Goal: Task Accomplishment & Management: Manage account settings

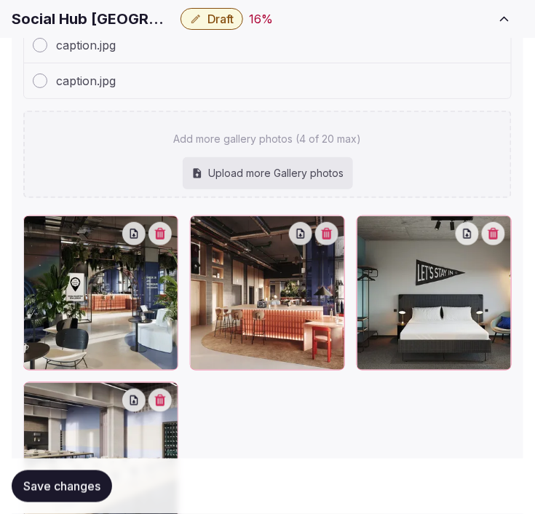
scroll to position [8, 0]
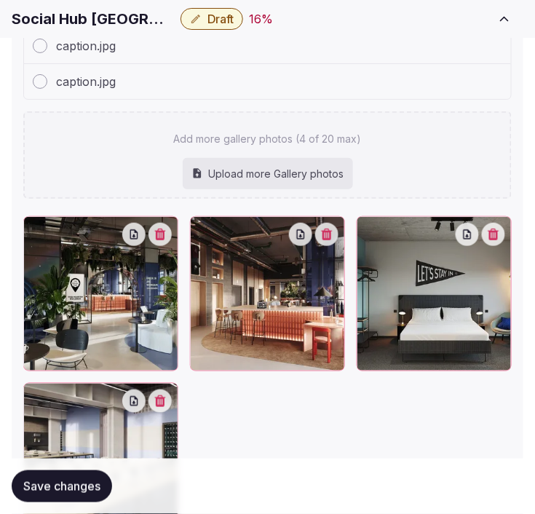
click at [255, 439] on div at bounding box center [267, 377] width 488 height 322
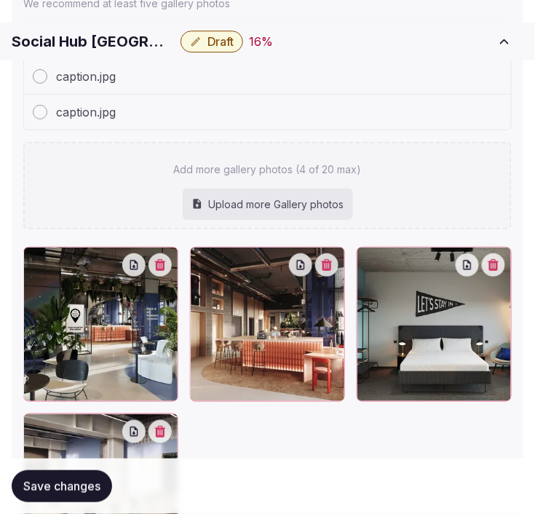
scroll to position [1988, 0]
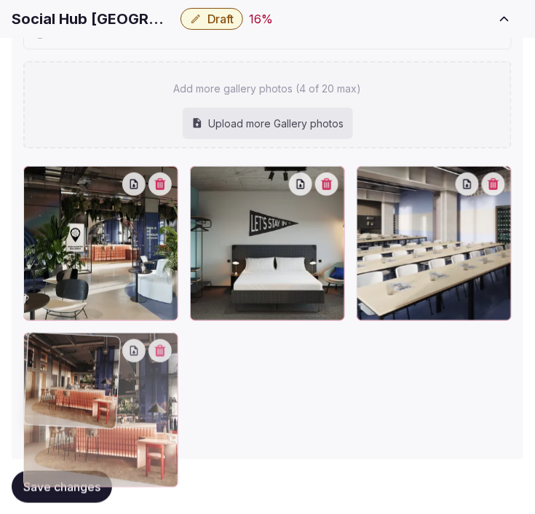
drag, startPoint x: 205, startPoint y: 178, endPoint x: 210, endPoint y: 375, distance: 197.2
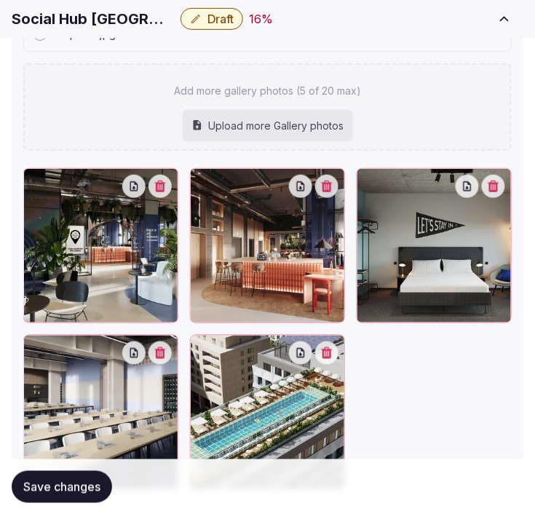
scroll to position [2023, 0]
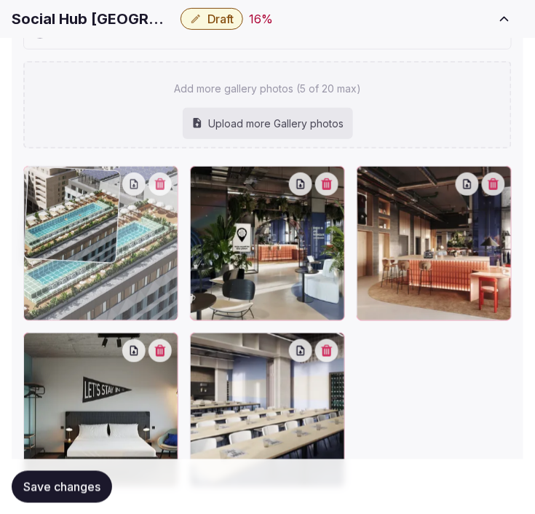
drag, startPoint x: 206, startPoint y: 353, endPoint x: 35, endPoint y: 199, distance: 229.8
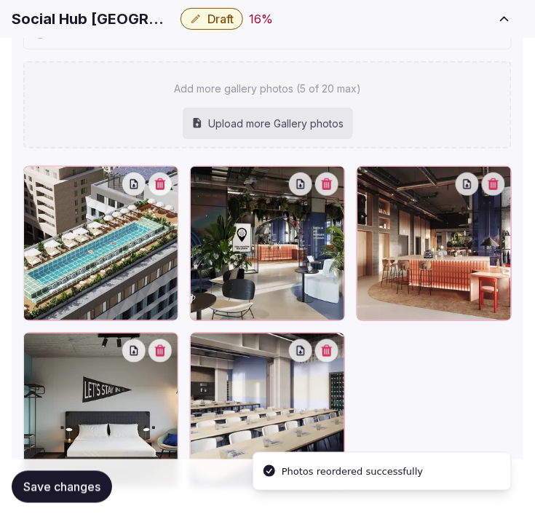
click at [68, 484] on span "Save changes" at bounding box center [61, 486] width 77 height 15
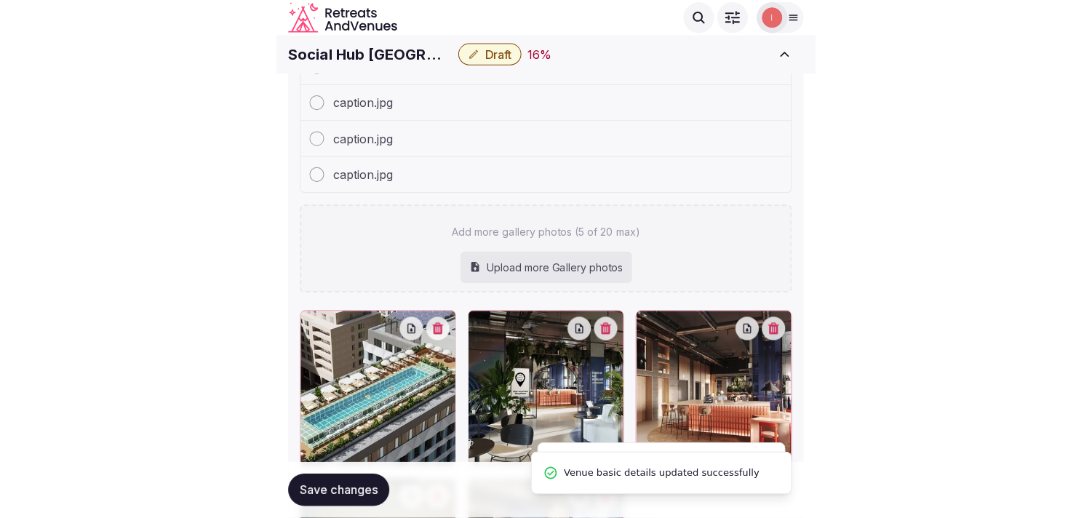
scroll to position [1619, 0]
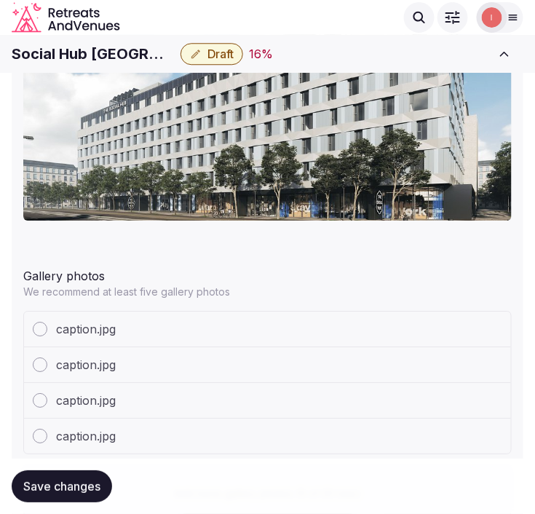
click at [92, 485] on span "Save changes" at bounding box center [61, 486] width 77 height 15
click at [87, 480] on span "Save changes" at bounding box center [61, 486] width 77 height 15
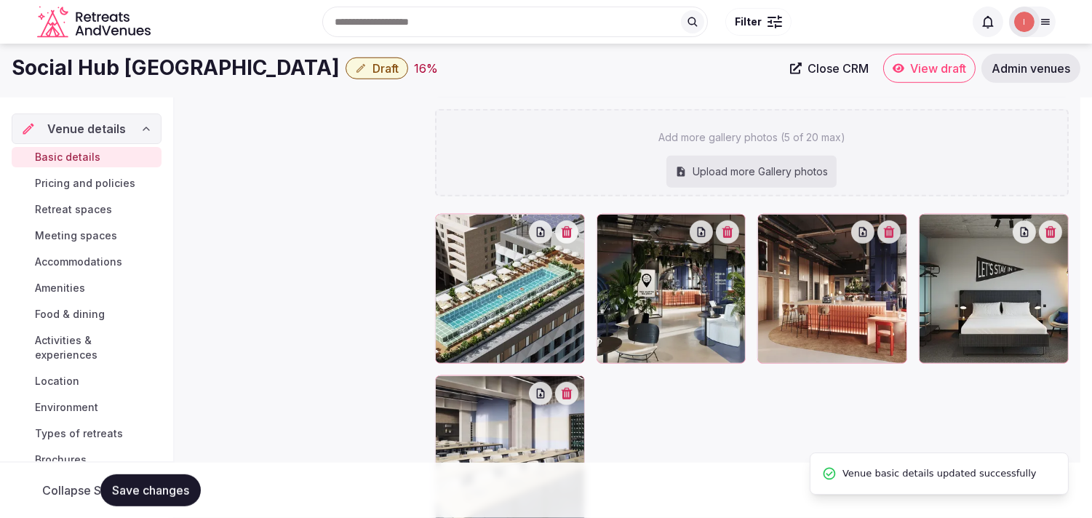
scroll to position [0, 0]
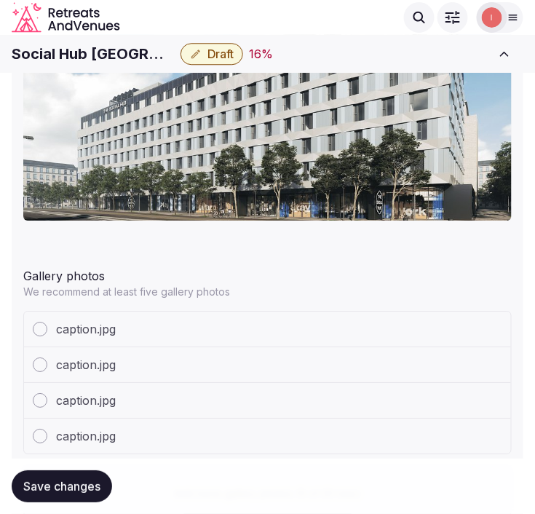
click at [40, 492] on span "Save changes" at bounding box center [61, 486] width 77 height 15
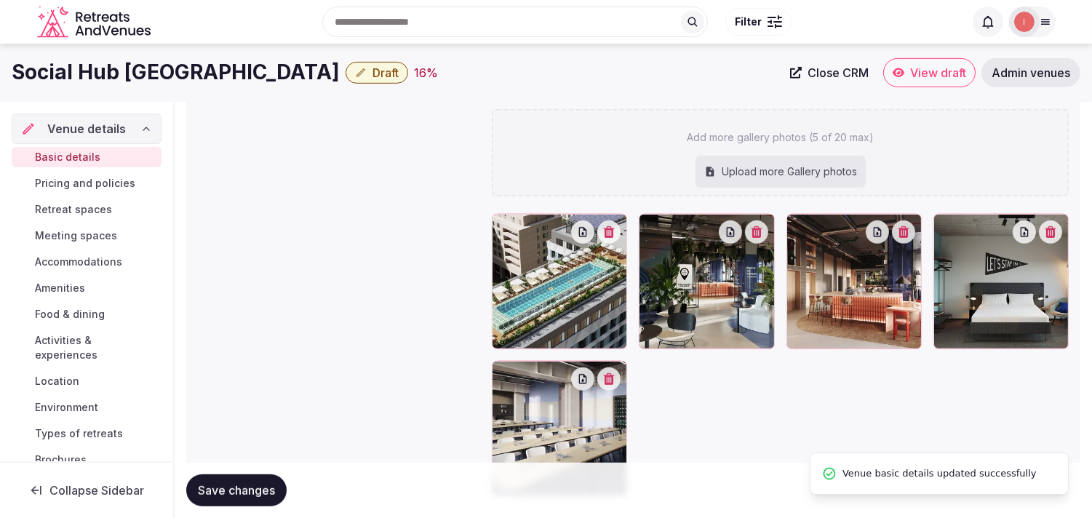
click at [100, 179] on span "Pricing and policies" at bounding box center [85, 183] width 100 height 15
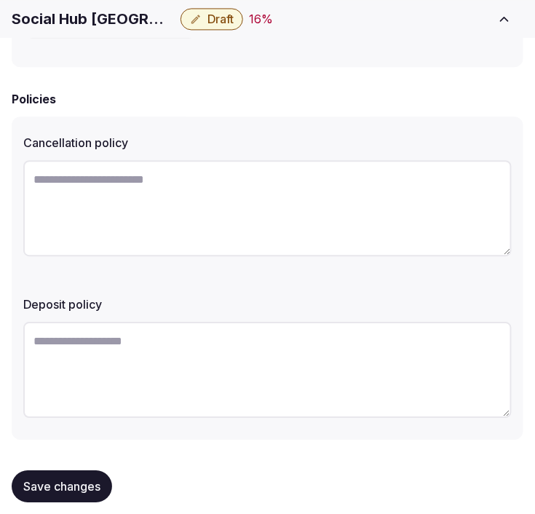
scroll to position [554, 0]
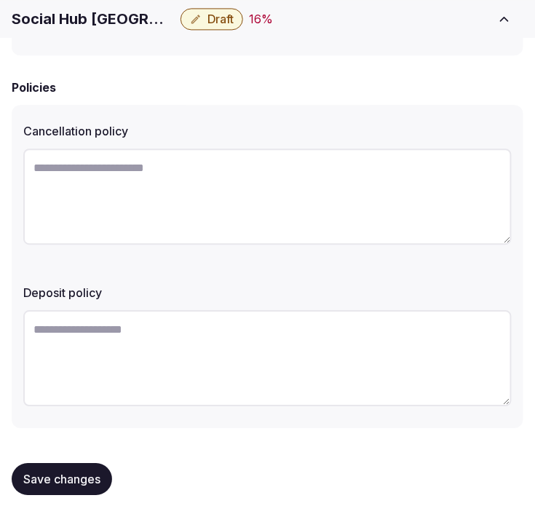
click at [91, 471] on span "Save changes" at bounding box center [61, 478] width 77 height 15
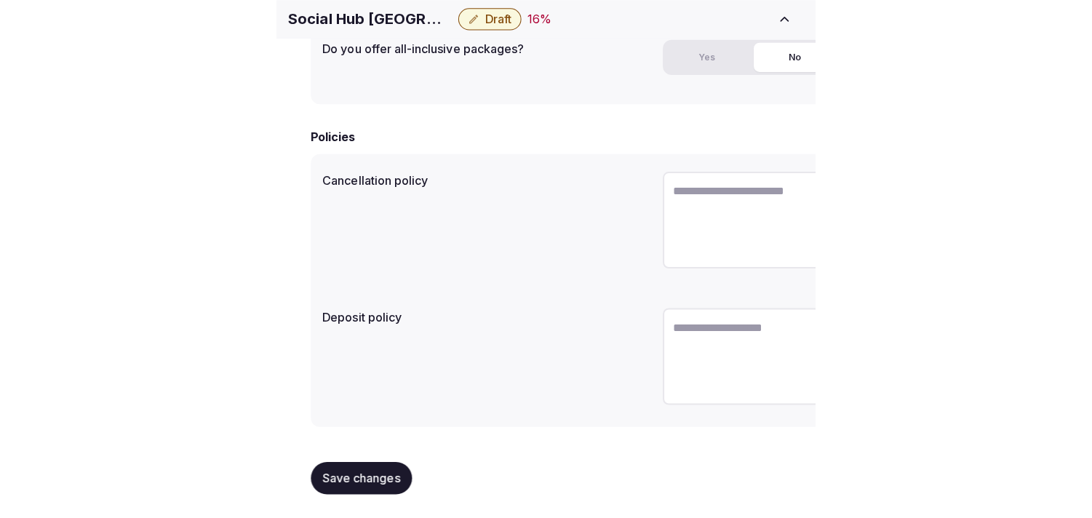
scroll to position [371, 0]
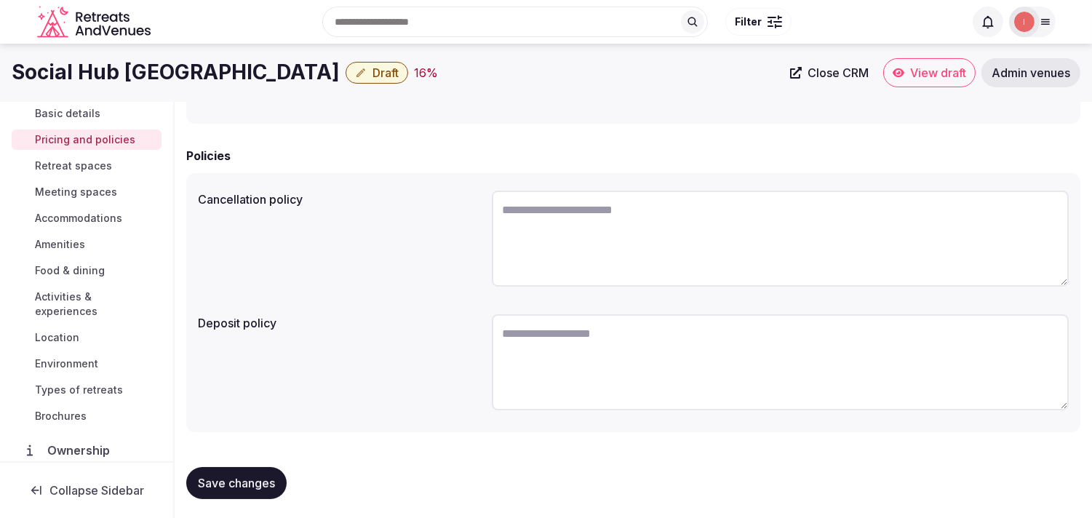
click at [84, 166] on span "Retreat spaces" at bounding box center [73, 166] width 77 height 15
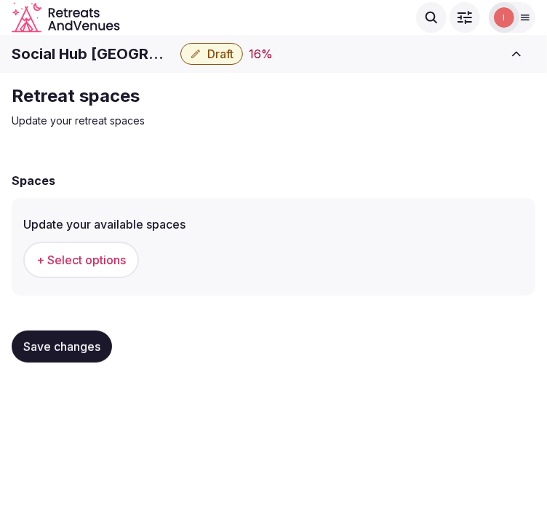
click at [66, 263] on span "+ Select options" at bounding box center [80, 260] width 89 height 16
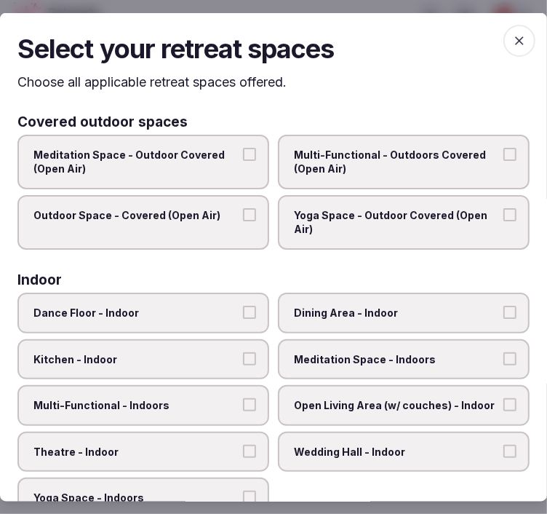
click at [355, 308] on span "Dining Area - Indoor" at bounding box center [396, 313] width 205 height 15
click at [503, 308] on button "Dining Area - Indoor" at bounding box center [509, 312] width 13 height 13
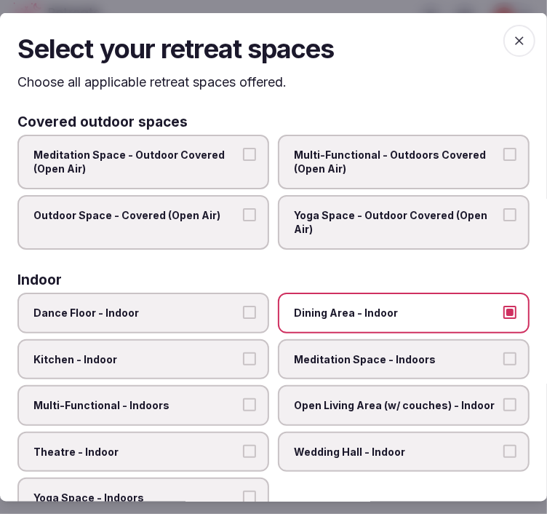
click at [196, 398] on span "Multi-Functional - Indoors" at bounding box center [135, 405] width 205 height 15
click at [243, 398] on button "Multi-Functional - Indoors" at bounding box center [249, 404] width 13 height 13
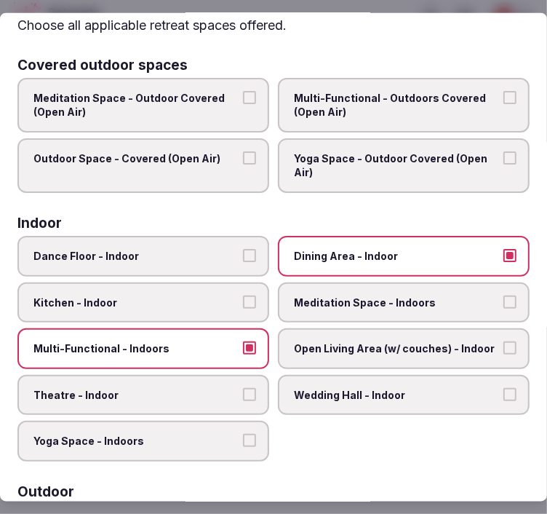
scroll to position [81, 0]
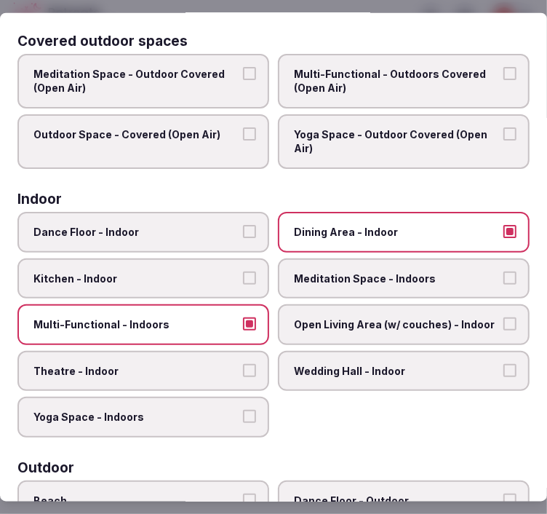
click at [167, 363] on span "Theatre - Indoor" at bounding box center [135, 370] width 205 height 15
click at [243, 363] on button "Theatre - Indoor" at bounding box center [249, 369] width 13 height 13
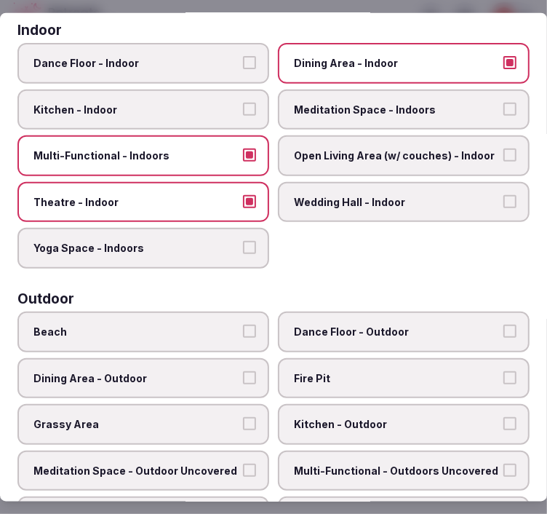
scroll to position [323, 0]
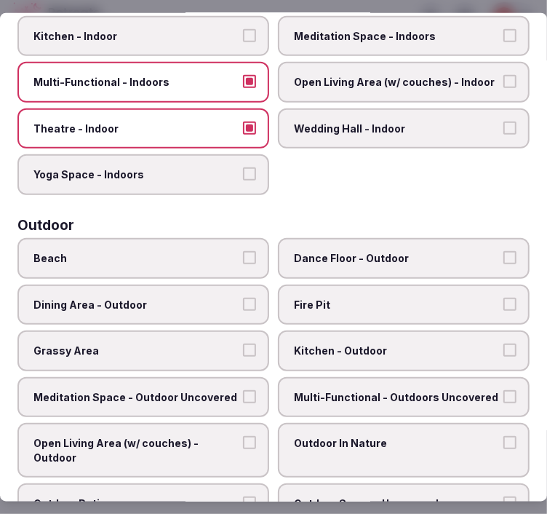
click at [416, 75] on span "Open Living Area (w/ couches) - Indoor" at bounding box center [396, 82] width 205 height 15
click at [503, 75] on button "Open Living Area (w/ couches) - Indoor" at bounding box center [509, 81] width 13 height 13
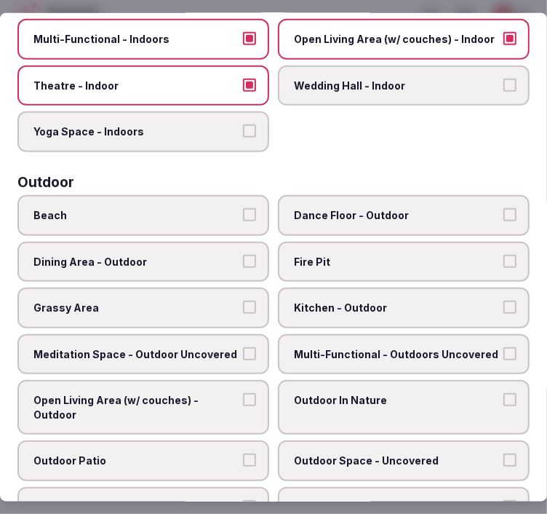
scroll to position [404, 0]
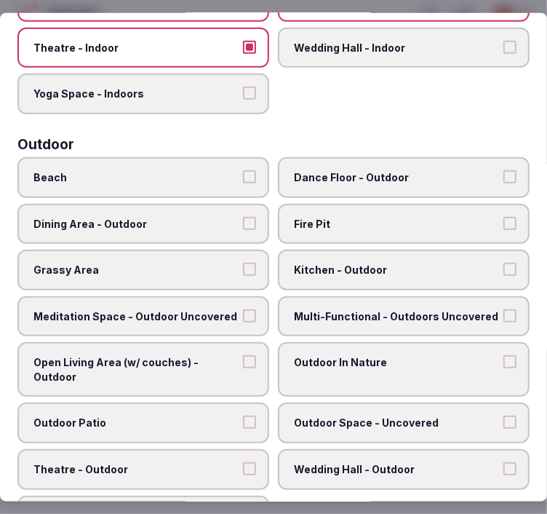
click at [445, 317] on label "Multi-Functional - Outdoors Uncovered" at bounding box center [404, 315] width 252 height 41
click at [503, 317] on button "Multi-Functional - Outdoors Uncovered" at bounding box center [509, 314] width 13 height 13
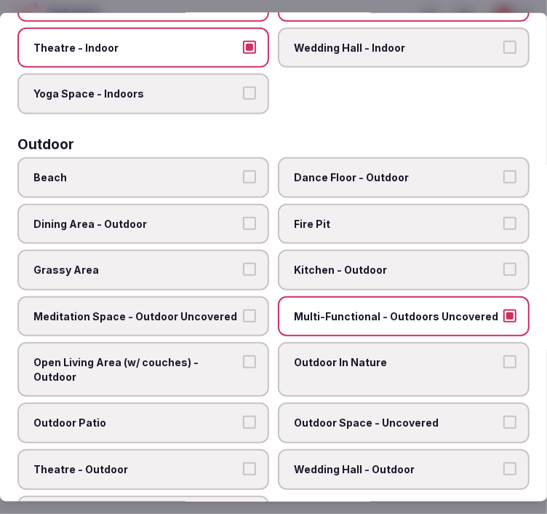
click at [432, 367] on label "Outdoor In Nature" at bounding box center [404, 369] width 252 height 55
click at [503, 367] on button "Outdoor In Nature" at bounding box center [509, 361] width 13 height 13
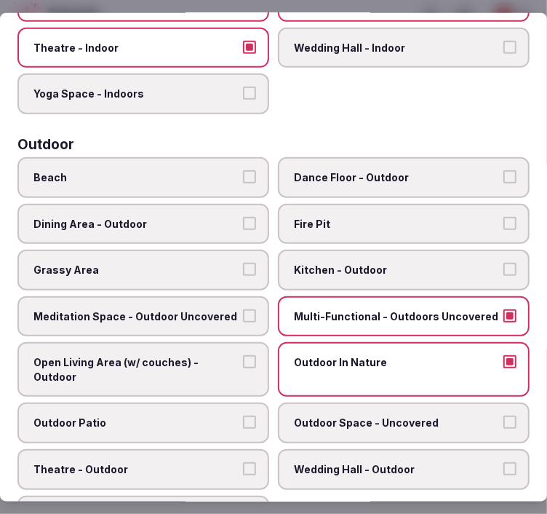
click at [204, 355] on span "Open Living Area (w/ couches) - Outdoor" at bounding box center [135, 369] width 205 height 28
click at [243, 355] on button "Open Living Area (w/ couches) - Outdoor" at bounding box center [249, 361] width 13 height 13
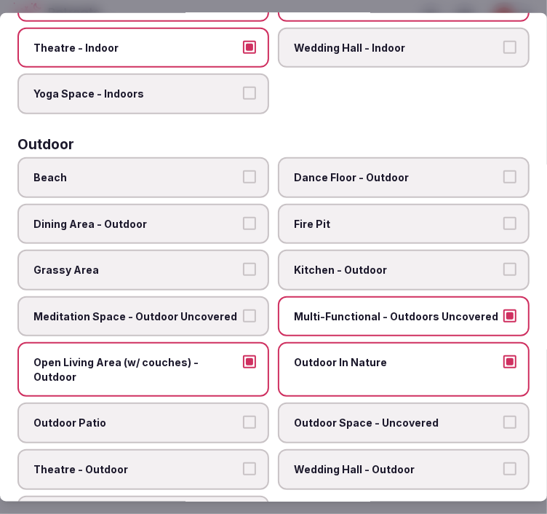
click at [212, 263] on span "Grassy Area" at bounding box center [135, 270] width 205 height 15
click at [243, 263] on button "Grassy Area" at bounding box center [249, 269] width 13 height 13
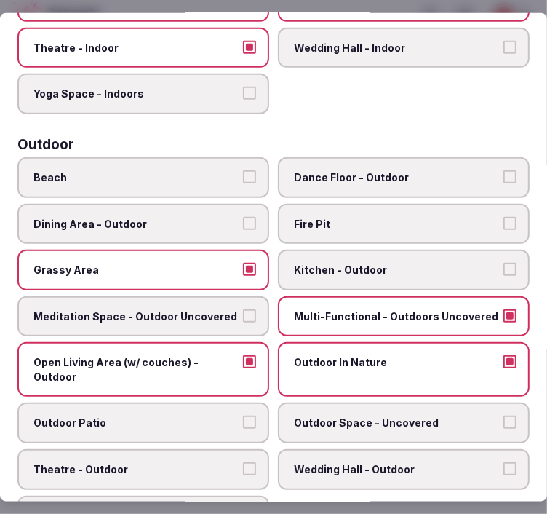
click at [195, 263] on span "Grassy Area" at bounding box center [135, 270] width 205 height 15
click at [243, 263] on button "Grassy Area" at bounding box center [249, 269] width 13 height 13
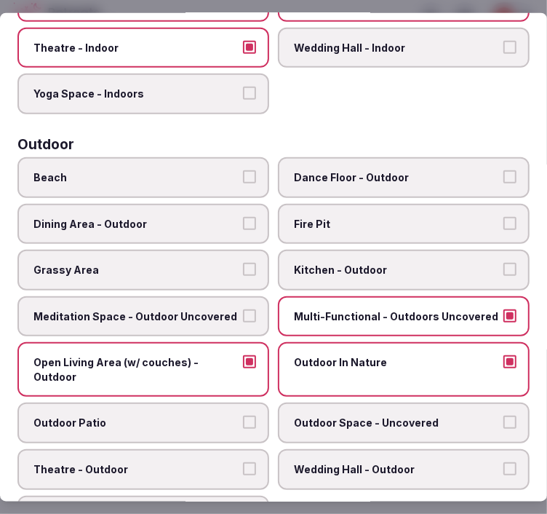
click at [205, 216] on span "Dining Area - Outdoor" at bounding box center [135, 223] width 205 height 15
click at [243, 216] on button "Dining Area - Outdoor" at bounding box center [249, 222] width 13 height 13
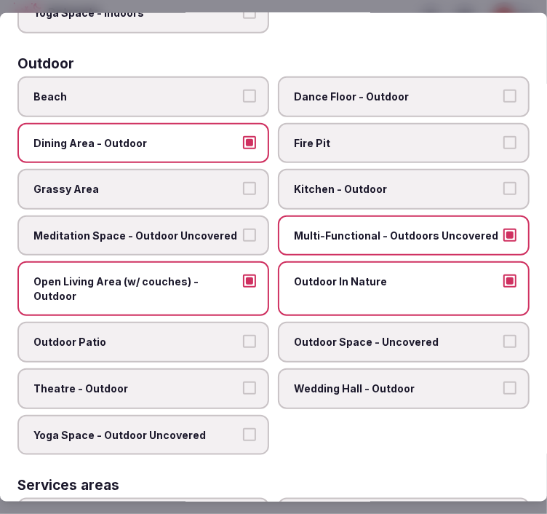
click at [374, 335] on span "Outdoor Space - Uncovered" at bounding box center [396, 342] width 205 height 15
click at [503, 335] on button "Outdoor Space - Uncovered" at bounding box center [509, 341] width 13 height 13
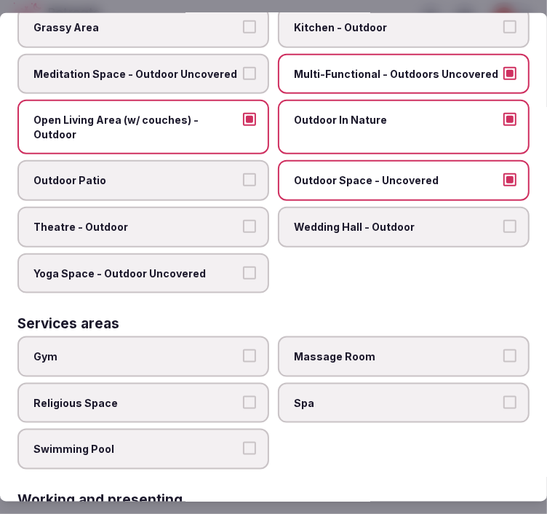
click at [170, 173] on span "Outdoor Patio" at bounding box center [135, 180] width 205 height 15
click at [243, 173] on button "Outdoor Patio" at bounding box center [249, 179] width 13 height 13
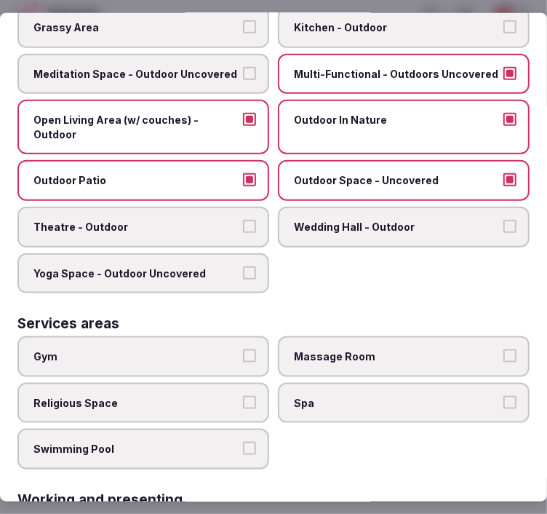
scroll to position [808, 0]
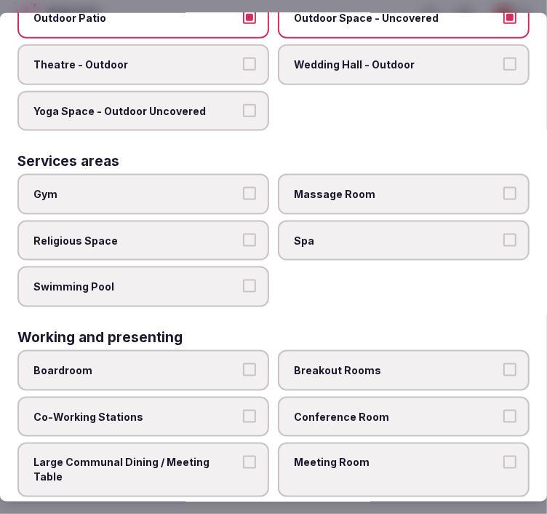
click at [255, 266] on label "Swimming Pool" at bounding box center [143, 286] width 252 height 41
click at [255, 279] on button "Swimming Pool" at bounding box center [249, 285] width 13 height 13
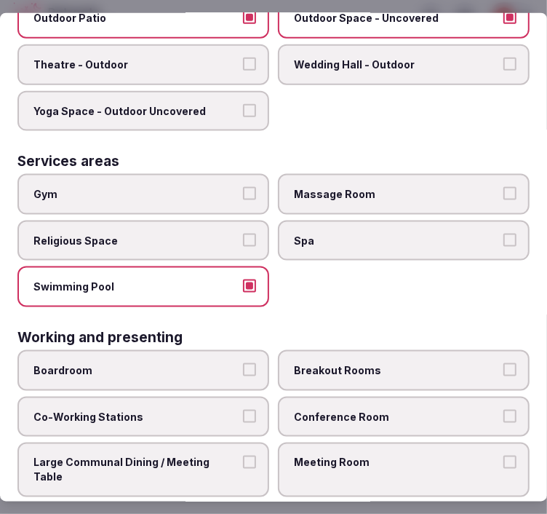
click at [338, 182] on label "Massage Room" at bounding box center [404, 194] width 252 height 41
click at [503, 187] on button "Massage Room" at bounding box center [509, 193] width 13 height 13
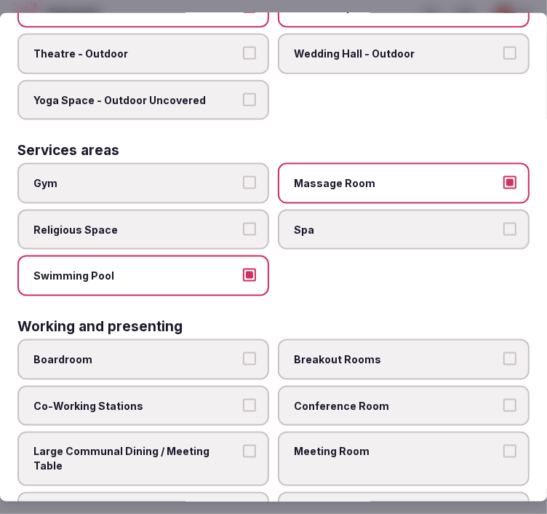
scroll to position [824, 0]
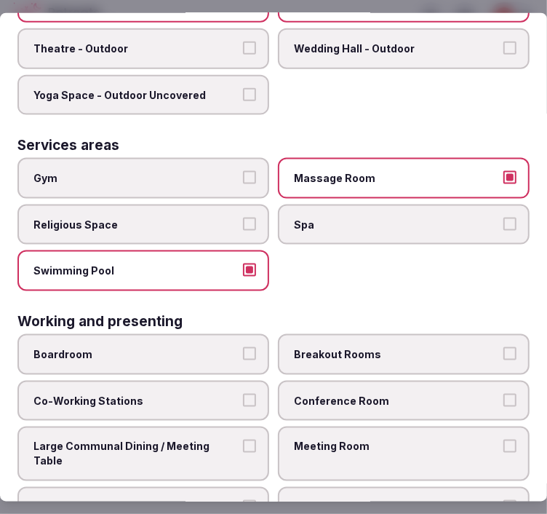
click at [182, 138] on div "Services areas Gym Massage Room Religious Space Spa Swimming Pool" at bounding box center [273, 214] width 512 height 153
click at [183, 171] on span "Gym" at bounding box center [135, 178] width 205 height 15
click at [243, 171] on button "Gym" at bounding box center [249, 177] width 13 height 13
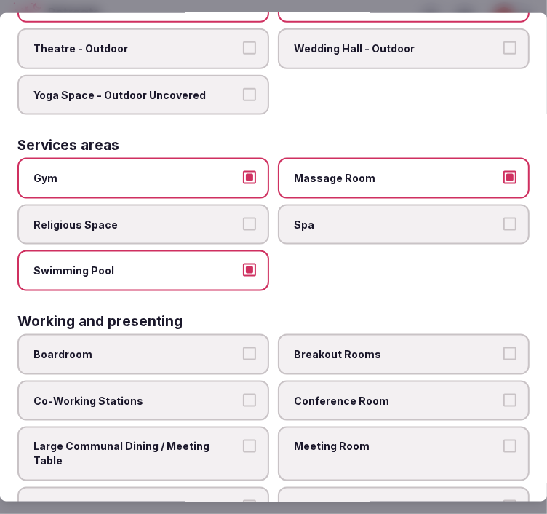
click at [330, 398] on div "Boardroom Breakout Rooms Co-Working Stations Conference Room Large Communal Din…" at bounding box center [273, 431] width 512 height 194
click at [379, 380] on label "Conference Room" at bounding box center [404, 400] width 252 height 41
click at [503, 393] on button "Conference Room" at bounding box center [509, 399] width 13 height 13
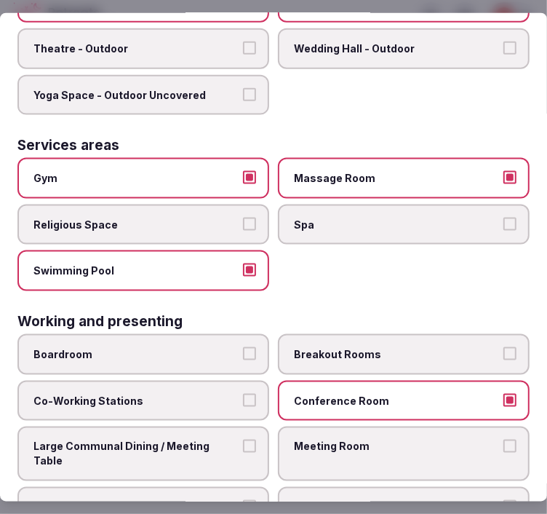
click at [403, 398] on div "Boardroom Breakout Rooms Co-Working Stations Conference Room Large Communal Din…" at bounding box center [273, 431] width 512 height 194
click at [402, 434] on label "Meeting Room" at bounding box center [404, 453] width 252 height 55
click at [503, 439] on button "Meeting Room" at bounding box center [509, 445] width 13 height 13
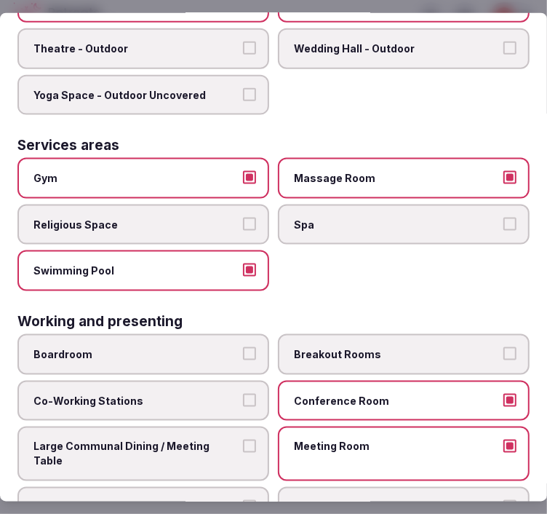
click at [185, 393] on span "Co-Working Stations" at bounding box center [135, 400] width 205 height 15
click at [243, 393] on button "Co-Working Stations" at bounding box center [249, 399] width 13 height 13
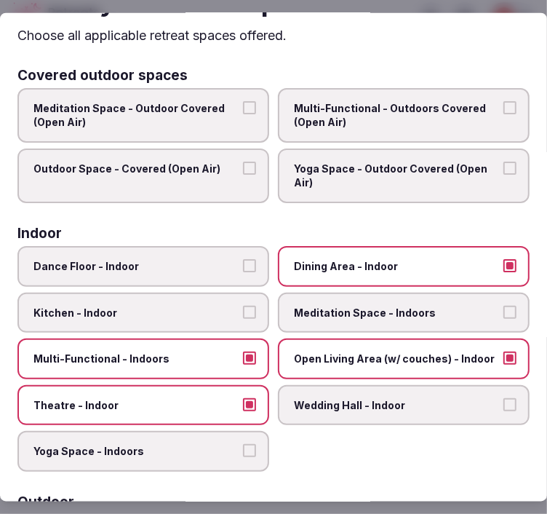
scroll to position [0, 0]
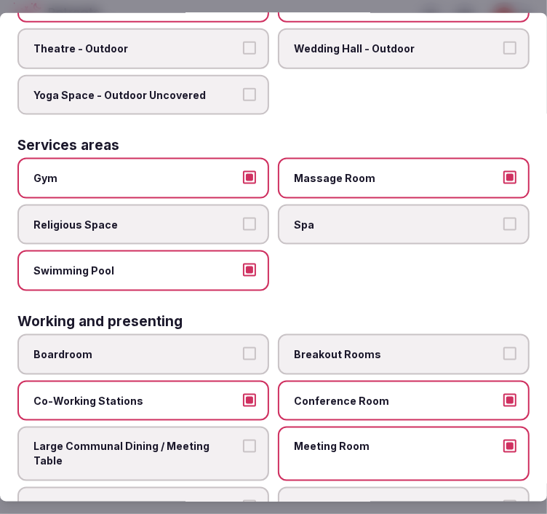
click at [154, 383] on label "Co-Working Stations" at bounding box center [143, 400] width 252 height 41
click at [243, 393] on button "Co-Working Stations" at bounding box center [249, 399] width 13 height 13
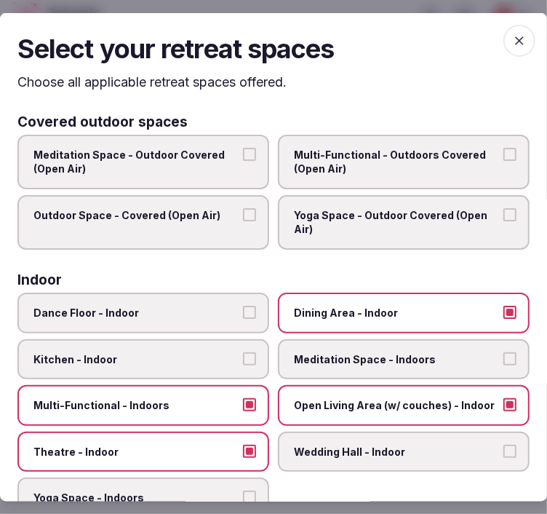
click at [505, 49] on span "button" at bounding box center [519, 41] width 32 height 32
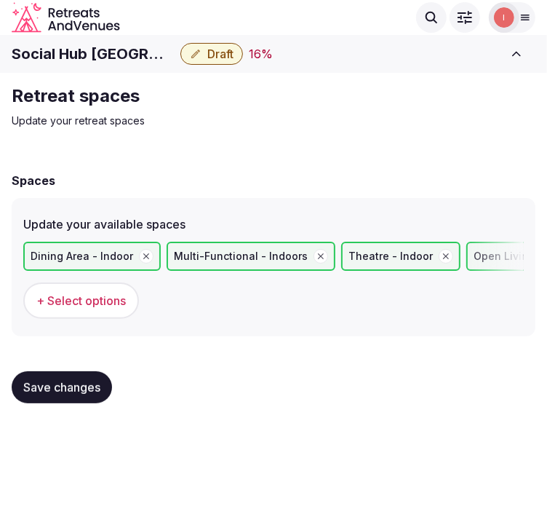
click at [34, 380] on span "Save changes" at bounding box center [61, 387] width 77 height 15
click at [78, 380] on span "Save changes" at bounding box center [61, 387] width 77 height 15
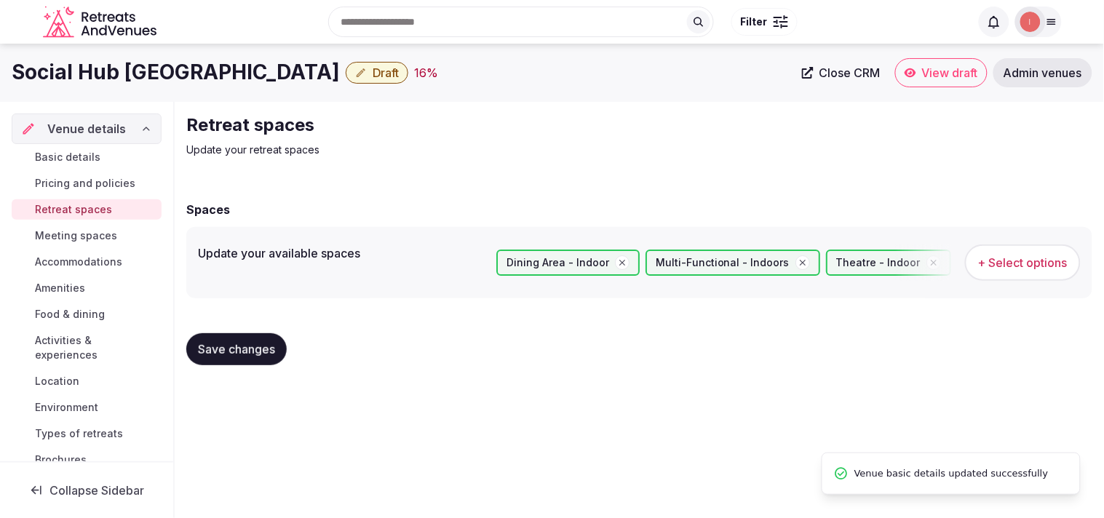
click at [71, 244] on link "Meeting spaces" at bounding box center [87, 236] width 150 height 20
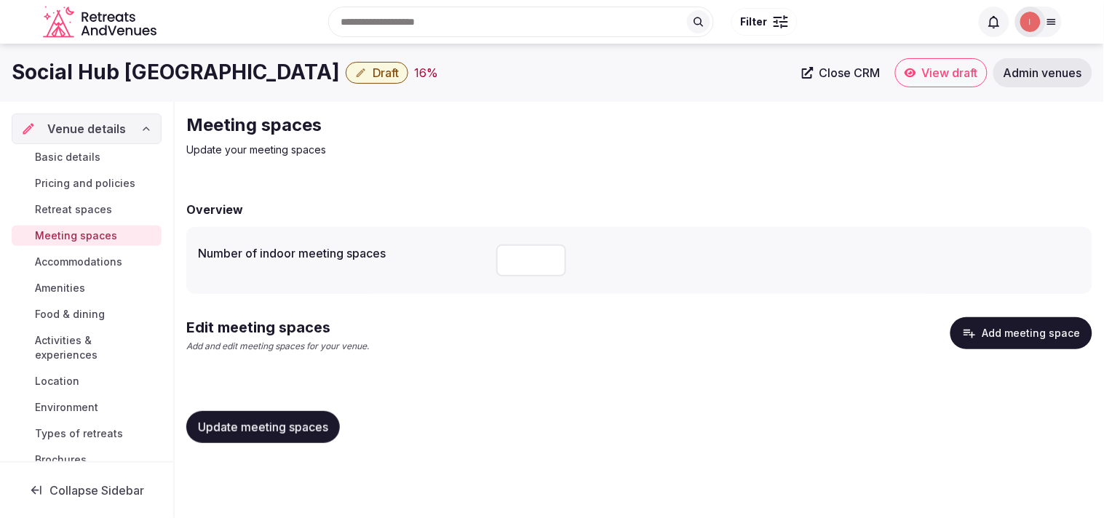
click at [534, 317] on button "Add meeting space" at bounding box center [1021, 333] width 142 height 32
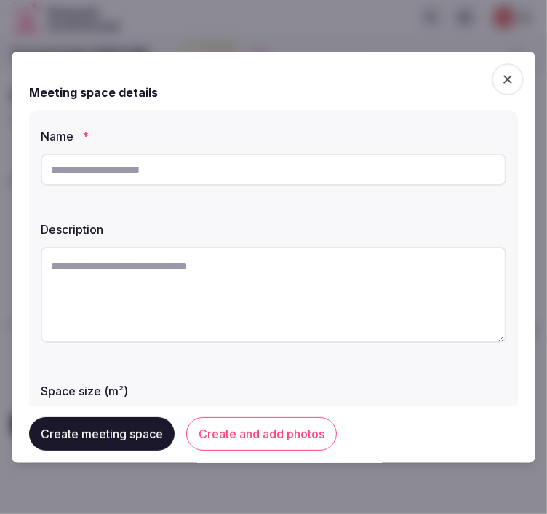
click at [178, 171] on input "text" at bounding box center [274, 170] width 466 height 32
click at [93, 278] on textarea at bounding box center [274, 295] width 466 height 96
click at [202, 162] on input "**********" at bounding box center [274, 170] width 466 height 32
type input "**********"
click at [313, 287] on textarea at bounding box center [274, 295] width 466 height 96
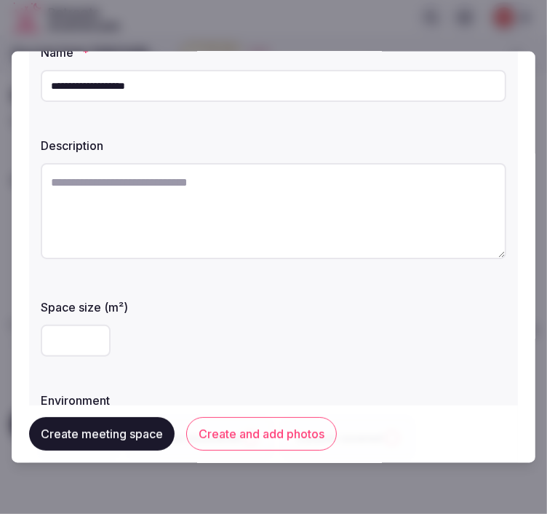
scroll to position [162, 0]
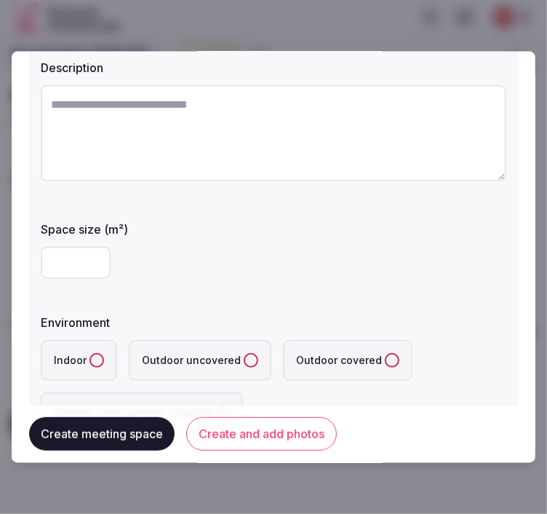
click at [58, 258] on input "number" at bounding box center [76, 263] width 70 height 32
type input "***"
click at [319, 129] on textarea at bounding box center [274, 133] width 466 height 96
paste textarea "**********"
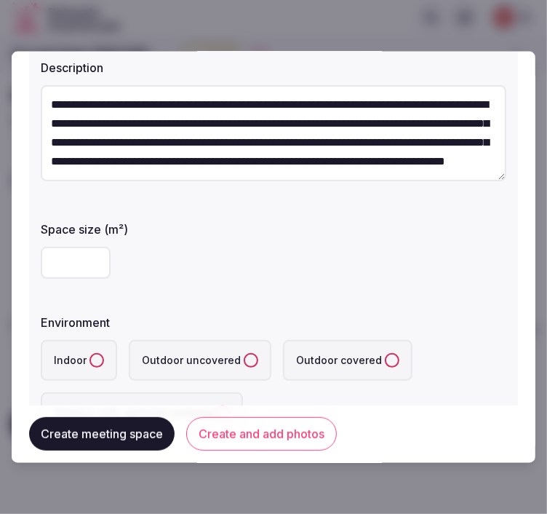
click at [286, 148] on textarea "**********" at bounding box center [274, 133] width 466 height 96
paste textarea "**********"
type textarea "**********"
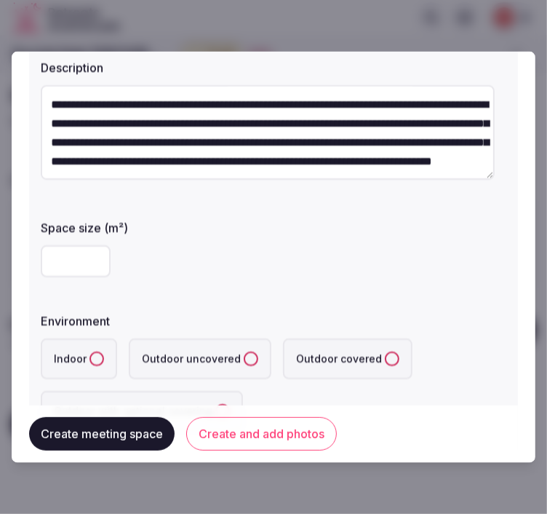
scroll to position [215, 0]
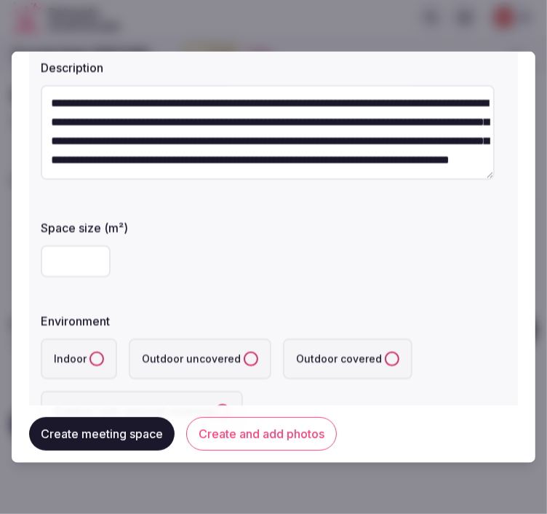
drag, startPoint x: 543, startPoint y: 228, endPoint x: 235, endPoint y: 243, distance: 308.1
click at [235, 243] on div "***" at bounding box center [274, 261] width 466 height 44
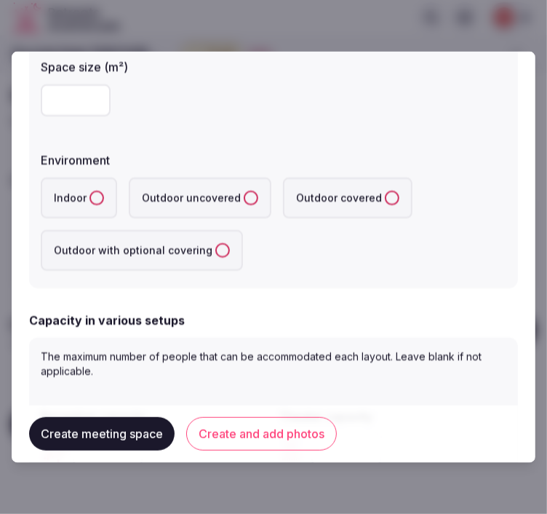
scroll to position [404, 0]
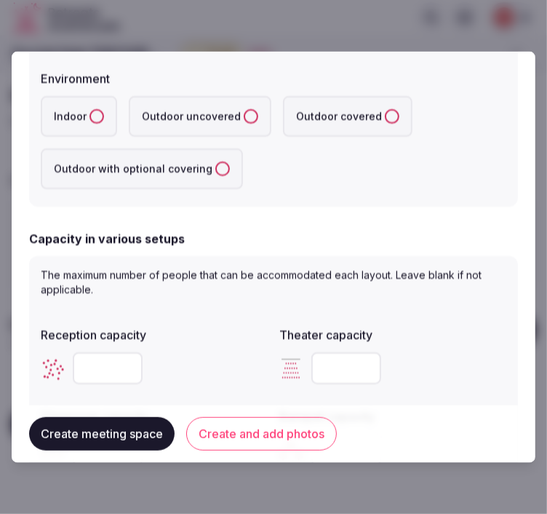
click at [100, 113] on button "Indoor" at bounding box center [96, 116] width 15 height 15
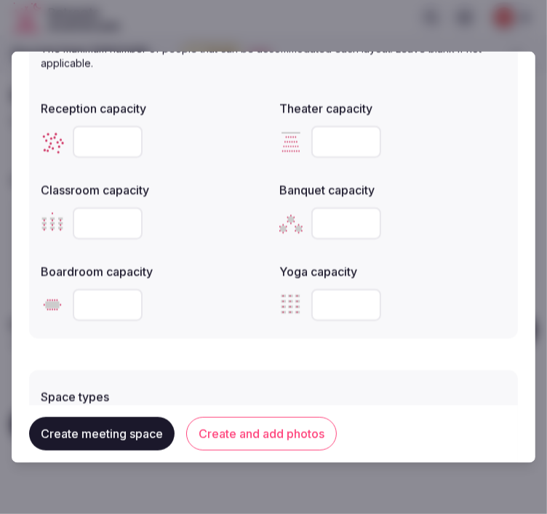
scroll to position [543, 0]
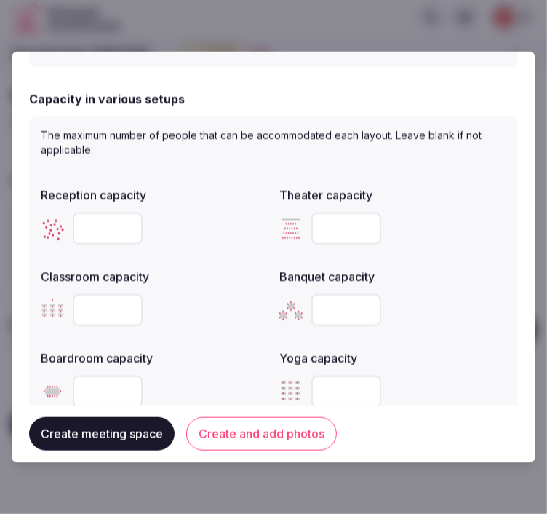
click at [95, 226] on input "number" at bounding box center [108, 228] width 70 height 32
type input "**"
click at [328, 215] on input "number" at bounding box center [346, 228] width 70 height 32
click at [331, 221] on input "number" at bounding box center [346, 228] width 70 height 32
type input "**"
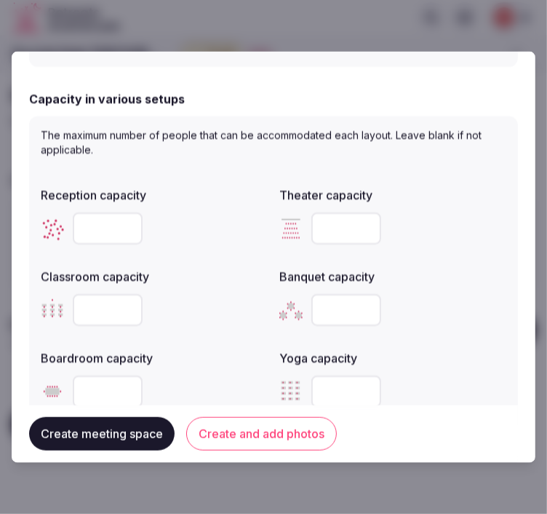
click at [105, 301] on input "number" at bounding box center [108, 310] width 70 height 32
type input "**"
click at [105, 220] on input "**" at bounding box center [108, 228] width 70 height 32
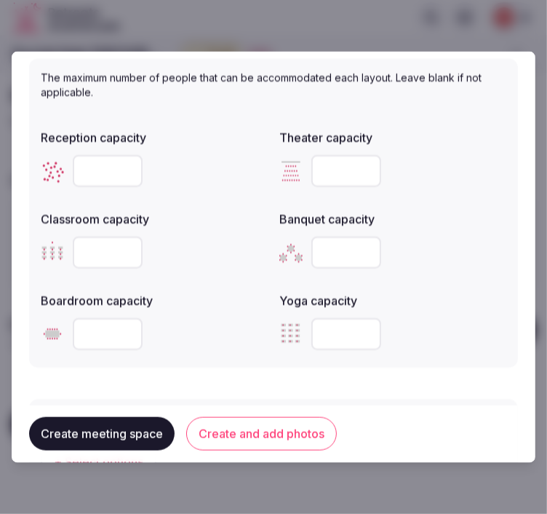
scroll to position [624, 0]
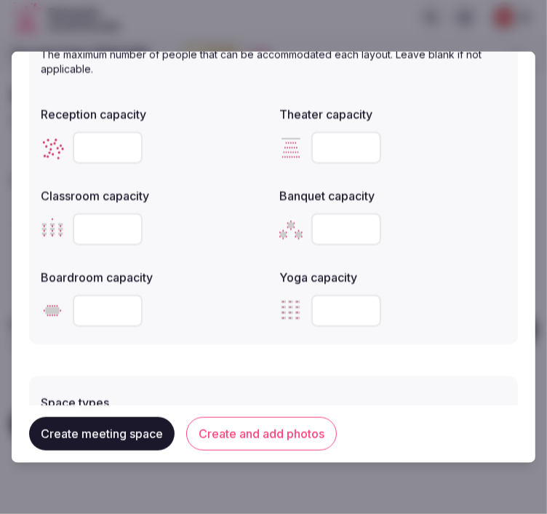
click at [234, 439] on button "Create and add photos" at bounding box center [261, 433] width 151 height 33
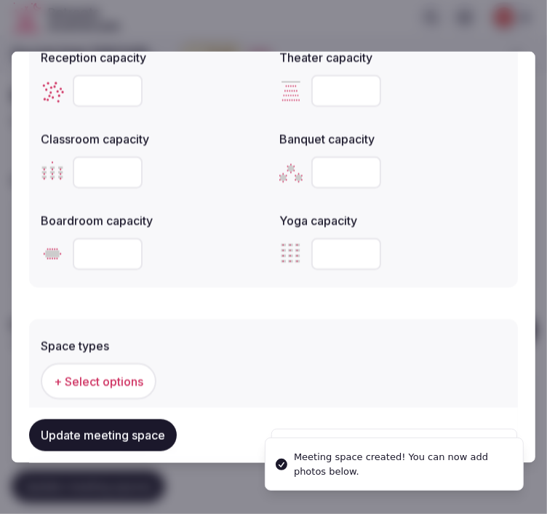
scroll to position [808, 0]
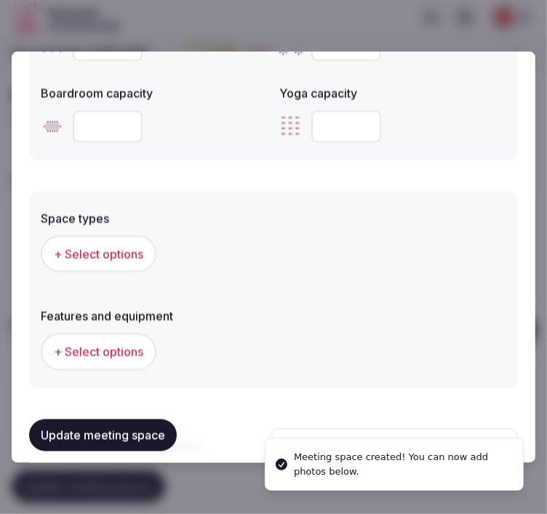
click at [92, 255] on span "+ Select options" at bounding box center [98, 254] width 89 height 16
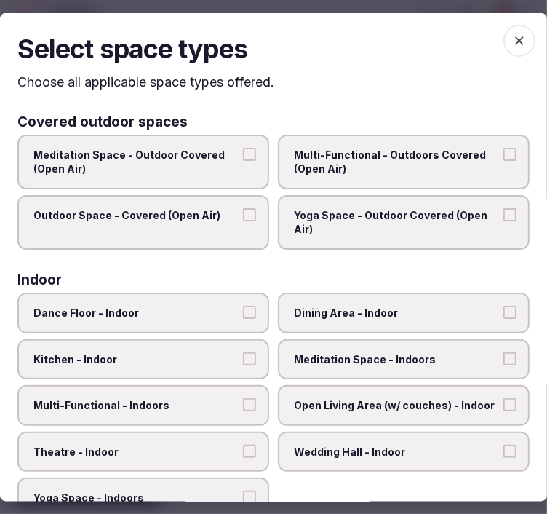
drag, startPoint x: 418, startPoint y: 317, endPoint x: 358, endPoint y: 335, distance: 63.1
click at [402, 323] on label "Dining Area - Indoor" at bounding box center [404, 312] width 252 height 41
click at [503, 319] on button "Dining Area - Indoor" at bounding box center [509, 312] width 13 height 13
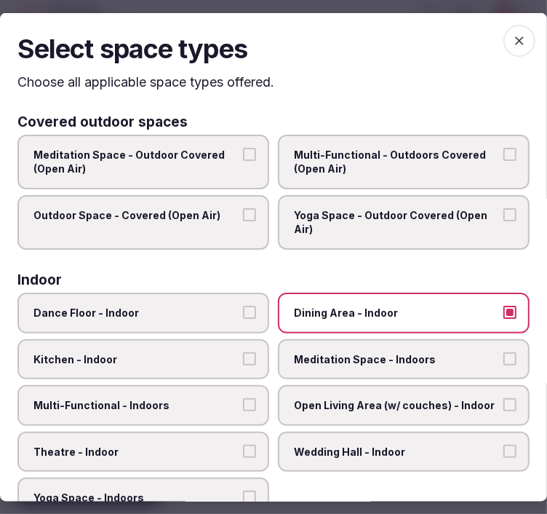
click at [208, 398] on span "Multi-Functional - Indoors" at bounding box center [135, 405] width 205 height 15
click at [243, 398] on button "Multi-Functional - Indoors" at bounding box center [249, 404] width 13 height 13
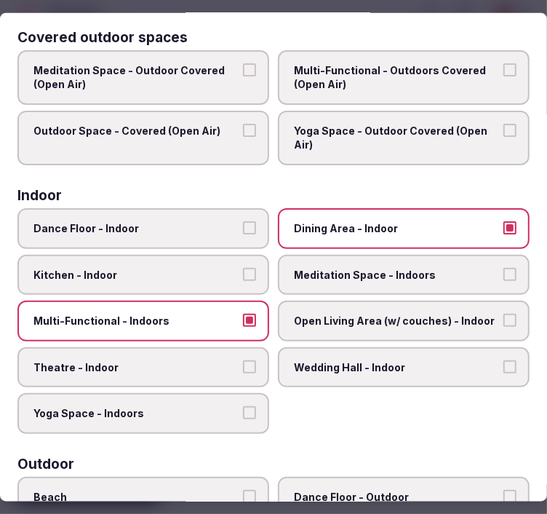
scroll to position [162, 0]
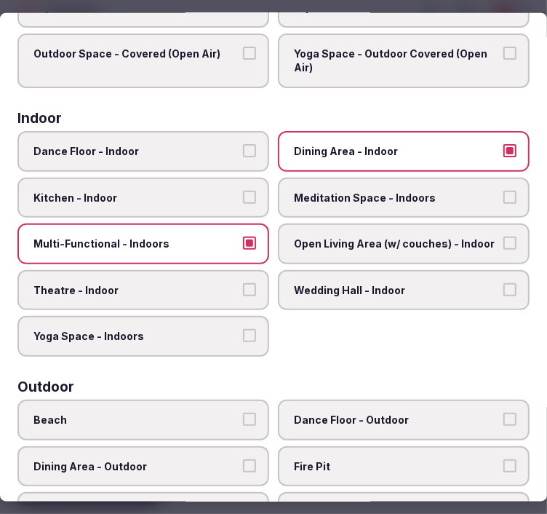
click at [204, 282] on span "Theatre - Indoor" at bounding box center [135, 289] width 205 height 15
click at [243, 282] on button "Theatre - Indoor" at bounding box center [249, 288] width 13 height 13
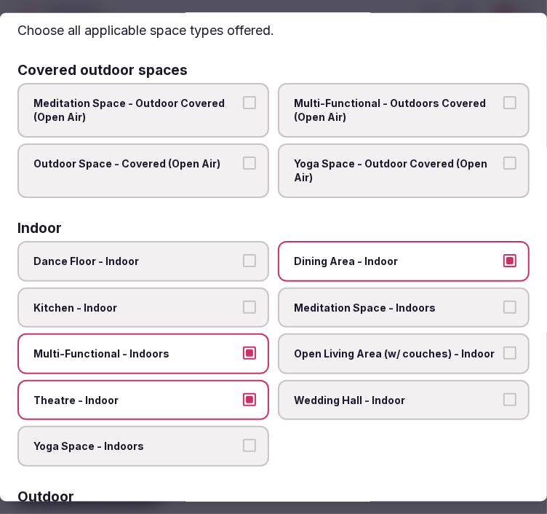
scroll to position [0, 0]
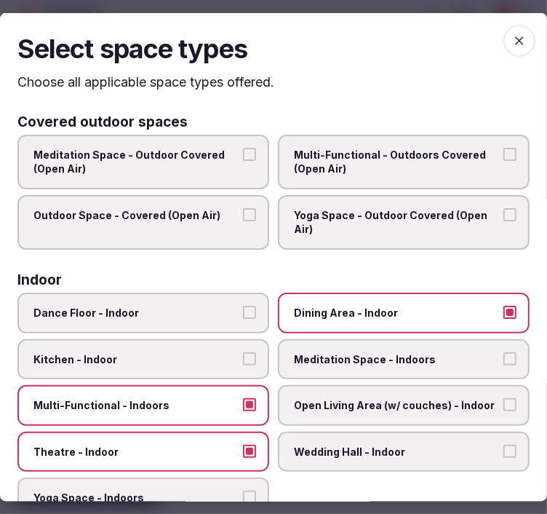
click at [512, 33] on icon "button" at bounding box center [519, 40] width 15 height 15
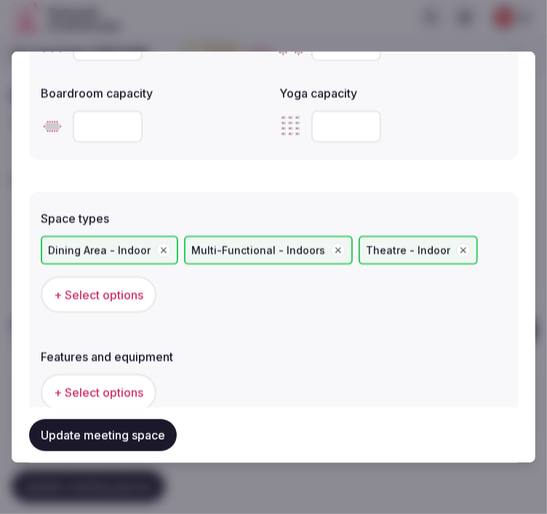
scroll to position [889, 0]
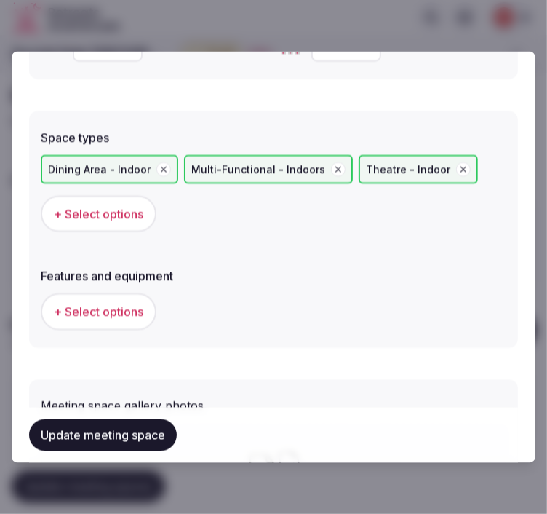
click at [113, 306] on span "+ Select options" at bounding box center [98, 311] width 89 height 16
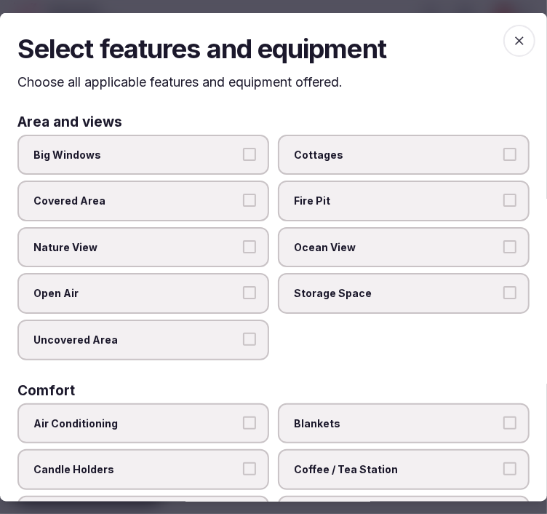
click at [243, 151] on button "Big Windows" at bounding box center [249, 153] width 13 height 13
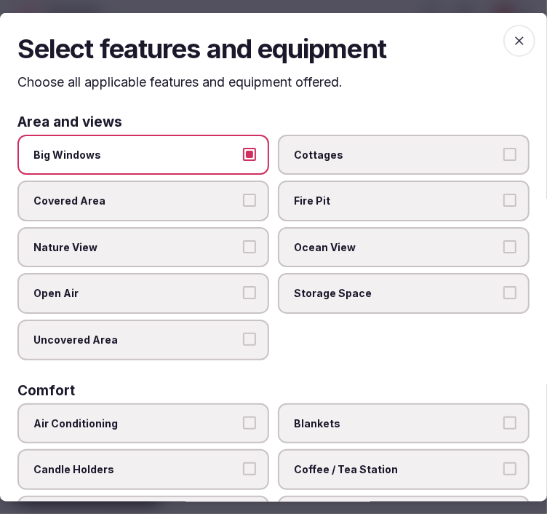
click at [255, 240] on label "Nature View" at bounding box center [143, 246] width 252 height 41
click at [255, 240] on button "Nature View" at bounding box center [249, 245] width 13 height 13
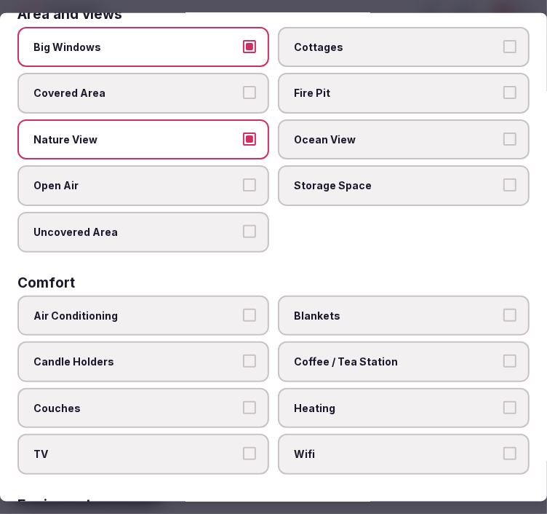
scroll to position [242, 0]
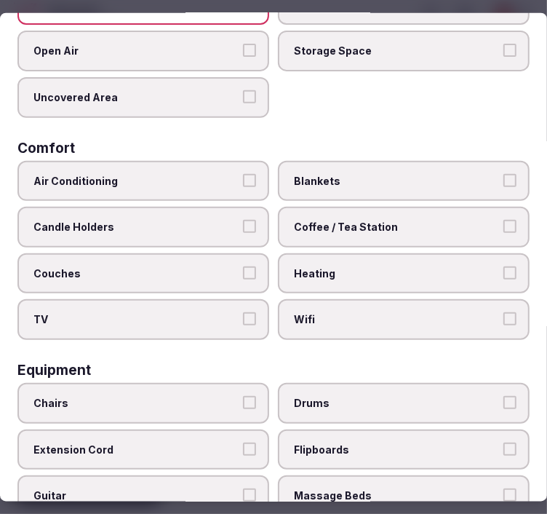
click at [209, 160] on label "Air Conditioning" at bounding box center [143, 180] width 252 height 41
click at [243, 173] on button "Air Conditioning" at bounding box center [249, 179] width 13 height 13
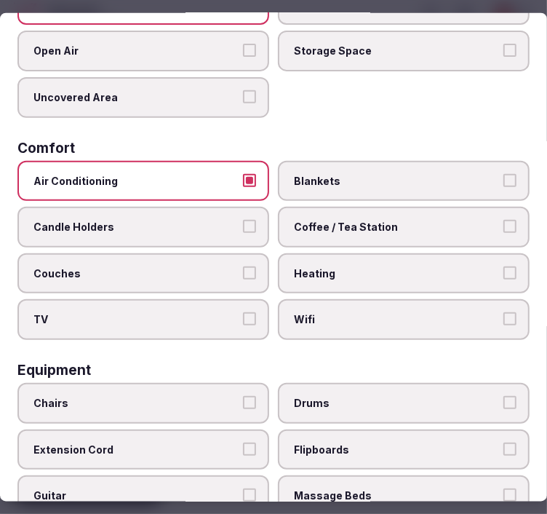
click at [336, 234] on label "Coffee / Tea Station" at bounding box center [404, 227] width 252 height 41
click at [503, 233] on button "Coffee / Tea Station" at bounding box center [509, 226] width 13 height 13
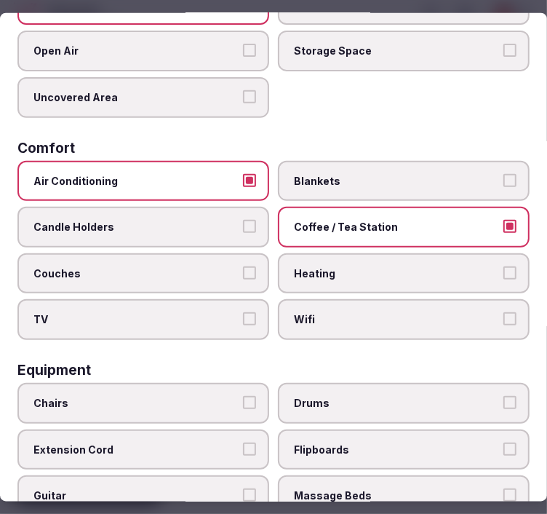
click at [295, 312] on span "Wifi" at bounding box center [396, 319] width 205 height 15
click at [503, 312] on button "Wifi" at bounding box center [509, 318] width 13 height 13
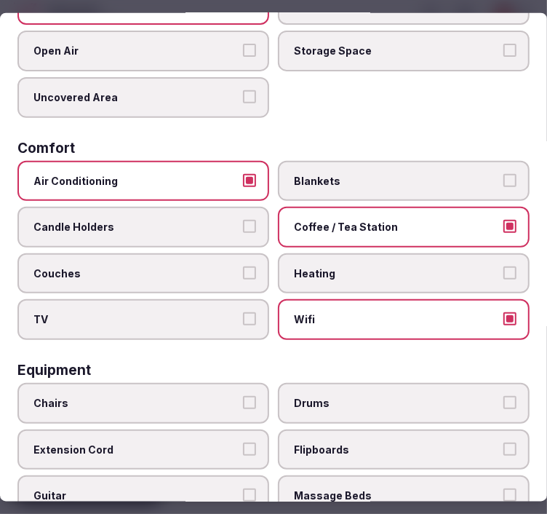
scroll to position [485, 0]
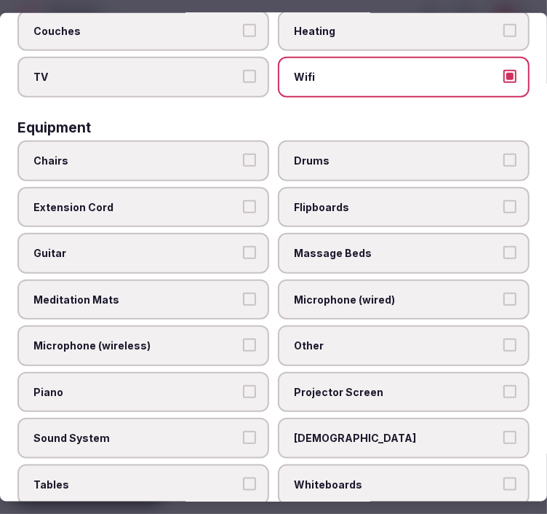
click at [184, 140] on label "Chairs" at bounding box center [143, 160] width 252 height 41
click at [243, 154] on button "Chairs" at bounding box center [249, 160] width 13 height 13
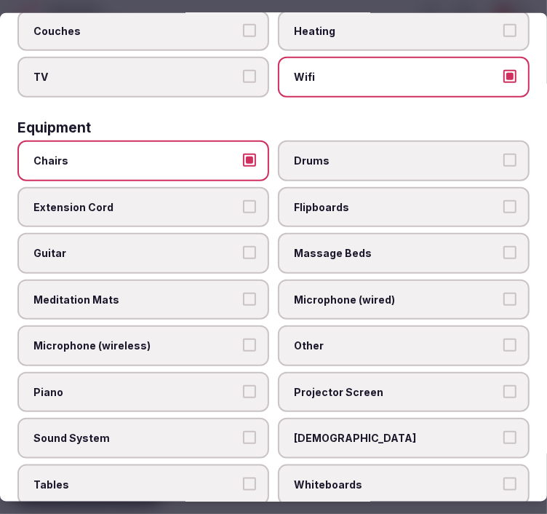
click at [396, 338] on span "Other" at bounding box center [396, 345] width 205 height 15
click at [503, 338] on button "Other" at bounding box center [509, 344] width 13 height 13
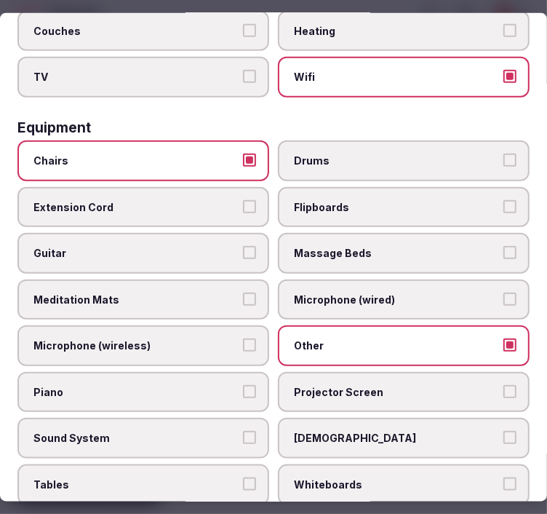
click at [340, 385] on span "Projector Screen" at bounding box center [396, 392] width 205 height 15
click at [503, 385] on button "Projector Screen" at bounding box center [509, 391] width 13 height 13
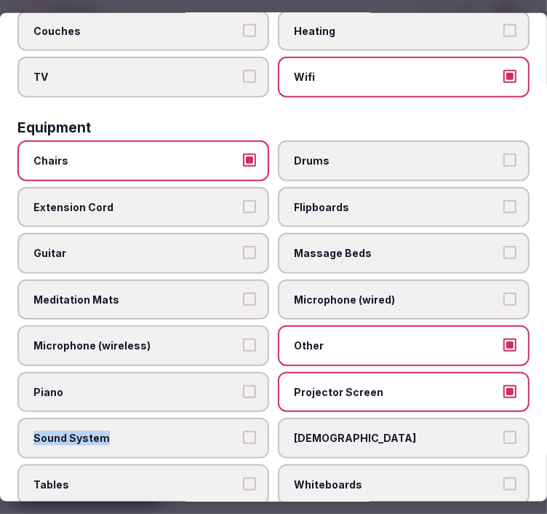
click at [242, 418] on label "Sound System" at bounding box center [143, 438] width 252 height 41
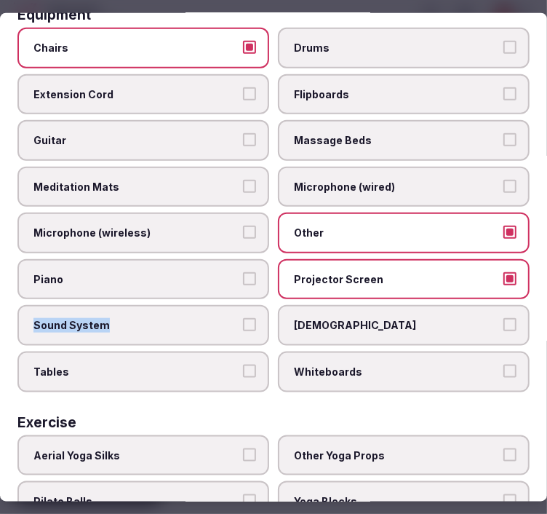
scroll to position [699, 0]
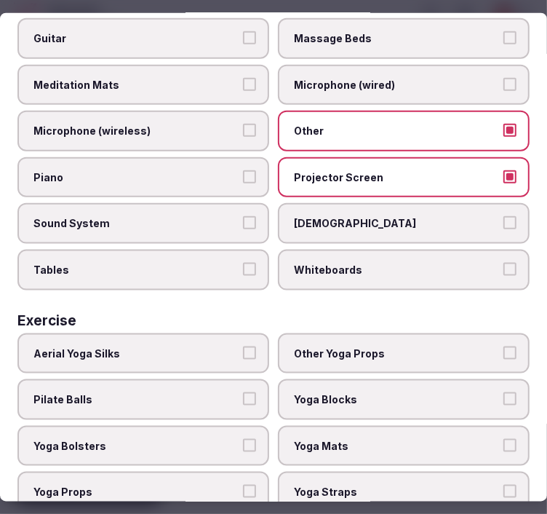
click at [164, 263] on span "Tables" at bounding box center [135, 270] width 205 height 15
click at [243, 263] on button "Tables" at bounding box center [249, 269] width 13 height 13
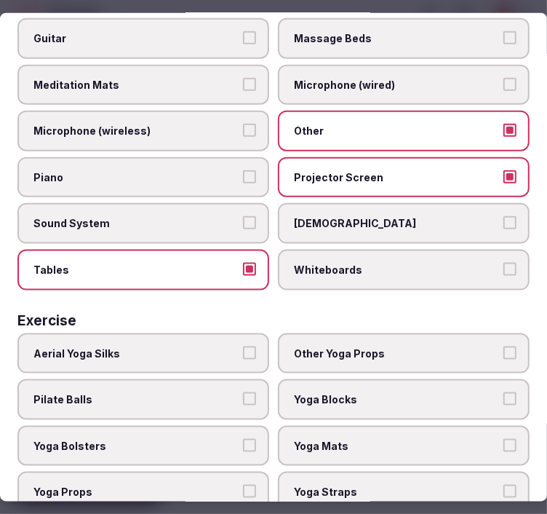
click at [246, 212] on label "Sound System" at bounding box center [143, 223] width 252 height 41
click at [246, 216] on button "Sound System" at bounding box center [249, 222] width 13 height 13
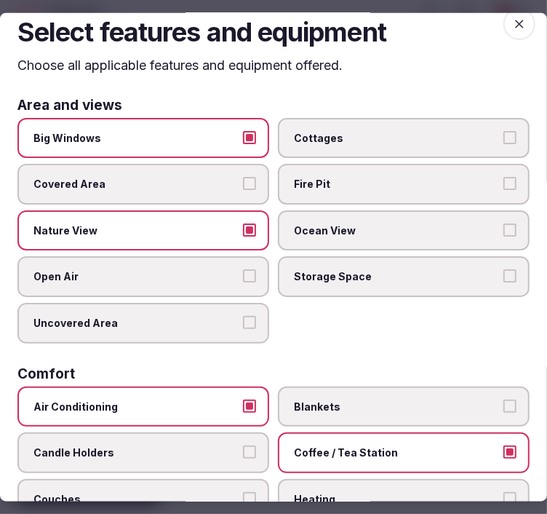
scroll to position [0, 0]
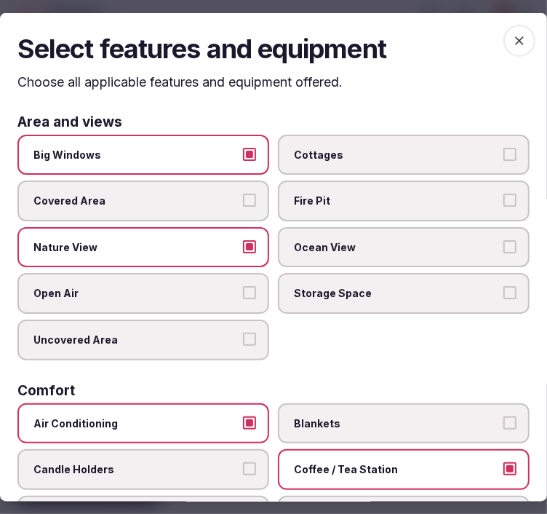
click at [512, 33] on icon "button" at bounding box center [519, 40] width 15 height 15
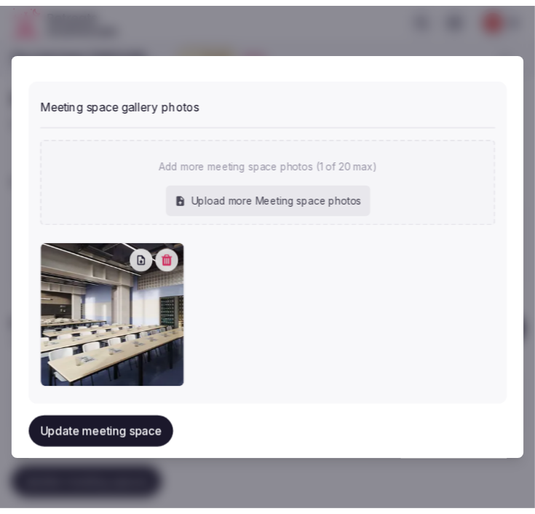
scroll to position [1168, 0]
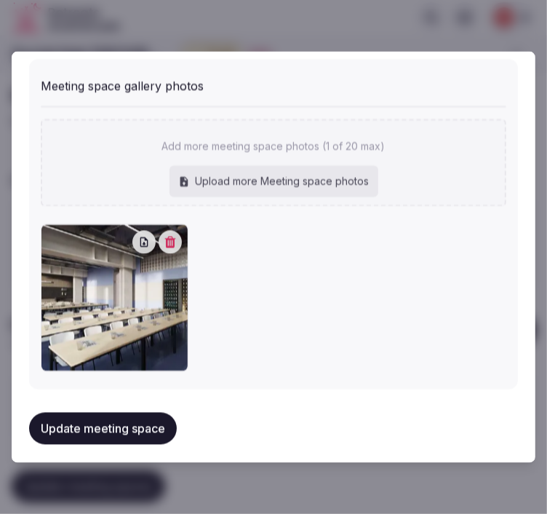
click at [107, 420] on button "Update meeting space" at bounding box center [103, 428] width 148 height 32
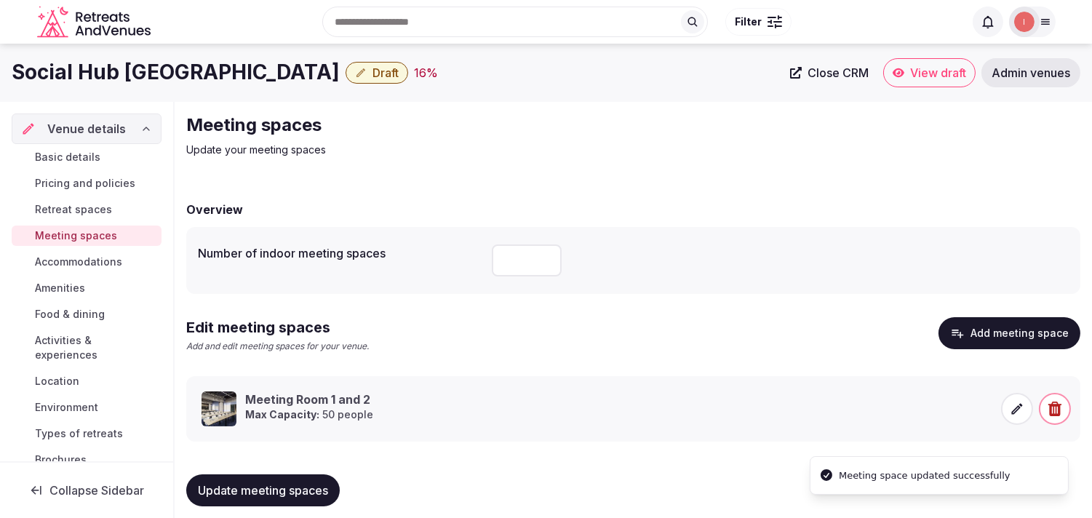
click at [84, 260] on span "Accommodations" at bounding box center [78, 262] width 87 height 15
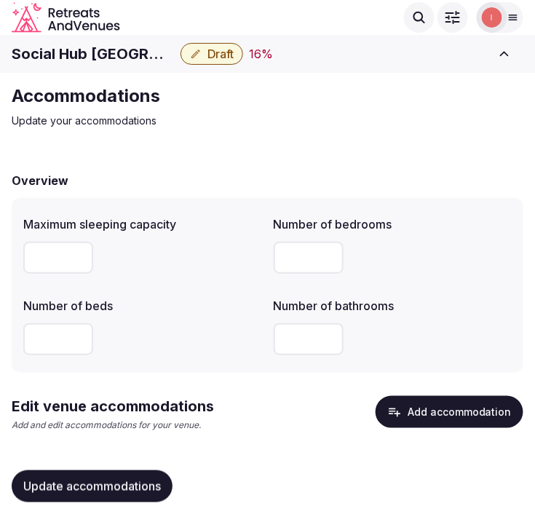
click at [71, 351] on input "number" at bounding box center [58, 339] width 70 height 32
click at [277, 252] on input "number" at bounding box center [309, 258] width 70 height 32
type input "***"
click at [119, 482] on span "Update accommodations" at bounding box center [91, 486] width 137 height 15
click at [496, 404] on button "Add accommodation" at bounding box center [449, 412] width 148 height 32
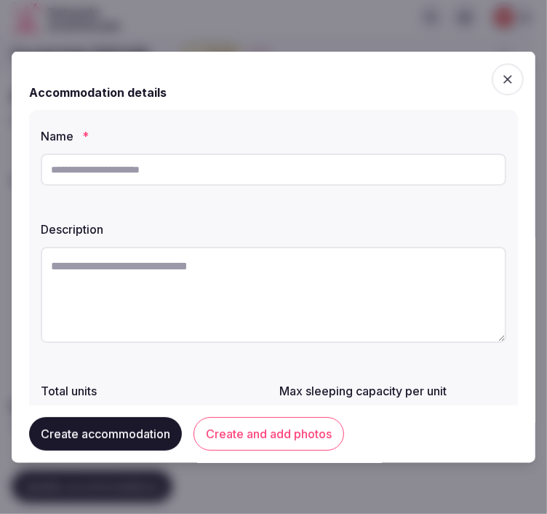
click at [168, 274] on textarea at bounding box center [274, 295] width 466 height 96
paste textarea "**********"
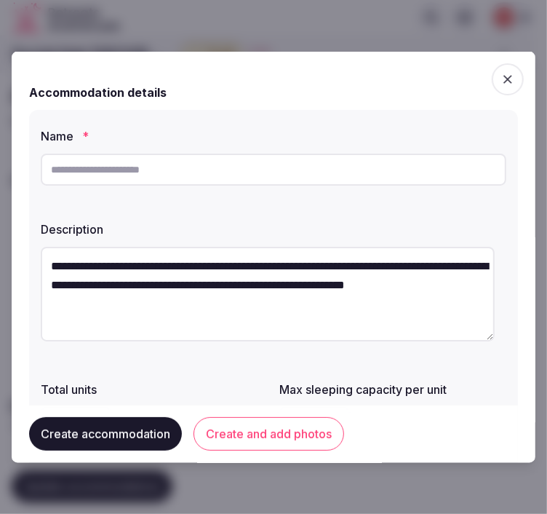
type textarea "**********"
click at [108, 182] on input "text" at bounding box center [274, 170] width 466 height 32
paste input "**********"
type input "**********"
click at [199, 373] on div "**********" at bounding box center [273, 324] width 489 height 428
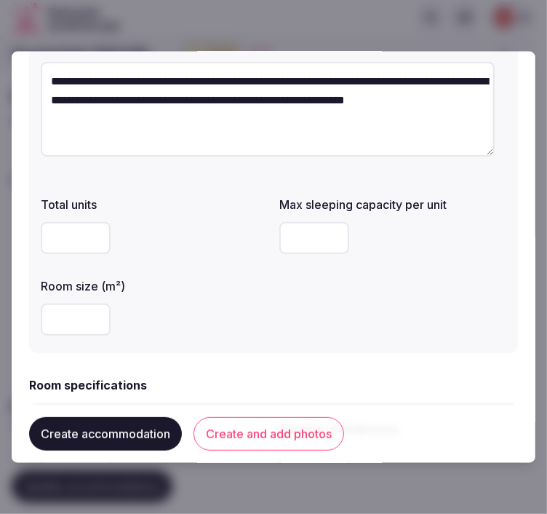
scroll to position [162, 0]
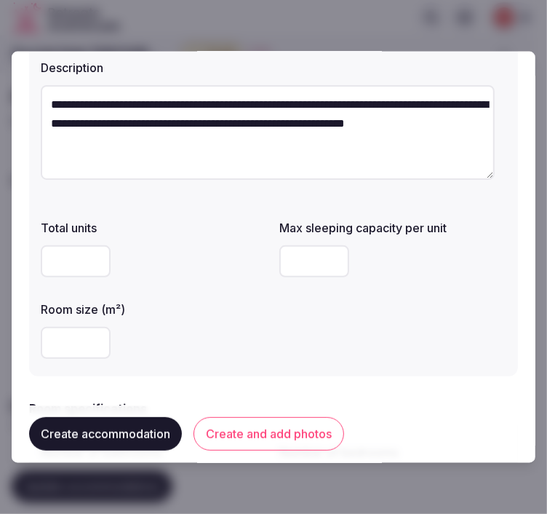
click at [66, 346] on input "number" at bounding box center [76, 343] width 70 height 32
type input "**"
click at [413, 340] on div "Total units Max sleeping capacity per unit Room size (m²) **" at bounding box center [274, 288] width 466 height 151
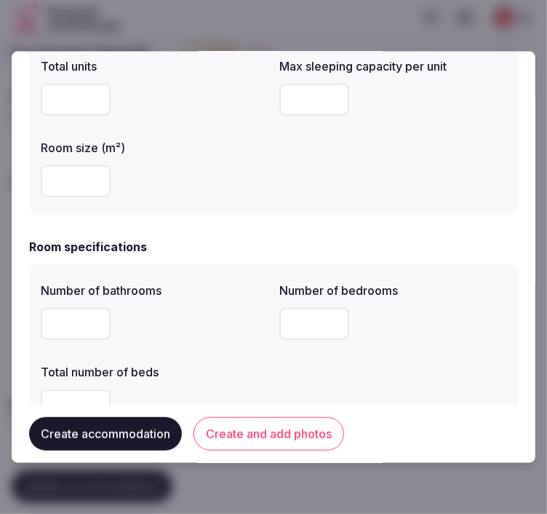
click at [314, 102] on input "number" at bounding box center [314, 100] width 70 height 32
type input "*"
click at [70, 332] on input "number" at bounding box center [76, 324] width 70 height 32
type input "*"
click at [294, 322] on input "number" at bounding box center [314, 324] width 70 height 32
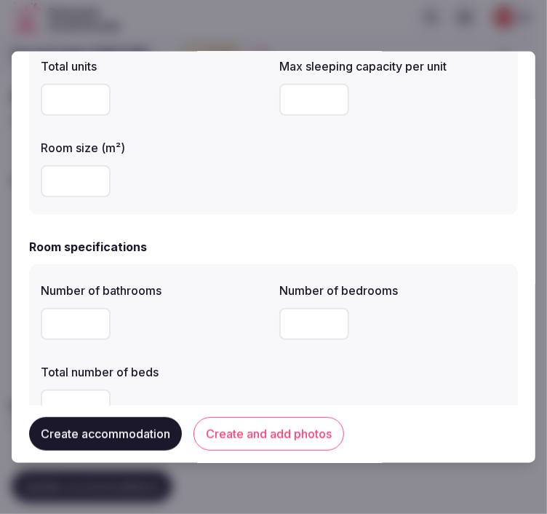
type input "*"
click at [202, 367] on label "Total number of beds" at bounding box center [154, 372] width 227 height 12
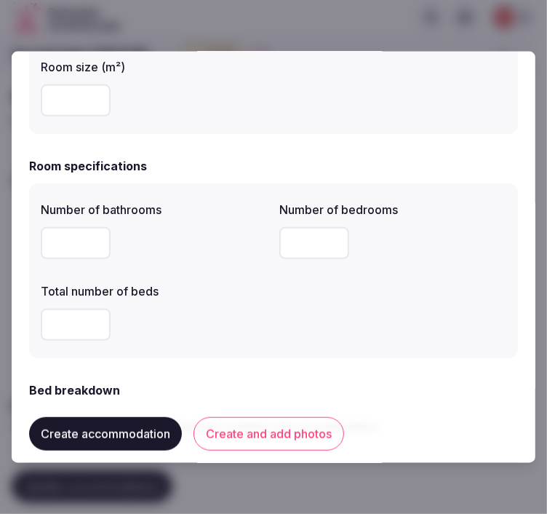
click at [49, 332] on input "*" at bounding box center [76, 324] width 70 height 32
type input "*"
click at [243, 339] on div "*" at bounding box center [154, 324] width 227 height 32
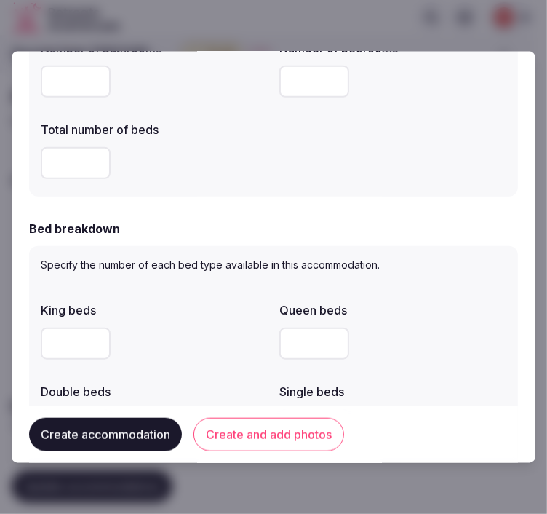
click at [60, 337] on input "number" at bounding box center [76, 343] width 70 height 32
type input "*"
click at [243, 322] on div "*" at bounding box center [154, 344] width 227 height 44
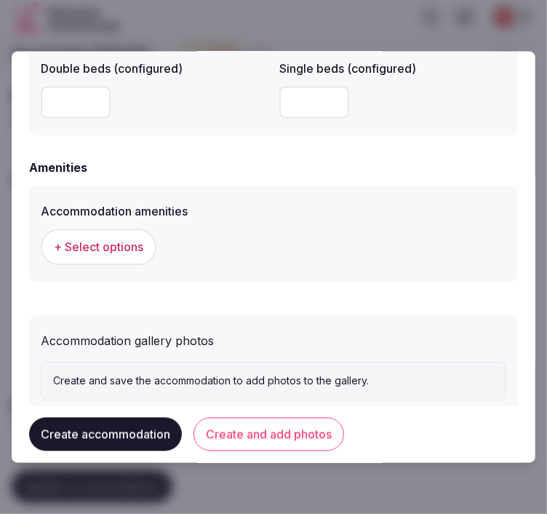
scroll to position [1392, 0]
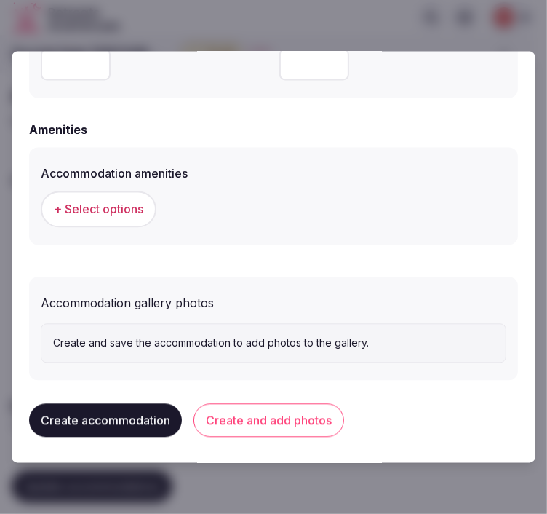
click at [107, 202] on span "+ Select options" at bounding box center [98, 210] width 89 height 16
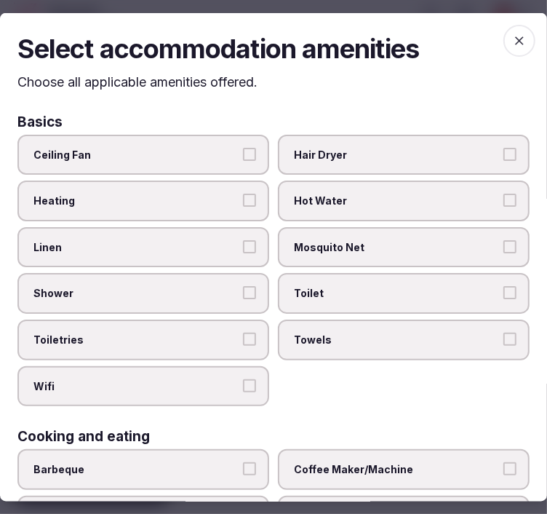
click at [187, 263] on div "Linen" at bounding box center [143, 246] width 252 height 41
click at [240, 252] on label "Linen" at bounding box center [143, 246] width 252 height 41
click at [243, 252] on button "Linen" at bounding box center [249, 245] width 13 height 13
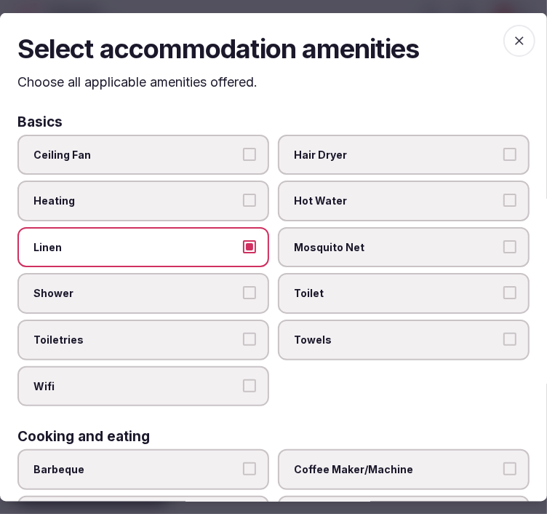
click at [231, 292] on span "Shower" at bounding box center [135, 293] width 205 height 15
click at [243, 292] on button "Shower" at bounding box center [249, 292] width 13 height 13
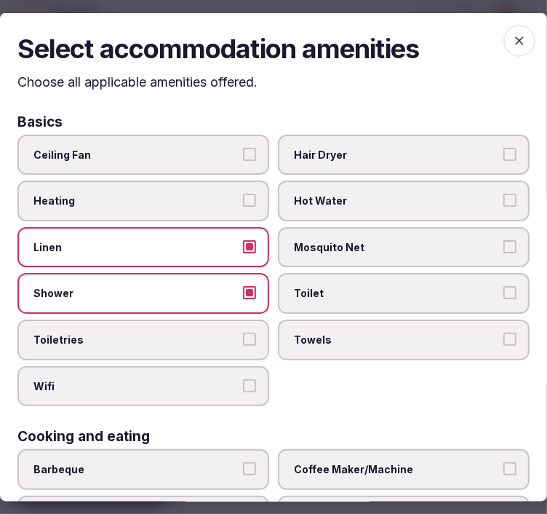
click at [230, 335] on span "Toiletries" at bounding box center [135, 339] width 205 height 15
click at [243, 335] on button "Toiletries" at bounding box center [249, 338] width 13 height 13
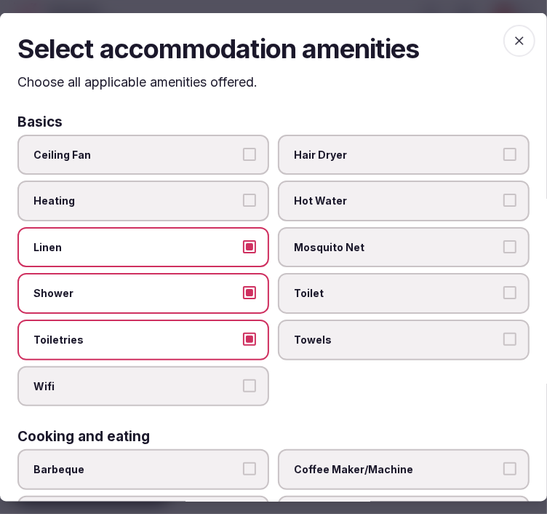
click at [365, 324] on label "Towels" at bounding box center [404, 339] width 252 height 41
click at [503, 332] on button "Towels" at bounding box center [509, 338] width 13 height 13
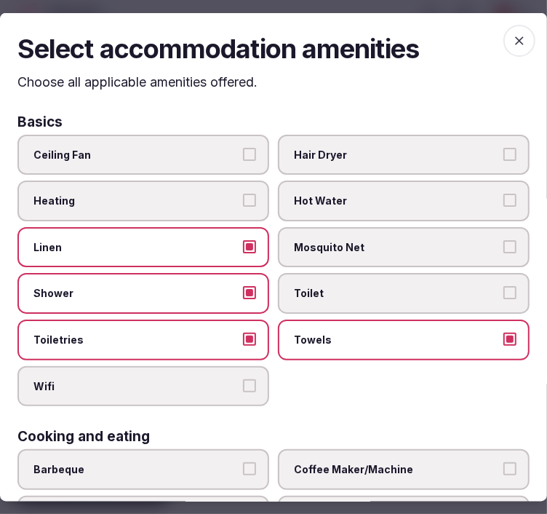
click at [369, 290] on span "Toilet" at bounding box center [396, 293] width 205 height 15
click at [503, 290] on button "Toilet" at bounding box center [509, 292] width 13 height 13
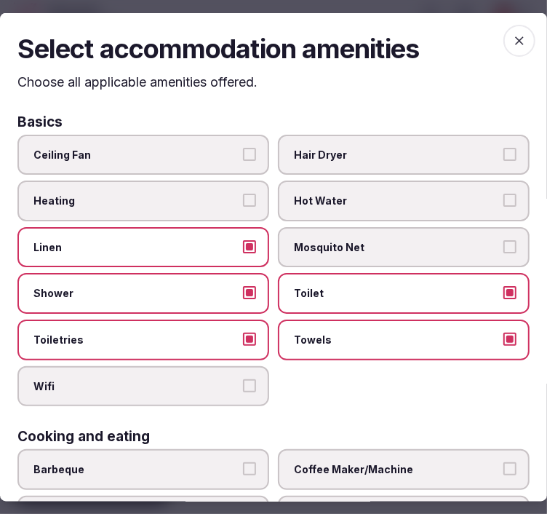
click at [212, 378] on span "Wifi" at bounding box center [135, 385] width 205 height 15
click at [243, 378] on button "Wifi" at bounding box center [249, 384] width 13 height 13
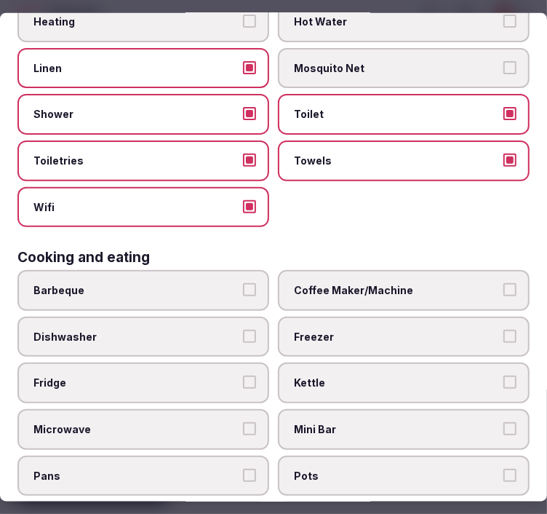
scroll to position [323, 0]
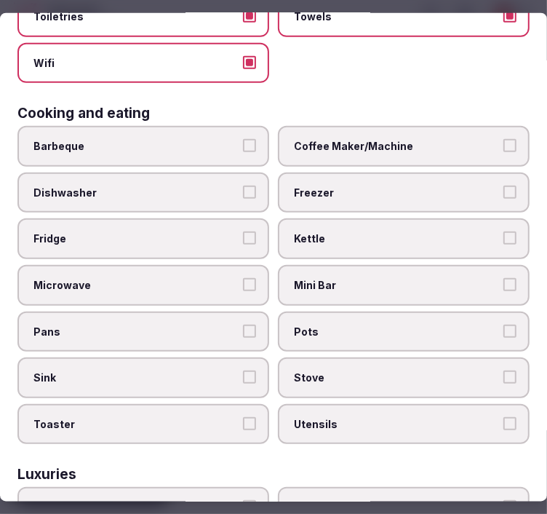
click at [420, 126] on label "Coffee Maker/Machine" at bounding box center [404, 146] width 252 height 41
click at [503, 139] on button "Coffee Maker/Machine" at bounding box center [509, 145] width 13 height 13
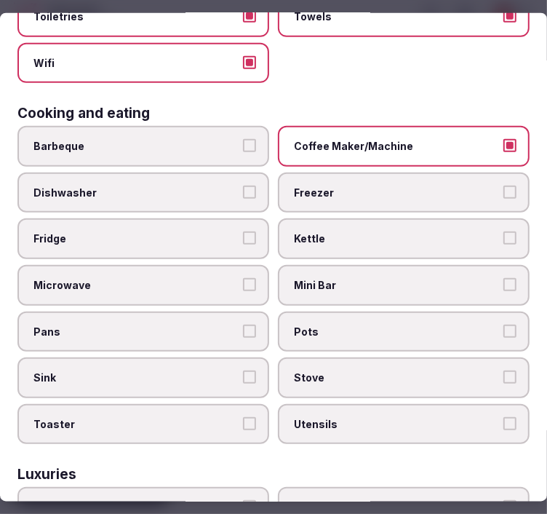
click at [471, 148] on label "Coffee Maker/Machine" at bounding box center [404, 146] width 252 height 41
click at [503, 148] on button "Coffee Maker/Machine" at bounding box center [509, 145] width 13 height 13
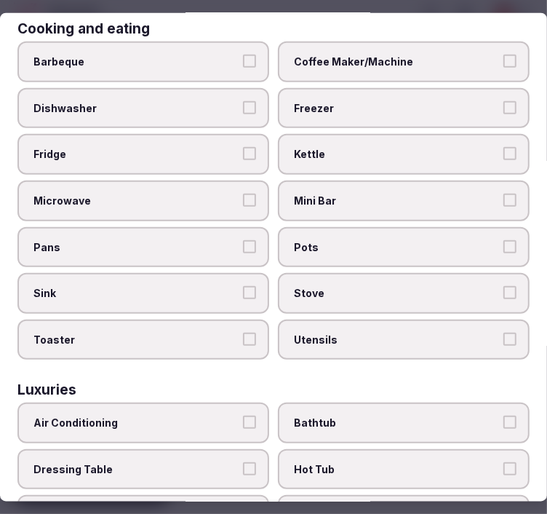
scroll to position [485, 0]
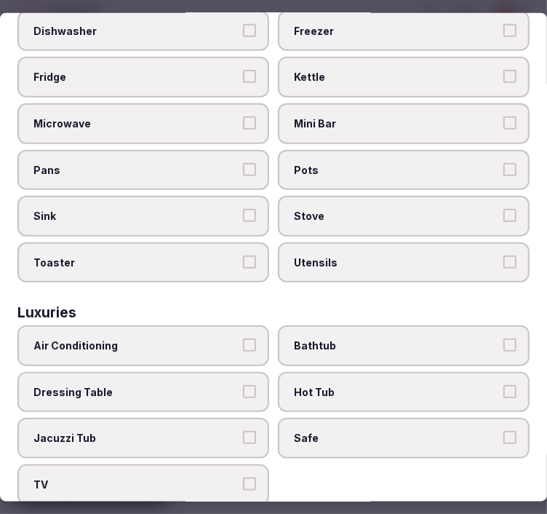
click at [135, 348] on div "Air Conditioning Bathtub Dressing Table Hot Tub Jacuzzi Tub Safe TV" at bounding box center [273, 414] width 512 height 179
click at [166, 338] on span "Air Conditioning" at bounding box center [135, 345] width 205 height 15
click at [243, 338] on button "Air Conditioning" at bounding box center [249, 344] width 13 height 13
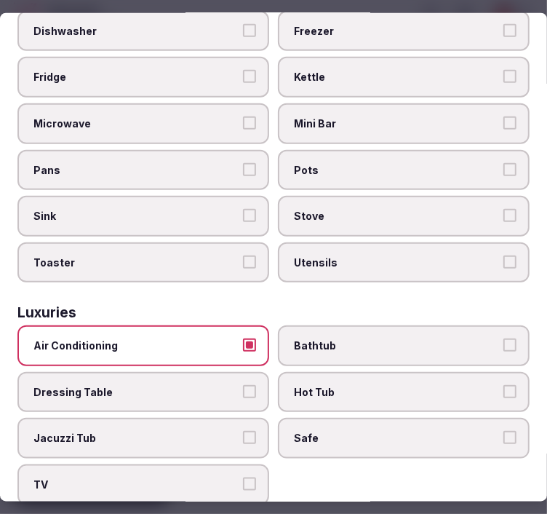
click at [361, 428] on label "Safe" at bounding box center [404, 438] width 252 height 41
click at [503, 431] on button "Safe" at bounding box center [509, 437] width 13 height 13
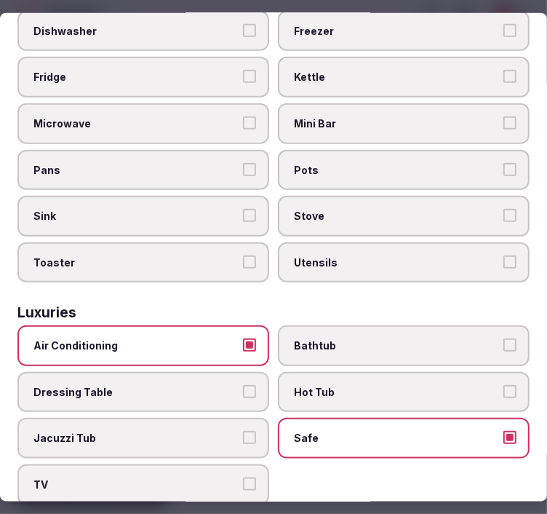
click at [234, 473] on label "TV" at bounding box center [143, 484] width 252 height 41
click at [243, 477] on button "TV" at bounding box center [249, 483] width 13 height 13
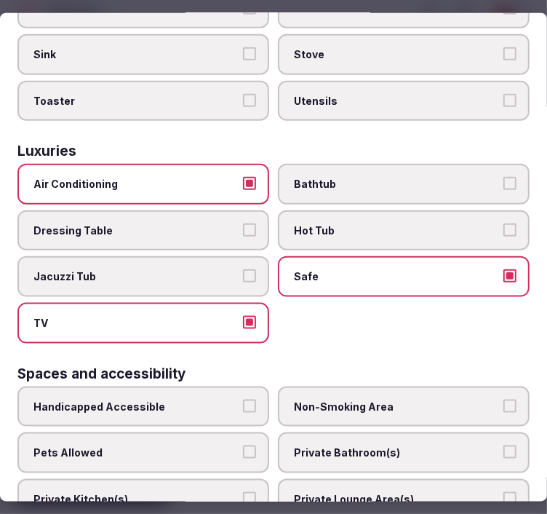
scroll to position [808, 0]
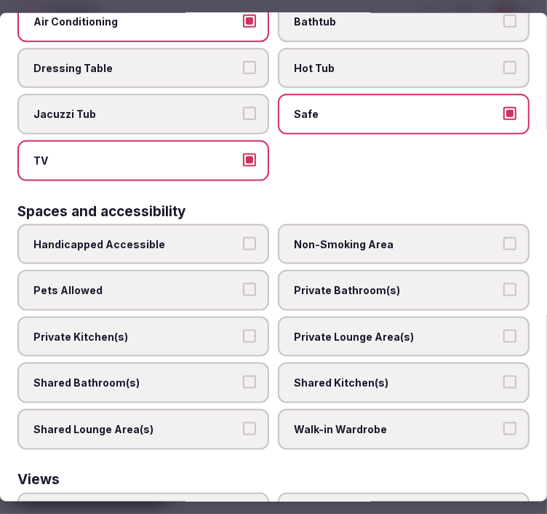
click at [369, 274] on label "Private Bathroom(s)" at bounding box center [404, 290] width 252 height 41
click at [503, 283] on button "Private Bathroom(s)" at bounding box center [509, 289] width 13 height 13
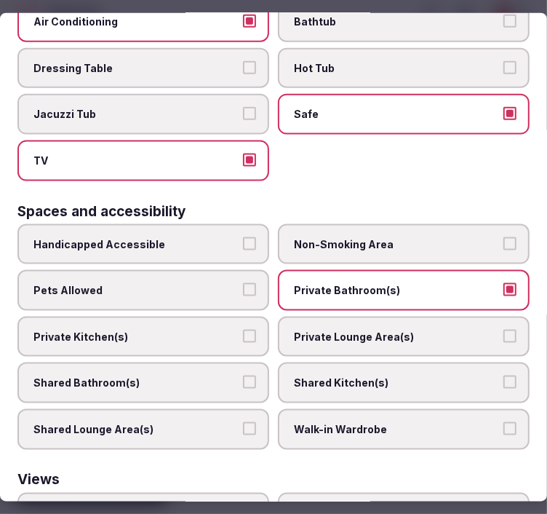
click at [366, 316] on label "Private Lounge Area(s)" at bounding box center [404, 336] width 252 height 41
click at [503, 330] on button "Private Lounge Area(s)" at bounding box center [509, 336] width 13 height 13
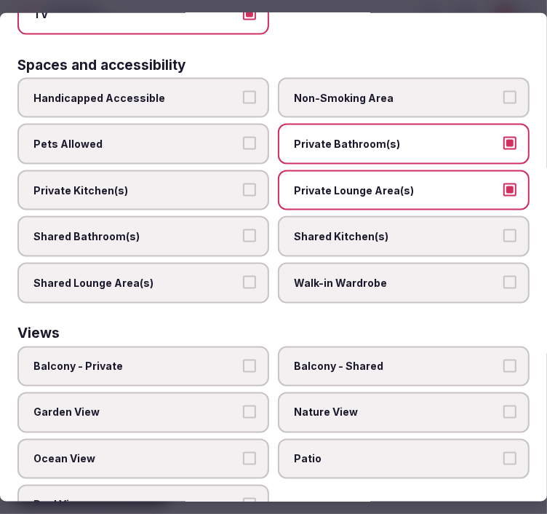
scroll to position [961, 0]
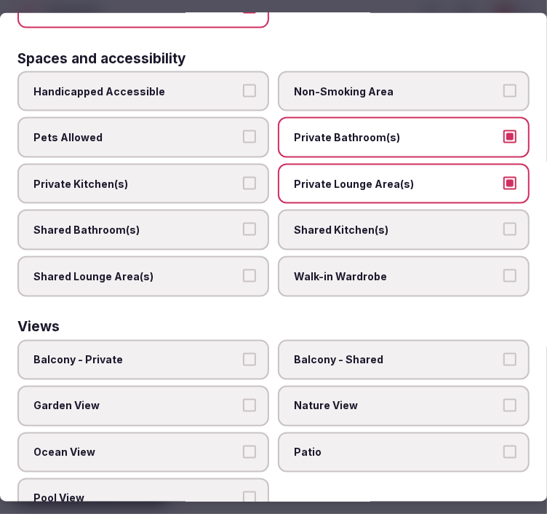
click at [199, 352] on span "Balcony - Private" at bounding box center [135, 359] width 205 height 15
click at [243, 352] on button "Balcony - Private" at bounding box center [249, 358] width 13 height 13
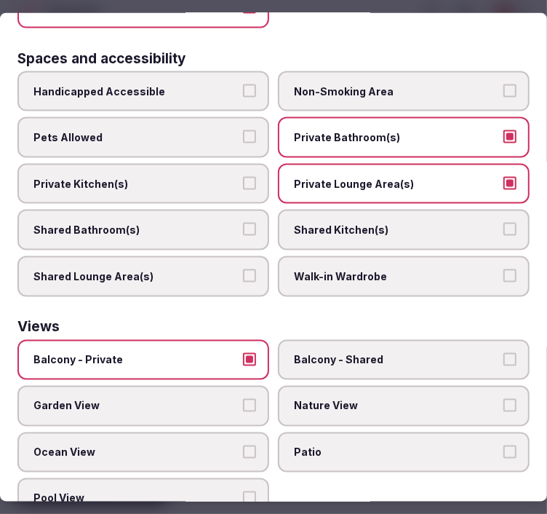
click at [204, 352] on span "Balcony - Private" at bounding box center [135, 359] width 205 height 15
click at [243, 352] on button "Balcony - Private" at bounding box center [249, 358] width 13 height 13
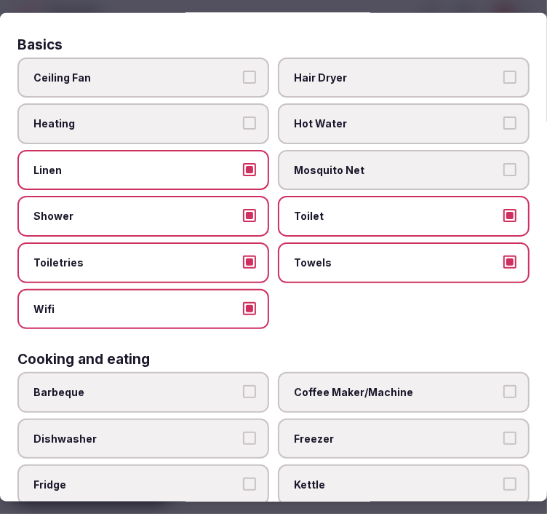
scroll to position [0, 0]
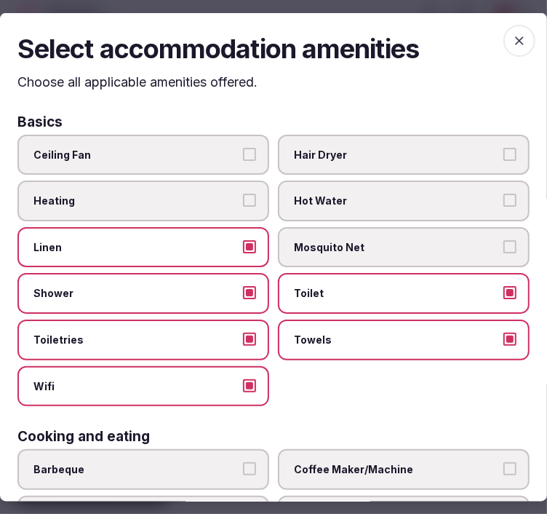
click at [517, 38] on span "button" at bounding box center [519, 41] width 32 height 32
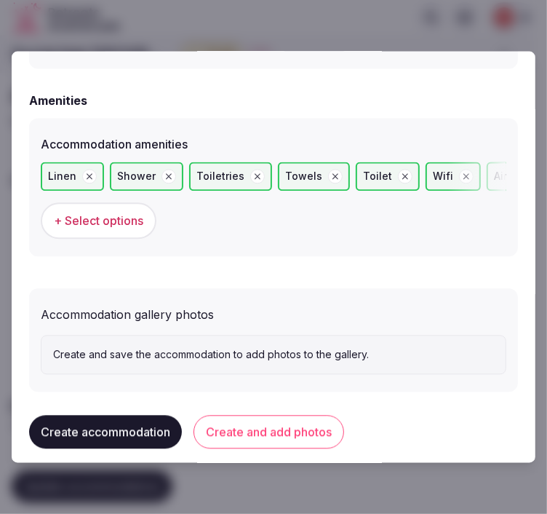
scroll to position [1432, 0]
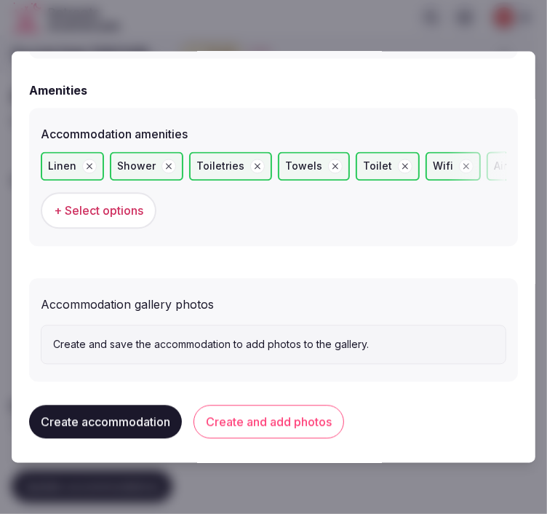
click at [287, 419] on button "Create and add photos" at bounding box center [269, 421] width 151 height 33
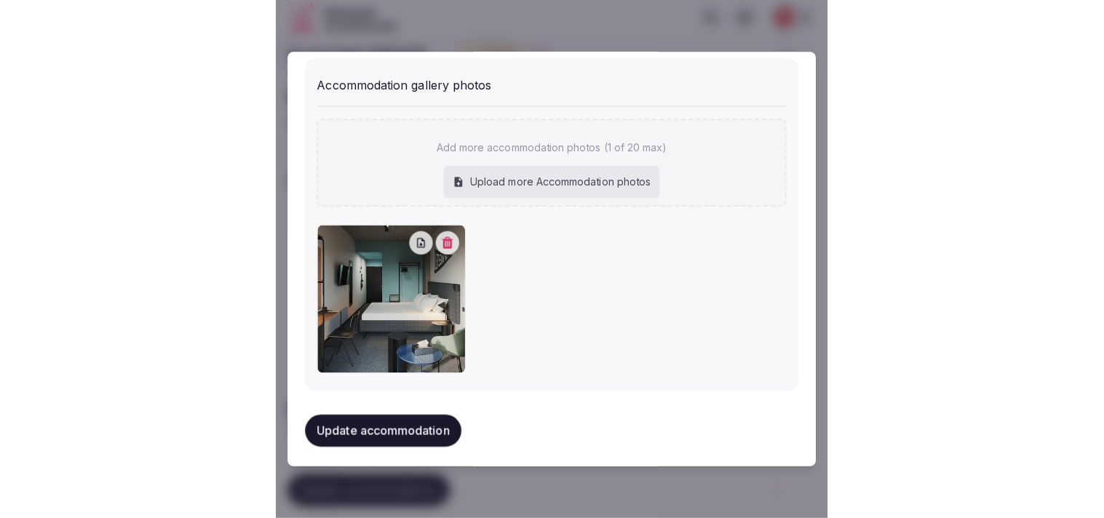
scroll to position [1653, 0]
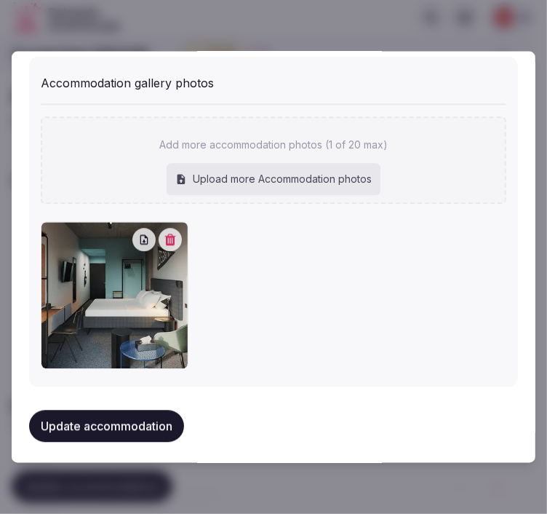
click at [165, 410] on button "Update accommodation" at bounding box center [106, 426] width 155 height 32
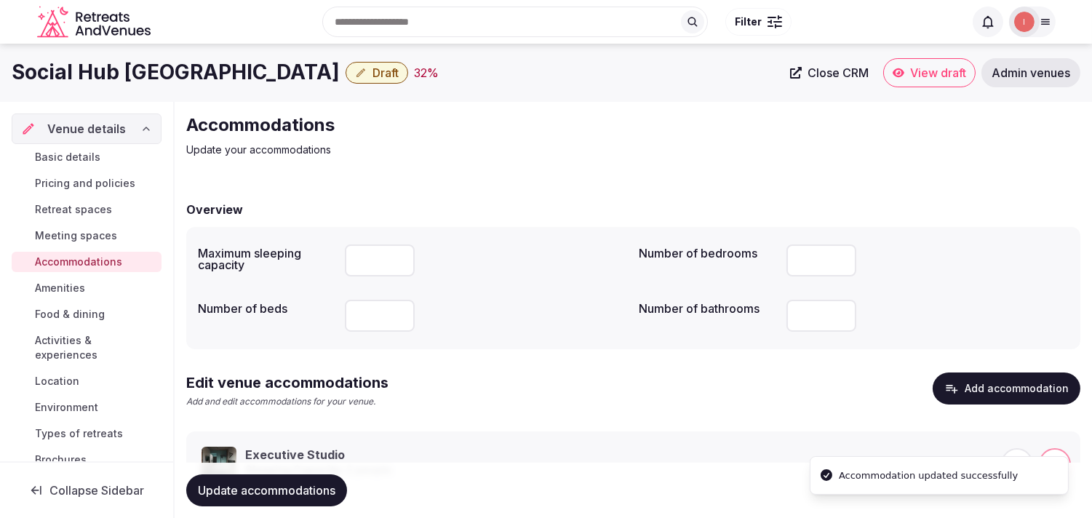
scroll to position [68, 0]
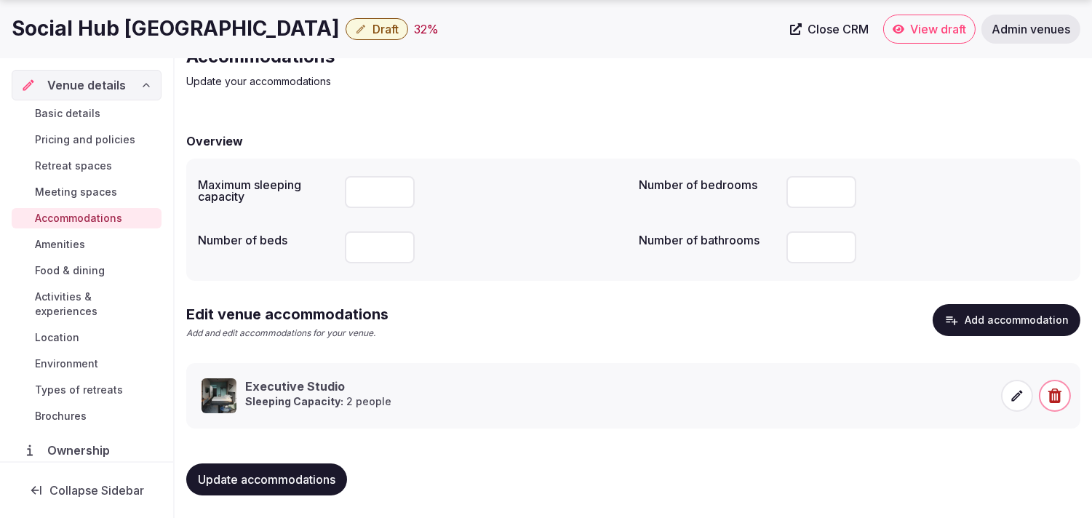
click at [51, 247] on span "Amenities" at bounding box center [60, 244] width 50 height 15
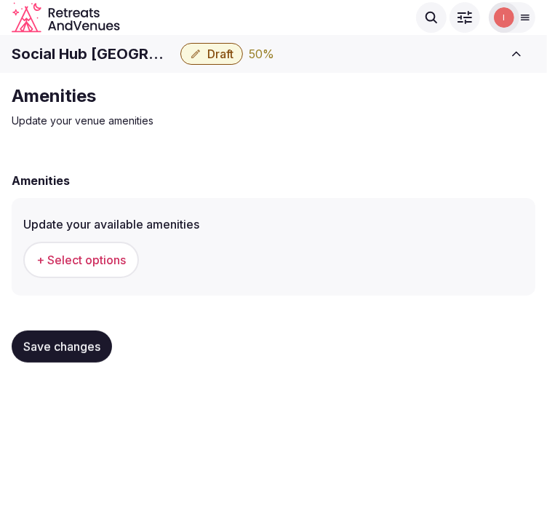
click at [89, 263] on span "+ Select options" at bounding box center [80, 260] width 89 height 16
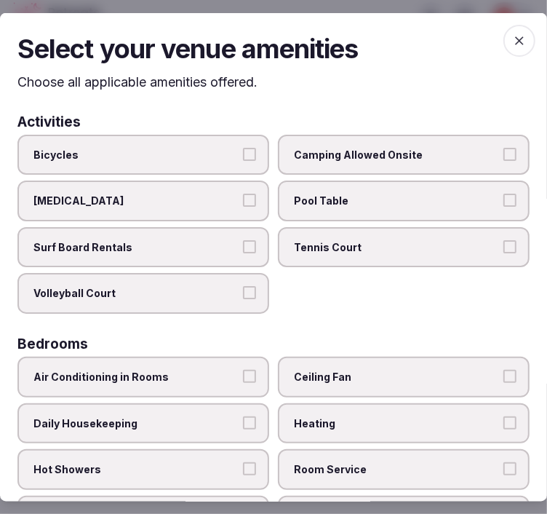
click at [245, 163] on label "Bicycles" at bounding box center [143, 154] width 252 height 41
click at [245, 160] on button "Bicycles" at bounding box center [249, 153] width 13 height 13
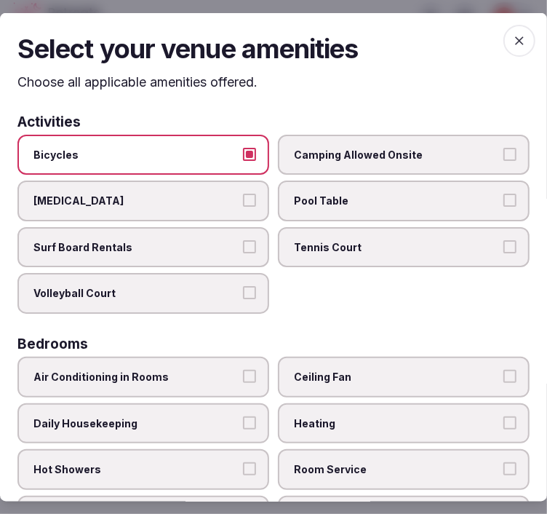
click at [245, 163] on label "Bicycles" at bounding box center [143, 154] width 252 height 41
click at [245, 160] on button "Bicycles" at bounding box center [249, 153] width 13 height 13
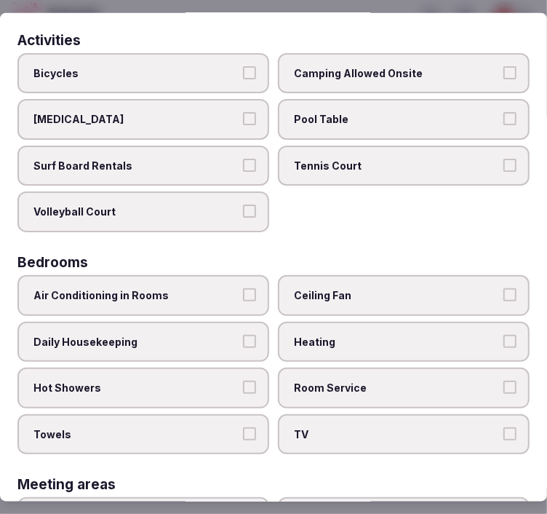
scroll to position [162, 0]
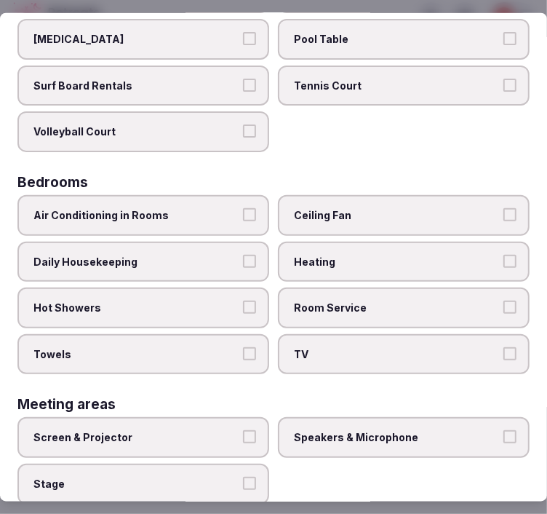
click at [257, 207] on label "Air Conditioning in Rooms" at bounding box center [143, 215] width 252 height 41
click at [256, 208] on button "Air Conditioning in Rooms" at bounding box center [249, 214] width 13 height 13
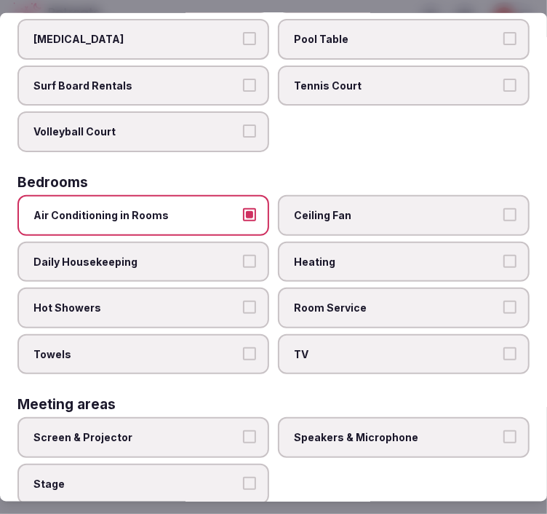
click at [244, 254] on button "Daily Housekeeping" at bounding box center [249, 260] width 13 height 13
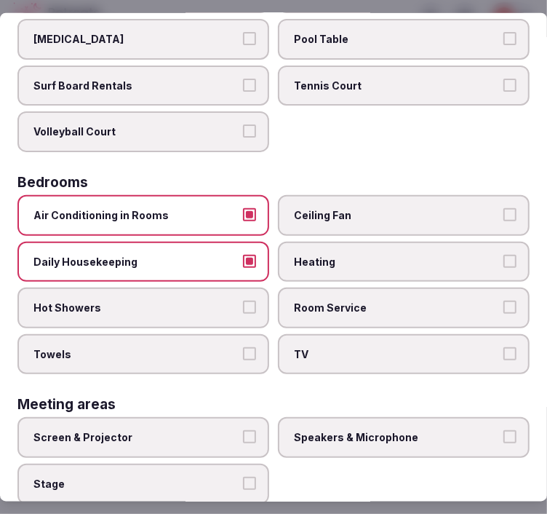
drag, startPoint x: 245, startPoint y: 295, endPoint x: 247, endPoint y: 330, distance: 35.0
click at [244, 300] on button "Hot Showers" at bounding box center [249, 306] width 13 height 13
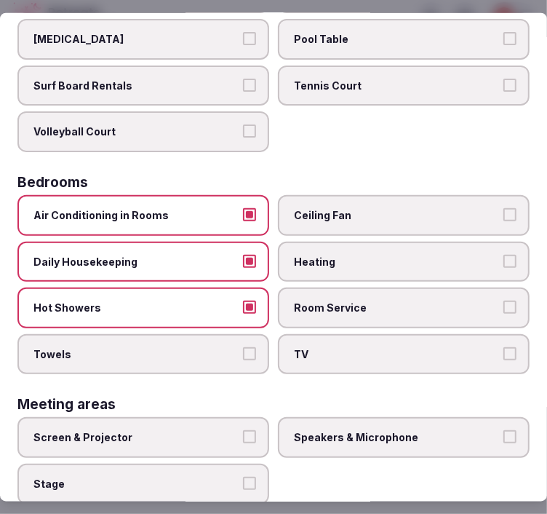
drag, startPoint x: 246, startPoint y: 343, endPoint x: 280, endPoint y: 328, distance: 37.2
click at [245, 346] on button "Towels" at bounding box center [249, 352] width 13 height 13
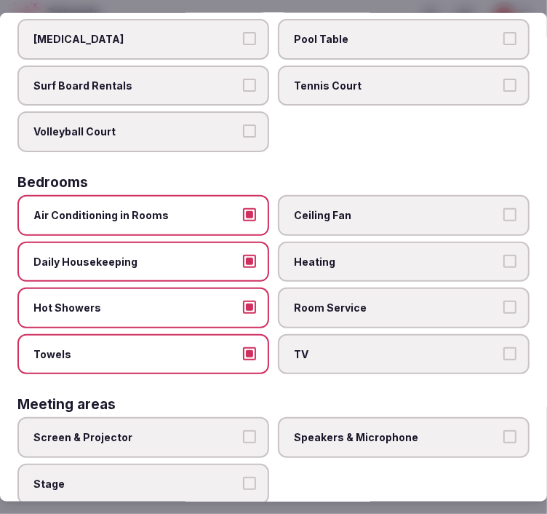
click at [386, 310] on label "Room Service" at bounding box center [404, 307] width 252 height 41
click at [503, 310] on button "Room Service" at bounding box center [509, 306] width 13 height 13
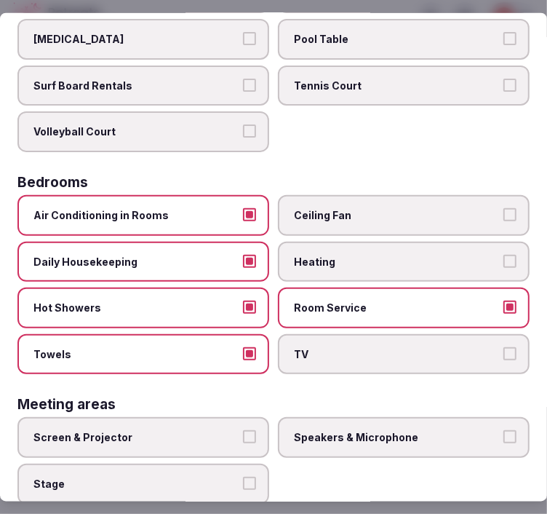
click at [426, 333] on label "TV" at bounding box center [404, 353] width 252 height 41
click at [503, 346] on button "TV" at bounding box center [509, 352] width 13 height 13
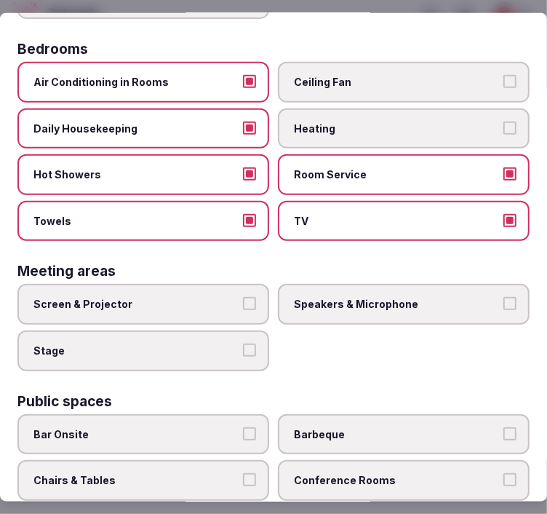
scroll to position [323, 0]
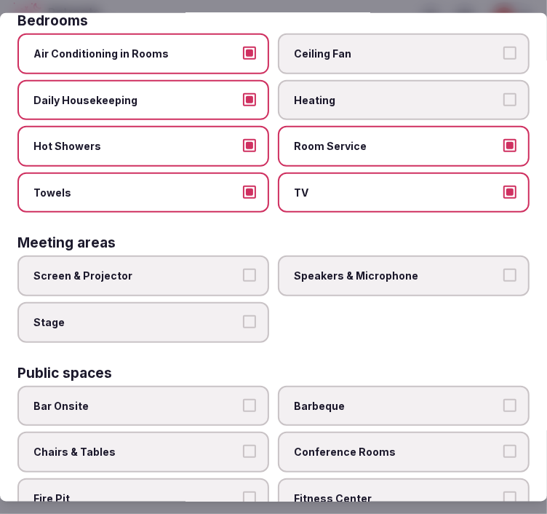
click at [454, 268] on span "Speakers & Microphone" at bounding box center [396, 275] width 205 height 15
click at [503, 268] on button "Speakers & Microphone" at bounding box center [509, 274] width 13 height 13
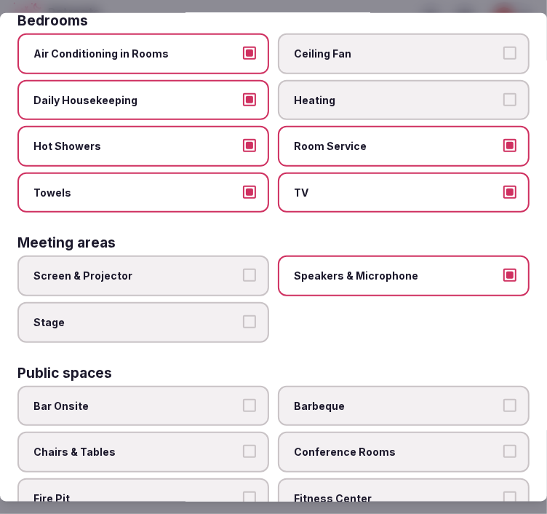
click at [420, 268] on span "Speakers & Microphone" at bounding box center [396, 275] width 205 height 15
click at [503, 268] on button "Speakers & Microphone" at bounding box center [509, 274] width 13 height 13
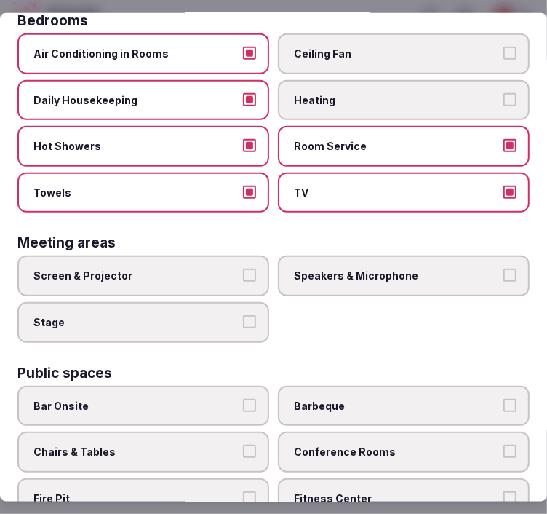
scroll to position [485, 0]
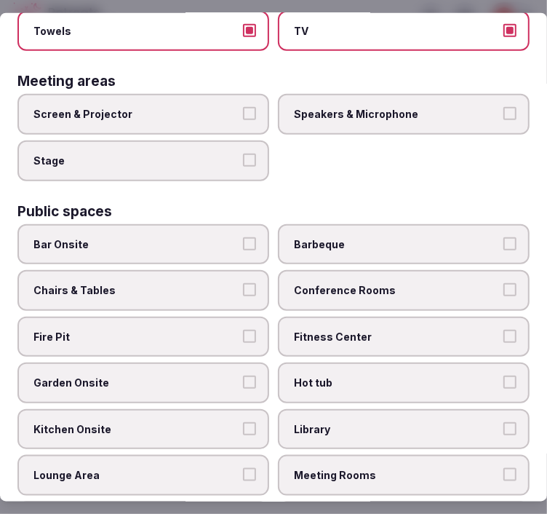
click at [215, 283] on span "Chairs & Tables" at bounding box center [135, 290] width 205 height 15
click at [243, 283] on button "Chairs & Tables" at bounding box center [249, 289] width 13 height 13
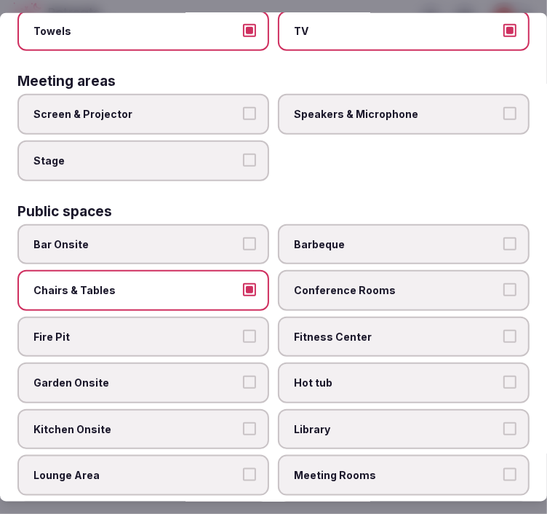
click at [294, 283] on span "Conference Rooms" at bounding box center [396, 290] width 205 height 15
click at [503, 283] on button "Conference Rooms" at bounding box center [509, 289] width 13 height 13
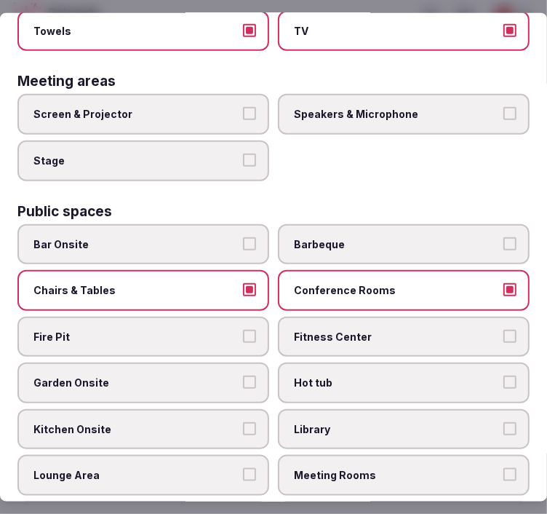
click at [337, 329] on span "Fitness Center" at bounding box center [396, 336] width 205 height 15
click at [503, 329] on button "Fitness Center" at bounding box center [509, 335] width 13 height 13
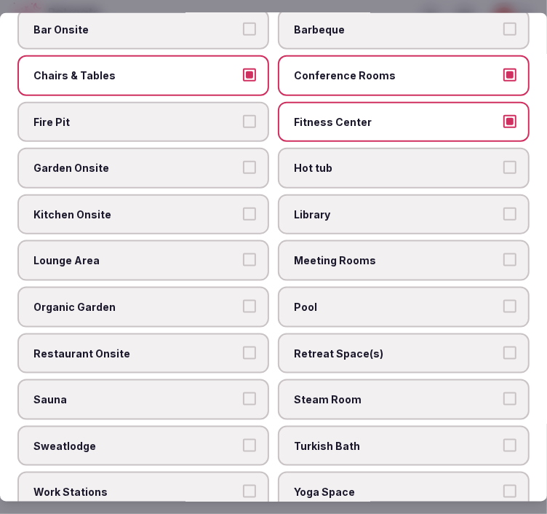
scroll to position [728, 0]
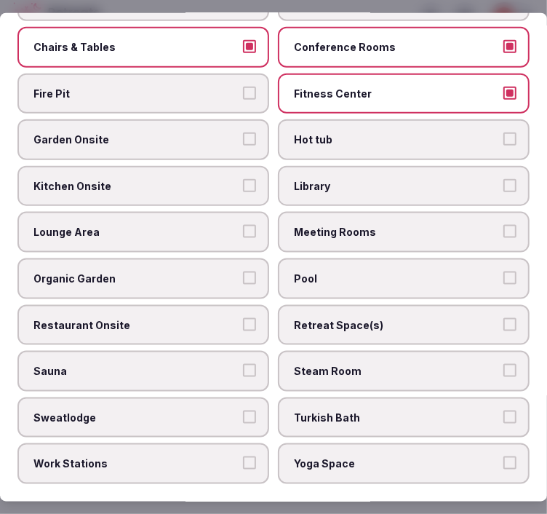
click at [384, 219] on label "Meeting Rooms" at bounding box center [404, 232] width 252 height 41
click at [503, 225] on button "Meeting Rooms" at bounding box center [509, 231] width 13 height 13
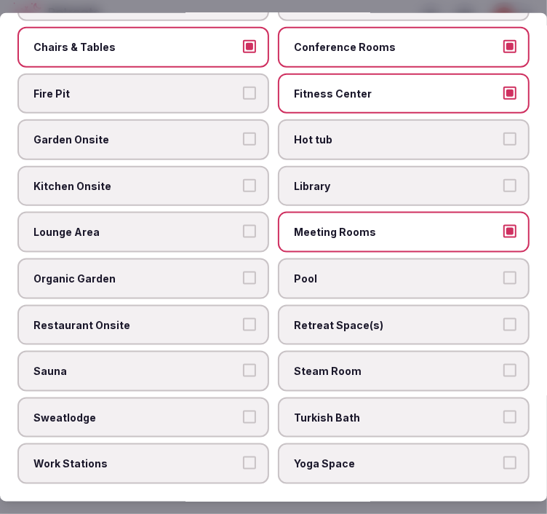
click at [390, 271] on span "Pool" at bounding box center [396, 278] width 205 height 15
click at [503, 271] on button "Pool" at bounding box center [509, 277] width 13 height 13
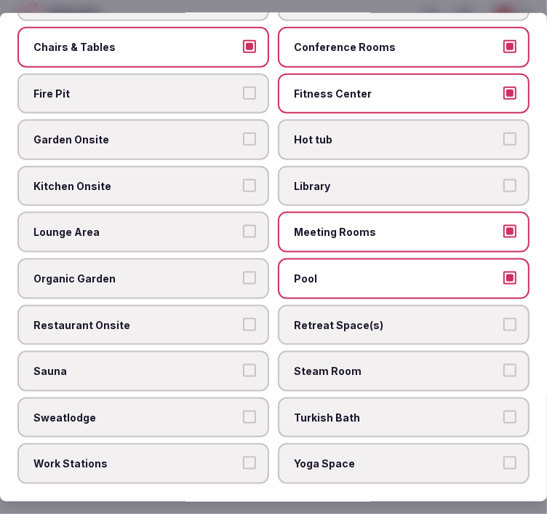
click at [223, 317] on span "Restaurant Onsite" at bounding box center [135, 324] width 205 height 15
click at [243, 317] on button "Restaurant Onsite" at bounding box center [249, 323] width 13 height 13
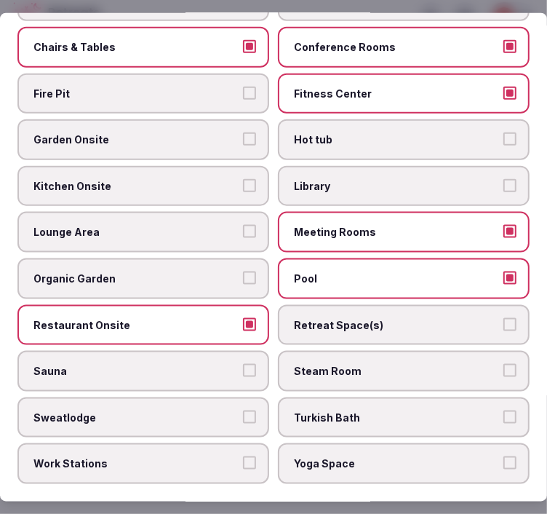
click at [185, 225] on span "Lounge Area" at bounding box center [135, 232] width 205 height 15
click at [243, 225] on button "Lounge Area" at bounding box center [249, 231] width 13 height 13
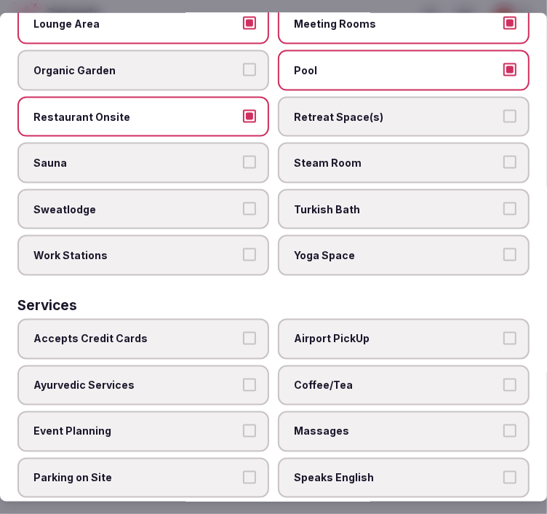
scroll to position [970, 0]
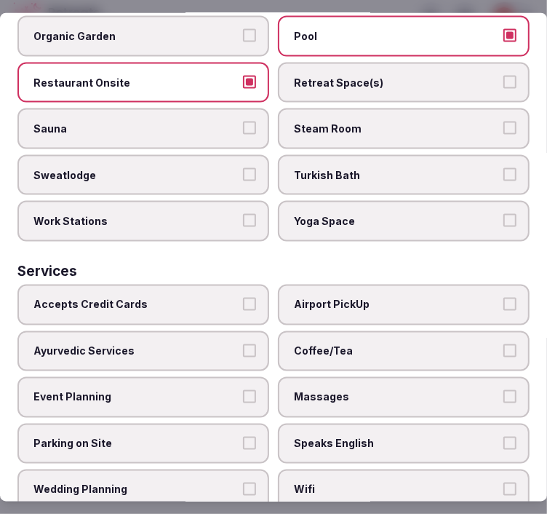
click at [197, 298] on span "Accepts Credit Cards" at bounding box center [135, 305] width 205 height 15
click at [243, 298] on button "Accepts Credit Cards" at bounding box center [249, 304] width 13 height 13
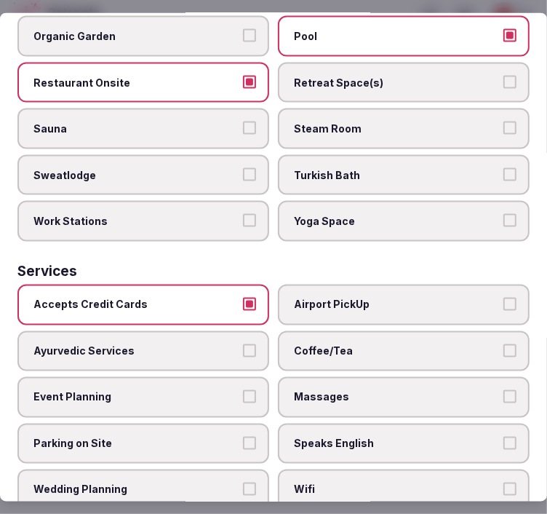
click at [372, 377] on label "Massages" at bounding box center [404, 397] width 252 height 41
click at [503, 390] on button "Massages" at bounding box center [509, 396] width 13 height 13
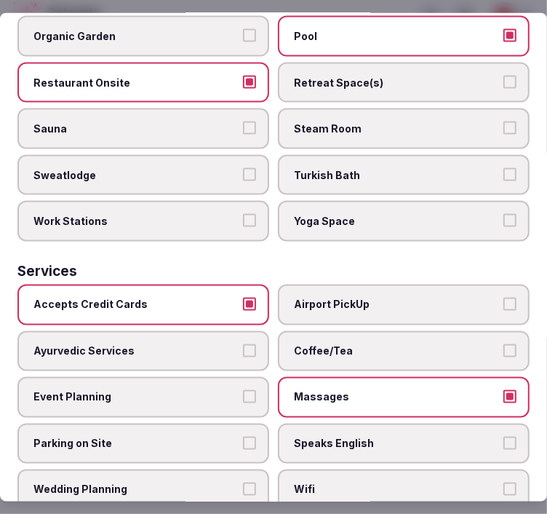
click at [382, 343] on span "Coffee/Tea" at bounding box center [396, 350] width 205 height 15
click at [503, 343] on button "Coffee/Tea" at bounding box center [509, 349] width 13 height 13
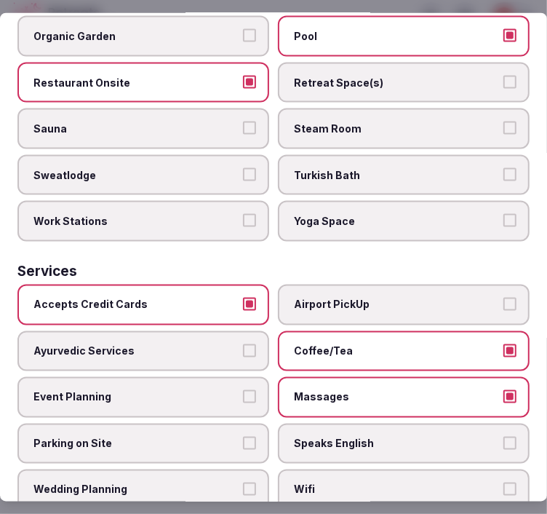
click at [461, 436] on span "Speaks English" at bounding box center [396, 443] width 205 height 15
click at [503, 436] on button "Speaks English" at bounding box center [509, 442] width 13 height 13
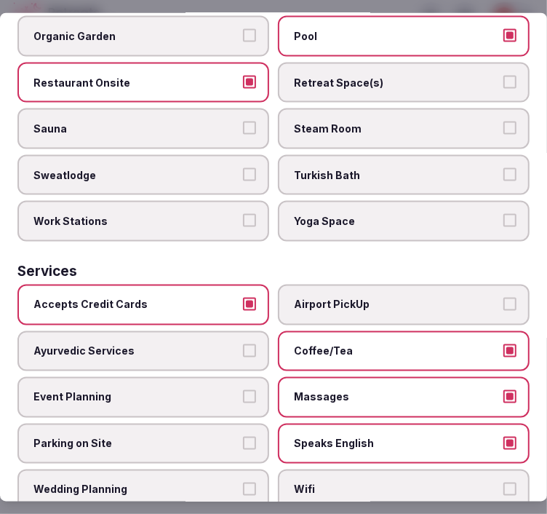
click at [429, 482] on span "Wifi" at bounding box center [396, 489] width 205 height 15
click at [503, 482] on button "Wifi" at bounding box center [509, 488] width 13 height 13
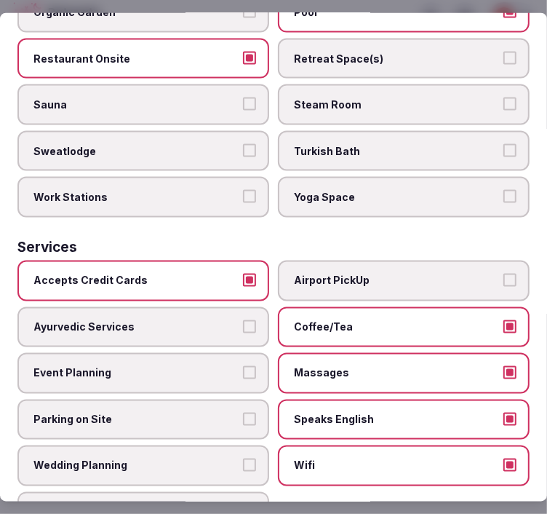
scroll to position [1006, 0]
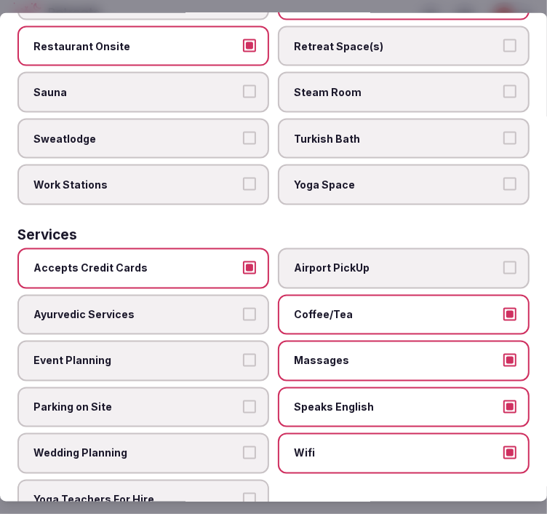
click at [371, 340] on label "Massages" at bounding box center [404, 360] width 252 height 41
click at [503, 354] on button "Massages" at bounding box center [509, 360] width 13 height 13
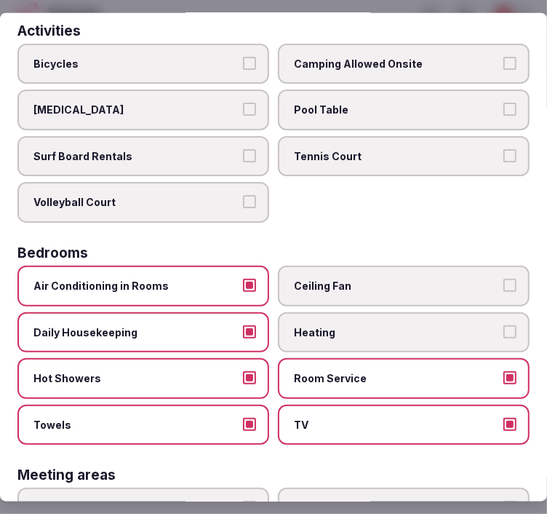
scroll to position [0, 0]
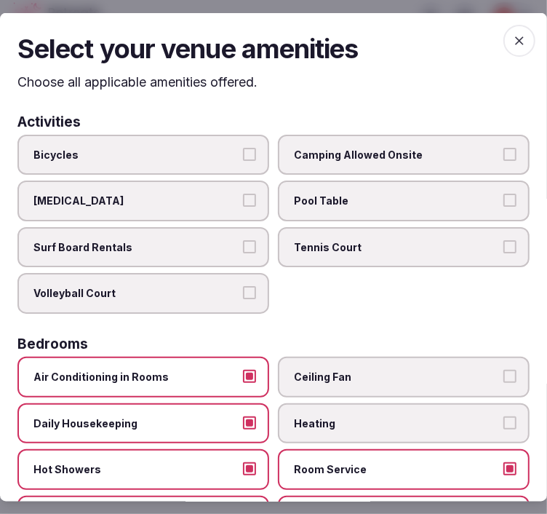
click at [512, 34] on icon "button" at bounding box center [519, 40] width 15 height 15
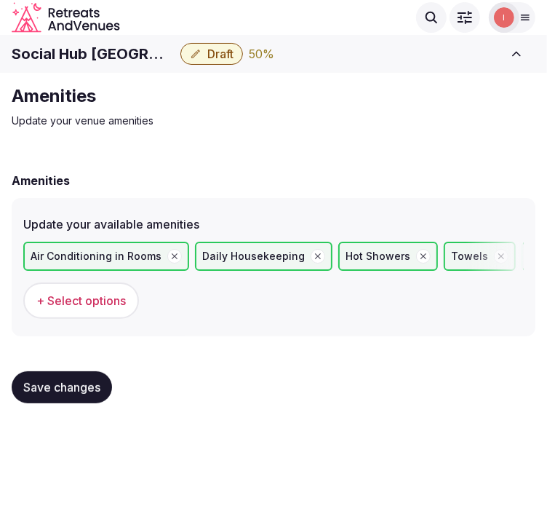
click at [93, 382] on span "Save changes" at bounding box center [61, 387] width 77 height 15
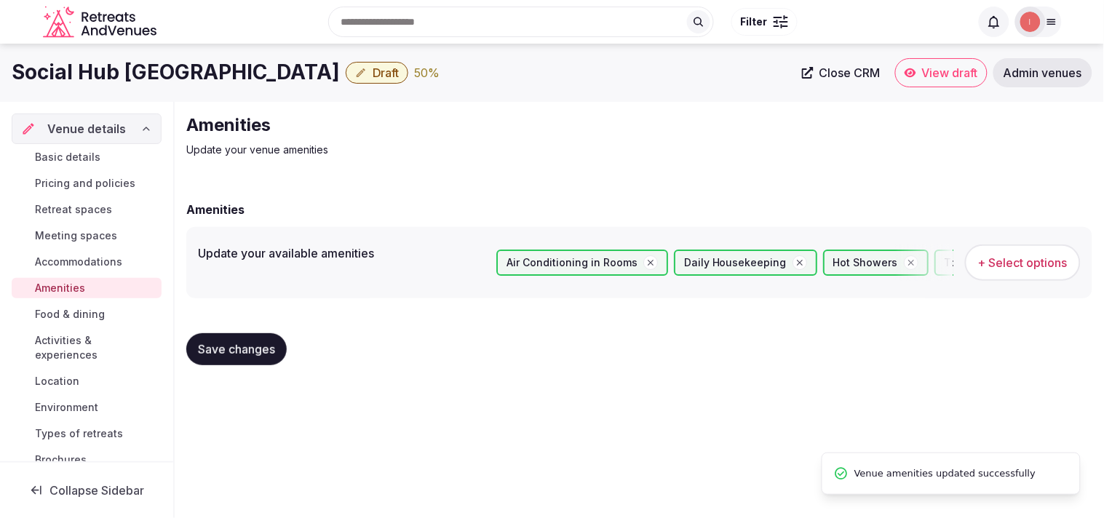
click at [81, 314] on span "Food & dining" at bounding box center [70, 314] width 70 height 15
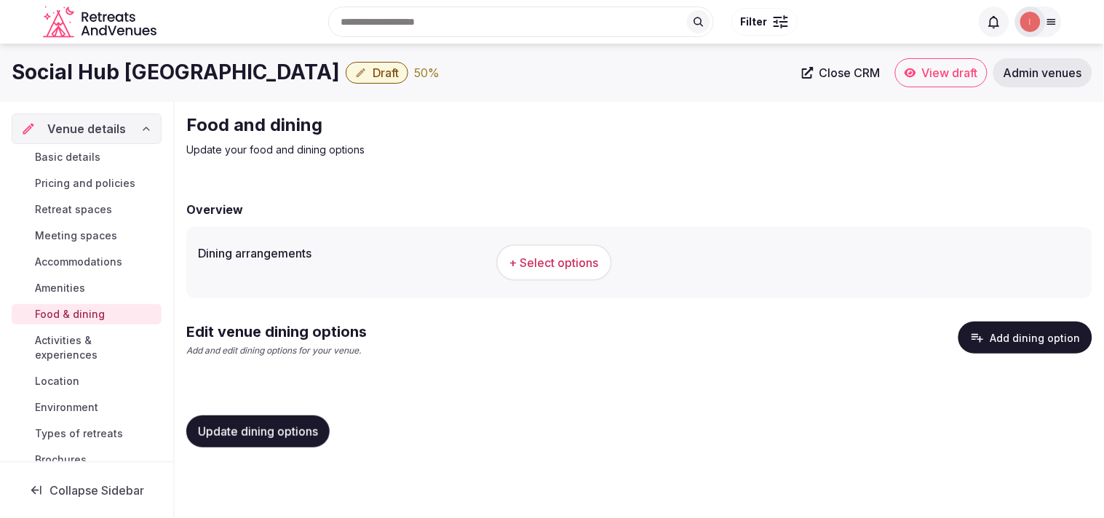
click at [534, 249] on button "+ Select options" at bounding box center [554, 262] width 116 height 36
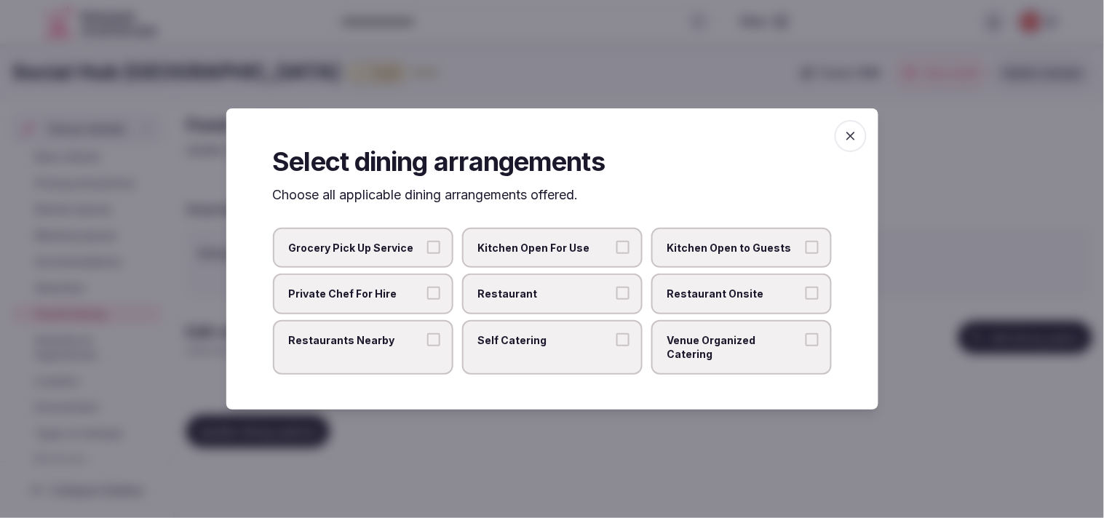
click at [534, 300] on span "Restaurant Onsite" at bounding box center [734, 294] width 134 height 15
click at [534, 300] on button "Restaurant Onsite" at bounding box center [811, 293] width 13 height 13
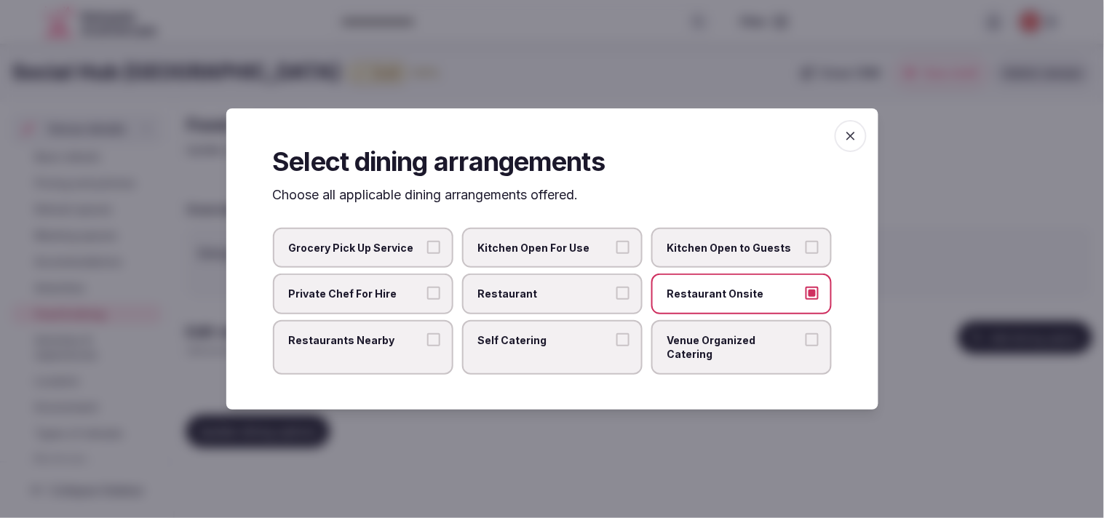
click at [534, 301] on label "Restaurant" at bounding box center [552, 294] width 180 height 41
click at [534, 300] on button "Restaurant" at bounding box center [622, 293] width 13 height 13
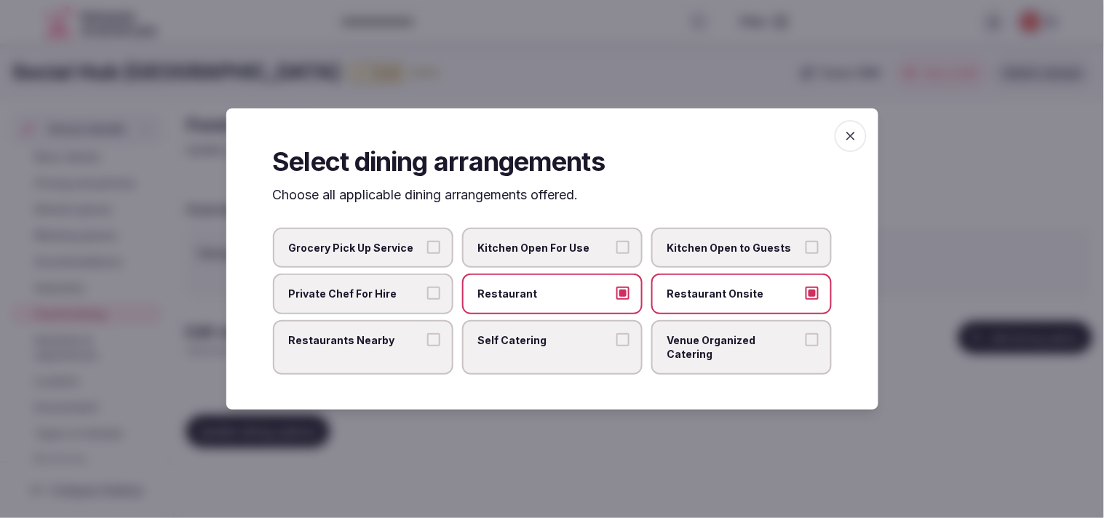
click at [411, 346] on span "Restaurants Nearby" at bounding box center [356, 340] width 134 height 15
click at [427, 346] on button "Restaurants Nearby" at bounding box center [433, 339] width 13 height 13
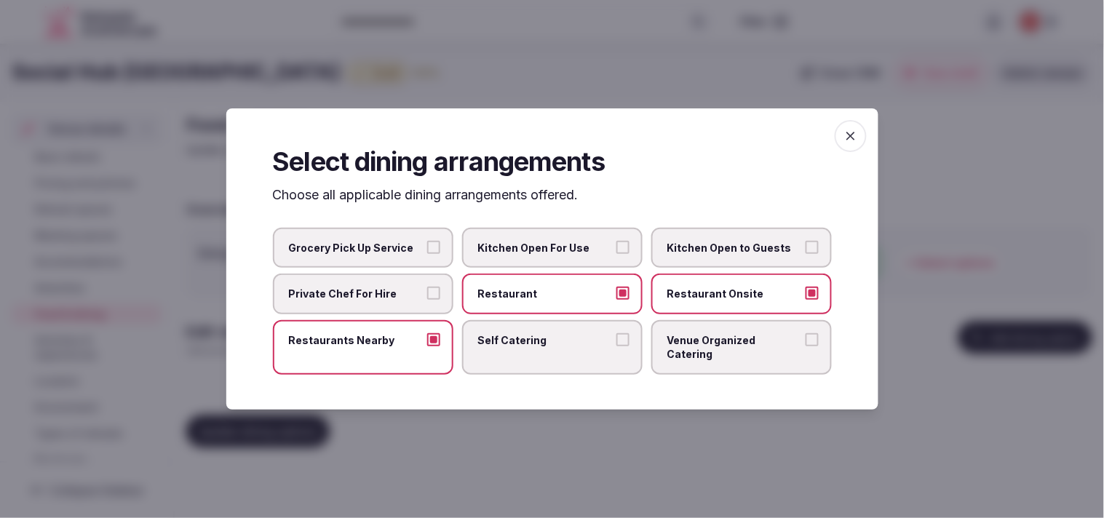
click at [534, 346] on span "Venue Organized Catering" at bounding box center [734, 347] width 134 height 28
click at [534, 346] on button "Venue Organized Catering" at bounding box center [811, 339] width 13 height 13
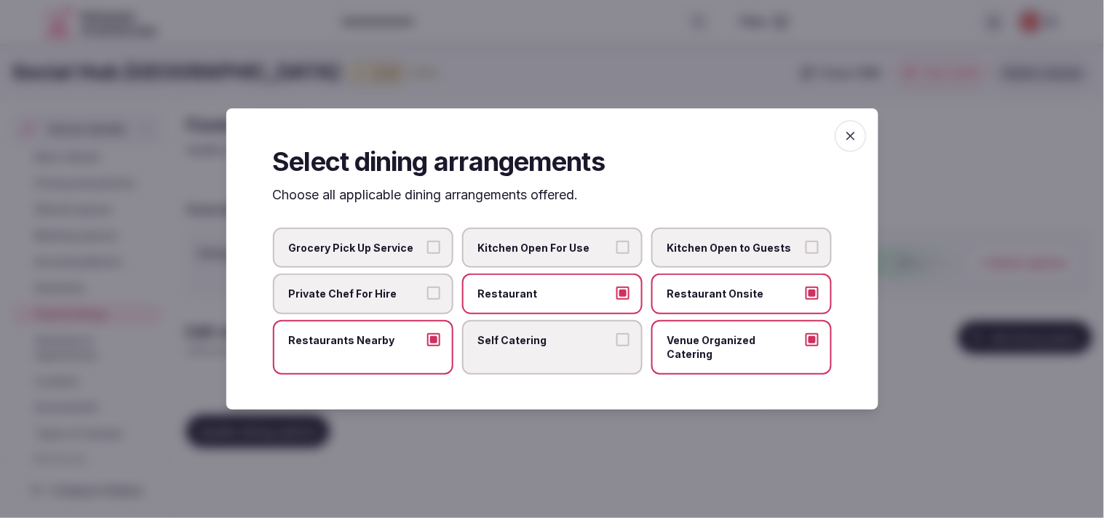
click at [534, 135] on span "button" at bounding box center [850, 136] width 32 height 32
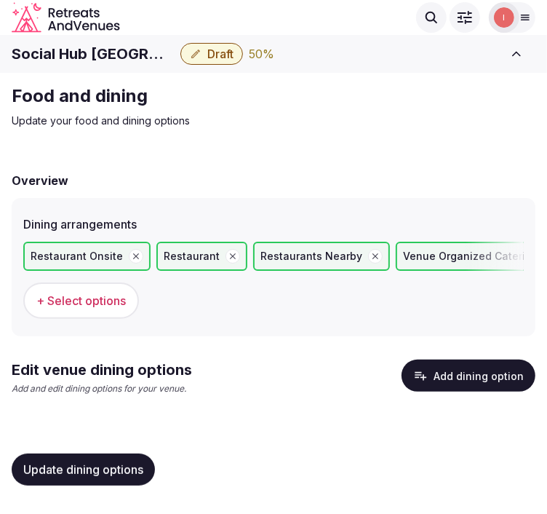
click at [117, 466] on span "Update dining options" at bounding box center [83, 469] width 120 height 15
click at [439, 383] on button "Add dining option" at bounding box center [469, 375] width 134 height 32
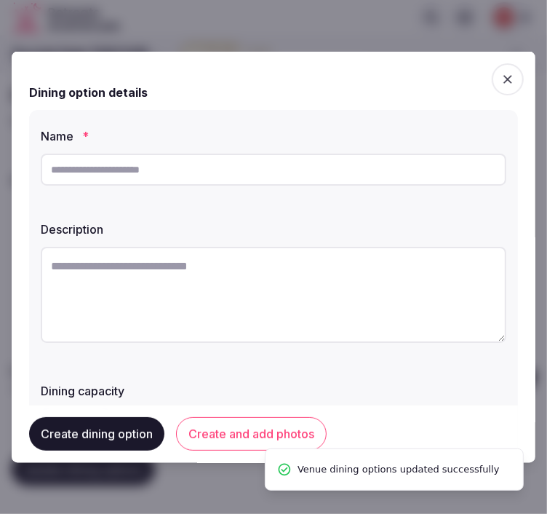
click at [210, 176] on input "text" at bounding box center [274, 170] width 466 height 32
paste input "**********"
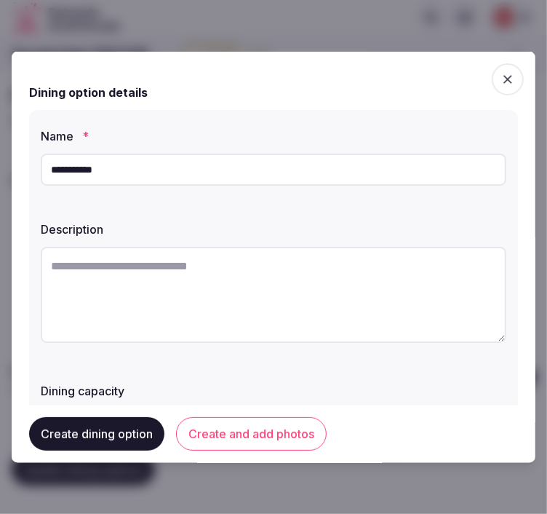
type input "**********"
paste textarea "**********"
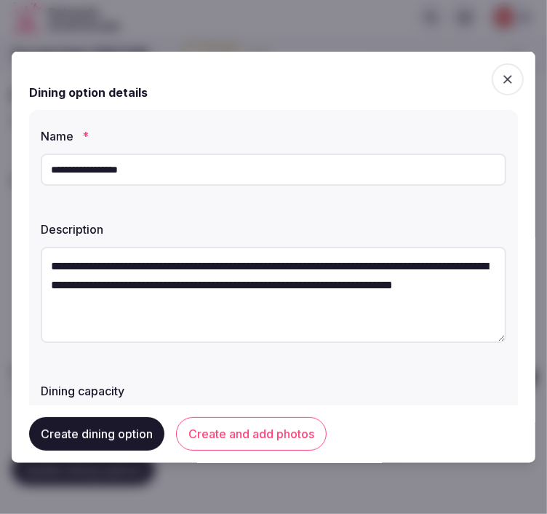
click at [169, 272] on textarea "**********" at bounding box center [274, 295] width 466 height 96
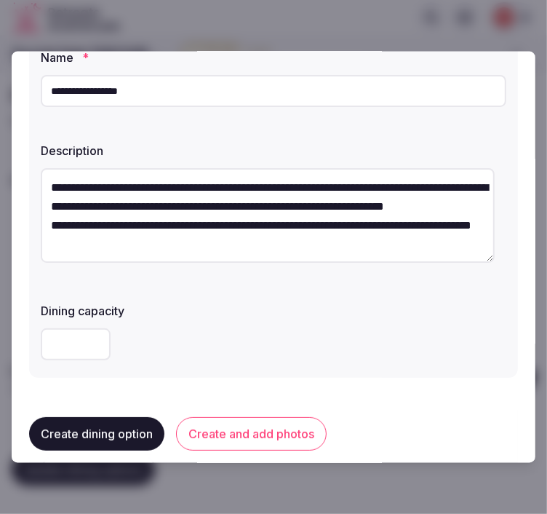
scroll to position [162, 0]
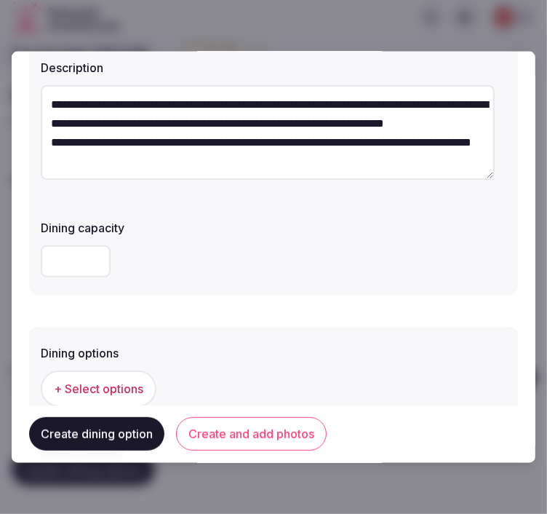
type textarea "**********"
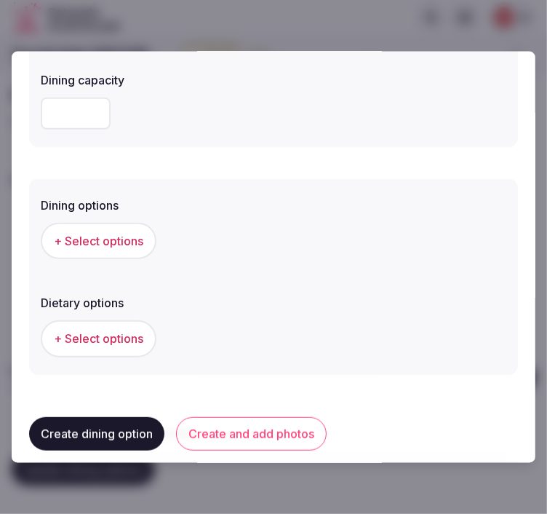
scroll to position [404, 0]
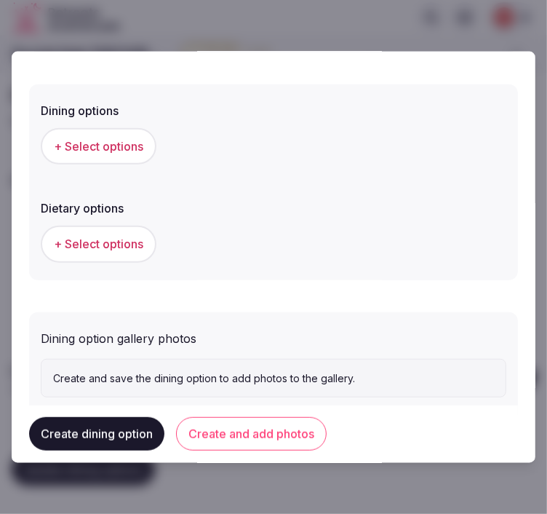
click at [118, 148] on span "+ Select options" at bounding box center [98, 146] width 89 height 16
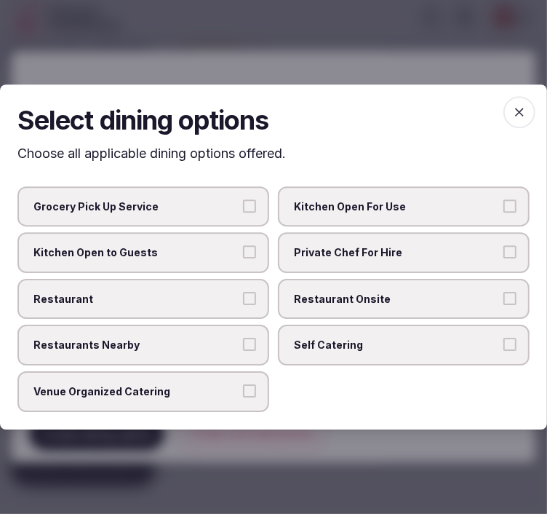
click at [404, 292] on span "Restaurant Onsite" at bounding box center [396, 299] width 205 height 15
click at [503, 292] on button "Restaurant Onsite" at bounding box center [509, 298] width 13 height 13
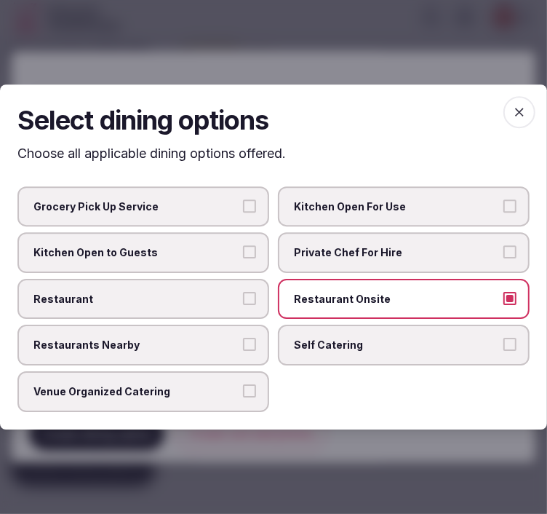
click at [244, 288] on label "Restaurant" at bounding box center [143, 299] width 252 height 41
click at [244, 292] on button "Restaurant" at bounding box center [249, 298] width 13 height 13
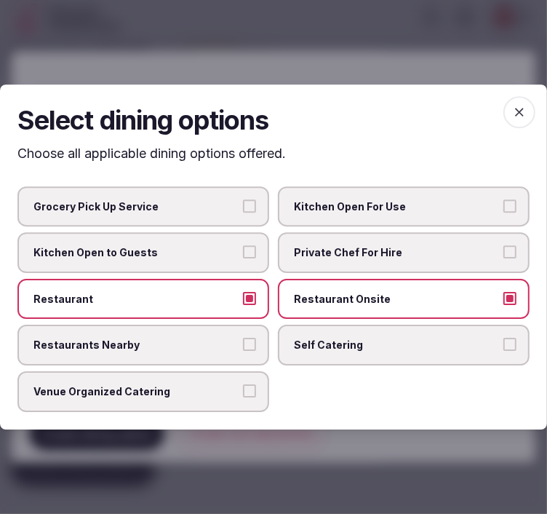
click at [521, 109] on icon "button" at bounding box center [519, 112] width 15 height 15
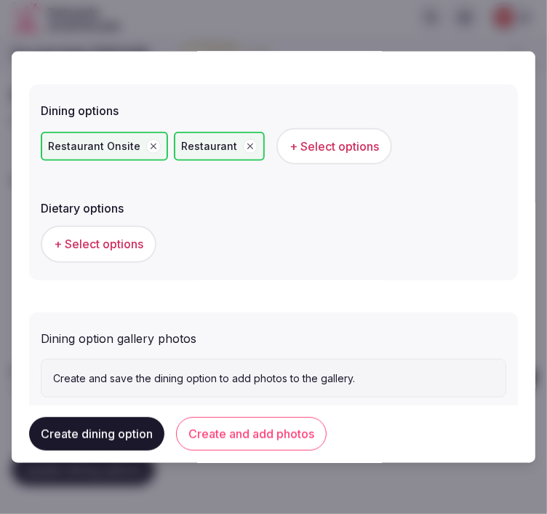
click at [216, 441] on button "Create and add photos" at bounding box center [251, 433] width 151 height 33
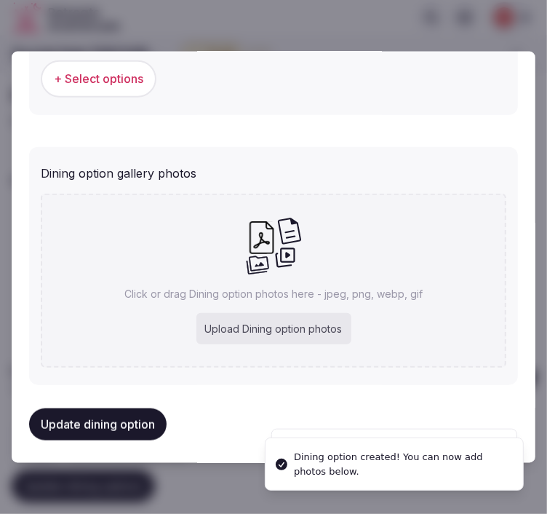
scroll to position [572, 0]
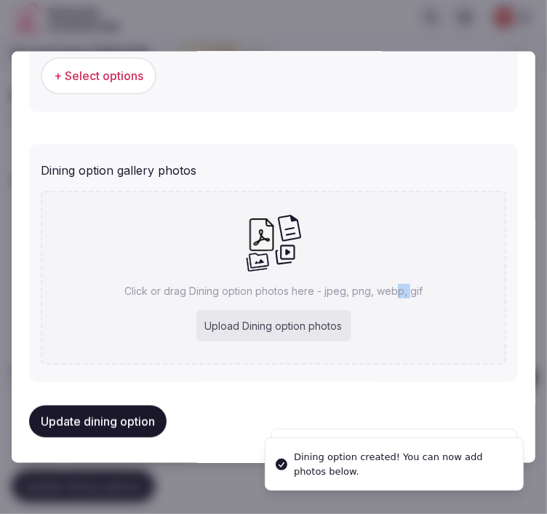
drag, startPoint x: 399, startPoint y: 273, endPoint x: 388, endPoint y: 267, distance: 11.7
click at [388, 267] on div "Click or drag Dining option photos here - jpeg, png, webp, gif Upload Dining op…" at bounding box center [274, 277] width 466 height 174
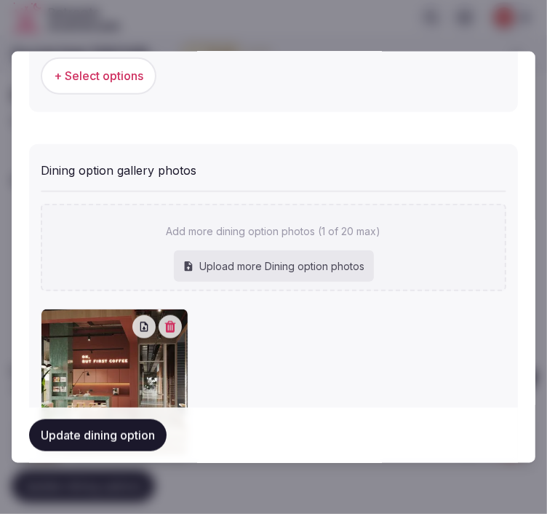
click at [103, 420] on button "Update dining option" at bounding box center [97, 434] width 137 height 32
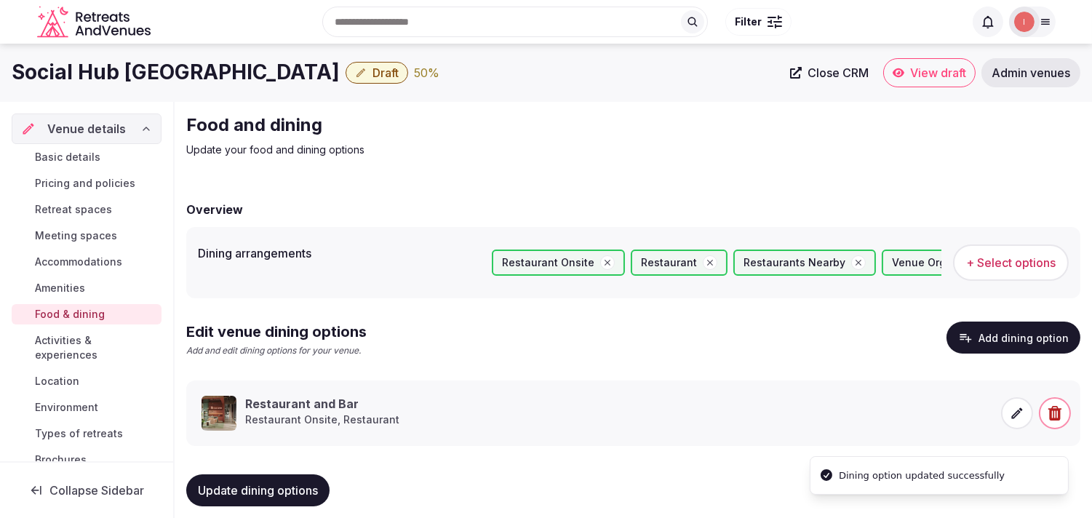
click at [81, 351] on span "Activities & experiences" at bounding box center [95, 347] width 121 height 29
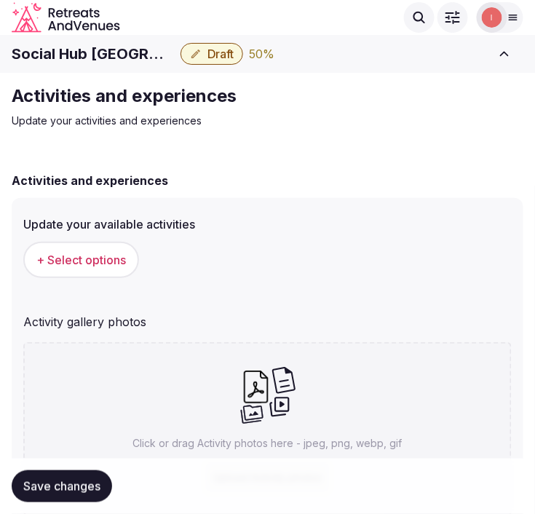
click at [68, 54] on h1 "Social Hub [GEOGRAPHIC_DATA]" at bounding box center [93, 54] width 163 height 20
copy div "Social Hub [GEOGRAPHIC_DATA]"
click at [116, 258] on span "+ Select options" at bounding box center [80, 260] width 89 height 16
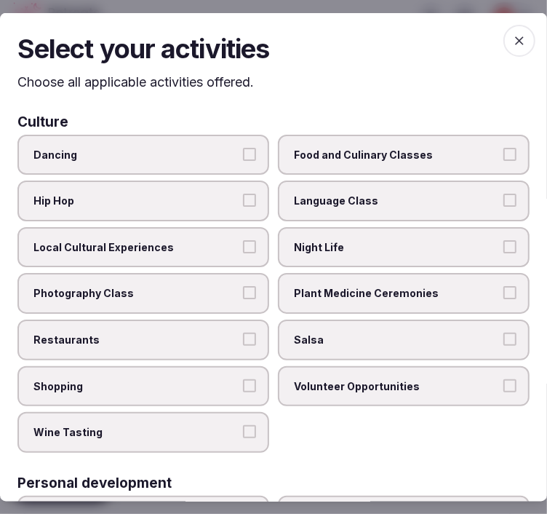
click at [216, 239] on span "Local Cultural Experiences" at bounding box center [135, 246] width 205 height 15
click at [243, 239] on button "Local Cultural Experiences" at bounding box center [249, 245] width 13 height 13
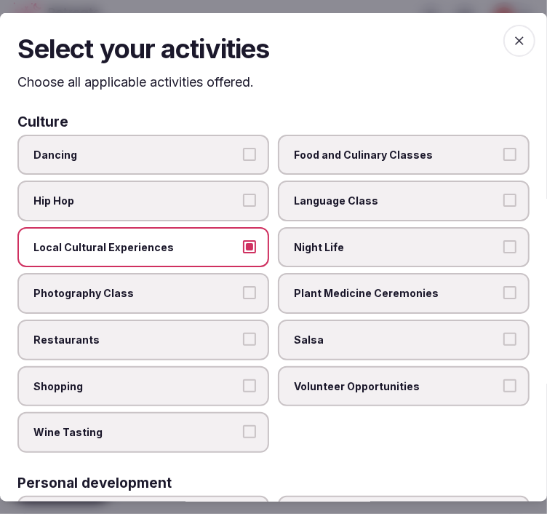
click at [211, 332] on span "Restaurants" at bounding box center [135, 339] width 205 height 15
click at [243, 332] on button "Restaurants" at bounding box center [249, 338] width 13 height 13
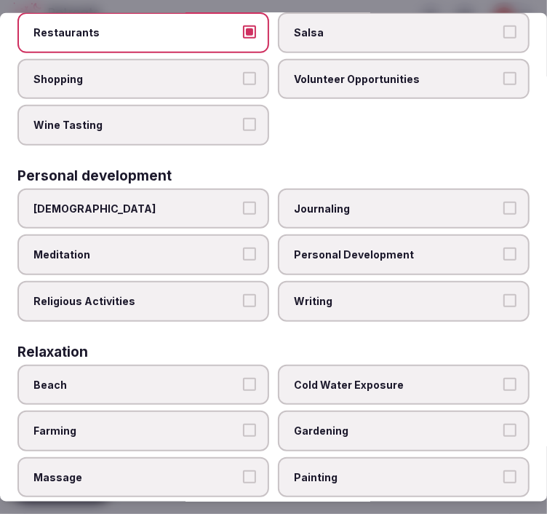
scroll to position [323, 0]
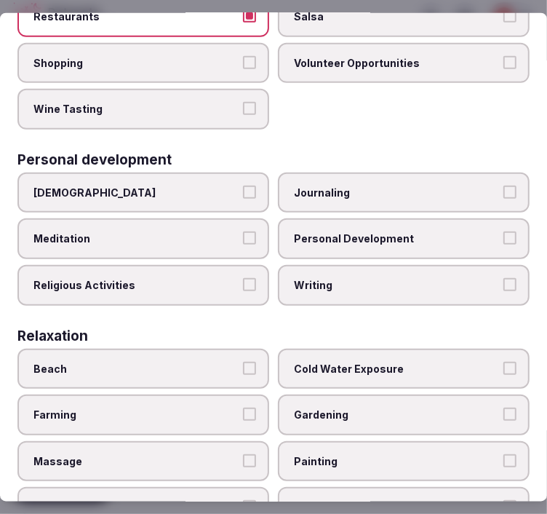
click at [306, 231] on span "Personal Development" at bounding box center [396, 238] width 205 height 15
click at [503, 231] on button "Personal Development" at bounding box center [509, 237] width 13 height 13
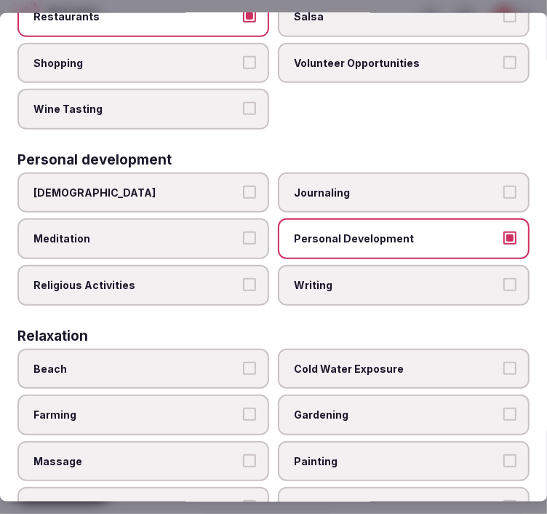
click at [198, 278] on span "Religious Activities" at bounding box center [135, 285] width 205 height 15
click at [243, 278] on button "Religious Activities" at bounding box center [249, 284] width 13 height 13
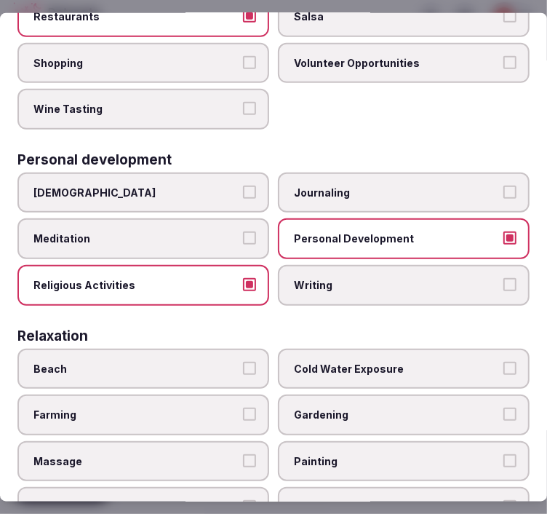
click at [236, 274] on label "Religious Activities" at bounding box center [143, 285] width 252 height 41
click at [243, 278] on button "Religious Activities" at bounding box center [249, 284] width 13 height 13
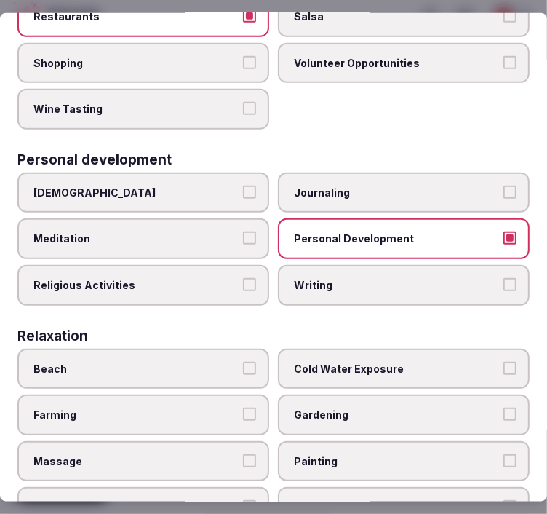
scroll to position [485, 0]
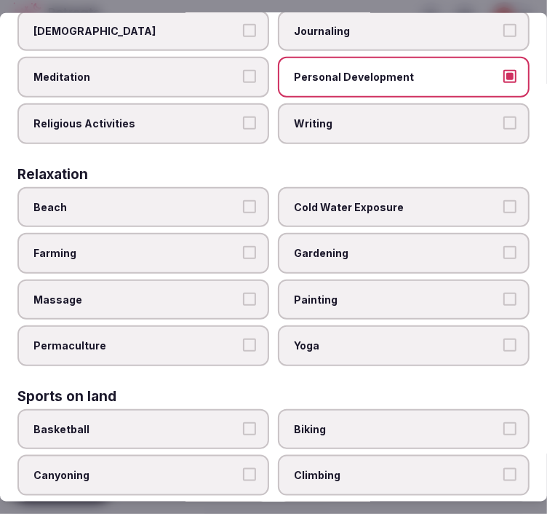
click at [201, 292] on span "Massage" at bounding box center [135, 299] width 205 height 15
click at [243, 292] on button "Massage" at bounding box center [249, 298] width 13 height 13
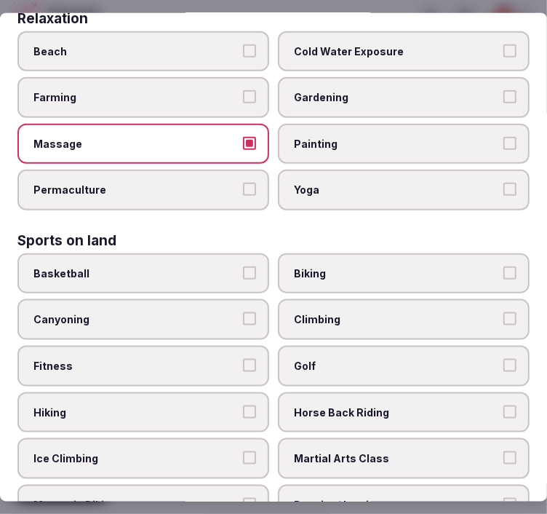
scroll to position [646, 0]
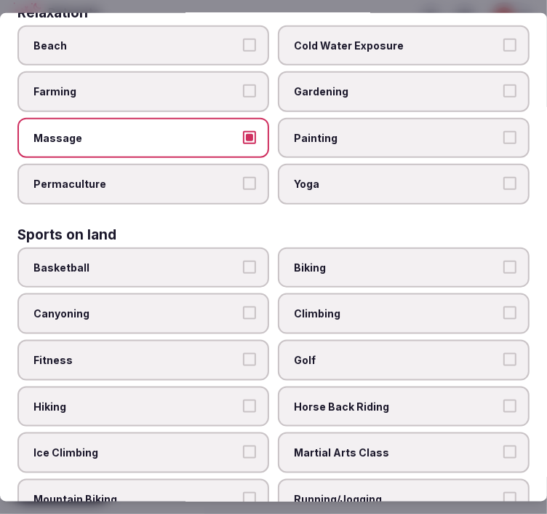
click at [188, 130] on span "Massage" at bounding box center [135, 137] width 205 height 15
click at [243, 130] on button "Massage" at bounding box center [249, 136] width 13 height 13
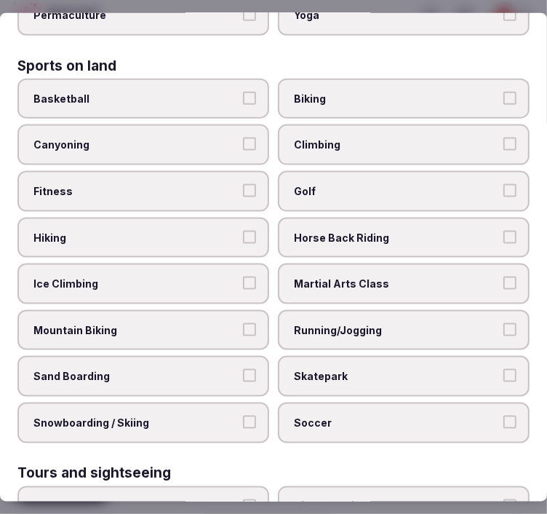
scroll to position [808, 0]
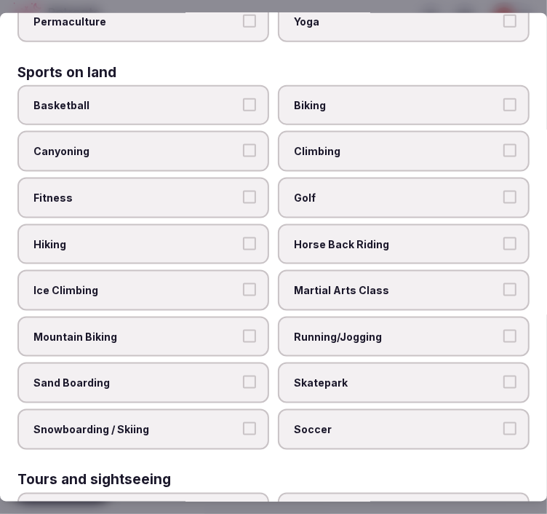
click at [185, 191] on span "Fitness" at bounding box center [135, 198] width 205 height 15
click at [243, 191] on button "Fitness" at bounding box center [249, 197] width 13 height 13
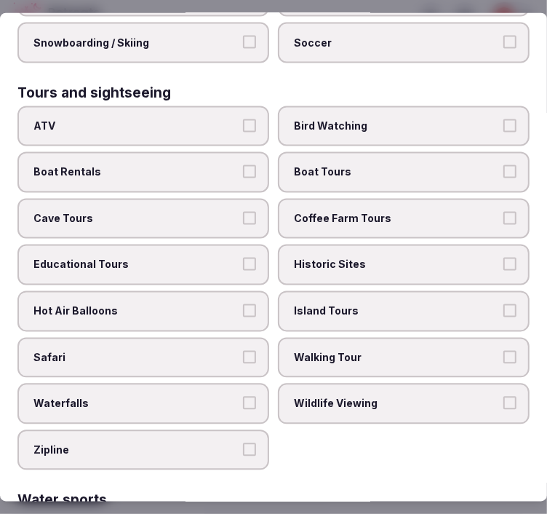
scroll to position [1212, 0]
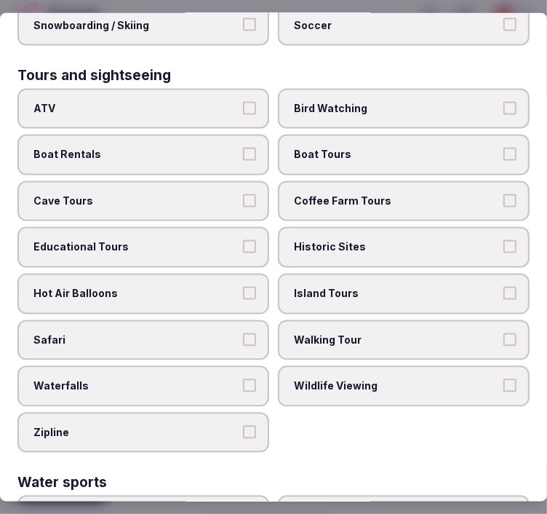
click at [351, 287] on span "Island Tours" at bounding box center [396, 294] width 205 height 15
click at [503, 287] on button "Island Tours" at bounding box center [509, 293] width 13 height 13
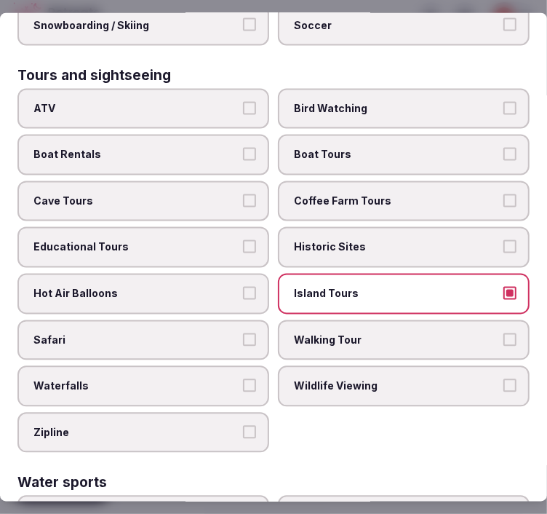
click at [351, 287] on span "Island Tours" at bounding box center [396, 294] width 205 height 15
click at [503, 287] on button "Island Tours" at bounding box center [509, 293] width 13 height 13
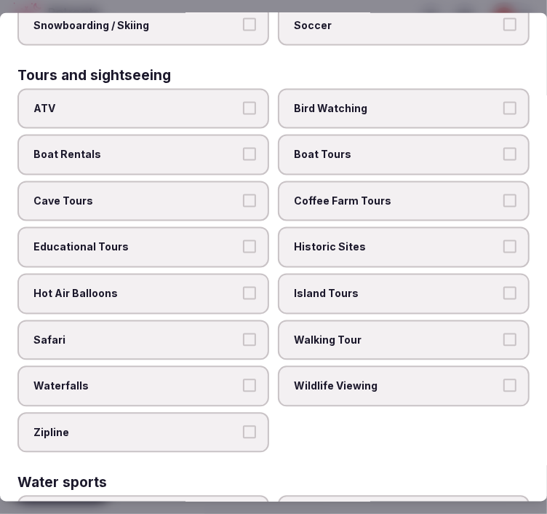
click at [358, 332] on span "Walking Tour" at bounding box center [396, 339] width 205 height 15
click at [503, 332] on button "Walking Tour" at bounding box center [509, 338] width 13 height 13
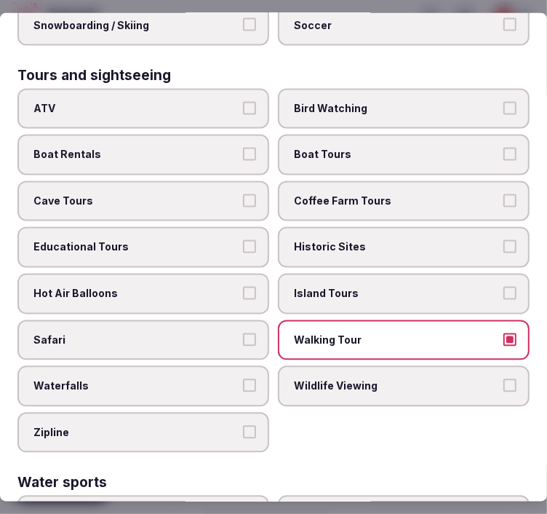
click at [294, 227] on label "Historic Sites" at bounding box center [404, 247] width 252 height 41
click at [503, 240] on button "Historic Sites" at bounding box center [509, 246] width 13 height 13
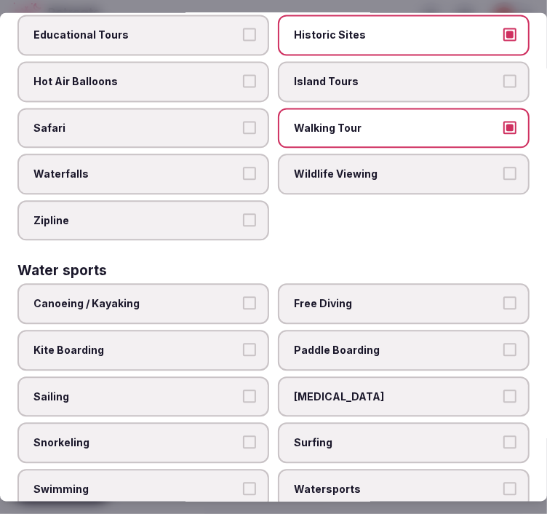
scroll to position [1448, 0]
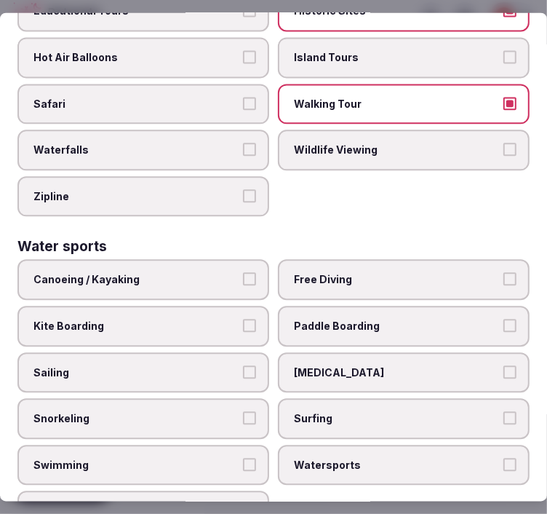
click at [209, 458] on span "Swimming" at bounding box center [135, 465] width 205 height 15
click at [243, 458] on button "Swimming" at bounding box center [249, 464] width 13 height 13
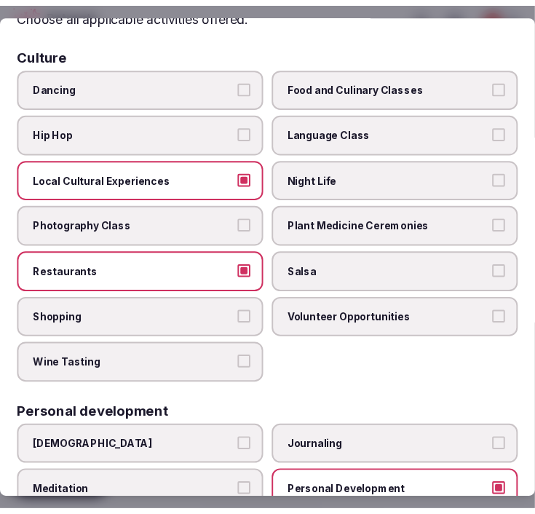
scroll to position [0, 0]
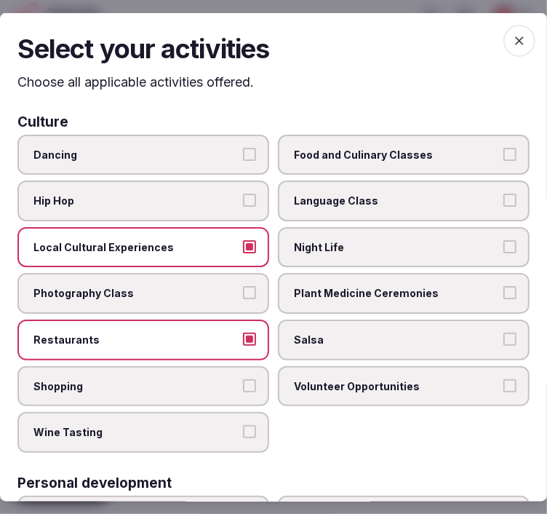
click at [512, 40] on icon "button" at bounding box center [519, 40] width 15 height 15
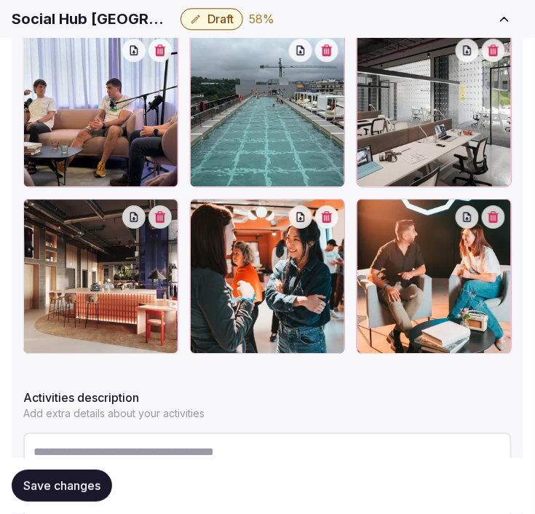
scroll to position [768, 0]
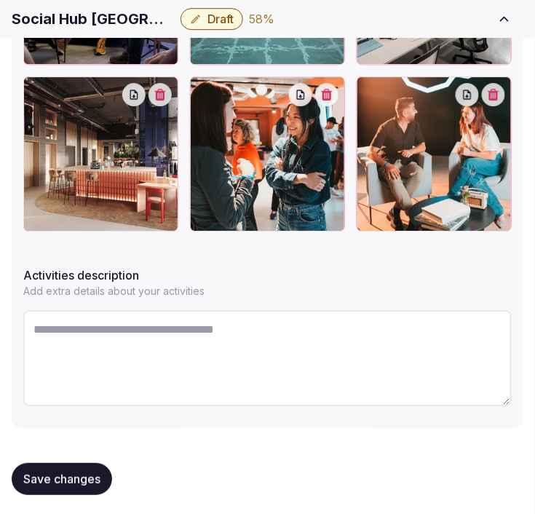
click at [172, 327] on textarea at bounding box center [267, 358] width 488 height 96
click at [263, 348] on textarea at bounding box center [267, 358] width 488 height 96
paste textarea "**********"
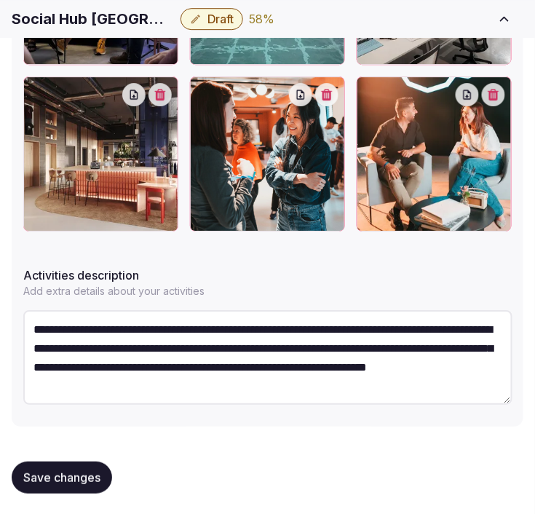
scroll to position [26, 0]
type textarea "**********"
click at [71, 473] on span "Save changes" at bounding box center [61, 477] width 77 height 15
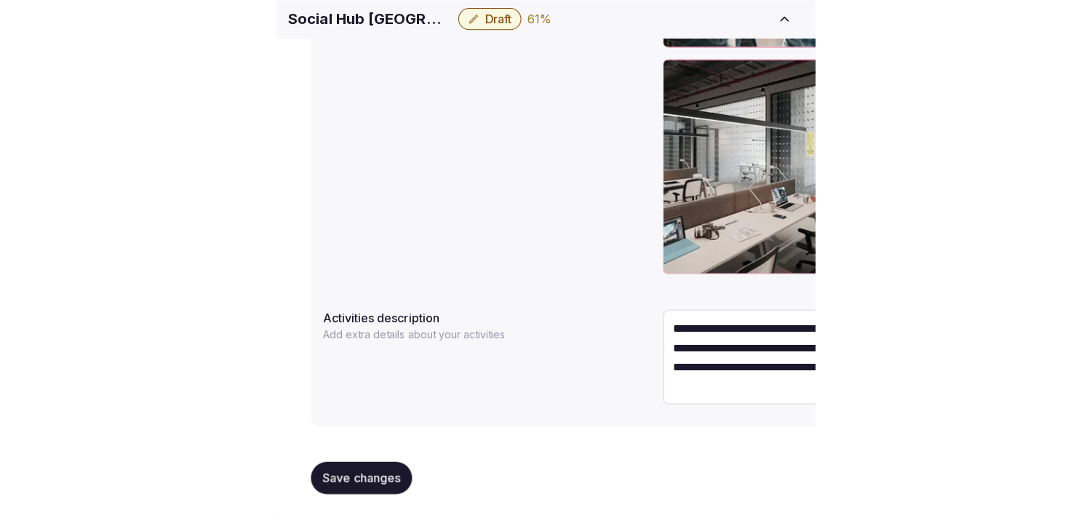
scroll to position [19, 0]
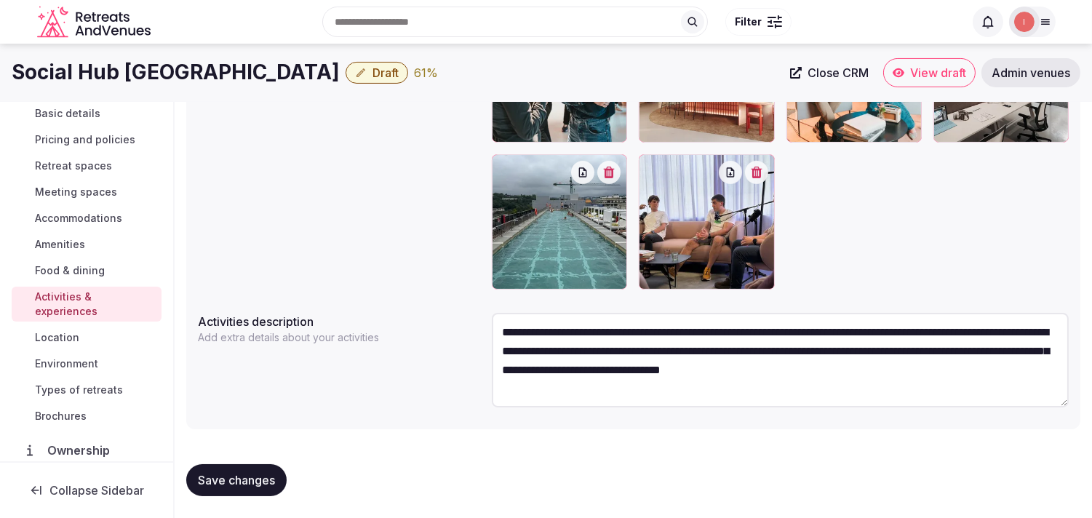
click at [40, 339] on span "Location" at bounding box center [57, 337] width 44 height 15
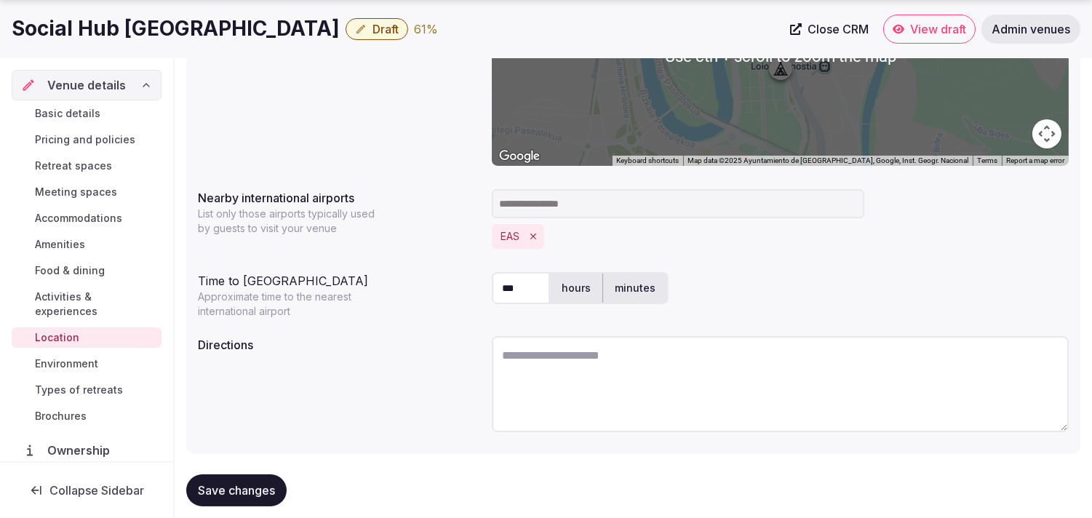
scroll to position [362, 0]
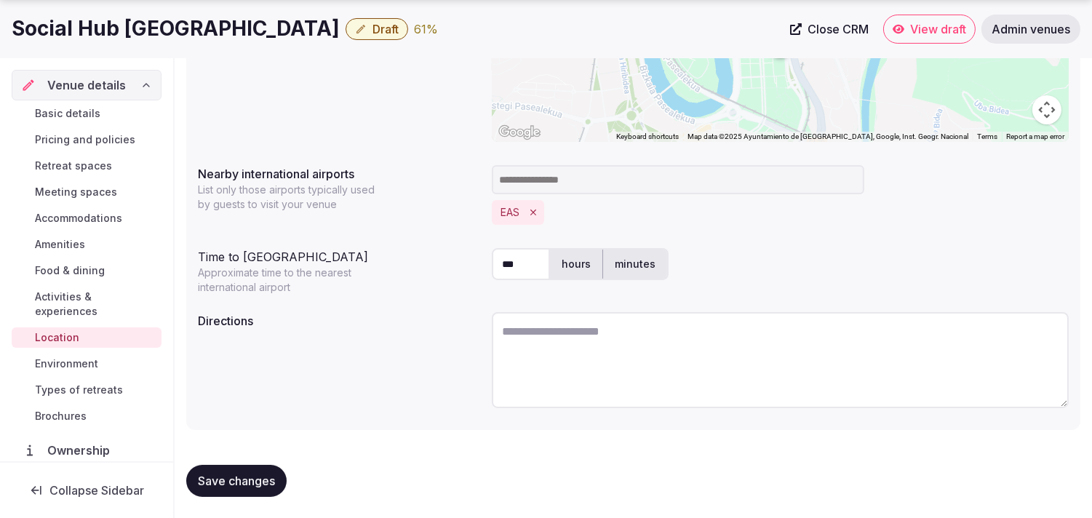
click at [49, 361] on span "Environment" at bounding box center [66, 363] width 63 height 15
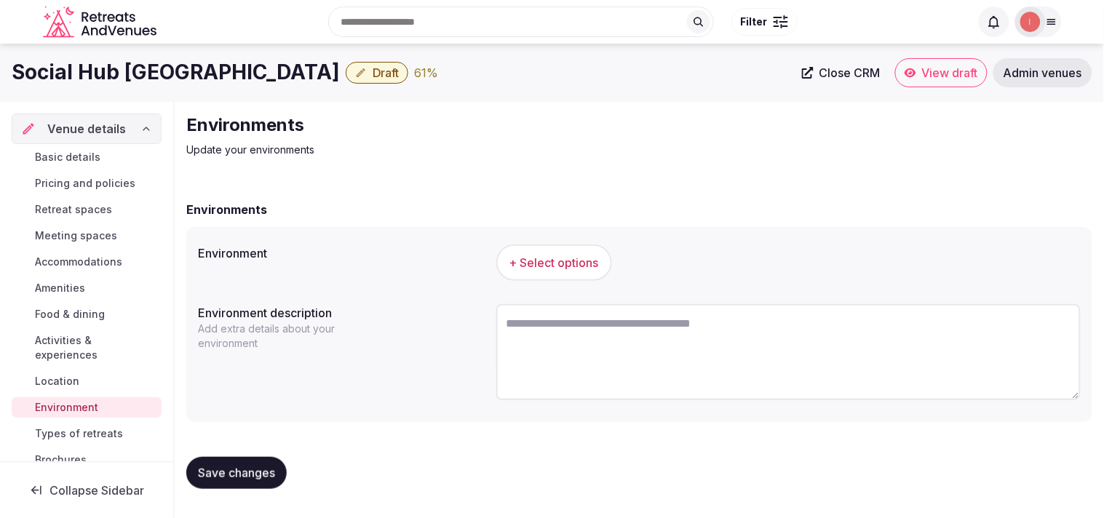
click at [534, 272] on button "+ Select options" at bounding box center [554, 262] width 116 height 36
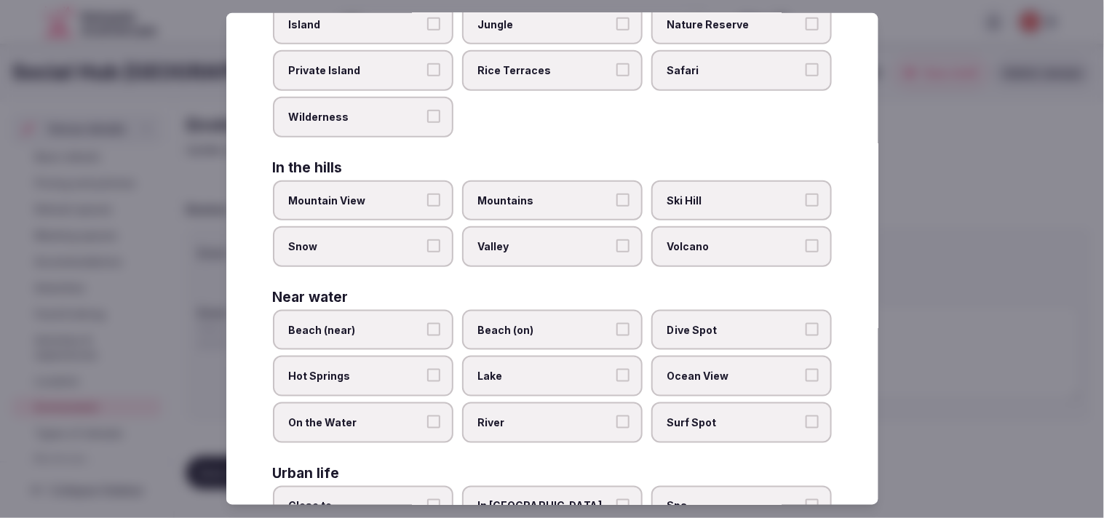
scroll to position [323, 0]
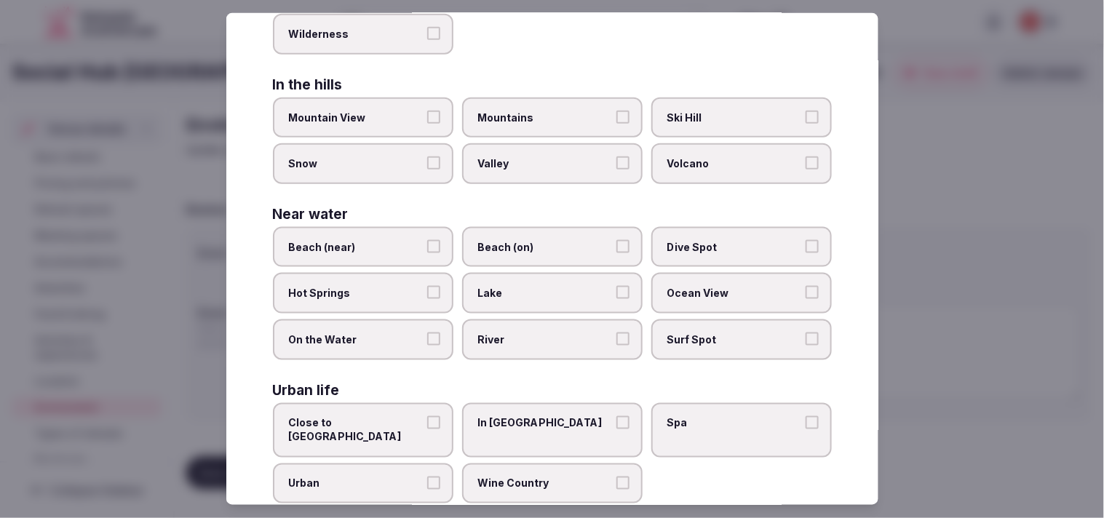
click at [417, 477] on span "Urban" at bounding box center [356, 484] width 134 height 15
click at [427, 477] on button "Urban" at bounding box center [433, 483] width 13 height 13
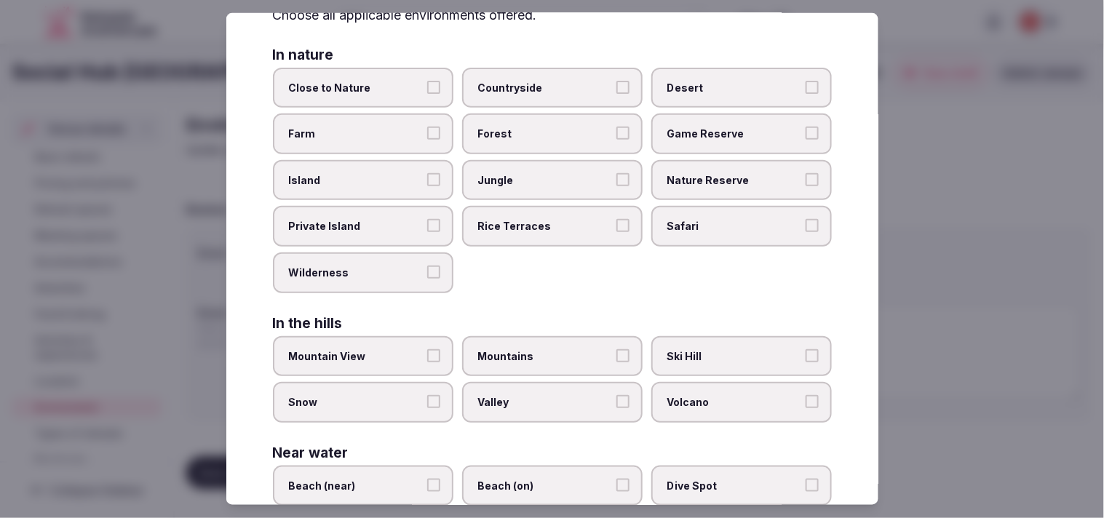
scroll to position [0, 0]
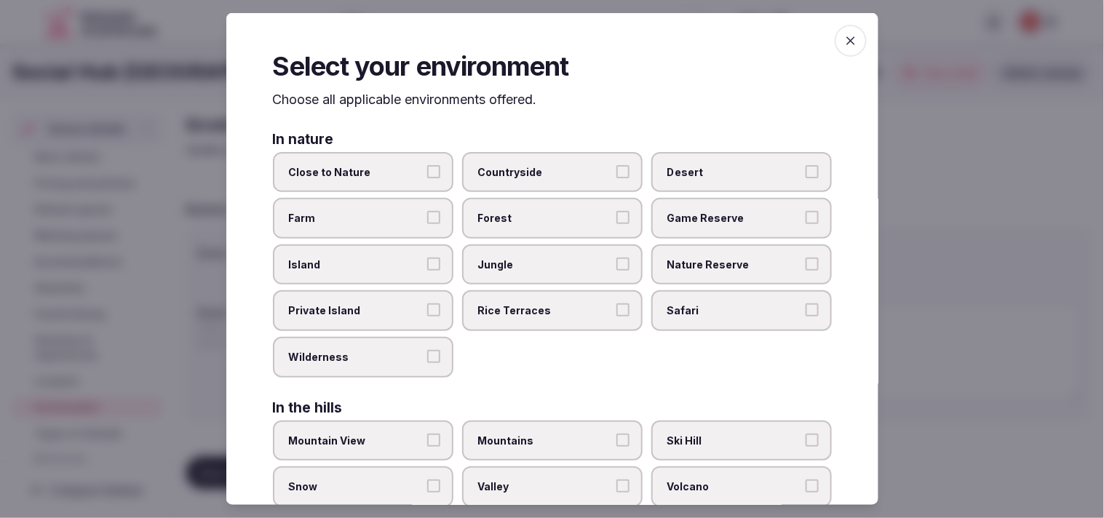
click at [534, 37] on icon "button" at bounding box center [850, 40] width 9 height 9
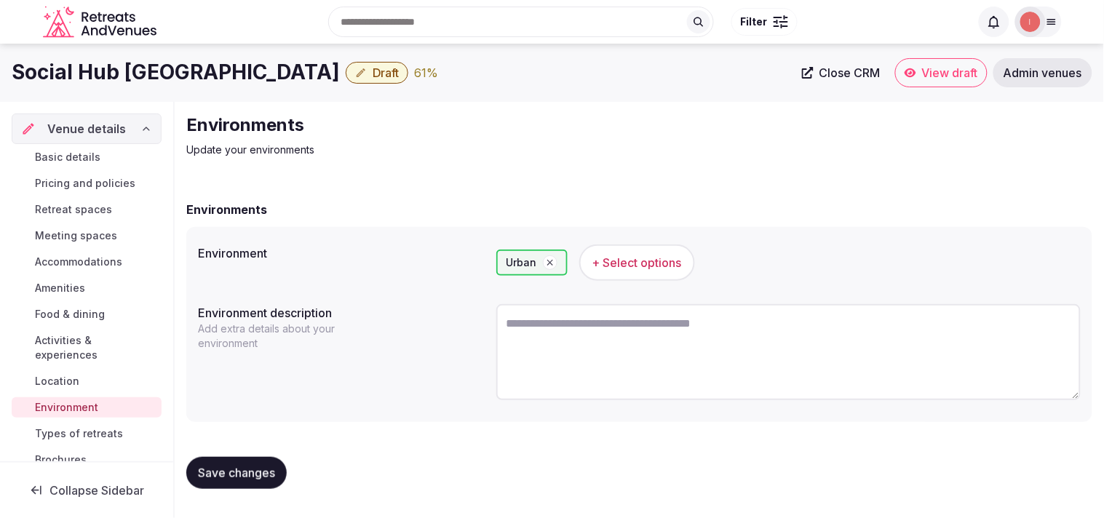
click at [255, 467] on span "Save changes" at bounding box center [236, 473] width 77 height 15
click at [231, 478] on button "Save changes" at bounding box center [236, 473] width 100 height 32
click at [92, 431] on span "Types of retreats" at bounding box center [79, 433] width 88 height 15
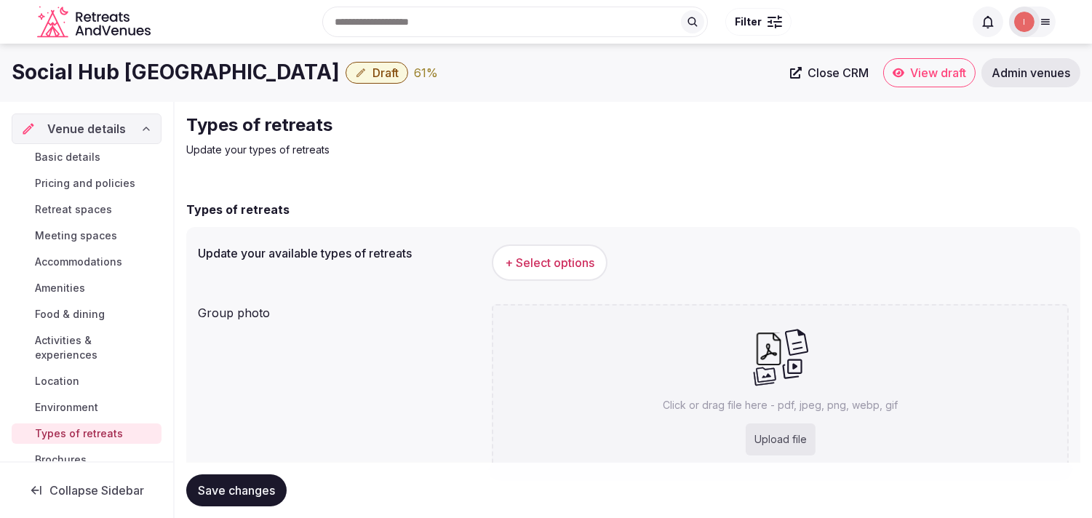
click at [534, 264] on span "+ Select options" at bounding box center [549, 263] width 89 height 16
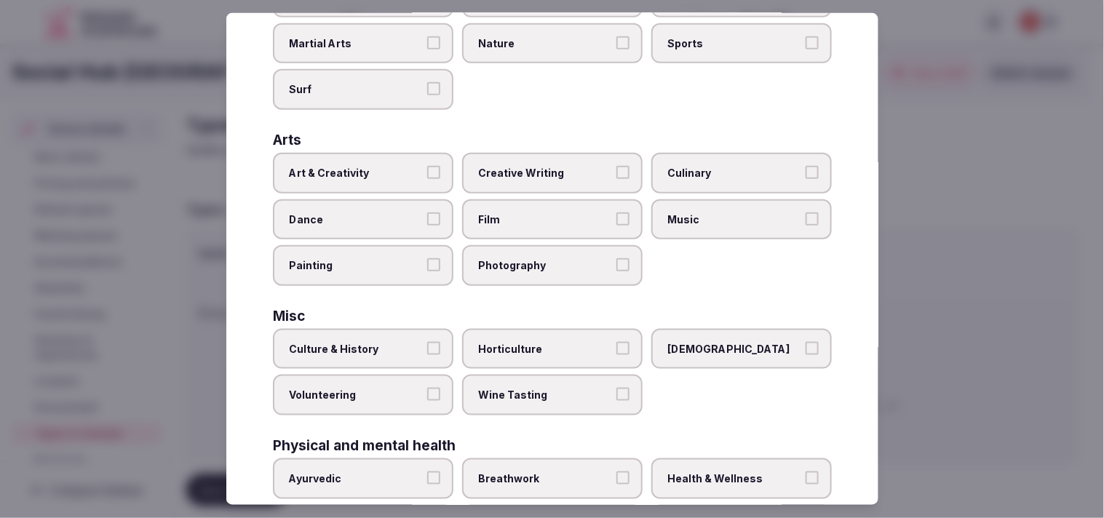
scroll to position [242, 0]
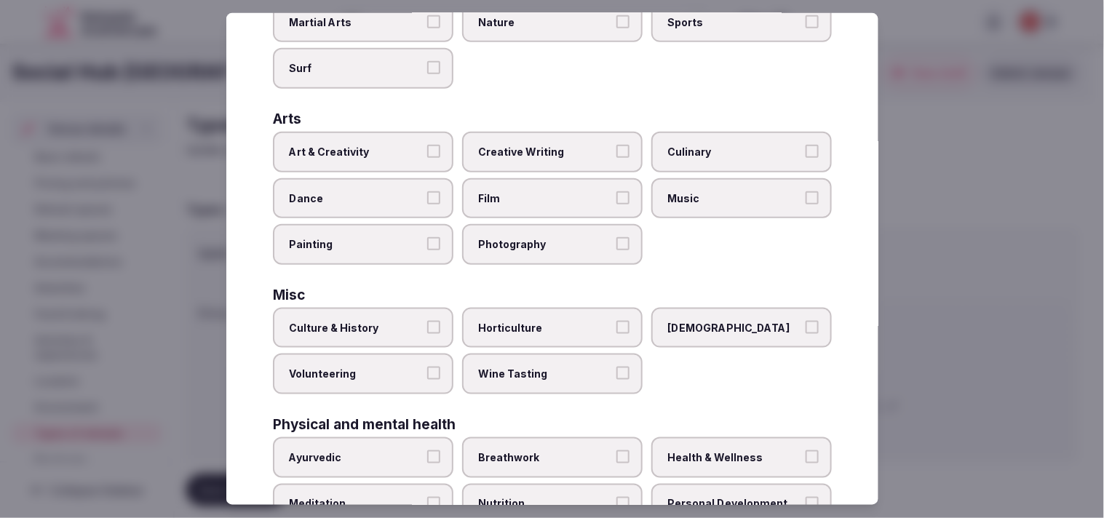
click at [422, 314] on label "Culture & History" at bounding box center [363, 328] width 180 height 41
click at [427, 321] on button "Culture & History" at bounding box center [433, 327] width 13 height 13
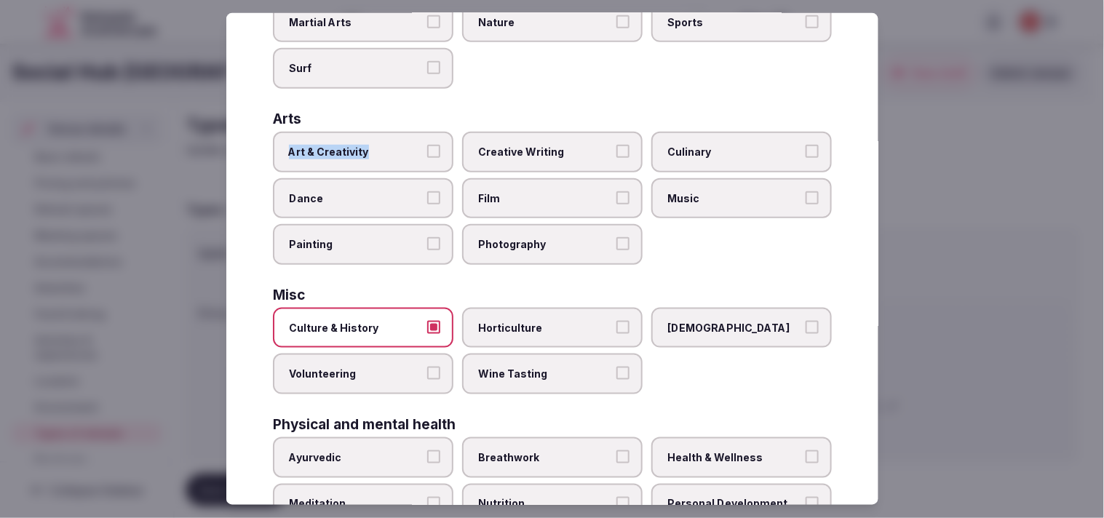
click at [434, 138] on label "Art & Creativity" at bounding box center [363, 152] width 180 height 41
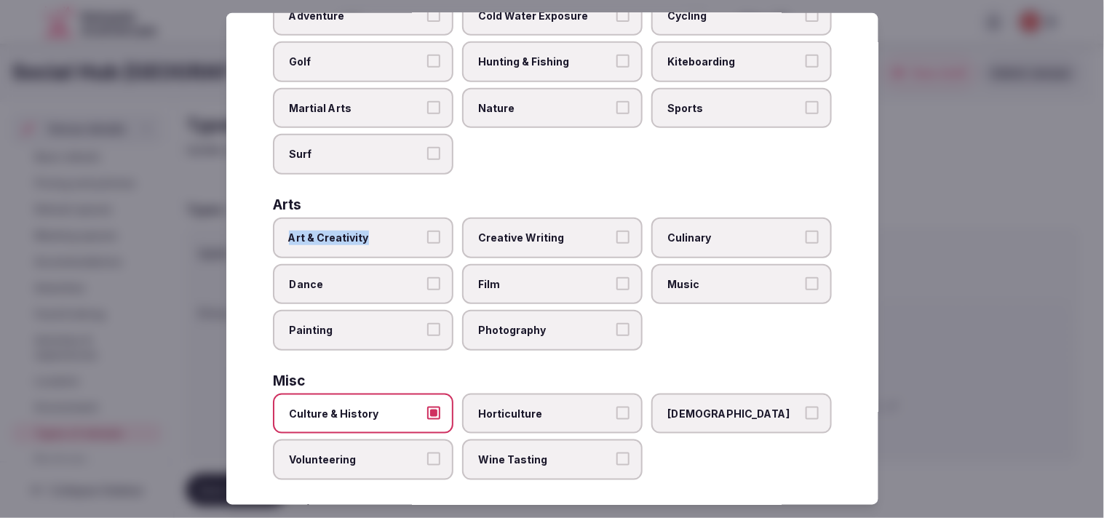
scroll to position [81, 0]
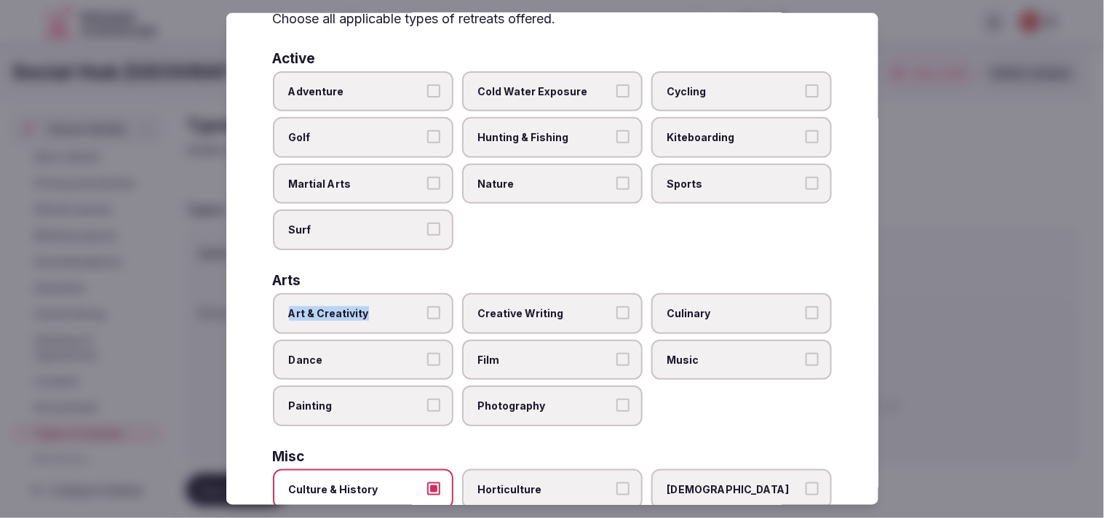
click at [434, 309] on button "Art & Creativity" at bounding box center [433, 312] width 13 height 13
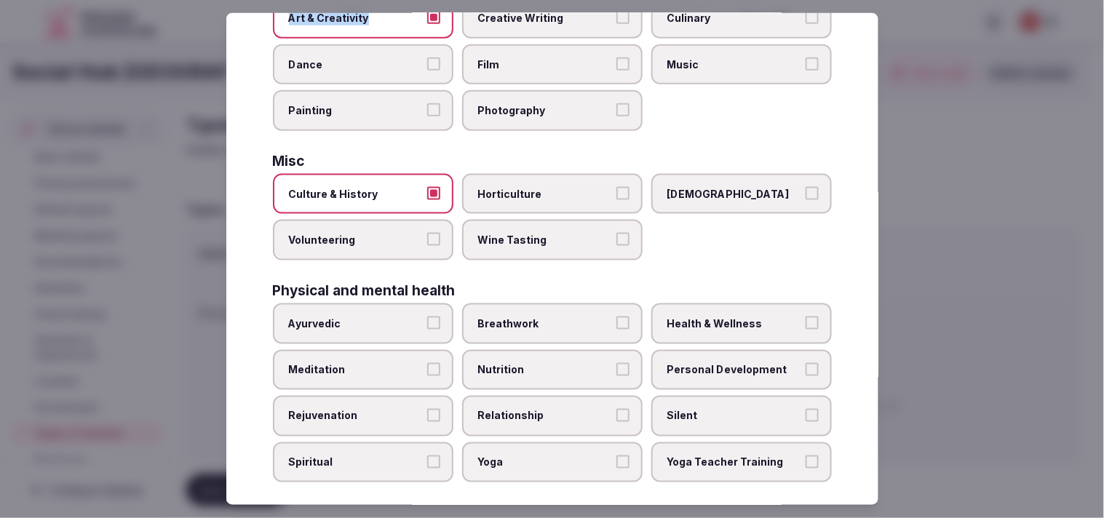
scroll to position [404, 0]
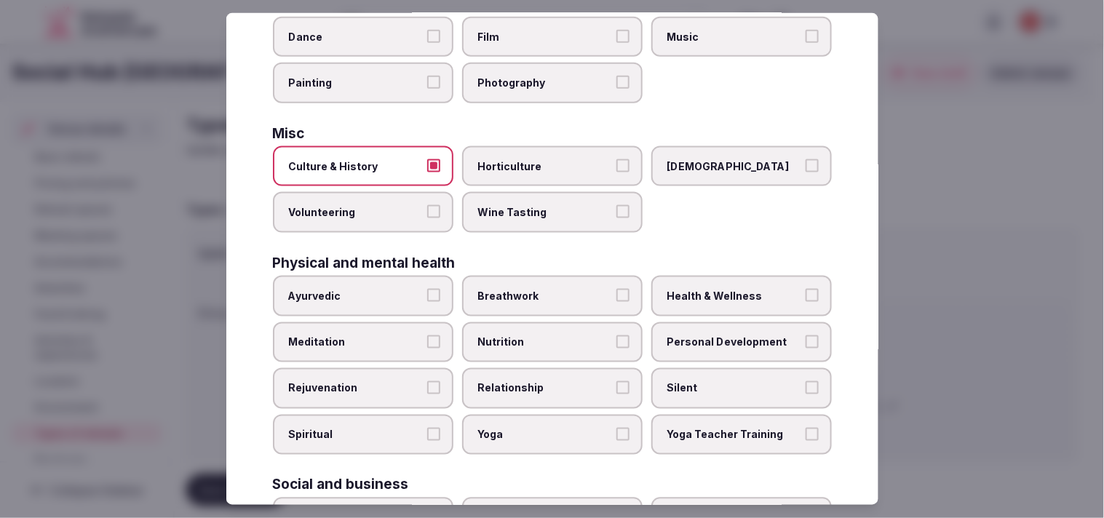
click at [534, 297] on label "Health & Wellness" at bounding box center [741, 296] width 180 height 41
click at [534, 297] on button "Health & Wellness" at bounding box center [811, 295] width 13 height 13
click at [534, 335] on span "Personal Development" at bounding box center [734, 342] width 134 height 15
click at [534, 335] on button "Personal Development" at bounding box center [811, 341] width 13 height 13
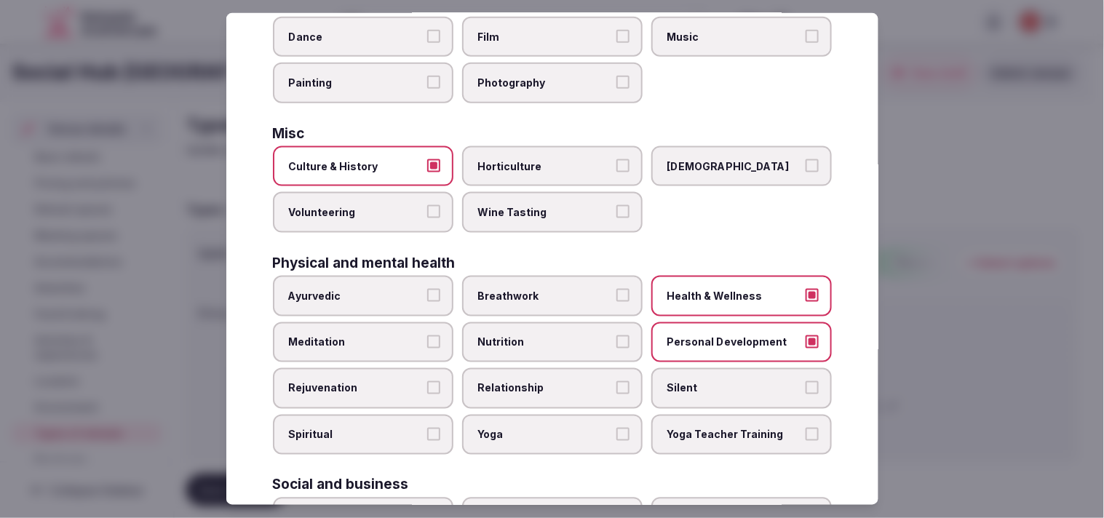
click at [534, 381] on span "Relationship" at bounding box center [545, 388] width 134 height 15
click at [534, 381] on button "Relationship" at bounding box center [622, 387] width 13 height 13
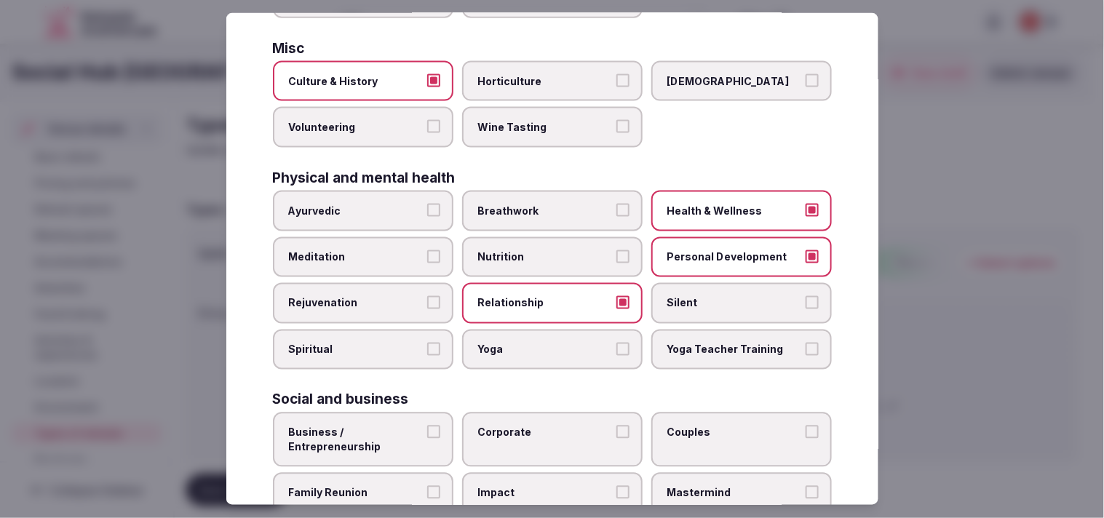
scroll to position [557, 0]
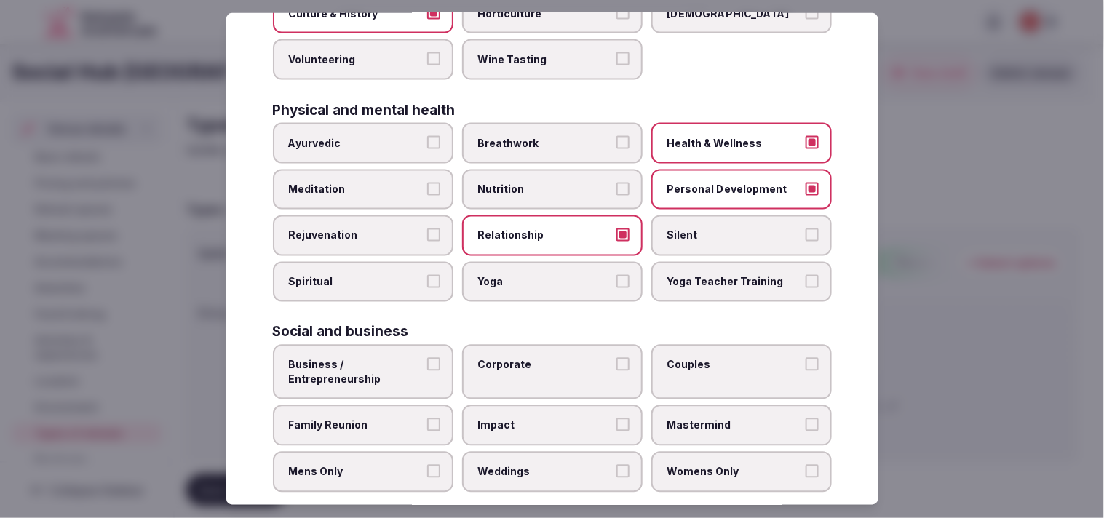
click at [410, 362] on span "Business / Entrepreneurship" at bounding box center [356, 372] width 134 height 28
click at [427, 362] on button "Business / Entrepreneurship" at bounding box center [433, 364] width 13 height 13
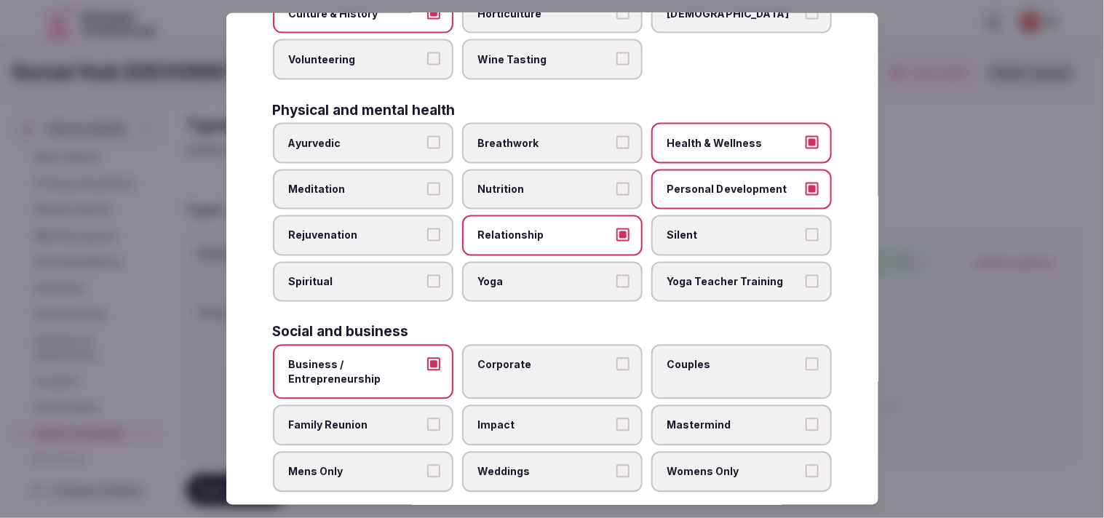
click at [534, 355] on label "Corporate" at bounding box center [552, 372] width 180 height 55
click at [534, 358] on button "Corporate" at bounding box center [622, 364] width 13 height 13
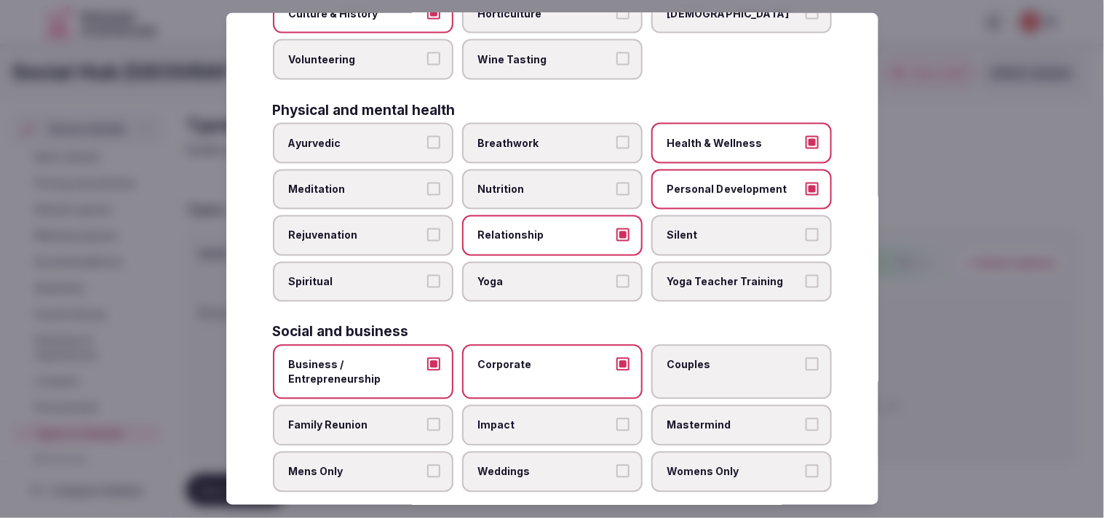
drag, startPoint x: 719, startPoint y: 348, endPoint x: 514, endPoint y: 401, distance: 211.9
click at [534, 358] on span "Couples" at bounding box center [734, 365] width 134 height 15
click at [534, 358] on button "Couples" at bounding box center [811, 364] width 13 height 13
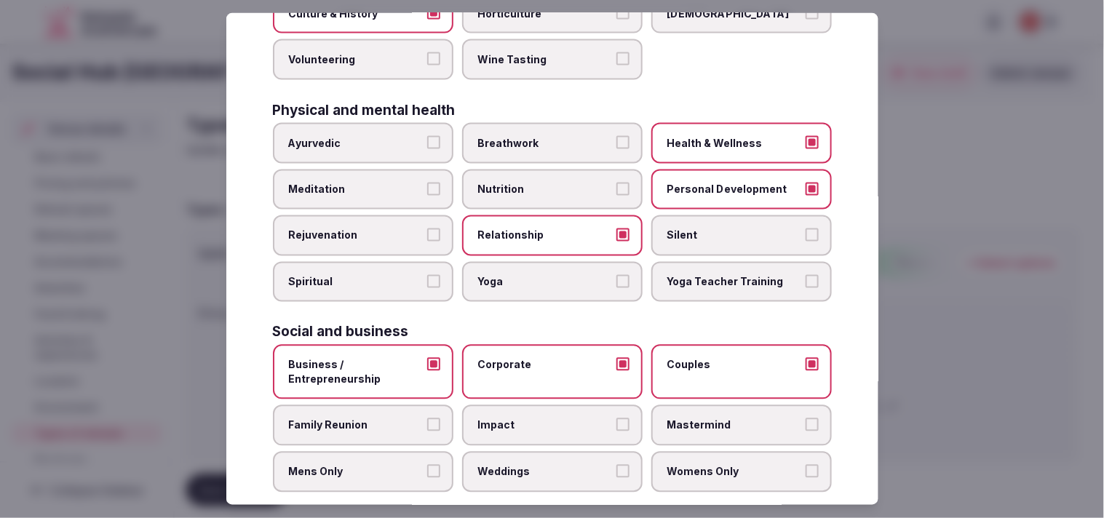
click at [395, 418] on span "Family Reunion" at bounding box center [356, 425] width 134 height 15
click at [427, 418] on button "Family Reunion" at bounding box center [433, 424] width 13 height 13
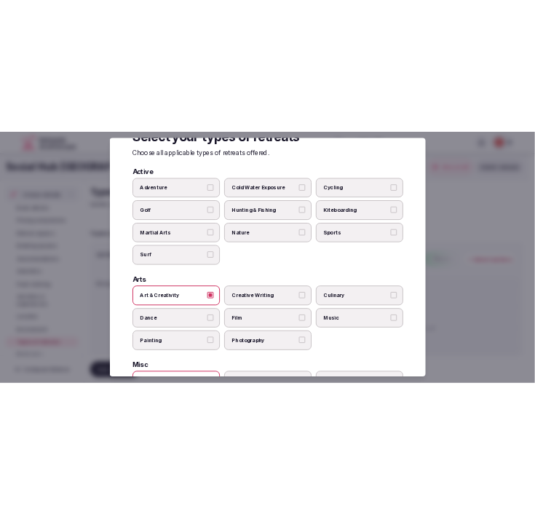
scroll to position [0, 0]
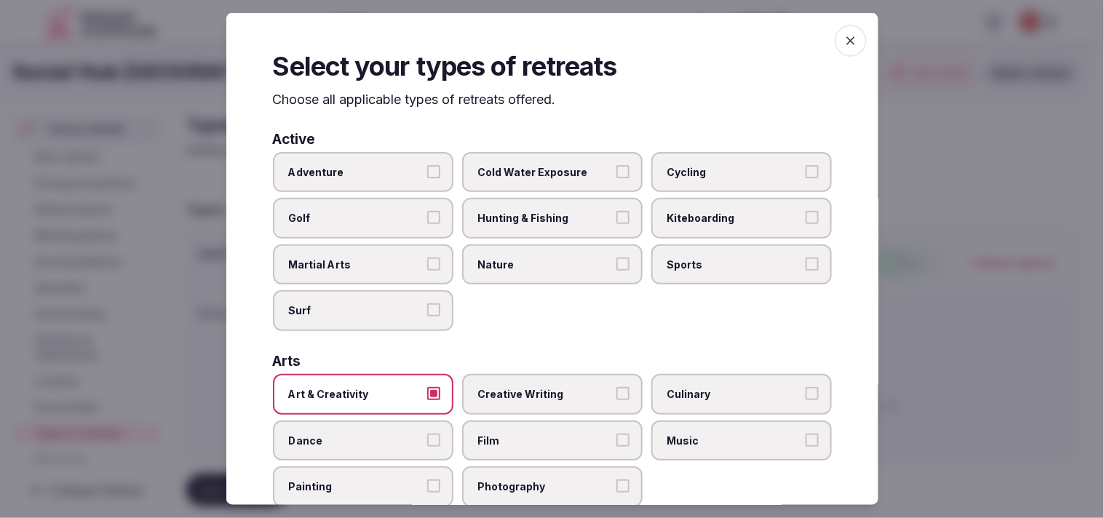
click at [534, 39] on icon "button" at bounding box center [850, 40] width 15 height 15
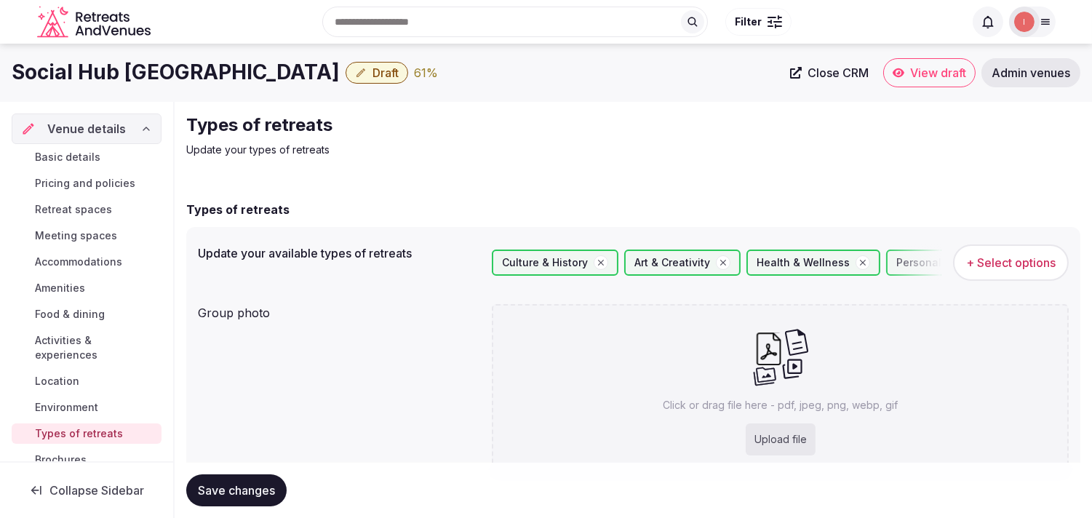
click at [255, 479] on button "Save changes" at bounding box center [236, 490] width 100 height 32
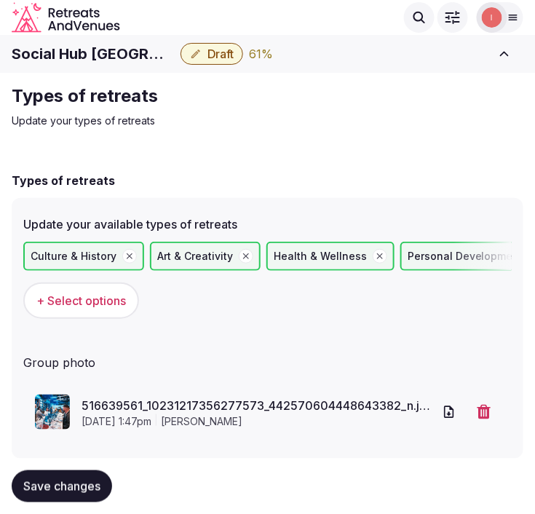
click at [25, 473] on button "Save changes" at bounding box center [62, 486] width 100 height 32
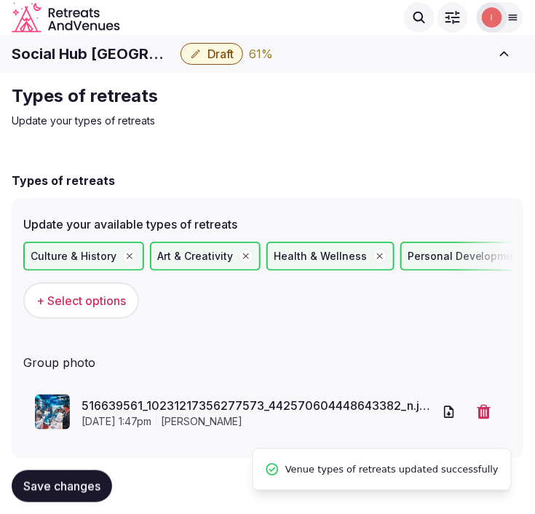
click at [212, 53] on span "Draft" at bounding box center [220, 54] width 26 height 15
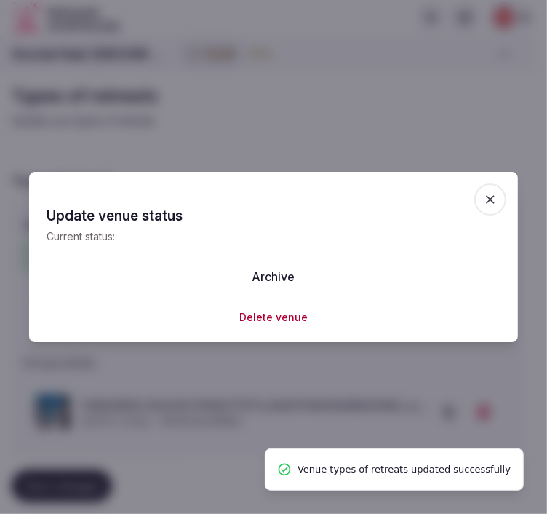
click at [271, 272] on button "Archive" at bounding box center [274, 276] width 66 height 32
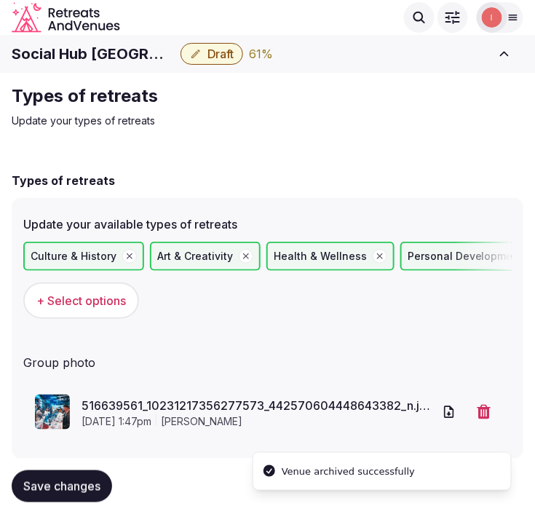
click at [228, 54] on span "Draft" at bounding box center [220, 54] width 26 height 15
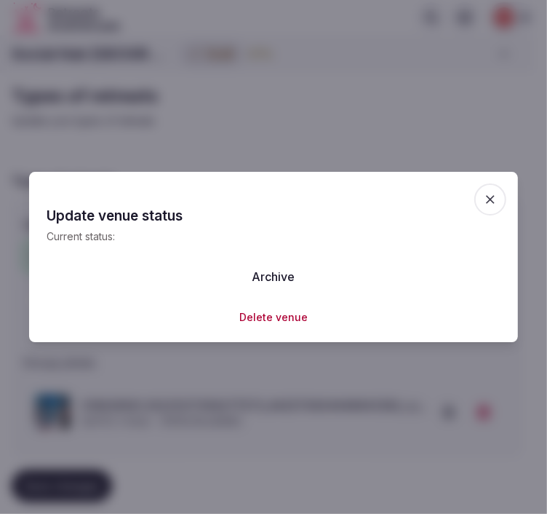
click at [495, 199] on icon "button" at bounding box center [490, 199] width 15 height 15
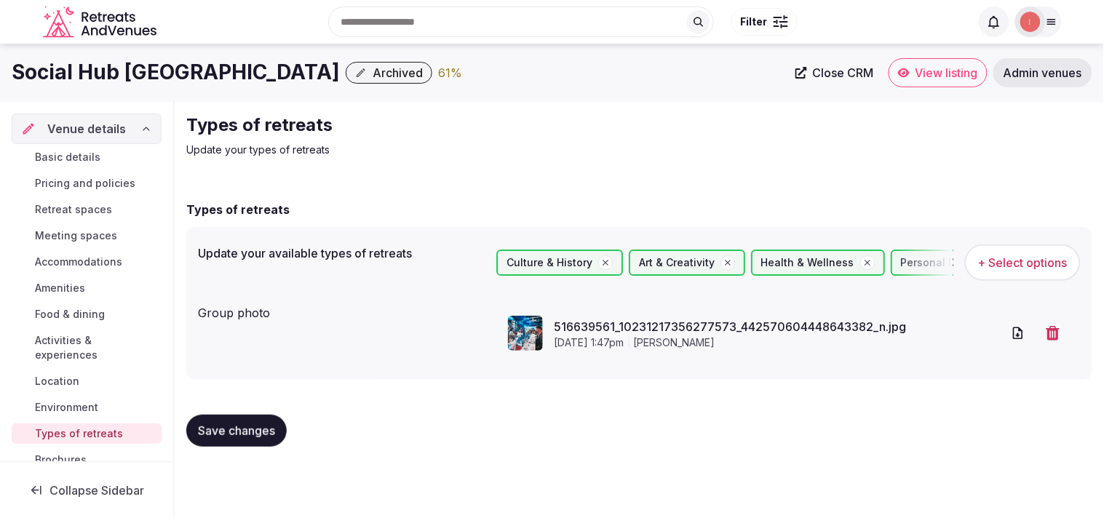
click at [372, 73] on span "Archived" at bounding box center [397, 72] width 50 height 15
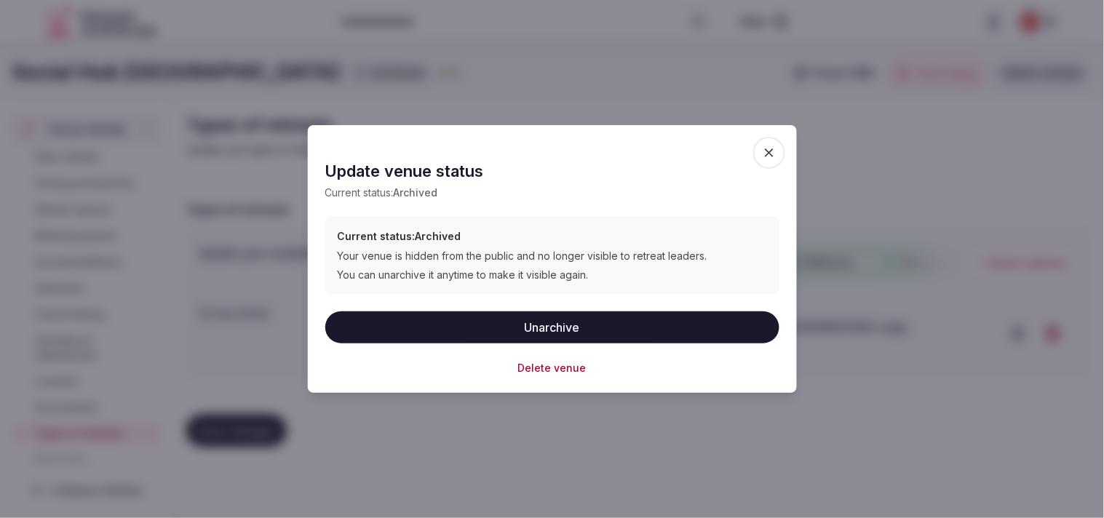
click at [527, 324] on button "Unarchive" at bounding box center [552, 327] width 454 height 32
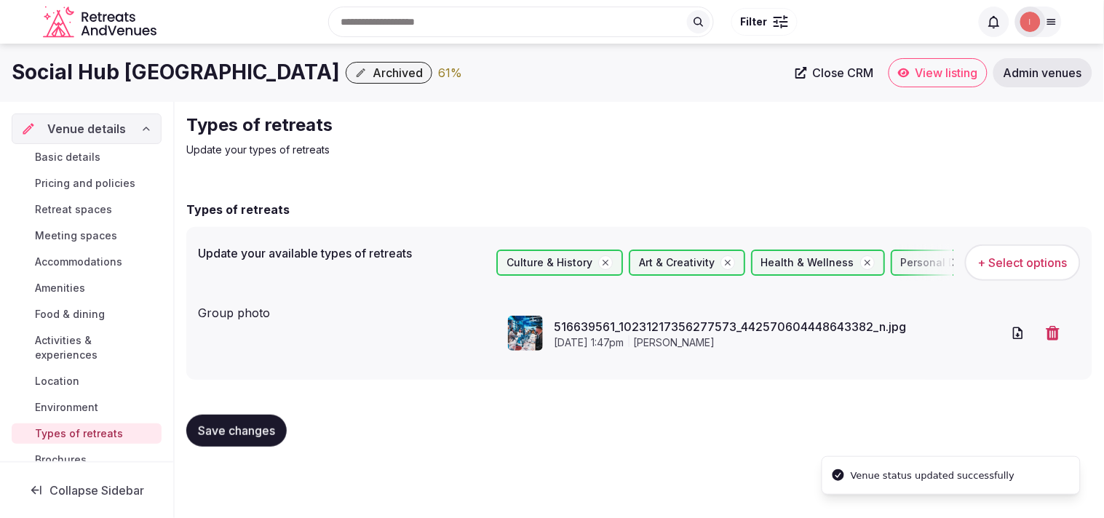
click at [372, 71] on span "Archived" at bounding box center [397, 72] width 50 height 15
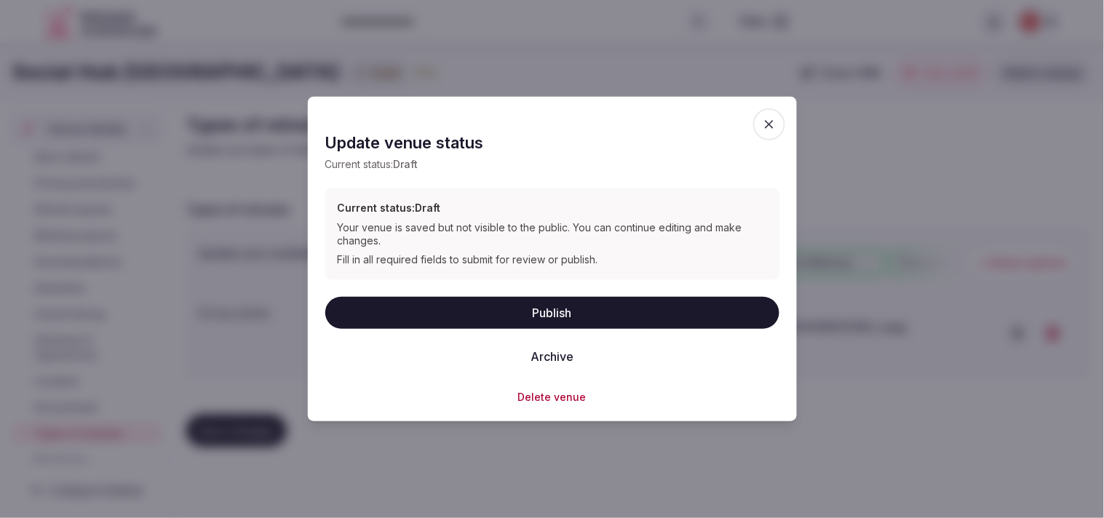
click at [534, 309] on button "Publish" at bounding box center [552, 312] width 454 height 32
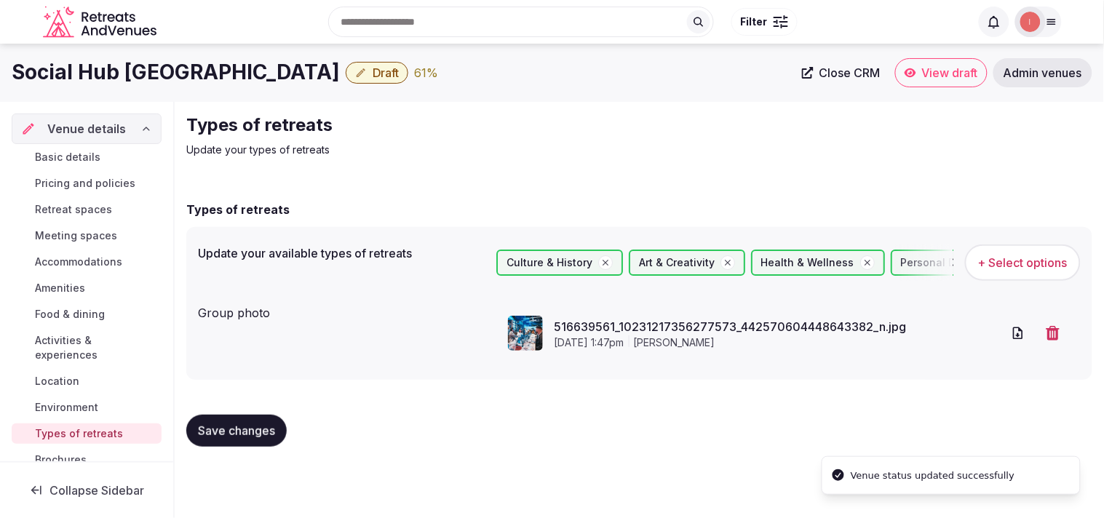
click at [89, 151] on span "Basic details" at bounding box center [67, 157] width 65 height 15
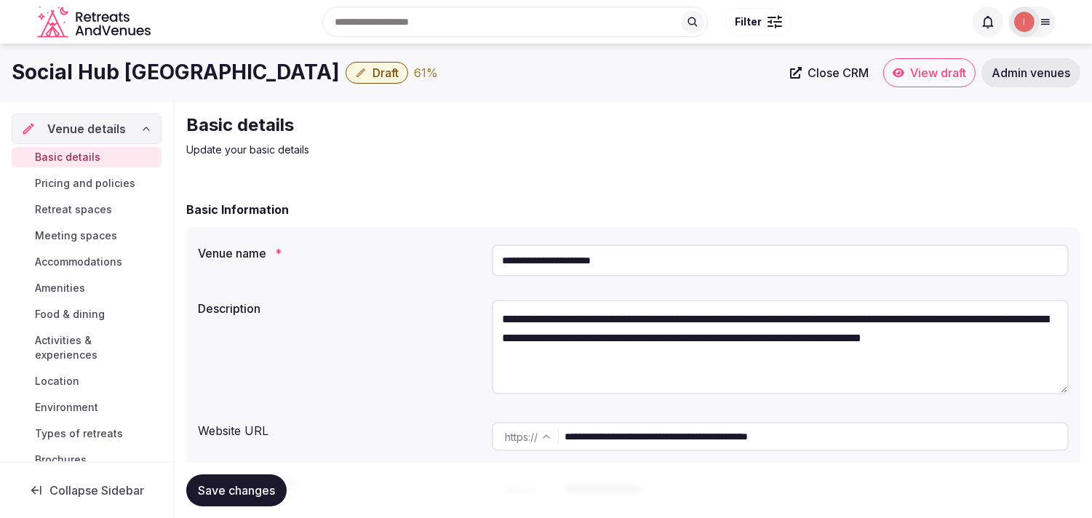
click at [256, 483] on span "Save changes" at bounding box center [236, 490] width 77 height 15
click at [534, 78] on span "Close CRM" at bounding box center [831, 72] width 61 height 15
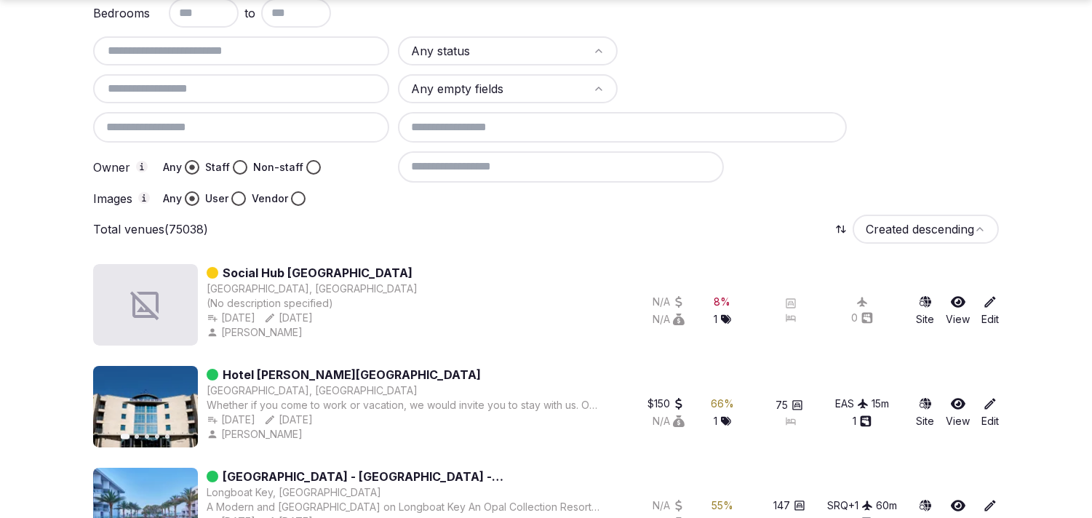
scroll to position [162, 0]
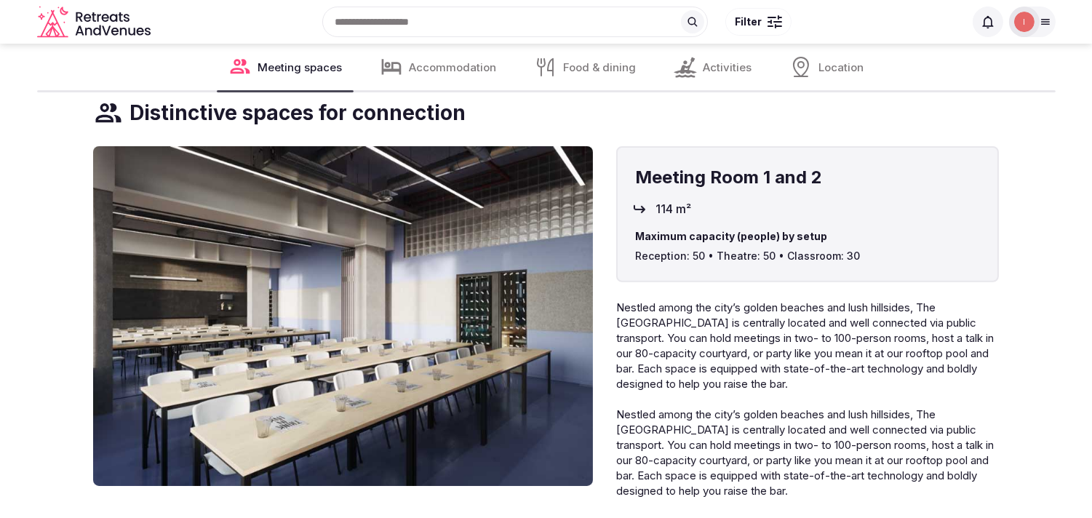
scroll to position [970, 0]
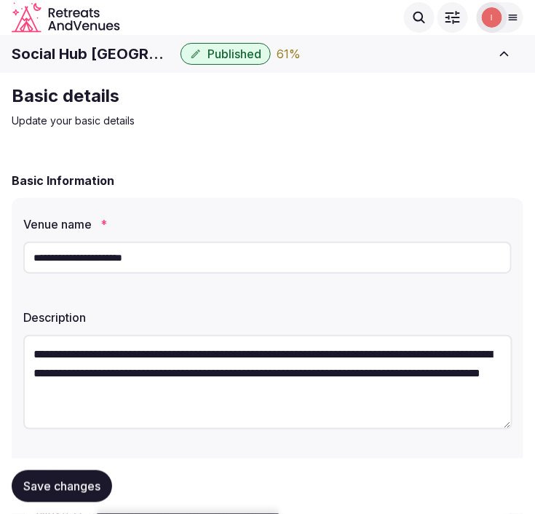
click at [100, 52] on h1 "Social Hub [GEOGRAPHIC_DATA]" at bounding box center [93, 54] width 163 height 20
copy div "Social Hub [GEOGRAPHIC_DATA]"
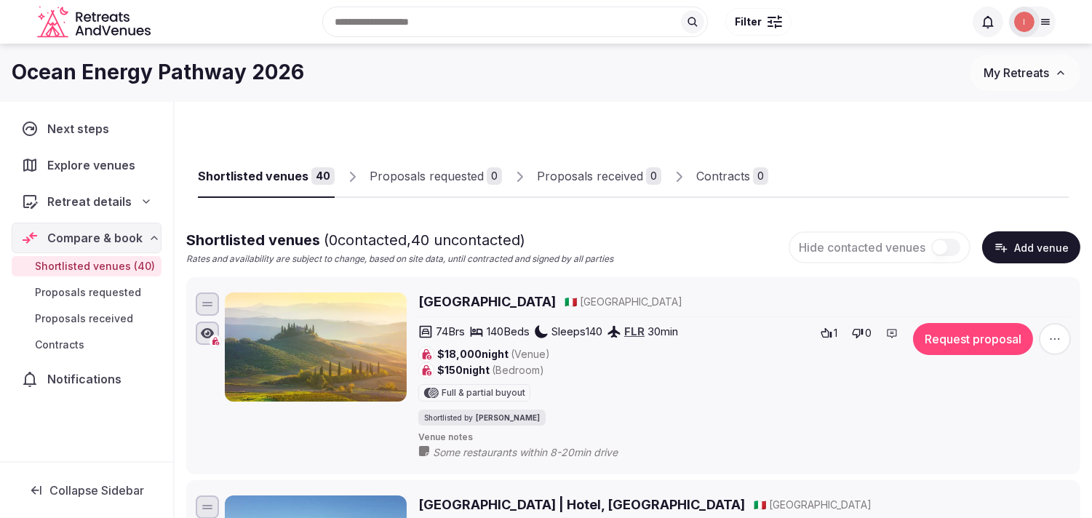
click at [539, 245] on icon "button" at bounding box center [1001, 247] width 15 height 15
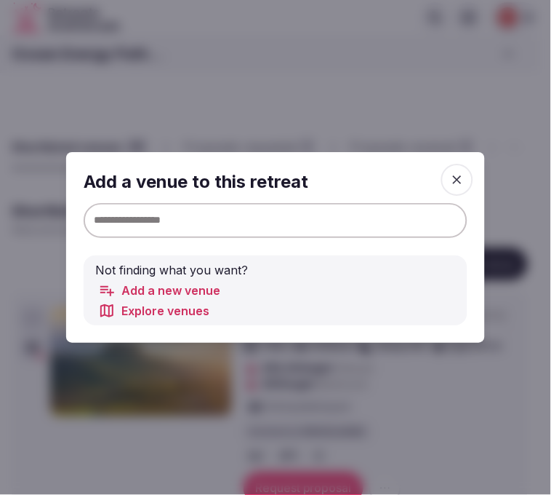
click at [339, 209] on input at bounding box center [276, 220] width 384 height 35
paste input "**********"
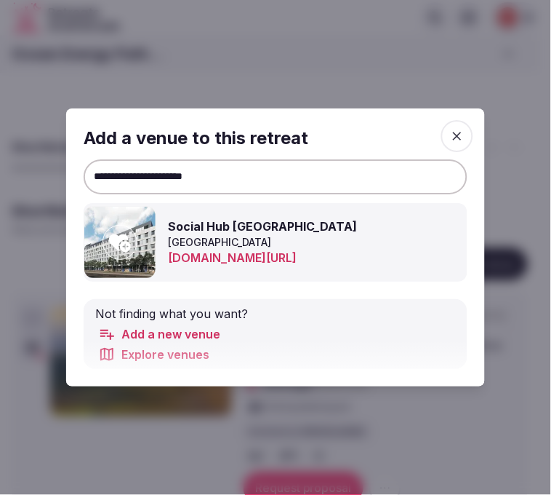
type input "**********"
click at [121, 237] on icon at bounding box center [120, 242] width 22 height 17
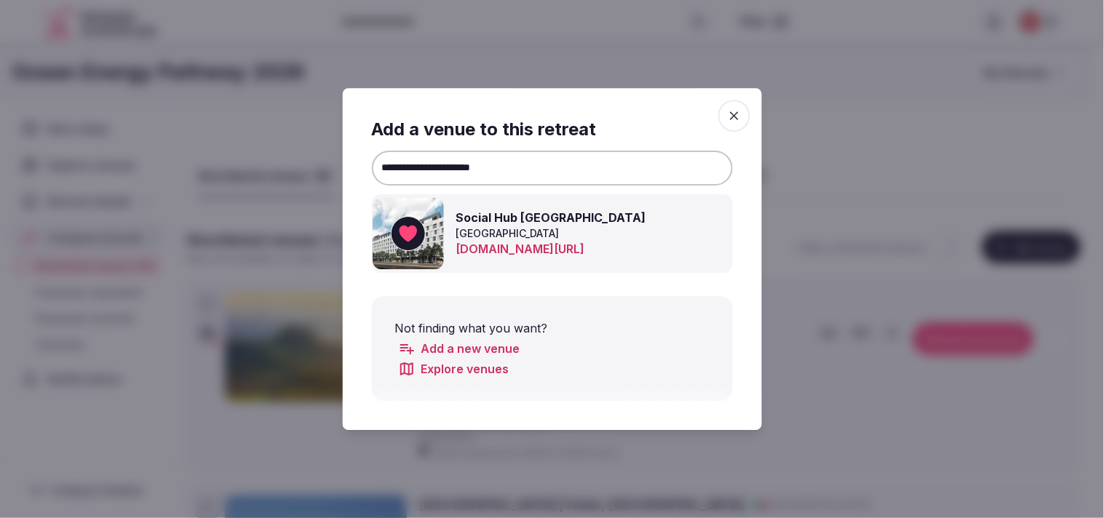
click at [539, 115] on icon "button" at bounding box center [734, 115] width 15 height 15
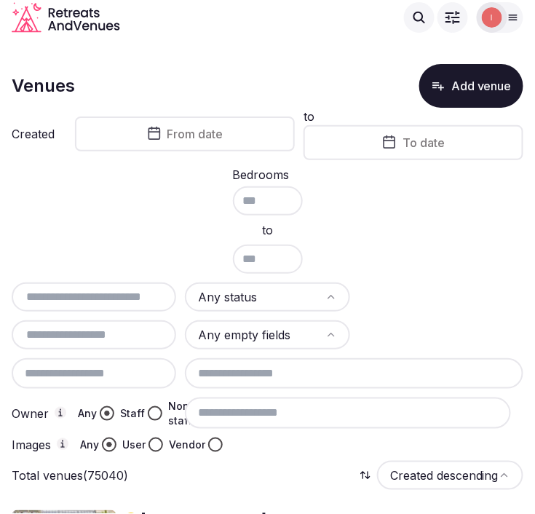
drag, startPoint x: 121, startPoint y: 308, endPoint x: 156, endPoint y: 266, distance: 54.8
click at [120, 308] on div "Any status Any empty fields Owner Any Staff Non-staff Images Any User Vendor" at bounding box center [267, 367] width 511 height 170
click at [122, 295] on input "text" at bounding box center [93, 296] width 153 height 17
paste input "**********"
type input "**********"
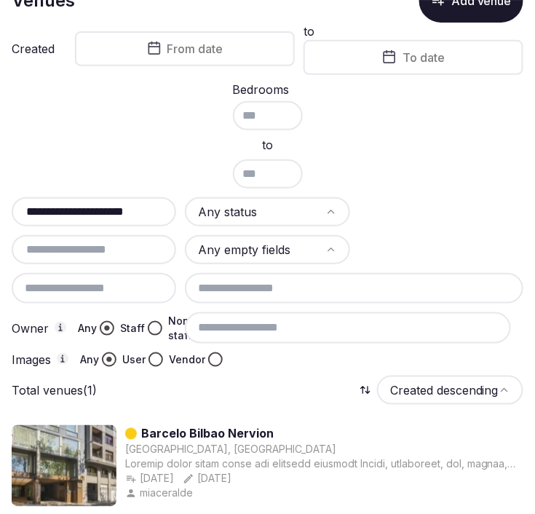
scroll to position [159, 0]
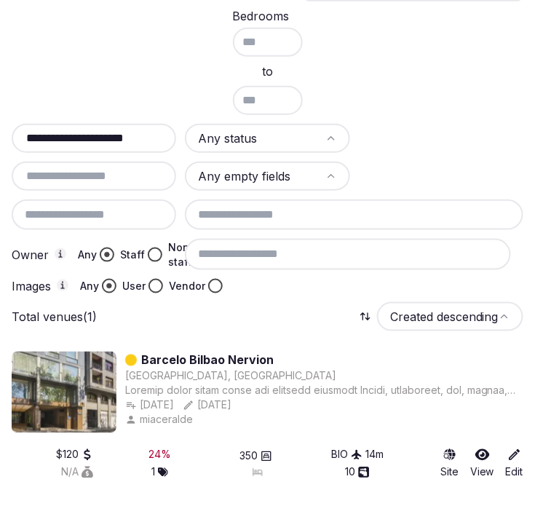
click at [252, 351] on link "Barcelo Bilbao Nervion" at bounding box center [207, 359] width 132 height 17
click at [220, 351] on link "Barcelo Bilbao Nervion" at bounding box center [207, 359] width 132 height 17
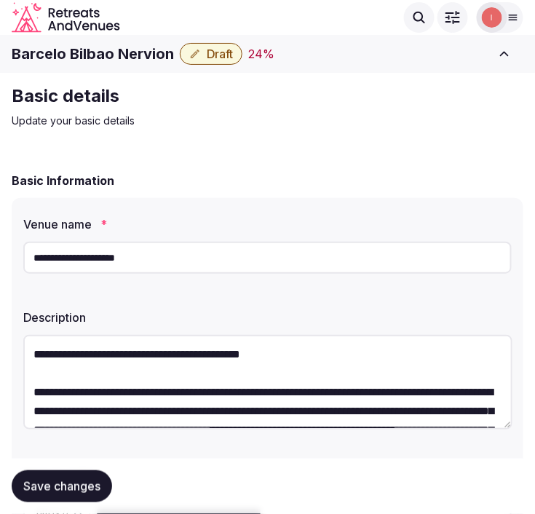
click at [100, 54] on h1 "Barcelo Bilbao Nervion" at bounding box center [93, 54] width 162 height 20
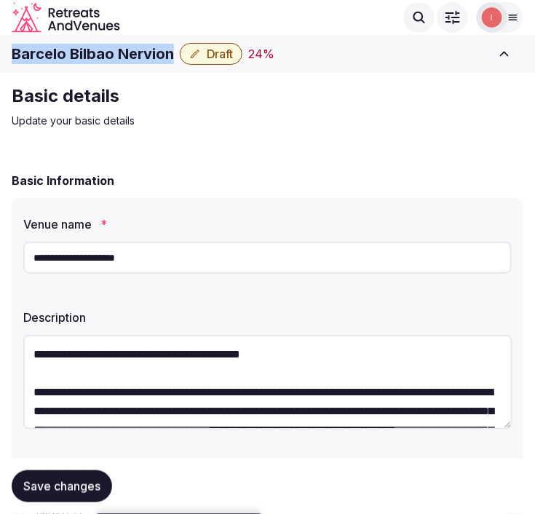
click at [100, 54] on h1 "Barcelo Bilbao Nervion" at bounding box center [93, 54] width 162 height 20
copy div "Barcelo Bilbao Nervion"
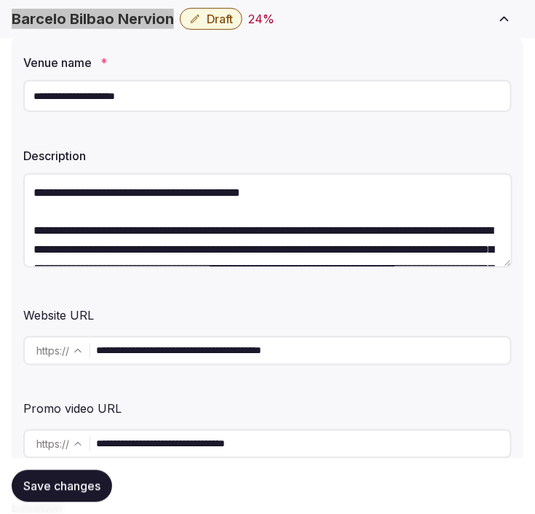
scroll to position [404, 0]
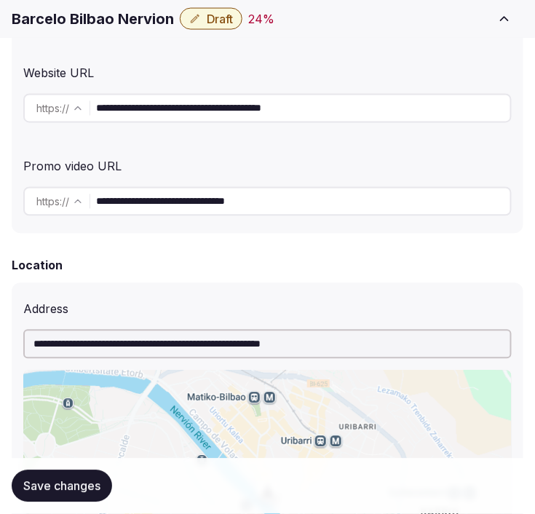
click at [246, 118] on input "**********" at bounding box center [303, 108] width 414 height 29
click at [31, 22] on h1 "Barcelo Bilbao Nervion" at bounding box center [93, 19] width 162 height 20
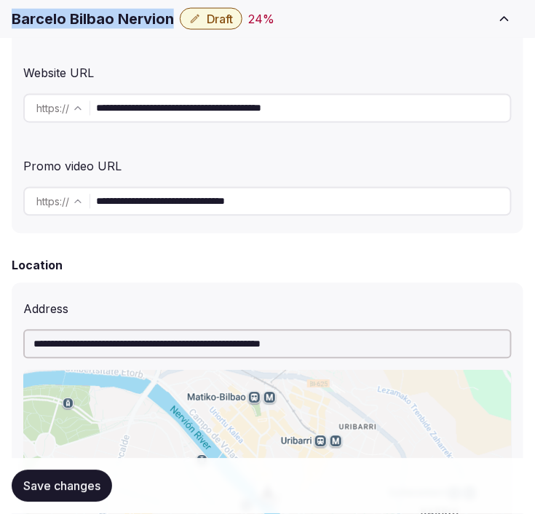
click at [31, 22] on h1 "Barcelo Bilbao Nervion" at bounding box center [93, 19] width 162 height 20
copy div "Barcelo Bilbao Nervion"
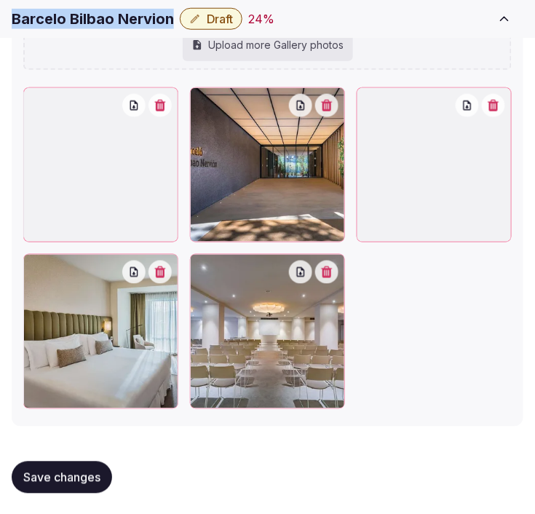
scroll to position [2174, 0]
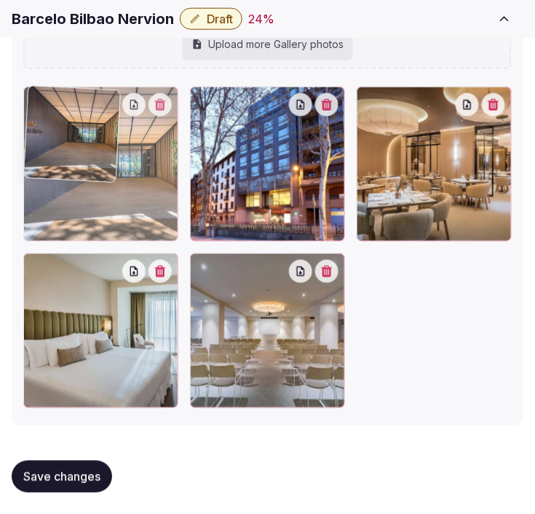
drag, startPoint x: 200, startPoint y: 93, endPoint x: 69, endPoint y: 124, distance: 134.6
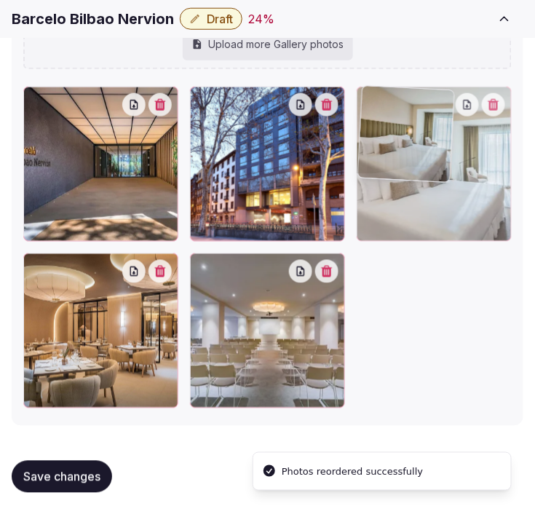
drag, startPoint x: 41, startPoint y: 262, endPoint x: 361, endPoint y: 151, distance: 338.9
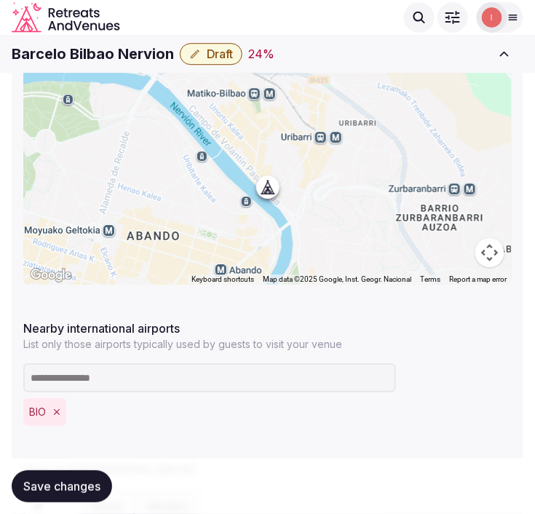
scroll to position [477, 0]
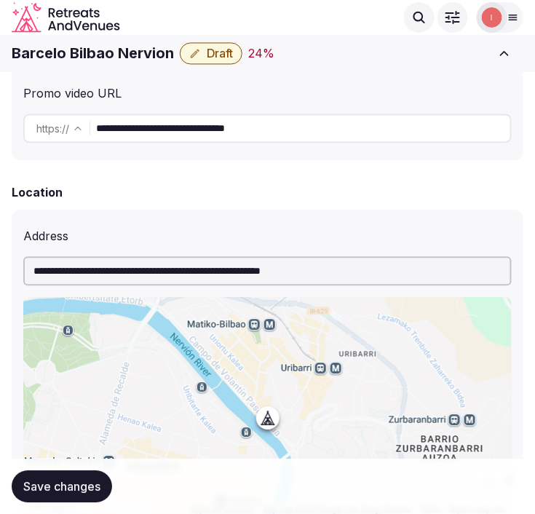
click at [73, 495] on button "Save changes" at bounding box center [62, 486] width 100 height 32
click at [47, 481] on span "Save changes" at bounding box center [61, 486] width 77 height 15
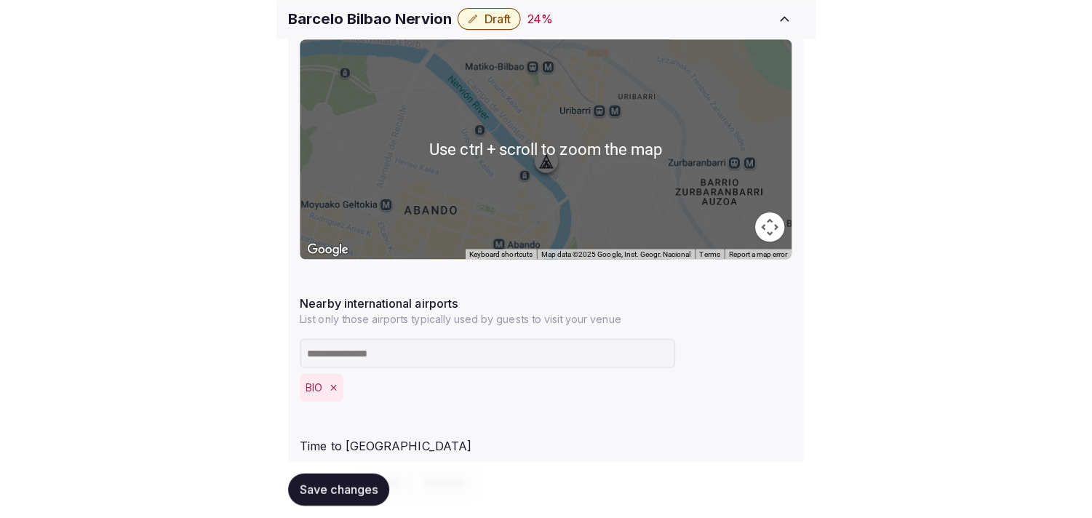
scroll to position [800, 0]
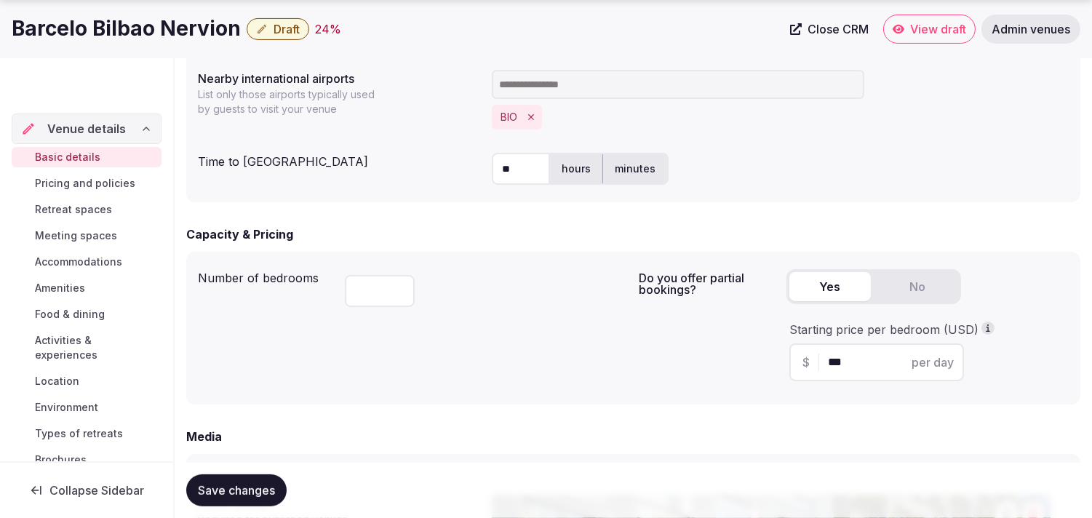
click at [291, 35] on span "Draft" at bounding box center [287, 29] width 26 height 15
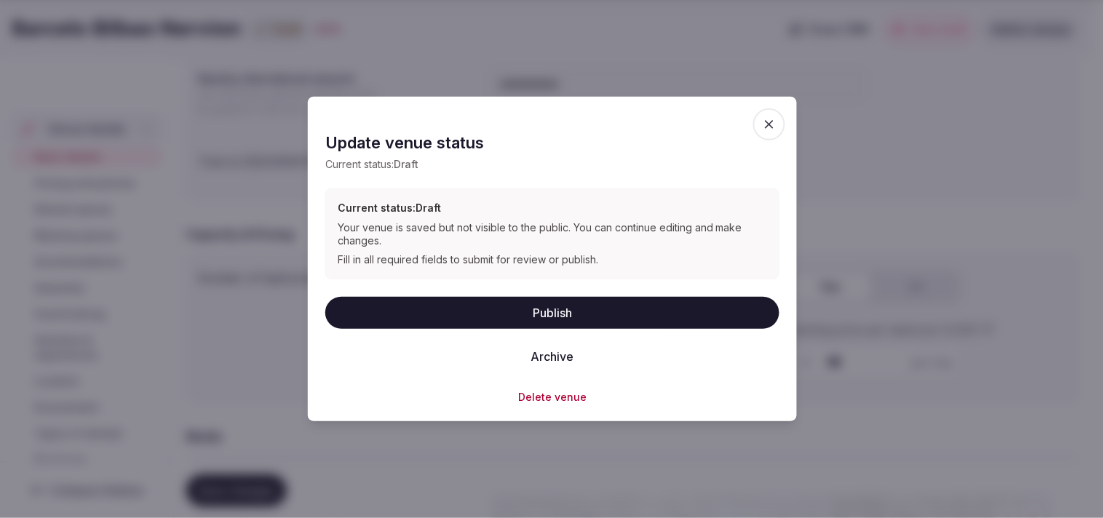
click at [578, 318] on button "Publish" at bounding box center [552, 312] width 454 height 32
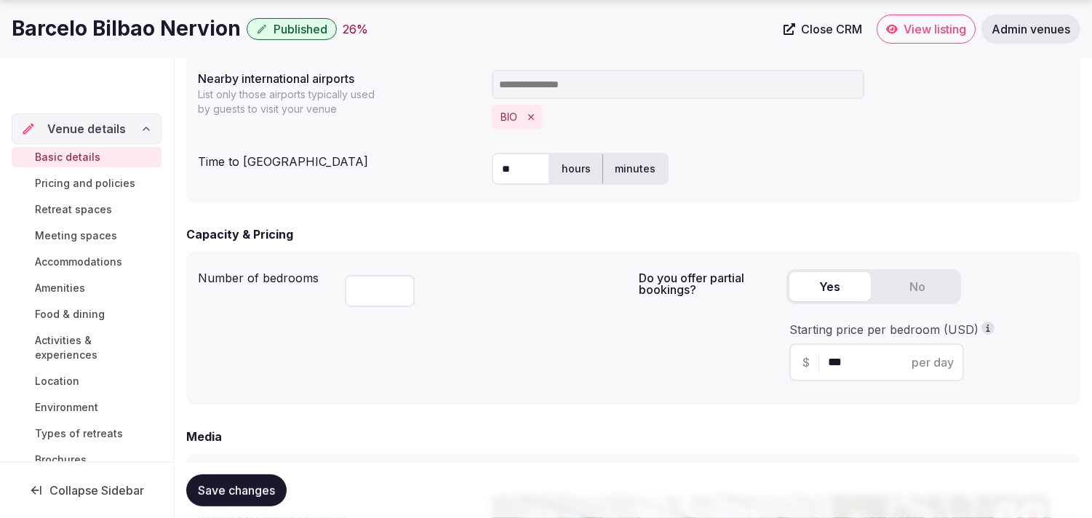
click at [71, 186] on span "Pricing and policies" at bounding box center [85, 183] width 100 height 15
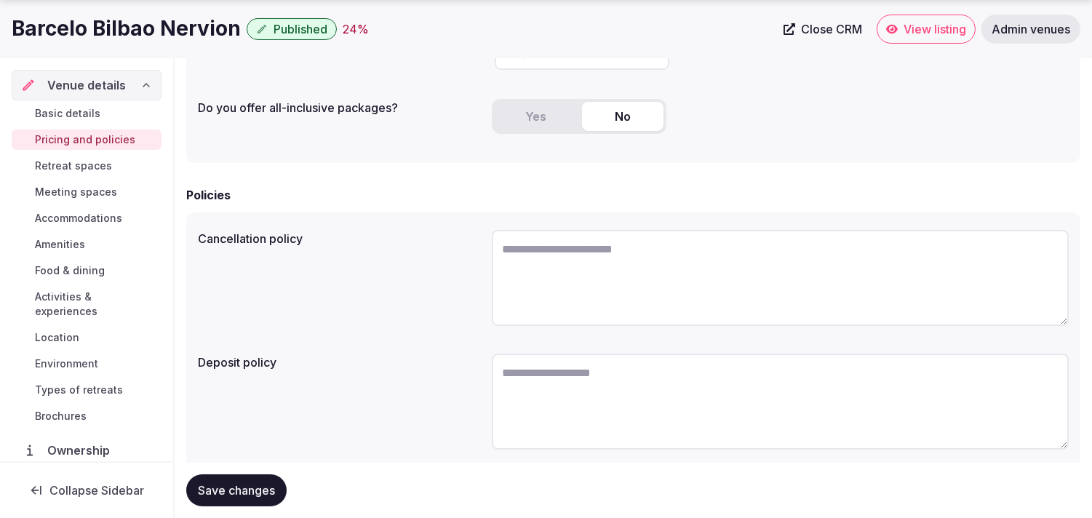
scroll to position [404, 0]
click at [106, 153] on div "Basic details Pricing and policies Retreat spaces Meeting spaces Accommodations…" at bounding box center [87, 264] width 150 height 329
click at [97, 165] on span "Retreat spaces" at bounding box center [73, 166] width 77 height 15
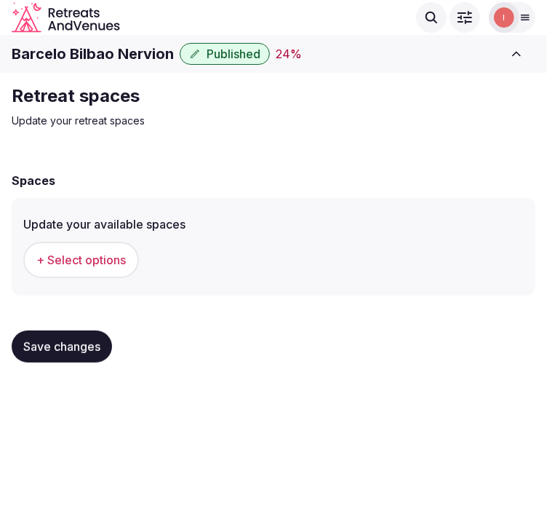
click at [119, 258] on span "+ Select options" at bounding box center [80, 260] width 89 height 16
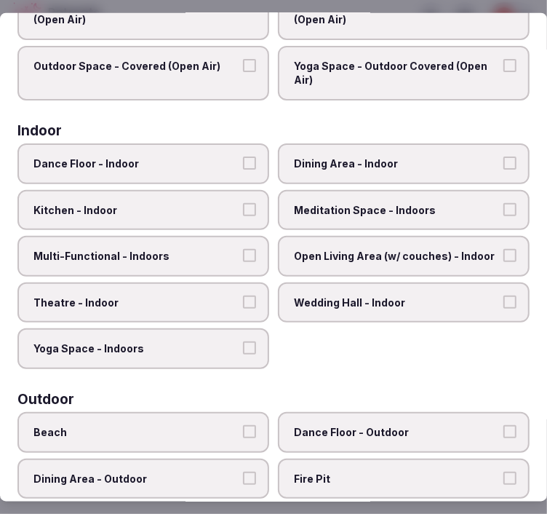
scroll to position [81, 0]
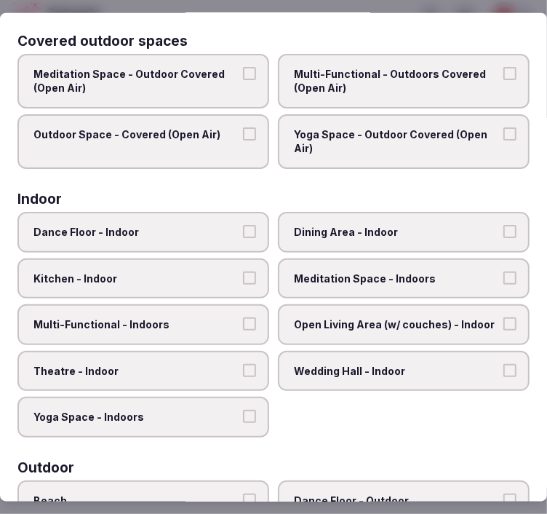
click at [381, 233] on span "Dining Area - Indoor" at bounding box center [396, 232] width 205 height 15
click at [503, 233] on button "Dining Area - Indoor" at bounding box center [509, 231] width 13 height 13
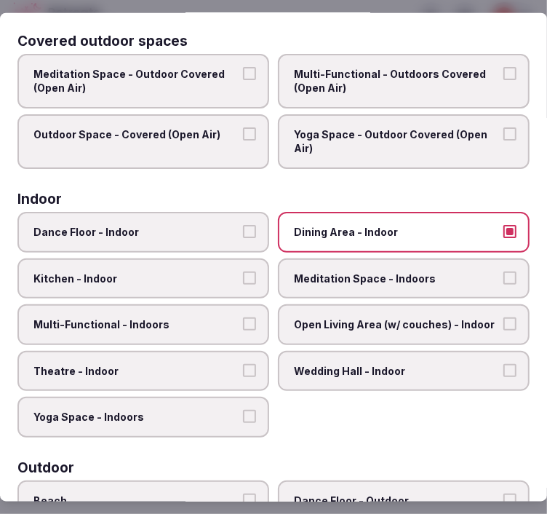
click at [370, 278] on span "Meditation Space - Indoors" at bounding box center [396, 278] width 205 height 15
click at [503, 278] on button "Meditation Space - Indoors" at bounding box center [509, 277] width 13 height 13
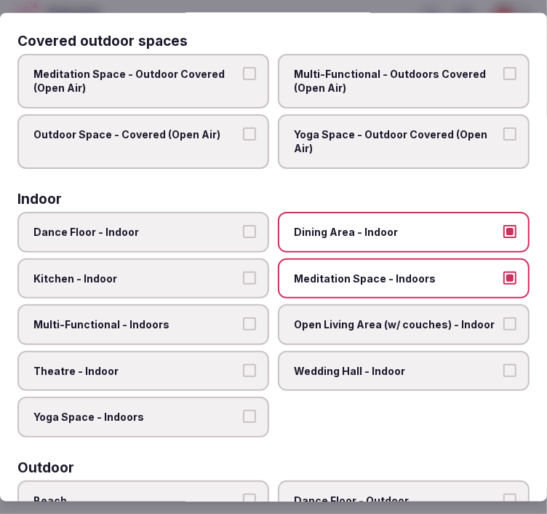
click at [191, 322] on span "Multi-Functional - Indoors" at bounding box center [135, 324] width 205 height 15
click at [243, 322] on button "Multi-Functional - Indoors" at bounding box center [249, 323] width 13 height 13
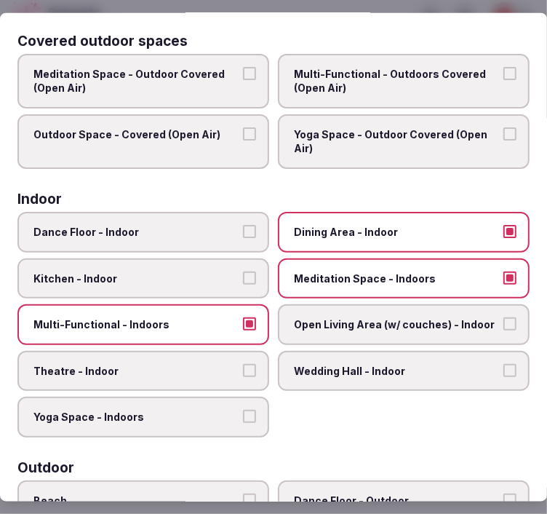
click at [388, 275] on span "Meditation Space - Indoors" at bounding box center [396, 278] width 205 height 15
click at [503, 275] on button "Meditation Space - Indoors" at bounding box center [509, 277] width 13 height 13
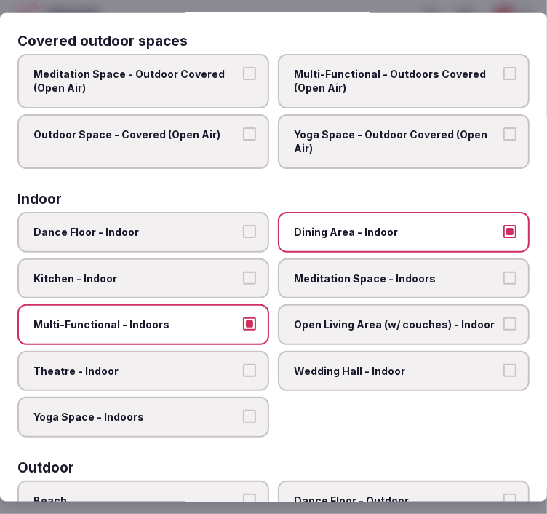
click at [361, 317] on span "Open Living Area (w/ couches) - Indoor" at bounding box center [396, 324] width 205 height 15
click at [503, 317] on button "Open Living Area (w/ couches) - Indoor" at bounding box center [509, 323] width 13 height 13
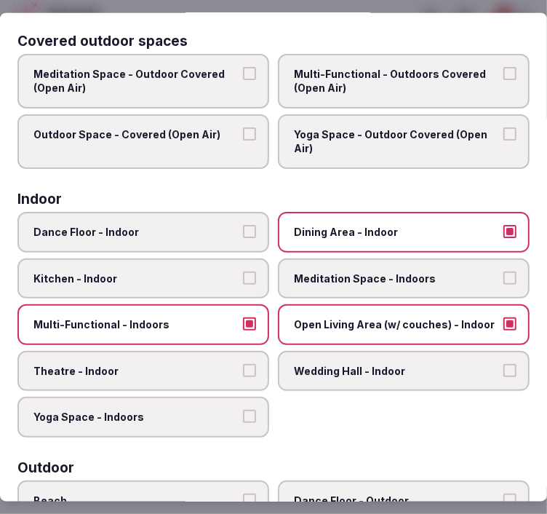
click at [216, 371] on label "Theatre - Indoor" at bounding box center [143, 370] width 252 height 41
click at [243, 371] on button "Theatre - Indoor" at bounding box center [249, 369] width 13 height 13
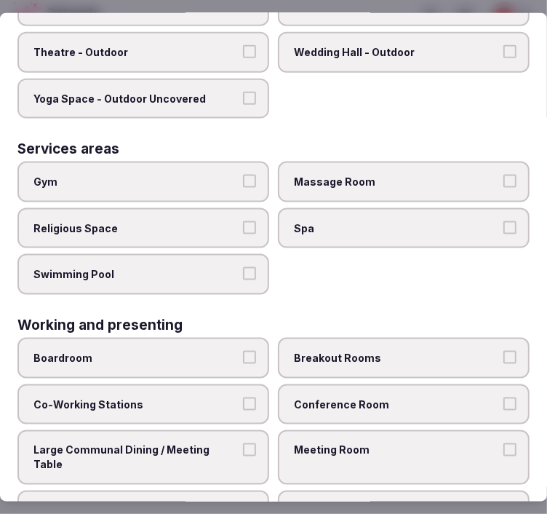
scroll to position [824, 0]
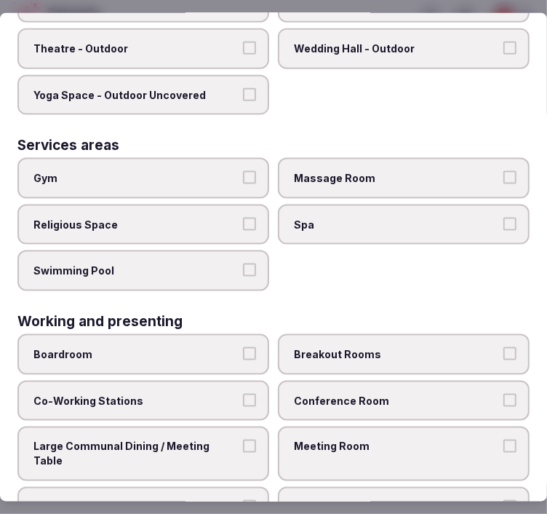
click at [209, 250] on label "Swimming Pool" at bounding box center [143, 270] width 252 height 41
click at [243, 263] on button "Swimming Pool" at bounding box center [249, 269] width 13 height 13
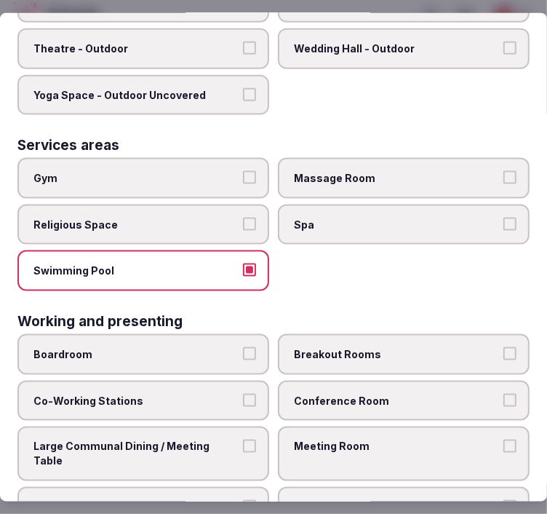
click at [209, 250] on label "Swimming Pool" at bounding box center [143, 270] width 252 height 41
click at [243, 263] on button "Swimming Pool" at bounding box center [249, 269] width 13 height 13
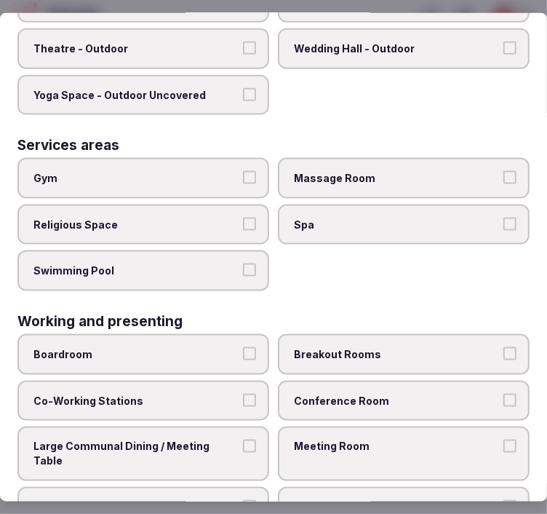
click at [416, 171] on span "Massage Room" at bounding box center [396, 178] width 205 height 15
click at [503, 171] on button "Massage Room" at bounding box center [509, 177] width 13 height 13
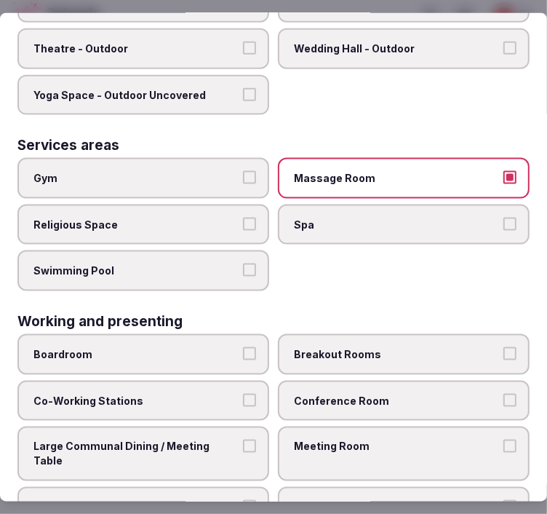
drag, startPoint x: 346, startPoint y: 144, endPoint x: 339, endPoint y: 149, distance: 8.3
click at [346, 158] on label "Massage Room" at bounding box center [404, 178] width 252 height 41
click at [503, 171] on button "Massage Room" at bounding box center [509, 177] width 13 height 13
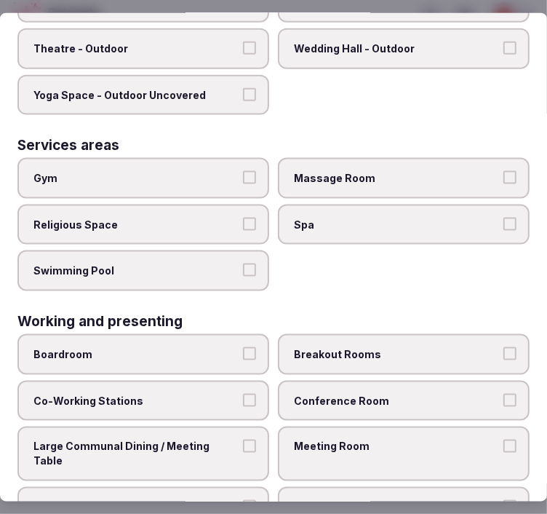
click at [234, 158] on label "Gym" at bounding box center [143, 178] width 252 height 41
click at [243, 171] on button "Gym" at bounding box center [249, 177] width 13 height 13
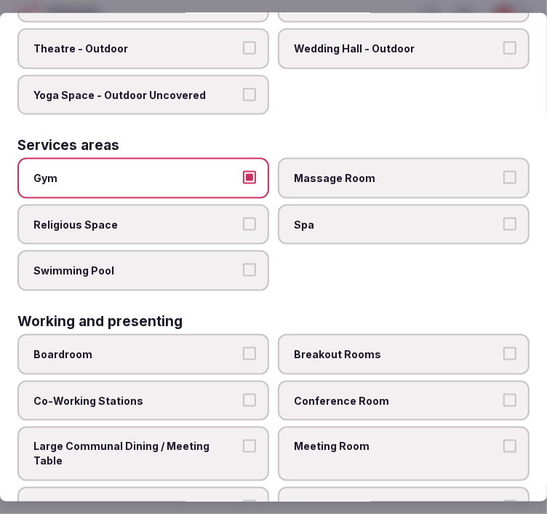
click at [348, 439] on span "Meeting Room" at bounding box center [396, 446] width 205 height 15
click at [503, 439] on button "Meeting Room" at bounding box center [509, 445] width 13 height 13
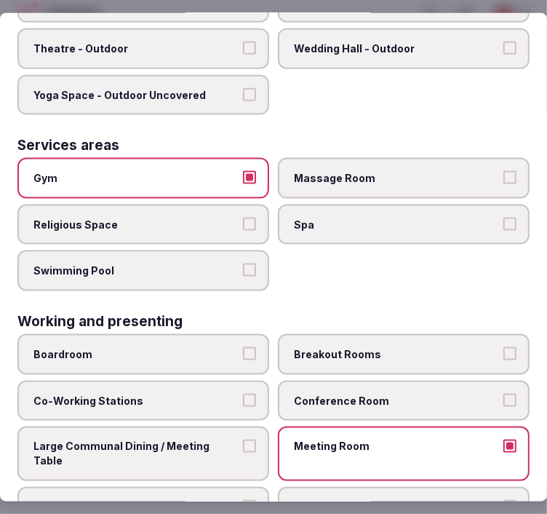
click at [400, 380] on label "Conference Room" at bounding box center [404, 400] width 252 height 41
click at [503, 393] on button "Conference Room" at bounding box center [509, 399] width 13 height 13
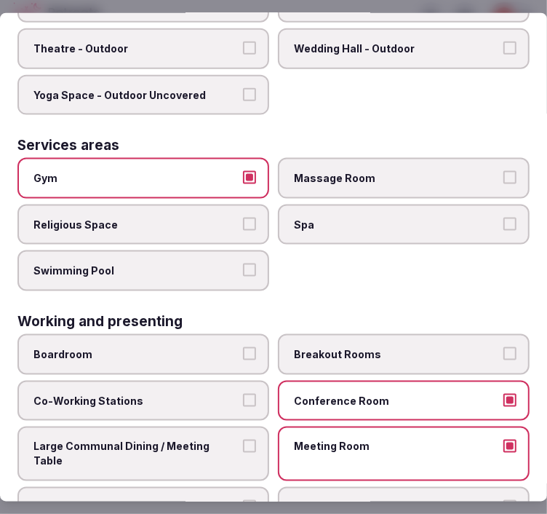
click at [231, 439] on span "Large Communal Dining / Meeting Table" at bounding box center [135, 453] width 205 height 28
click at [243, 439] on button "Large Communal Dining / Meeting Table" at bounding box center [249, 445] width 13 height 13
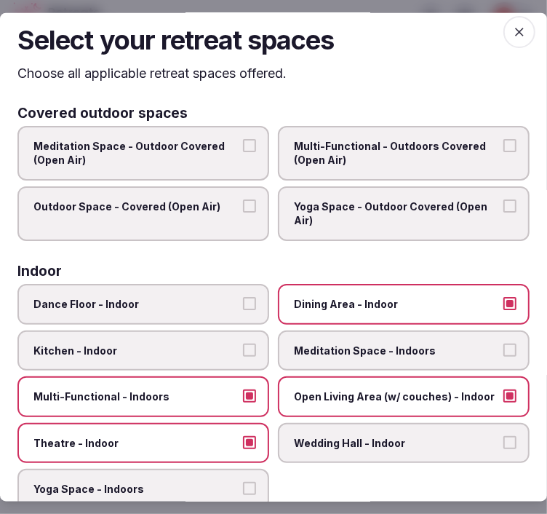
scroll to position [0, 0]
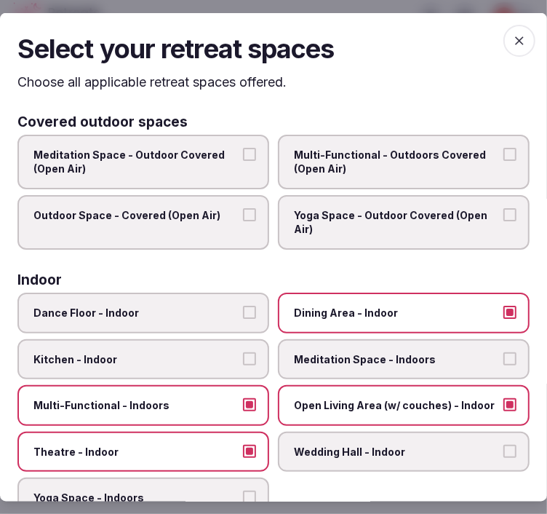
click at [514, 52] on span "button" at bounding box center [519, 41] width 32 height 32
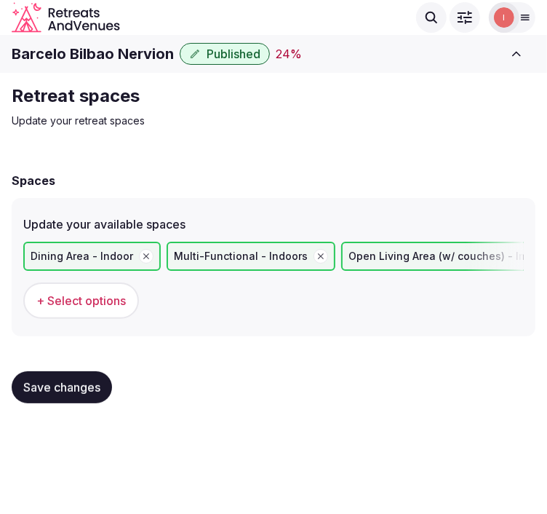
click at [62, 380] on span "Save changes" at bounding box center [61, 387] width 77 height 15
click at [71, 375] on button "Save changes" at bounding box center [62, 387] width 100 height 32
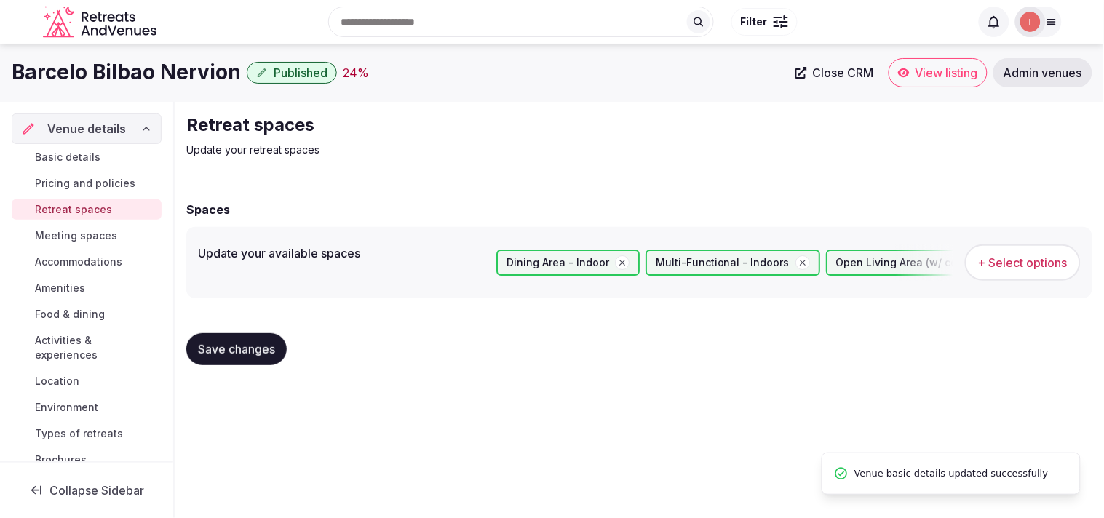
click at [81, 236] on span "Meeting spaces" at bounding box center [76, 235] width 82 height 15
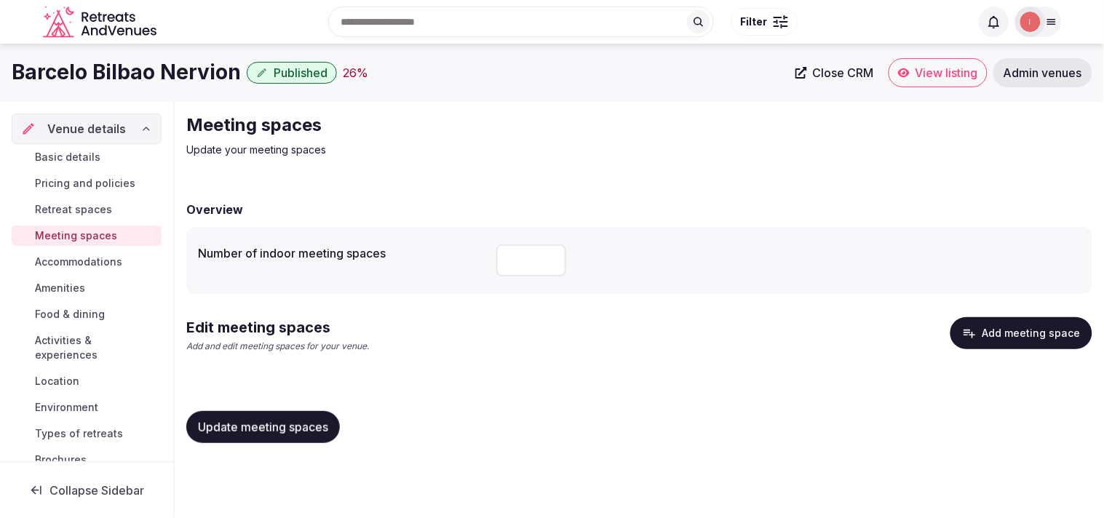
drag, startPoint x: 295, startPoint y: 343, endPoint x: 303, endPoint y: 351, distance: 11.3
click at [295, 343] on p "Add and edit meeting spaces for your venue." at bounding box center [277, 346] width 183 height 12
click at [278, 415] on button "Update meeting spaces" at bounding box center [263, 427] width 154 height 32
click at [1019, 330] on button "Add meeting space" at bounding box center [1021, 333] width 142 height 32
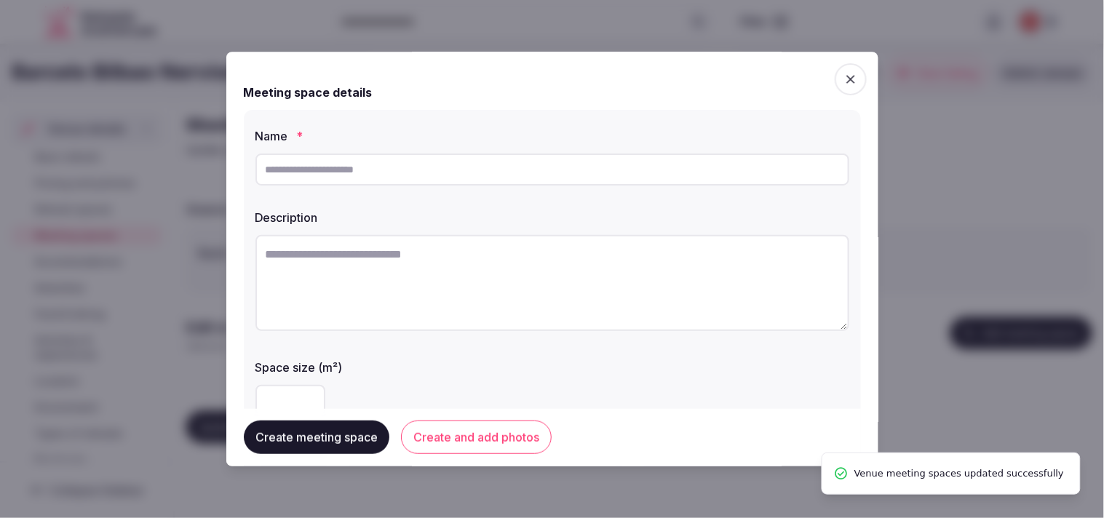
click at [598, 177] on input "text" at bounding box center [552, 170] width 594 height 32
paste input "**********"
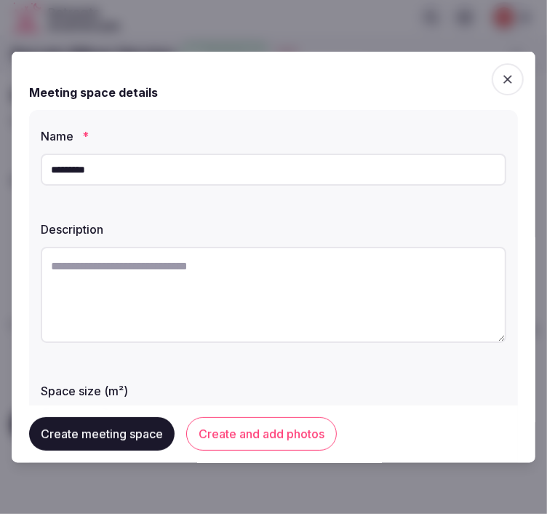
click at [192, 160] on input "********" at bounding box center [274, 170] width 466 height 32
paste input "*********"
type input "**********"
click at [263, 287] on textarea at bounding box center [274, 295] width 466 height 96
paste textarea "**********"
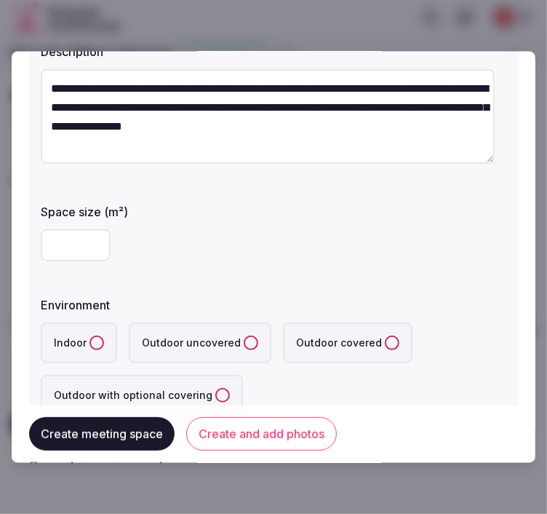
scroll to position [162, 0]
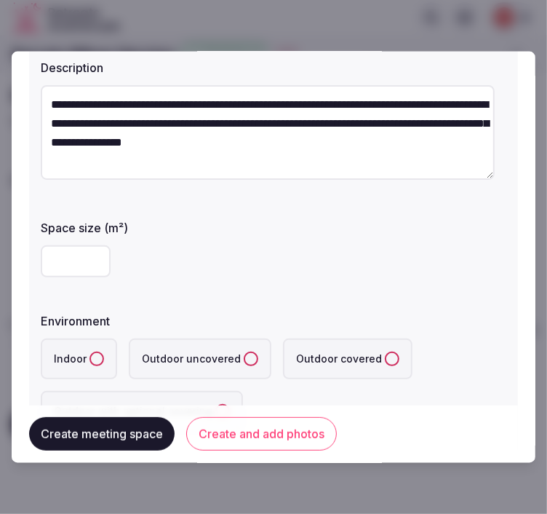
click at [180, 98] on textarea "**********" at bounding box center [268, 132] width 454 height 95
type textarea "**********"
click at [78, 263] on input "number" at bounding box center [76, 261] width 70 height 32
type input "***"
click at [96, 357] on button "Indoor" at bounding box center [96, 358] width 15 height 15
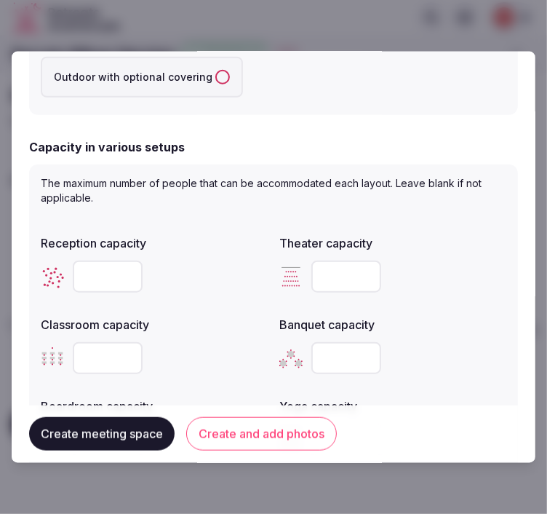
scroll to position [565, 0]
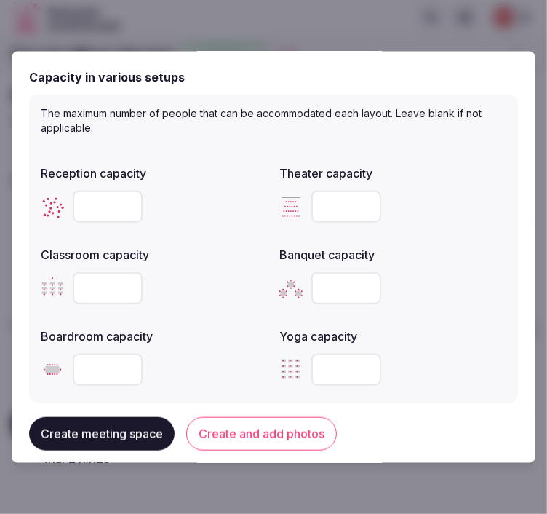
click at [112, 281] on input "number" at bounding box center [108, 288] width 70 height 32
type input "***"
click at [100, 205] on input "number" at bounding box center [108, 207] width 70 height 32
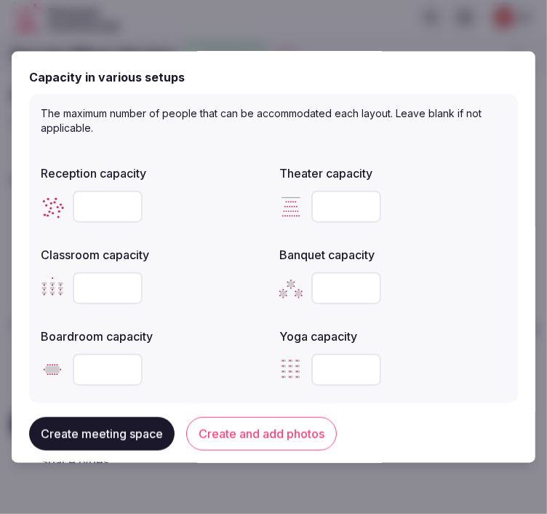
click at [100, 205] on input "number" at bounding box center [108, 207] width 70 height 32
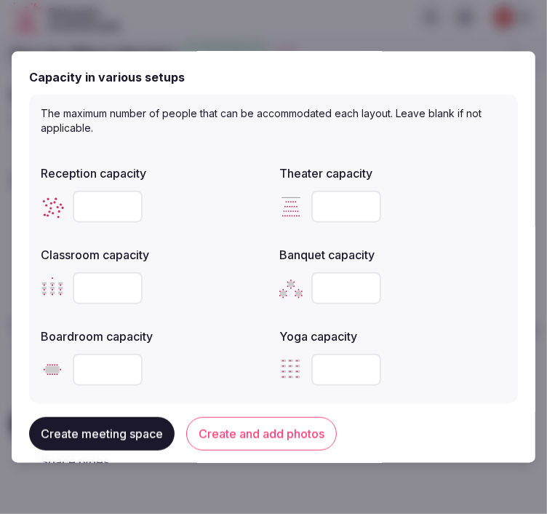
type input "***"
click at [331, 209] on input "number" at bounding box center [346, 207] width 70 height 32
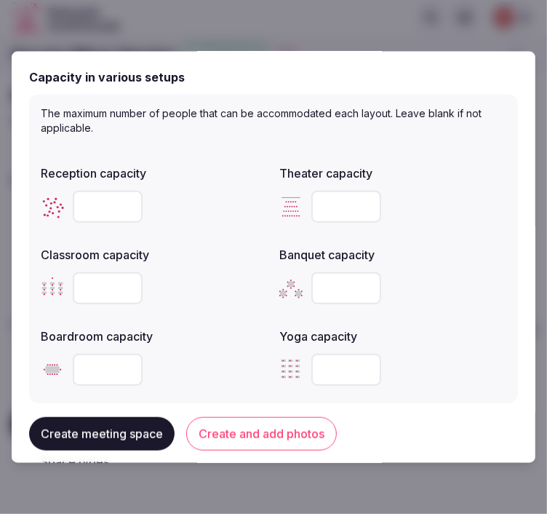
type input "***"
click at [322, 291] on input "number" at bounding box center [346, 288] width 70 height 32
type input "***"
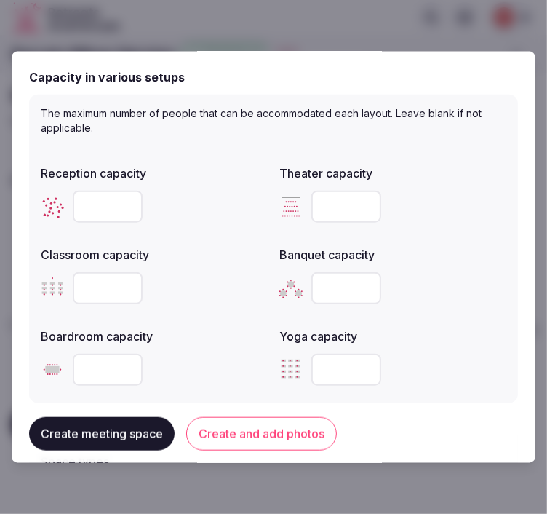
click at [100, 367] on input "number" at bounding box center [108, 370] width 70 height 32
type input "**"
click at [206, 427] on button "Create and add photos" at bounding box center [261, 433] width 151 height 33
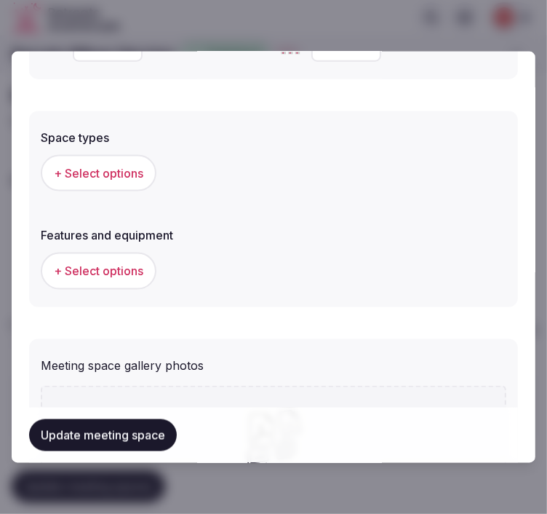
scroll to position [1081, 0]
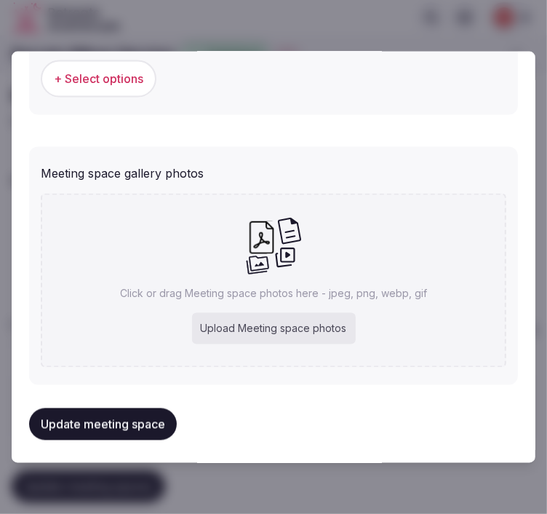
click at [147, 84] on button "+ Select options" at bounding box center [99, 78] width 116 height 36
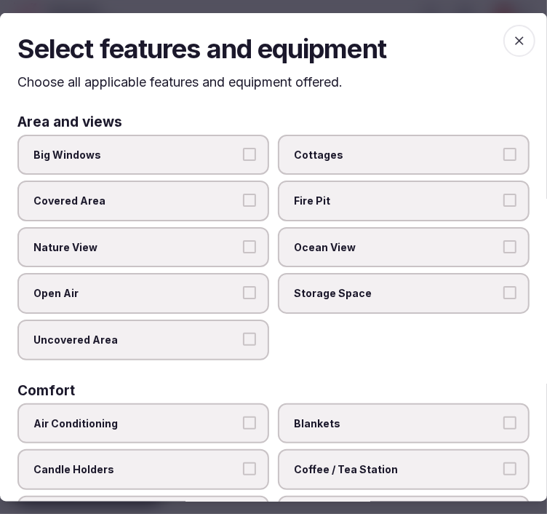
click at [218, 162] on label "Big Windows" at bounding box center [143, 154] width 252 height 41
click at [243, 160] on button "Big Windows" at bounding box center [249, 153] width 13 height 13
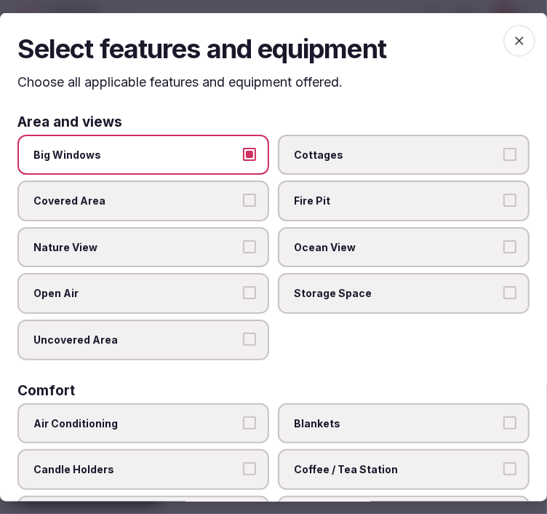
click at [237, 255] on label "Nature View" at bounding box center [143, 246] width 252 height 41
click at [243, 252] on button "Nature View" at bounding box center [249, 245] width 13 height 13
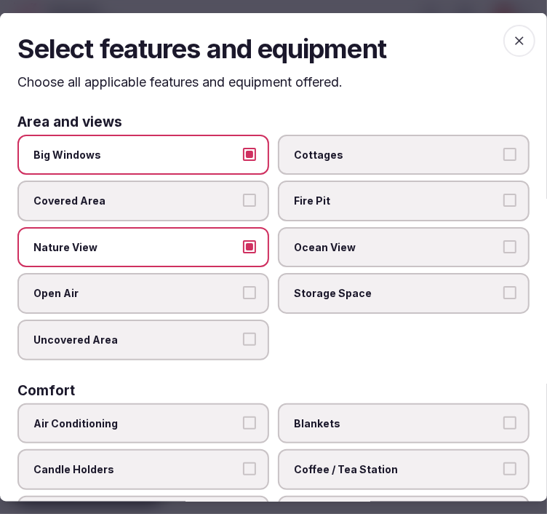
click at [231, 240] on span "Nature View" at bounding box center [135, 246] width 205 height 15
click at [243, 240] on button "Nature View" at bounding box center [249, 245] width 13 height 13
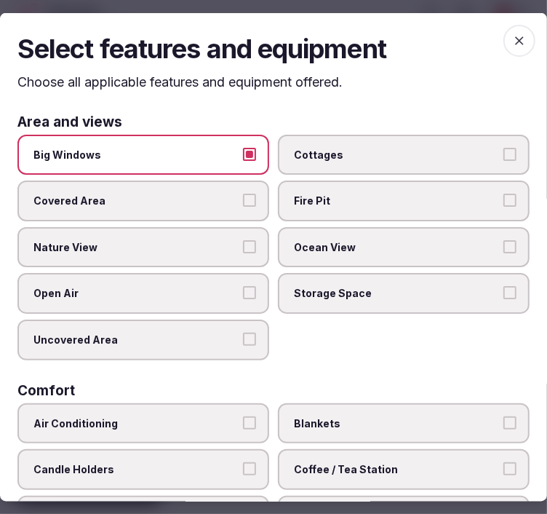
click at [243, 151] on button "Big Windows" at bounding box center [249, 153] width 13 height 13
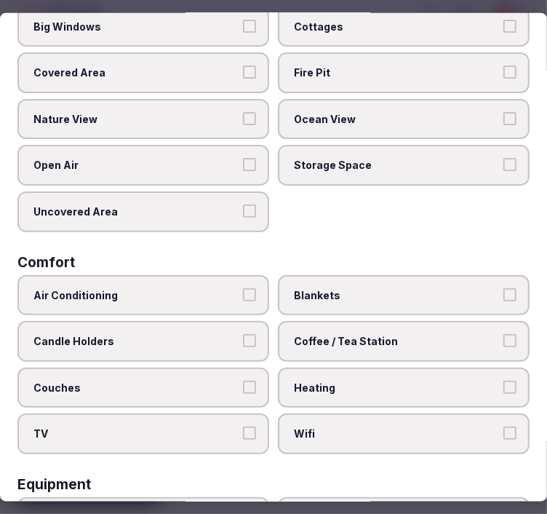
scroll to position [242, 0]
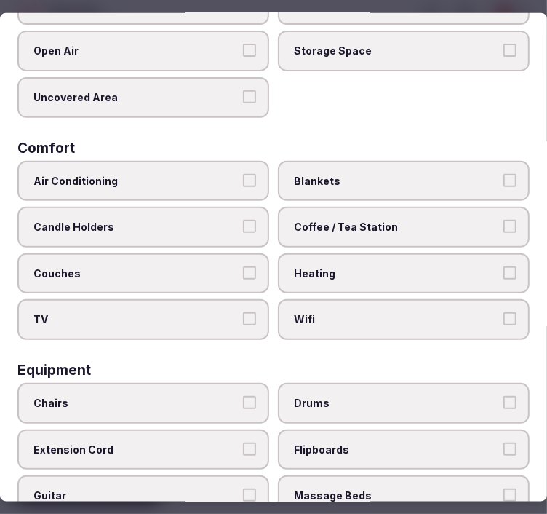
click at [207, 173] on span "Air Conditioning" at bounding box center [135, 180] width 205 height 15
click at [243, 173] on button "Air Conditioning" at bounding box center [249, 179] width 13 height 13
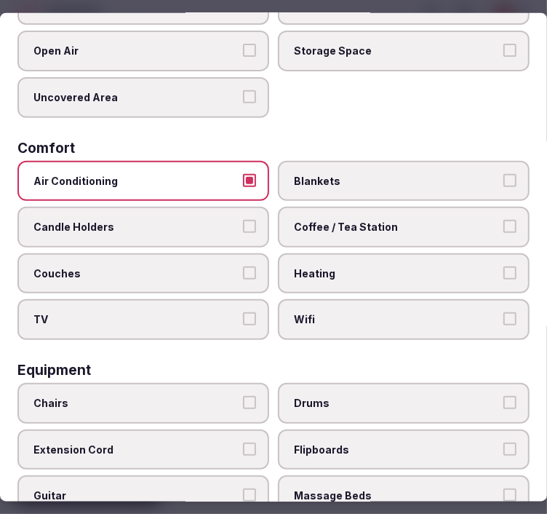
click at [412, 312] on span "Wifi" at bounding box center [396, 319] width 205 height 15
click at [503, 312] on button "Wifi" at bounding box center [509, 318] width 13 height 13
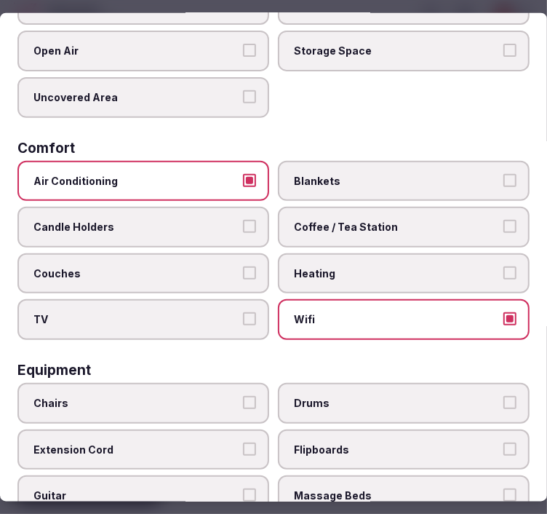
click at [446, 220] on span "Coffee / Tea Station" at bounding box center [396, 227] width 205 height 15
click at [503, 220] on button "Coffee / Tea Station" at bounding box center [509, 226] width 13 height 13
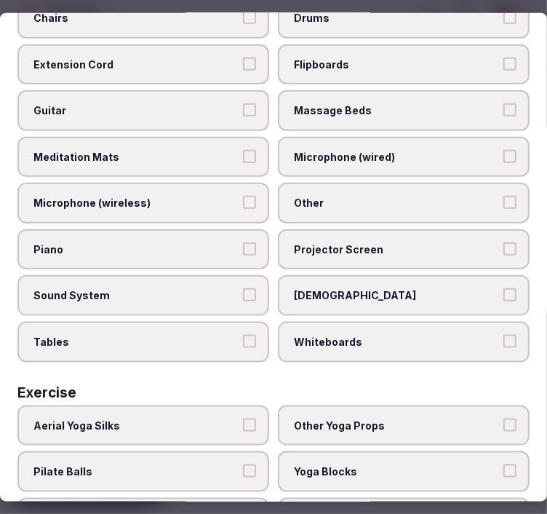
scroll to position [537, 0]
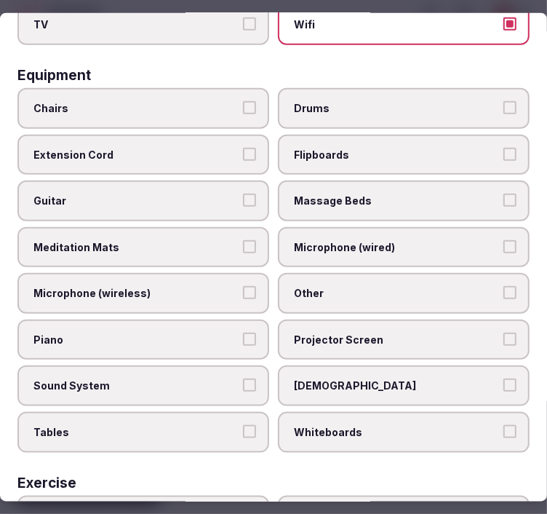
click at [171, 101] on span "Chairs" at bounding box center [135, 108] width 205 height 15
click at [243, 101] on button "Chairs" at bounding box center [249, 107] width 13 height 13
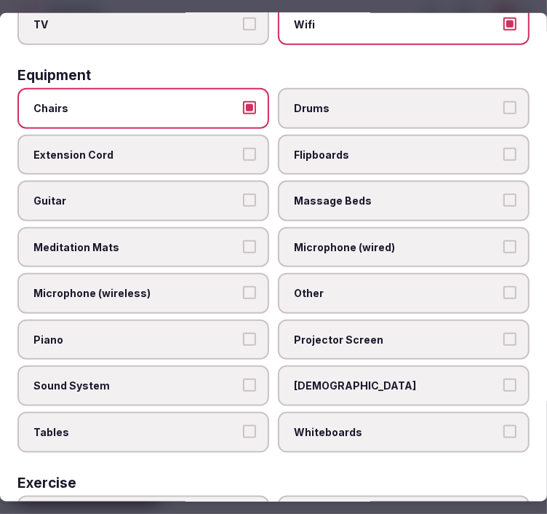
click at [405, 319] on label "Projector Screen" at bounding box center [404, 339] width 252 height 41
click at [503, 332] on button "Projector Screen" at bounding box center [509, 338] width 13 height 13
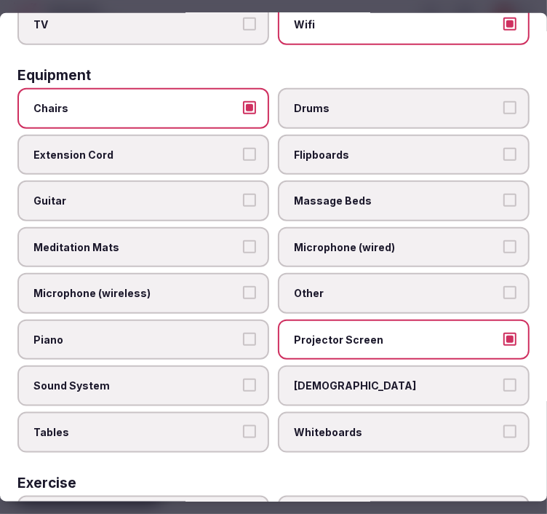
click at [391, 286] on span "Other" at bounding box center [396, 293] width 205 height 15
click at [503, 286] on button "Other" at bounding box center [509, 292] width 13 height 13
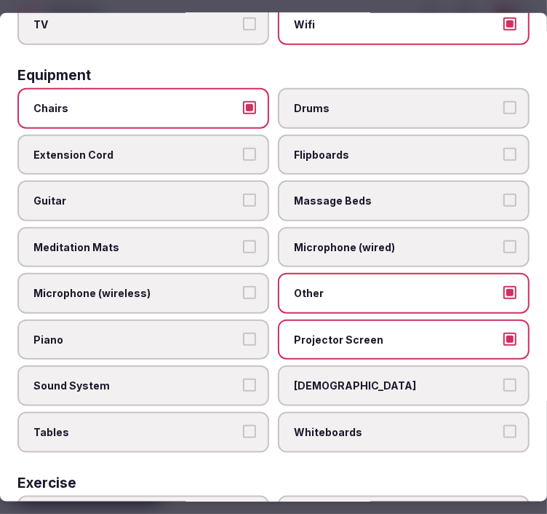
click at [243, 378] on button "Sound System" at bounding box center [249, 384] width 13 height 13
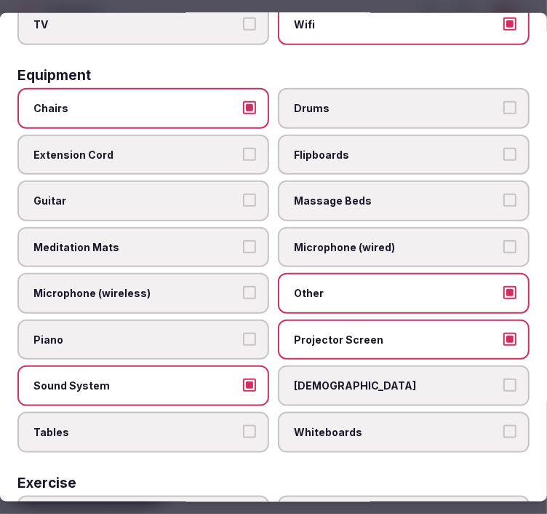
click at [250, 412] on label "Tables" at bounding box center [143, 432] width 252 height 41
click at [250, 425] on button "Tables" at bounding box center [249, 431] width 13 height 13
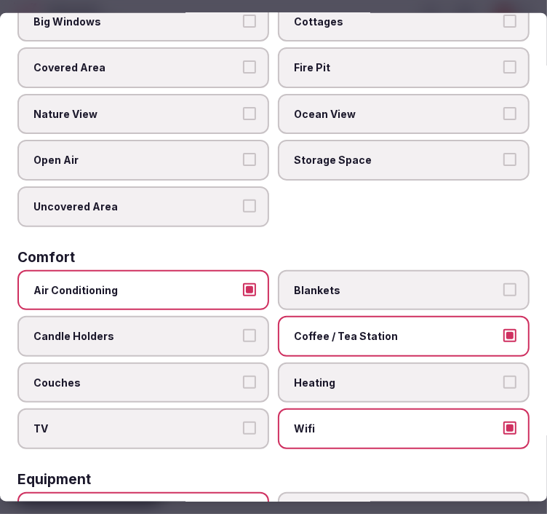
scroll to position [0, 0]
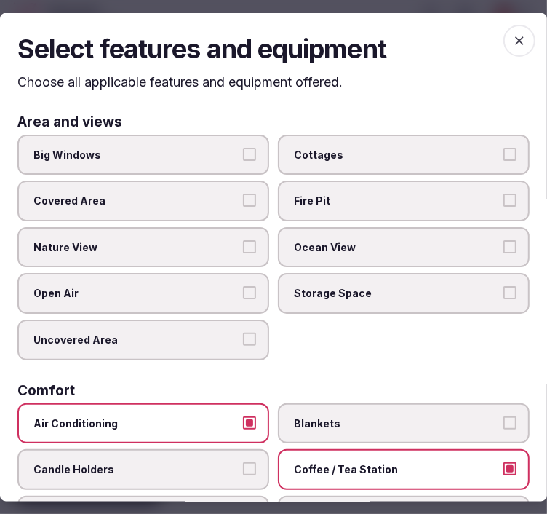
click at [513, 34] on icon "button" at bounding box center [519, 40] width 15 height 15
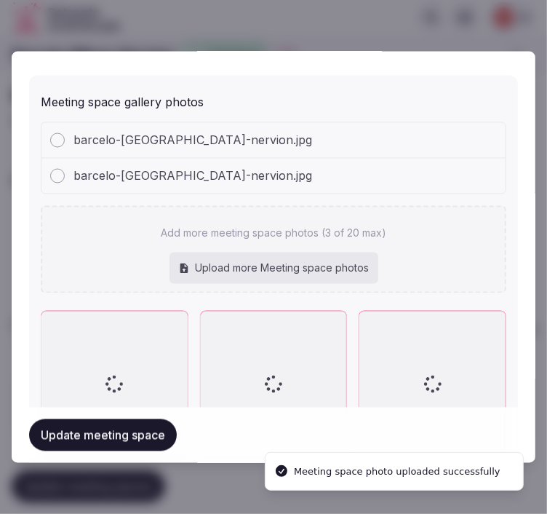
scroll to position [1240, 0]
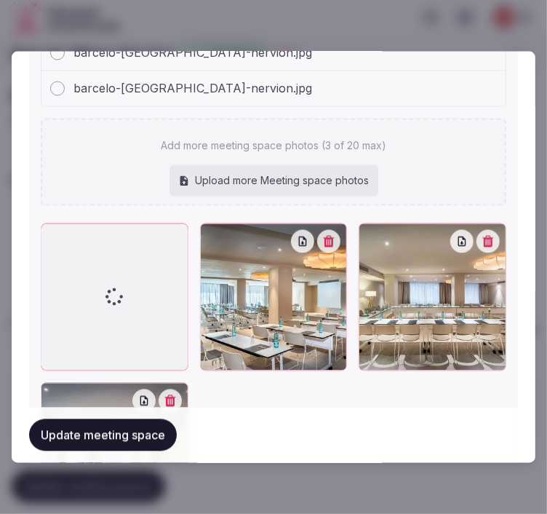
click at [160, 434] on button "Update meeting space" at bounding box center [103, 434] width 148 height 32
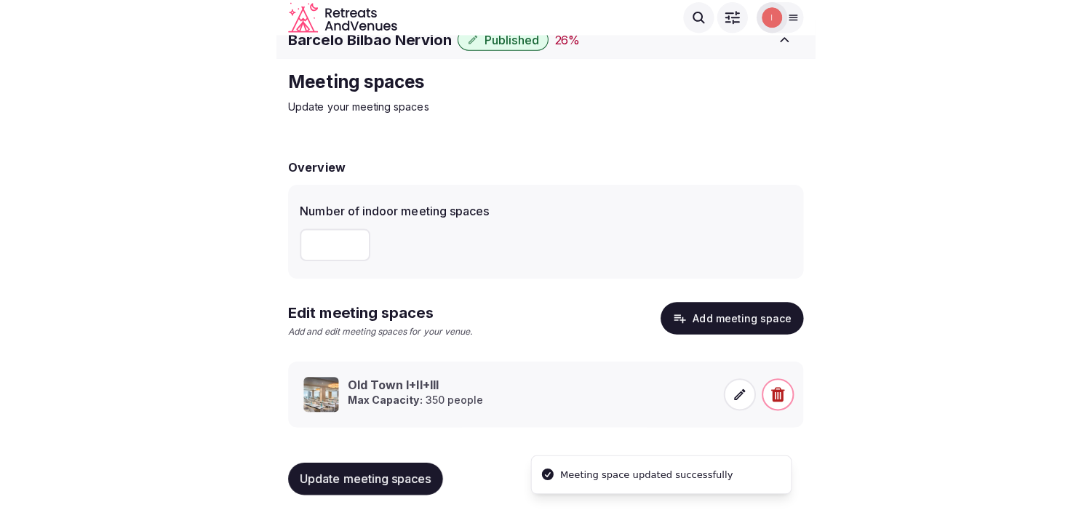
scroll to position [13, 0]
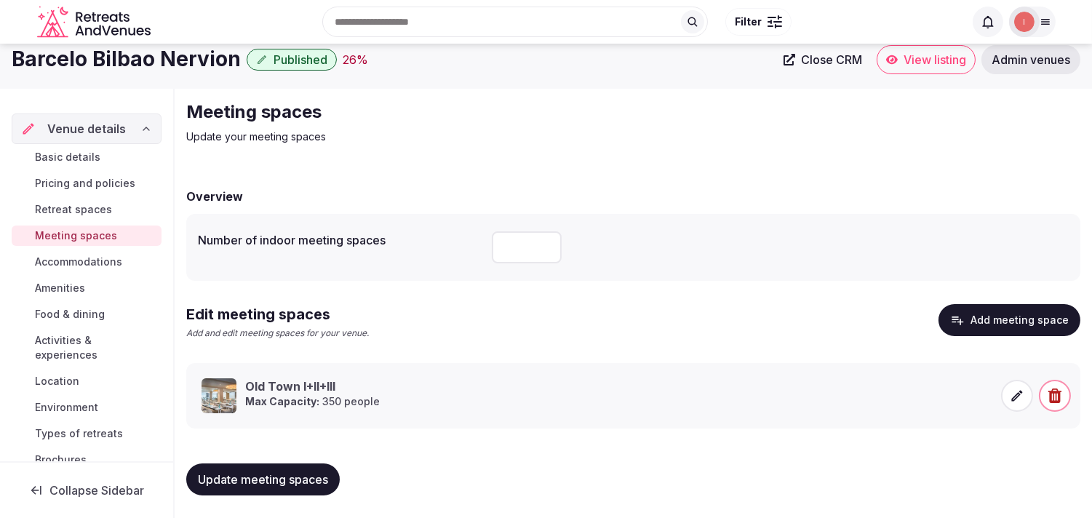
click at [102, 264] on span "Accommodations" at bounding box center [78, 262] width 87 height 15
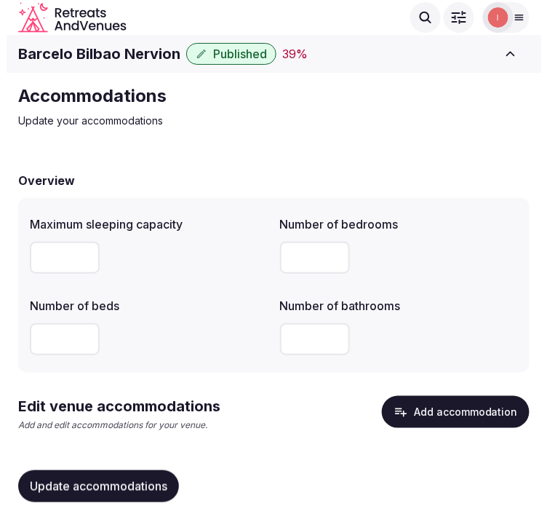
scroll to position [31, 0]
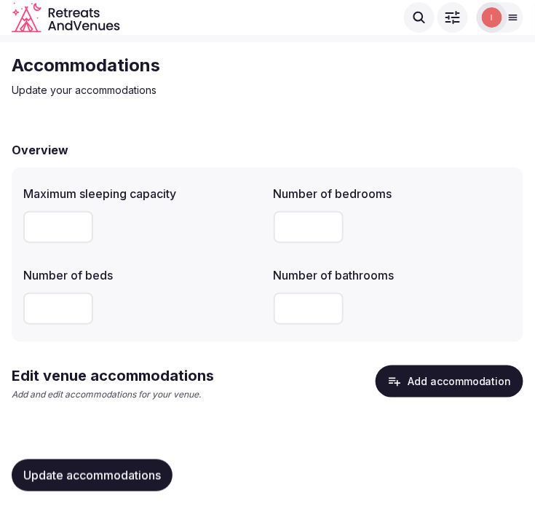
click at [415, 386] on button "Add accommodation" at bounding box center [449, 381] width 148 height 32
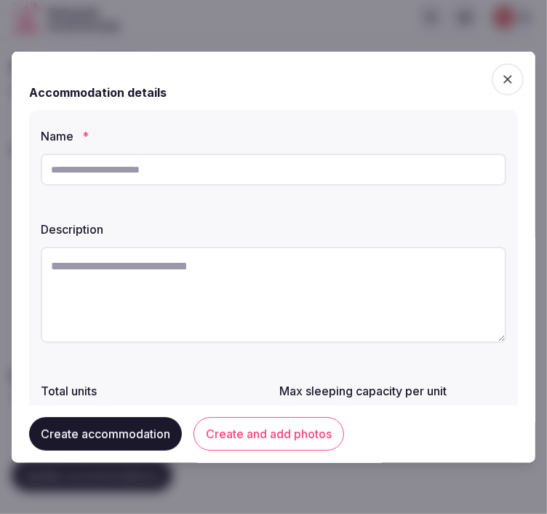
click at [412, 173] on input "text" at bounding box center [274, 170] width 466 height 32
drag, startPoint x: 400, startPoint y: 175, endPoint x: 391, endPoint y: 170, distance: 10.5
click at [399, 173] on input "text" at bounding box center [274, 170] width 466 height 32
paste input "**********"
type input "**********"
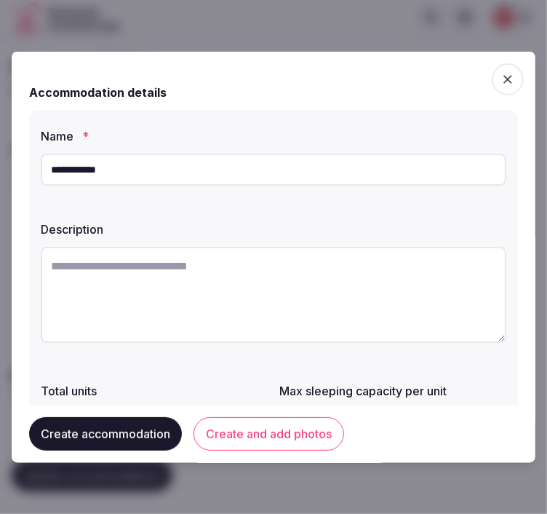
click at [386, 292] on textarea at bounding box center [274, 295] width 466 height 96
paste textarea "**********"
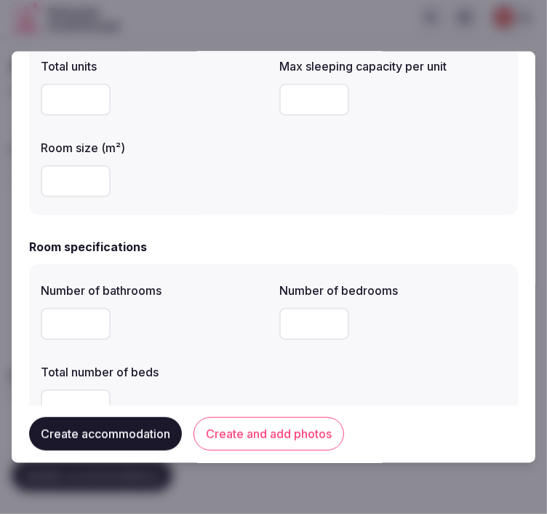
scroll to position [162, 0]
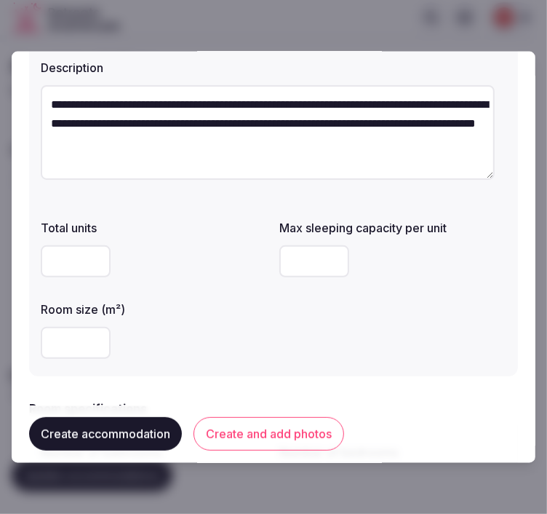
type textarea "**********"
click at [306, 259] on input "number" at bounding box center [314, 261] width 70 height 32
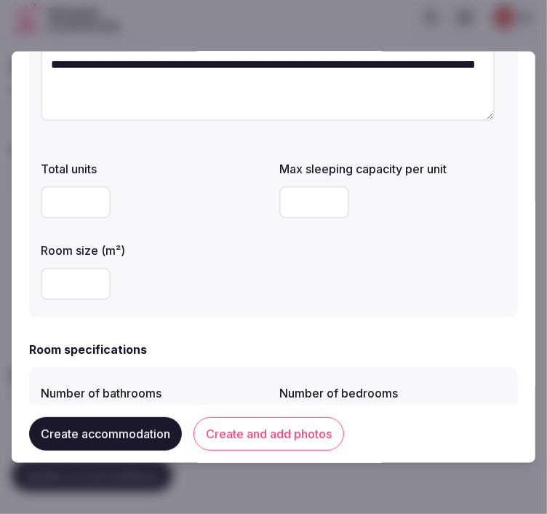
scroll to position [242, 0]
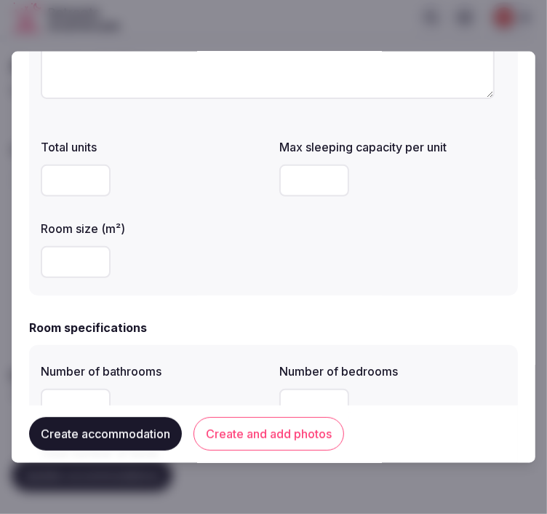
type input "*"
click at [60, 271] on input "number" at bounding box center [76, 262] width 70 height 32
type input "**"
click at [172, 337] on div "Room specifications Number of bathrooms Number of bedrooms Total number of beds" at bounding box center [273, 419] width 489 height 201
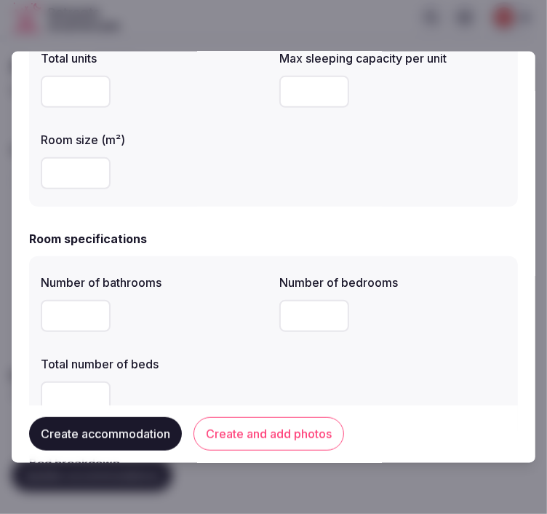
scroll to position [404, 0]
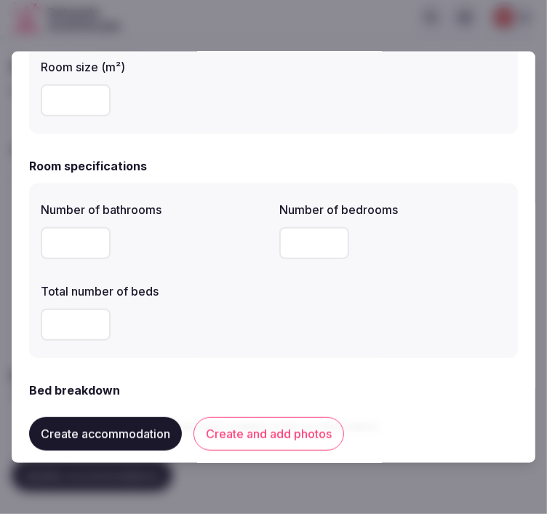
click at [53, 249] on input "number" at bounding box center [76, 243] width 70 height 32
type input "*"
click at [291, 250] on input "number" at bounding box center [314, 243] width 70 height 32
type input "*"
click at [51, 318] on input "*" at bounding box center [76, 324] width 70 height 32
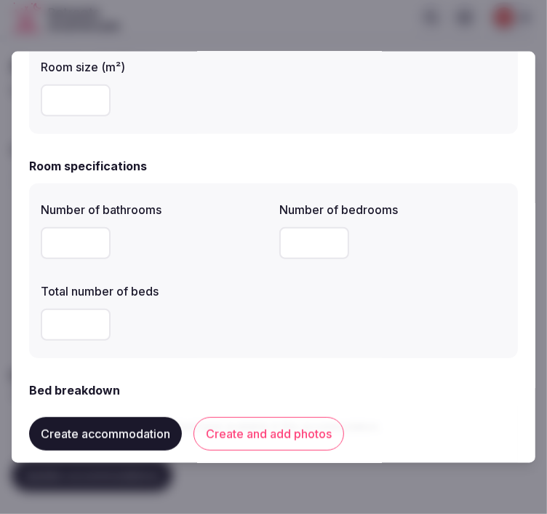
type input "*"
click at [372, 300] on div "Number of bathrooms * Number of bedrooms * Total number of beds *" at bounding box center [274, 270] width 466 height 151
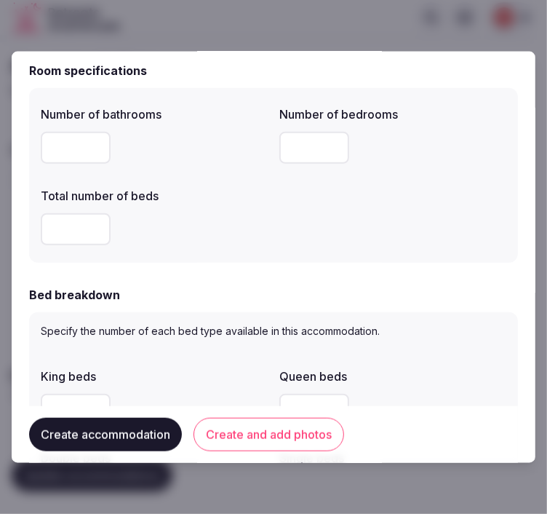
scroll to position [565, 0]
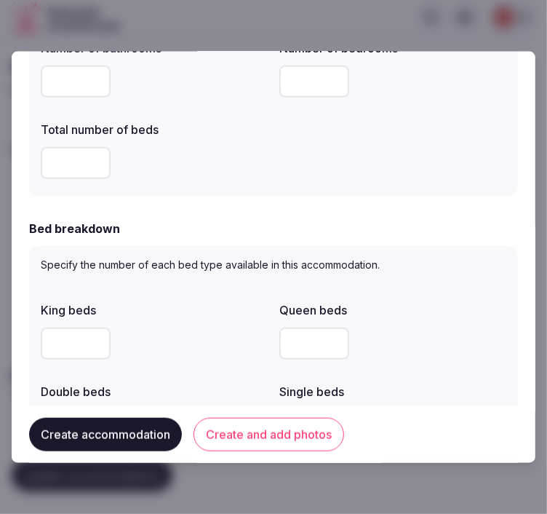
click at [74, 342] on input "number" at bounding box center [76, 343] width 70 height 32
type input "*"
click at [193, 338] on div "*" at bounding box center [154, 343] width 227 height 32
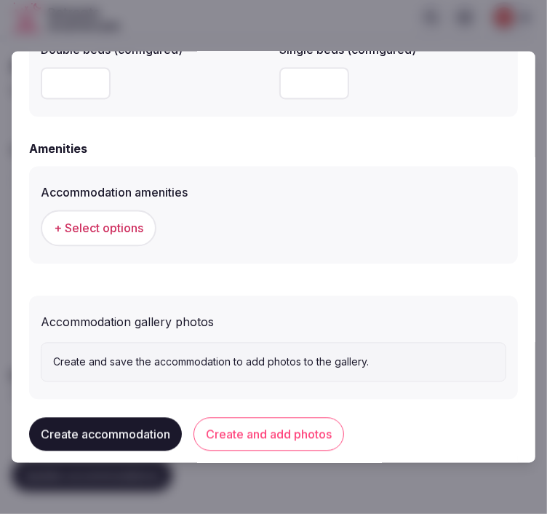
scroll to position [1392, 0]
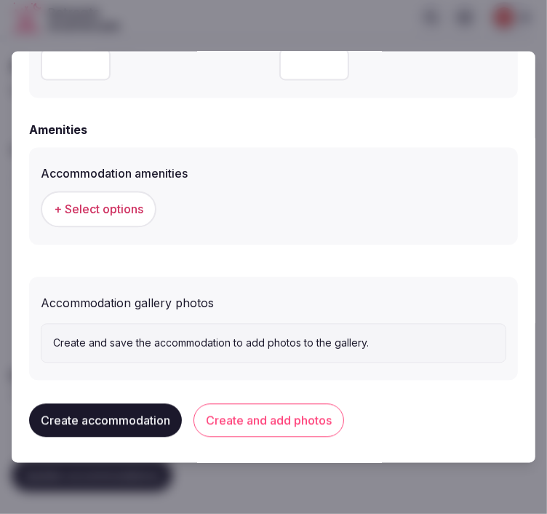
click at [111, 204] on span "+ Select options" at bounding box center [98, 210] width 89 height 16
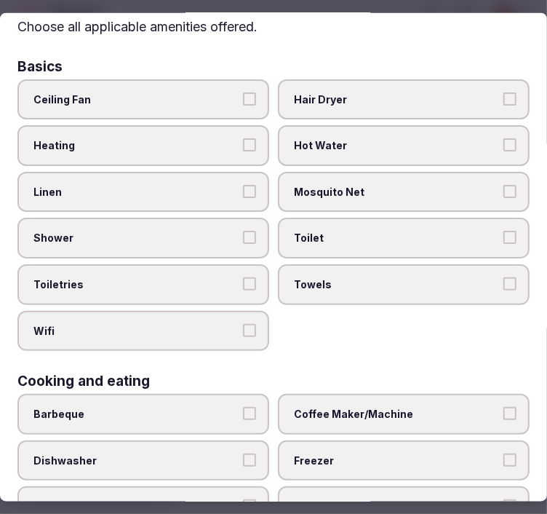
scroll to position [162, 0]
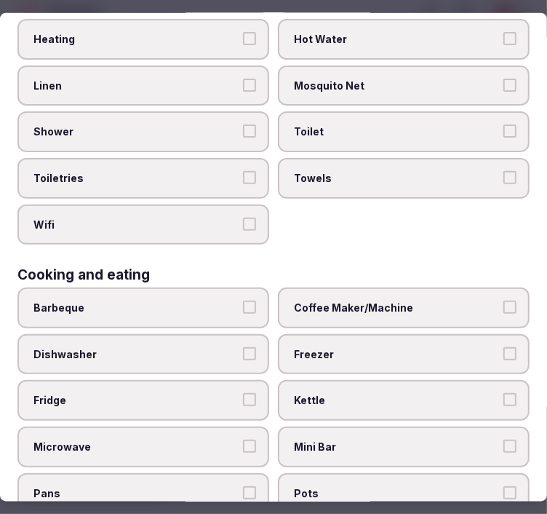
click at [339, 124] on span "Toilet" at bounding box center [396, 131] width 205 height 15
click at [503, 124] on button "Toilet" at bounding box center [509, 130] width 13 height 13
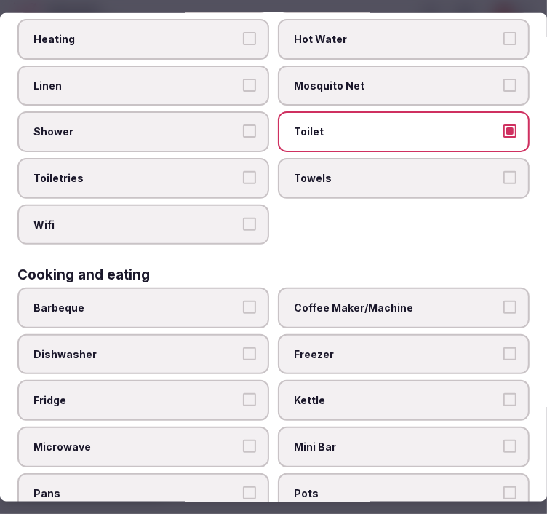
drag, startPoint x: 329, startPoint y: 164, endPoint x: 293, endPoint y: 156, distance: 36.5
click at [326, 164] on label "Towels" at bounding box center [404, 178] width 252 height 41
click at [503, 171] on button "Towels" at bounding box center [509, 177] width 13 height 13
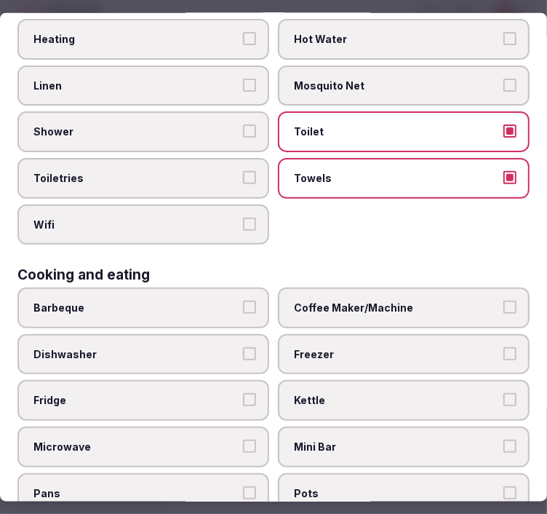
drag, startPoint x: 227, startPoint y: 140, endPoint x: 236, endPoint y: 124, distance: 18.2
click at [227, 139] on label "Shower" at bounding box center [143, 131] width 252 height 41
click at [243, 137] on button "Shower" at bounding box center [249, 130] width 13 height 13
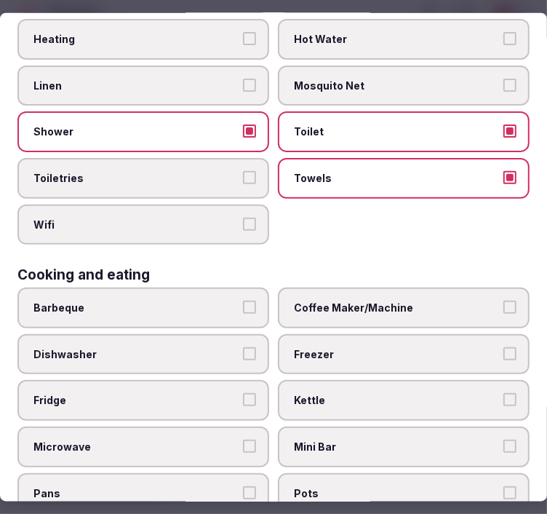
click at [234, 93] on label "Linen" at bounding box center [143, 85] width 252 height 41
click at [243, 91] on button "Linen" at bounding box center [249, 84] width 13 height 13
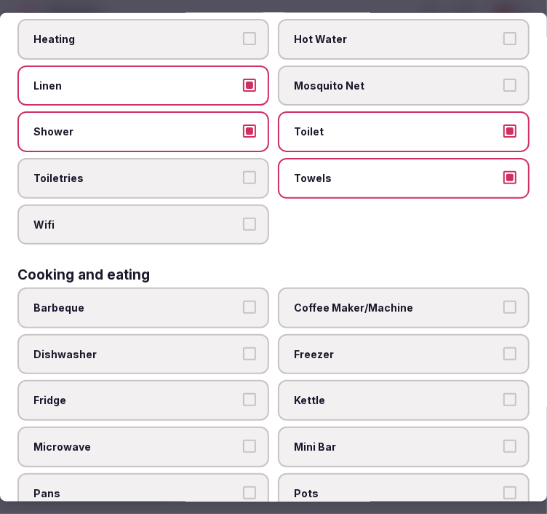
click at [244, 172] on button "Toiletries" at bounding box center [249, 177] width 13 height 13
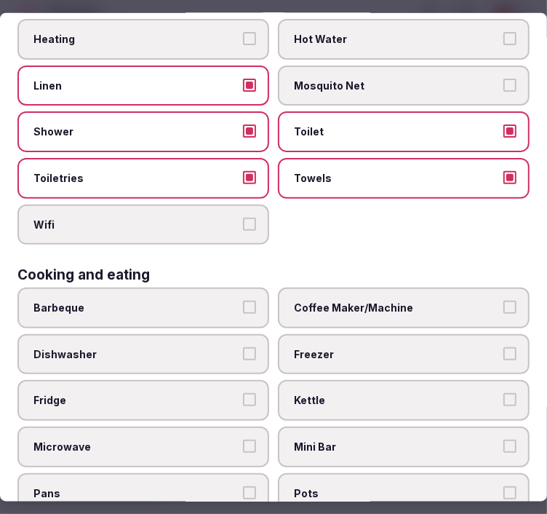
click at [236, 206] on label "Wifi" at bounding box center [143, 224] width 252 height 41
click at [243, 217] on button "Wifi" at bounding box center [249, 223] width 13 height 13
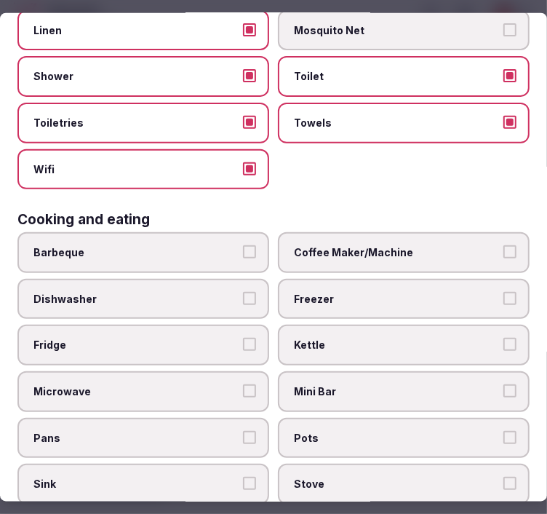
scroll to position [242, 0]
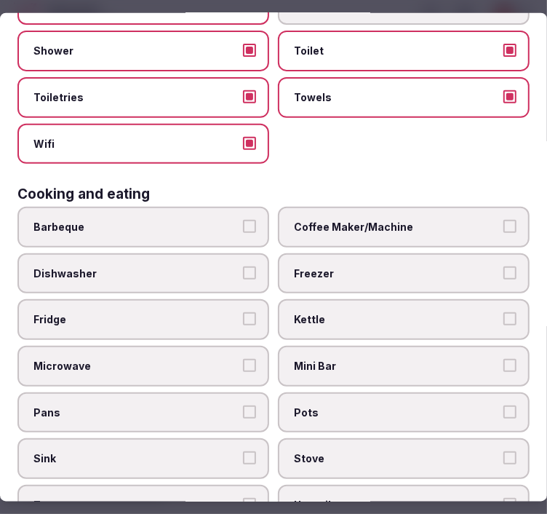
click at [365, 223] on span "Coffee Maker/Machine" at bounding box center [396, 227] width 205 height 15
click at [503, 223] on button "Coffee Maker/Machine" at bounding box center [509, 226] width 13 height 13
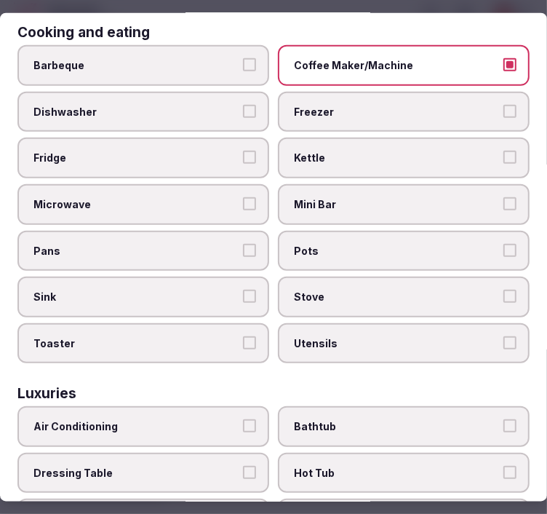
scroll to position [565, 0]
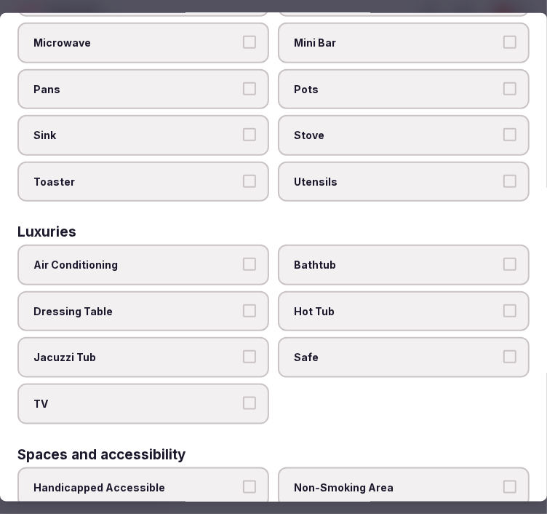
click at [353, 258] on span "Bathtub" at bounding box center [396, 265] width 205 height 15
click at [503, 258] on button "Bathtub" at bounding box center [509, 264] width 13 height 13
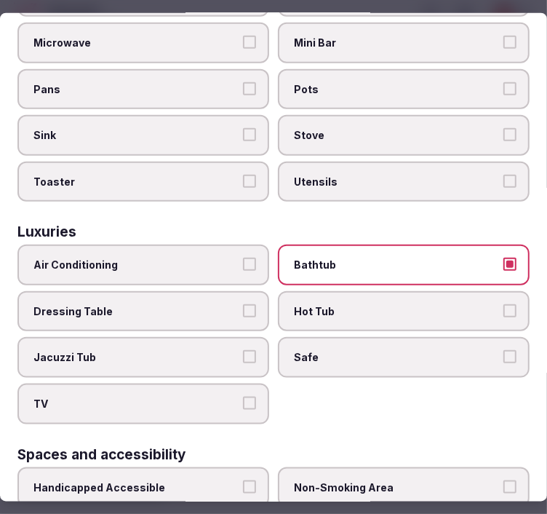
click at [357, 350] on span "Safe" at bounding box center [396, 357] width 205 height 15
click at [503, 350] on button "Safe" at bounding box center [509, 356] width 13 height 13
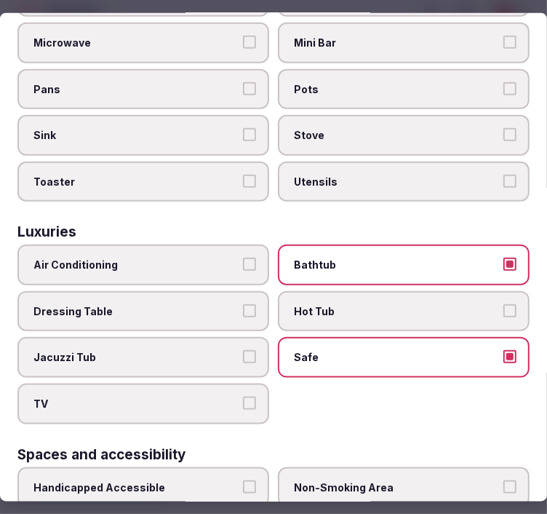
click at [223, 388] on label "TV" at bounding box center [143, 403] width 252 height 41
click at [243, 396] on button "TV" at bounding box center [249, 402] width 13 height 13
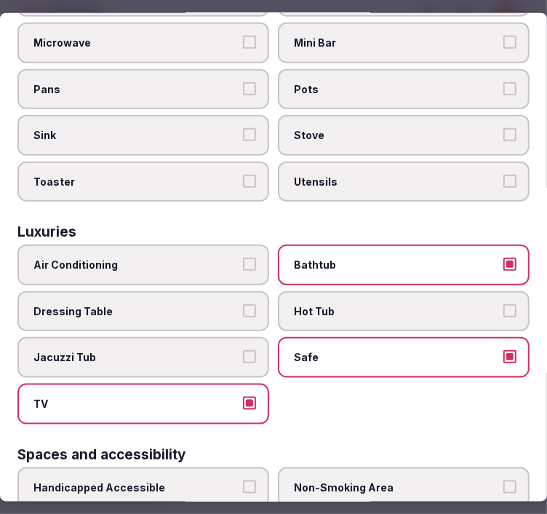
click at [226, 258] on span "Air Conditioning" at bounding box center [135, 265] width 205 height 15
click at [243, 258] on button "Air Conditioning" at bounding box center [249, 264] width 13 height 13
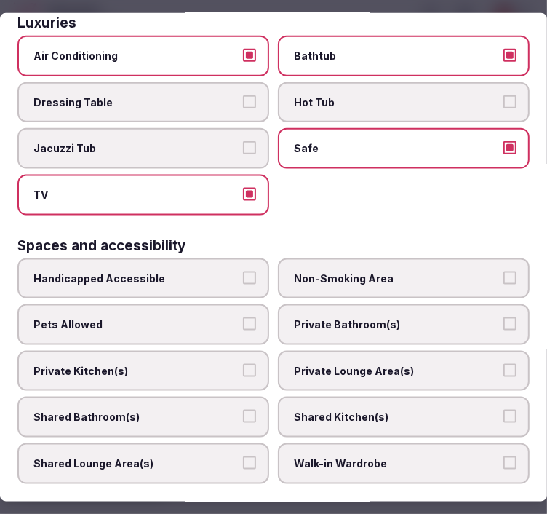
scroll to position [808, 0]
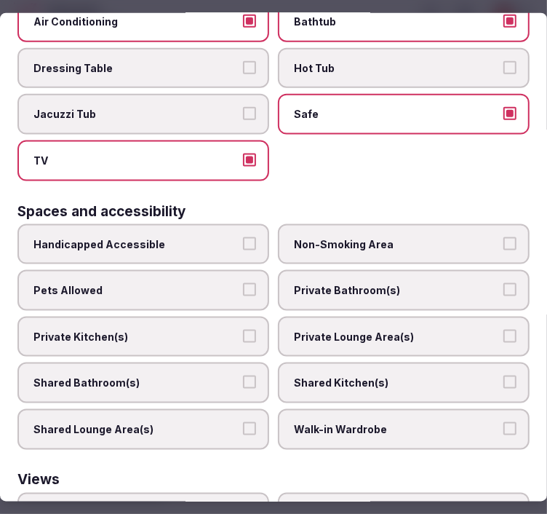
click at [326, 283] on span "Private Bathroom(s)" at bounding box center [396, 290] width 205 height 15
click at [503, 283] on button "Private Bathroom(s)" at bounding box center [509, 289] width 13 height 13
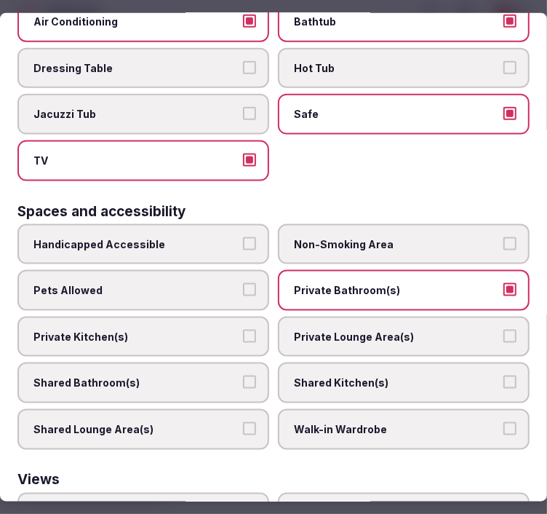
click at [320, 330] on span "Private Lounge Area(s)" at bounding box center [396, 337] width 205 height 15
click at [503, 330] on button "Private Lounge Area(s)" at bounding box center [509, 336] width 13 height 13
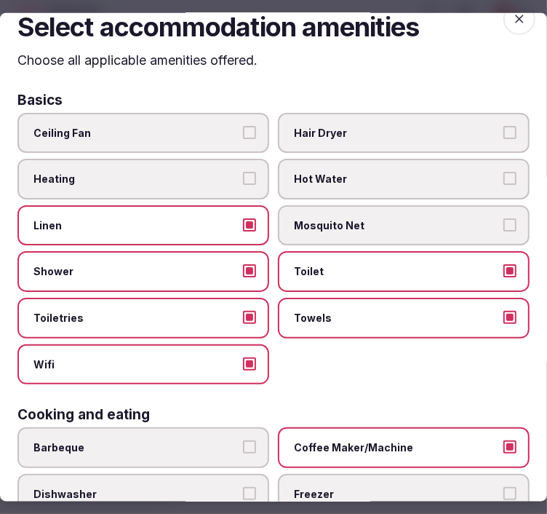
scroll to position [0, 0]
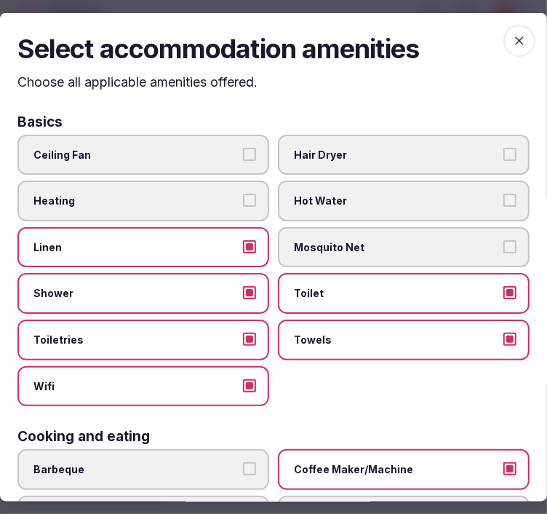
click at [512, 38] on icon "button" at bounding box center [519, 40] width 15 height 15
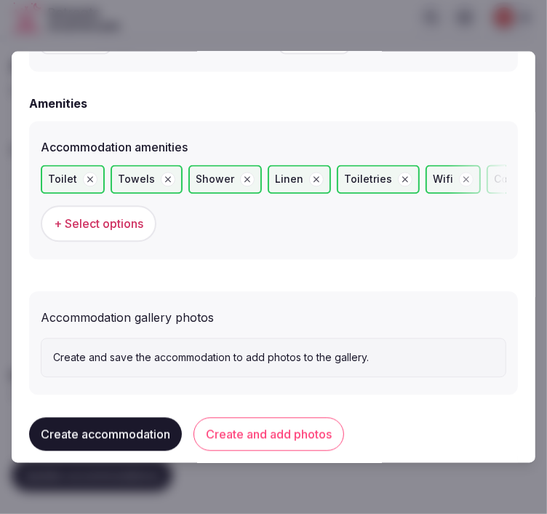
scroll to position [1432, 0]
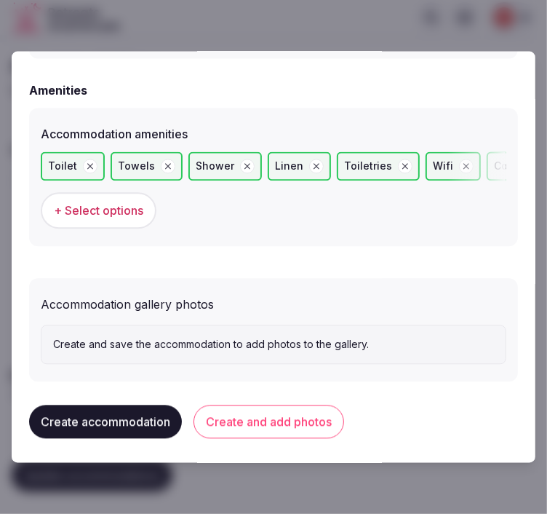
click at [295, 406] on button "Create and add photos" at bounding box center [269, 421] width 151 height 33
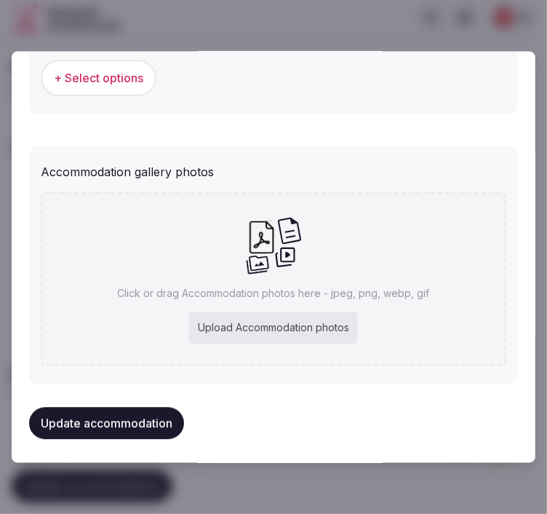
scroll to position [1566, 0]
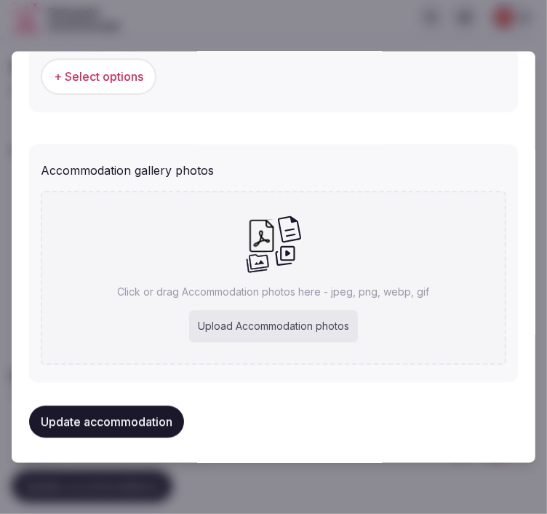
click at [303, 263] on div "Click or drag Accommodation photos here - jpeg, png, webp, gif Upload Accommoda…" at bounding box center [274, 278] width 466 height 174
type input "**********"
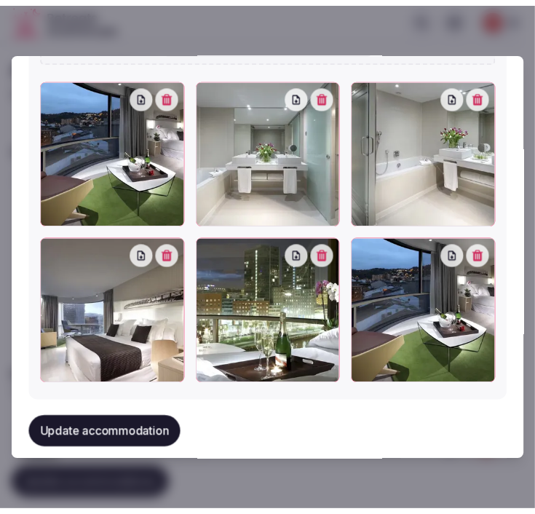
scroll to position [1808, 0]
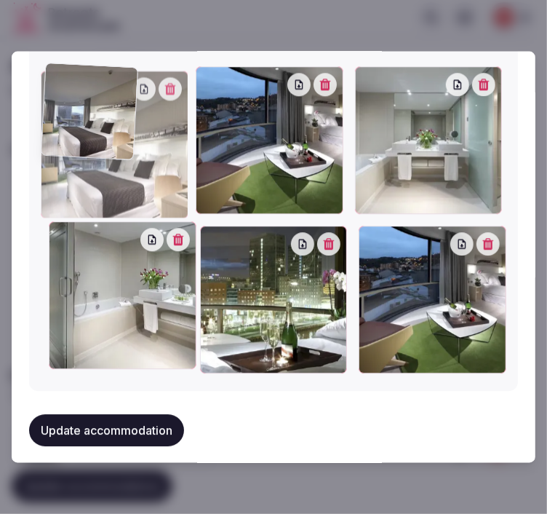
drag, startPoint x: 49, startPoint y: 231, endPoint x: 78, endPoint y: 138, distance: 96.9
click at [78, 138] on div at bounding box center [115, 145] width 148 height 148
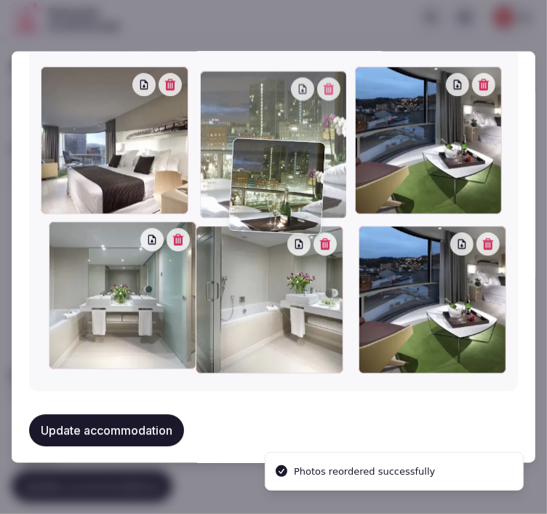
drag, startPoint x: 213, startPoint y: 234, endPoint x: 248, endPoint y: 156, distance: 85.3
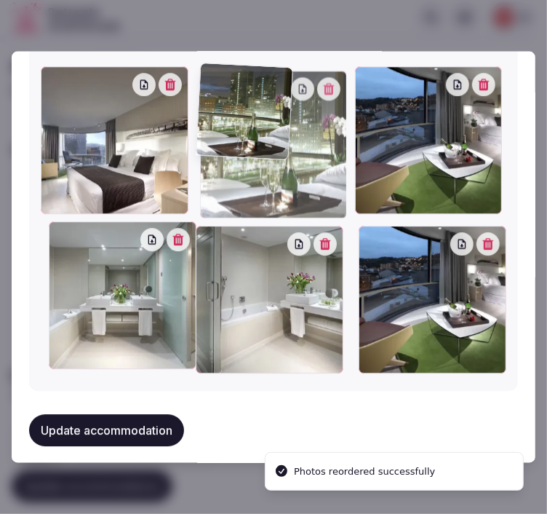
click at [248, 156] on div at bounding box center [274, 145] width 148 height 148
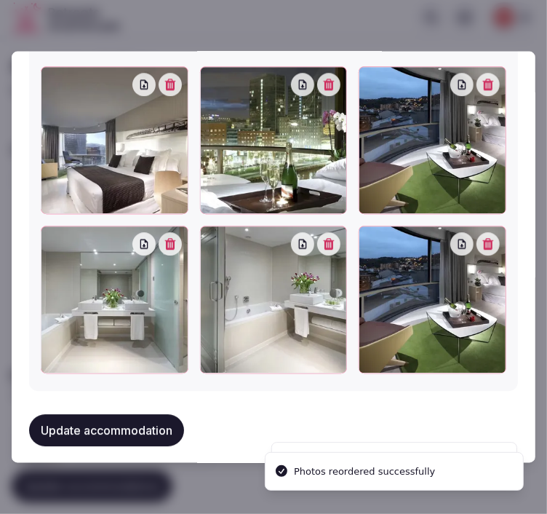
click at [483, 239] on icon "button" at bounding box center [488, 245] width 11 height 12
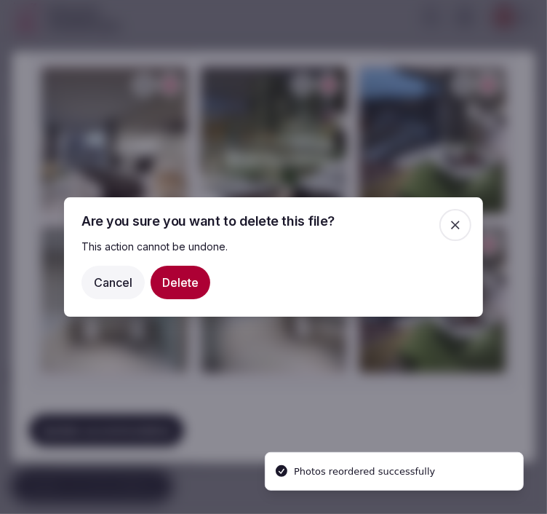
click at [194, 284] on button "Delete" at bounding box center [181, 282] width 60 height 33
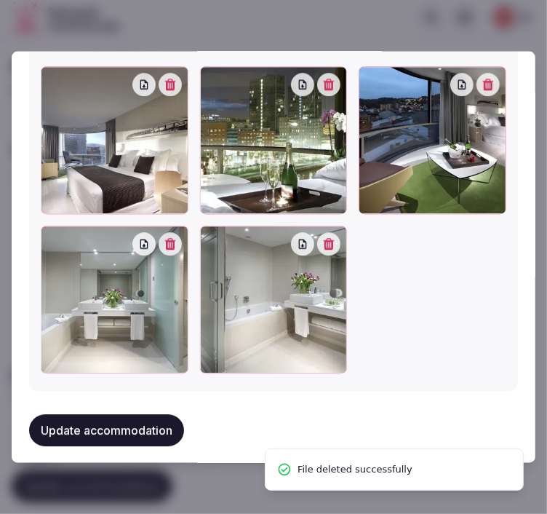
click at [66, 402] on div "Update accommodation" at bounding box center [273, 429] width 489 height 55
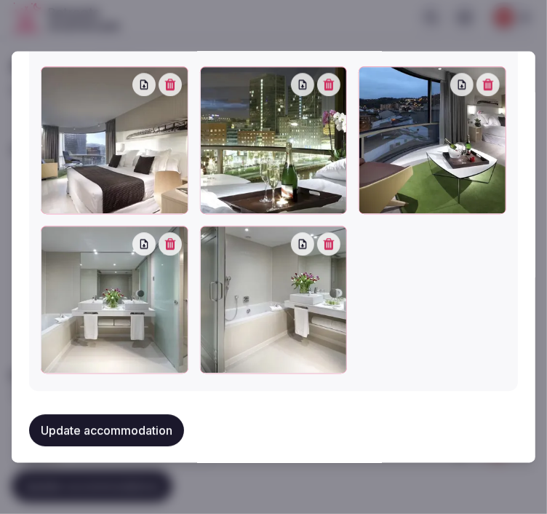
click at [73, 414] on button "Update accommodation" at bounding box center [106, 430] width 155 height 32
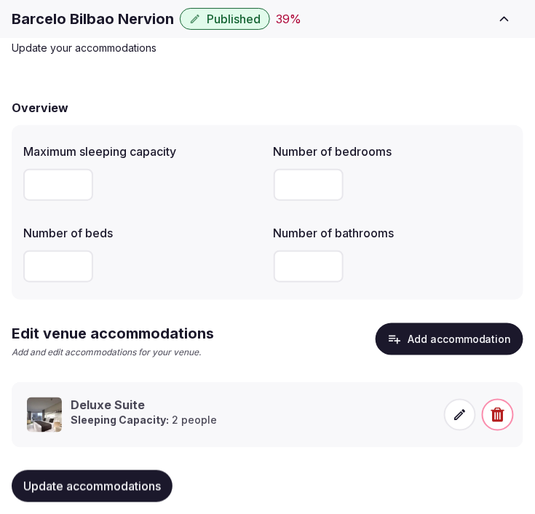
scroll to position [96, 0]
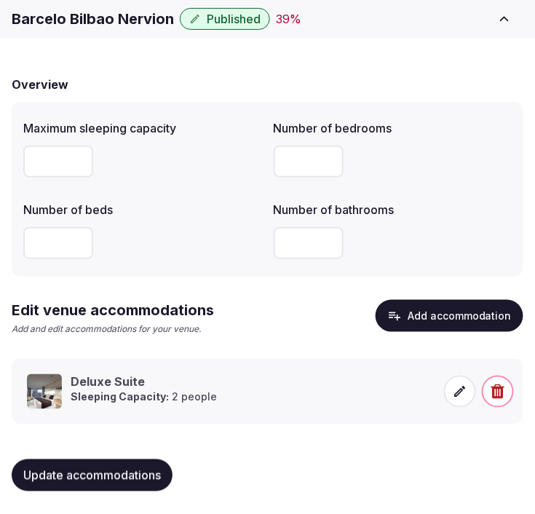
click at [147, 464] on button "Update accommodations" at bounding box center [92, 475] width 161 height 32
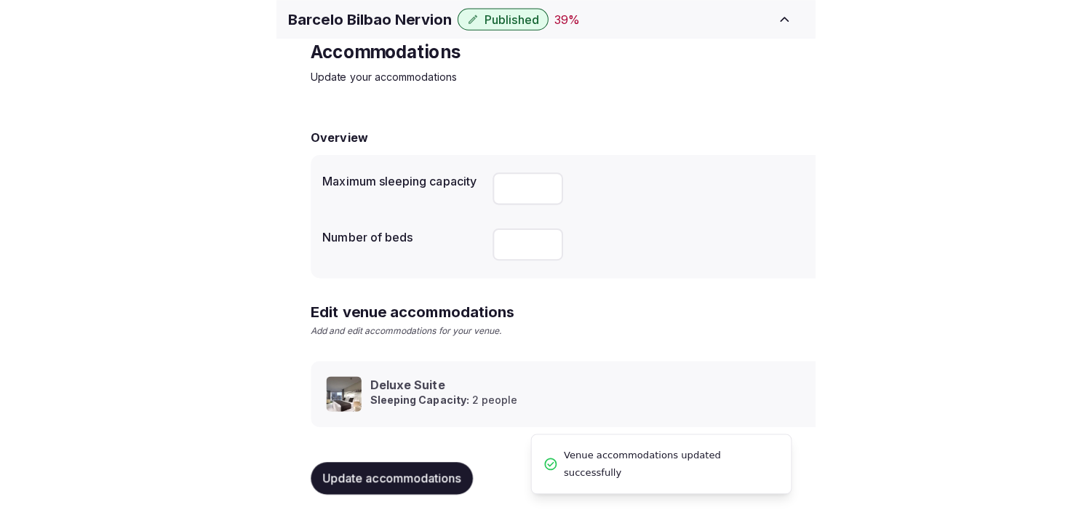
scroll to position [68, 0]
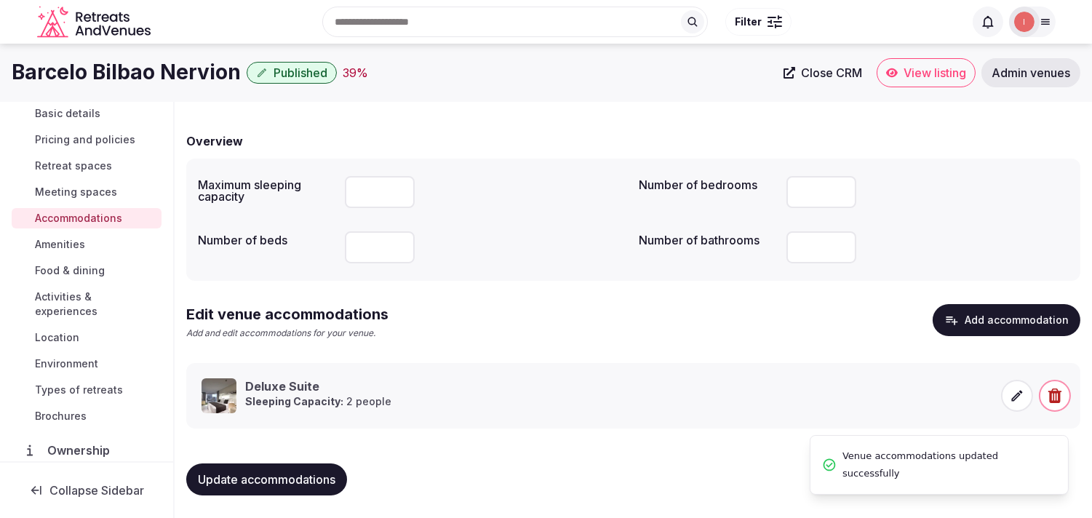
click at [80, 238] on span "Amenities" at bounding box center [60, 244] width 50 height 15
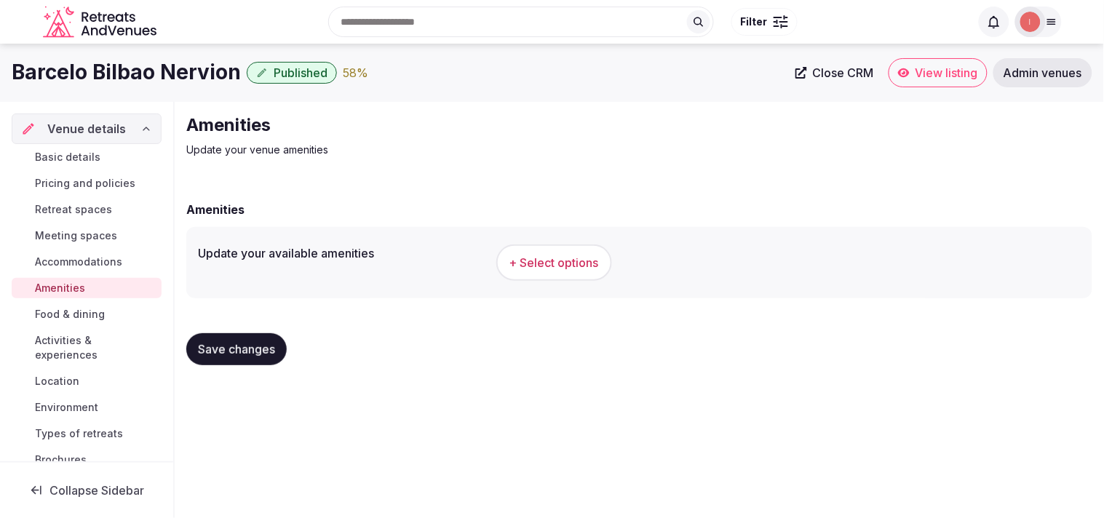
click at [519, 252] on button "+ Select options" at bounding box center [554, 262] width 116 height 36
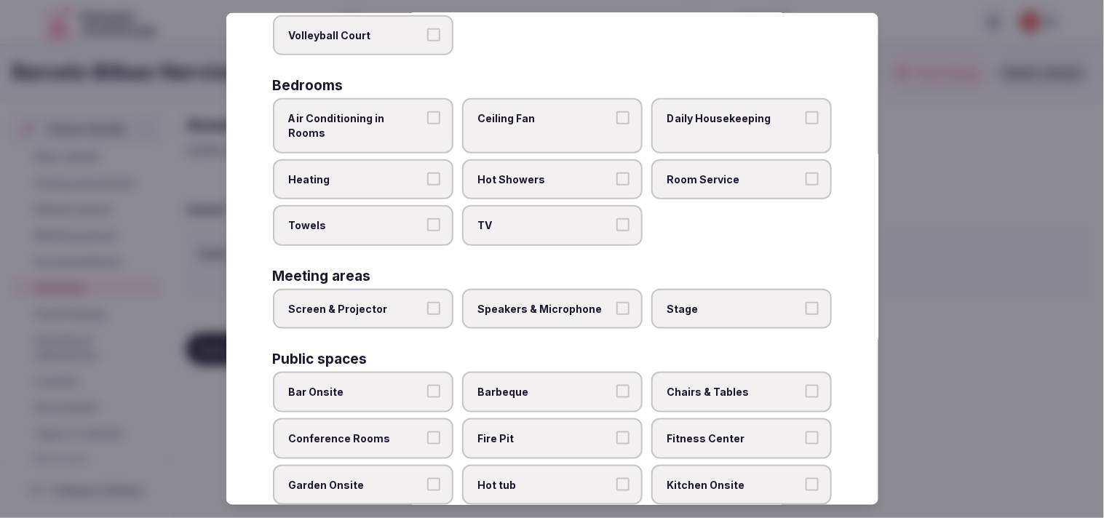
scroll to position [242, 0]
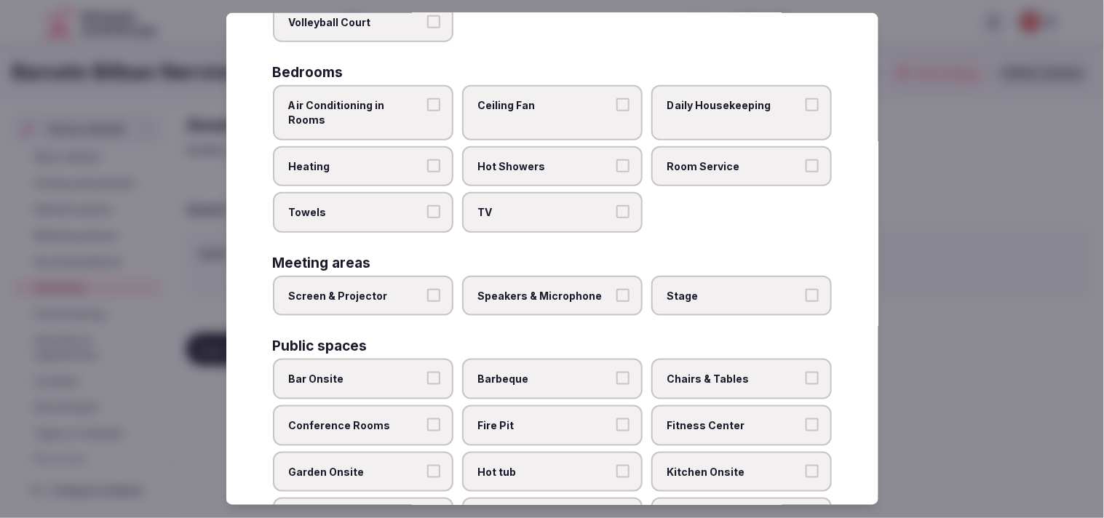
click at [396, 104] on span "Air Conditioning in Rooms" at bounding box center [356, 112] width 134 height 28
click at [427, 104] on button "Air Conditioning in Rooms" at bounding box center [433, 104] width 13 height 13
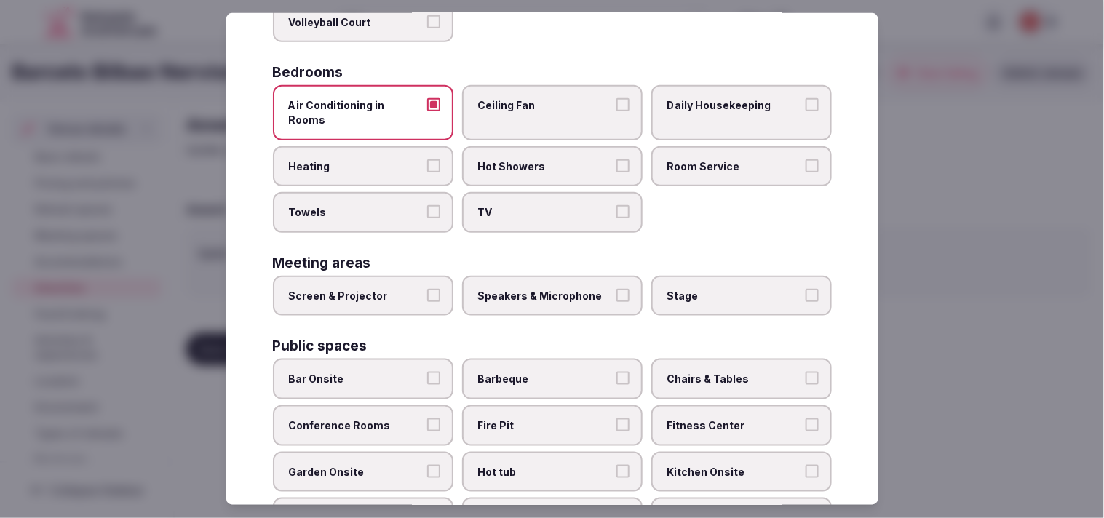
click at [437, 192] on label "Towels" at bounding box center [363, 212] width 180 height 41
click at [437, 205] on button "Towels" at bounding box center [433, 211] width 13 height 13
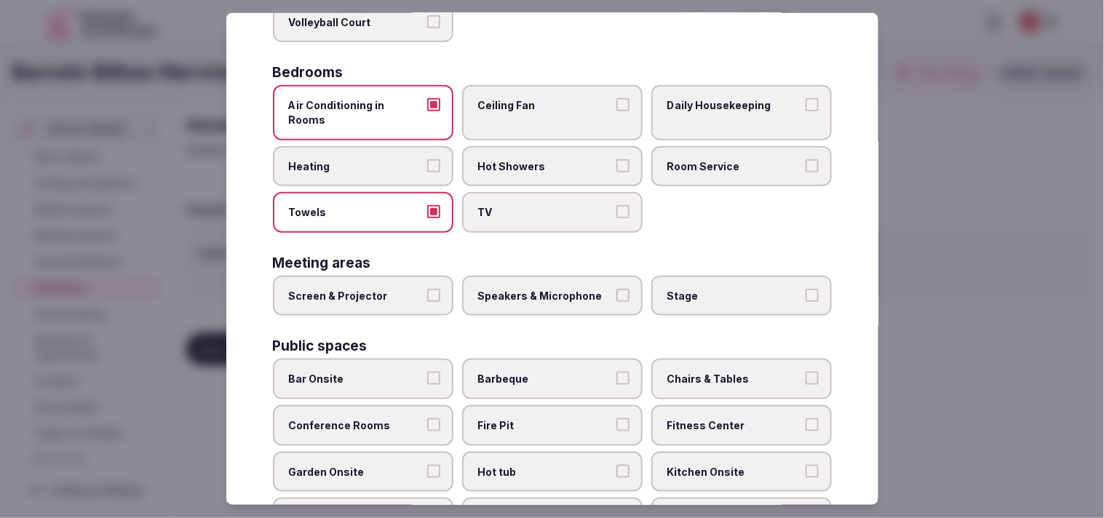
click at [730, 98] on span "Daily Housekeeping" at bounding box center [734, 105] width 134 height 15
click at [805, 98] on button "Daily Housekeeping" at bounding box center [811, 104] width 13 height 13
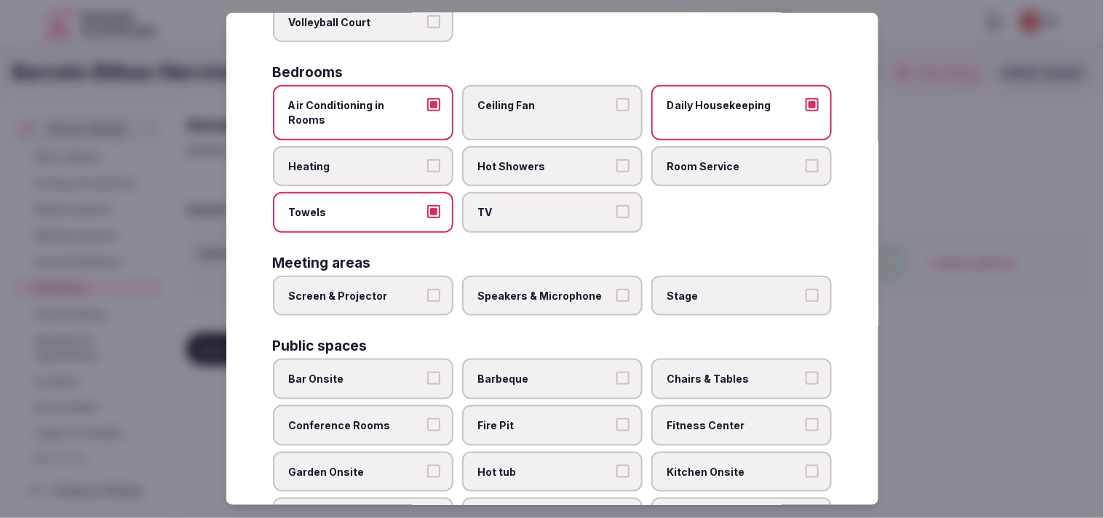
click at [703, 159] on span "Room Service" at bounding box center [734, 166] width 134 height 15
click at [805, 159] on button "Room Service" at bounding box center [811, 165] width 13 height 13
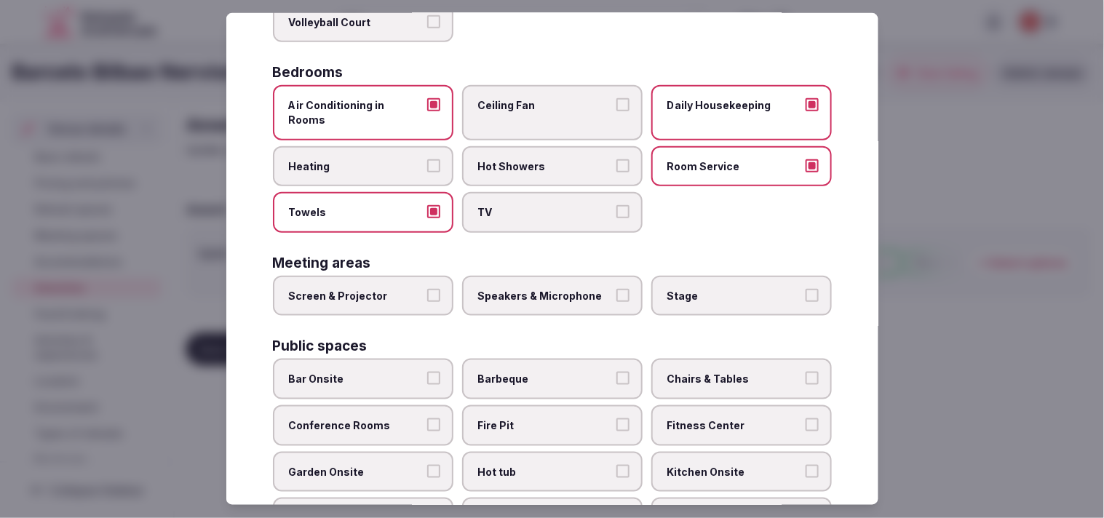
click at [610, 192] on label "TV" at bounding box center [552, 212] width 180 height 41
click at [616, 205] on button "TV" at bounding box center [622, 211] width 13 height 13
click at [525, 159] on span "Hot Showers" at bounding box center [545, 166] width 134 height 15
click at [616, 159] on button "Hot Showers" at bounding box center [622, 165] width 13 height 13
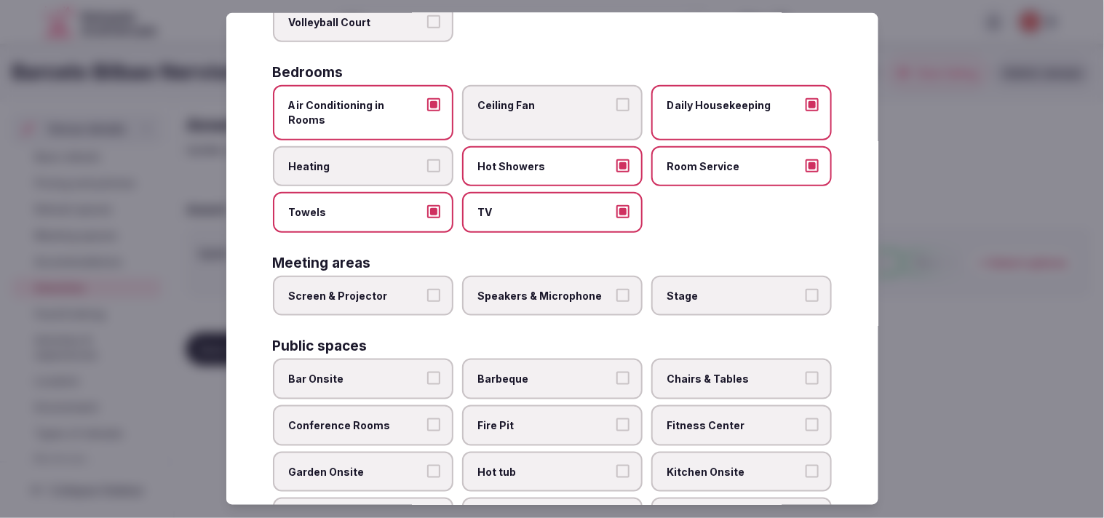
drag, startPoint x: 401, startPoint y: 276, endPoint x: 416, endPoint y: 278, distance: 15.3
click at [402, 289] on span "Screen & Projector" at bounding box center [356, 296] width 134 height 15
click at [427, 289] on button "Screen & Projector" at bounding box center [433, 295] width 13 height 13
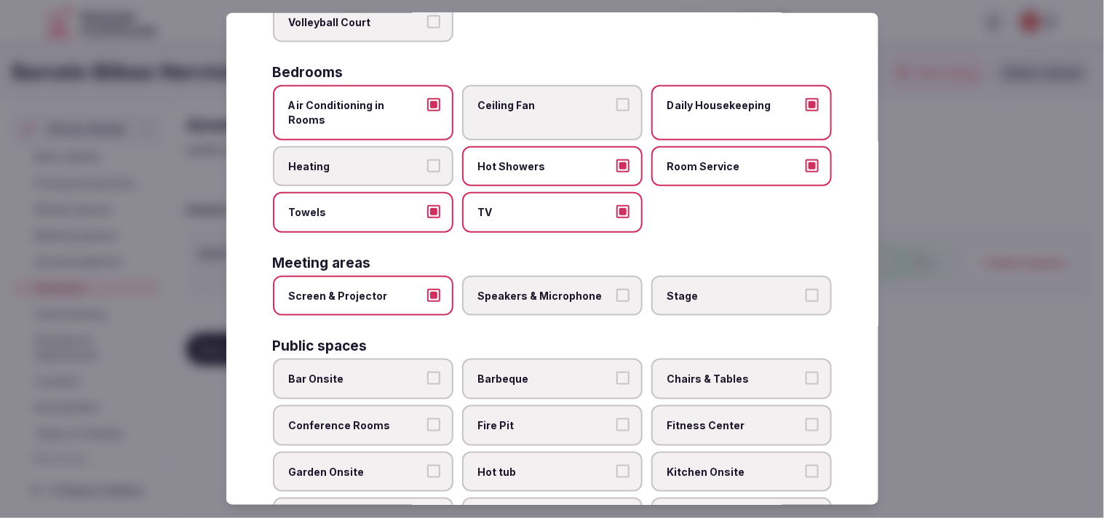
click at [507, 289] on span "Speakers & Microphone" at bounding box center [545, 296] width 134 height 15
click at [616, 289] on button "Speakers & Microphone" at bounding box center [622, 295] width 13 height 13
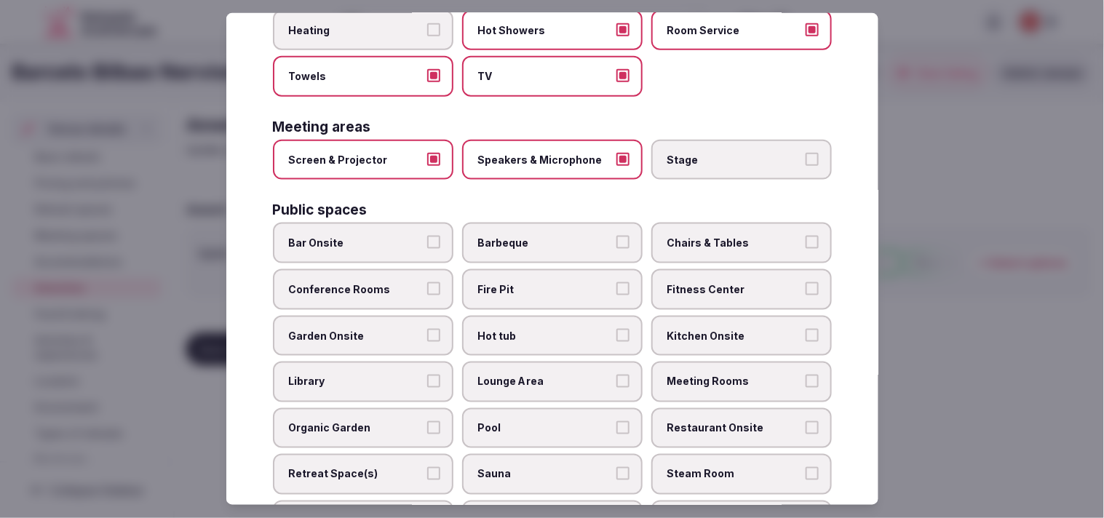
scroll to position [485, 0]
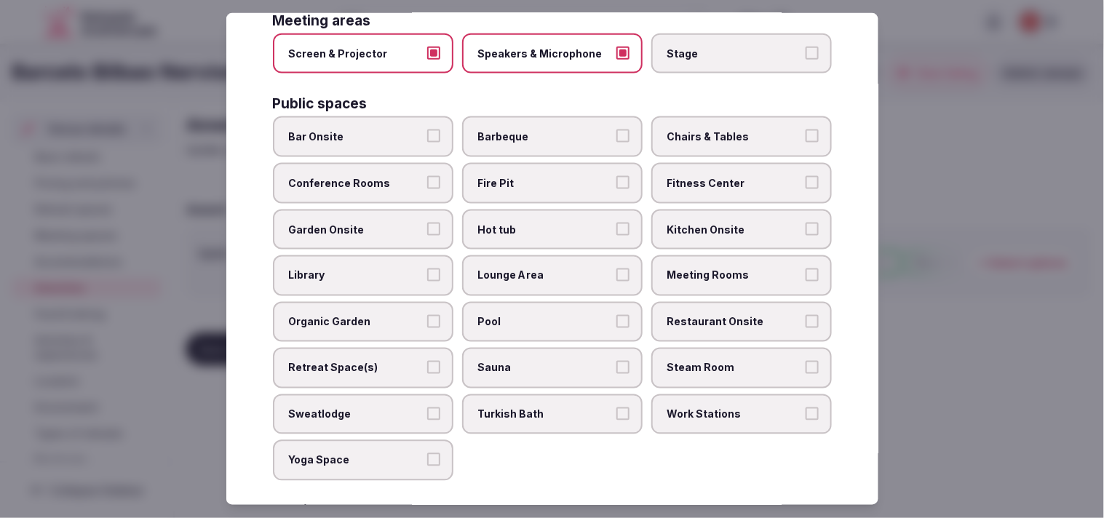
click at [441, 163] on label "Conference Rooms" at bounding box center [363, 183] width 180 height 41
click at [440, 176] on button "Conference Rooms" at bounding box center [433, 182] width 13 height 13
click at [724, 129] on span "Chairs & Tables" at bounding box center [734, 136] width 134 height 15
click at [805, 129] on button "Chairs & Tables" at bounding box center [811, 135] width 13 height 13
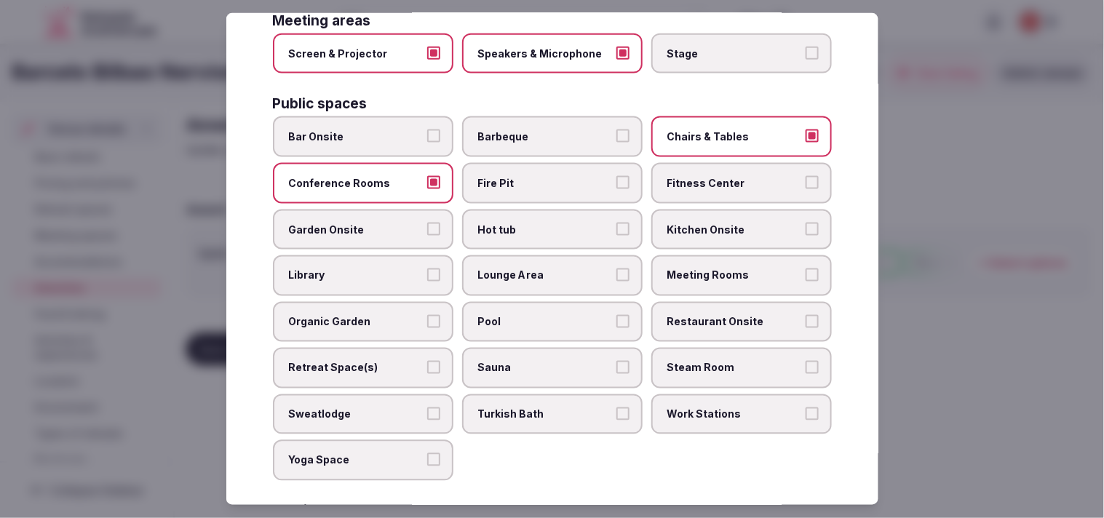
click at [757, 176] on span "Fitness Center" at bounding box center [734, 183] width 134 height 15
click at [805, 176] on button "Fitness Center" at bounding box center [811, 182] width 13 height 13
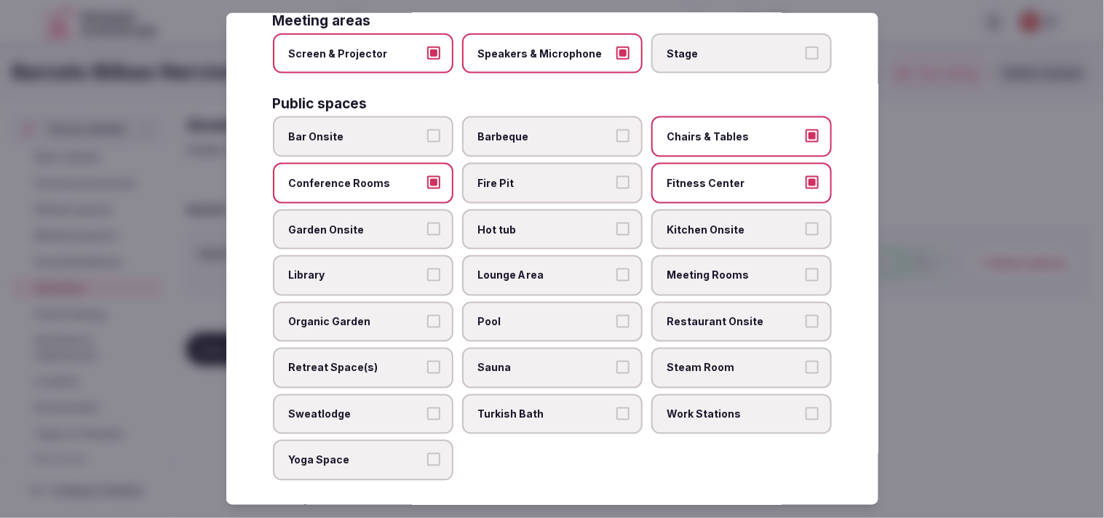
click at [691, 268] on span "Meeting Rooms" at bounding box center [734, 275] width 134 height 15
click at [805, 268] on button "Meeting Rooms" at bounding box center [811, 274] width 13 height 13
click at [735, 302] on label "Restaurant Onsite" at bounding box center [741, 322] width 180 height 41
click at [805, 315] on button "Restaurant Onsite" at bounding box center [811, 321] width 13 height 13
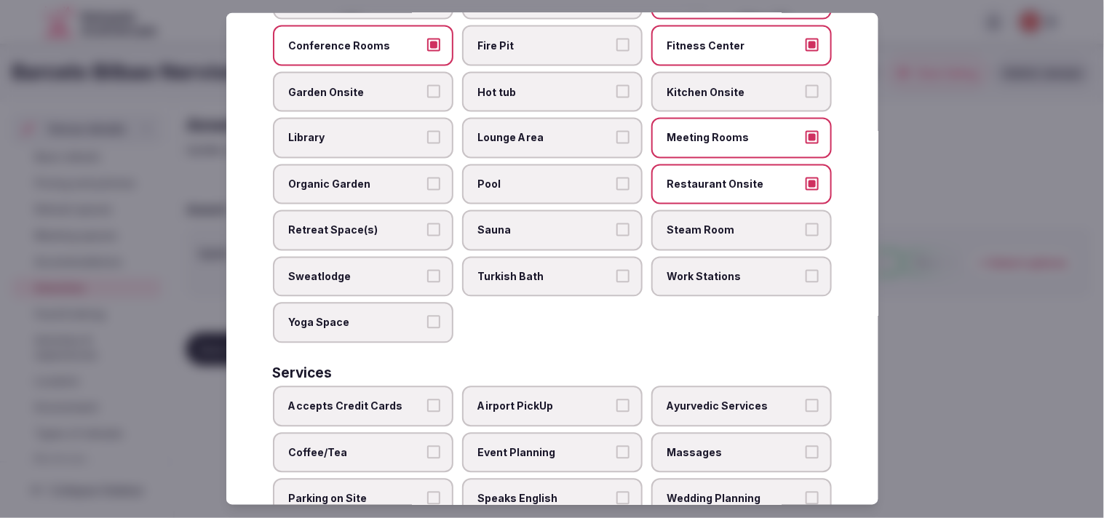
scroll to position [677, 0]
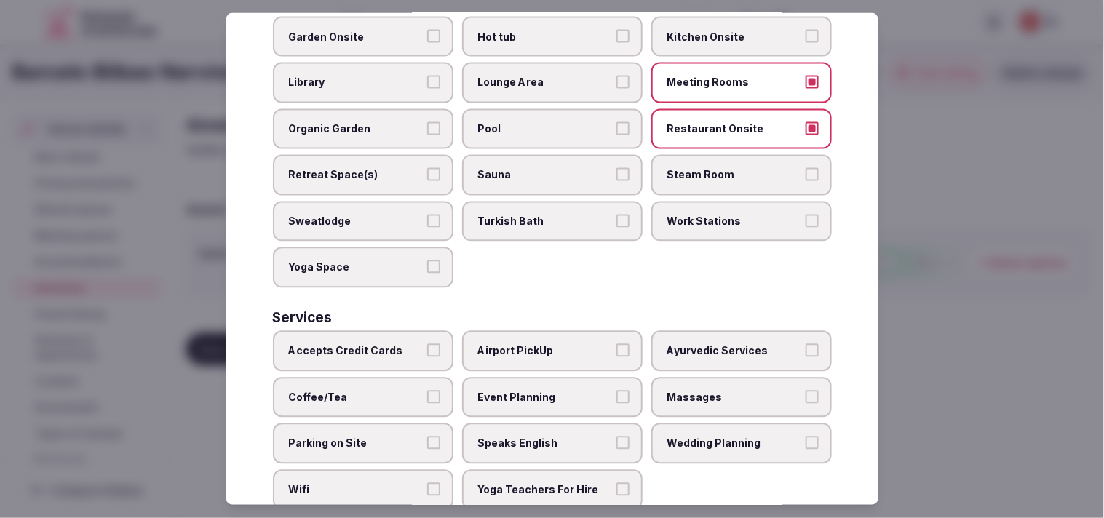
click at [390, 331] on label "Accepts Credit Cards" at bounding box center [363, 351] width 180 height 41
click at [427, 344] on button "Accepts Credit Cards" at bounding box center [433, 350] width 13 height 13
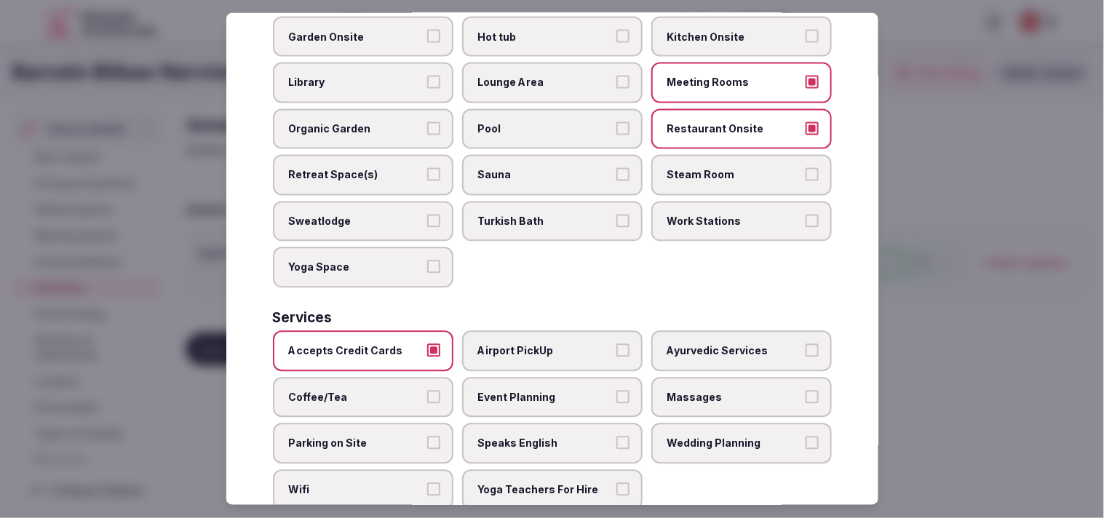
click at [413, 437] on span "Parking on Site" at bounding box center [356, 444] width 134 height 15
click at [427, 437] on button "Parking on Site" at bounding box center [433, 443] width 13 height 13
click at [423, 423] on label "Parking on Site" at bounding box center [363, 443] width 180 height 41
click at [427, 437] on button "Parking on Site" at bounding box center [433, 443] width 13 height 13
click at [498, 437] on span "Speaks English" at bounding box center [545, 444] width 134 height 15
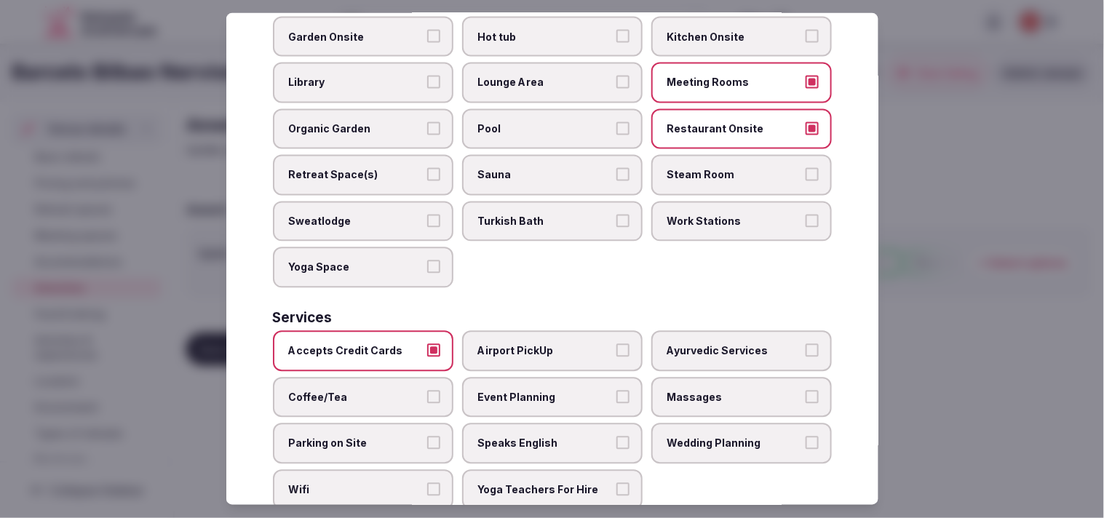
click at [616, 437] on button "Speaks English" at bounding box center [622, 443] width 13 height 13
click at [418, 483] on span "Wifi" at bounding box center [356, 490] width 134 height 15
click at [427, 483] on button "Wifi" at bounding box center [433, 489] width 13 height 13
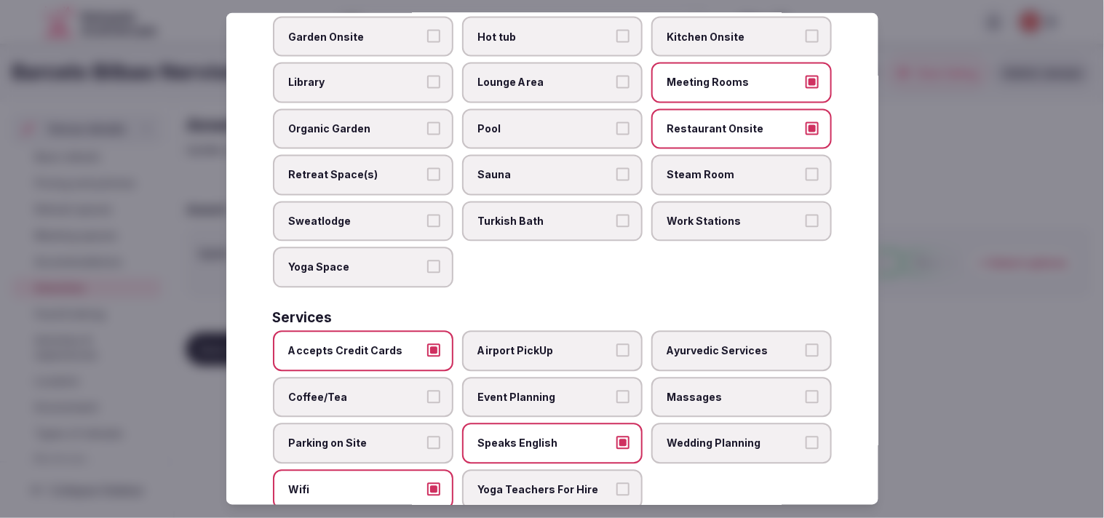
click at [412, 377] on label "Coffee/Tea" at bounding box center [363, 397] width 180 height 41
click at [427, 390] on button "Coffee/Tea" at bounding box center [433, 396] width 13 height 13
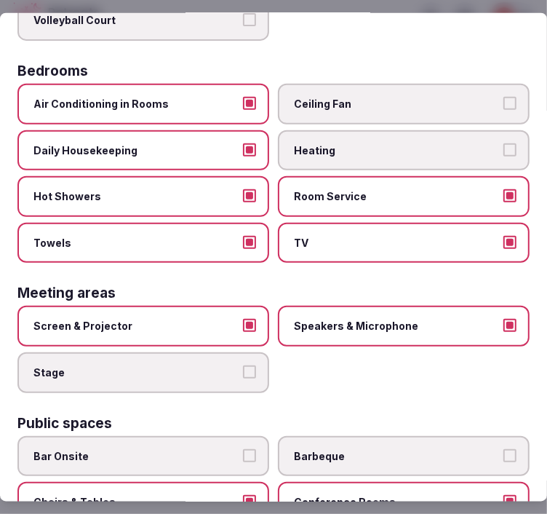
scroll to position [0, 0]
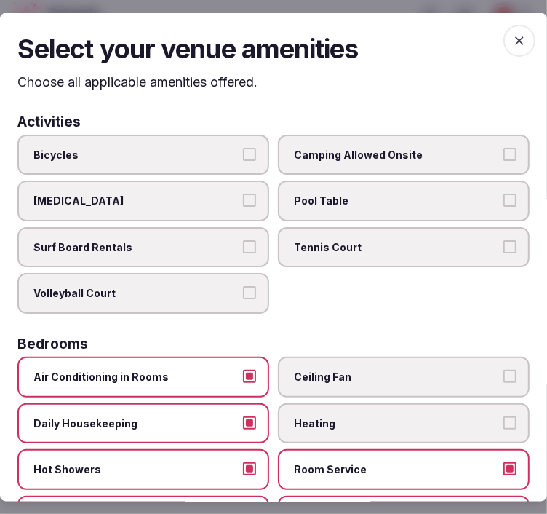
click at [510, 28] on span "button" at bounding box center [519, 41] width 32 height 32
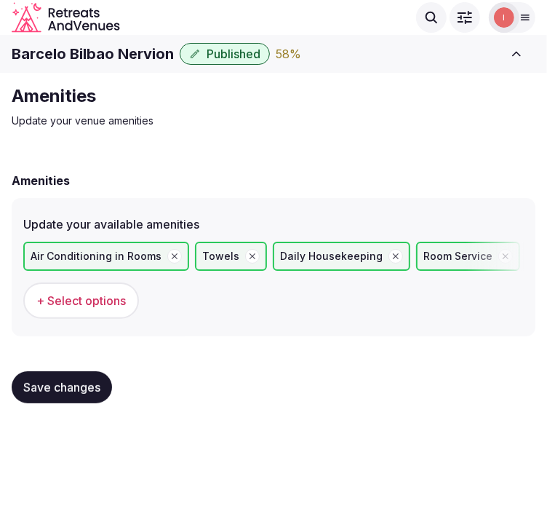
click at [44, 393] on button "Save changes" at bounding box center [62, 387] width 100 height 32
click at [74, 380] on span "Save changes" at bounding box center [61, 387] width 77 height 15
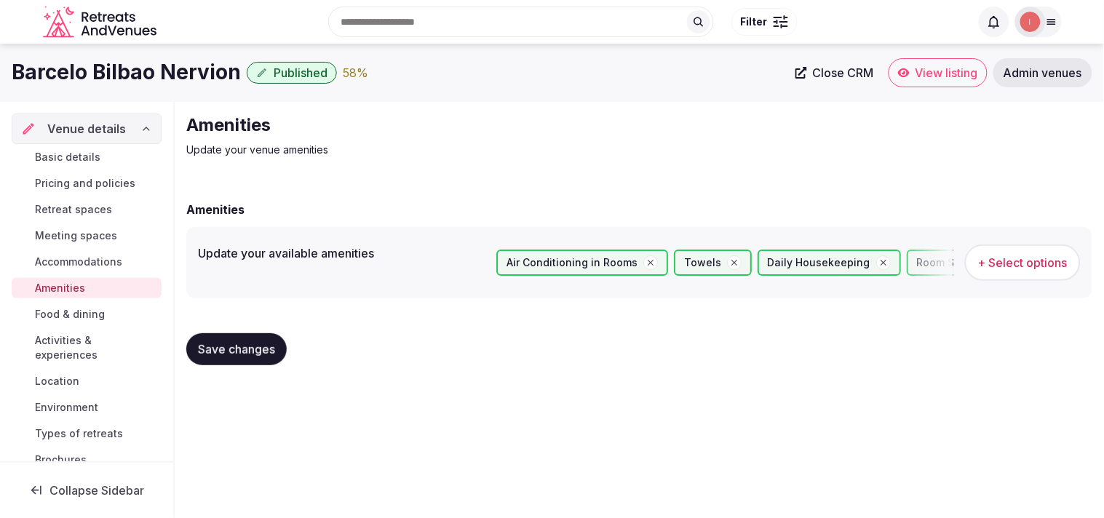
click at [39, 308] on span "Food & dining" at bounding box center [70, 314] width 70 height 15
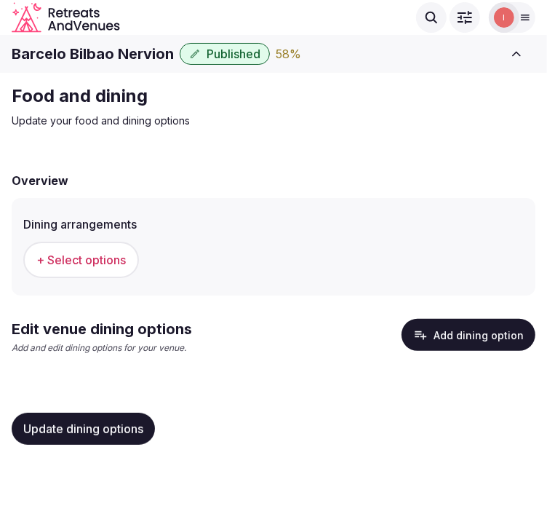
click at [100, 273] on button "+ Select options" at bounding box center [81, 260] width 116 height 36
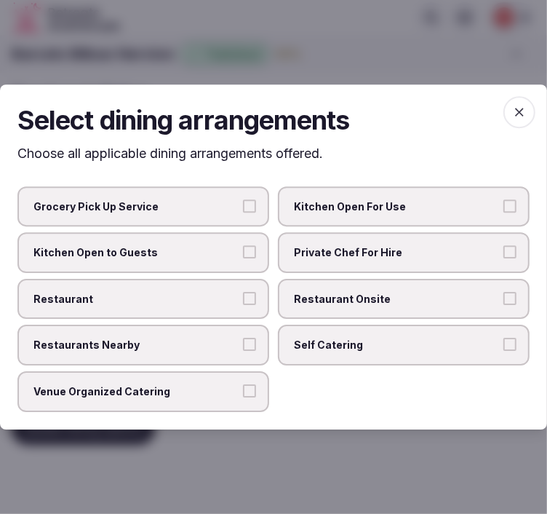
click at [164, 304] on span "Restaurant" at bounding box center [135, 299] width 205 height 15
click at [243, 304] on button "Restaurant" at bounding box center [249, 298] width 13 height 13
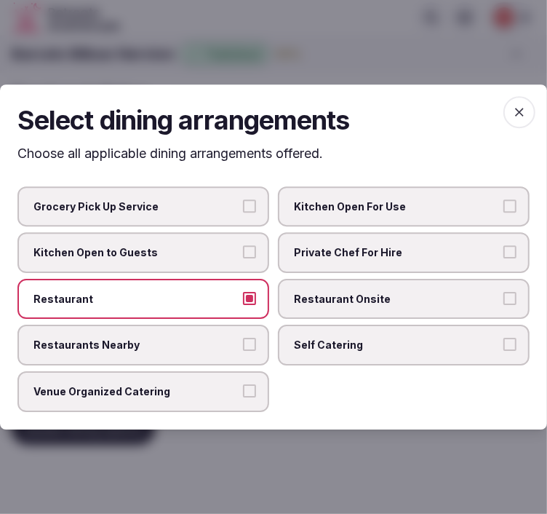
click at [215, 335] on label "Restaurants Nearby" at bounding box center [143, 345] width 252 height 41
click at [243, 338] on button "Restaurants Nearby" at bounding box center [249, 344] width 13 height 13
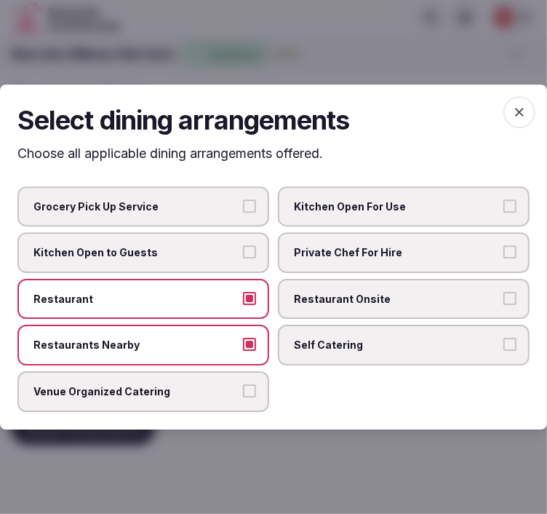
click at [218, 387] on span "Venue Organized Catering" at bounding box center [135, 391] width 205 height 15
click at [243, 387] on button "Venue Organized Catering" at bounding box center [249, 390] width 13 height 13
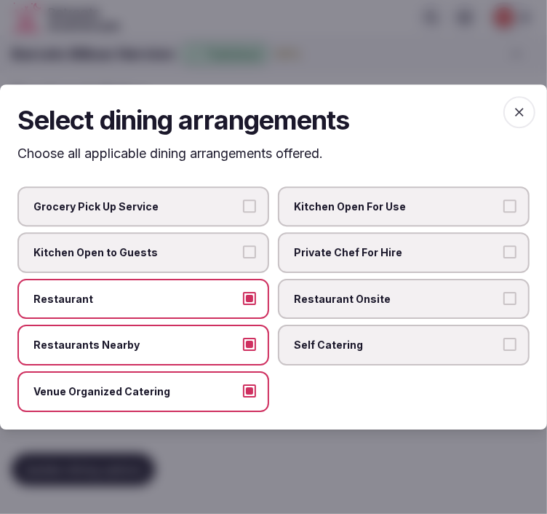
click at [335, 308] on label "Restaurant Onsite" at bounding box center [404, 299] width 252 height 41
click at [503, 305] on button "Restaurant Onsite" at bounding box center [509, 298] width 13 height 13
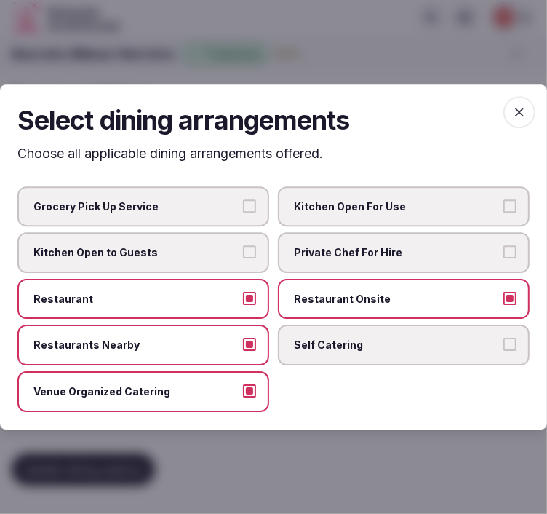
click at [515, 117] on icon "button" at bounding box center [519, 112] width 15 height 15
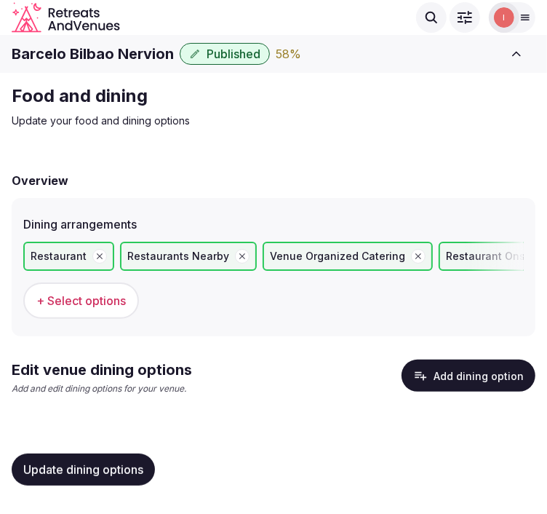
click at [449, 372] on button "Add dining option" at bounding box center [469, 375] width 134 height 32
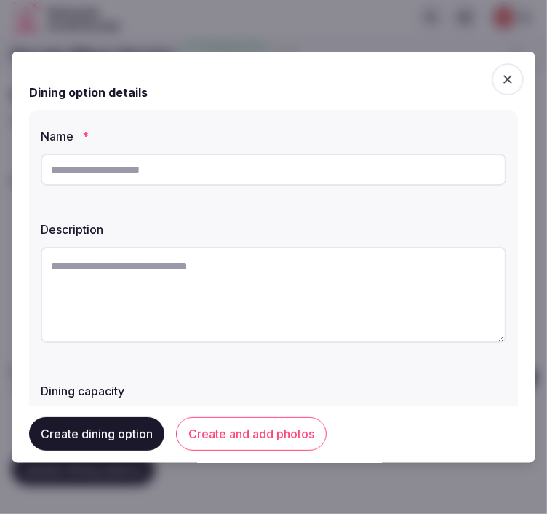
click at [274, 177] on input "text" at bounding box center [274, 170] width 466 height 32
paste input "**********"
type input "**********"
click at [306, 290] on textarea at bounding box center [274, 295] width 466 height 96
paste textarea "**********"
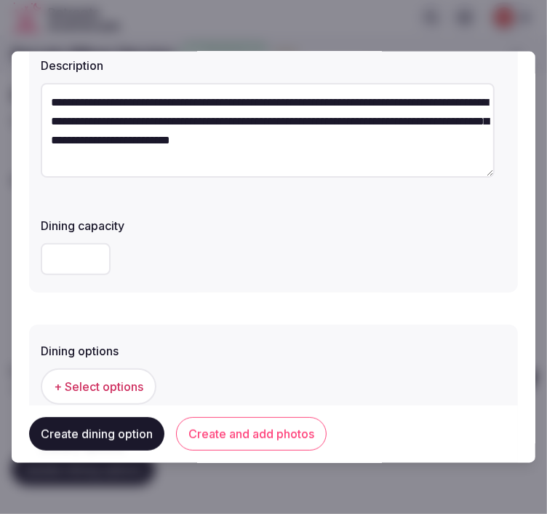
scroll to position [323, 0]
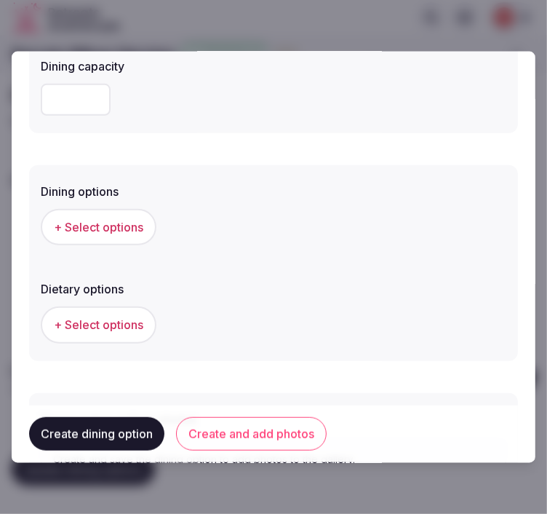
type textarea "**********"
click at [103, 214] on button "+ Select options" at bounding box center [99, 227] width 116 height 36
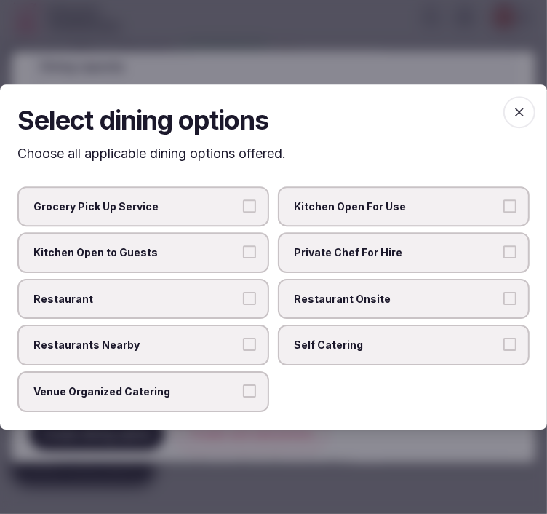
click at [337, 298] on span "Restaurant Onsite" at bounding box center [396, 299] width 205 height 15
click at [503, 298] on button "Restaurant Onsite" at bounding box center [509, 298] width 13 height 13
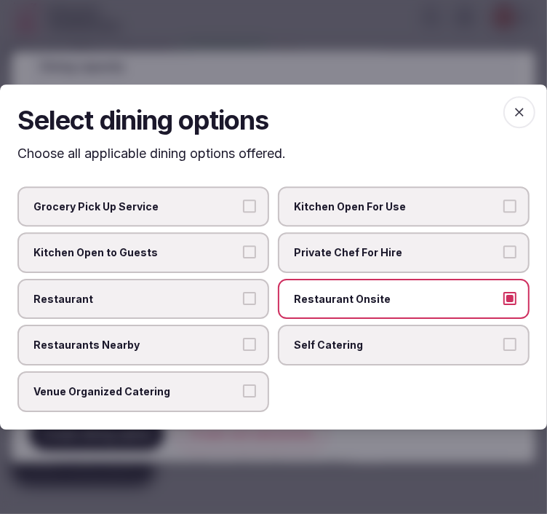
drag, startPoint x: 205, startPoint y: 304, endPoint x: 376, endPoint y: 274, distance: 173.5
click at [212, 300] on span "Restaurant" at bounding box center [135, 299] width 205 height 15
click at [243, 300] on button "Restaurant" at bounding box center [249, 298] width 13 height 13
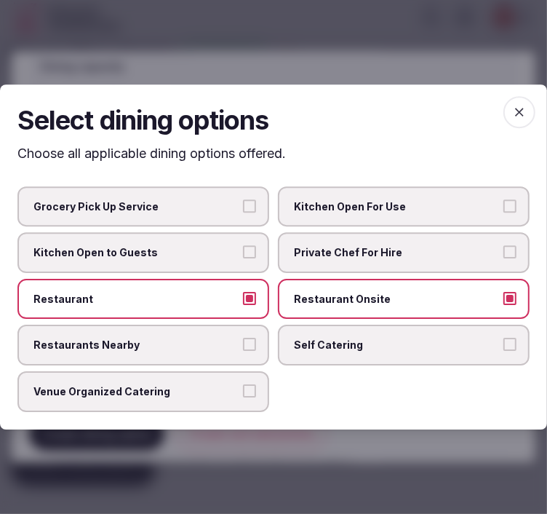
click at [519, 115] on icon "button" at bounding box center [519, 112] width 9 height 9
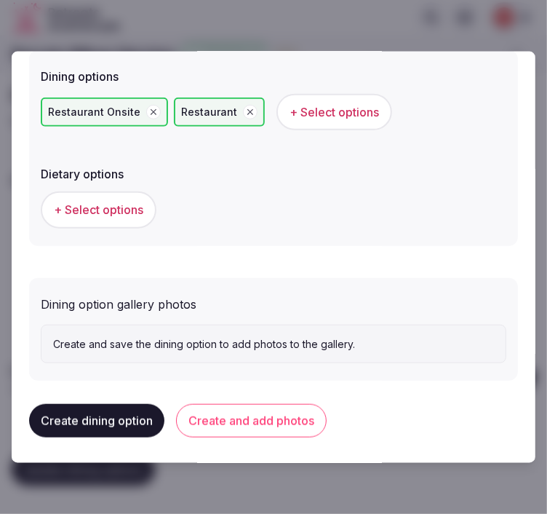
scroll to position [439, 0]
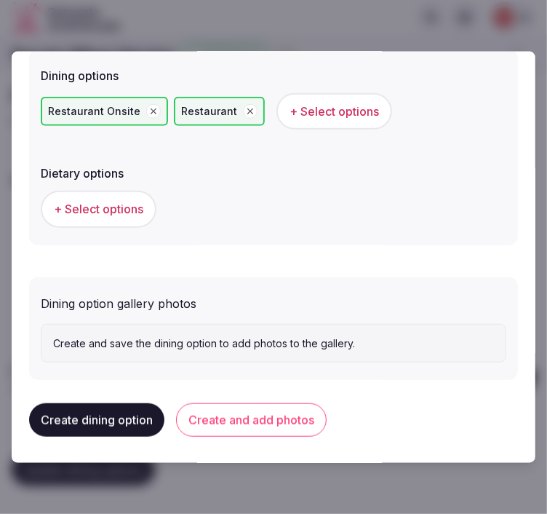
click at [269, 416] on button "Create and add photos" at bounding box center [251, 419] width 151 height 33
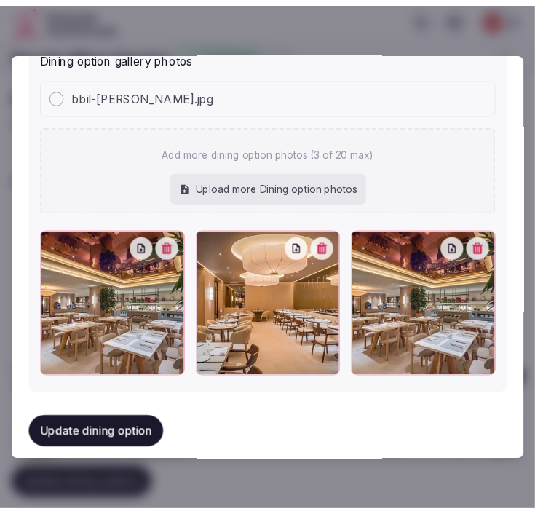
scroll to position [694, 0]
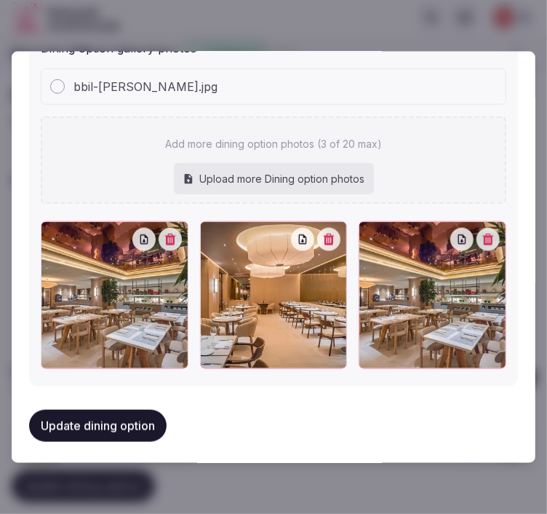
click at [125, 411] on button "Update dining option" at bounding box center [97, 425] width 137 height 32
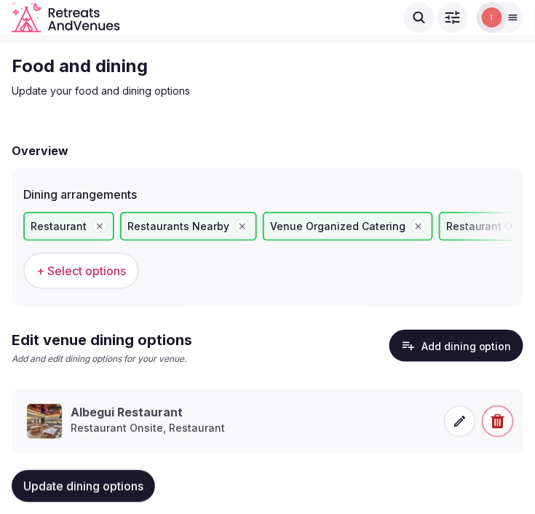
scroll to position [57, 0]
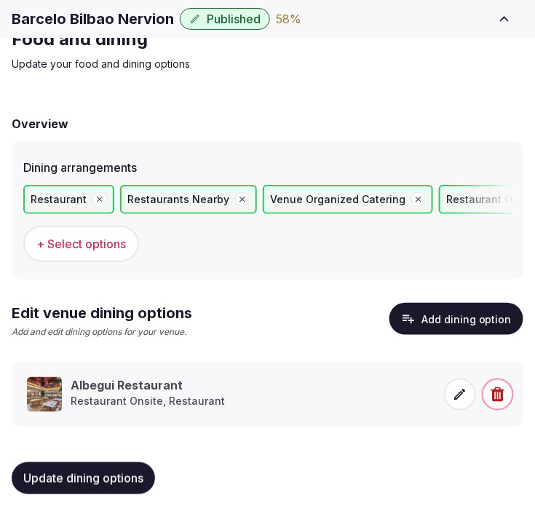
click at [109, 462] on button "Update dining options" at bounding box center [83, 478] width 143 height 32
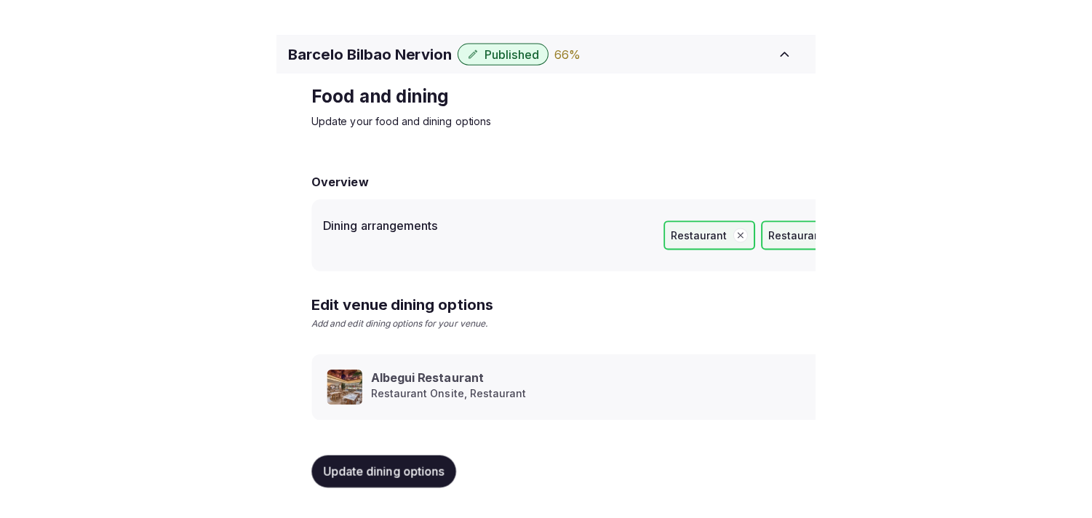
scroll to position [17, 0]
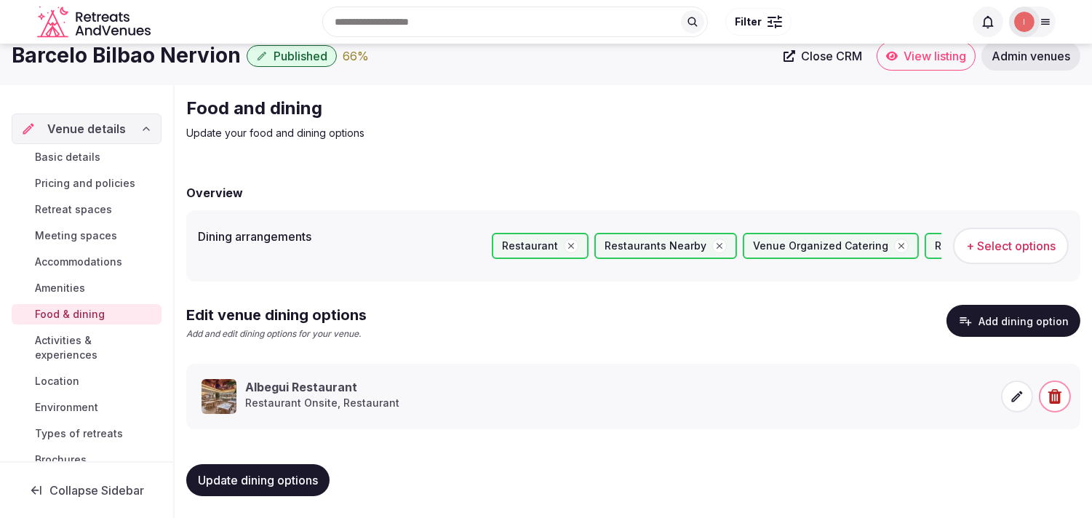
click at [49, 338] on span "Activities & experiences" at bounding box center [95, 347] width 121 height 29
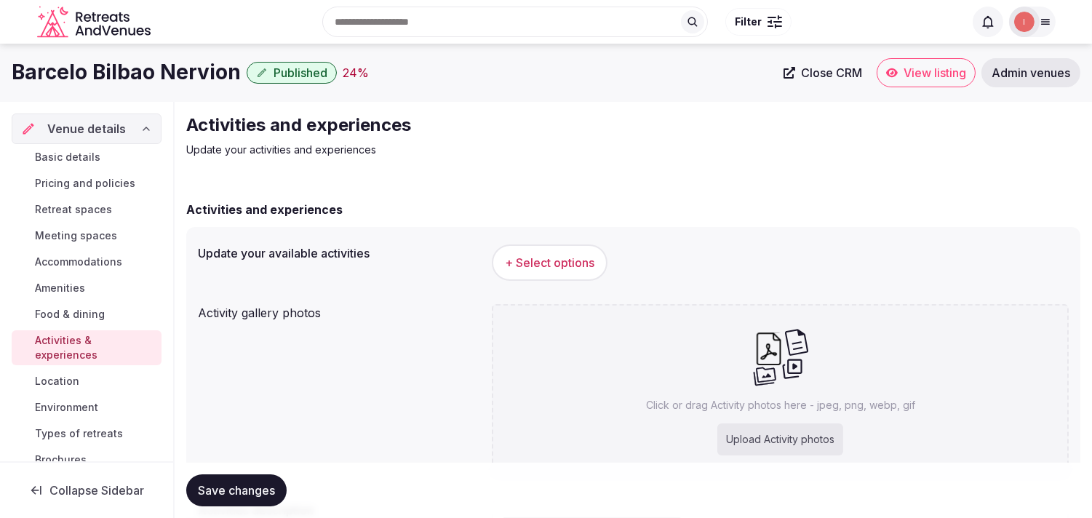
click at [526, 258] on span "+ Select options" at bounding box center [549, 263] width 89 height 16
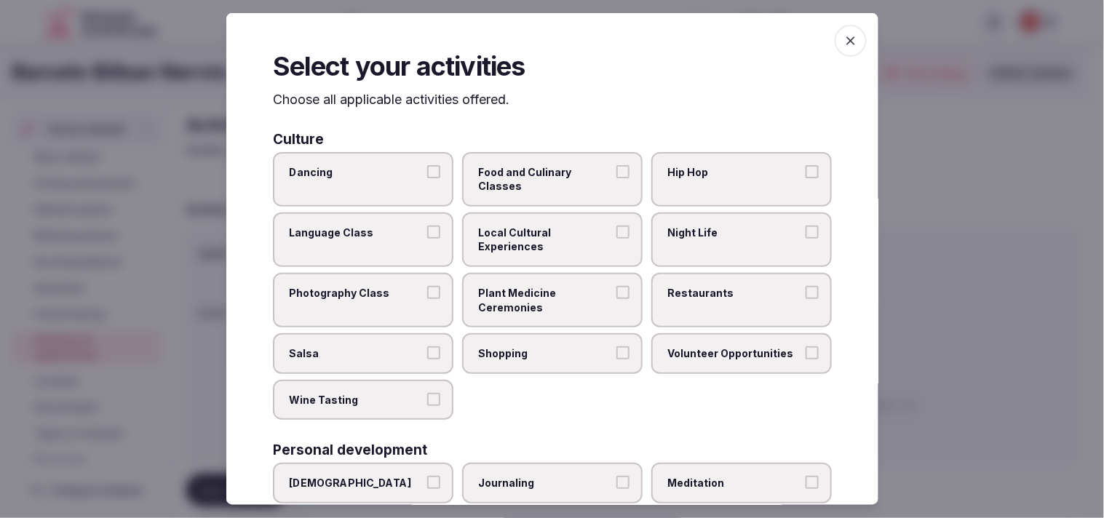
click at [542, 242] on span "Local Cultural Experiences" at bounding box center [545, 240] width 134 height 28
click at [616, 239] on button "Local Cultural Experiences" at bounding box center [622, 232] width 13 height 13
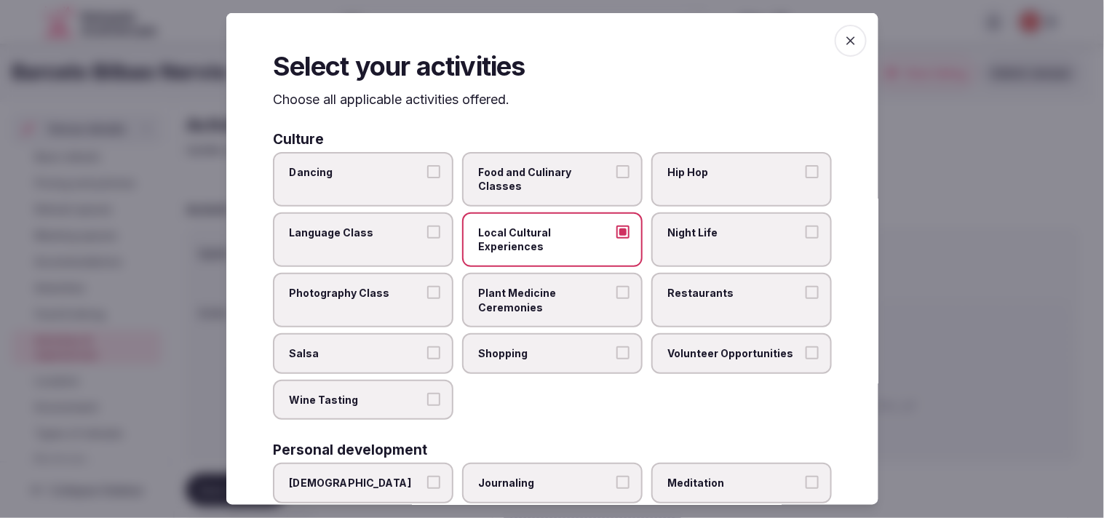
click at [532, 340] on label "Shopping" at bounding box center [552, 353] width 180 height 41
click at [616, 346] on button "Shopping" at bounding box center [622, 352] width 13 height 13
click at [699, 288] on span "Restaurants" at bounding box center [734, 293] width 134 height 15
click at [805, 288] on button "Restaurants" at bounding box center [811, 292] width 13 height 13
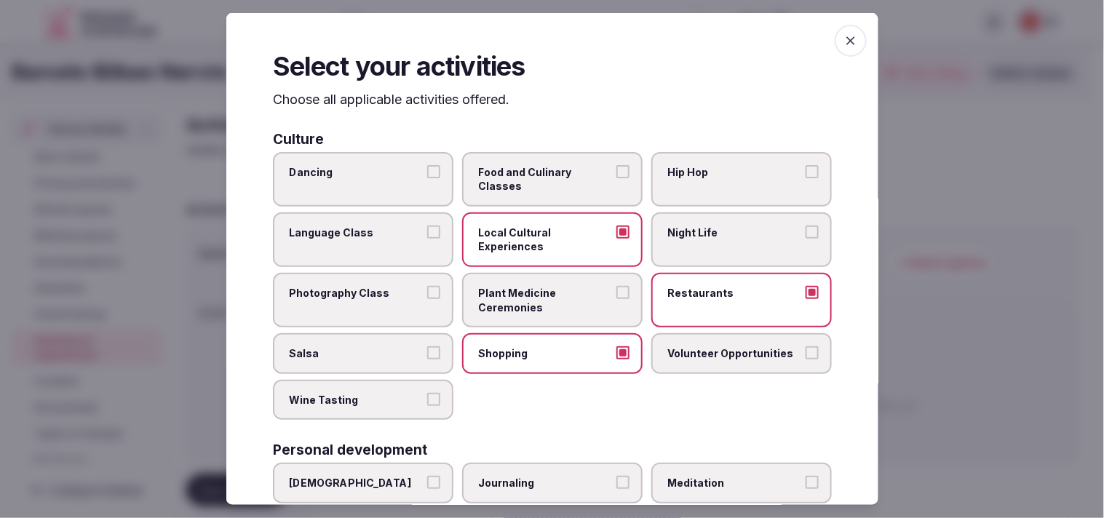
click at [396, 297] on label "Photography Class" at bounding box center [363, 300] width 180 height 55
click at [427, 297] on button "Photography Class" at bounding box center [433, 292] width 13 height 13
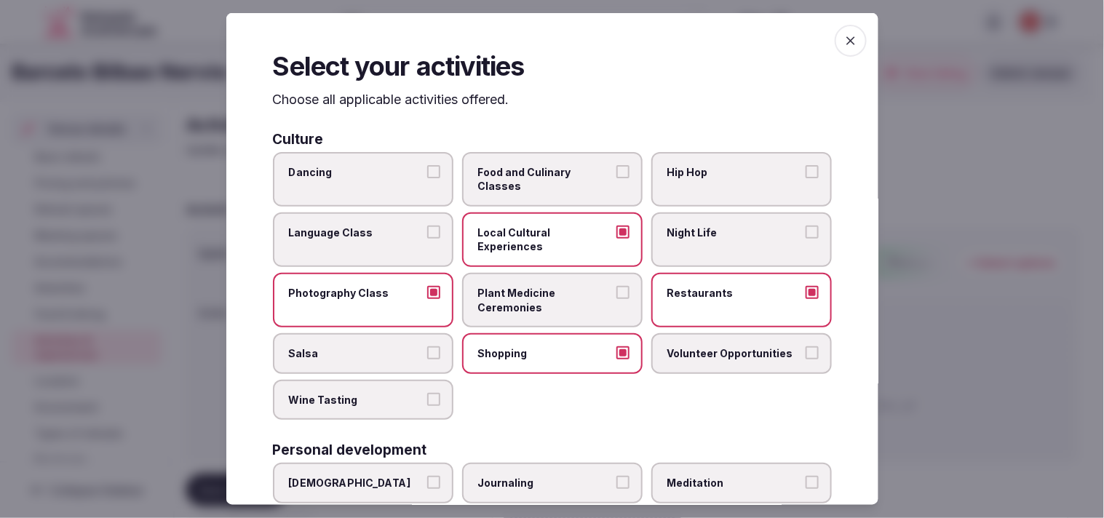
click at [667, 249] on label "Night Life" at bounding box center [741, 239] width 180 height 55
click at [805, 239] on button "Night Life" at bounding box center [811, 232] width 13 height 13
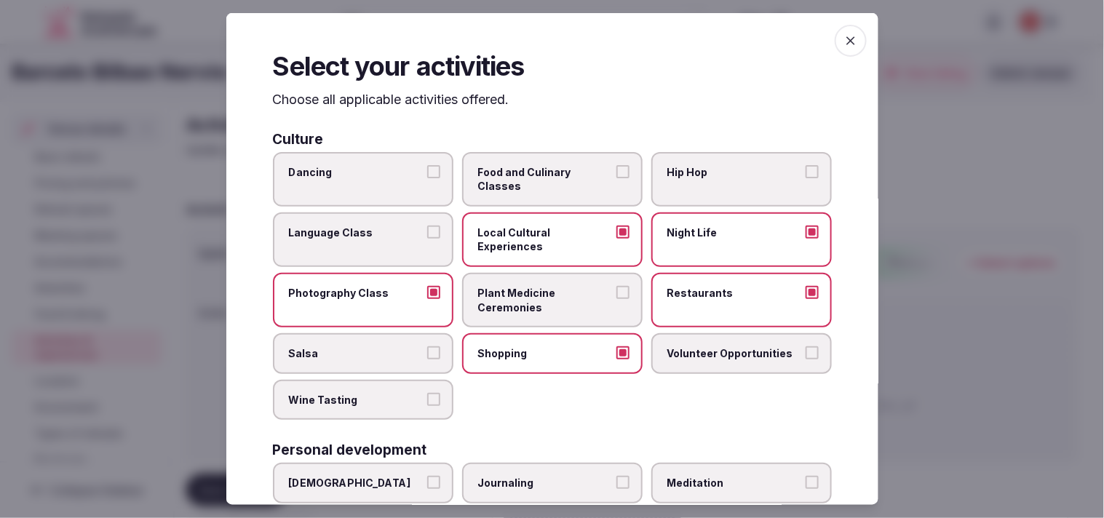
click at [405, 300] on label "Photography Class" at bounding box center [363, 300] width 180 height 55
click at [427, 299] on button "Photography Class" at bounding box center [433, 292] width 13 height 13
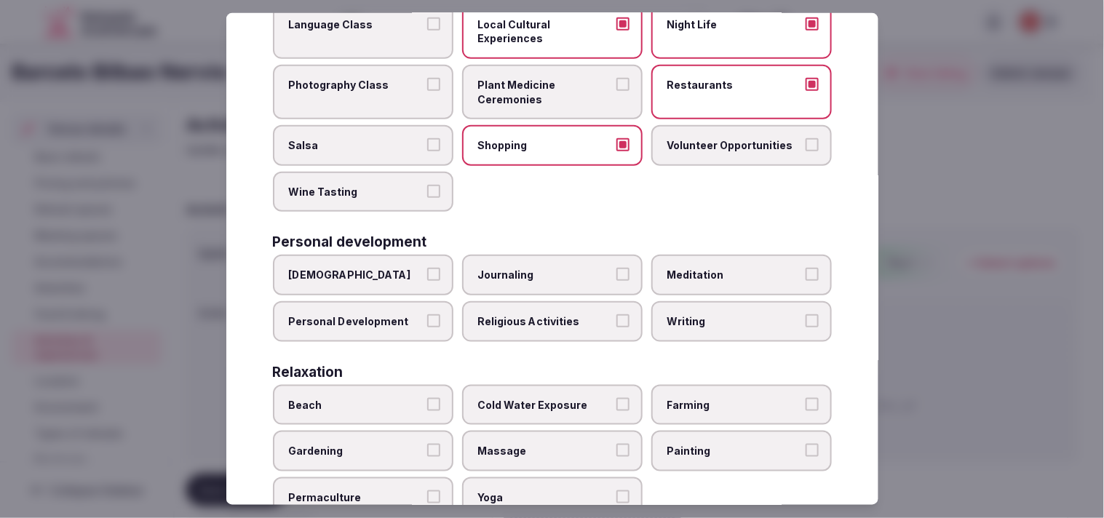
scroll to position [242, 0]
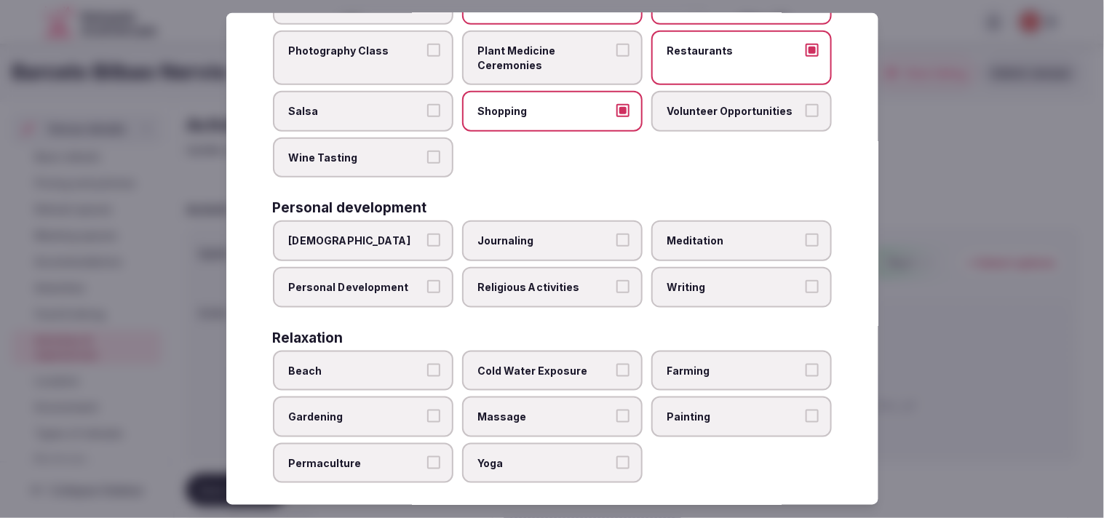
click at [396, 292] on label "Personal Development" at bounding box center [363, 287] width 180 height 41
click at [427, 292] on button "Personal Development" at bounding box center [433, 286] width 13 height 13
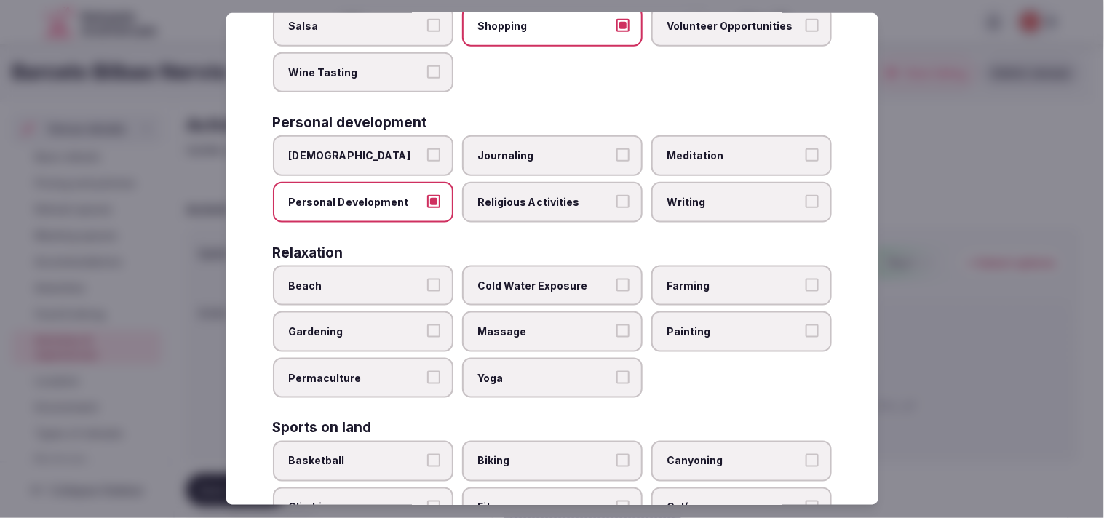
scroll to position [404, 0]
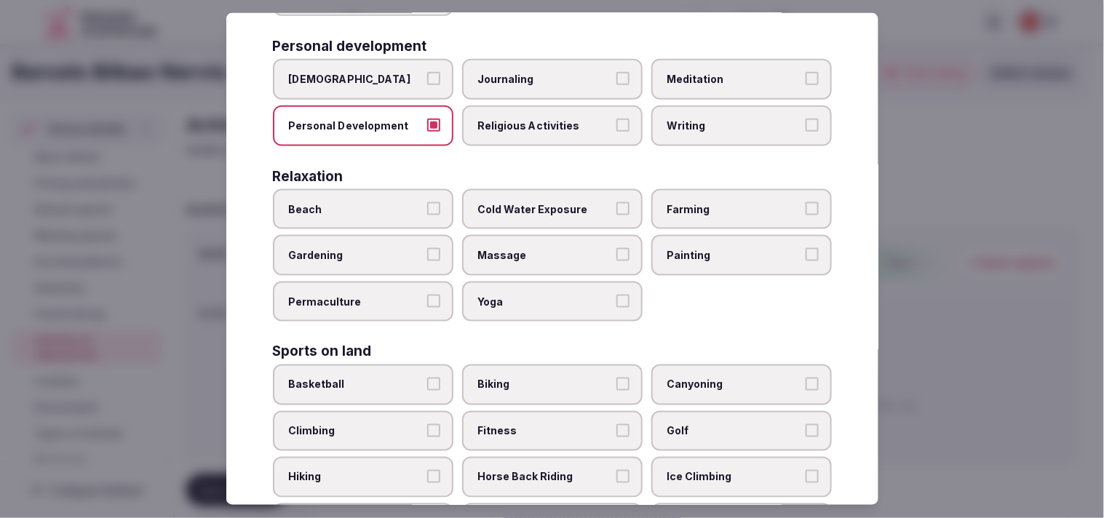
click at [586, 235] on label "Massage" at bounding box center [552, 255] width 180 height 41
click at [616, 248] on button "Massage" at bounding box center [622, 254] width 13 height 13
click at [586, 235] on label "Massage" at bounding box center [552, 255] width 180 height 41
click at [616, 248] on button "Massage" at bounding box center [622, 254] width 13 height 13
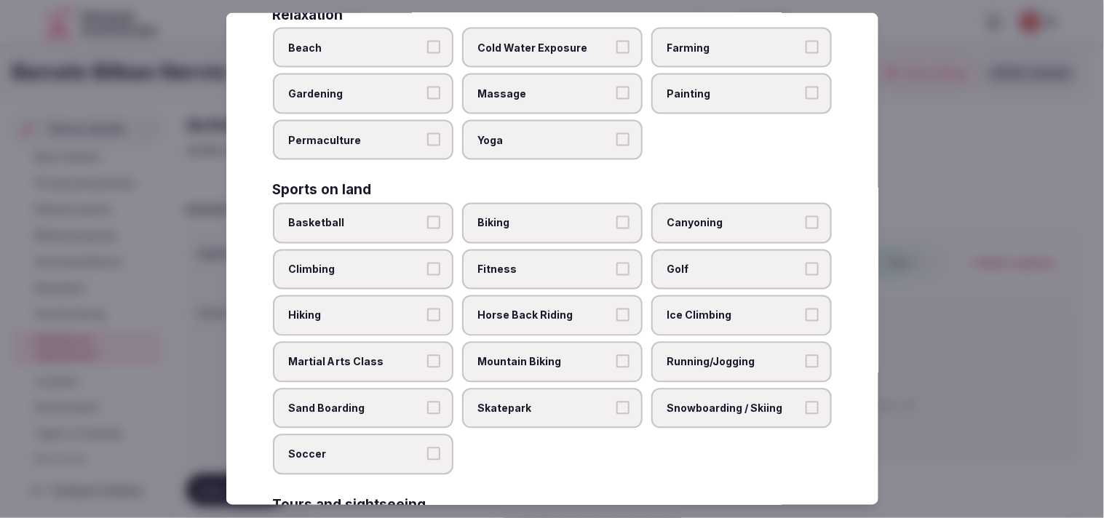
scroll to position [646, 0]
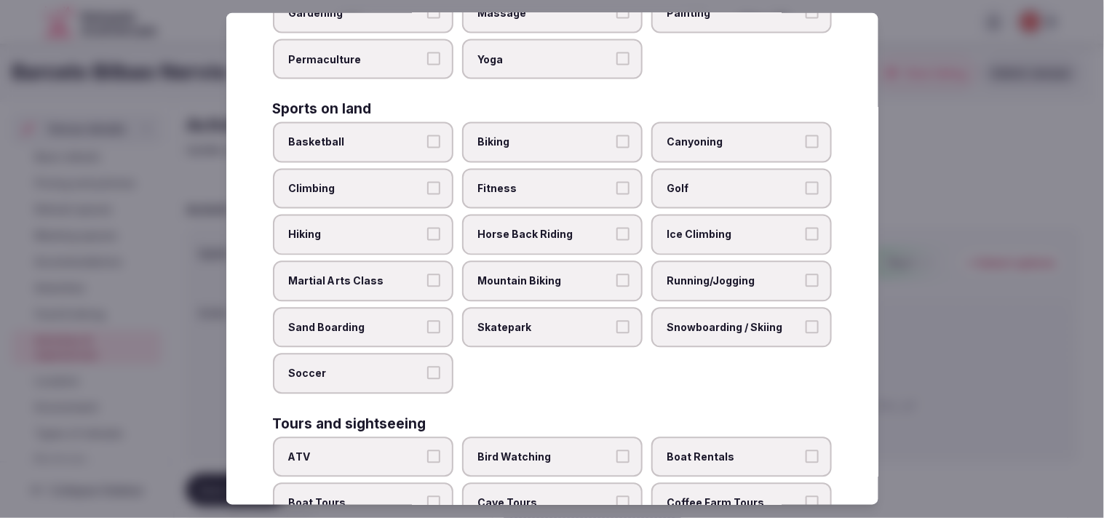
click at [733, 261] on label "Running/Jogging" at bounding box center [741, 281] width 180 height 41
click at [805, 274] on button "Running/Jogging" at bounding box center [811, 280] width 13 height 13
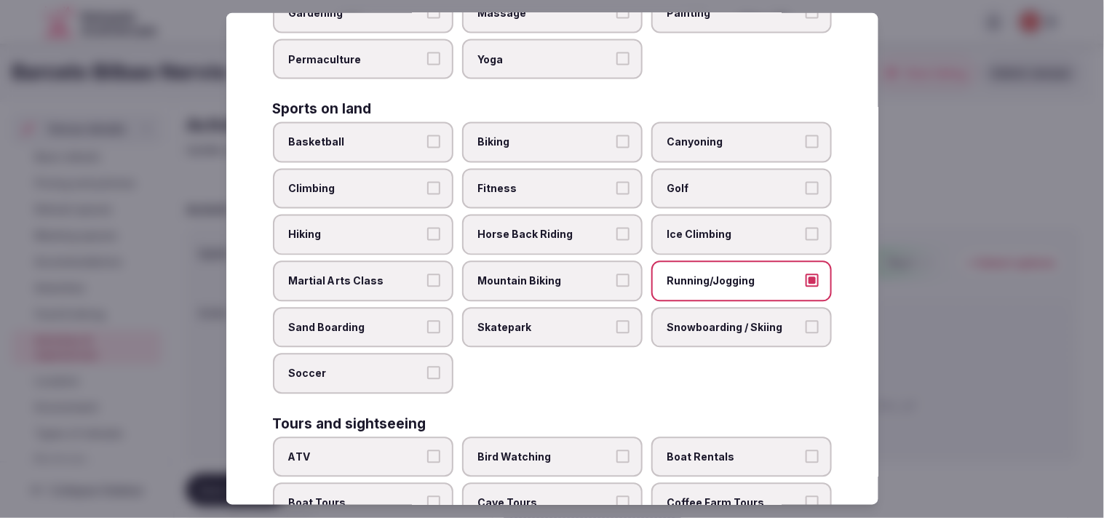
click at [733, 261] on label "Running/Jogging" at bounding box center [741, 281] width 180 height 41
click at [805, 274] on button "Running/Jogging" at bounding box center [811, 280] width 13 height 13
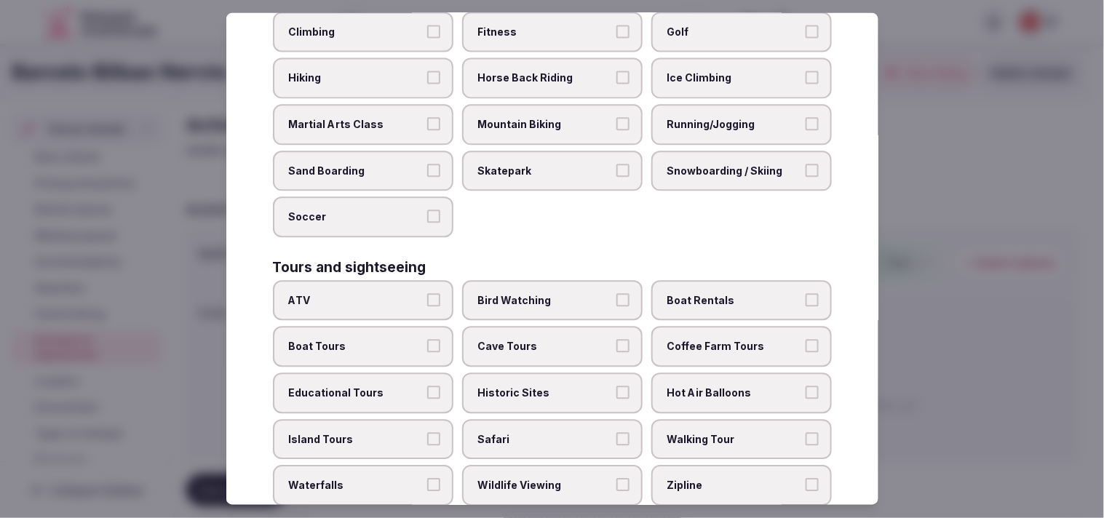
scroll to position [889, 0]
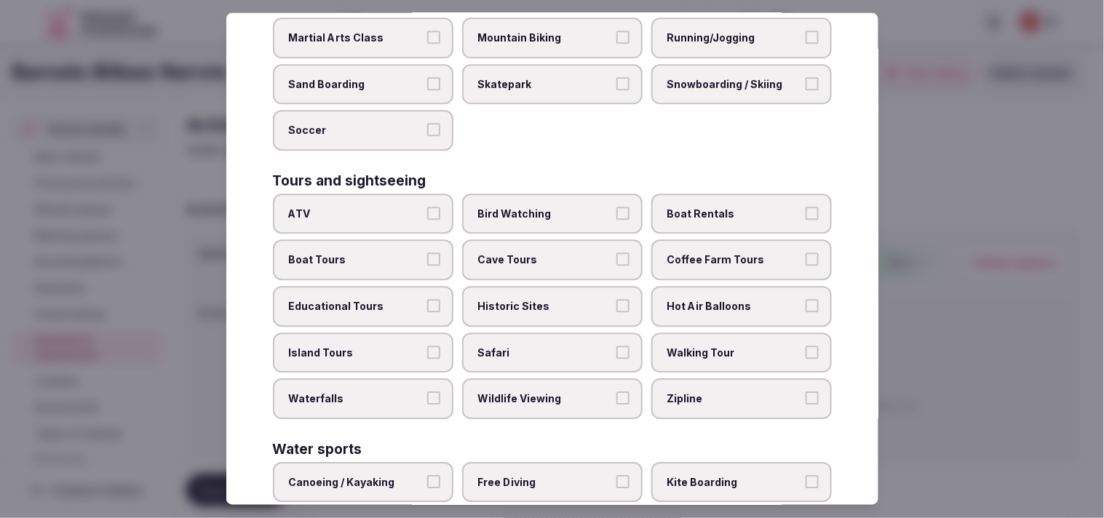
click at [561, 383] on label "Wildlife Viewing" at bounding box center [552, 399] width 180 height 41
click at [616, 392] on button "Wildlife Viewing" at bounding box center [622, 398] width 13 height 13
click at [561, 383] on label "Wildlife Viewing" at bounding box center [552, 399] width 180 height 41
click at [616, 392] on button "Wildlife Viewing" at bounding box center [622, 398] width 13 height 13
click at [701, 335] on label "Walking Tour" at bounding box center [741, 352] width 180 height 41
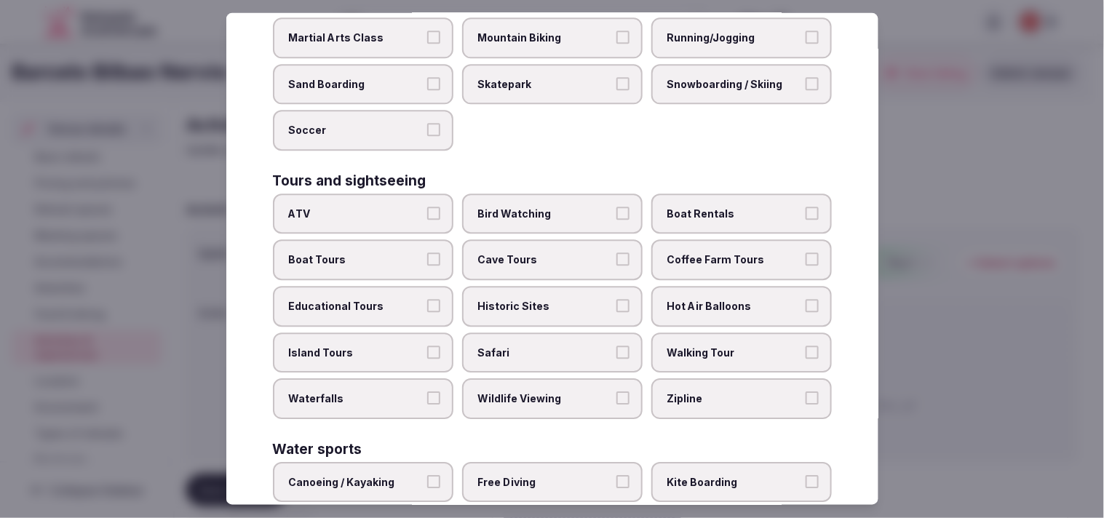
click at [805, 346] on button "Walking Tour" at bounding box center [811, 352] width 13 height 13
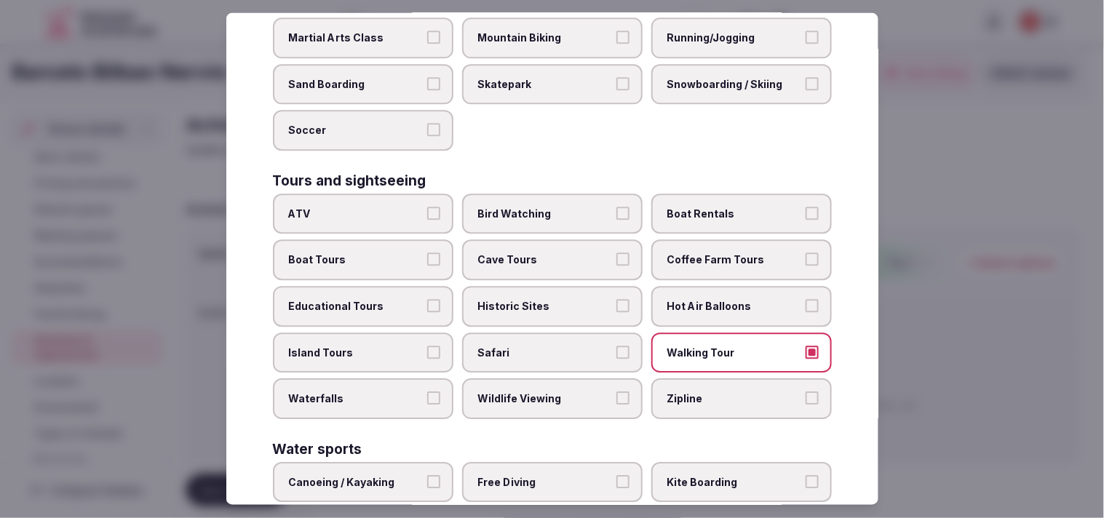
click at [587, 300] on span "Historic Sites" at bounding box center [545, 307] width 134 height 15
click at [616, 300] on button "Historic Sites" at bounding box center [622, 306] width 13 height 13
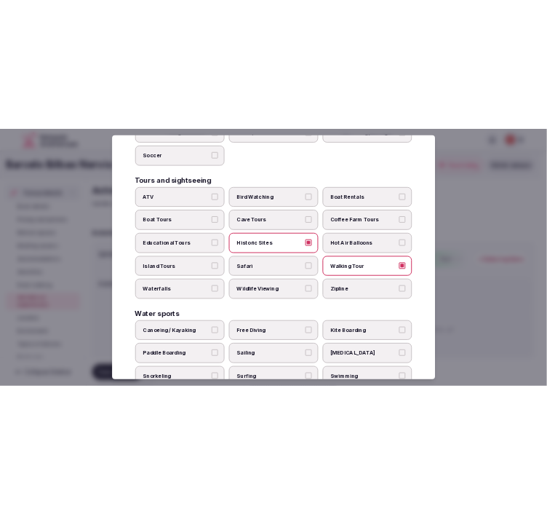
scroll to position [1041, 0]
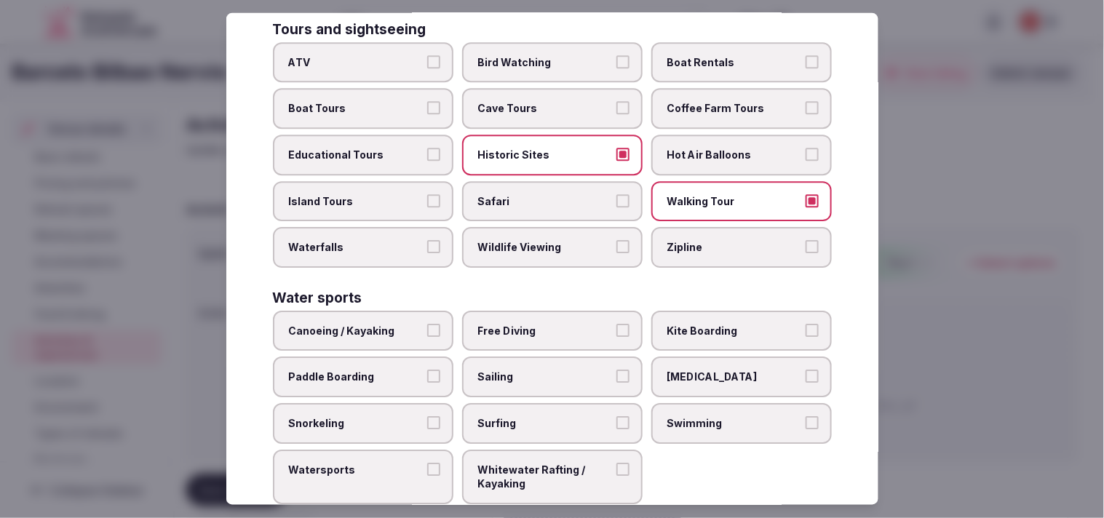
click at [578, 370] on span "Sailing" at bounding box center [545, 377] width 134 height 15
click at [616, 370] on button "Sailing" at bounding box center [622, 376] width 13 height 13
click at [578, 370] on span "Sailing" at bounding box center [545, 377] width 134 height 15
click at [616, 370] on button "Sailing" at bounding box center [622, 376] width 13 height 13
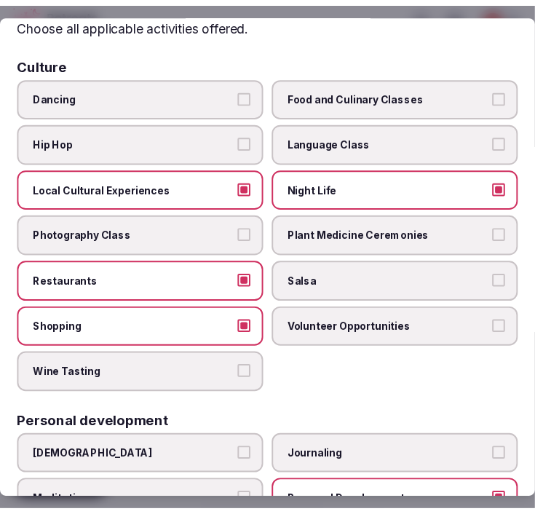
scroll to position [0, 0]
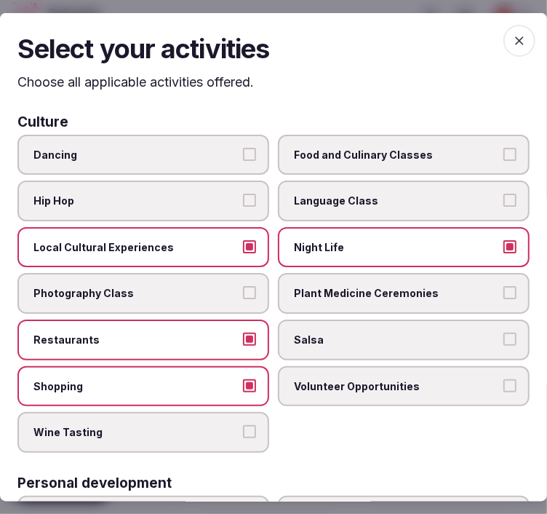
click at [519, 36] on span "button" at bounding box center [519, 41] width 32 height 32
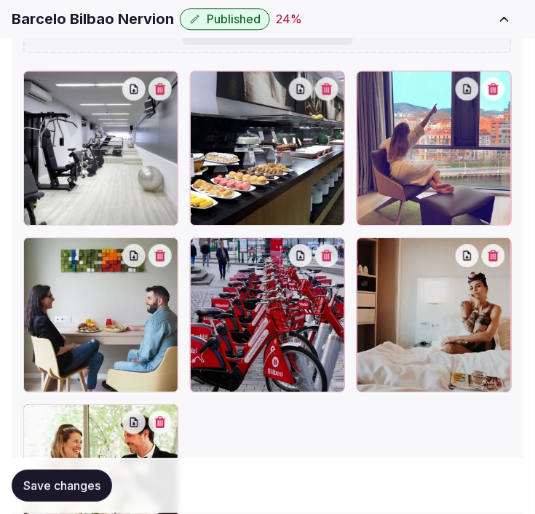
scroll to position [646, 0]
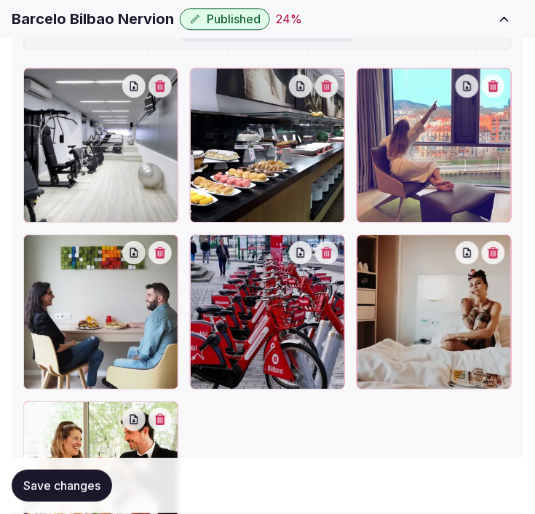
click at [87, 487] on span "Save changes" at bounding box center [61, 486] width 77 height 15
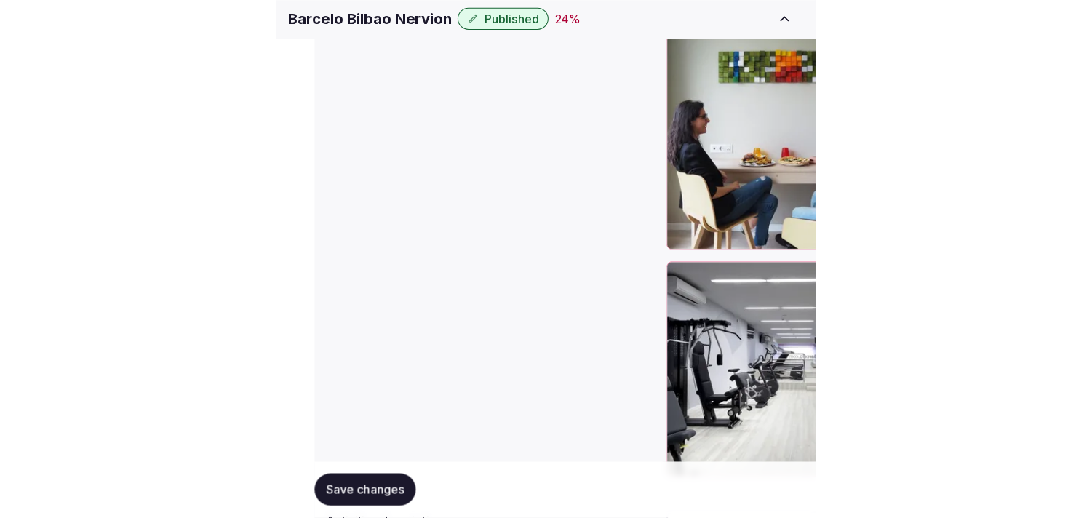
scroll to position [629, 0]
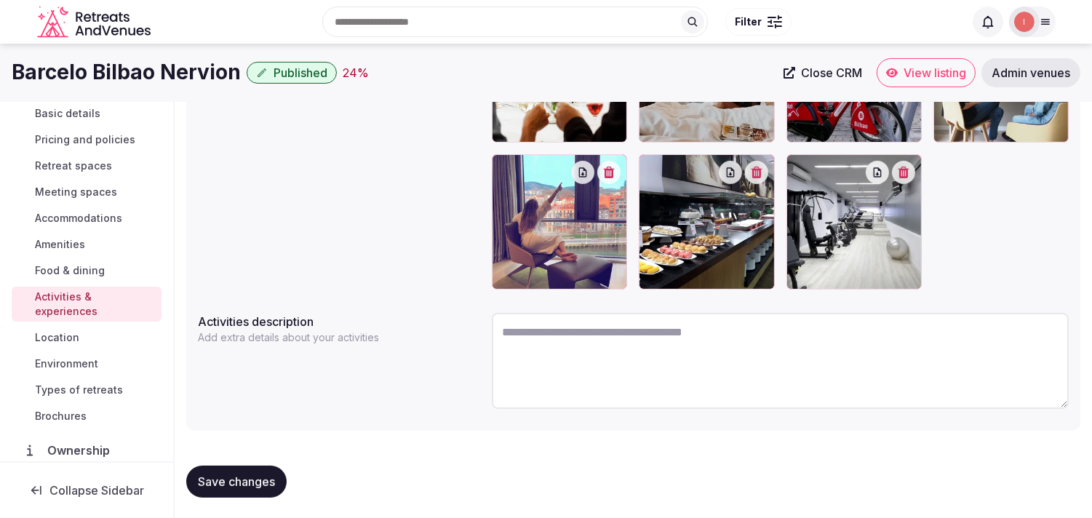
click at [58, 335] on span "Location" at bounding box center [57, 337] width 44 height 15
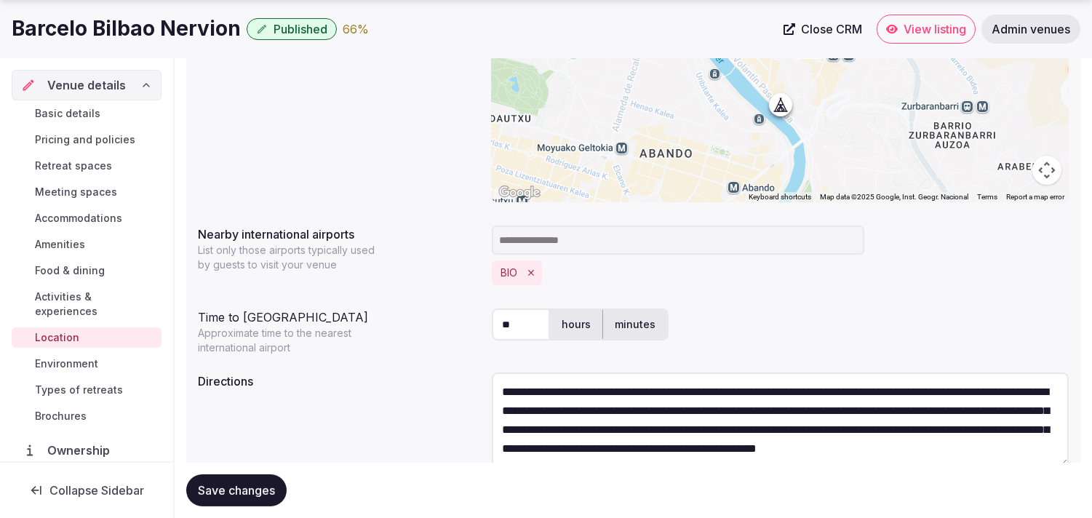
scroll to position [362, 0]
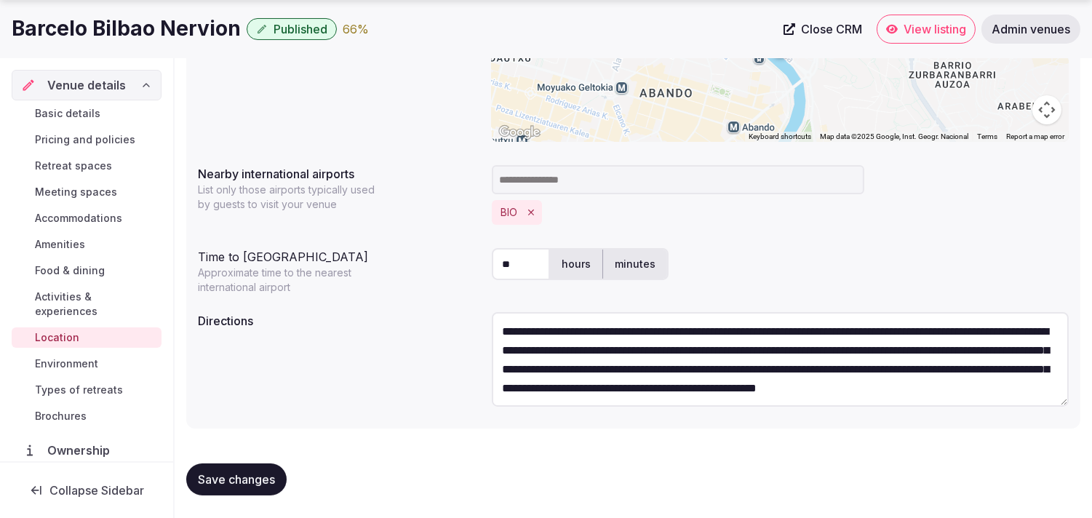
click at [61, 358] on span "Environment" at bounding box center [66, 363] width 63 height 15
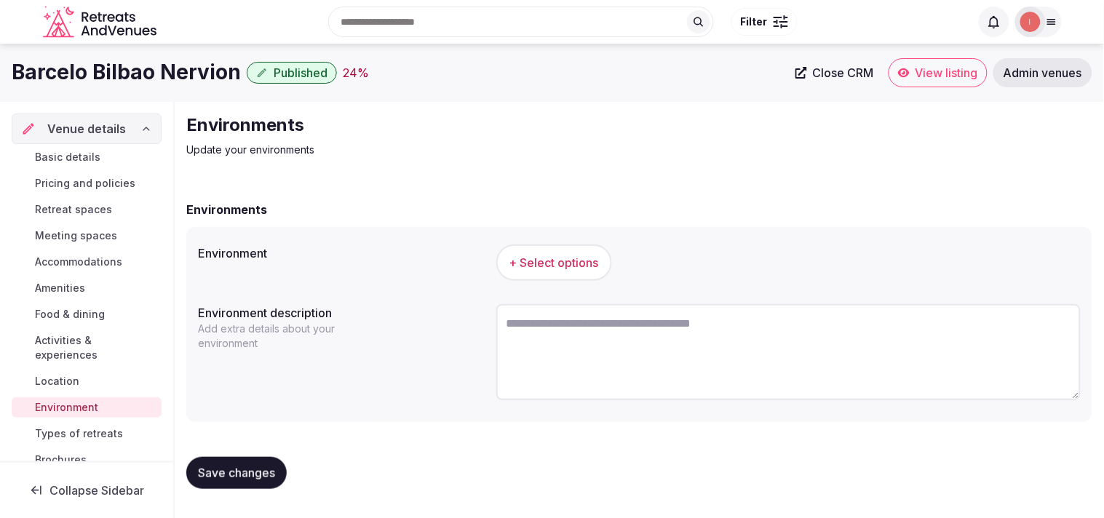
click at [597, 266] on span "+ Select options" at bounding box center [553, 263] width 89 height 16
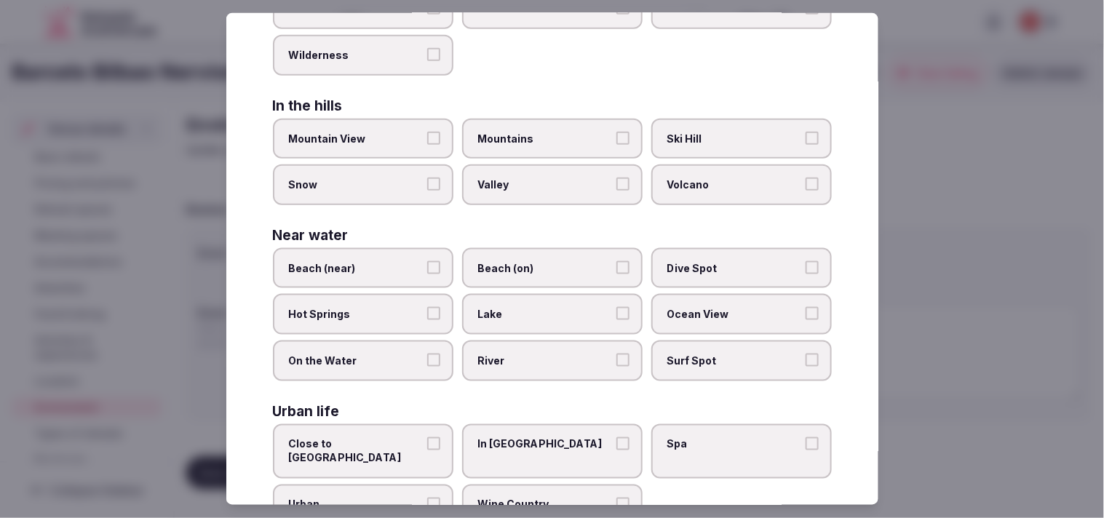
scroll to position [325, 0]
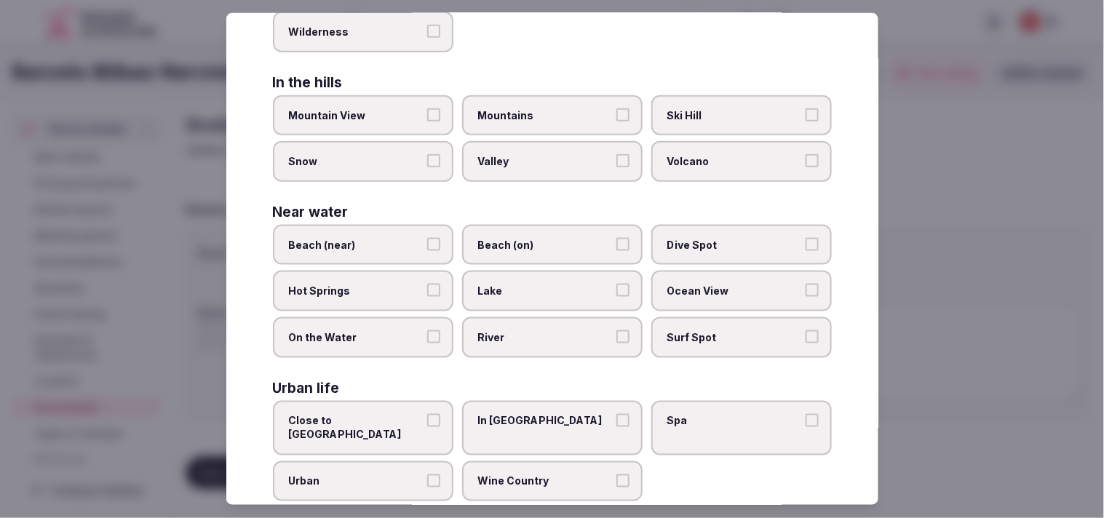
click at [529, 413] on span "In City Center" at bounding box center [545, 420] width 134 height 15
click at [586, 413] on span "In City Center" at bounding box center [545, 420] width 134 height 15
click at [616, 413] on button "In City Center" at bounding box center [622, 419] width 13 height 13
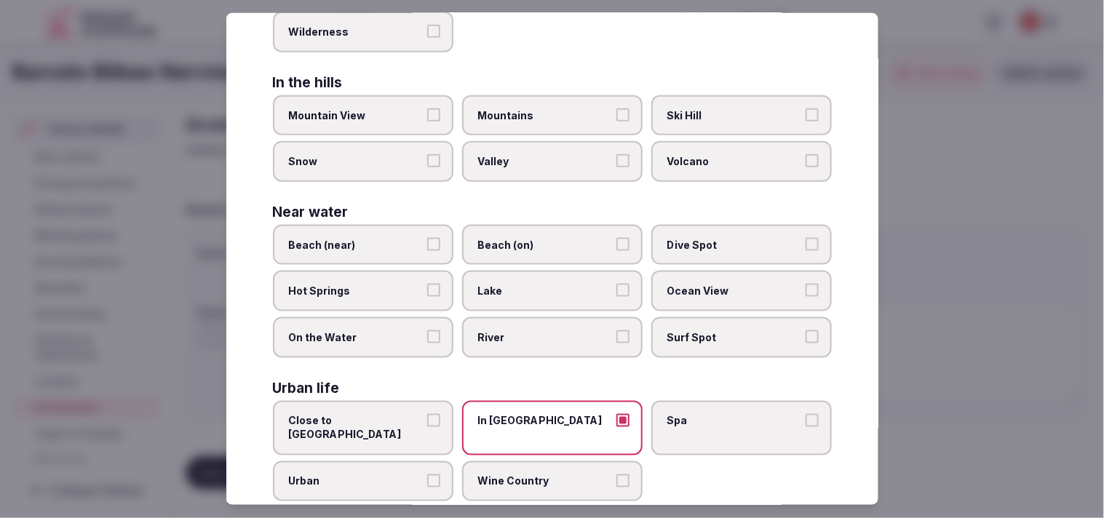
click at [428, 474] on button "Urban" at bounding box center [433, 480] width 13 height 13
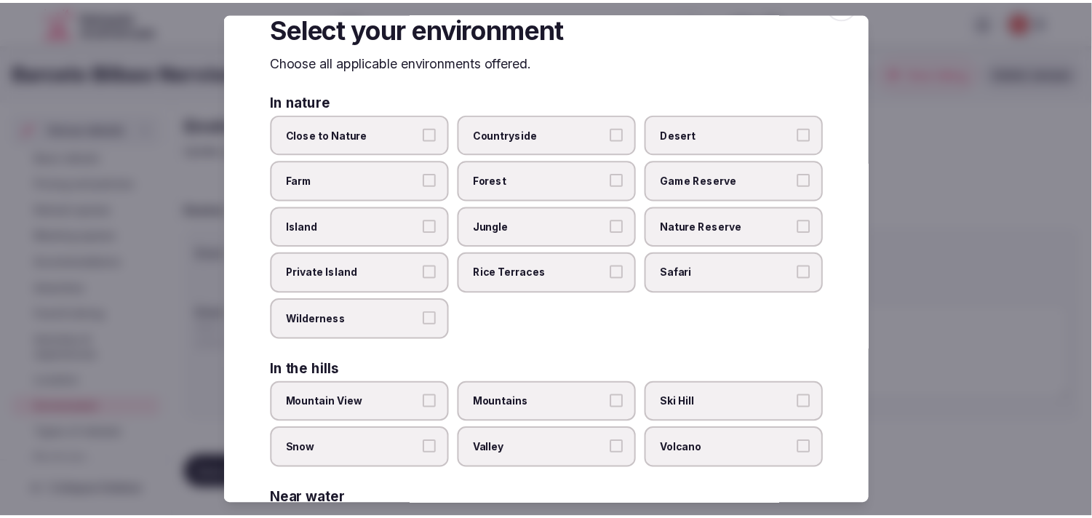
scroll to position [0, 0]
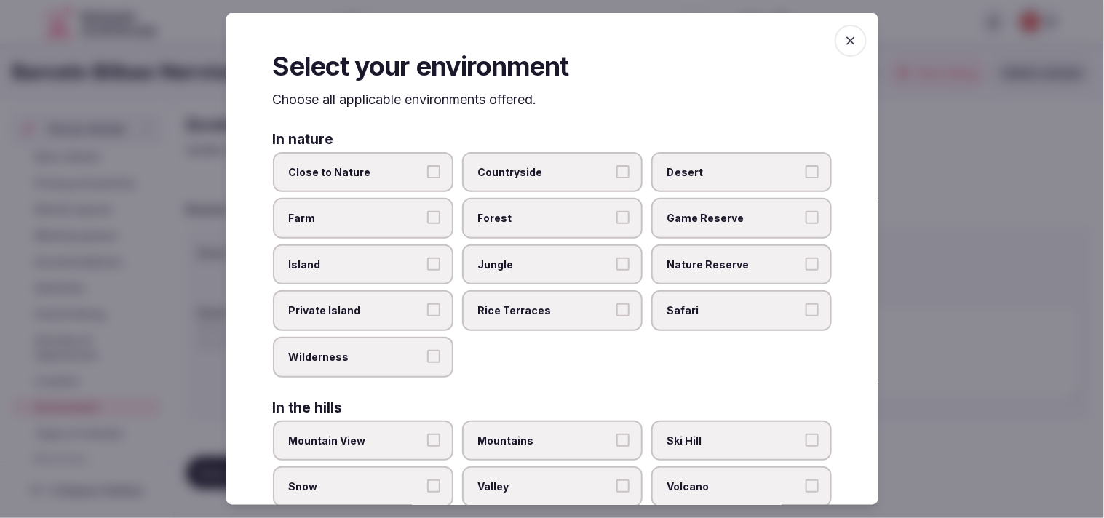
click at [843, 45] on icon "button" at bounding box center [850, 40] width 15 height 15
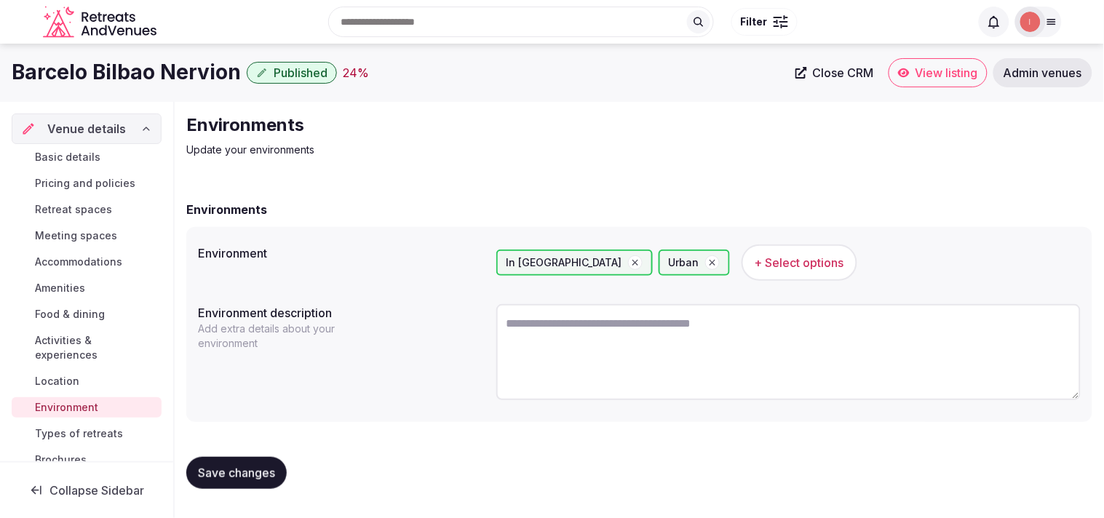
click at [256, 480] on button "Save changes" at bounding box center [236, 473] width 100 height 32
click at [266, 460] on button "Save changes" at bounding box center [236, 473] width 100 height 32
click at [59, 437] on span "Types of retreats" at bounding box center [79, 433] width 88 height 15
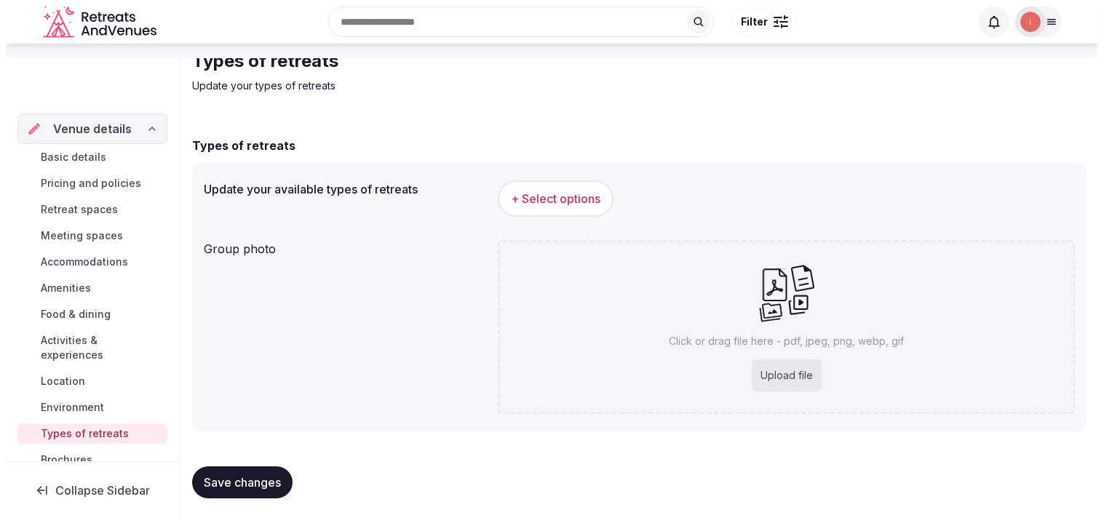
scroll to position [66, 0]
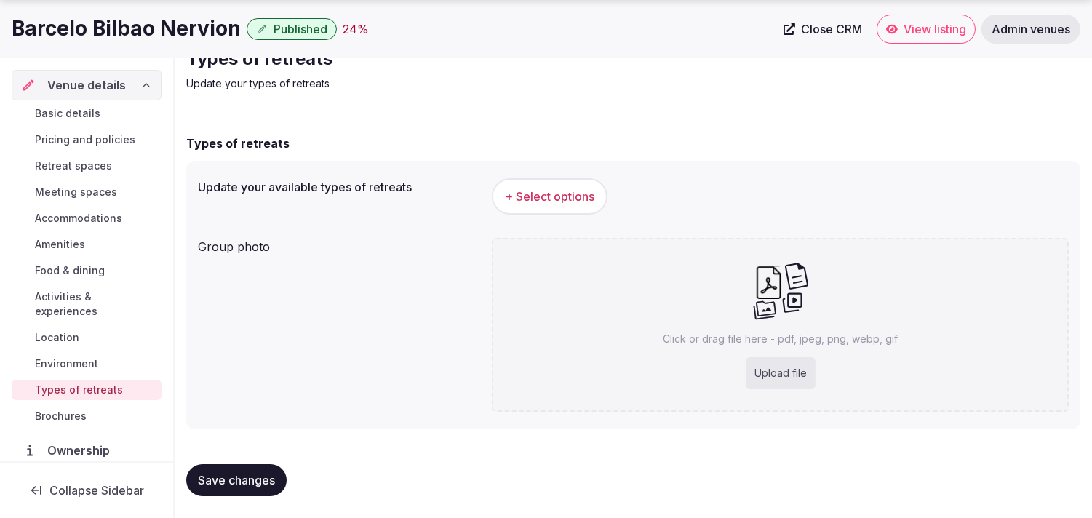
click at [526, 194] on span "+ Select options" at bounding box center [549, 196] width 89 height 16
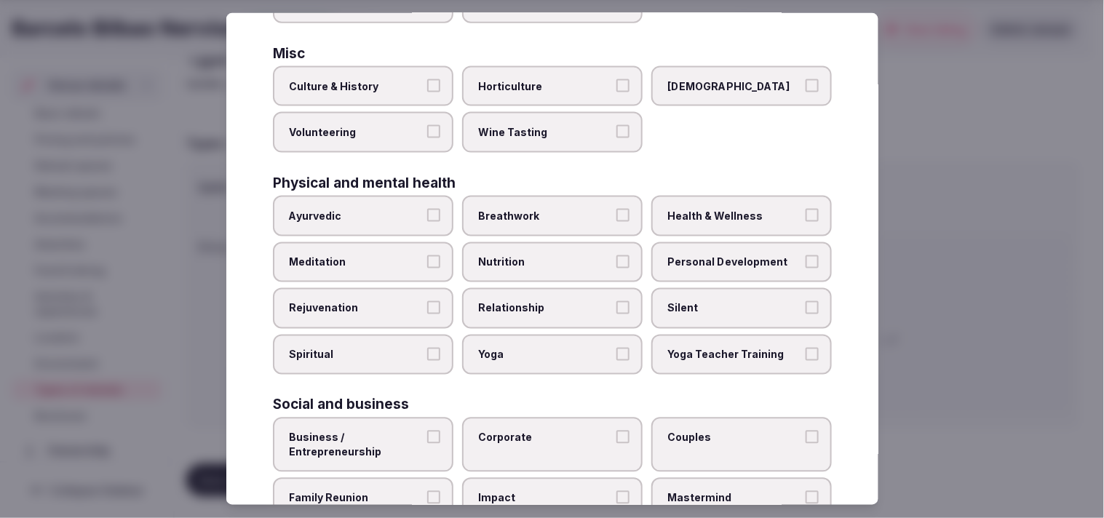
scroll to position [485, 0]
click at [546, 287] on label "Relationship" at bounding box center [552, 307] width 180 height 41
click at [616, 300] on button "Relationship" at bounding box center [622, 306] width 13 height 13
drag, startPoint x: 671, startPoint y: 250, endPoint x: 678, endPoint y: 194, distance: 55.7
click at [672, 254] on span "Personal Development" at bounding box center [734, 261] width 134 height 15
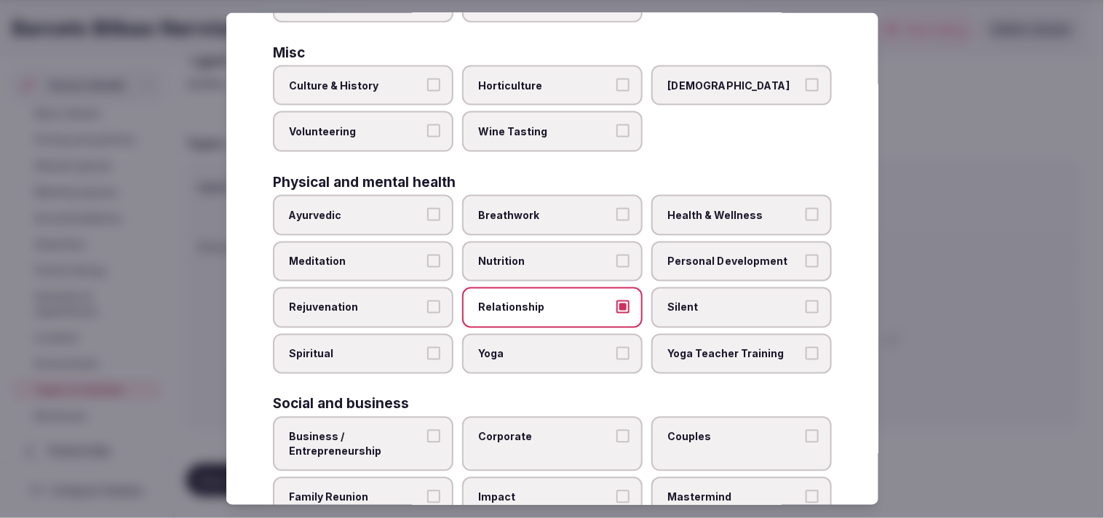
click at [805, 254] on button "Personal Development" at bounding box center [811, 260] width 13 height 13
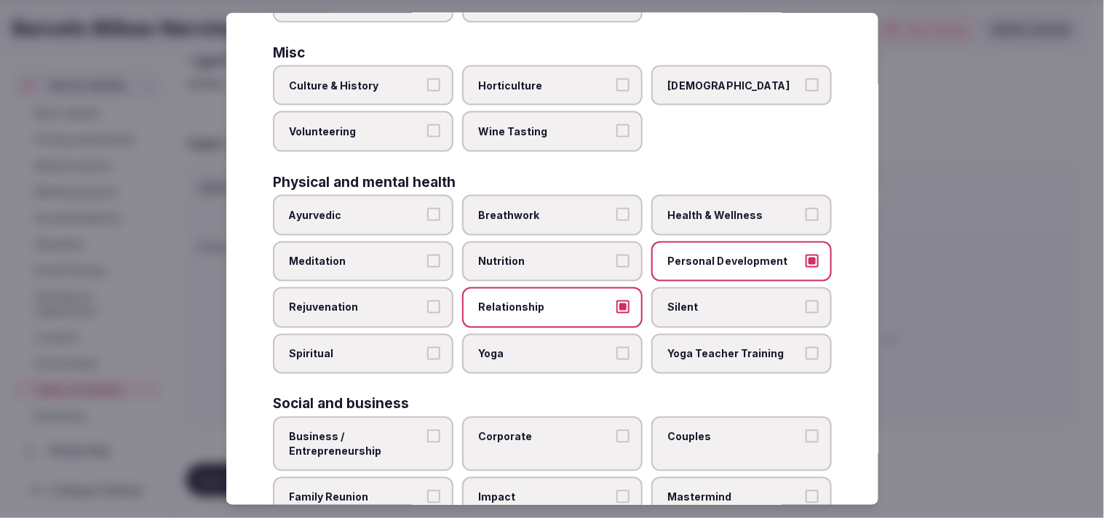
click at [677, 195] on label "Health & Wellness" at bounding box center [741, 215] width 180 height 41
click at [805, 208] on button "Health & Wellness" at bounding box center [811, 214] width 13 height 13
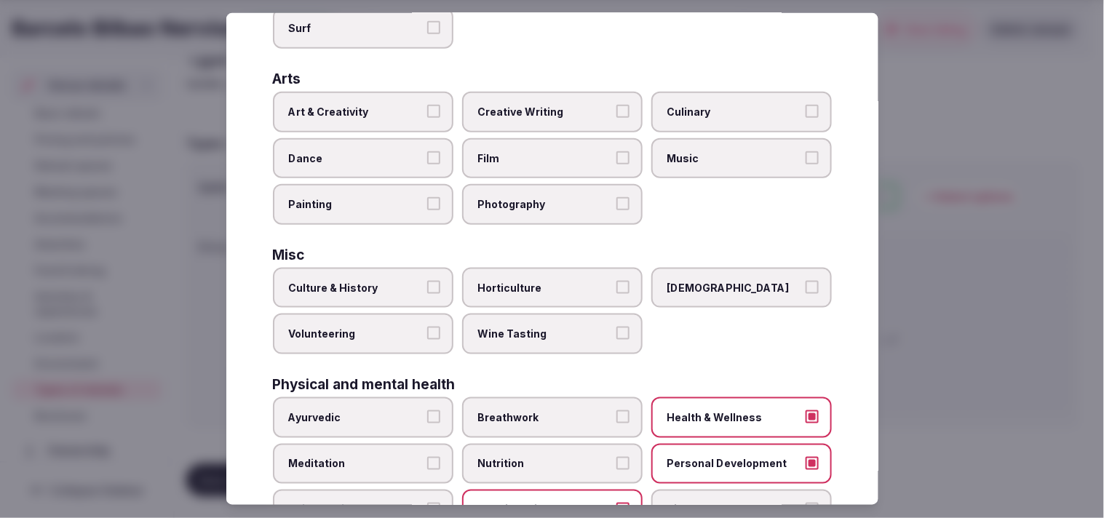
scroll to position [242, 0]
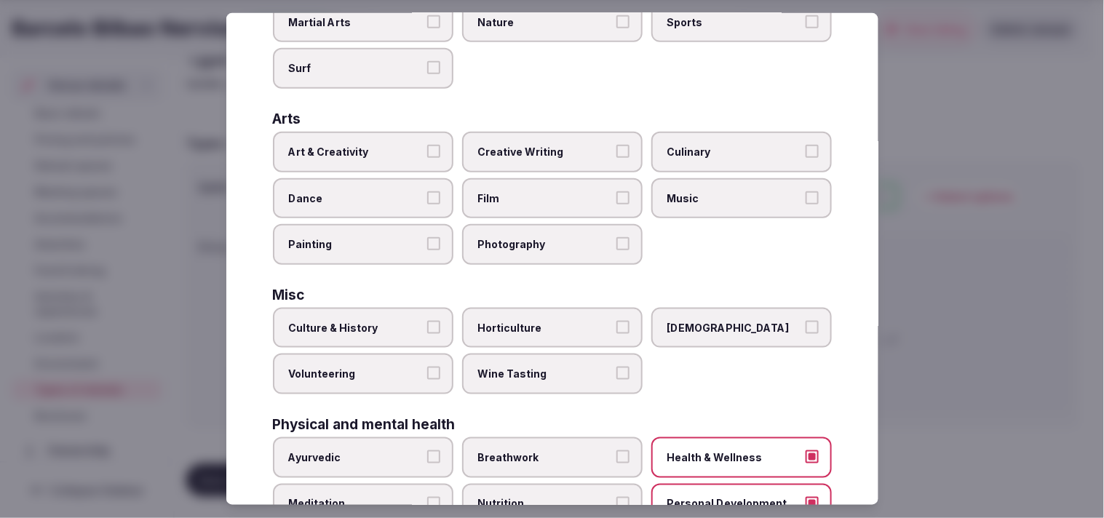
click at [380, 137] on label "Art & Creativity" at bounding box center [363, 152] width 180 height 41
click at [427, 145] on button "Art & Creativity" at bounding box center [433, 151] width 13 height 13
click at [423, 308] on label "Culture & History" at bounding box center [363, 328] width 180 height 41
click at [427, 321] on button "Culture & History" at bounding box center [433, 327] width 13 height 13
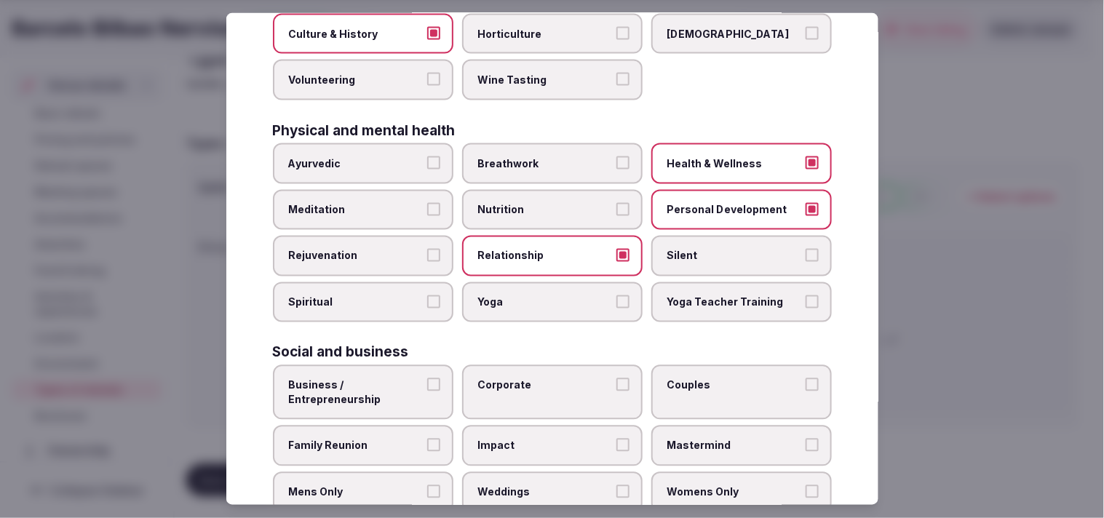
scroll to position [557, 0]
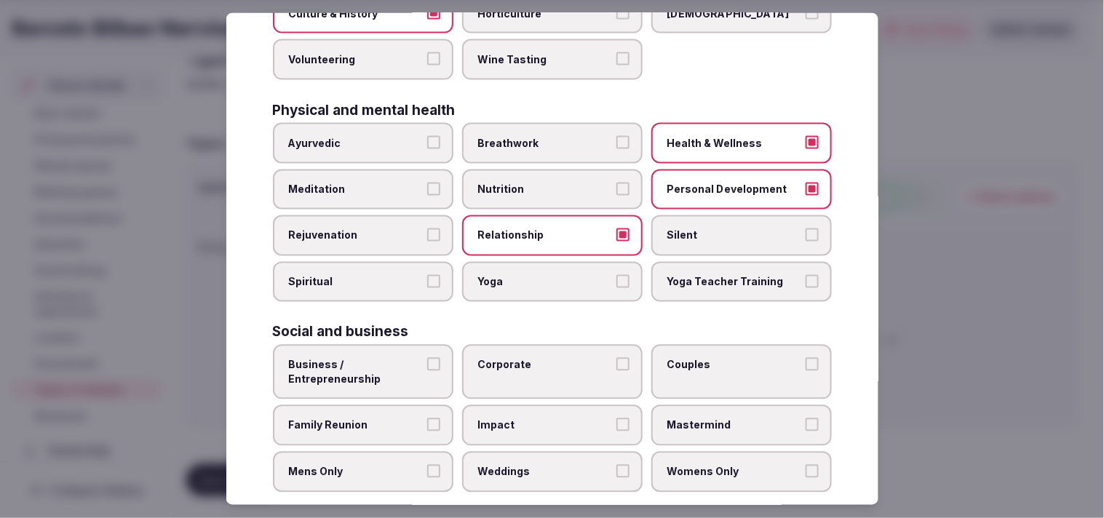
drag, startPoint x: 431, startPoint y: 357, endPoint x: 470, endPoint y: 354, distance: 39.5
click at [431, 356] on label "Business / Entrepreneurship" at bounding box center [363, 372] width 180 height 55
click at [431, 358] on button "Business / Entrepreneurship" at bounding box center [433, 364] width 13 height 13
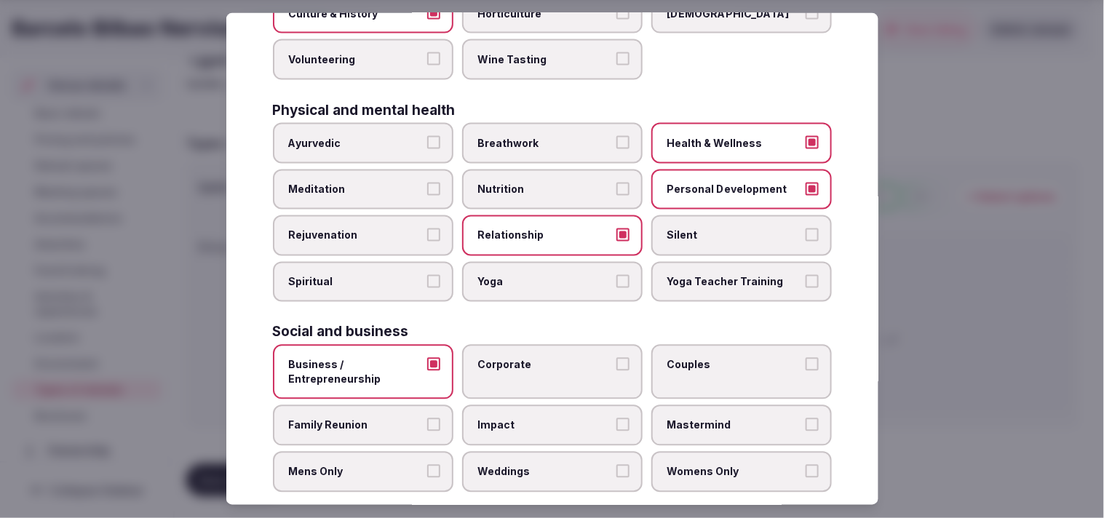
drag, startPoint x: 554, startPoint y: 337, endPoint x: 671, endPoint y: 354, distance: 118.4
click at [560, 345] on label "Corporate" at bounding box center [552, 372] width 180 height 55
click at [616, 358] on button "Corporate" at bounding box center [622, 364] width 13 height 13
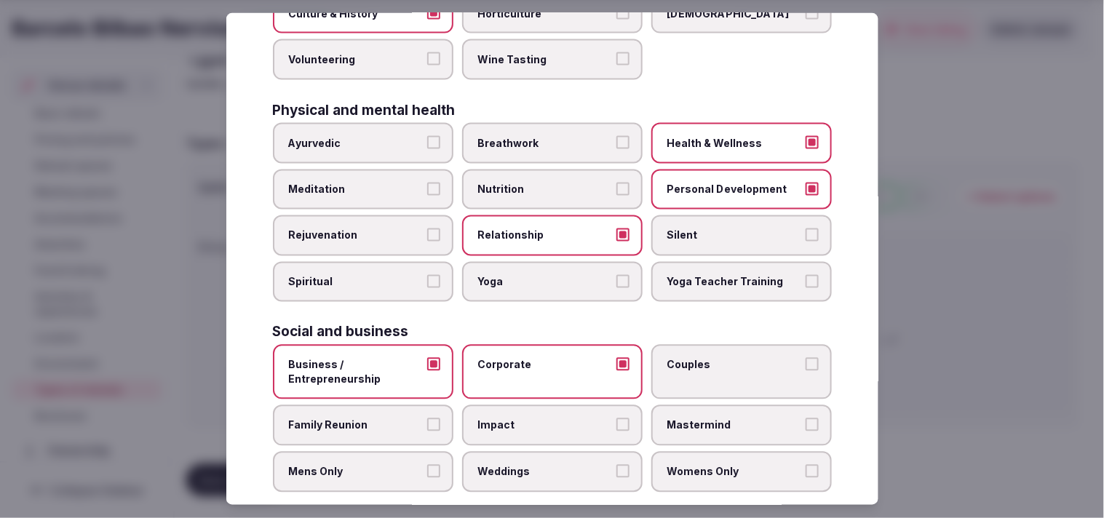
drag, startPoint x: 707, startPoint y: 356, endPoint x: 620, endPoint y: 393, distance: 94.6
click at [707, 355] on label "Couples" at bounding box center [741, 372] width 180 height 55
click at [805, 358] on button "Couples" at bounding box center [811, 364] width 13 height 13
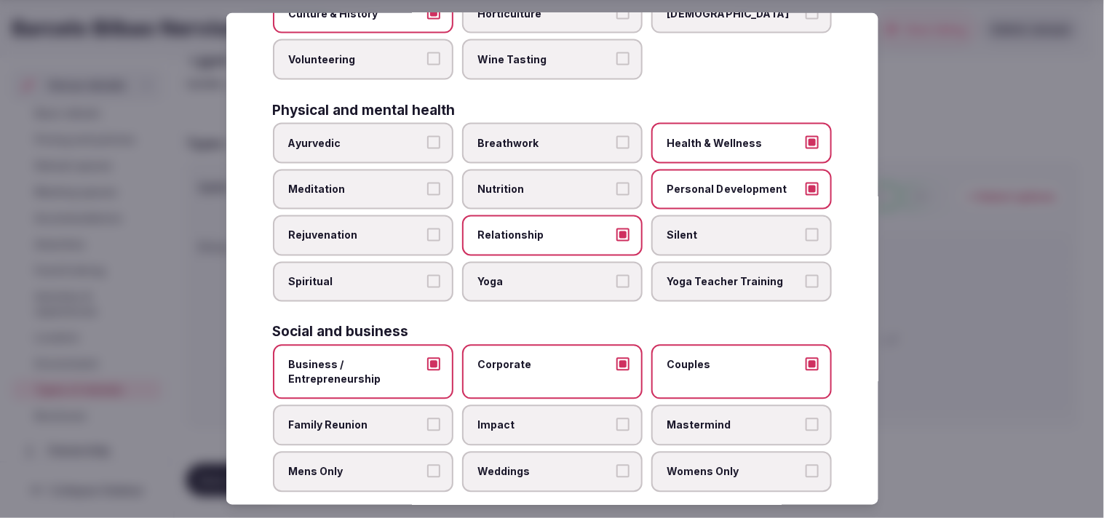
click at [427, 418] on button "Family Reunion" at bounding box center [433, 424] width 13 height 13
drag, startPoint x: 578, startPoint y: 450, endPoint x: 602, endPoint y: 453, distance: 23.5
click at [577, 465] on span "Weddings" at bounding box center [545, 472] width 134 height 15
click at [616, 465] on button "Weddings" at bounding box center [622, 471] width 13 height 13
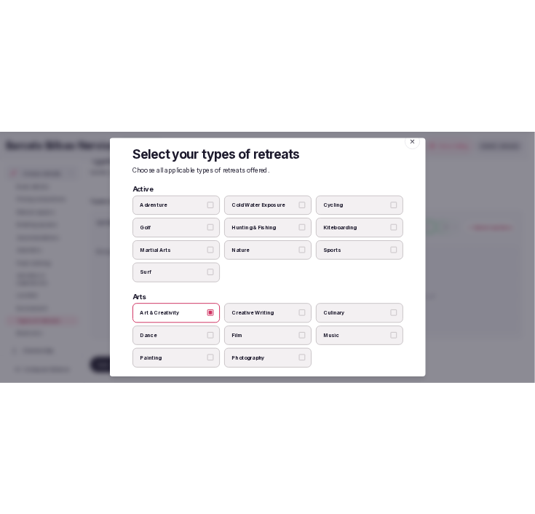
scroll to position [0, 0]
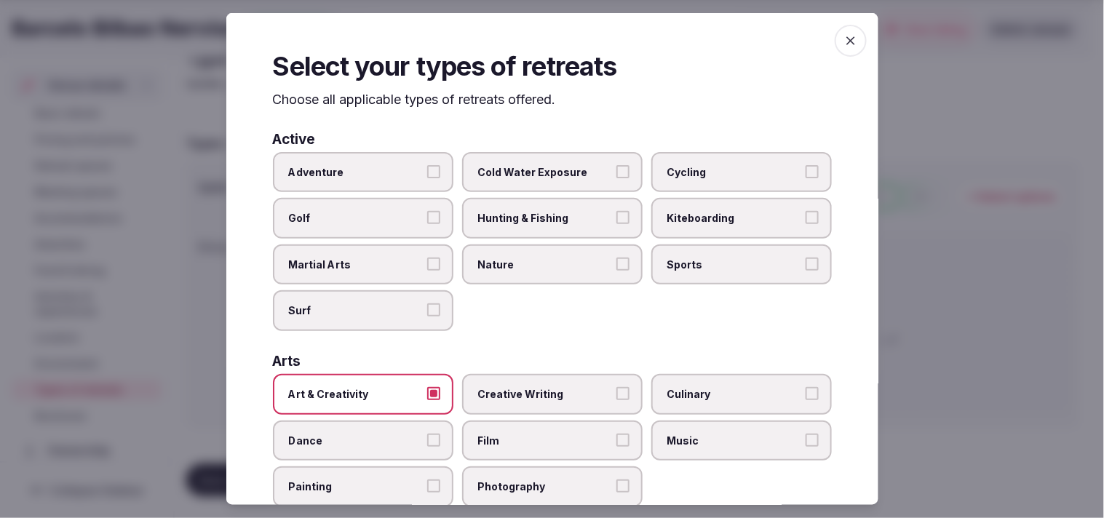
click at [843, 40] on icon "button" at bounding box center [850, 40] width 15 height 15
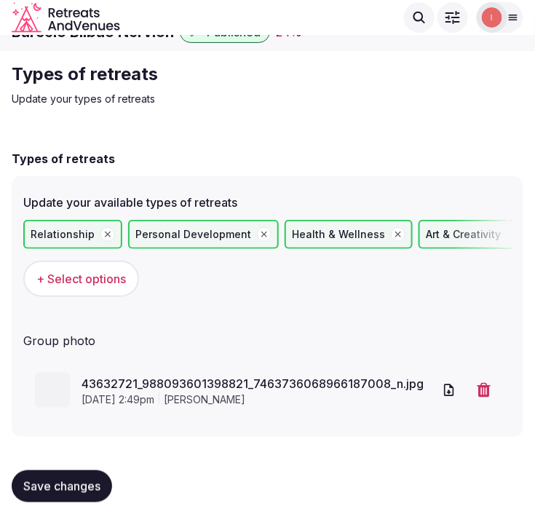
scroll to position [31, 0]
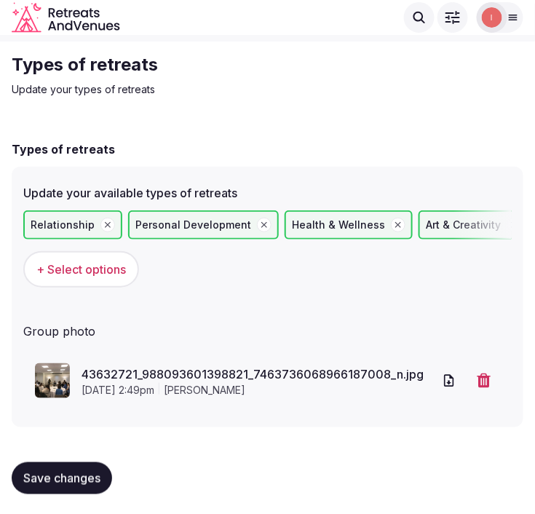
drag, startPoint x: 63, startPoint y: 463, endPoint x: 124, endPoint y: 431, distance: 70.0
click at [66, 462] on button "Save changes" at bounding box center [62, 478] width 100 height 32
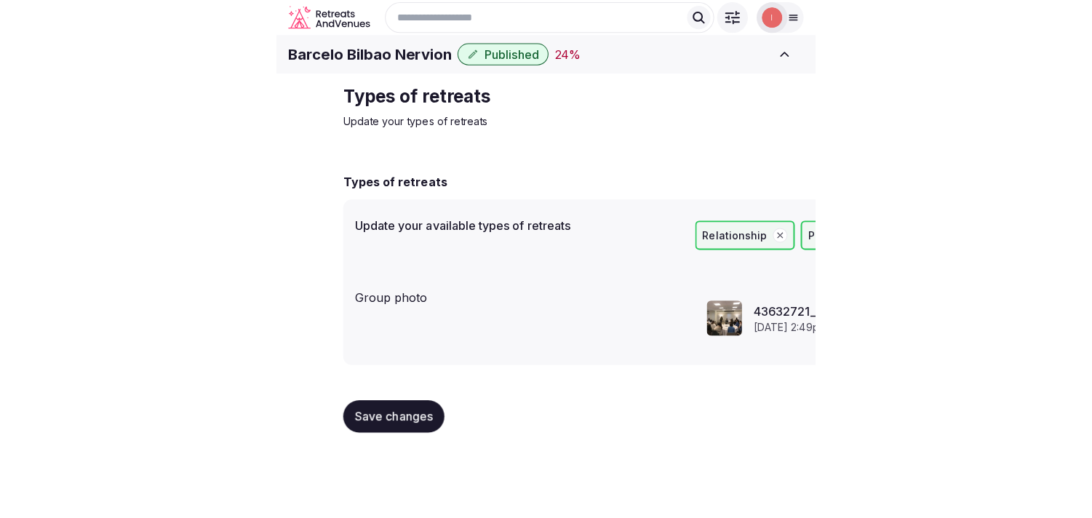
scroll to position [0, 0]
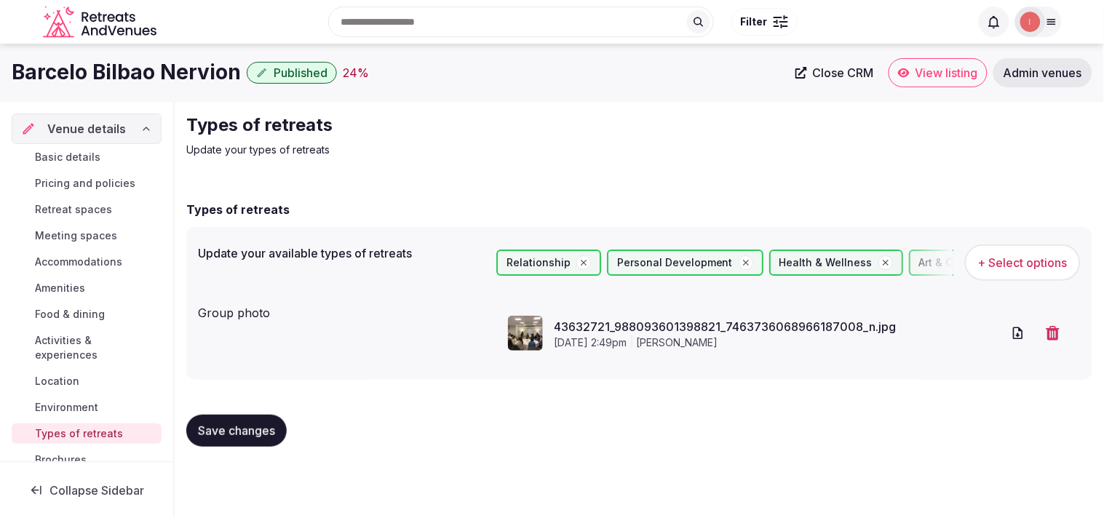
click at [837, 70] on span "Close CRM" at bounding box center [843, 72] width 61 height 15
click at [95, 156] on span "Basic details" at bounding box center [67, 157] width 65 height 15
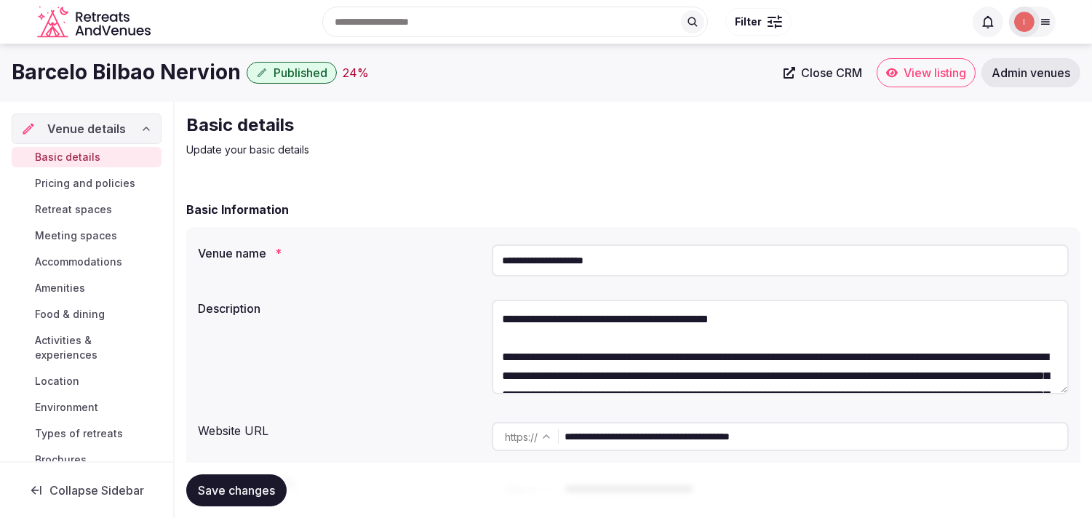
click at [904, 71] on span "View listing" at bounding box center [935, 72] width 63 height 15
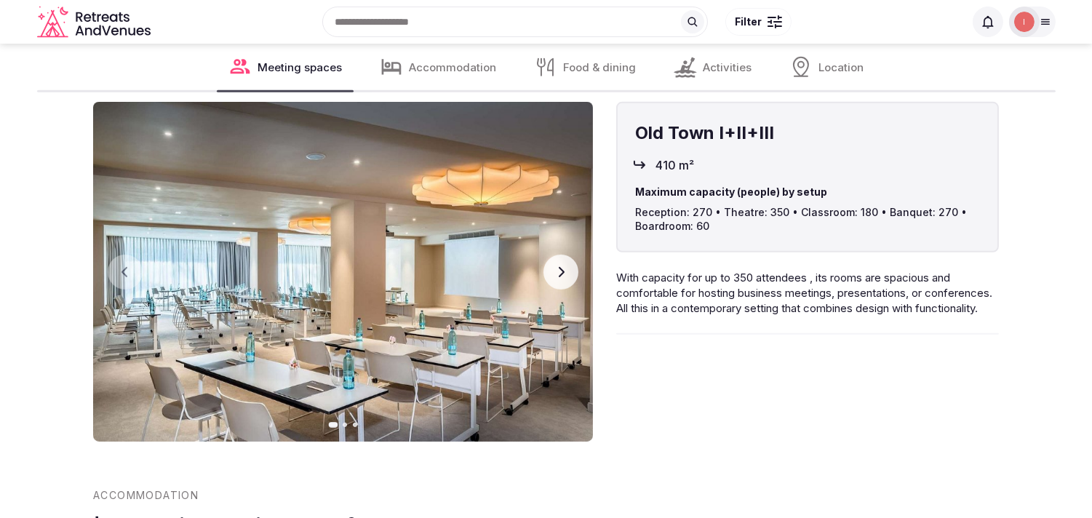
scroll to position [1536, 0]
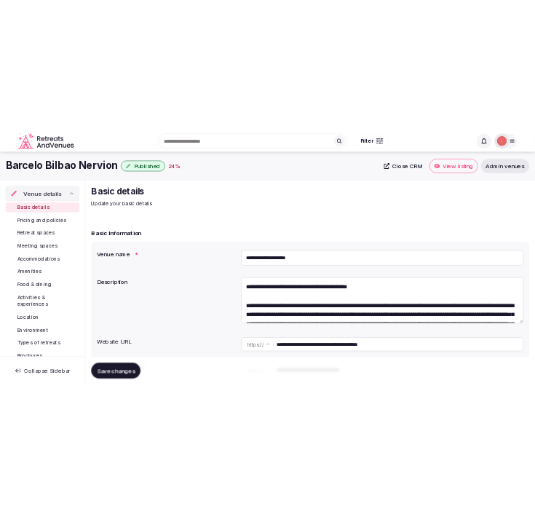
scroll to position [81, 0]
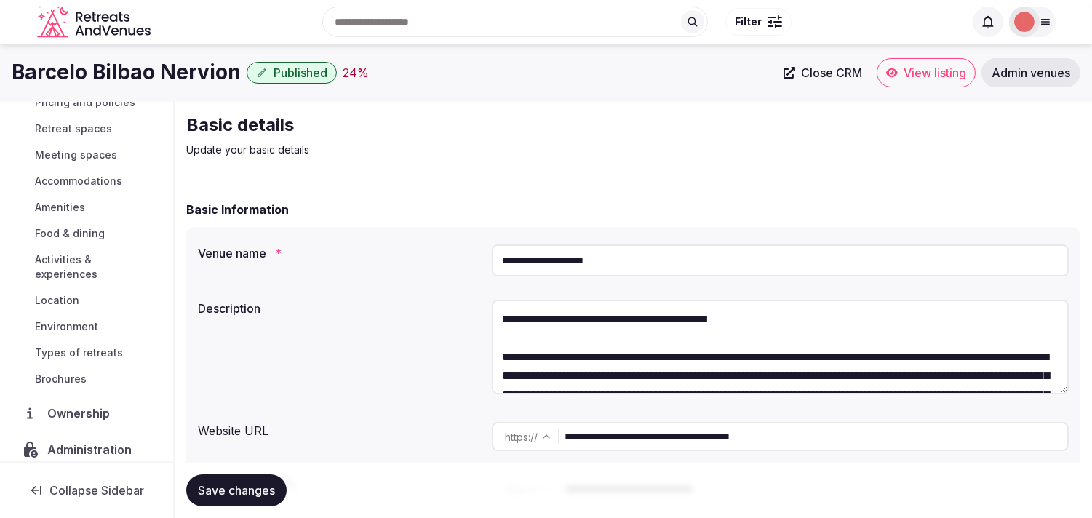
click at [231, 481] on button "Save changes" at bounding box center [236, 490] width 100 height 32
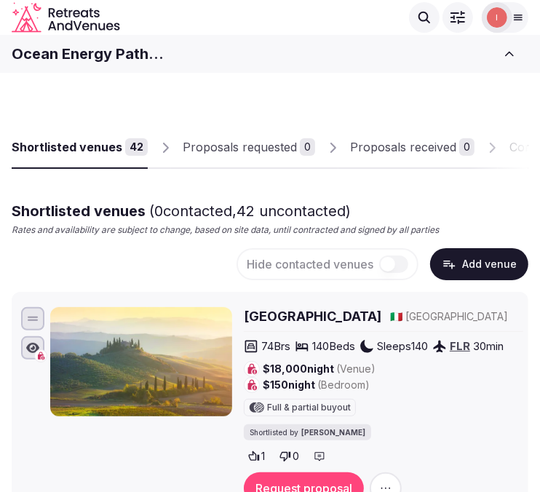
click at [452, 269] on icon "button" at bounding box center [449, 264] width 15 height 15
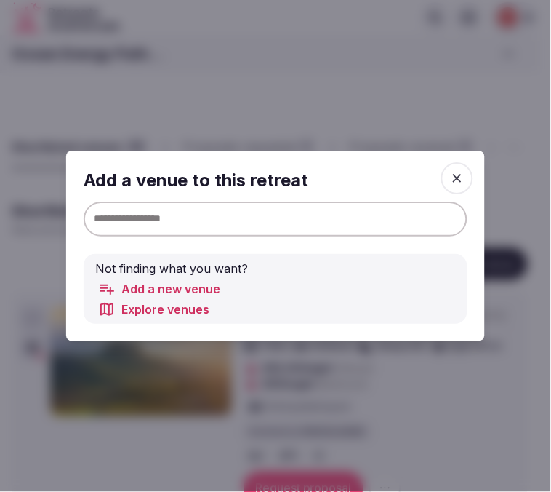
click at [296, 199] on div "Add a venue to this retreat Not finding what you want? Add a new venue Explore …" at bounding box center [276, 246] width 384 height 156
click at [295, 211] on input at bounding box center [276, 219] width 384 height 35
paste input "**********"
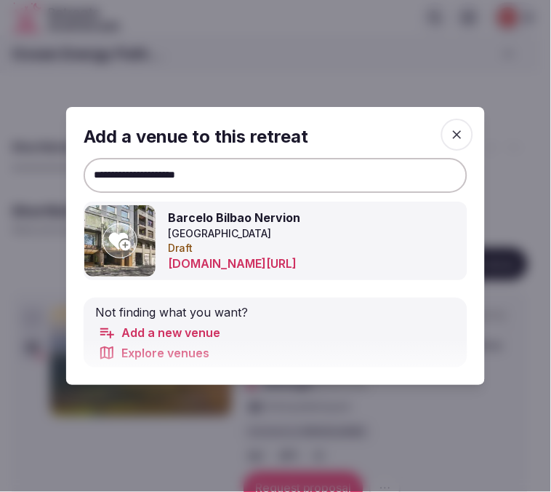
type input "**********"
click at [121, 238] on icon at bounding box center [120, 241] width 22 height 17
click at [296, 183] on input "**********" at bounding box center [276, 175] width 384 height 35
drag, startPoint x: 258, startPoint y: 188, endPoint x: 55, endPoint y: 187, distance: 203.7
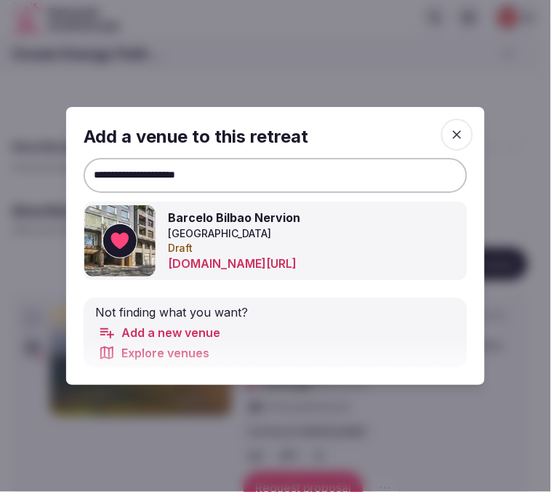
paste input
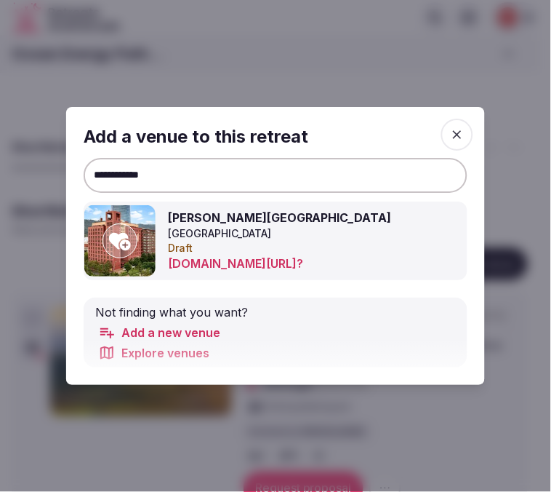
type input "**********"
click at [124, 234] on icon at bounding box center [120, 241] width 22 height 17
click at [463, 121] on span "button" at bounding box center [458, 135] width 32 height 32
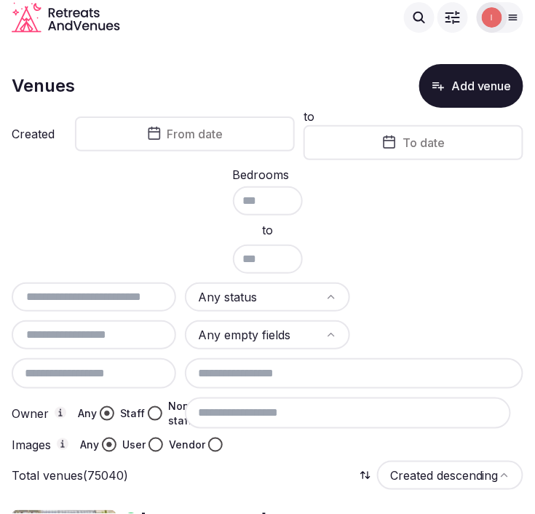
drag, startPoint x: 115, startPoint y: 287, endPoint x: 108, endPoint y: 291, distance: 8.5
click at [113, 288] on input "text" at bounding box center [93, 296] width 153 height 17
paste input "**********"
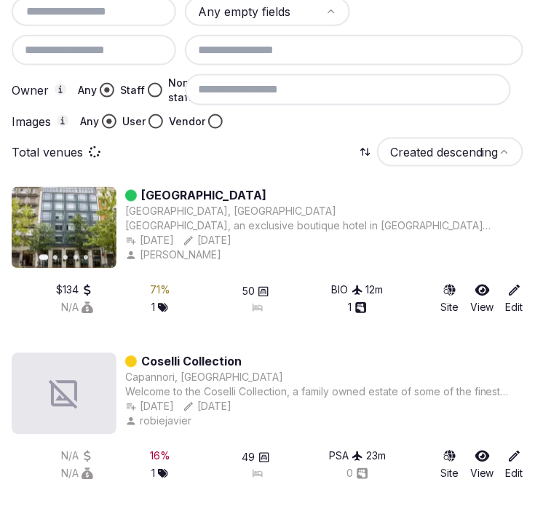
scroll to position [159, 0]
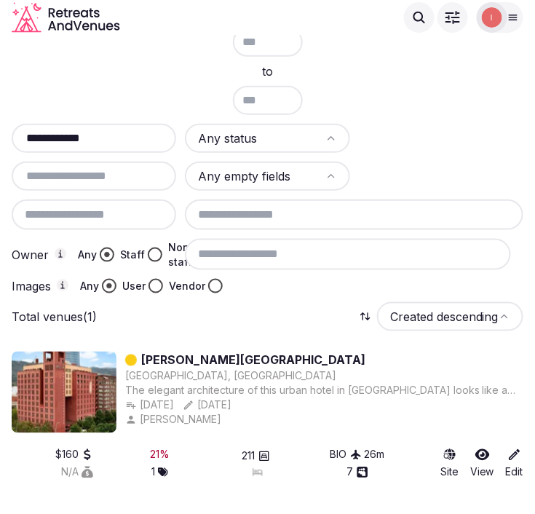
type input "**********"
click at [170, 351] on link "[PERSON_NAME][GEOGRAPHIC_DATA]" at bounding box center [253, 359] width 224 height 17
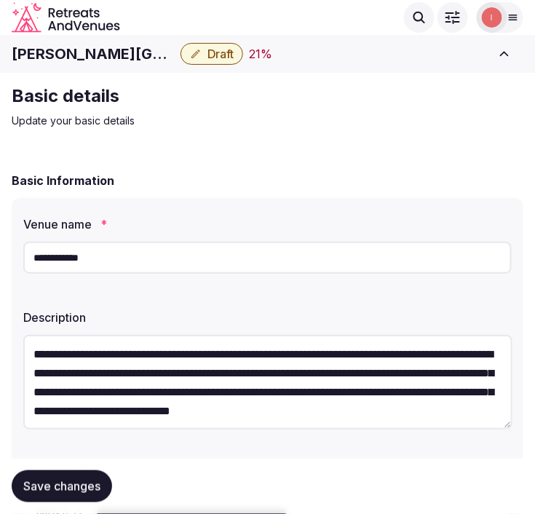
click at [42, 52] on h1 "[PERSON_NAME][GEOGRAPHIC_DATA]" at bounding box center [93, 54] width 163 height 20
click at [39, 52] on h1 "[PERSON_NAME][GEOGRAPHIC_DATA]" at bounding box center [93, 54] width 163 height 20
copy div "[PERSON_NAME][GEOGRAPHIC_DATA]"
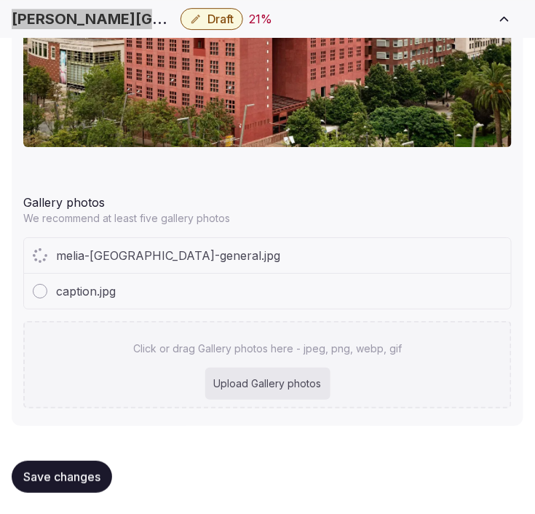
scroll to position [1766, 0]
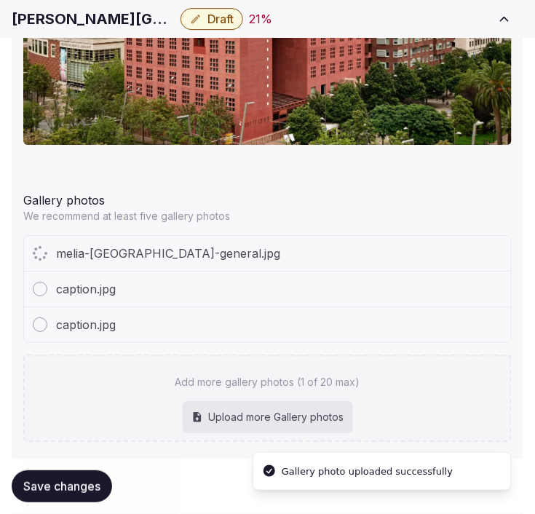
click at [366, 354] on div "Add more gallery photos (1 of 20 max) Upload more Gallery photos" at bounding box center [267, 397] width 488 height 87
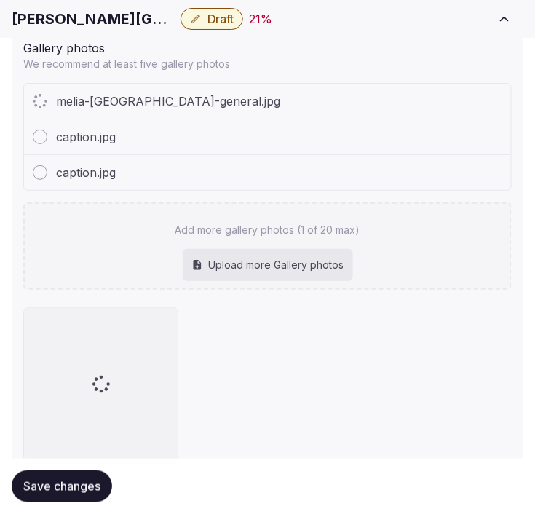
scroll to position [1928, 0]
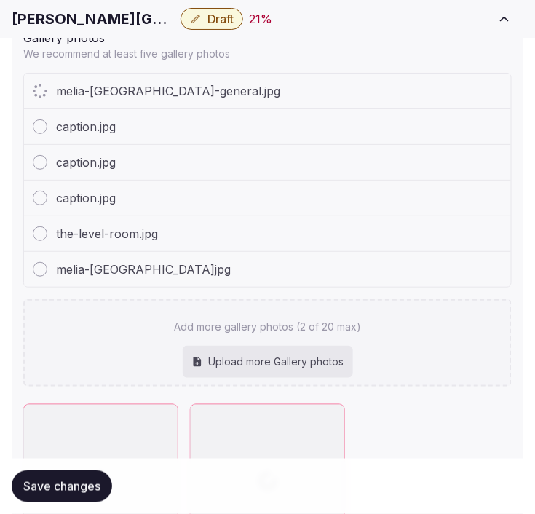
click at [375, 292] on div "melia-[GEOGRAPHIC_DATA]-general.jpg caption.jpg caption.jpg caption.jpg the-lev…" at bounding box center [267, 230] width 488 height 314
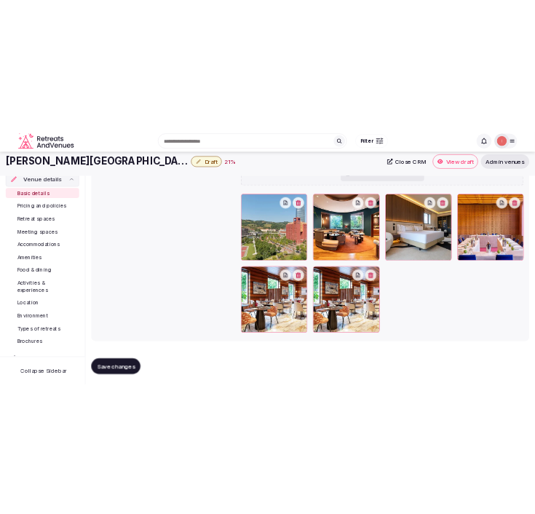
scroll to position [0, 0]
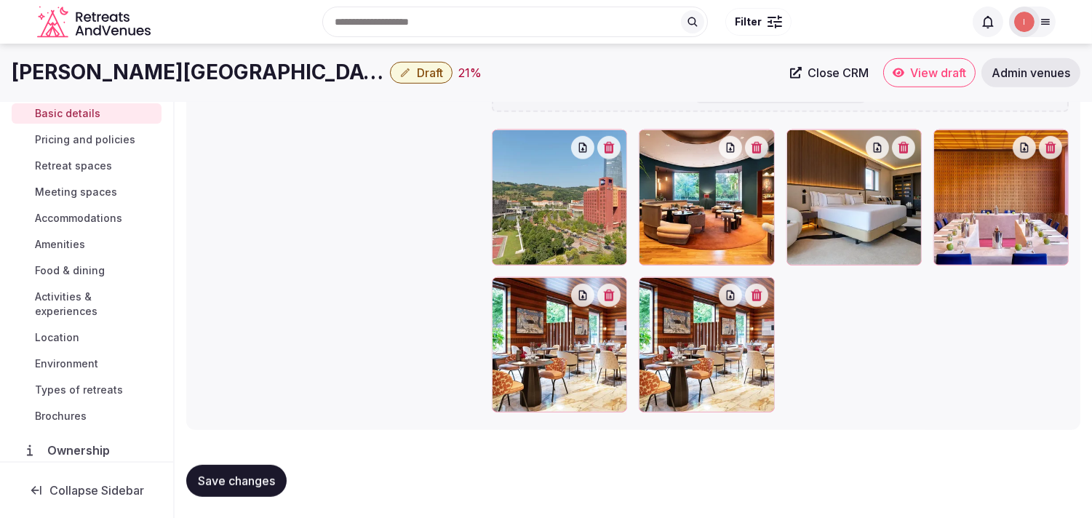
click at [534, 290] on icon "button" at bounding box center [756, 296] width 11 height 12
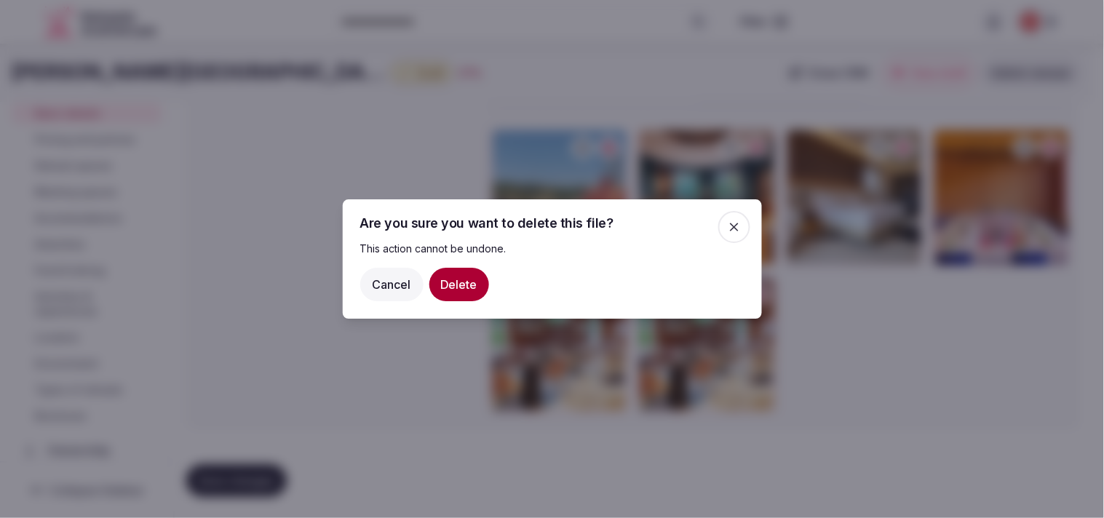
click at [466, 279] on button "Delete" at bounding box center [459, 284] width 60 height 33
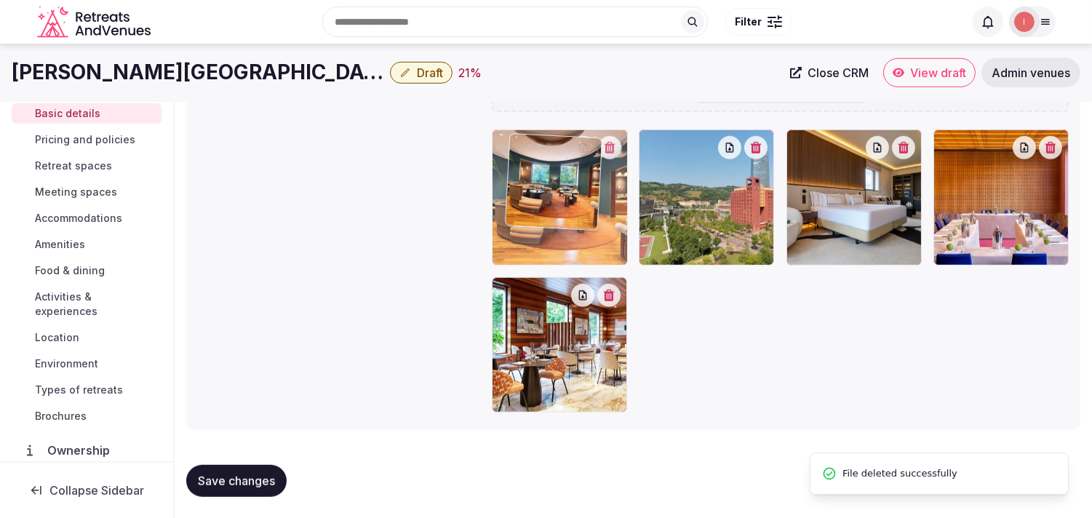
drag, startPoint x: 653, startPoint y: 144, endPoint x: 520, endPoint y: 151, distance: 132.6
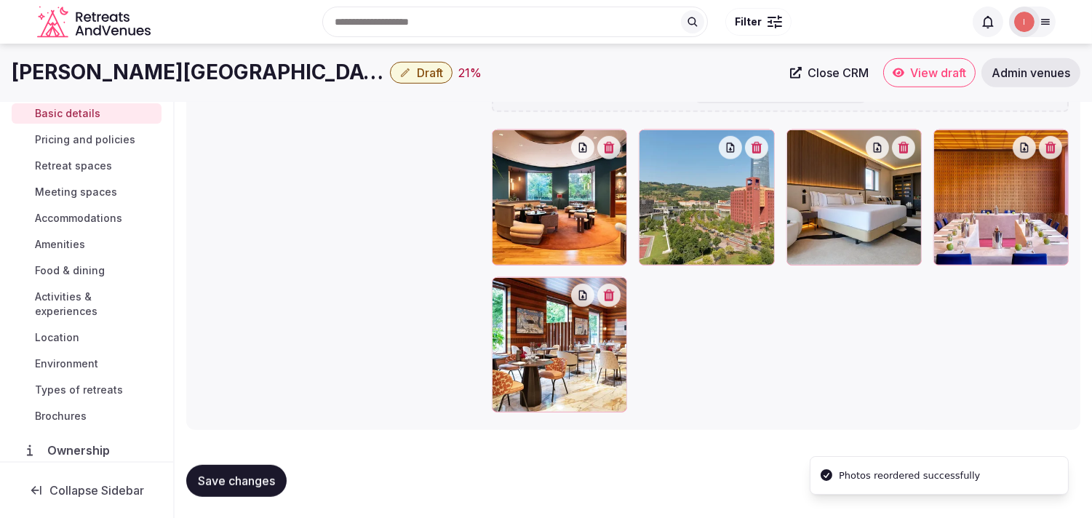
click at [263, 470] on button "Save changes" at bounding box center [236, 481] width 100 height 32
click at [220, 469] on button "Save changes" at bounding box center [236, 481] width 100 height 32
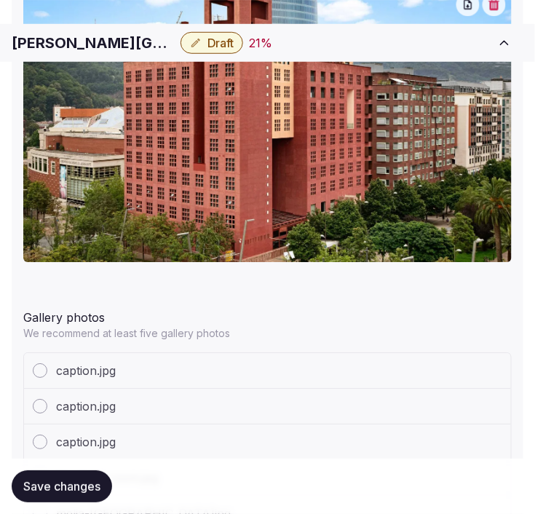
scroll to position [1892, 0]
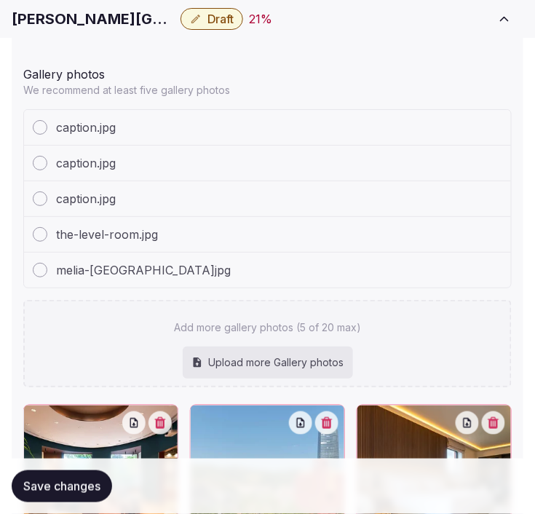
click at [80, 490] on span "Save changes" at bounding box center [61, 486] width 77 height 15
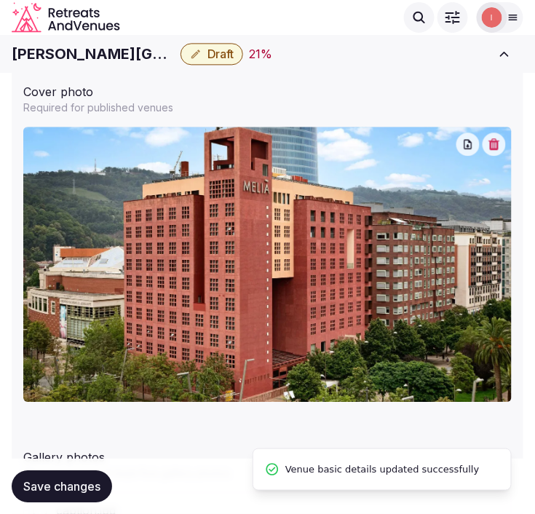
scroll to position [1487, 0]
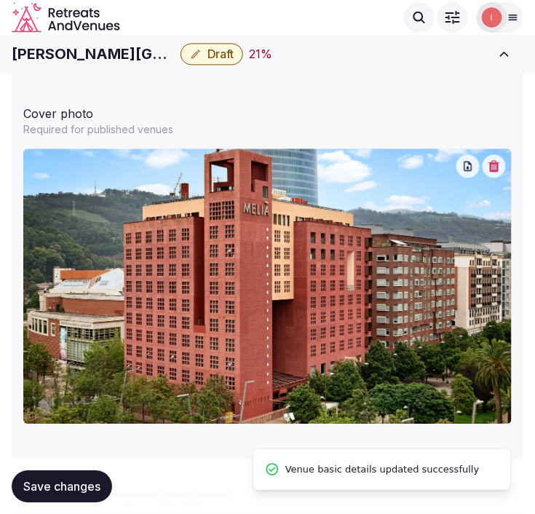
click at [207, 51] on span "Draft" at bounding box center [220, 54] width 26 height 15
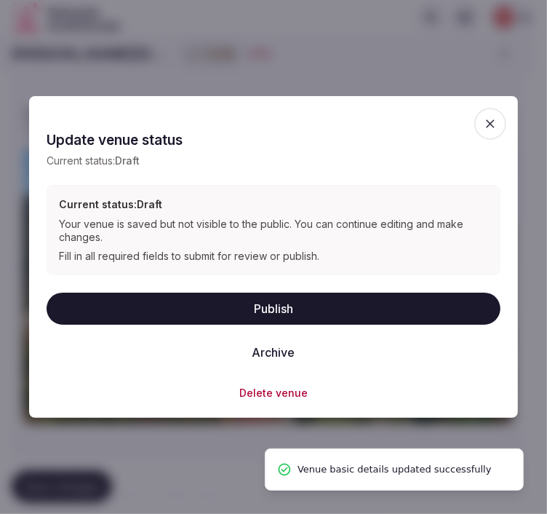
click at [271, 309] on button "Publish" at bounding box center [274, 308] width 454 height 32
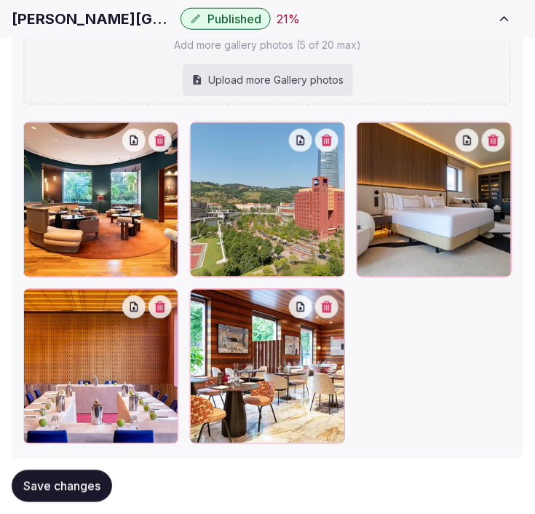
scroll to position [2209, 0]
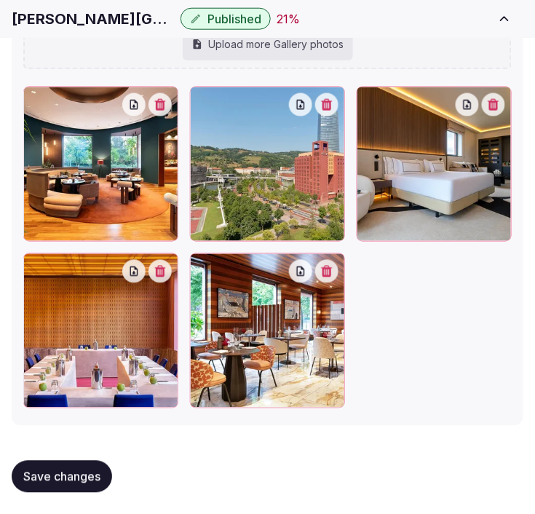
click at [31, 484] on button "Save changes" at bounding box center [62, 477] width 100 height 32
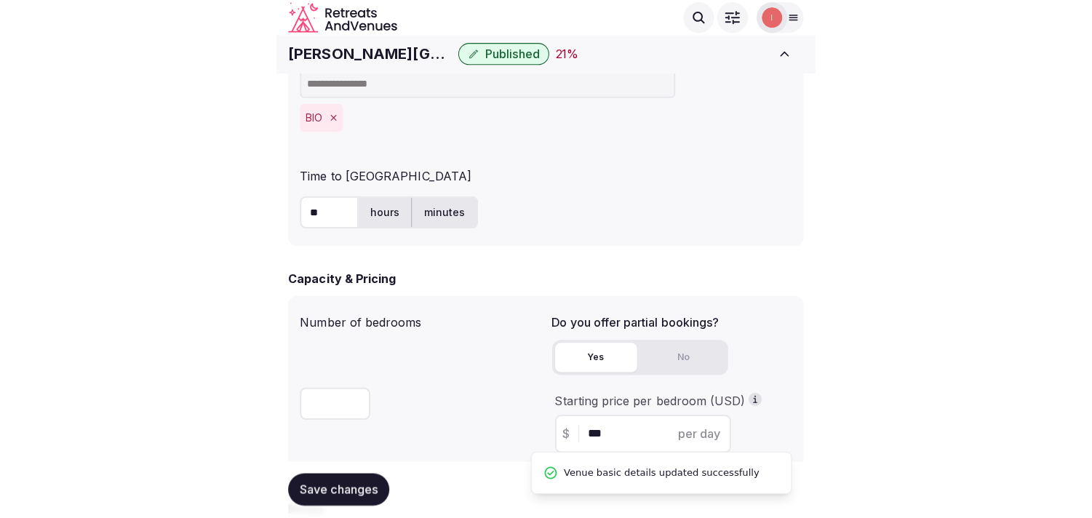
scroll to position [917, 0]
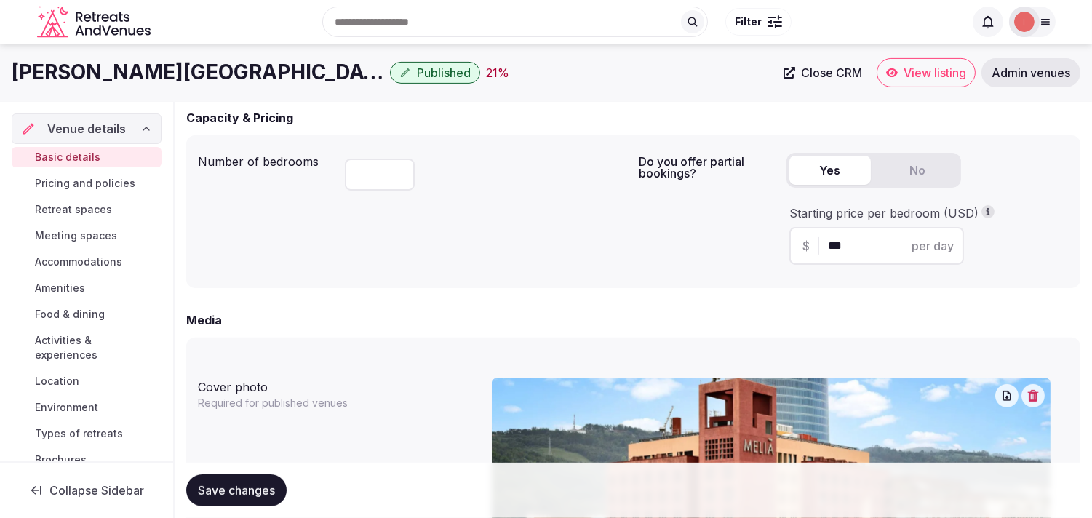
click at [54, 183] on span "Pricing and policies" at bounding box center [85, 183] width 100 height 15
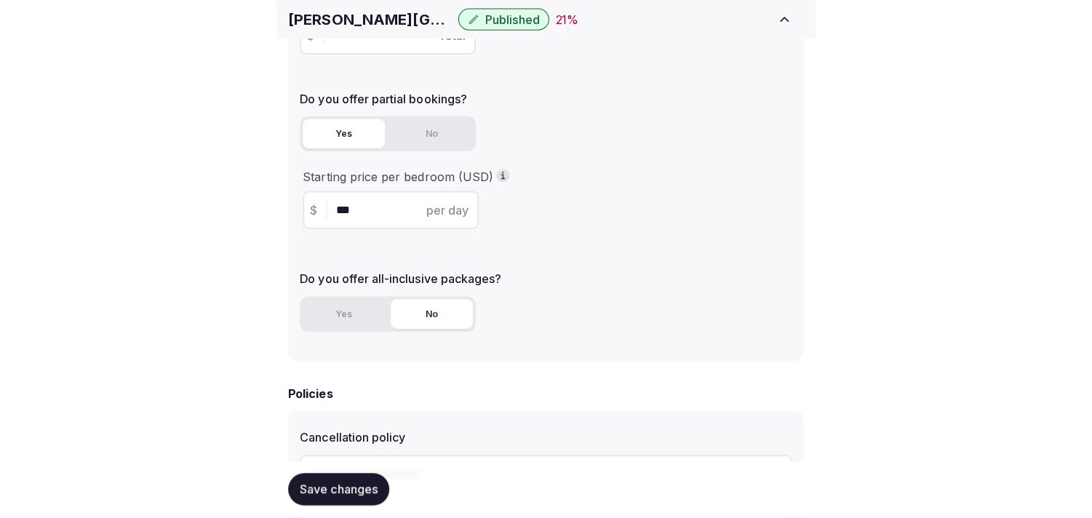
scroll to position [404, 0]
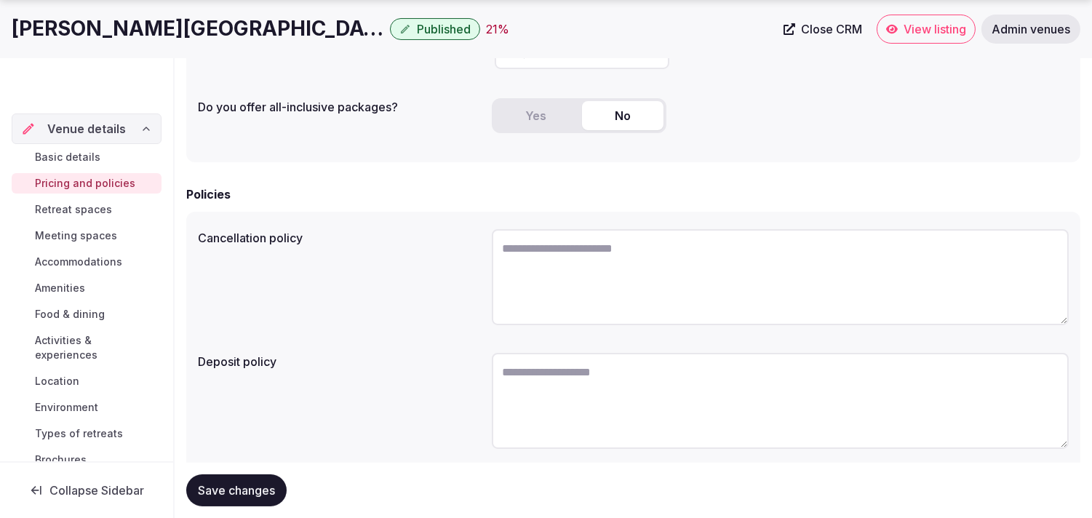
click at [92, 212] on span "Retreat spaces" at bounding box center [73, 209] width 77 height 15
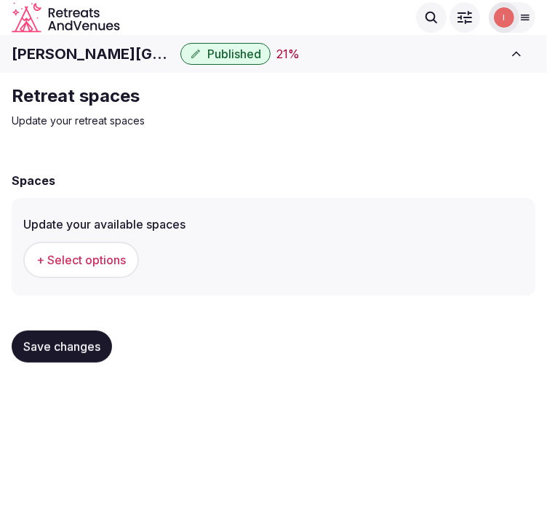
click at [95, 255] on span "+ Select options" at bounding box center [80, 260] width 89 height 16
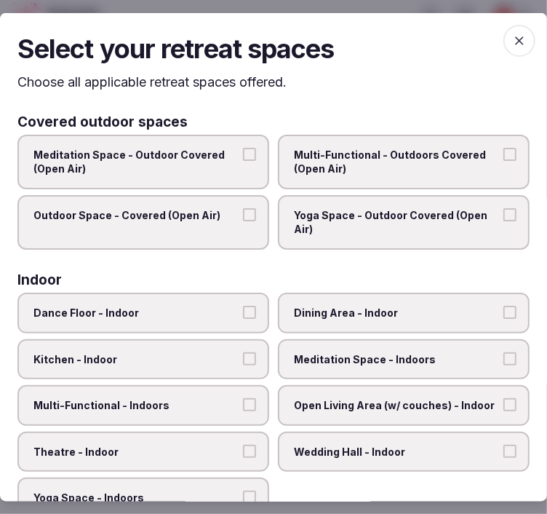
click at [441, 309] on span "Dining Area - Indoor" at bounding box center [396, 313] width 205 height 15
click at [503, 309] on button "Dining Area - Indoor" at bounding box center [509, 312] width 13 height 13
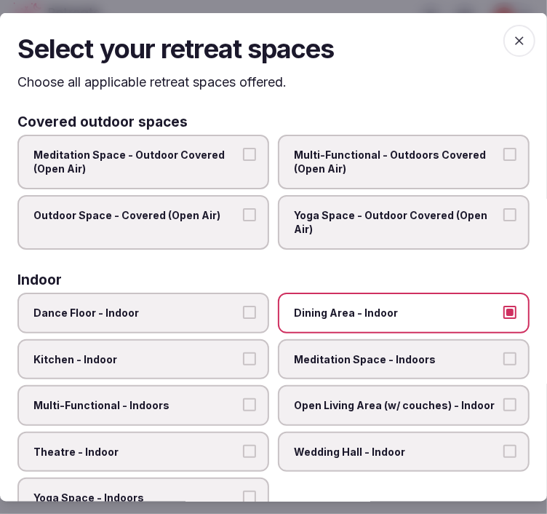
click at [340, 351] on span "Meditation Space - Indoors" at bounding box center [396, 358] width 205 height 15
click at [503, 351] on button "Meditation Space - Indoors" at bounding box center [509, 357] width 13 height 13
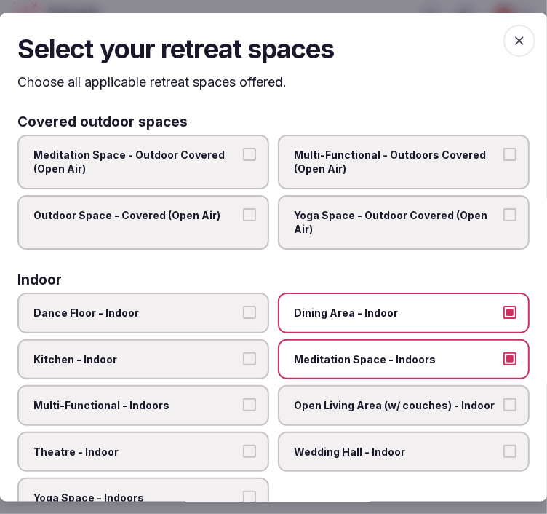
click at [451, 364] on label "Meditation Space - Indoors" at bounding box center [404, 358] width 252 height 41
click at [503, 364] on button "Meditation Space - Indoors" at bounding box center [509, 357] width 13 height 13
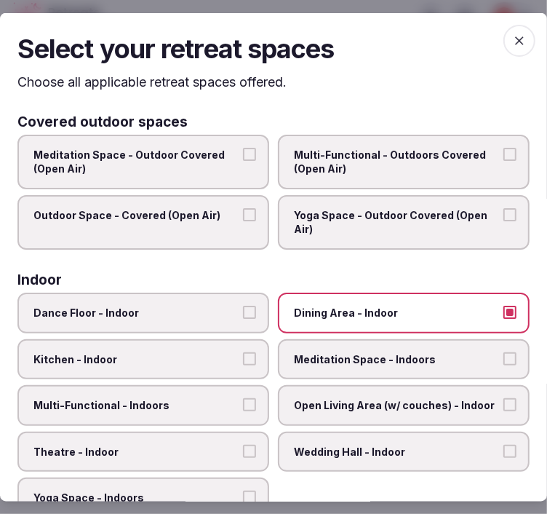
click at [178, 398] on span "Multi-Functional - Indoors" at bounding box center [135, 405] width 205 height 15
click at [243, 398] on button "Multi-Functional - Indoors" at bounding box center [249, 404] width 13 height 13
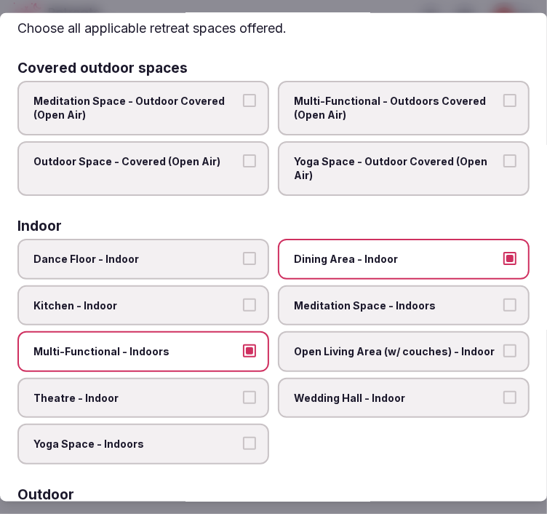
scroll to position [81, 0]
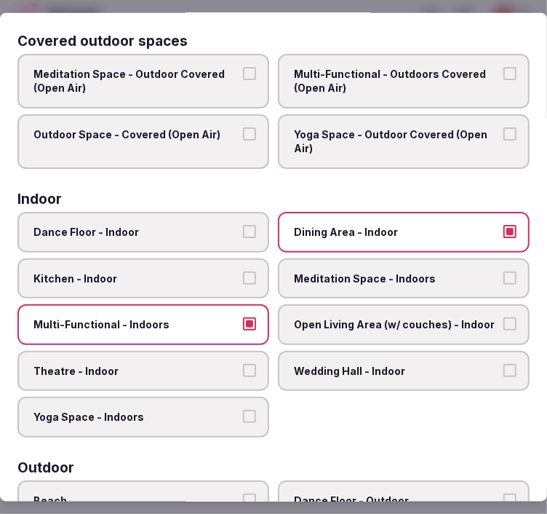
click at [245, 260] on label "Kitchen - Indoor" at bounding box center [143, 278] width 252 height 41
click at [245, 271] on button "Kitchen - Indoor" at bounding box center [249, 277] width 13 height 13
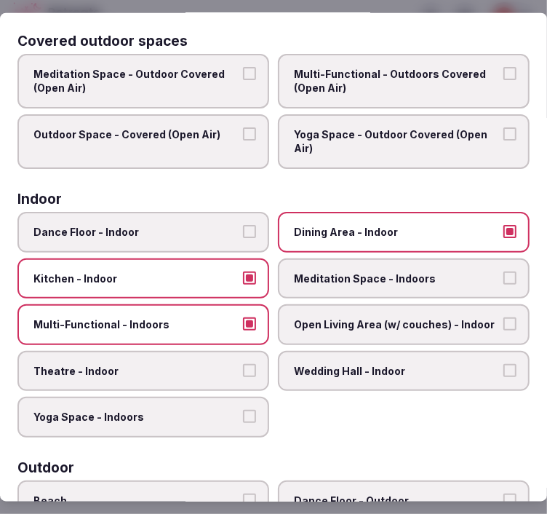
click at [398, 279] on span "Meditation Space - Indoors" at bounding box center [396, 278] width 205 height 15
click at [503, 279] on button "Meditation Space - Indoors" at bounding box center [509, 277] width 13 height 13
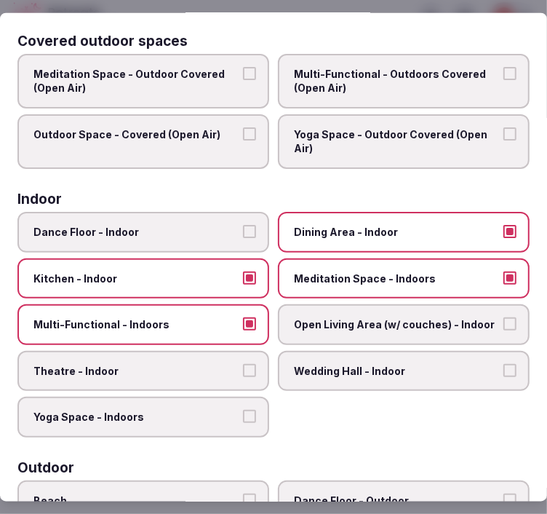
drag, startPoint x: 423, startPoint y: 280, endPoint x: 439, endPoint y: 282, distance: 15.3
click at [426, 277] on label "Meditation Space - Indoors" at bounding box center [404, 278] width 252 height 41
click at [503, 277] on button "Meditation Space - Indoors" at bounding box center [509, 277] width 13 height 13
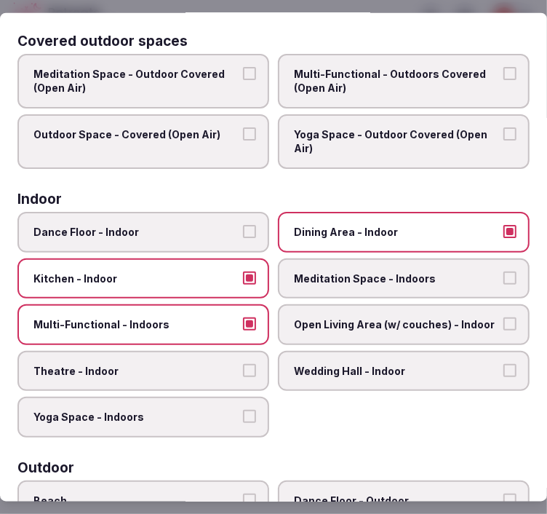
click at [428, 320] on span "Open Living Area (w/ couches) - Indoor" at bounding box center [396, 324] width 205 height 15
click at [503, 320] on button "Open Living Area (w/ couches) - Indoor" at bounding box center [509, 323] width 13 height 13
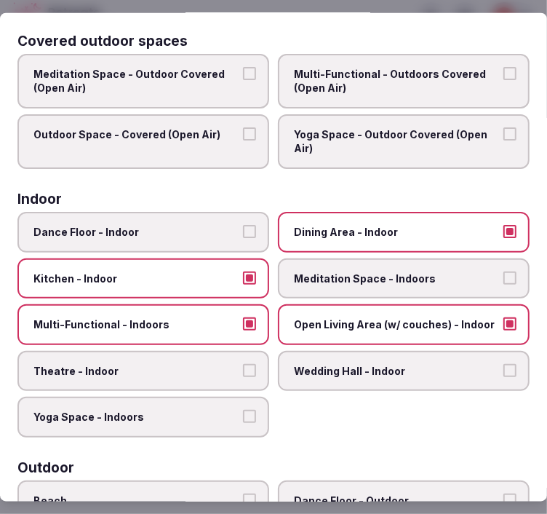
drag, startPoint x: 433, startPoint y: 74, endPoint x: 393, endPoint y: 78, distance: 40.2
click at [432, 74] on span "Multi-Functional - Outdoors Covered (Open Air)" at bounding box center [396, 80] width 205 height 28
click at [503, 74] on button "Multi-Functional - Outdoors Covered (Open Air)" at bounding box center [509, 72] width 13 height 13
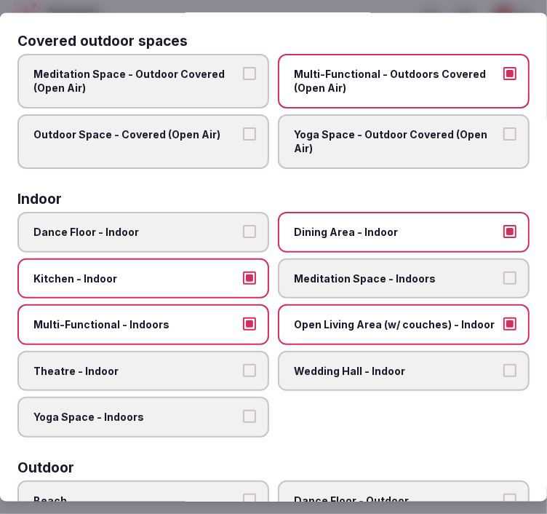
click at [199, 132] on span "Outdoor Space - Covered (Open Air)" at bounding box center [135, 134] width 205 height 15
click at [243, 132] on button "Outdoor Space - Covered (Open Air)" at bounding box center [249, 133] width 13 height 13
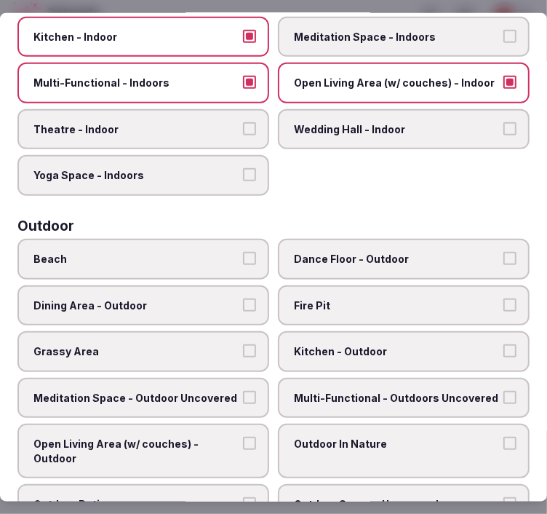
scroll to position [485, 0]
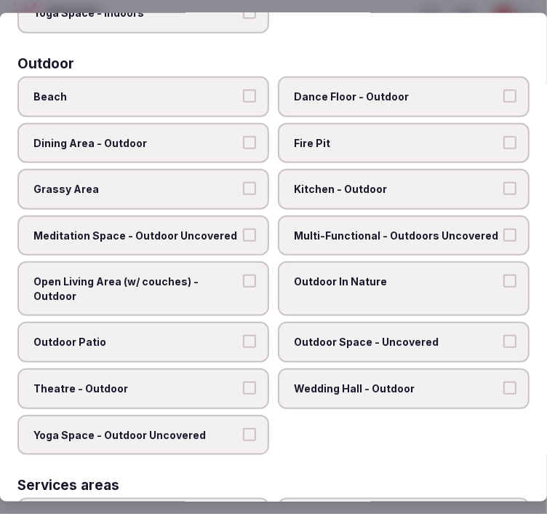
click at [431, 335] on span "Outdoor Space - Uncovered" at bounding box center [396, 342] width 205 height 15
click at [503, 335] on button "Outdoor Space - Uncovered" at bounding box center [509, 341] width 13 height 13
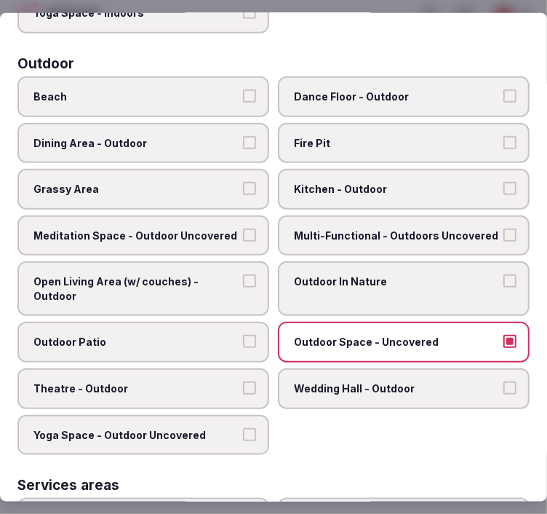
click at [214, 335] on span "Outdoor Patio" at bounding box center [135, 342] width 205 height 15
click at [243, 335] on button "Outdoor Patio" at bounding box center [249, 341] width 13 height 13
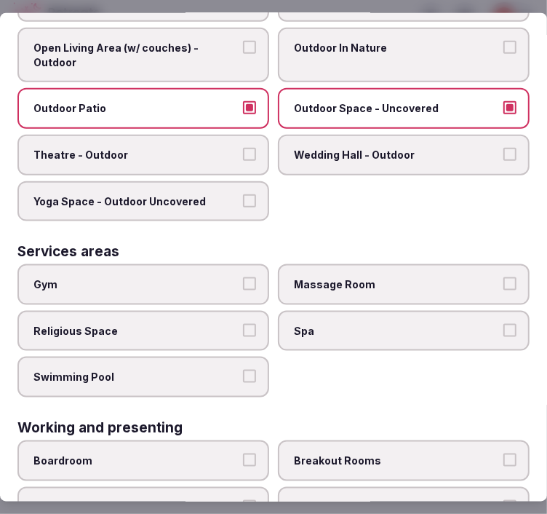
scroll to position [808, 0]
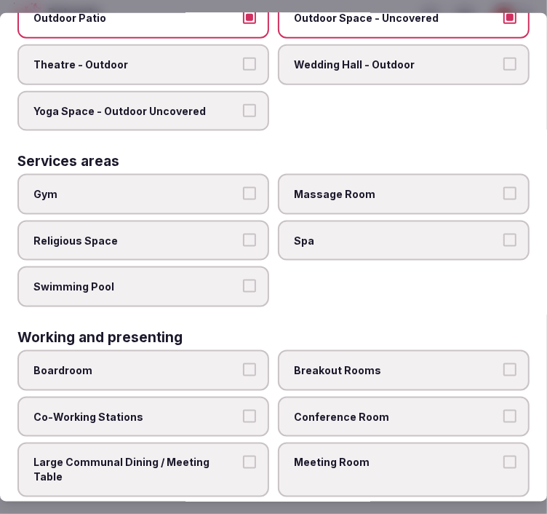
click at [222, 187] on label "Gym" at bounding box center [143, 194] width 252 height 41
click at [243, 187] on button "Gym" at bounding box center [249, 193] width 13 height 13
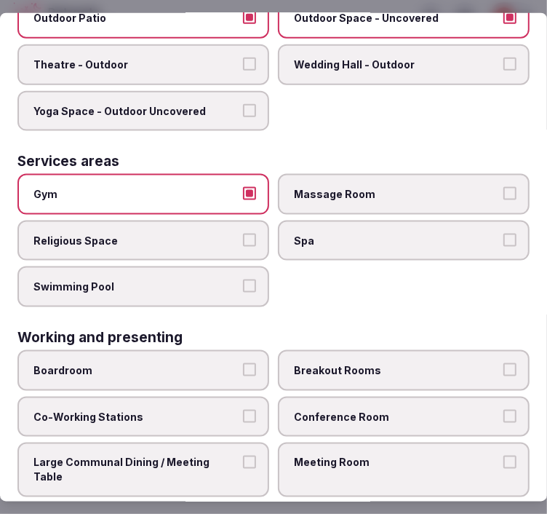
click at [237, 266] on label "Swimming Pool" at bounding box center [143, 286] width 252 height 41
click at [243, 279] on button "Swimming Pool" at bounding box center [249, 285] width 13 height 13
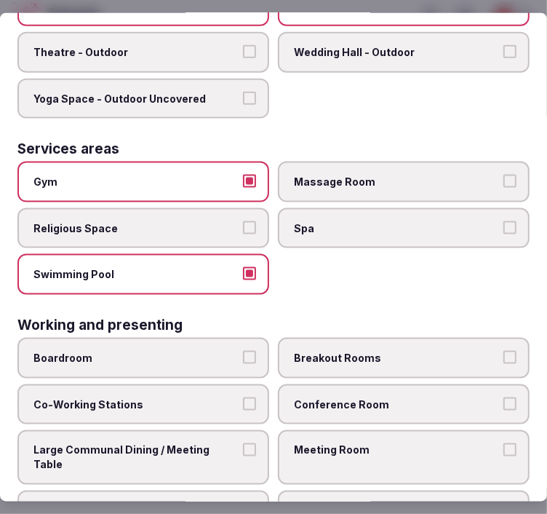
scroll to position [824, 0]
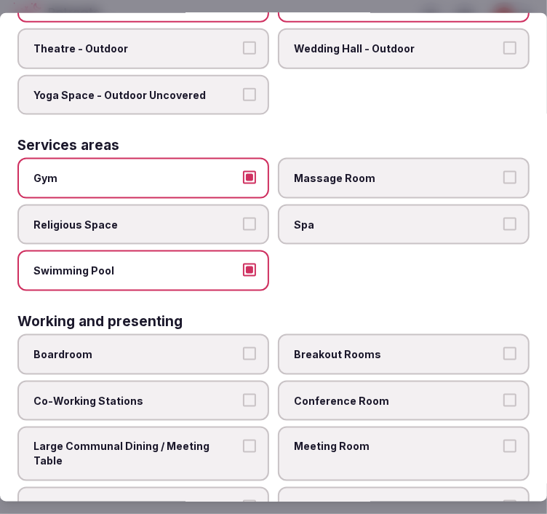
click at [357, 381] on label "Conference Room" at bounding box center [404, 400] width 252 height 41
click at [503, 393] on button "Conference Room" at bounding box center [509, 399] width 13 height 13
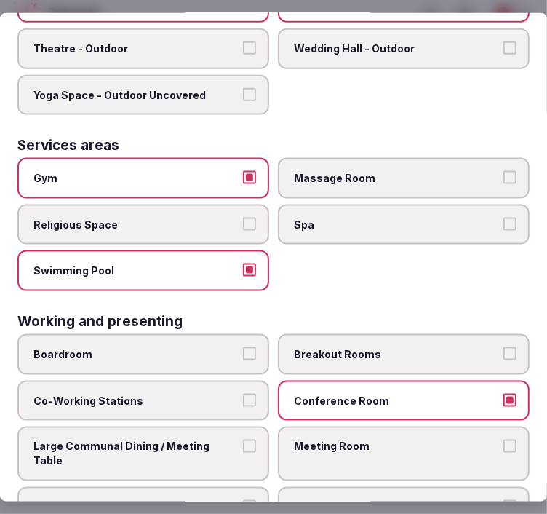
click at [349, 439] on span "Meeting Room" at bounding box center [396, 446] width 205 height 15
click at [503, 439] on button "Meeting Room" at bounding box center [509, 445] width 13 height 13
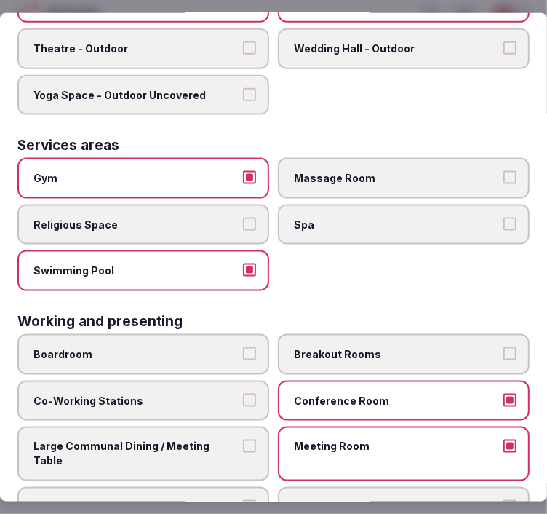
click at [243, 439] on button "Large Communal Dining / Meeting Table" at bounding box center [249, 445] width 13 height 13
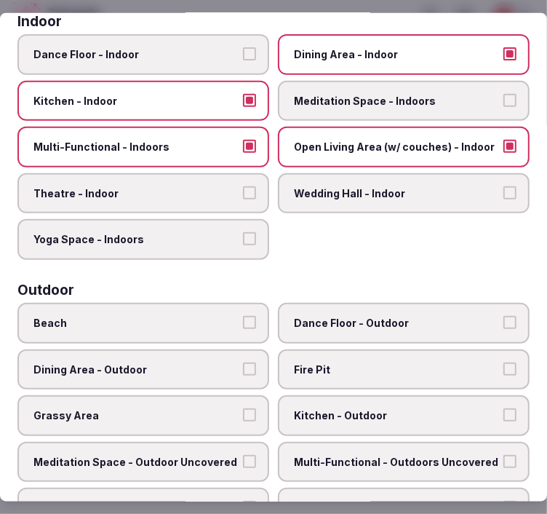
scroll to position [16, 0]
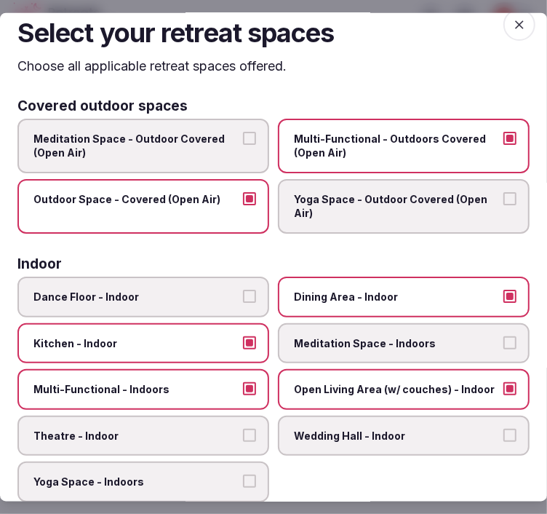
click at [503, 27] on span "button" at bounding box center [519, 25] width 32 height 32
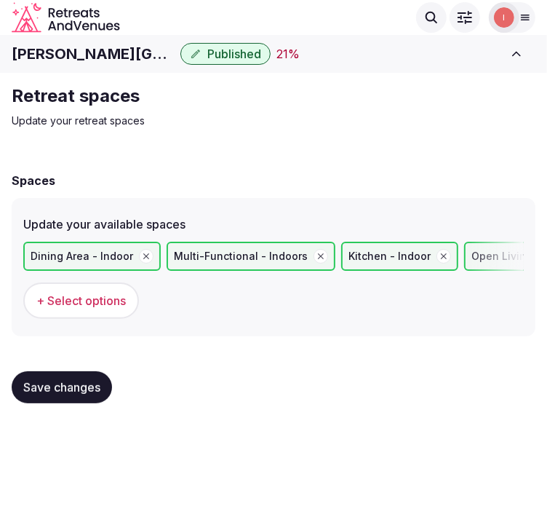
click at [68, 380] on span "Save changes" at bounding box center [61, 387] width 77 height 15
click at [67, 375] on button "Save changes" at bounding box center [62, 387] width 100 height 32
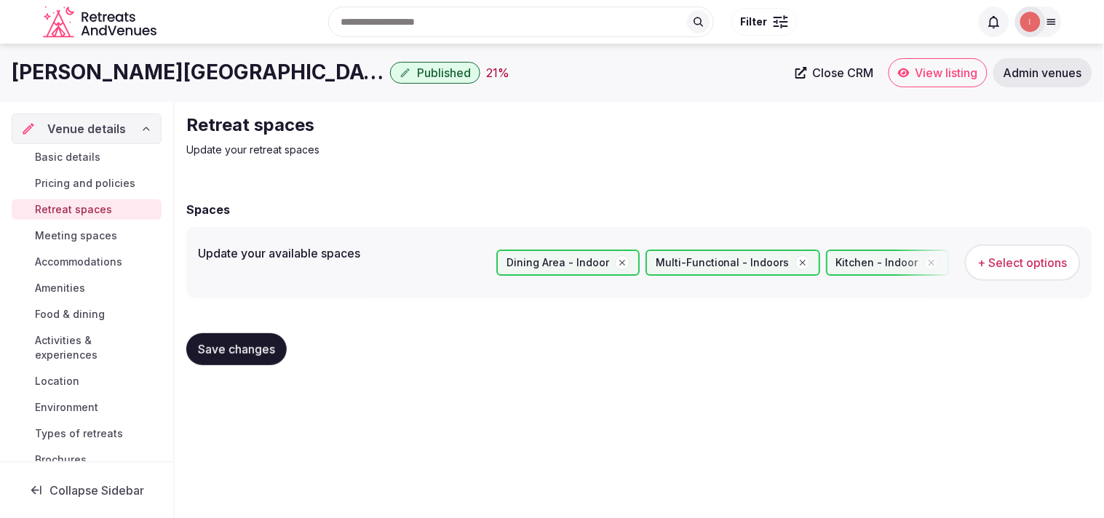
click at [92, 227] on link "Meeting spaces" at bounding box center [87, 236] width 150 height 20
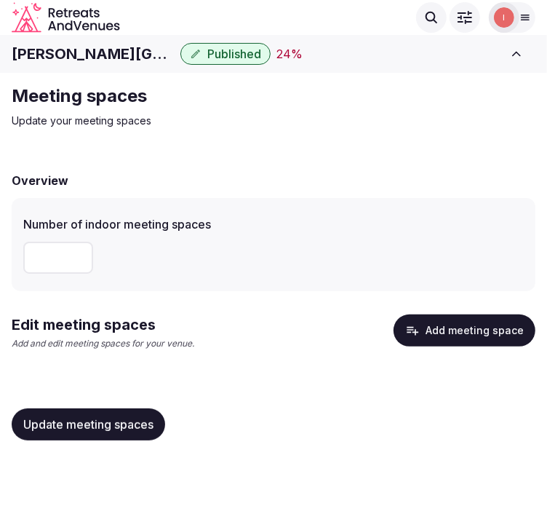
click at [407, 325] on button "Add meeting space" at bounding box center [465, 330] width 142 height 32
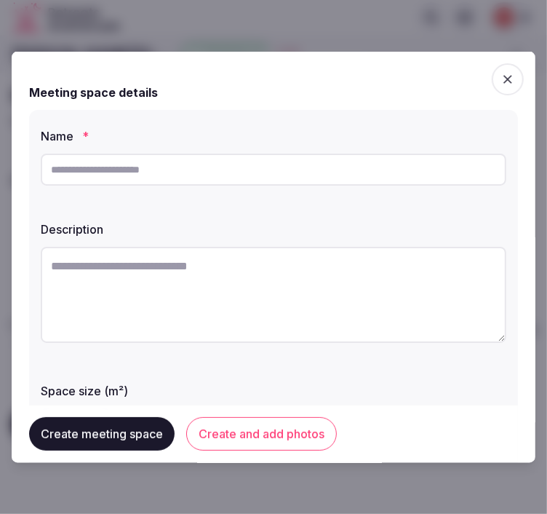
click at [126, 169] on input "text" at bounding box center [274, 170] width 466 height 32
paste input "**********"
type input "**********"
click at [146, 251] on textarea at bounding box center [274, 295] width 466 height 96
paste textarea "**********"
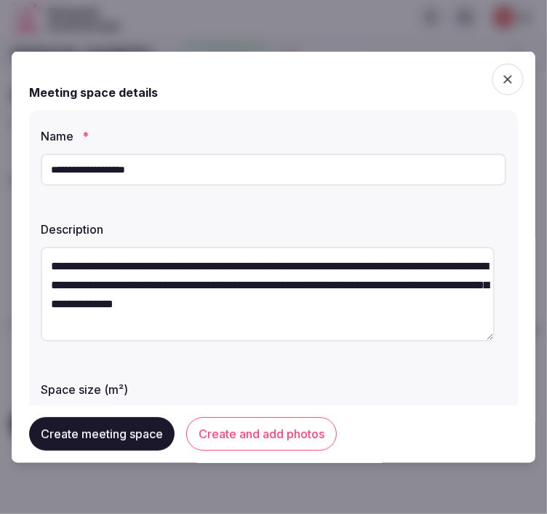
drag, startPoint x: 272, startPoint y: 266, endPoint x: 23, endPoint y: 251, distance: 249.3
click at [23, 251] on div "**********" at bounding box center [274, 257] width 524 height 411
click at [199, 279] on textarea "**********" at bounding box center [268, 294] width 454 height 95
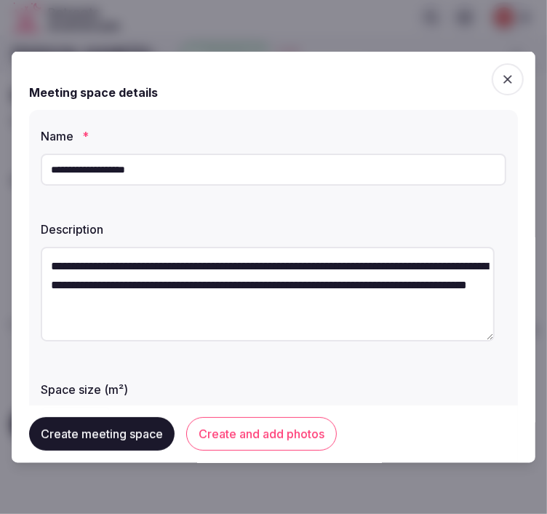
click at [199, 279] on textarea "**********" at bounding box center [268, 294] width 454 height 95
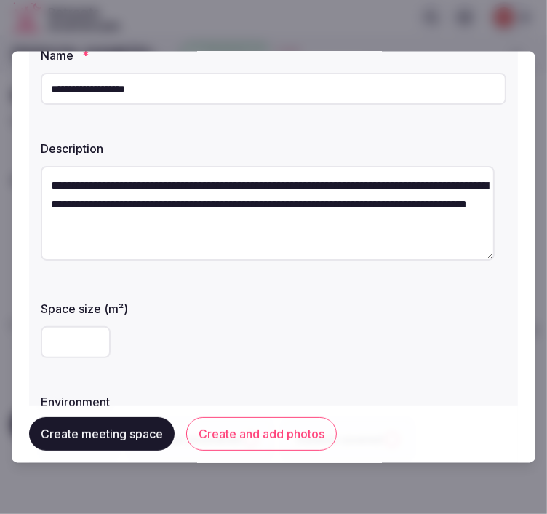
type textarea "**********"
click at [68, 353] on input "number" at bounding box center [76, 342] width 70 height 32
type input "***"
click at [286, 335] on div "***" at bounding box center [274, 342] width 466 height 32
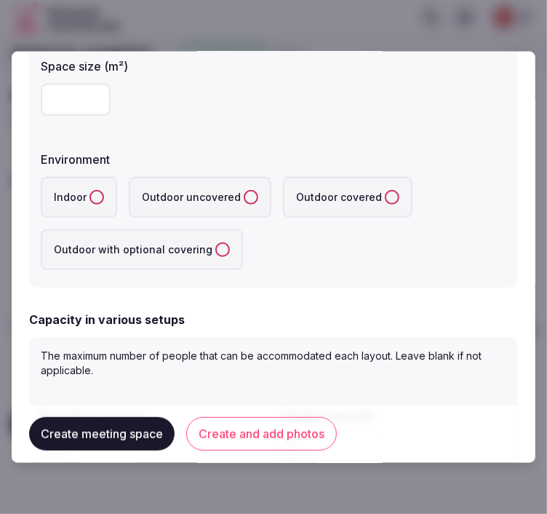
click at [91, 194] on button "Indoor" at bounding box center [96, 197] width 15 height 15
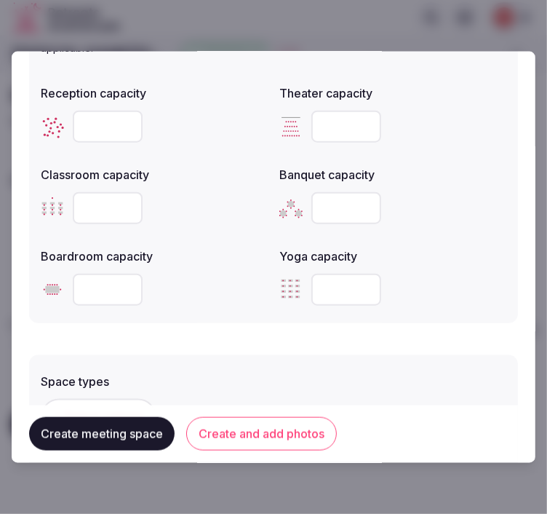
scroll to position [646, 0]
click at [109, 126] on input "number" at bounding box center [108, 126] width 70 height 32
type input "***"
click at [335, 118] on input "number" at bounding box center [346, 126] width 70 height 32
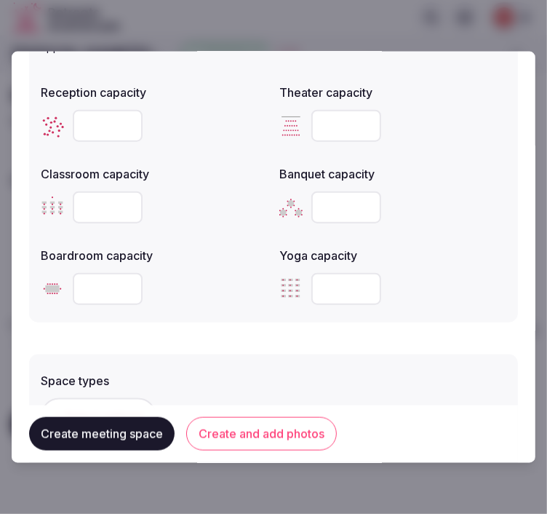
type input "***"
click at [109, 199] on input "number" at bounding box center [108, 207] width 70 height 32
click at [110, 199] on input "number" at bounding box center [108, 207] width 70 height 32
type input "***"
click at [340, 211] on input "number" at bounding box center [346, 207] width 70 height 32
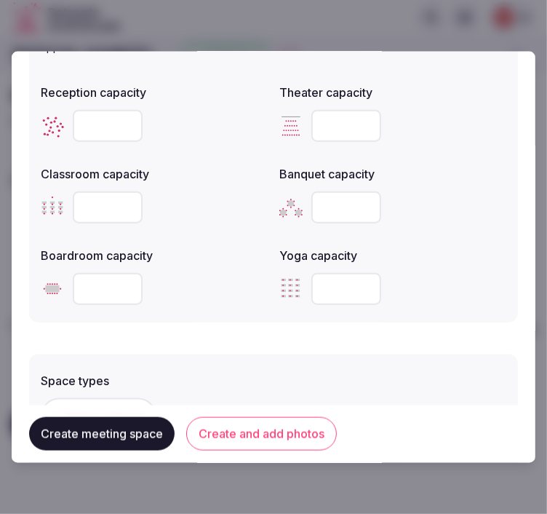
click at [340, 211] on input "number" at bounding box center [346, 207] width 70 height 32
type input "***"
click at [82, 289] on input "number" at bounding box center [108, 289] width 70 height 32
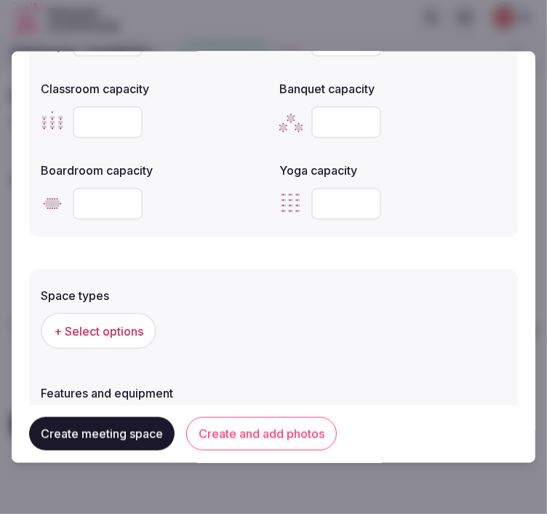
scroll to position [808, 0]
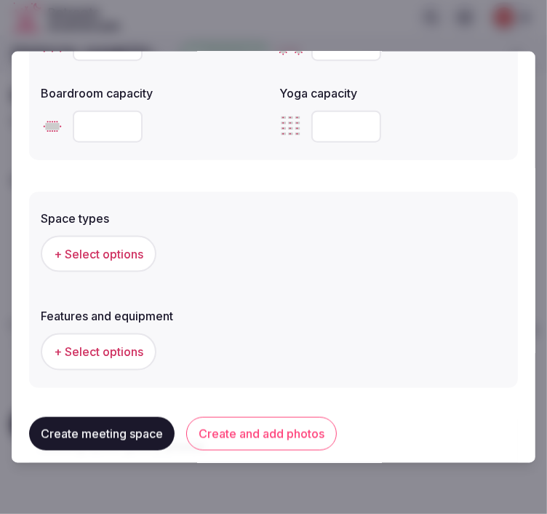
type input "**"
click at [95, 249] on span "+ Select options" at bounding box center [98, 254] width 89 height 16
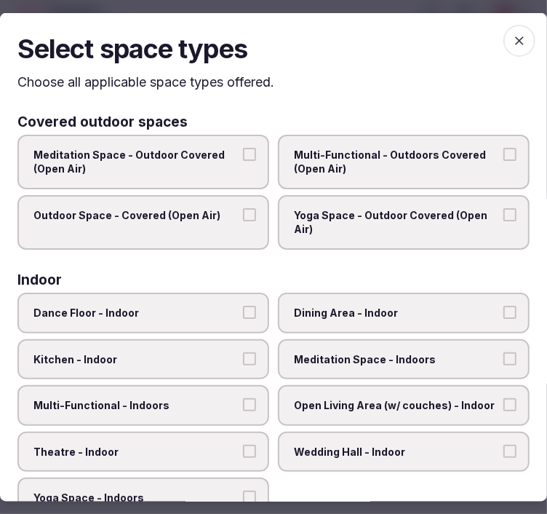
scroll to position [162, 0]
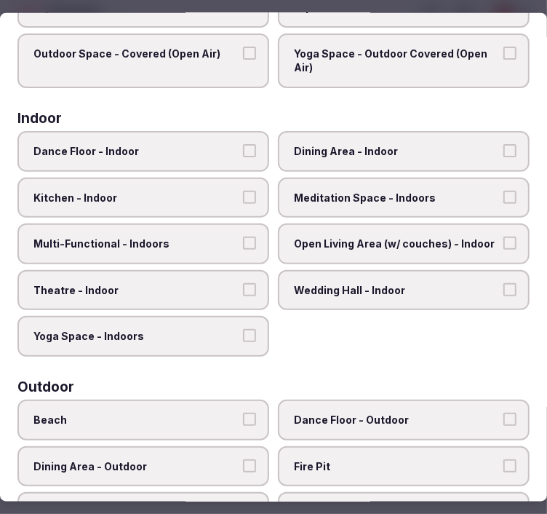
click at [381, 153] on span "Dining Area - Indoor" at bounding box center [396, 151] width 205 height 15
click at [503, 153] on button "Dining Area - Indoor" at bounding box center [509, 150] width 13 height 13
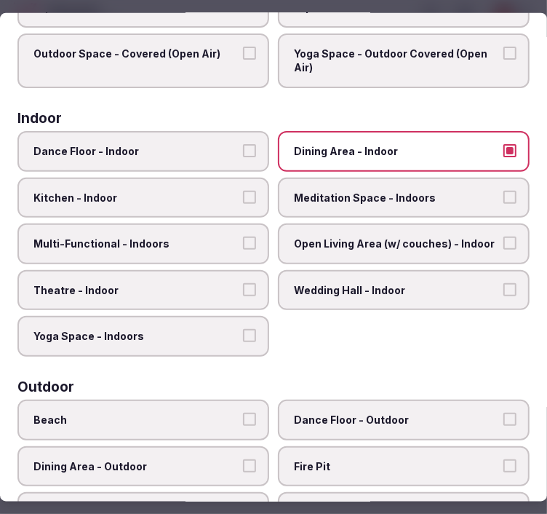
click at [233, 224] on label "Multi-Functional - Indoors" at bounding box center [143, 243] width 252 height 41
click at [243, 236] on button "Multi-Functional - Indoors" at bounding box center [249, 242] width 13 height 13
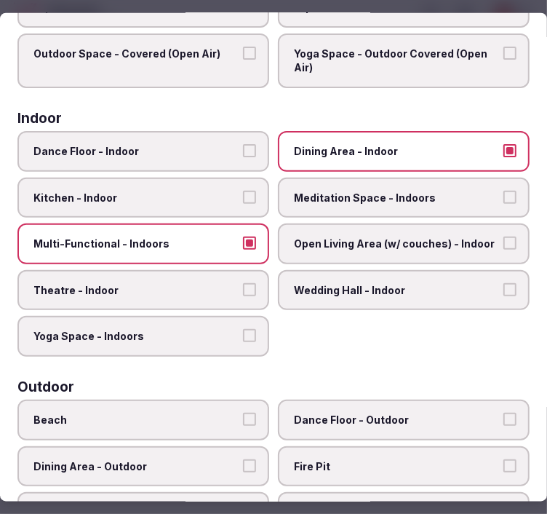
click at [212, 269] on label "Theatre - Indoor" at bounding box center [143, 289] width 252 height 41
click at [243, 282] on button "Theatre - Indoor" at bounding box center [249, 288] width 13 height 13
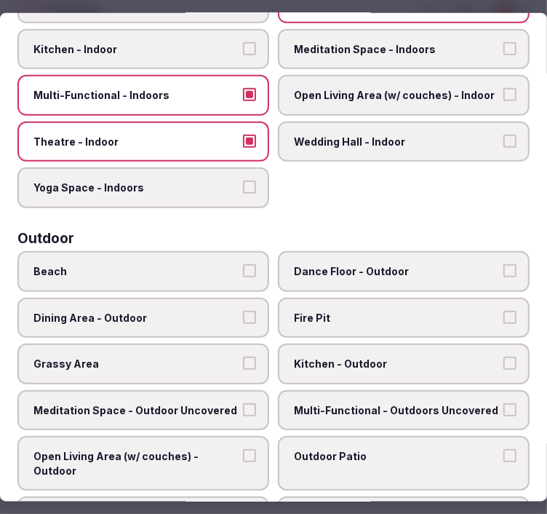
scroll to position [323, 0]
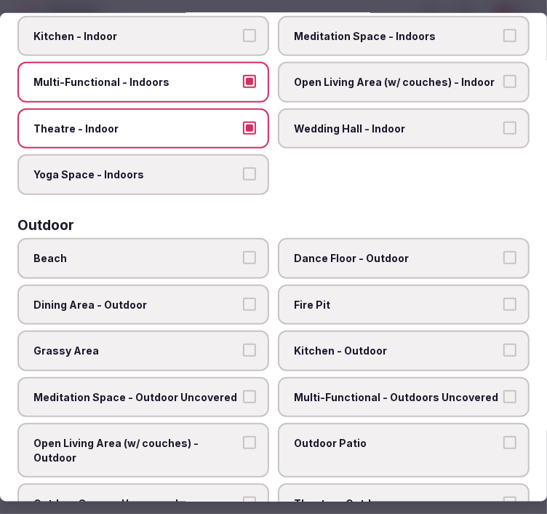
click at [224, 297] on span "Dining Area - Outdoor" at bounding box center [135, 304] width 205 height 15
click at [243, 297] on button "Dining Area - Outdoor" at bounding box center [249, 303] width 13 height 13
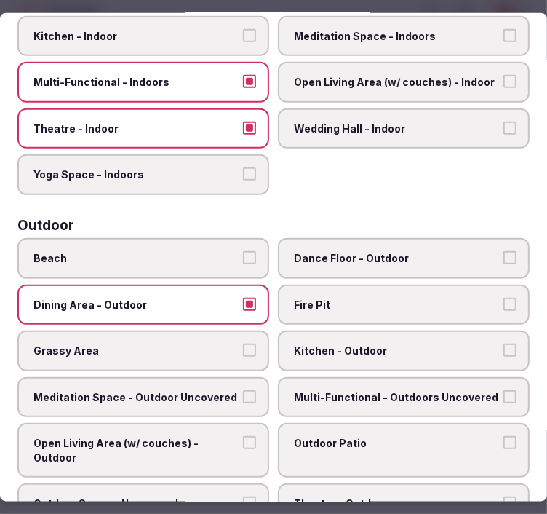
click at [224, 297] on span "Dining Area - Outdoor" at bounding box center [135, 304] width 205 height 15
click at [243, 297] on button "Dining Area - Outdoor" at bounding box center [249, 303] width 13 height 13
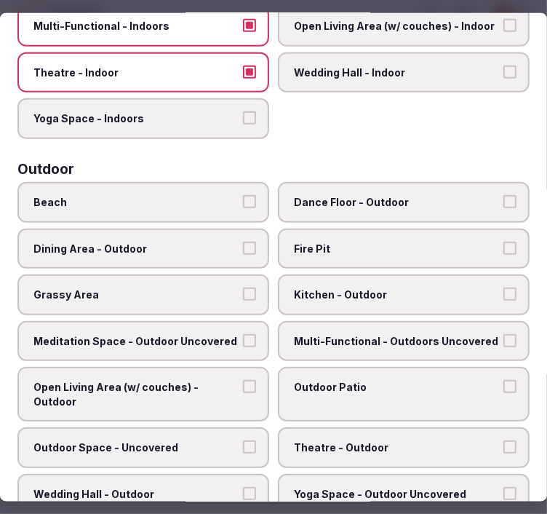
scroll to position [404, 0]
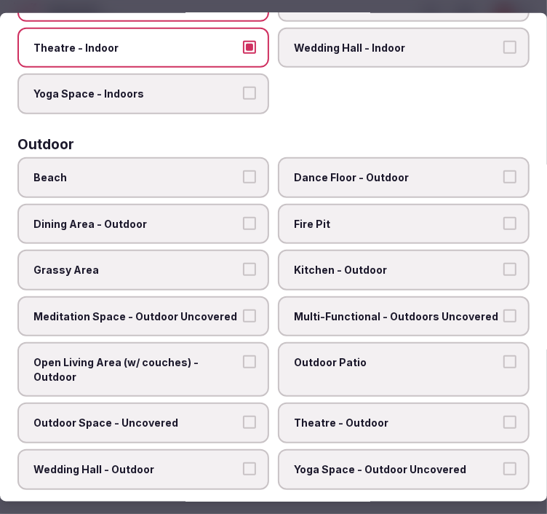
click at [210, 415] on span "Outdoor Space - Uncovered" at bounding box center [135, 422] width 205 height 15
click at [243, 415] on button "Outdoor Space - Uncovered" at bounding box center [249, 421] width 13 height 13
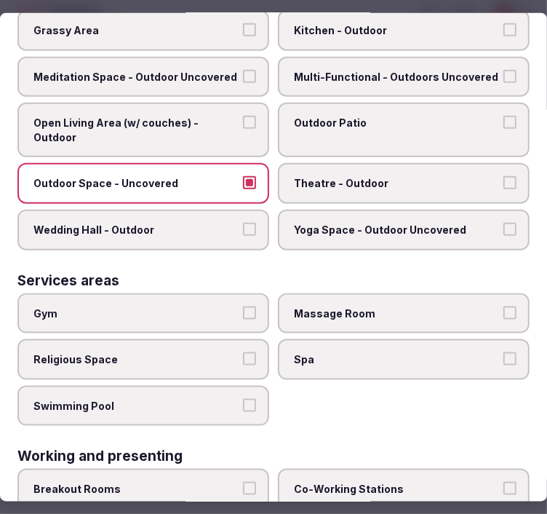
scroll to position [728, 0]
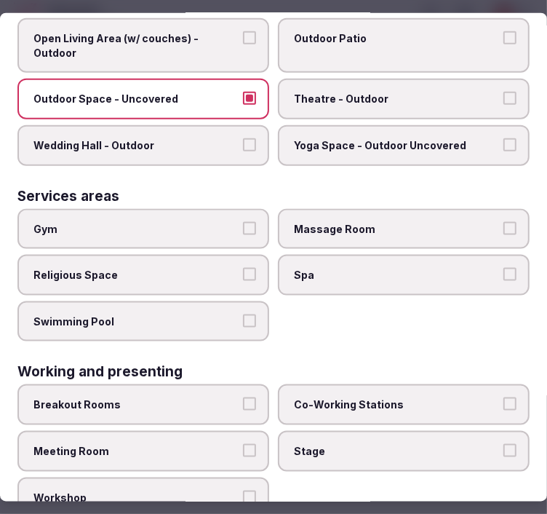
click at [243, 314] on button "Swimming Pool" at bounding box center [249, 320] width 13 height 13
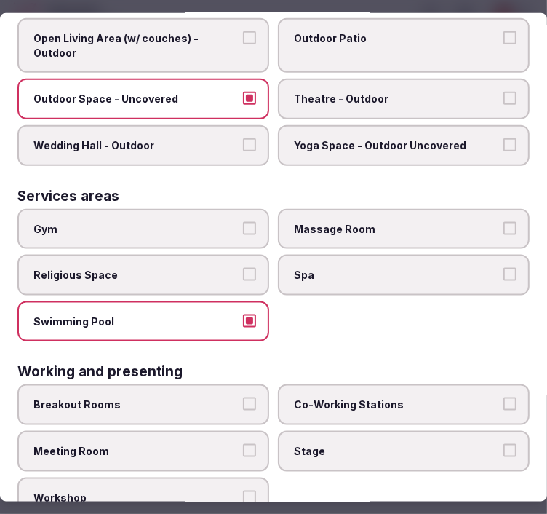
click at [236, 212] on label "Gym" at bounding box center [143, 228] width 252 height 41
click at [243, 221] on button "Gym" at bounding box center [249, 227] width 13 height 13
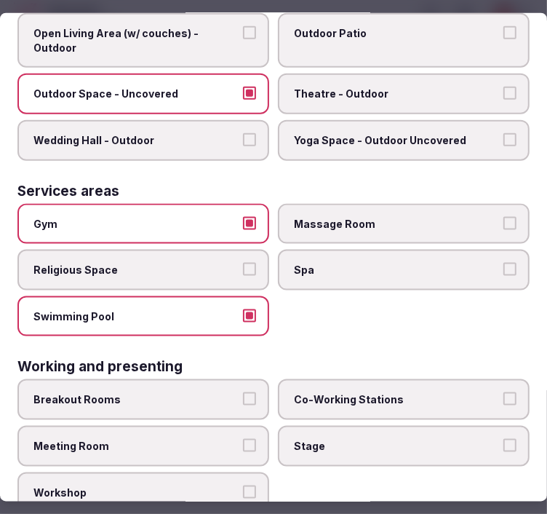
scroll to position [735, 0]
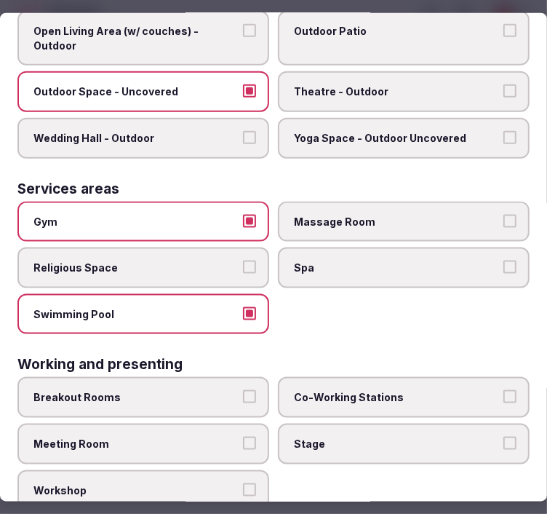
click at [258, 423] on label "Meeting Room" at bounding box center [143, 443] width 252 height 41
click at [256, 437] on button "Meeting Room" at bounding box center [249, 443] width 13 height 13
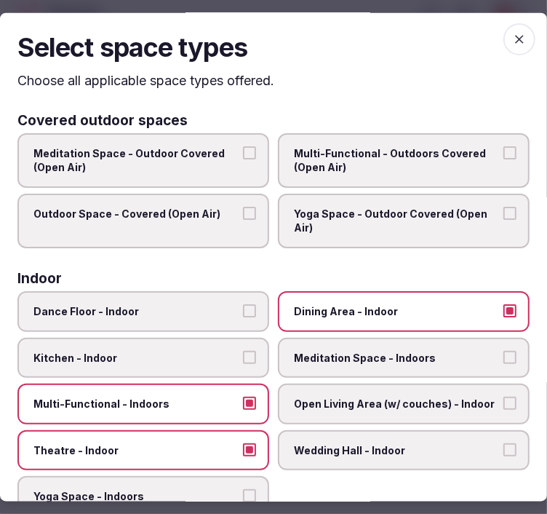
scroll to position [0, 0]
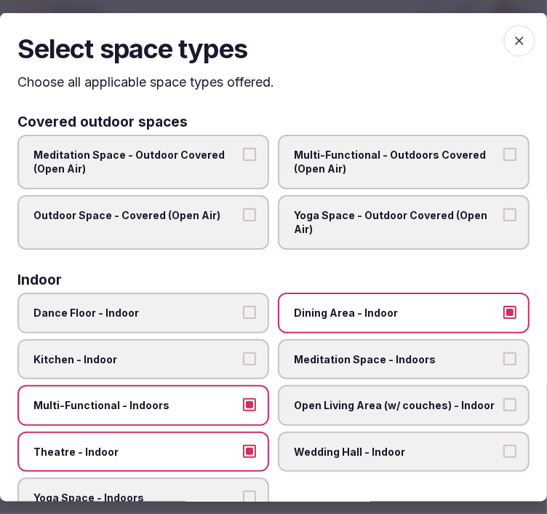
click at [509, 47] on span "button" at bounding box center [519, 41] width 32 height 32
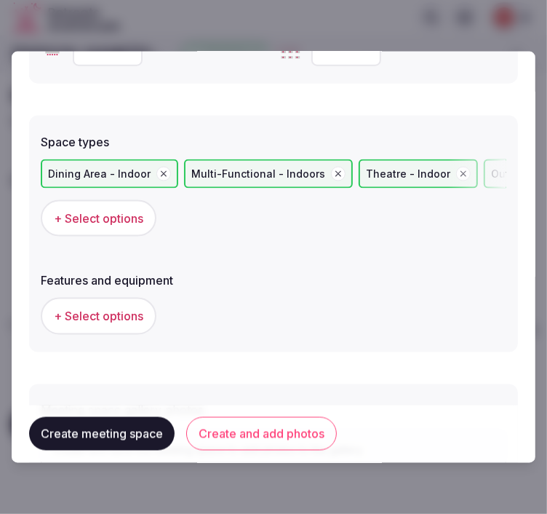
scroll to position [808, 0]
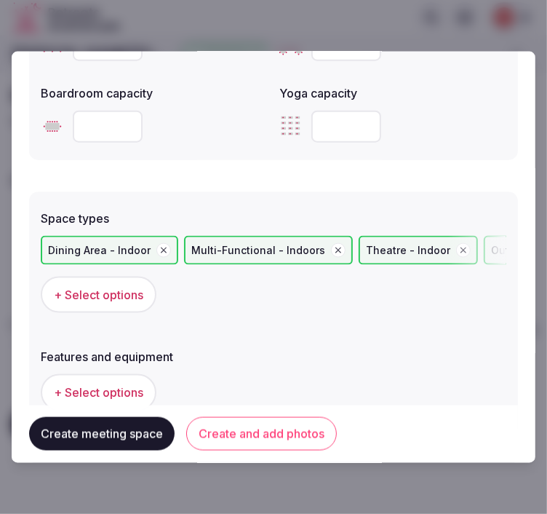
click at [126, 287] on span "+ Select options" at bounding box center [98, 295] width 89 height 16
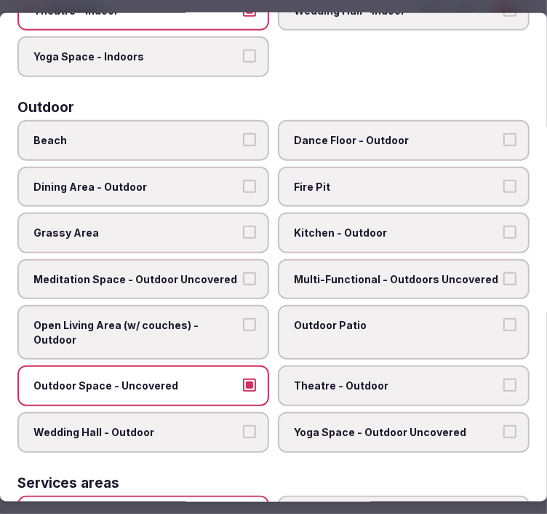
scroll to position [485, 0]
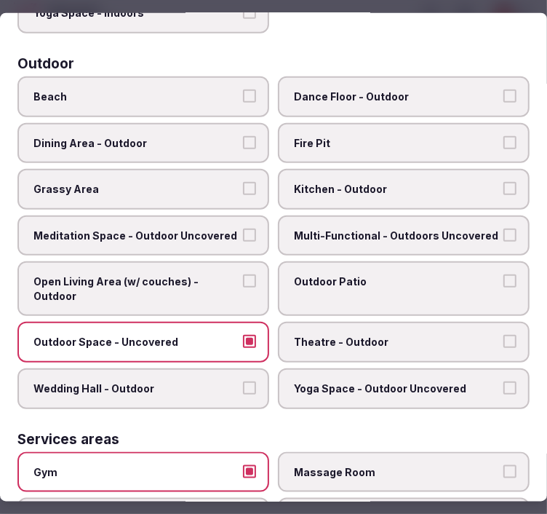
click at [253, 325] on label "Outdoor Space - Uncovered" at bounding box center [143, 342] width 252 height 41
click at [253, 335] on button "Outdoor Space - Uncovered" at bounding box center [249, 341] width 13 height 13
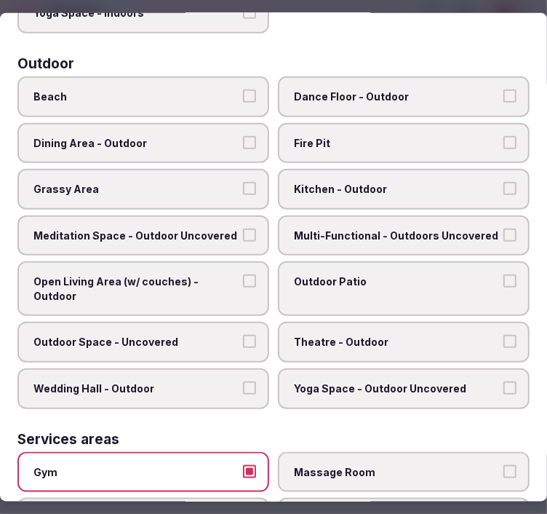
click at [248, 464] on button "Gym" at bounding box center [249, 470] width 13 height 13
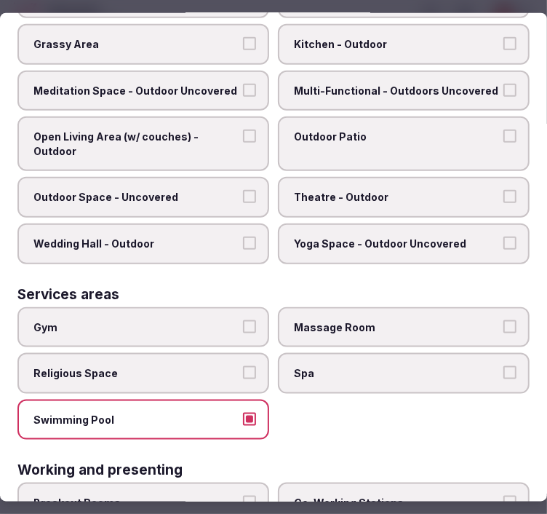
scroll to position [646, 0]
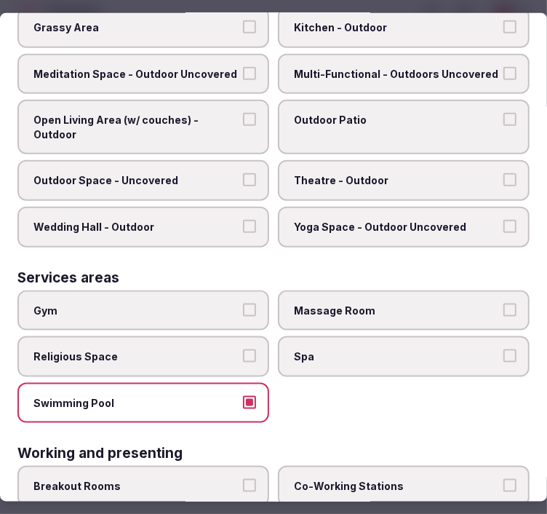
click at [252, 383] on label "Swimming Pool" at bounding box center [143, 403] width 252 height 41
click at [252, 396] on button "Swimming Pool" at bounding box center [249, 402] width 13 height 13
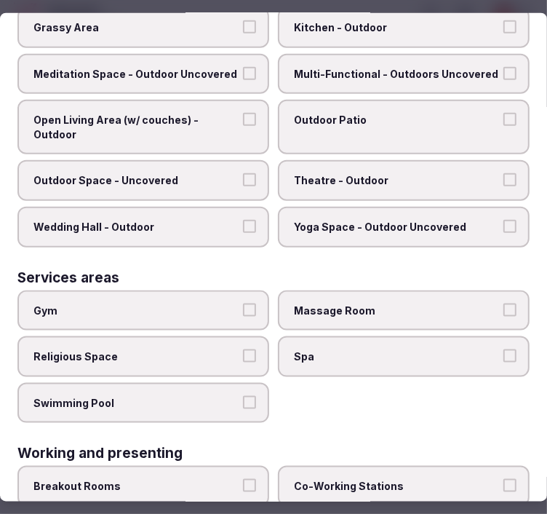
scroll to position [735, 0]
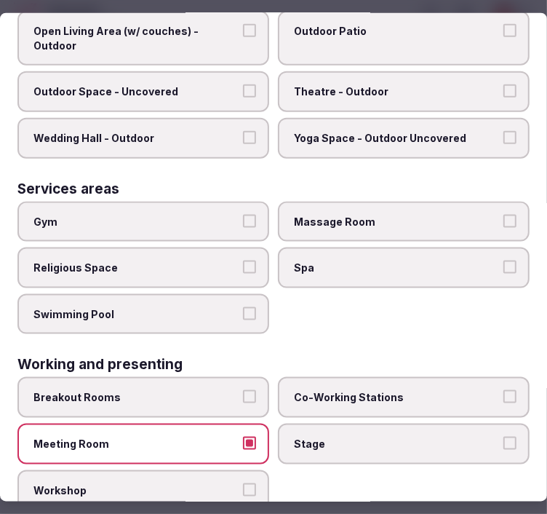
click at [251, 423] on label "Meeting Room" at bounding box center [143, 443] width 252 height 41
click at [251, 437] on button "Meeting Room" at bounding box center [249, 443] width 13 height 13
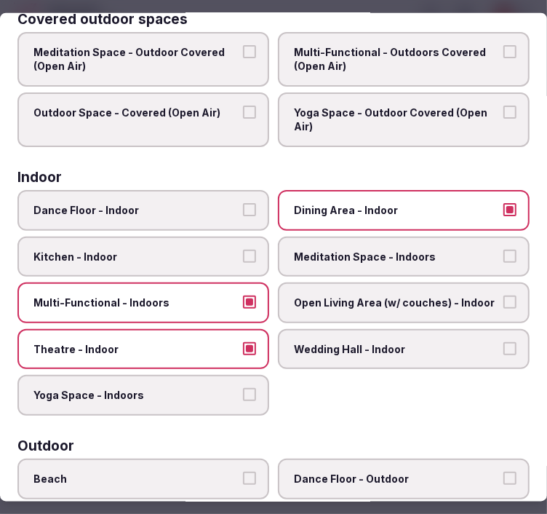
scroll to position [0, 0]
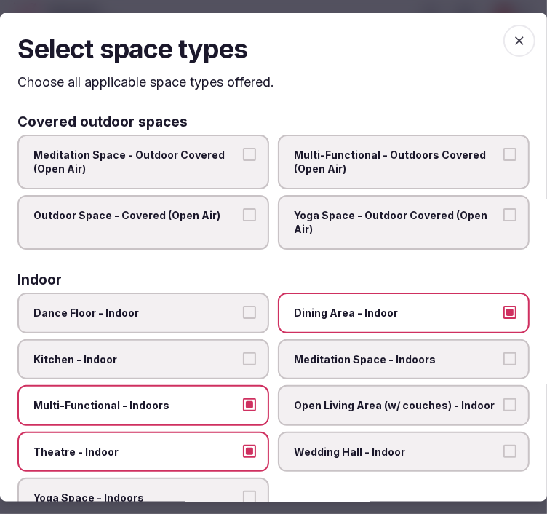
click at [503, 41] on span "button" at bounding box center [519, 41] width 32 height 32
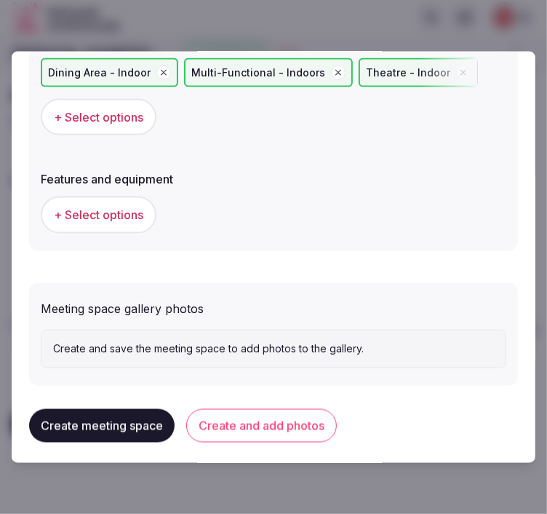
scroll to position [987, 0]
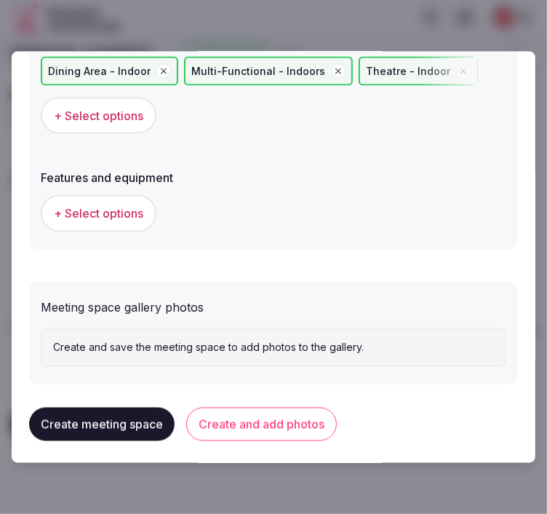
click at [104, 212] on span "+ Select options" at bounding box center [98, 213] width 89 height 16
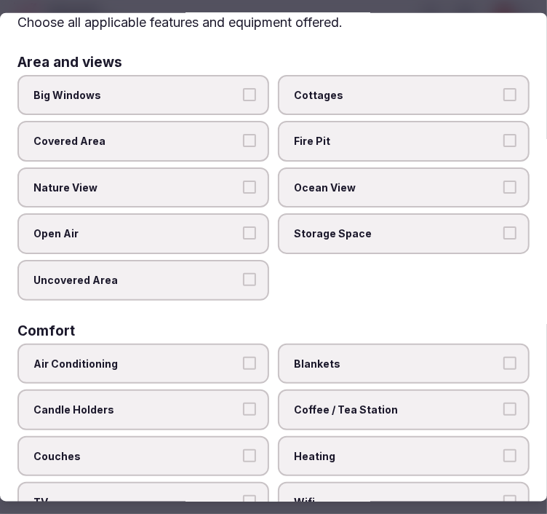
scroll to position [162, 0]
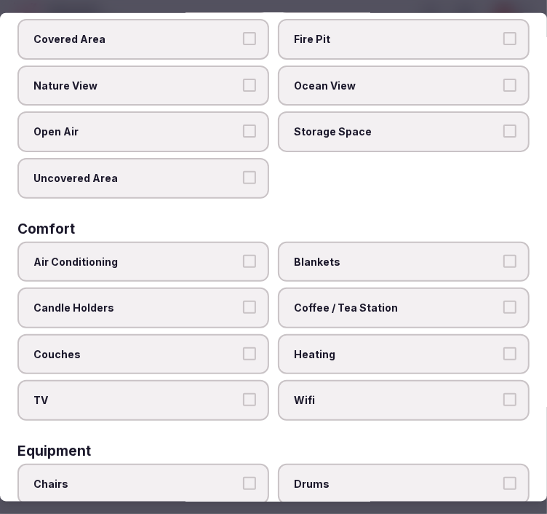
click at [172, 254] on span "Air Conditioning" at bounding box center [135, 261] width 205 height 15
click at [243, 254] on button "Air Conditioning" at bounding box center [249, 260] width 13 height 13
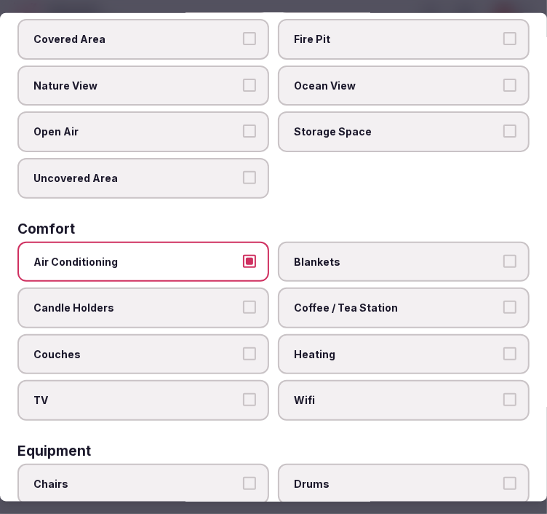
click at [370, 393] on span "Wifi" at bounding box center [396, 400] width 205 height 15
click at [503, 393] on button "Wifi" at bounding box center [509, 399] width 13 height 13
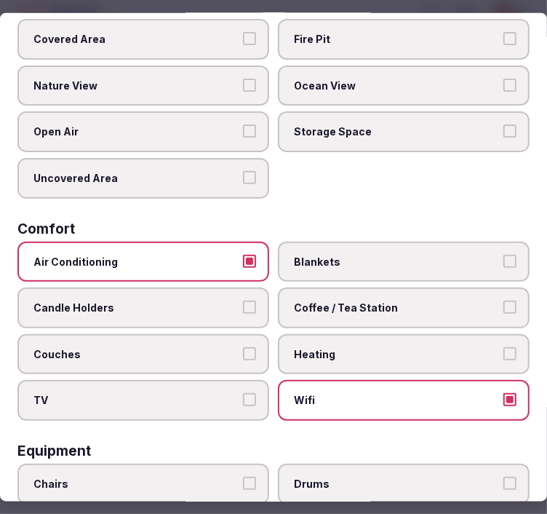
click at [399, 300] on span "Coffee / Tea Station" at bounding box center [396, 307] width 205 height 15
click at [503, 300] on button "Coffee / Tea Station" at bounding box center [509, 306] width 13 height 13
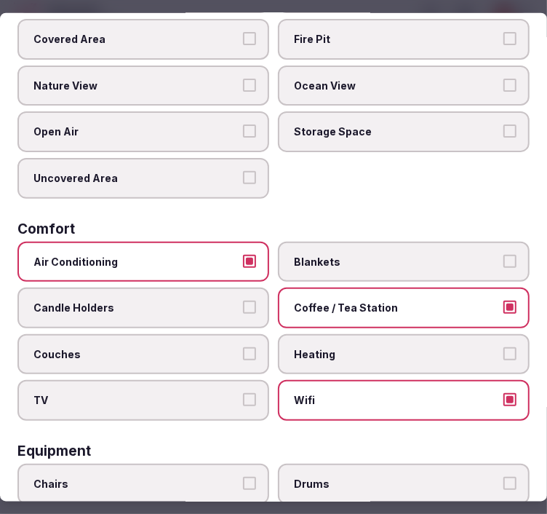
click at [204, 393] on span "TV" at bounding box center [135, 400] width 205 height 15
click at [243, 393] on button "TV" at bounding box center [249, 399] width 13 height 13
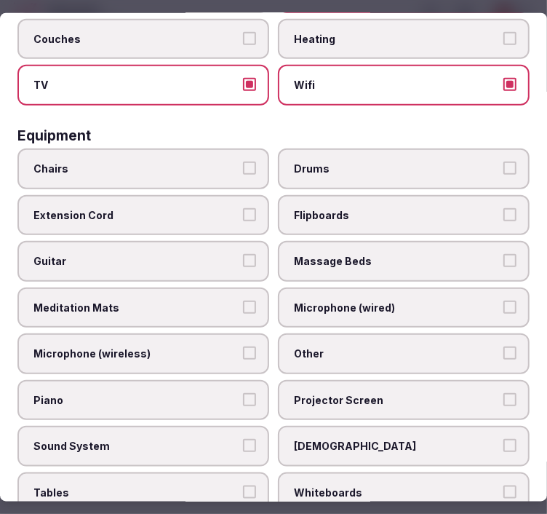
scroll to position [485, 0]
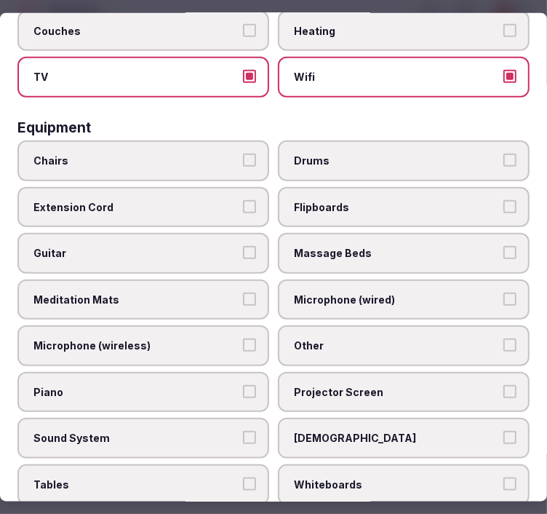
click at [211, 154] on span "Chairs" at bounding box center [135, 161] width 205 height 15
click at [243, 154] on button "Chairs" at bounding box center [249, 160] width 13 height 13
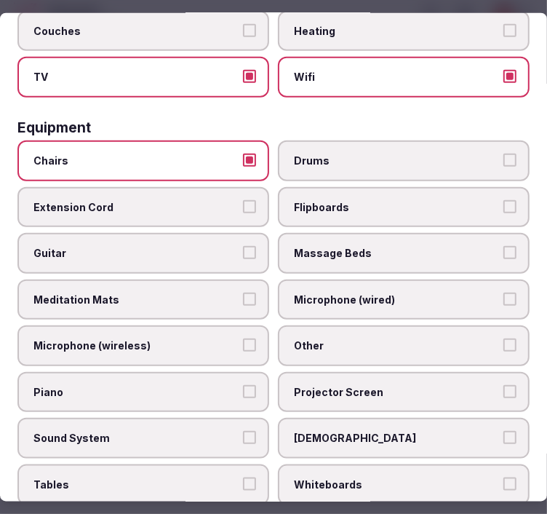
click at [439, 338] on span "Other" at bounding box center [396, 345] width 205 height 15
click at [503, 338] on button "Other" at bounding box center [509, 344] width 13 height 13
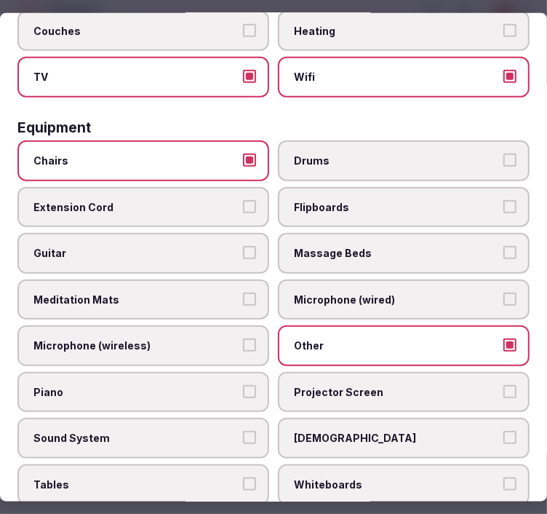
drag, startPoint x: 297, startPoint y: 381, endPoint x: 288, endPoint y: 389, distance: 11.8
click at [298, 381] on label "Projector Screen" at bounding box center [404, 392] width 252 height 41
click at [503, 385] on button "Projector Screen" at bounding box center [509, 391] width 13 height 13
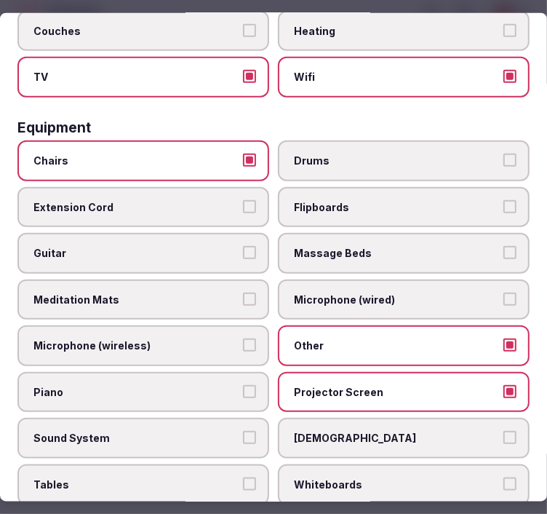
click at [210, 431] on span "Sound System" at bounding box center [135, 438] width 205 height 15
click at [243, 431] on button "Sound System" at bounding box center [249, 437] width 13 height 13
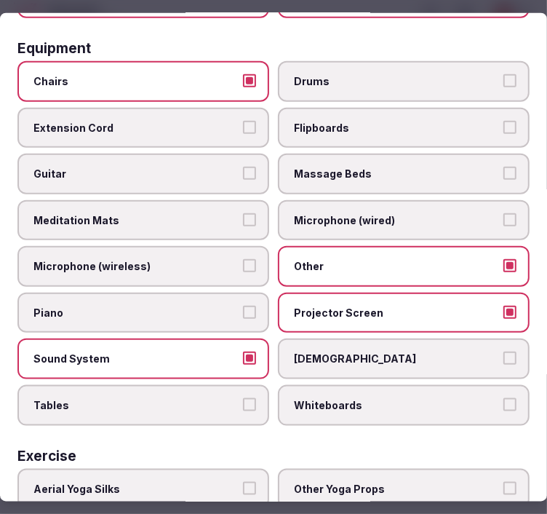
scroll to position [699, 0]
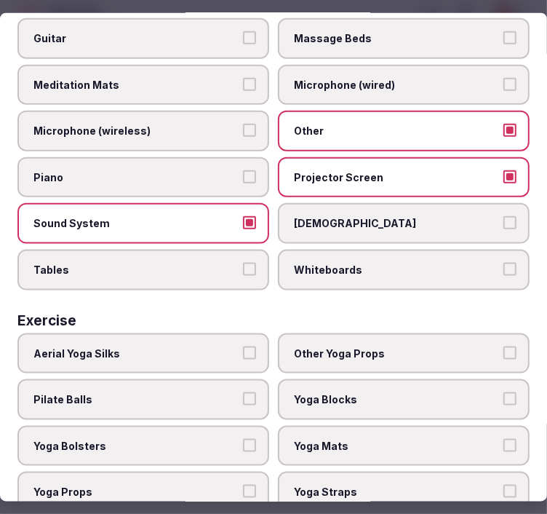
click at [192, 263] on span "Tables" at bounding box center [135, 270] width 205 height 15
click at [243, 263] on button "Tables" at bounding box center [249, 269] width 13 height 13
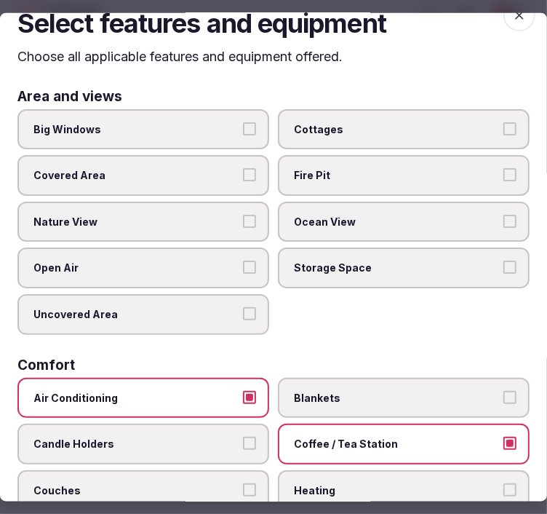
scroll to position [0, 0]
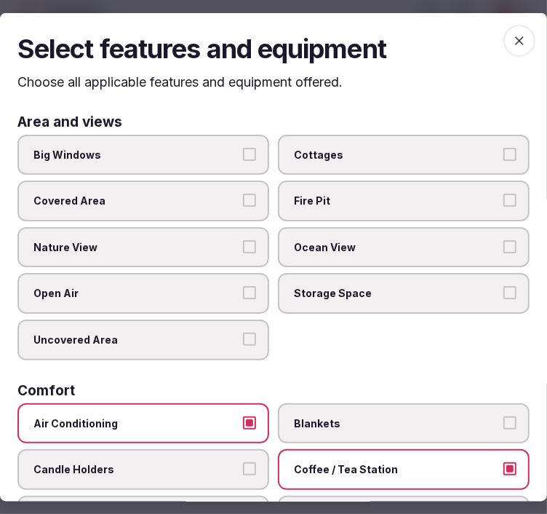
click at [519, 41] on span "button" at bounding box center [519, 41] width 32 height 32
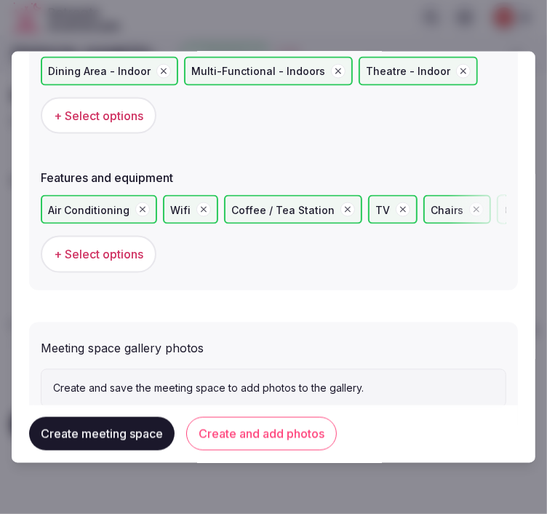
scroll to position [1027, 0]
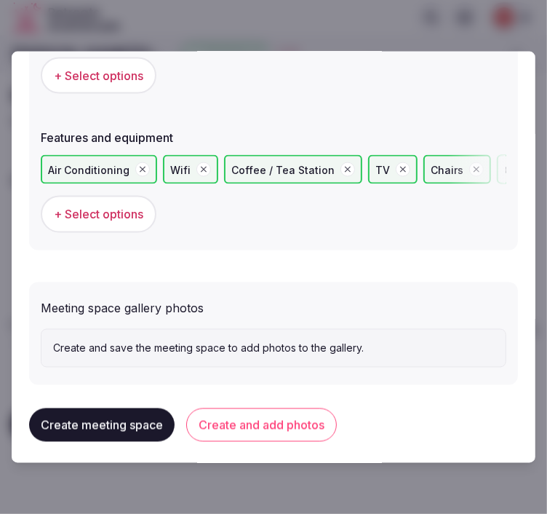
click at [229, 420] on button "Create and add photos" at bounding box center [261, 424] width 151 height 33
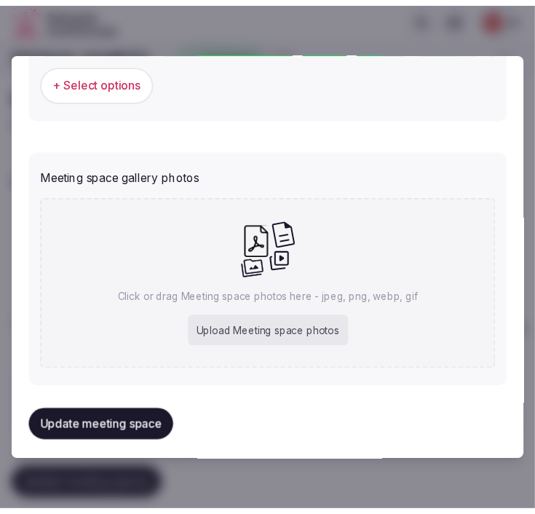
scroll to position [1160, 0]
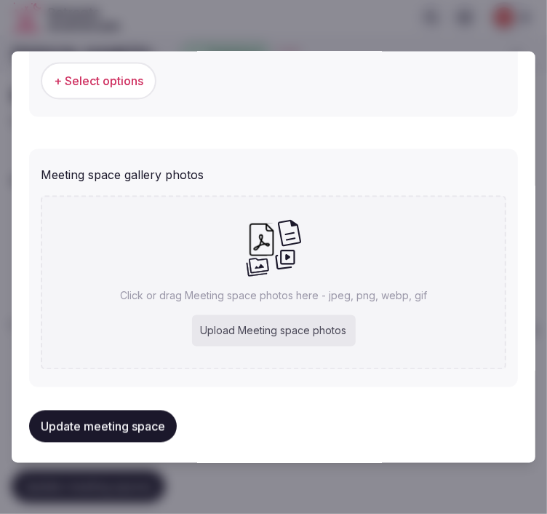
click at [297, 250] on div "Click or drag Meeting space photos here - jpeg, png, webp, gif Upload Meeting s…" at bounding box center [274, 282] width 466 height 174
click at [97, 242] on div "Click or drag Meeting space photos here - jpeg, png, webp, gif Upload Meeting s…" at bounding box center [274, 282] width 466 height 174
type input "**********"
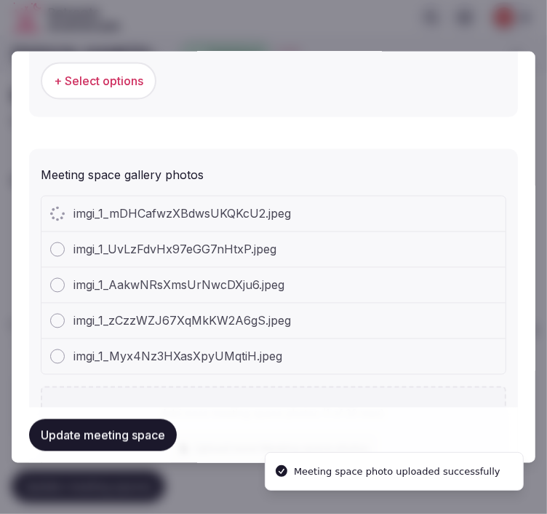
click at [159, 420] on button "Update meeting space" at bounding box center [103, 434] width 148 height 32
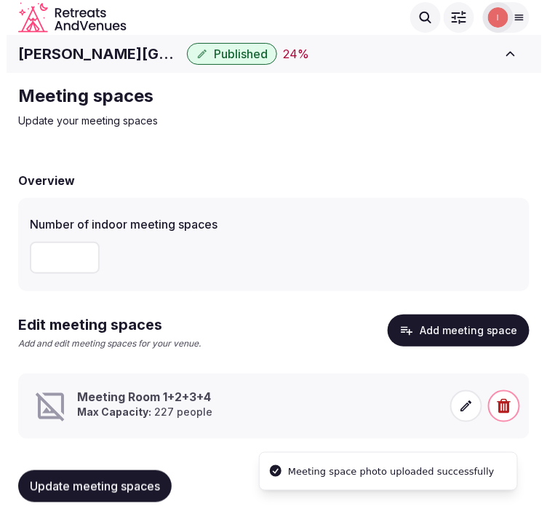
scroll to position [15, 0]
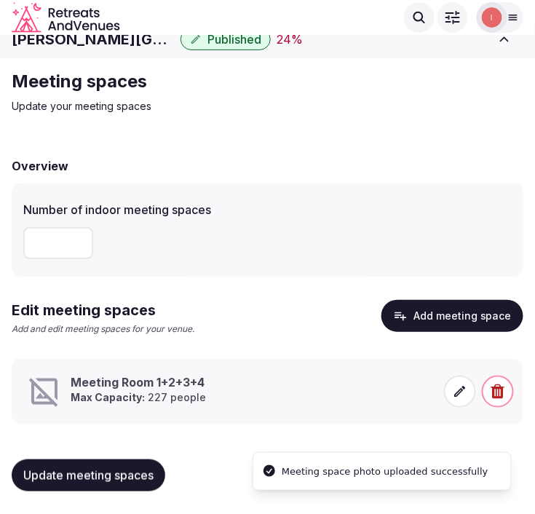
click at [461, 401] on span at bounding box center [460, 391] width 32 height 32
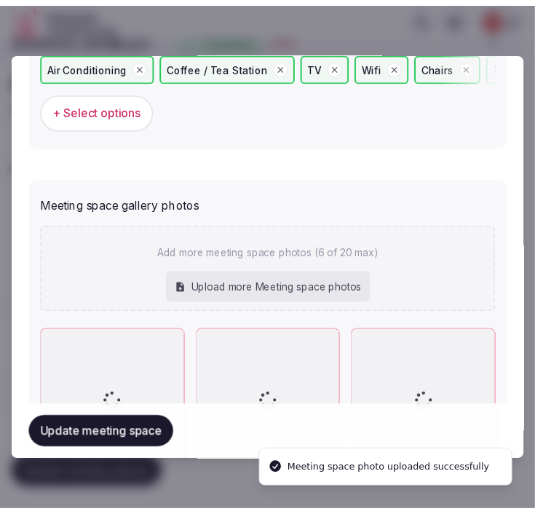
scroll to position [1390, 0]
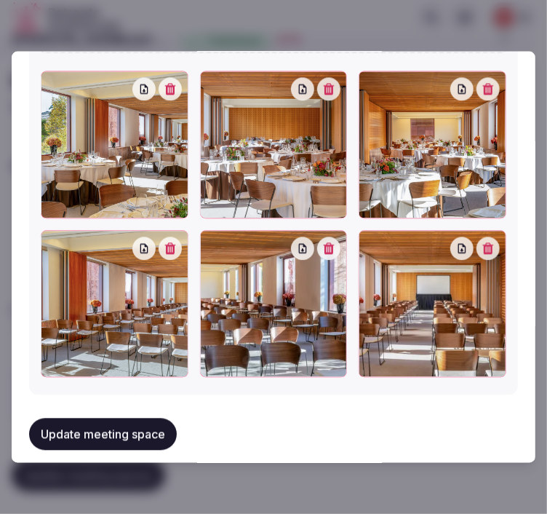
click at [169, 420] on button "Update meeting space" at bounding box center [103, 434] width 148 height 32
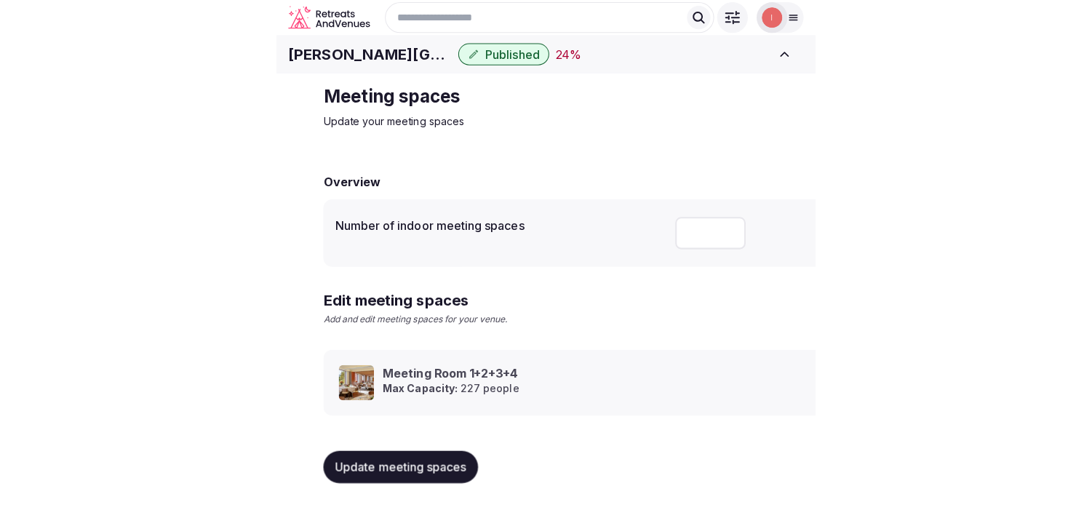
scroll to position [13, 0]
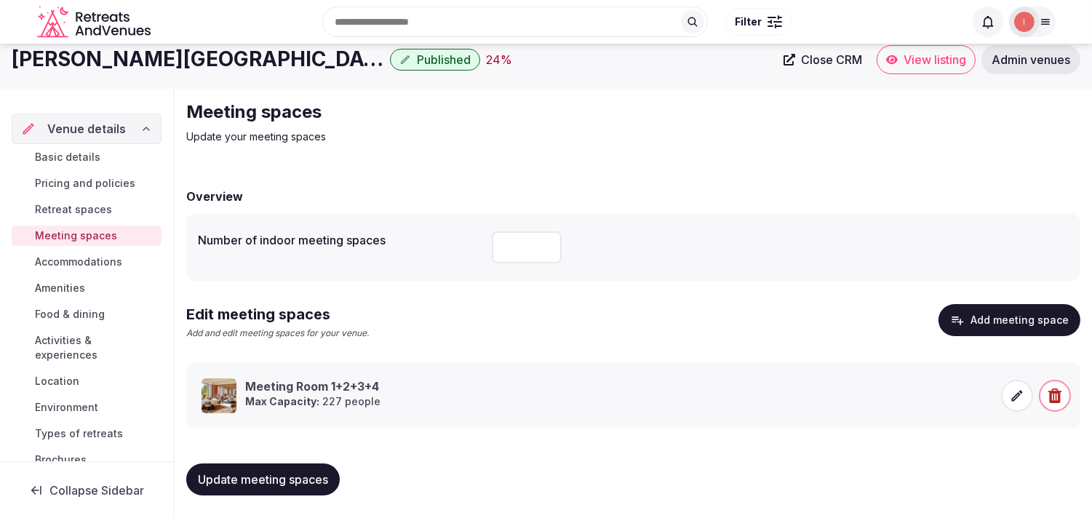
click at [78, 260] on span "Accommodations" at bounding box center [78, 262] width 87 height 15
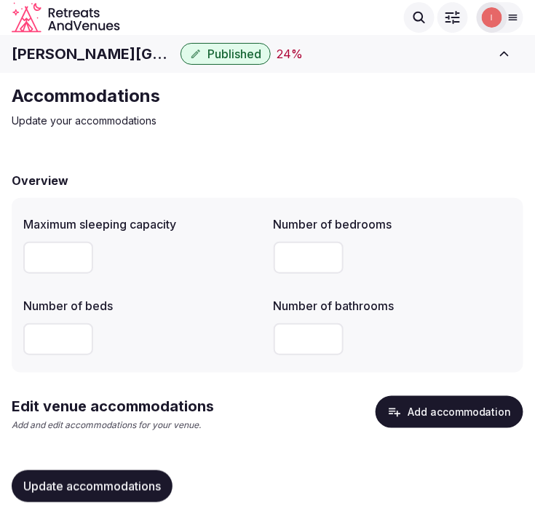
click at [252, 150] on div "Accommodations Update your accommodations Overview Maximum sleeping capacity Nu…" at bounding box center [267, 309] width 535 height 472
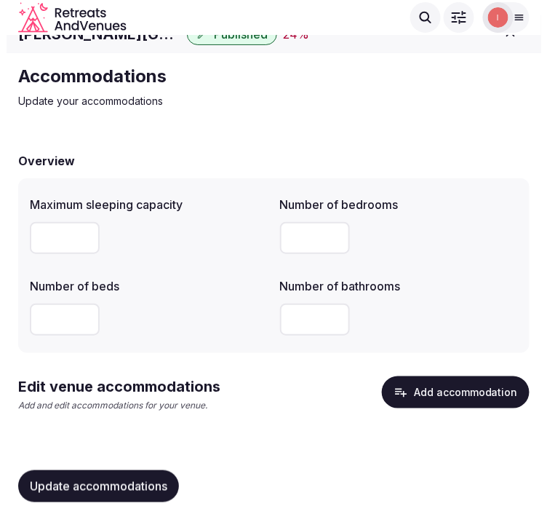
scroll to position [31, 0]
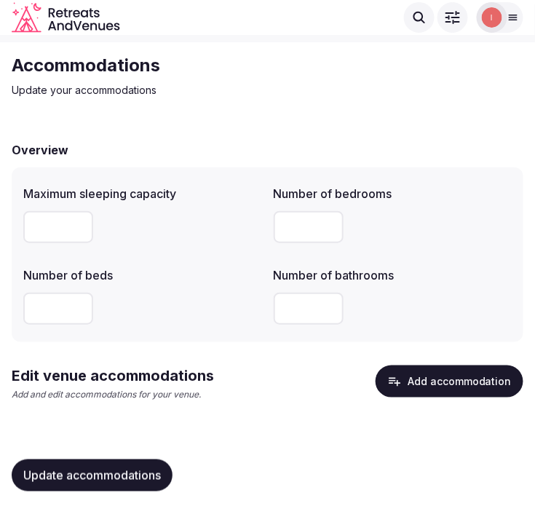
click at [497, 374] on button "Add accommodation" at bounding box center [449, 381] width 148 height 32
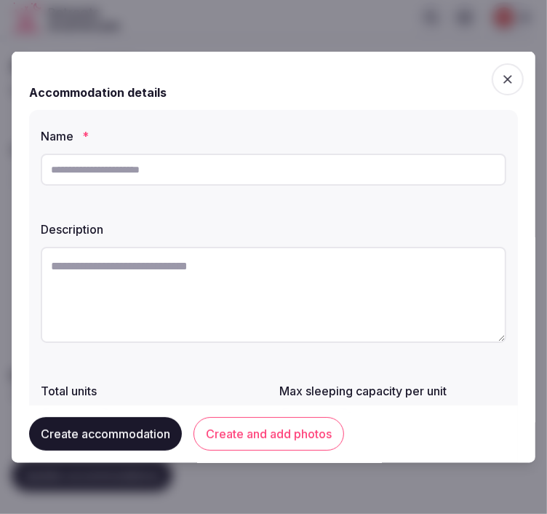
click at [199, 184] on input "text" at bounding box center [274, 170] width 466 height 32
paste input "**********"
type input "**********"
click at [180, 303] on textarea at bounding box center [274, 295] width 466 height 96
paste textarea "**********"
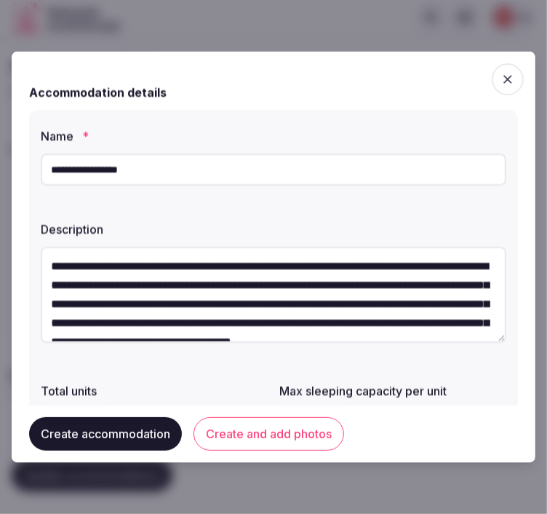
scroll to position [64, 0]
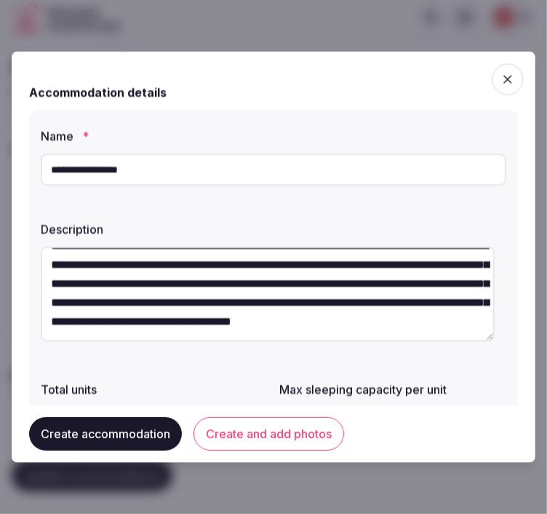
type textarea "**********"
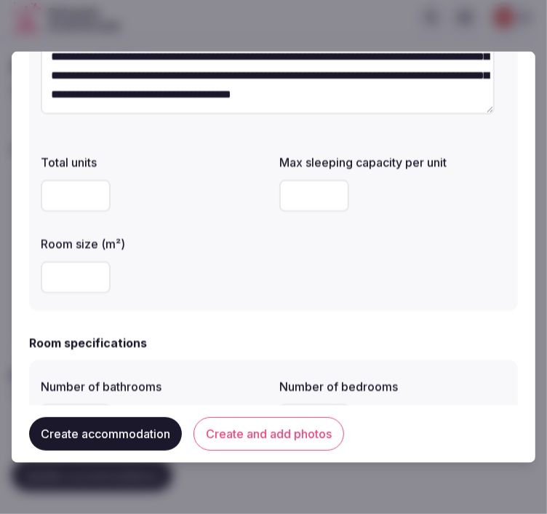
scroll to position [323, 0]
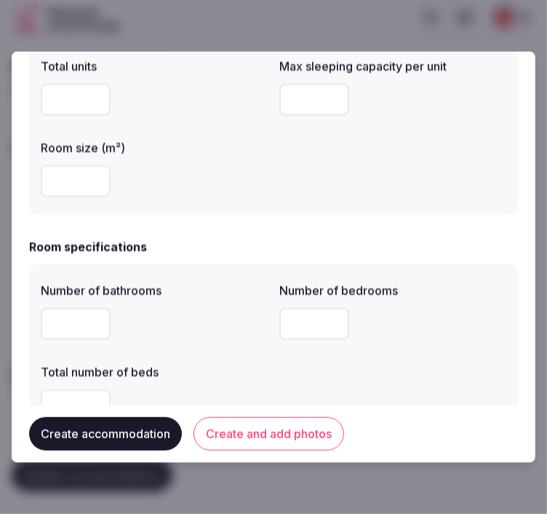
click at [298, 99] on input "number" at bounding box center [314, 100] width 70 height 32
type input "*"
click at [48, 188] on input "number" at bounding box center [76, 181] width 70 height 32
type input "***"
click at [73, 330] on input "number" at bounding box center [76, 324] width 70 height 32
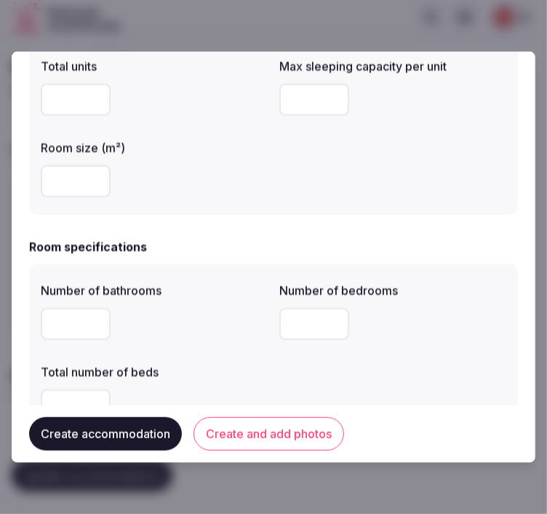
type input "*"
click at [296, 331] on input "*" at bounding box center [314, 324] width 70 height 32
type input "*"
click at [299, 355] on div "Number of bathrooms * Number of bedrooms * Total number of beds" at bounding box center [274, 351] width 466 height 151
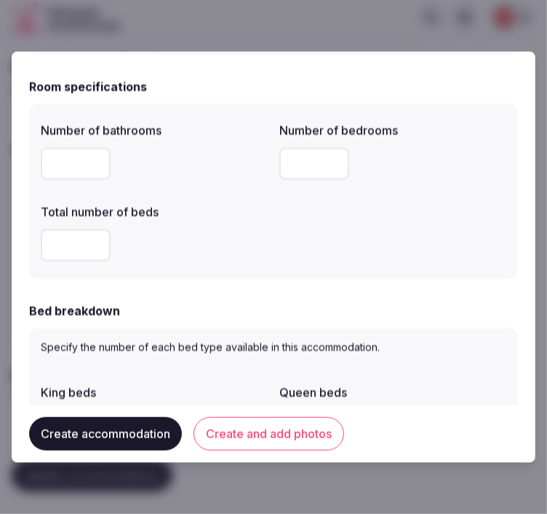
scroll to position [485, 0]
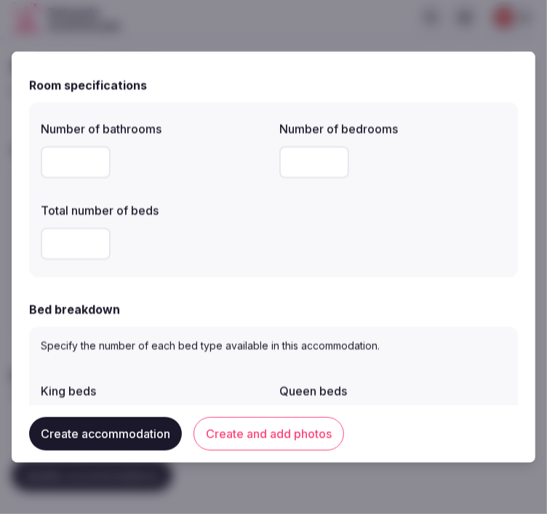
click at [75, 243] on input "*" at bounding box center [76, 244] width 70 height 32
type input "*"
click at [218, 263] on div "*" at bounding box center [154, 244] width 227 height 44
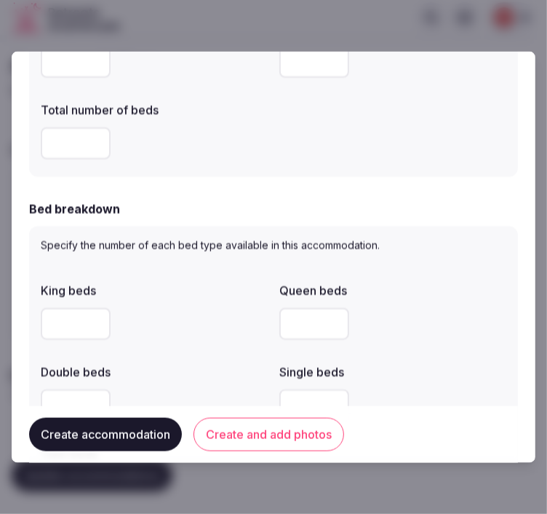
scroll to position [646, 0]
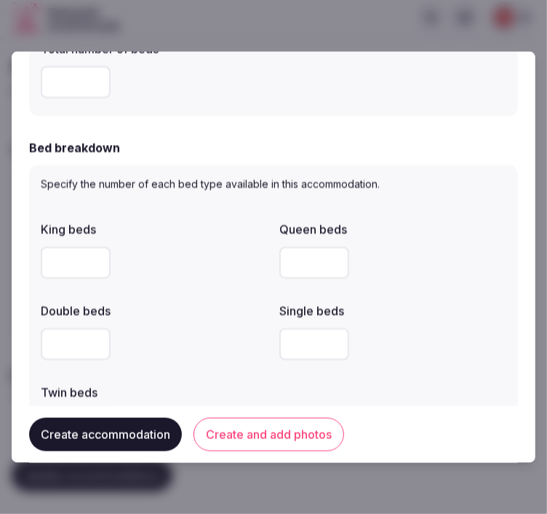
click at [63, 268] on input "*" at bounding box center [76, 263] width 70 height 32
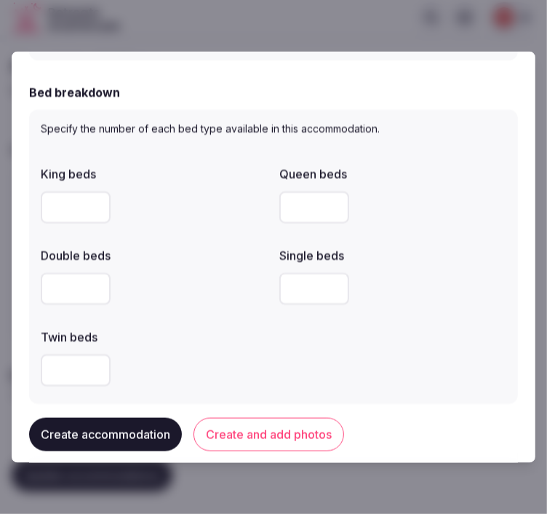
scroll to position [728, 0]
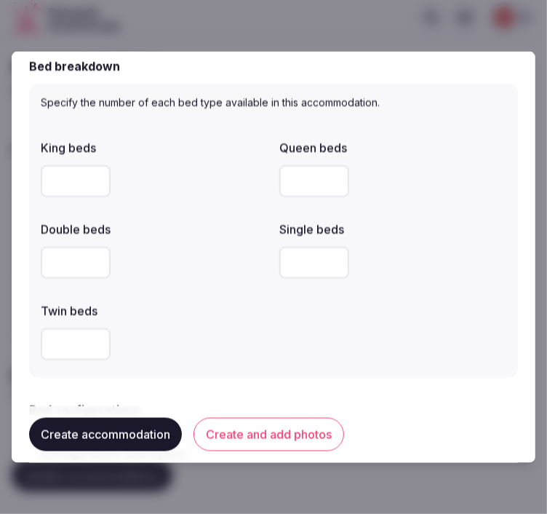
type input "*"
click at [198, 279] on div at bounding box center [154, 263] width 227 height 44
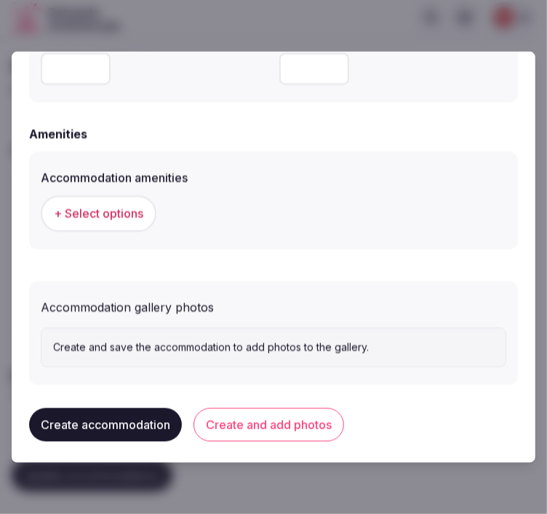
scroll to position [1392, 0]
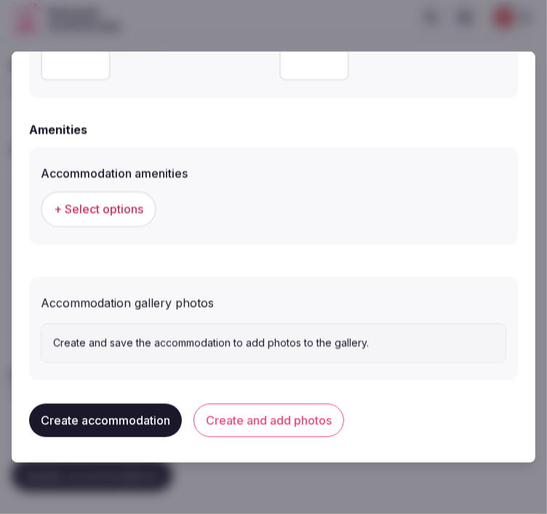
click at [139, 206] on span "+ Select options" at bounding box center [98, 210] width 89 height 16
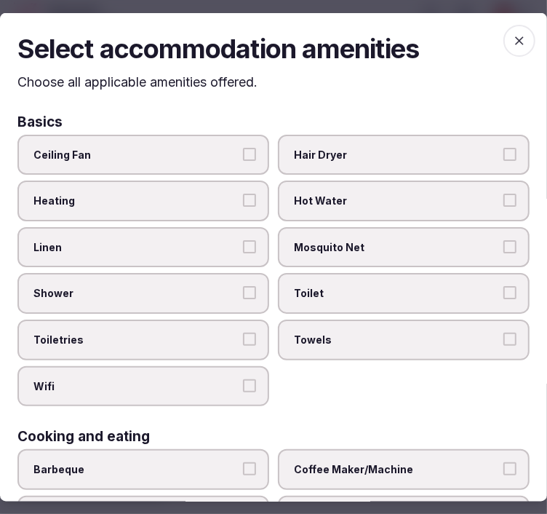
drag, startPoint x: 220, startPoint y: 250, endPoint x: 244, endPoint y: 244, distance: 25.3
click at [227, 244] on span "Linen" at bounding box center [135, 246] width 205 height 15
click at [243, 244] on button "Linen" at bounding box center [249, 245] width 13 height 13
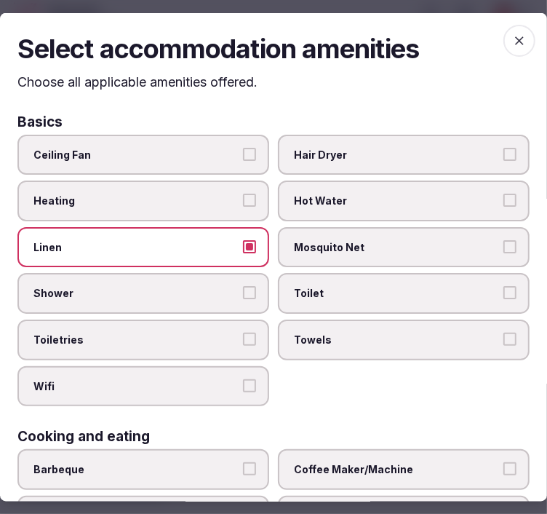
click at [245, 286] on button "Shower" at bounding box center [249, 292] width 13 height 13
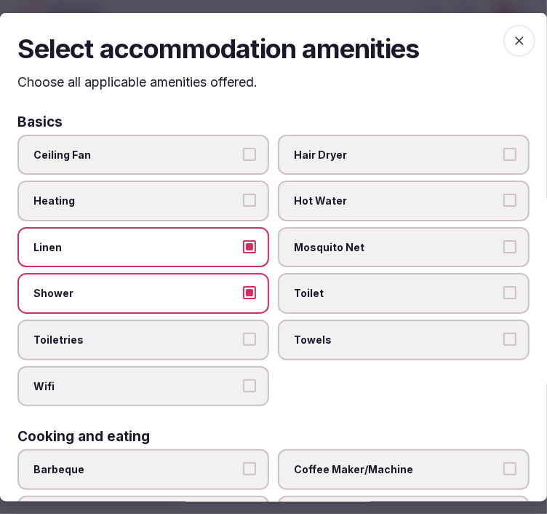
click at [249, 338] on button "Toiletries" at bounding box center [249, 338] width 13 height 13
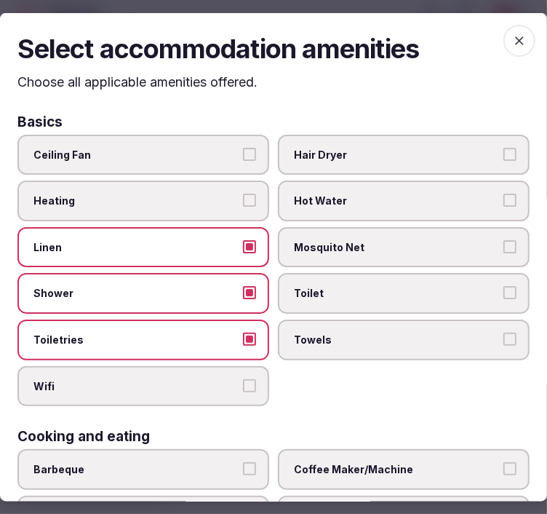
drag, startPoint x: 250, startPoint y: 369, endPoint x: 243, endPoint y: 362, distance: 9.3
click at [244, 365] on label "Wifi" at bounding box center [143, 385] width 252 height 41
click at [244, 378] on button "Wifi" at bounding box center [249, 384] width 13 height 13
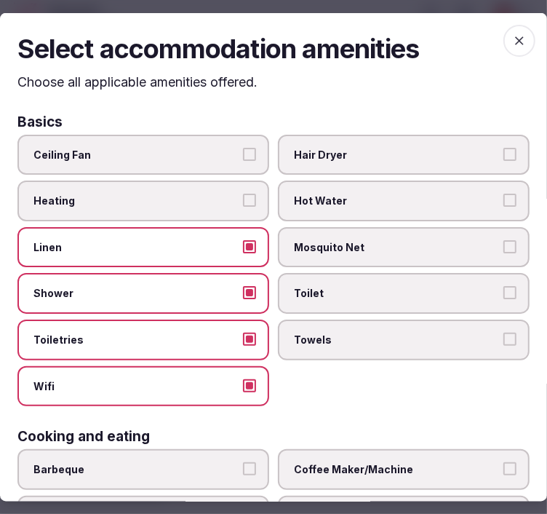
click at [451, 337] on span "Towels" at bounding box center [396, 339] width 205 height 15
click at [503, 337] on button "Towels" at bounding box center [509, 338] width 13 height 13
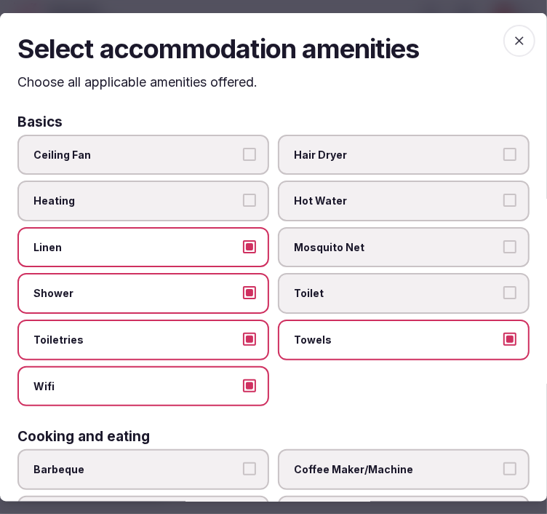
click at [477, 287] on span "Toilet" at bounding box center [396, 293] width 205 height 15
click at [503, 287] on button "Toilet" at bounding box center [509, 292] width 13 height 13
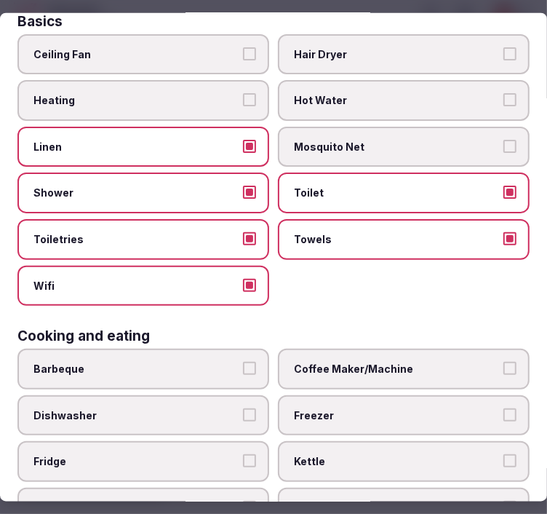
scroll to position [242, 0]
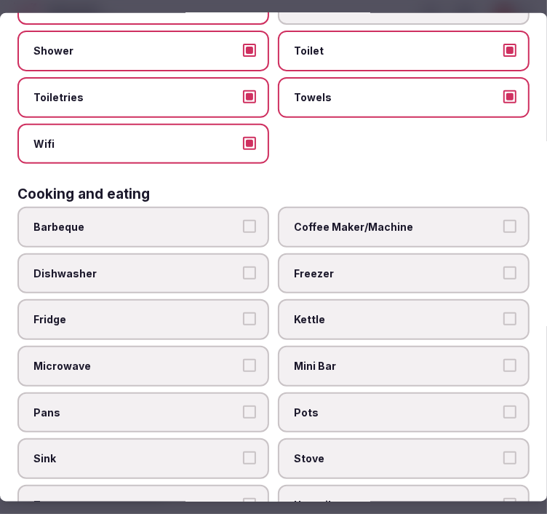
click at [447, 221] on span "Coffee Maker/Machine" at bounding box center [396, 227] width 205 height 15
click at [503, 221] on button "Coffee Maker/Machine" at bounding box center [509, 226] width 13 height 13
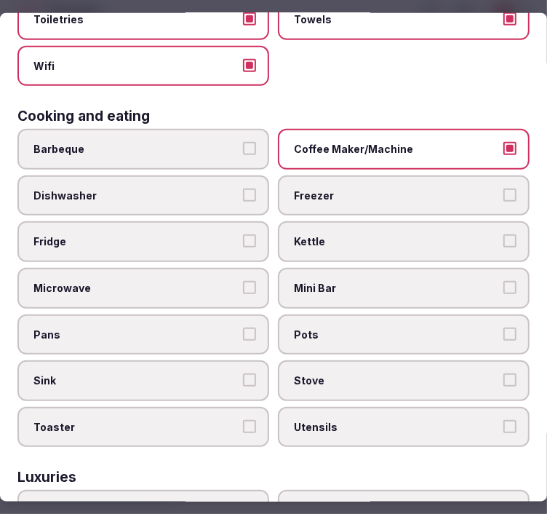
scroll to position [346, 0]
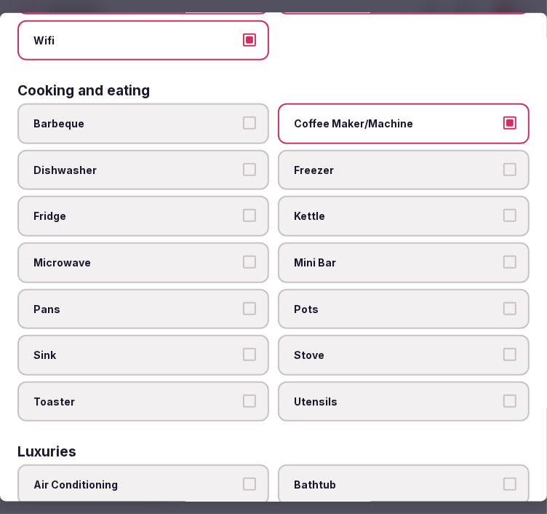
click at [404, 255] on span "Mini Bar" at bounding box center [396, 262] width 205 height 15
click at [503, 255] on button "Mini Bar" at bounding box center [509, 261] width 13 height 13
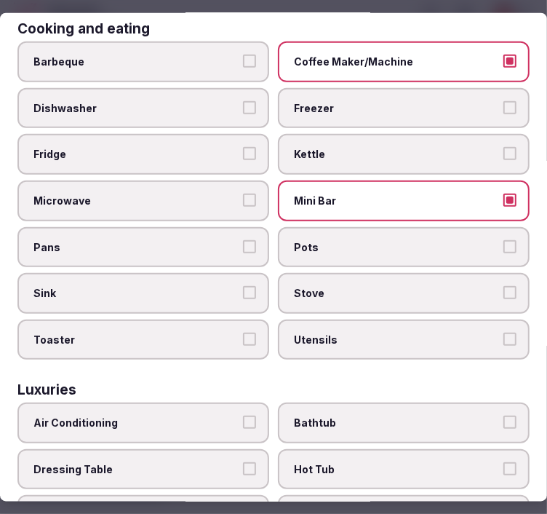
scroll to position [507, 0]
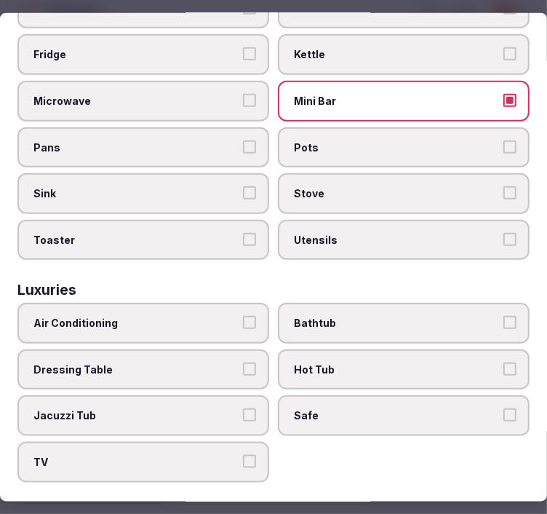
click at [164, 316] on span "Air Conditioning" at bounding box center [135, 323] width 205 height 15
click at [243, 316] on button "Air Conditioning" at bounding box center [249, 322] width 13 height 13
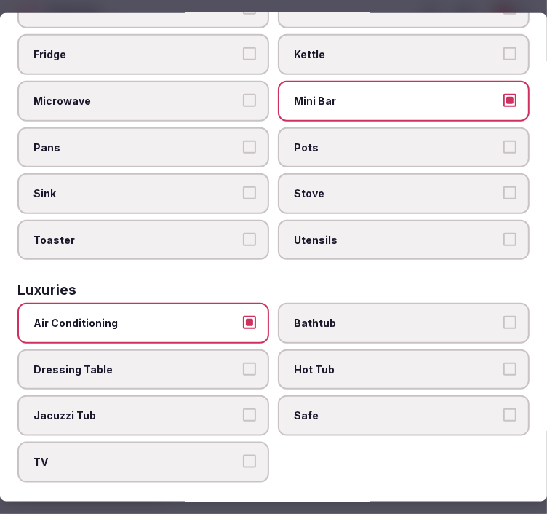
click at [357, 315] on label "Bathtub" at bounding box center [404, 323] width 252 height 41
click at [503, 316] on button "Bathtub" at bounding box center [509, 322] width 13 height 13
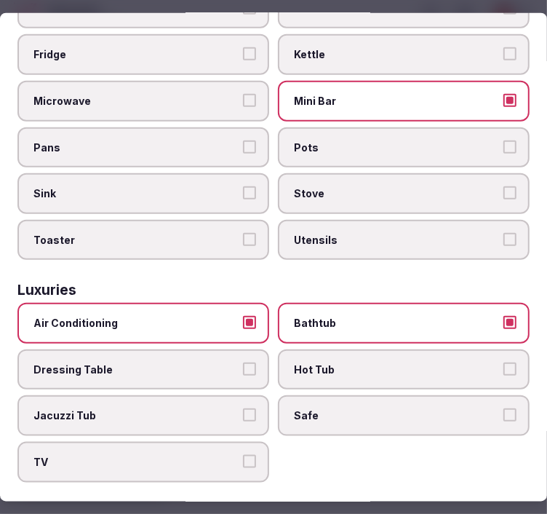
click at [367, 408] on span "Safe" at bounding box center [396, 415] width 205 height 15
click at [503, 408] on button "Safe" at bounding box center [509, 414] width 13 height 13
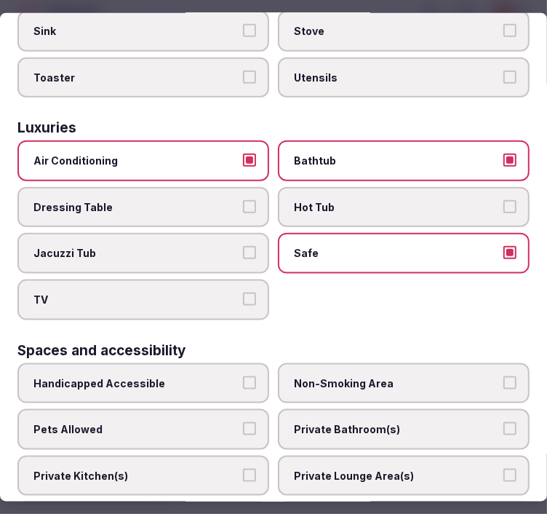
scroll to position [750, 0]
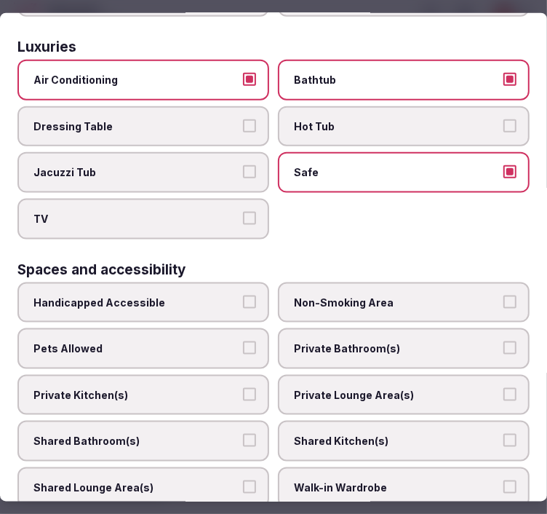
click at [176, 199] on label "TV" at bounding box center [143, 219] width 252 height 41
click at [243, 212] on button "TV" at bounding box center [249, 218] width 13 height 13
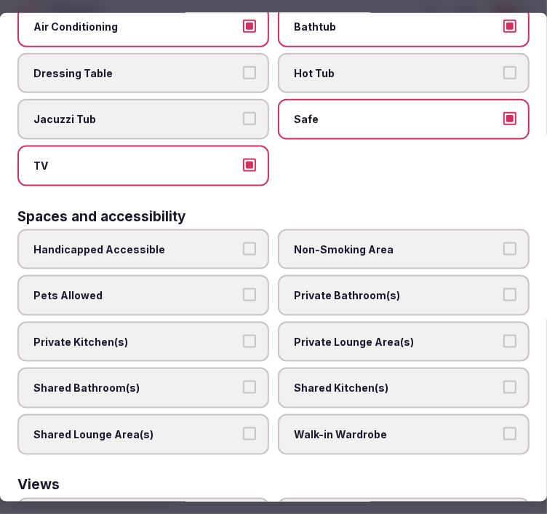
scroll to position [831, 0]
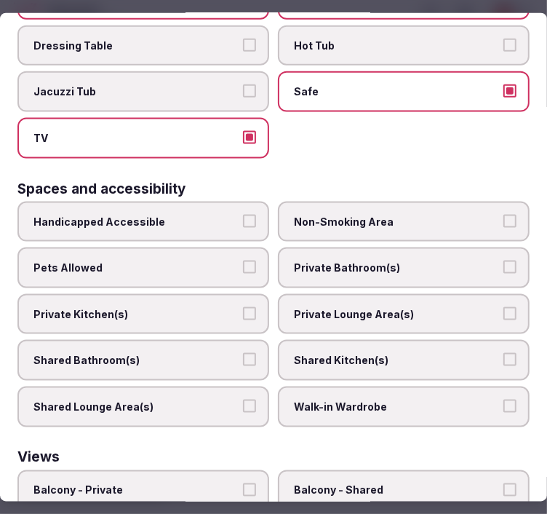
click at [420, 260] on span "Private Bathroom(s)" at bounding box center [396, 267] width 205 height 15
click at [503, 260] on button "Private Bathroom(s)" at bounding box center [509, 266] width 13 height 13
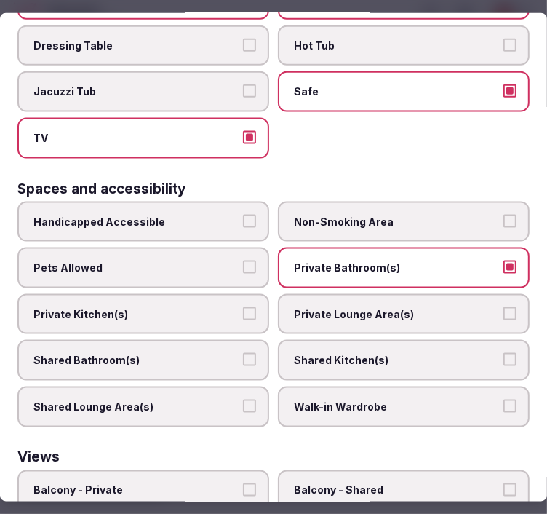
click at [423, 294] on label "Private Lounge Area(s)" at bounding box center [404, 314] width 252 height 41
click at [503, 307] on button "Private Lounge Area(s)" at bounding box center [509, 313] width 13 height 13
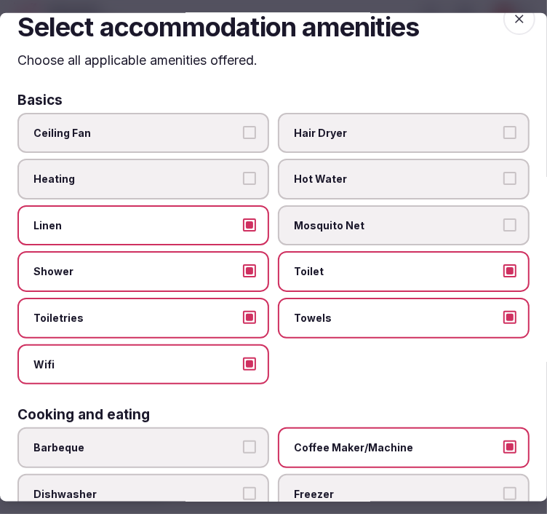
scroll to position [0, 0]
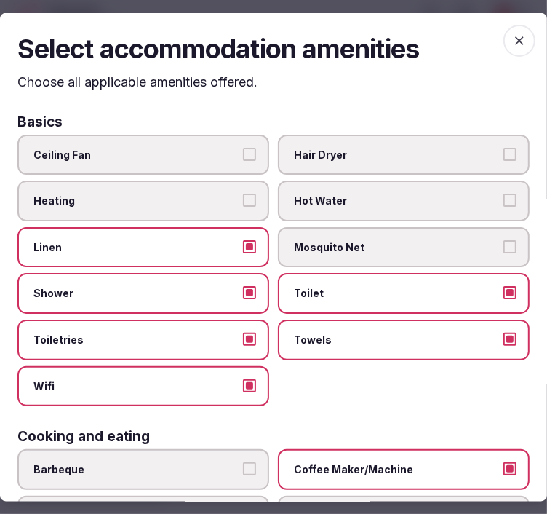
click at [517, 31] on span "button" at bounding box center [519, 41] width 32 height 32
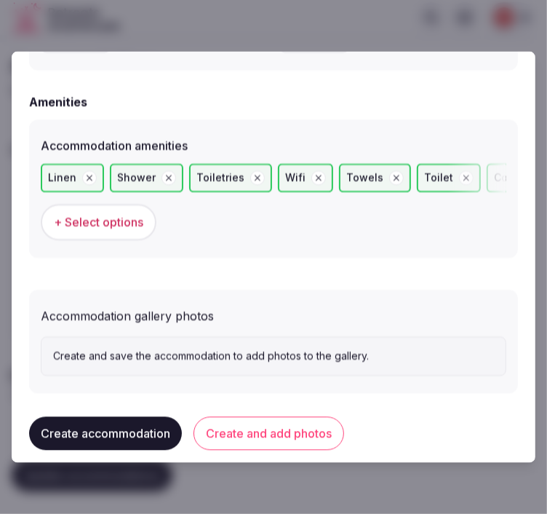
scroll to position [1432, 0]
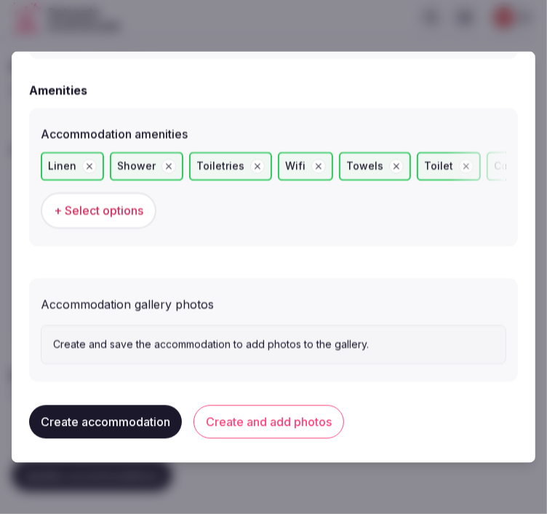
click at [275, 418] on button "Create and add photos" at bounding box center [269, 421] width 151 height 33
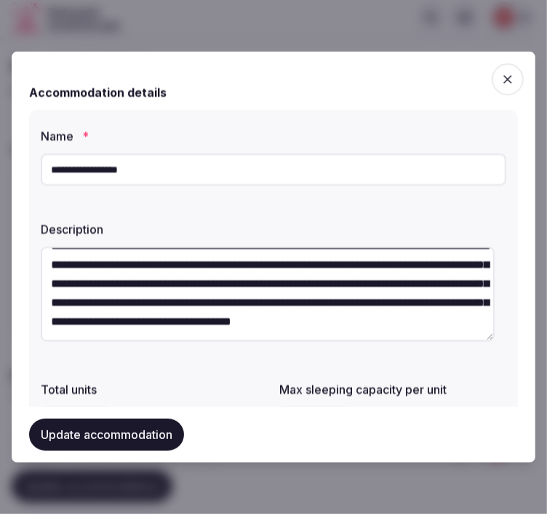
scroll to position [76, 0]
click at [146, 429] on button "Update accommodation" at bounding box center [106, 434] width 155 height 32
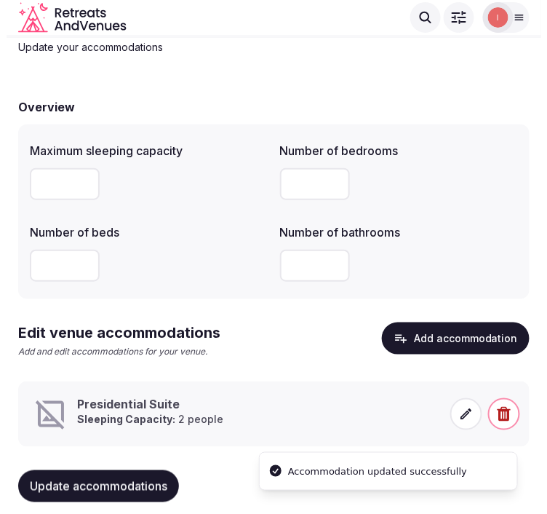
scroll to position [96, 0]
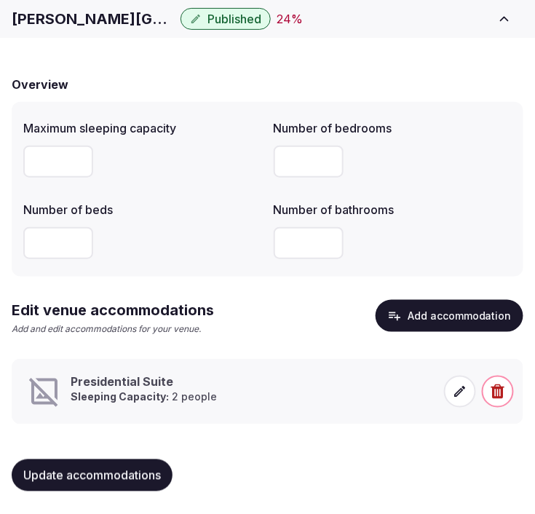
click at [460, 395] on icon at bounding box center [460, 391] width 15 height 15
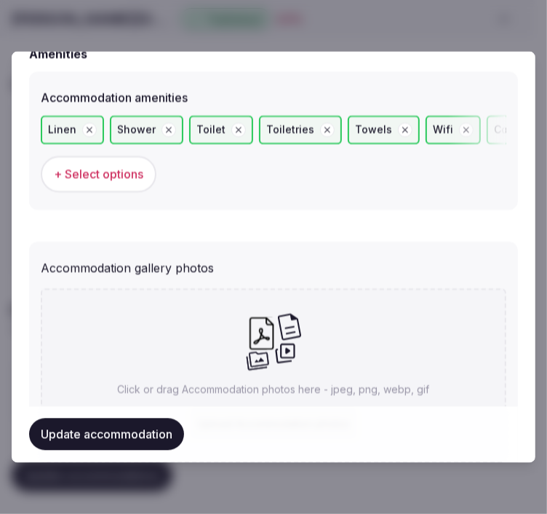
scroll to position [1566, 0]
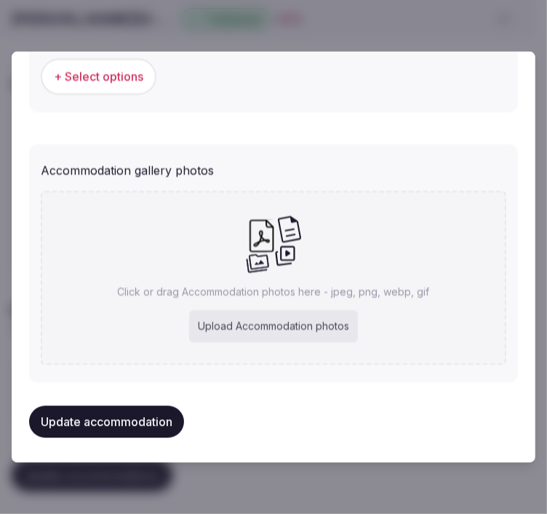
click at [309, 250] on div "Click or drag Accommodation photos here - jpeg, png, webp, gif Upload Accommoda…" at bounding box center [274, 278] width 466 height 174
type input "**********"
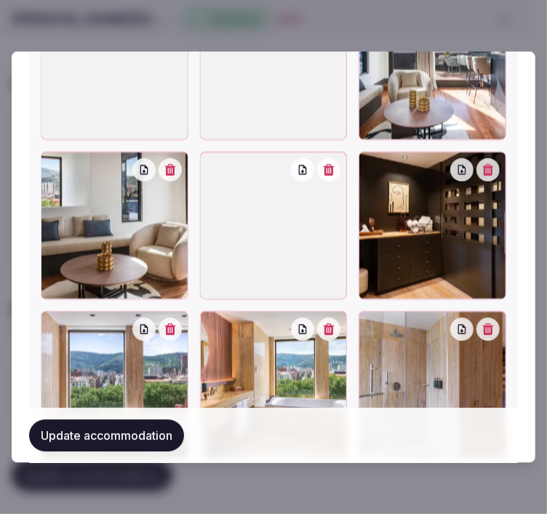
scroll to position [1963, 0]
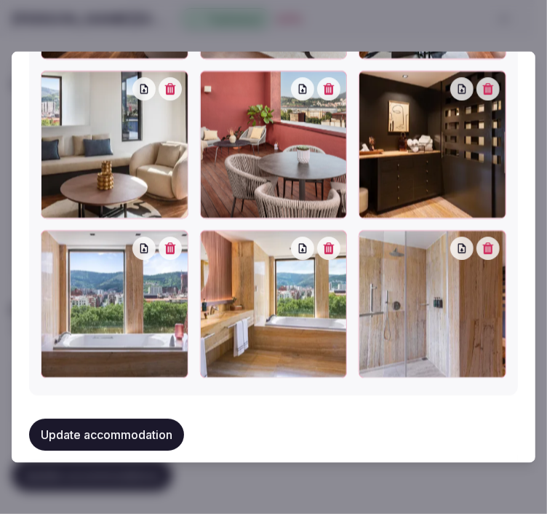
click at [175, 420] on button "Update accommodation" at bounding box center [106, 434] width 155 height 32
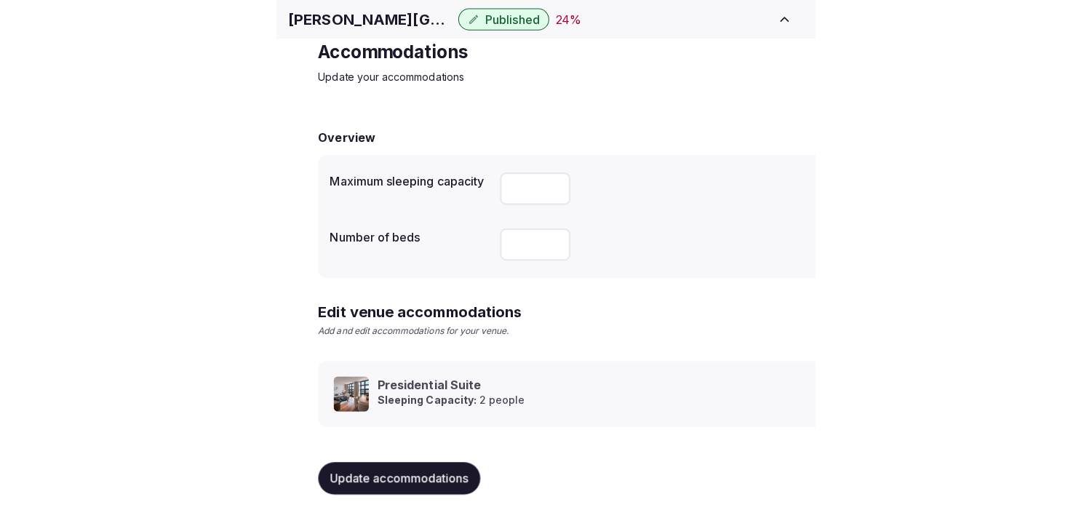
scroll to position [68, 0]
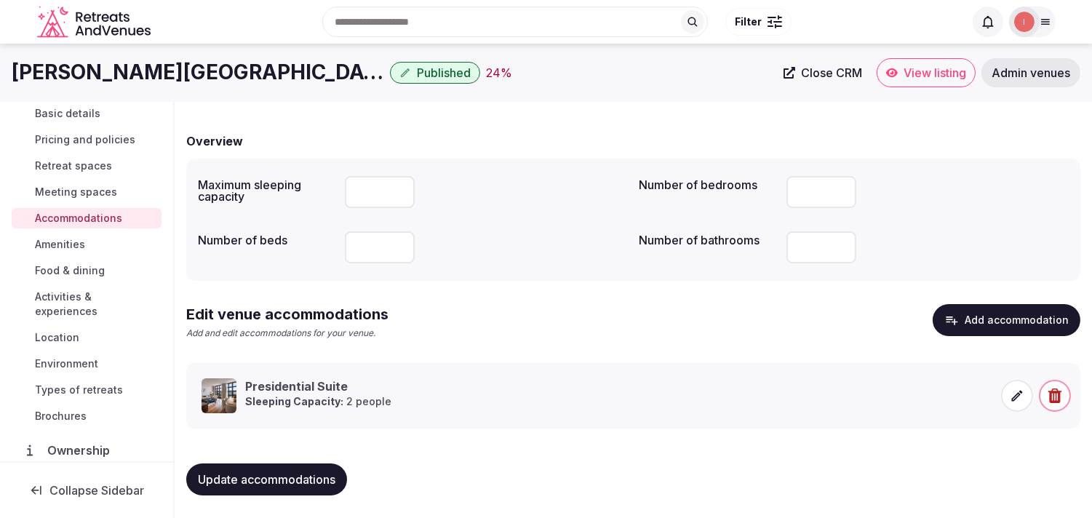
click at [303, 483] on span "Update accommodations" at bounding box center [266, 479] width 137 height 15
click at [75, 242] on span "Amenities" at bounding box center [60, 244] width 50 height 15
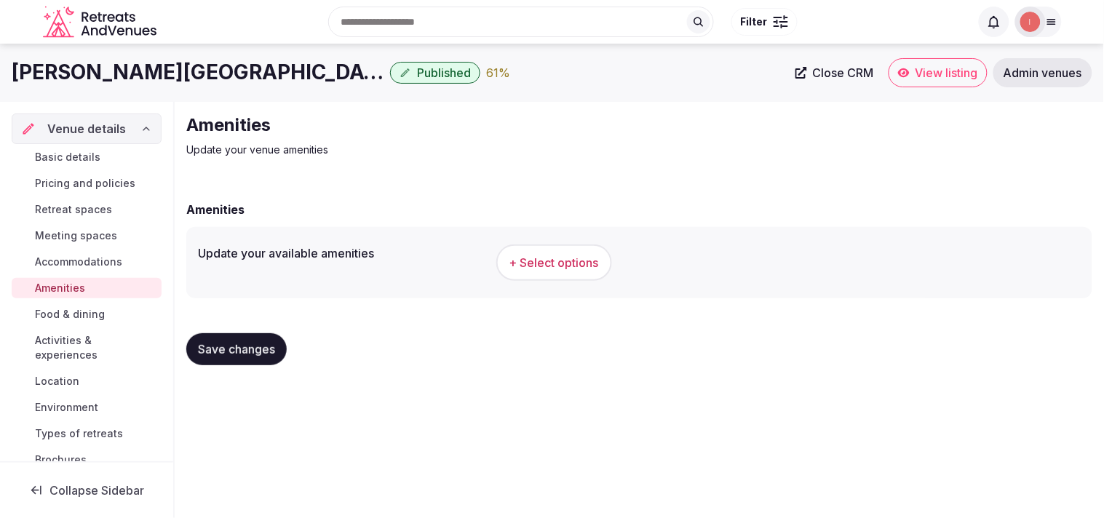
click at [531, 268] on span "+ Select options" at bounding box center [553, 263] width 89 height 16
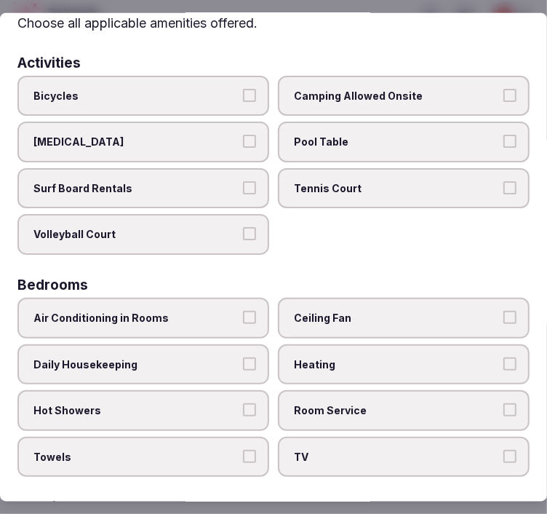
scroll to position [81, 0]
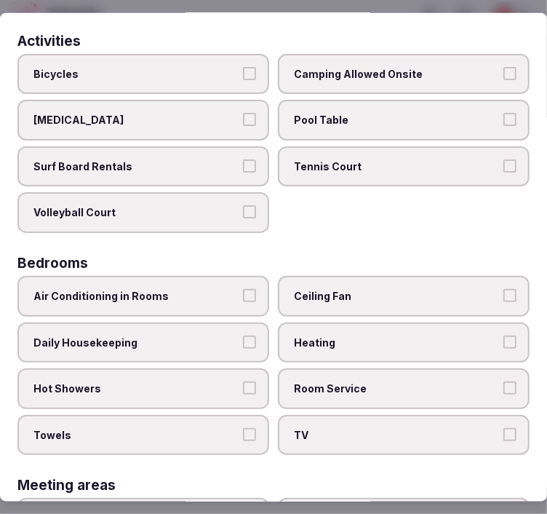
click at [199, 289] on span "Air Conditioning in Rooms" at bounding box center [135, 296] width 205 height 15
click at [243, 289] on button "Air Conditioning in Rooms" at bounding box center [249, 295] width 13 height 13
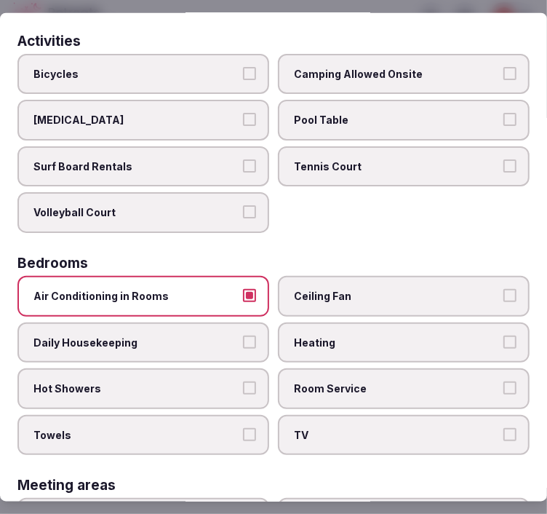
click at [248, 338] on button "Daily Housekeeping" at bounding box center [249, 341] width 13 height 13
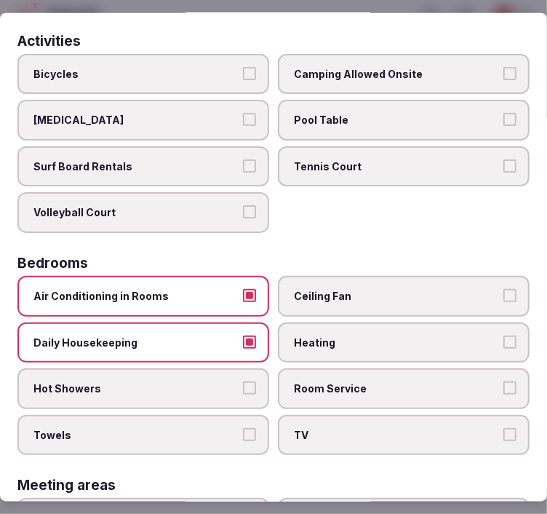
click at [243, 381] on button "Hot Showers" at bounding box center [249, 387] width 13 height 13
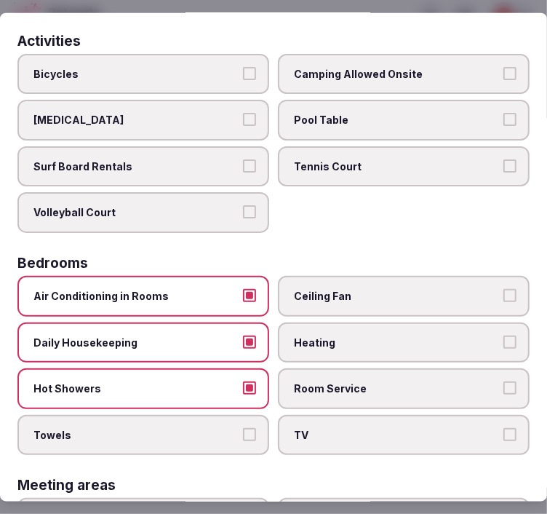
click at [243, 427] on button "Towels" at bounding box center [249, 433] width 13 height 13
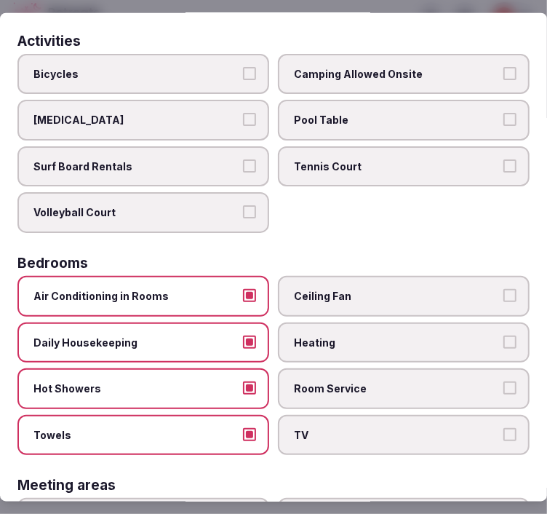
click at [308, 437] on label "TV" at bounding box center [404, 434] width 252 height 41
click at [503, 437] on button "TV" at bounding box center [509, 433] width 13 height 13
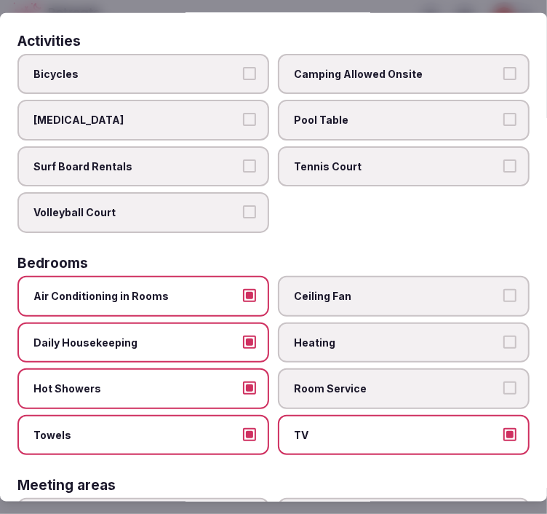
click at [367, 384] on span "Room Service" at bounding box center [396, 388] width 205 height 15
click at [503, 384] on button "Room Service" at bounding box center [509, 387] width 13 height 13
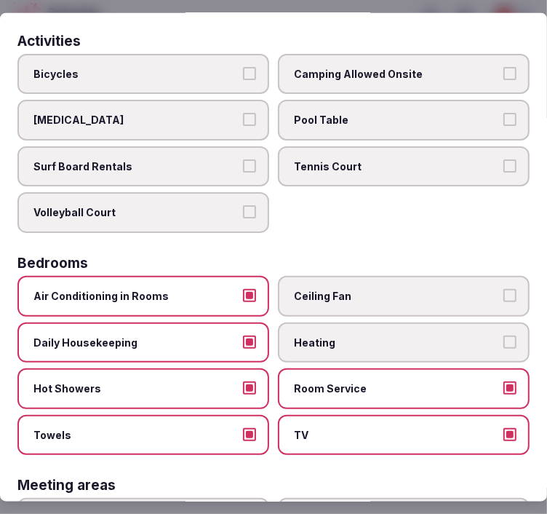
scroll to position [242, 0]
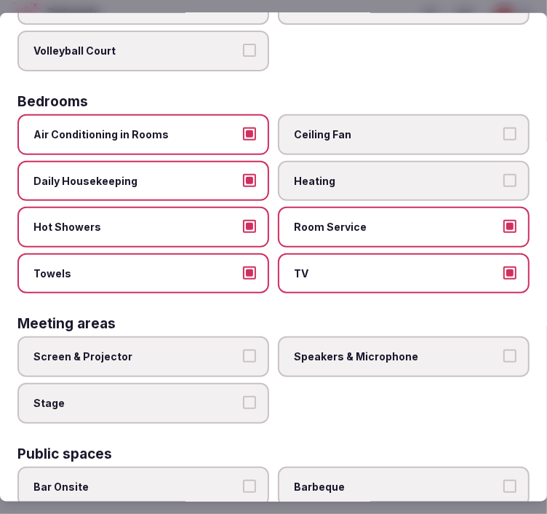
click at [211, 349] on span "Screen & Projector" at bounding box center [135, 356] width 205 height 15
click at [243, 349] on button "Screen & Projector" at bounding box center [249, 355] width 13 height 13
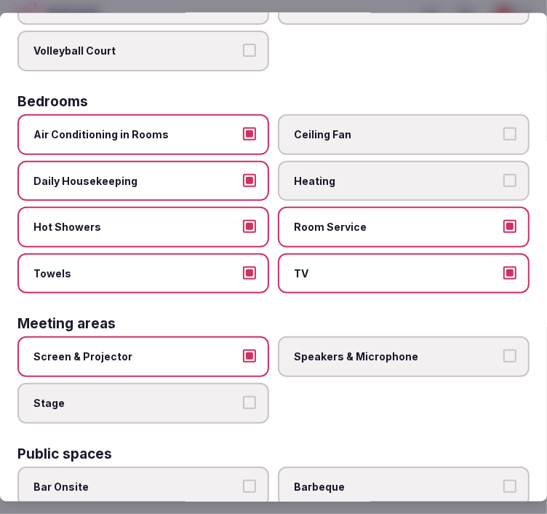
click at [361, 349] on span "Speakers & Microphone" at bounding box center [396, 356] width 205 height 15
click at [503, 349] on button "Speakers & Microphone" at bounding box center [509, 355] width 13 height 13
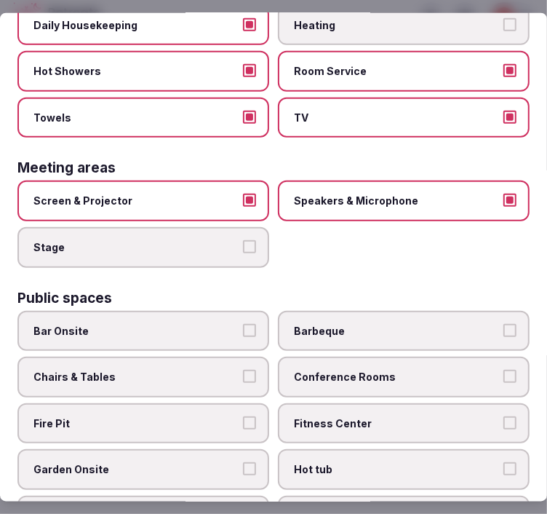
scroll to position [404, 0]
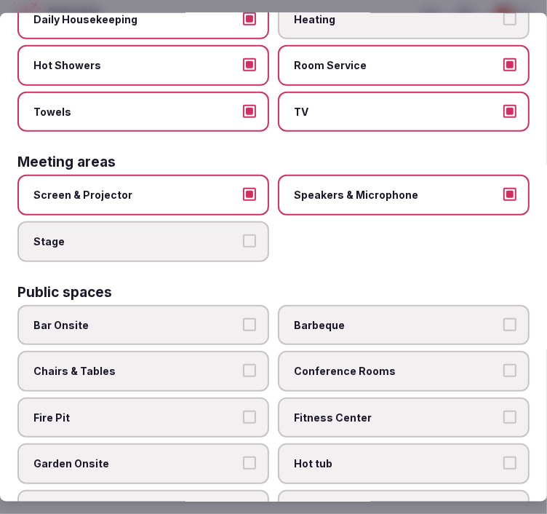
click at [402, 364] on span "Conference Rooms" at bounding box center [396, 371] width 205 height 15
click at [503, 364] on button "Conference Rooms" at bounding box center [509, 370] width 13 height 13
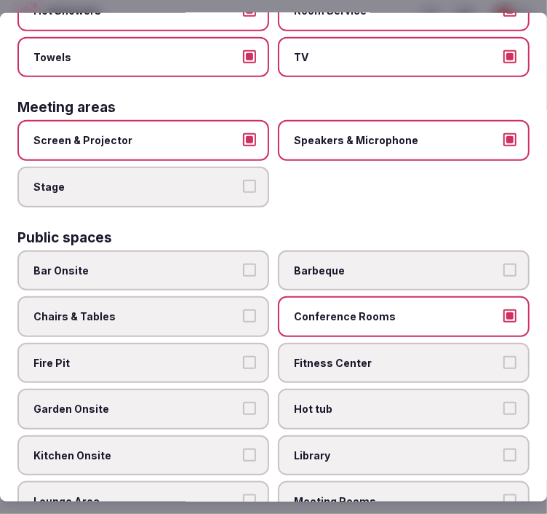
scroll to position [485, 0]
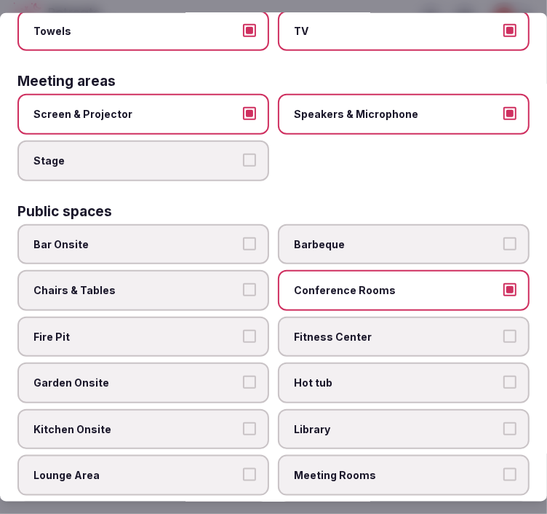
click at [196, 283] on span "Chairs & Tables" at bounding box center [135, 290] width 205 height 15
click at [243, 283] on button "Chairs & Tables" at bounding box center [249, 289] width 13 height 13
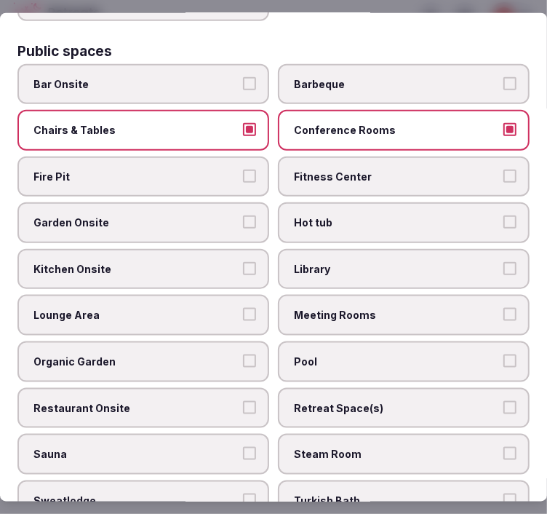
scroll to position [646, 0]
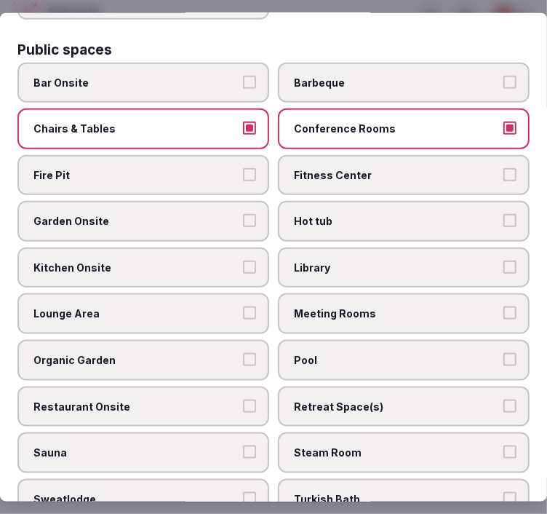
click at [328, 167] on label "Fitness Center" at bounding box center [404, 174] width 252 height 41
click at [503, 167] on button "Fitness Center" at bounding box center [509, 173] width 13 height 13
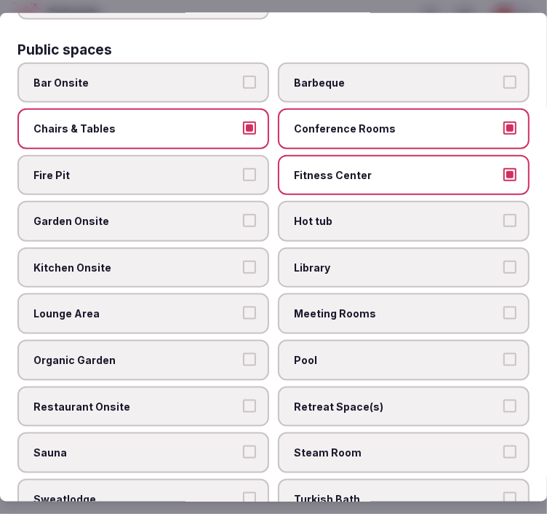
click at [135, 214] on label "Garden Onsite" at bounding box center [143, 221] width 252 height 41
click at [243, 214] on button "Garden Onsite" at bounding box center [249, 220] width 13 height 13
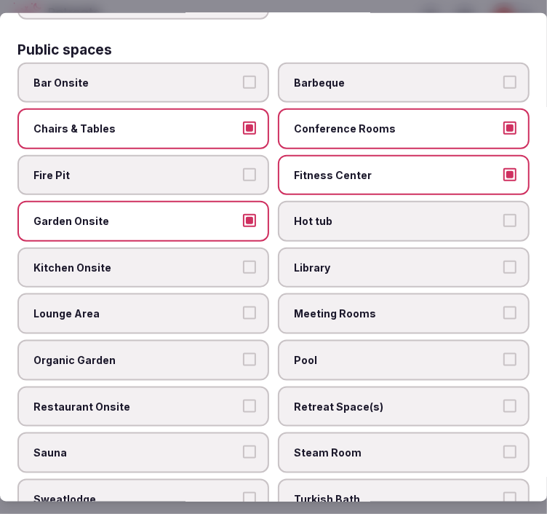
click at [206, 214] on span "Garden Onsite" at bounding box center [135, 221] width 205 height 15
click at [243, 214] on button "Garden Onsite" at bounding box center [249, 220] width 13 height 13
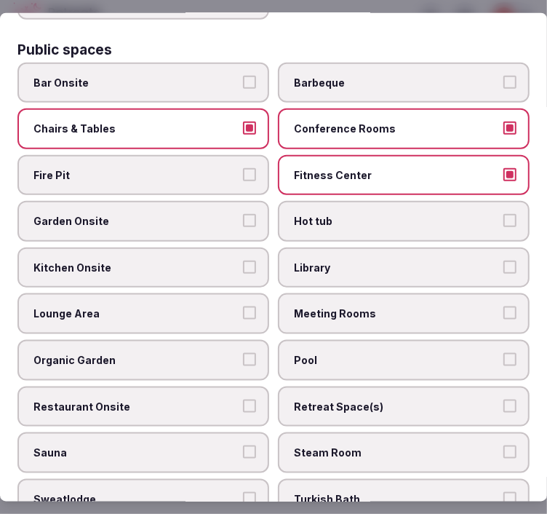
click at [343, 293] on label "Meeting Rooms" at bounding box center [404, 313] width 252 height 41
click at [503, 306] on button "Meeting Rooms" at bounding box center [509, 312] width 13 height 13
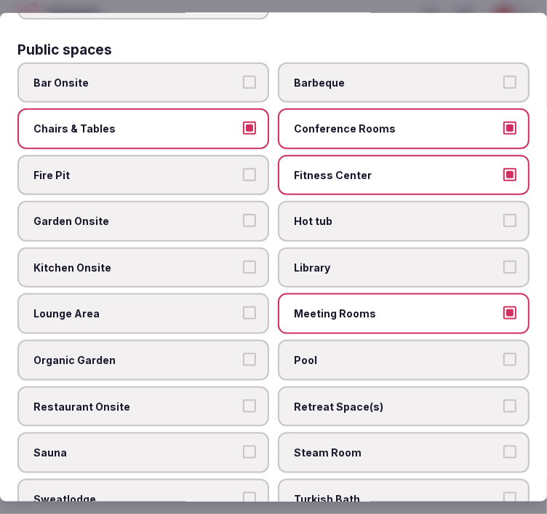
click at [194, 293] on label "Lounge Area" at bounding box center [143, 313] width 252 height 41
click at [243, 306] on button "Lounge Area" at bounding box center [249, 312] width 13 height 13
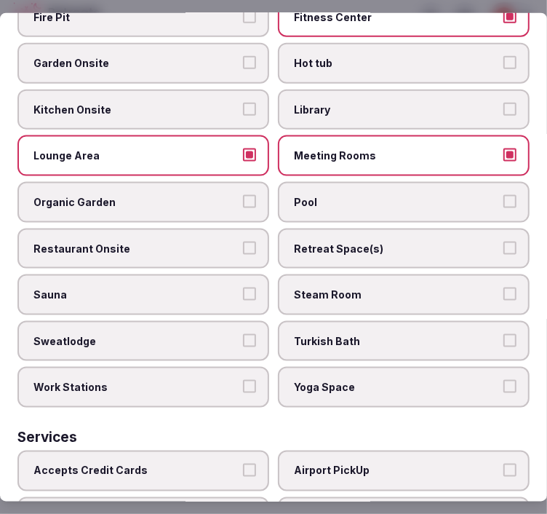
scroll to position [808, 0]
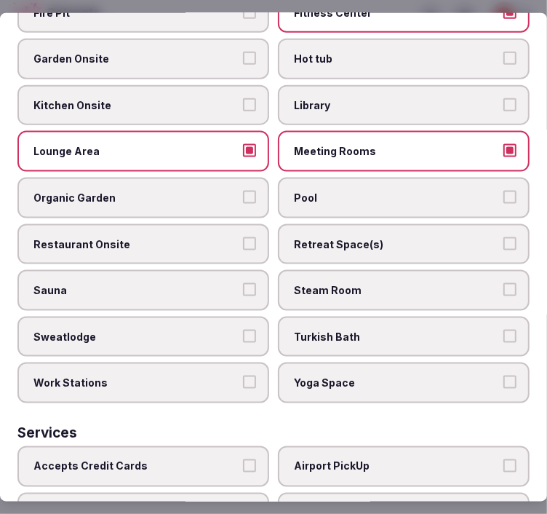
click at [222, 236] on span "Restaurant Onsite" at bounding box center [135, 243] width 205 height 15
click at [243, 236] on button "Restaurant Onsite" at bounding box center [249, 242] width 13 height 13
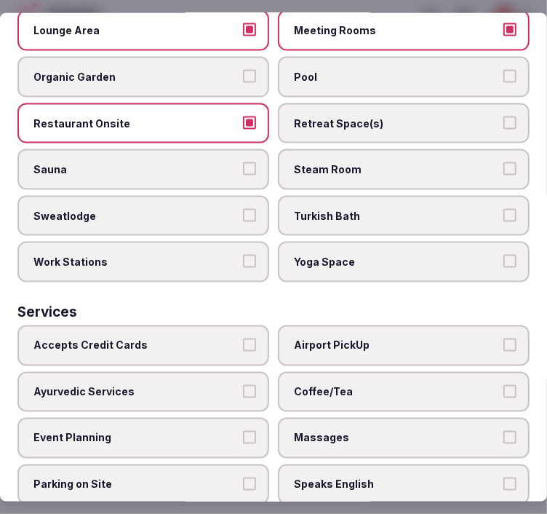
scroll to position [970, 0]
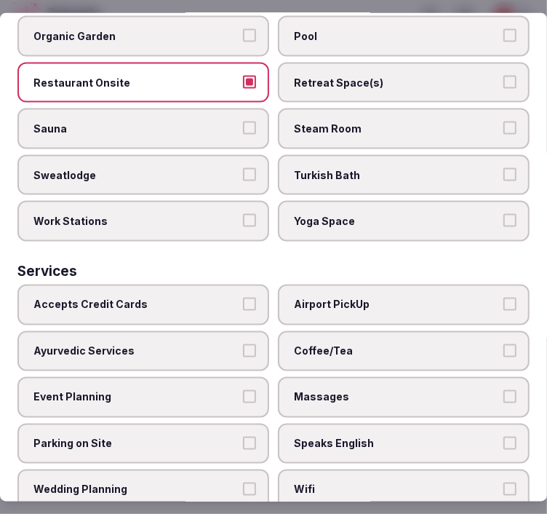
click at [228, 298] on span "Accepts Credit Cards" at bounding box center [135, 305] width 205 height 15
click at [243, 298] on button "Accepts Credit Cards" at bounding box center [249, 304] width 13 height 13
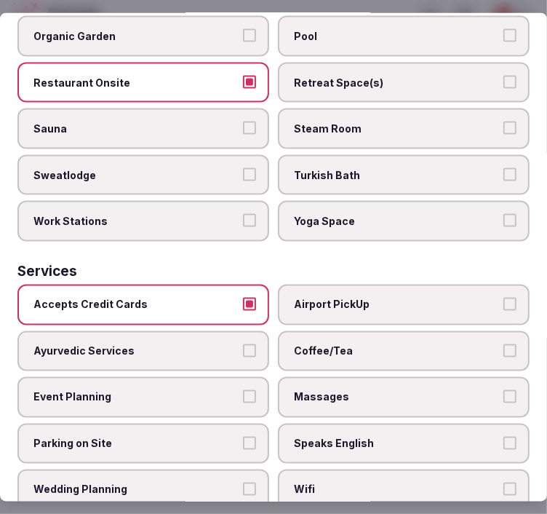
click at [394, 390] on span "Massages" at bounding box center [396, 397] width 205 height 15
click at [503, 390] on button "Massages" at bounding box center [509, 396] width 13 height 13
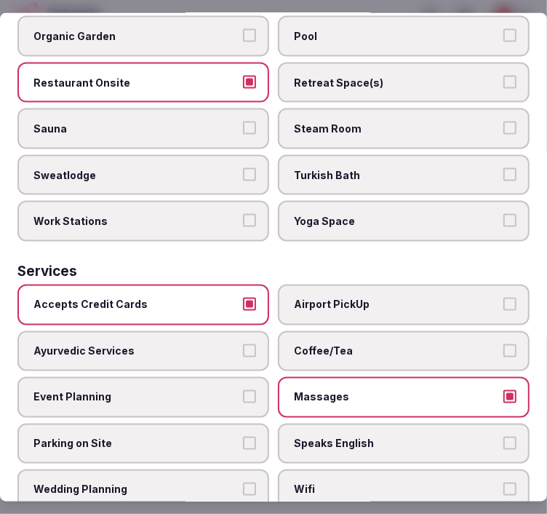
click at [369, 482] on span "Wifi" at bounding box center [396, 489] width 205 height 15
click at [503, 482] on button "Wifi" at bounding box center [509, 488] width 13 height 13
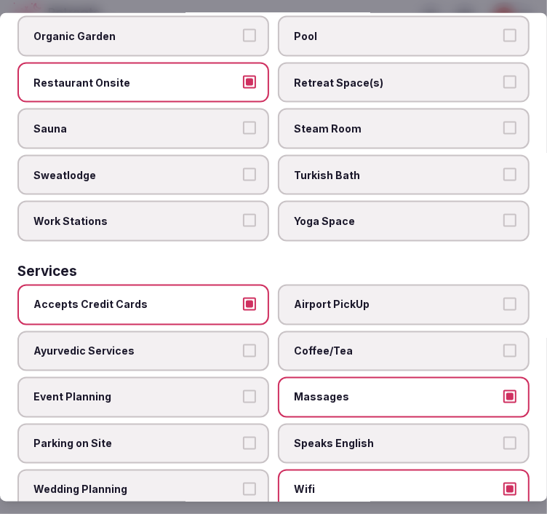
click at [388, 436] on span "Speaks English" at bounding box center [396, 443] width 205 height 15
click at [503, 436] on button "Speaks English" at bounding box center [509, 442] width 13 height 13
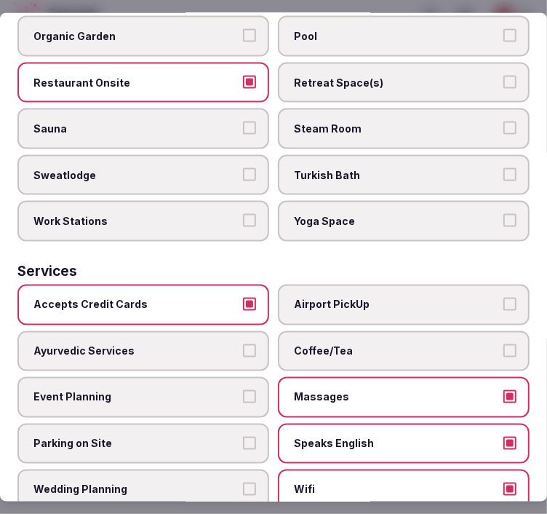
click at [434, 343] on span "Coffee/Tea" at bounding box center [396, 350] width 205 height 15
click at [503, 343] on button "Coffee/Tea" at bounding box center [509, 349] width 13 height 13
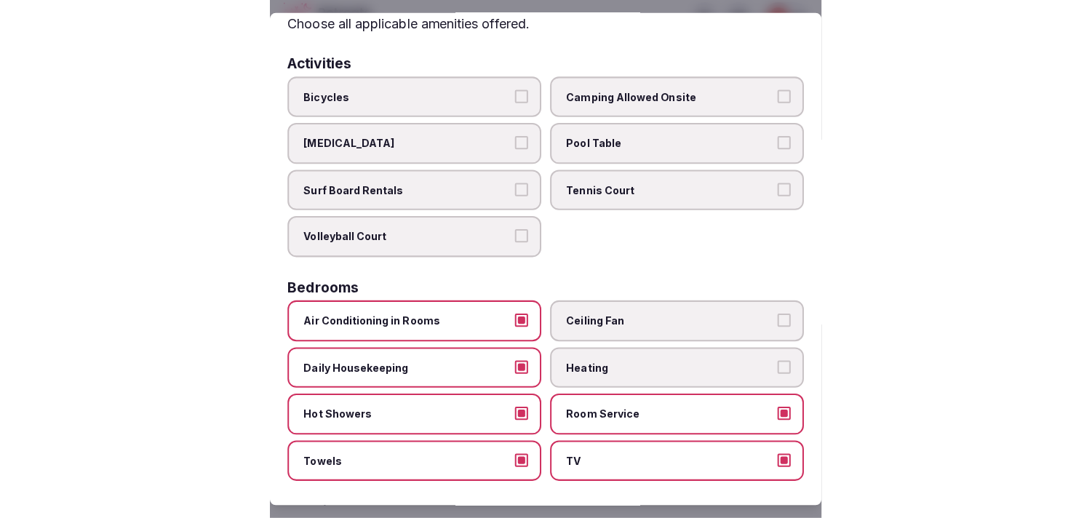
scroll to position [0, 0]
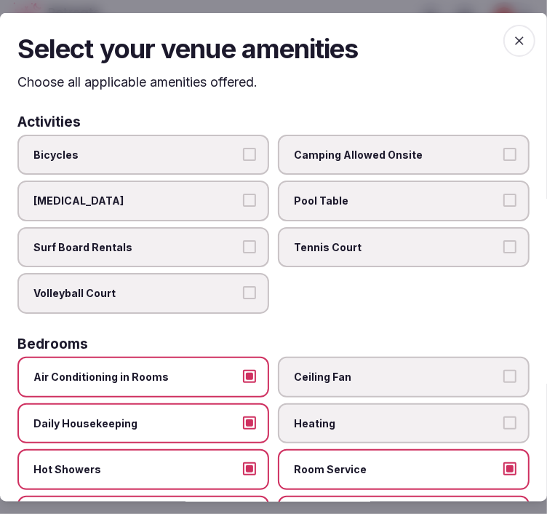
click at [506, 31] on span "button" at bounding box center [519, 41] width 32 height 32
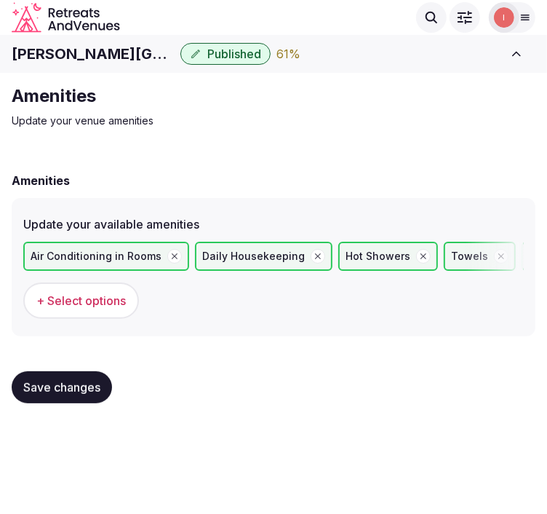
drag, startPoint x: 92, startPoint y: 376, endPoint x: 89, endPoint y: 362, distance: 14.7
click at [89, 375] on button "Save changes" at bounding box center [62, 387] width 100 height 32
click at [95, 371] on button "Save changes" at bounding box center [62, 387] width 100 height 32
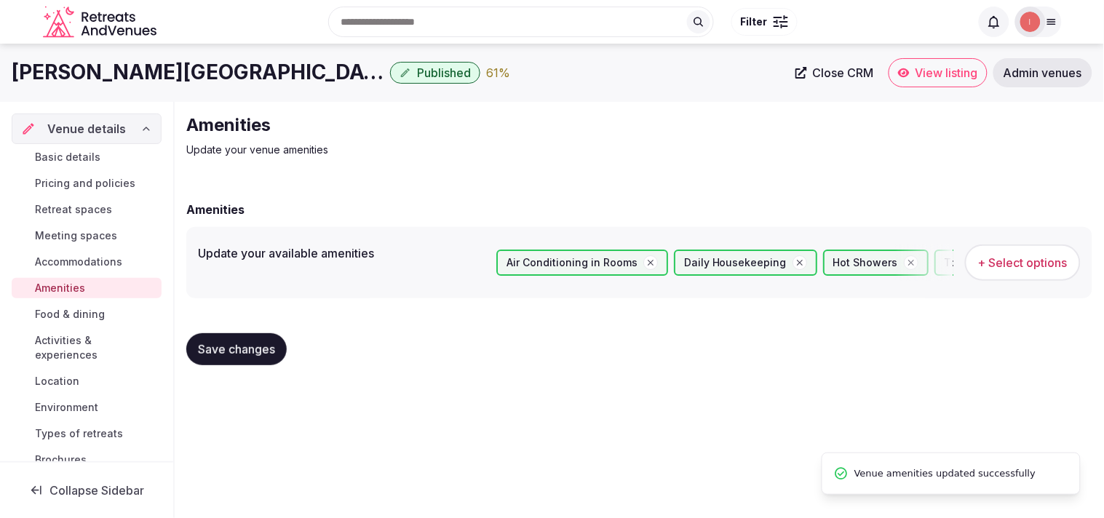
click at [82, 313] on span "Food & dining" at bounding box center [70, 314] width 70 height 15
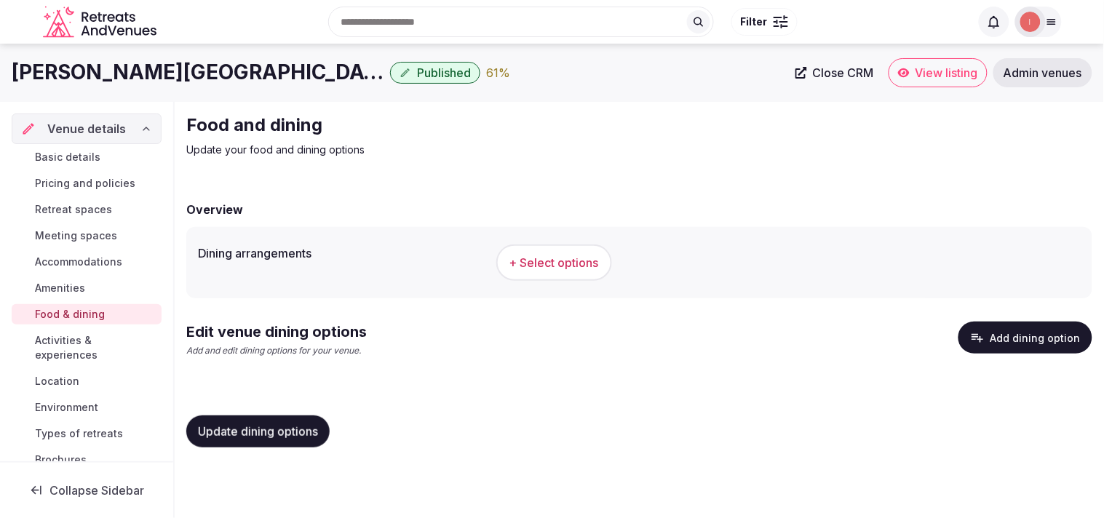
click at [534, 259] on span "+ Select options" at bounding box center [553, 263] width 89 height 16
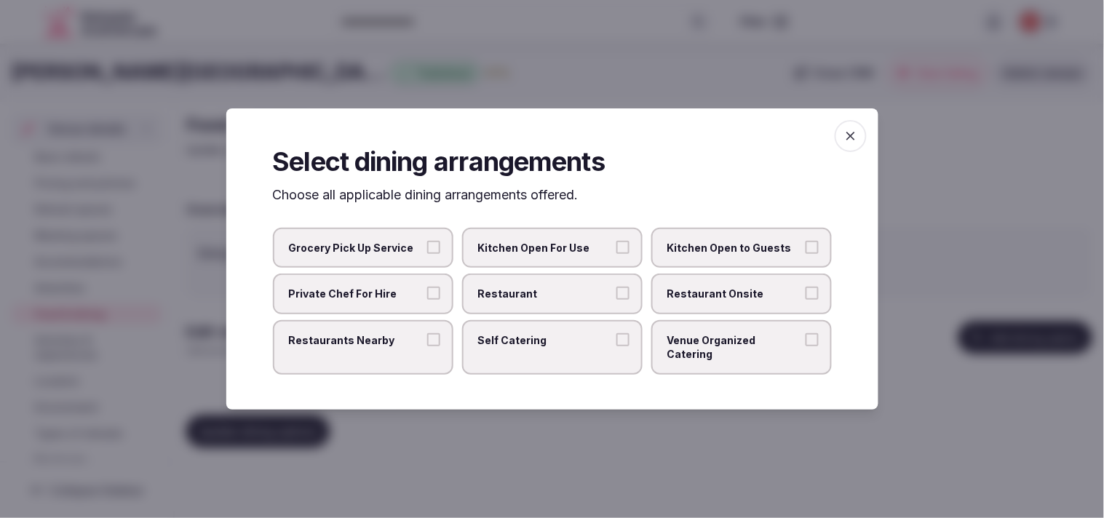
drag, startPoint x: 571, startPoint y: 295, endPoint x: 616, endPoint y: 302, distance: 45.6
click at [534, 296] on span "Restaurant" at bounding box center [545, 294] width 134 height 15
click at [534, 296] on button "Restaurant" at bounding box center [622, 293] width 13 height 13
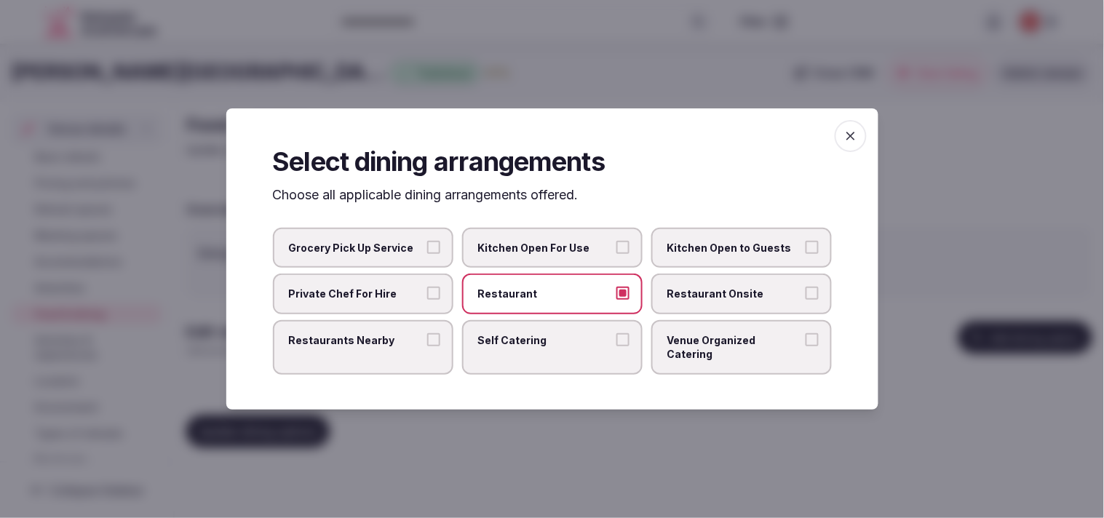
click at [534, 293] on span "Restaurant Onsite" at bounding box center [734, 294] width 134 height 15
click at [534, 293] on button "Restaurant Onsite" at bounding box center [811, 293] width 13 height 13
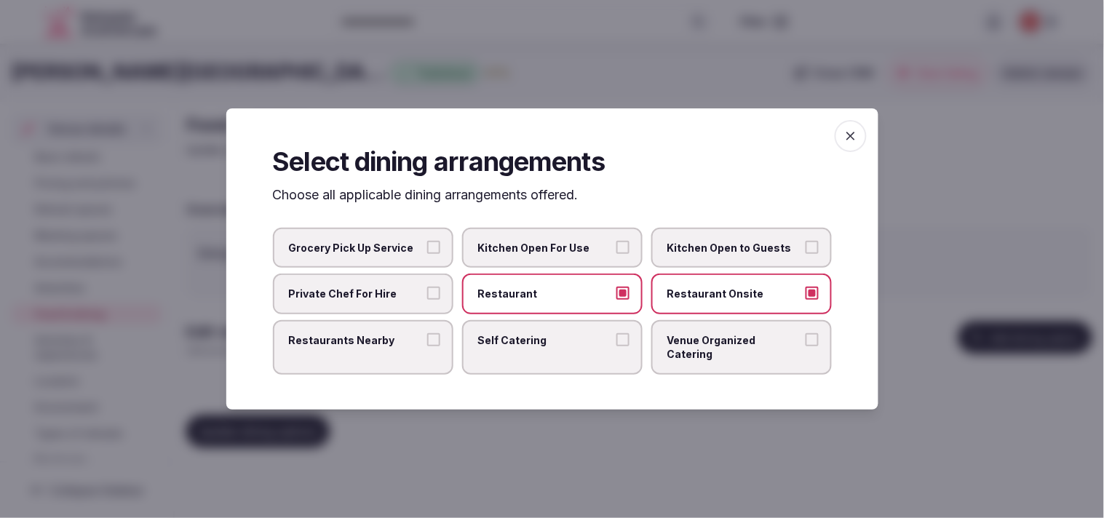
click at [411, 340] on span "Restaurants Nearby" at bounding box center [356, 340] width 134 height 15
click at [427, 340] on button "Restaurants Nearby" at bounding box center [433, 339] width 13 height 13
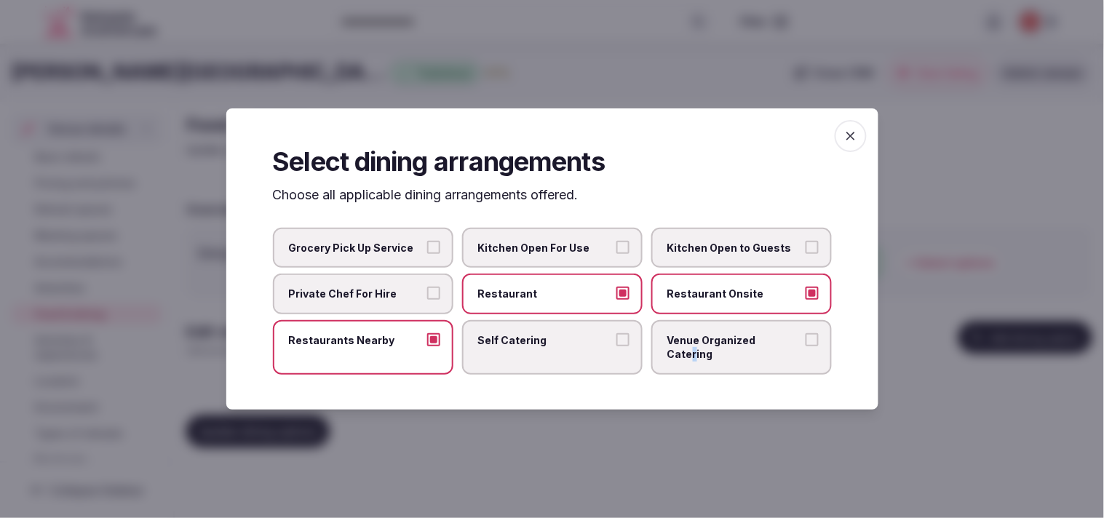
click at [534, 351] on span "Venue Organized Catering" at bounding box center [734, 347] width 134 height 28
click at [534, 346] on button "Venue Organized Catering" at bounding box center [811, 339] width 13 height 13
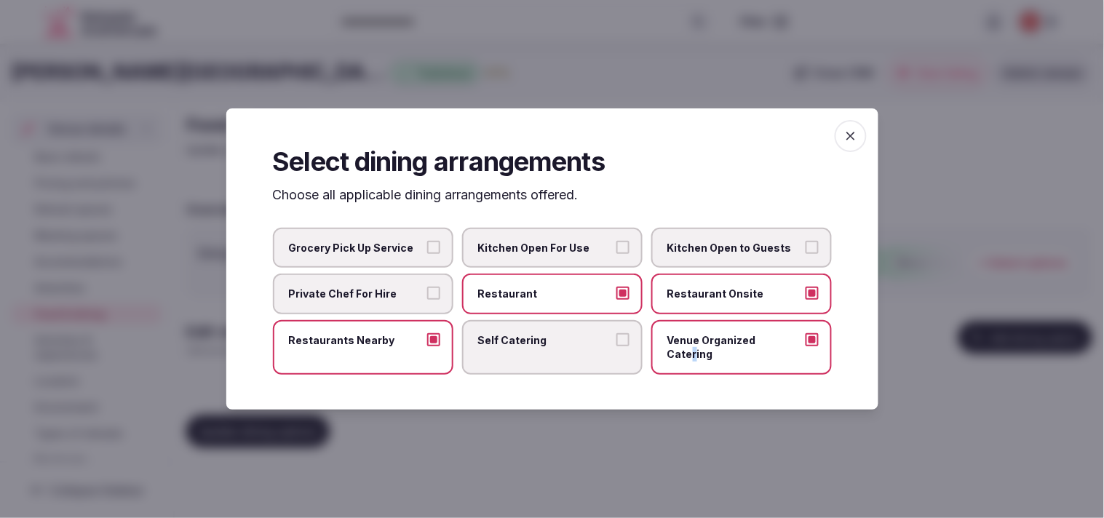
click at [534, 135] on span "button" at bounding box center [850, 136] width 32 height 32
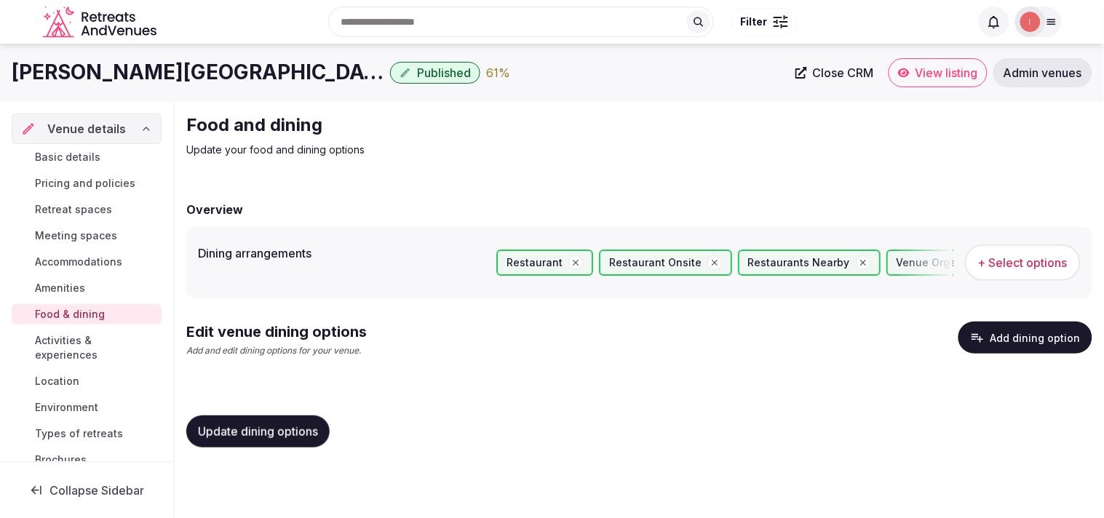
click at [294, 426] on span "Update dining options" at bounding box center [258, 431] width 120 height 15
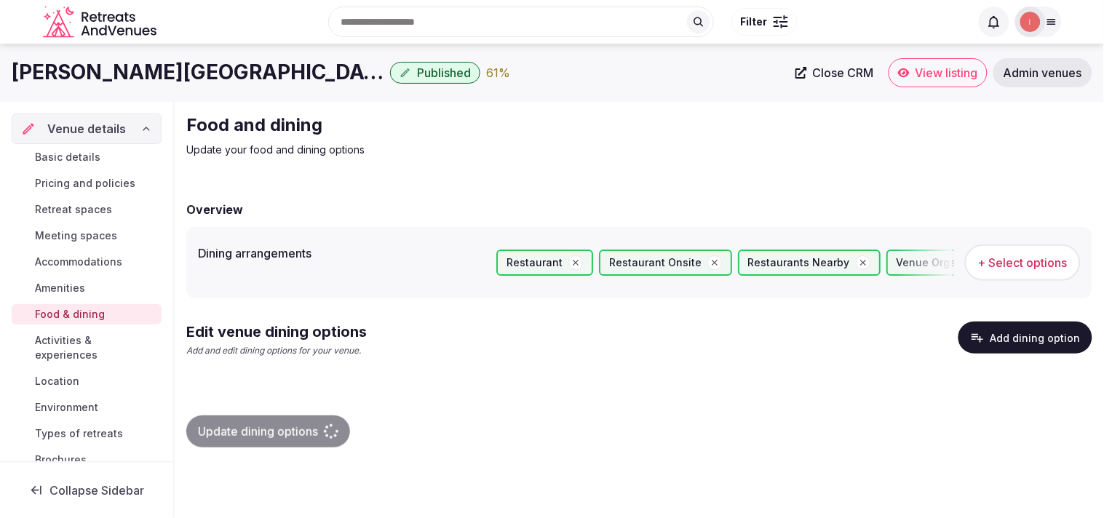
click at [534, 332] on button "Add dining option" at bounding box center [1025, 338] width 134 height 32
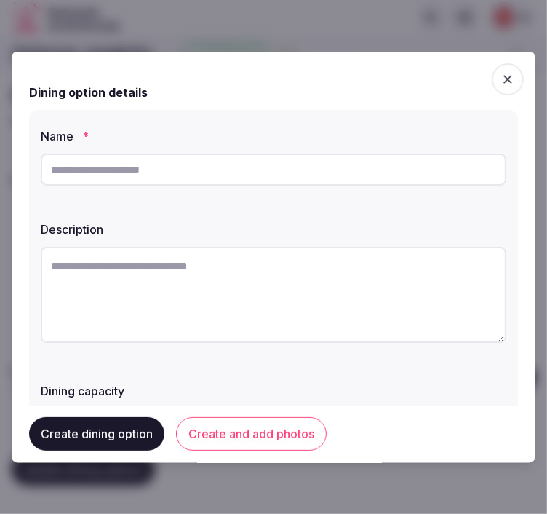
click at [501, 72] on icon "button" at bounding box center [508, 79] width 15 height 15
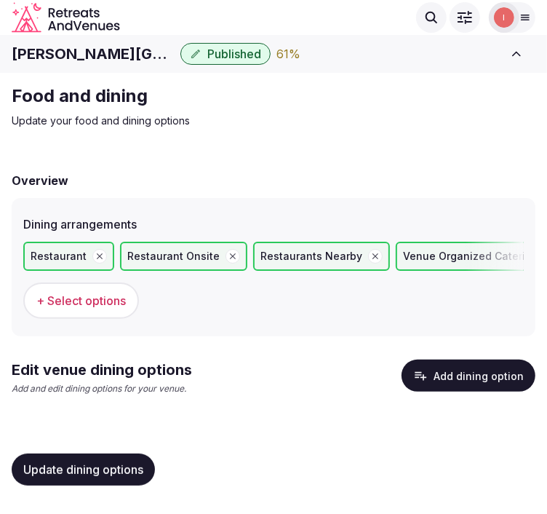
drag, startPoint x: 76, startPoint y: 467, endPoint x: 83, endPoint y: 455, distance: 13.7
click at [83, 455] on button "Update dining options" at bounding box center [83, 469] width 143 height 32
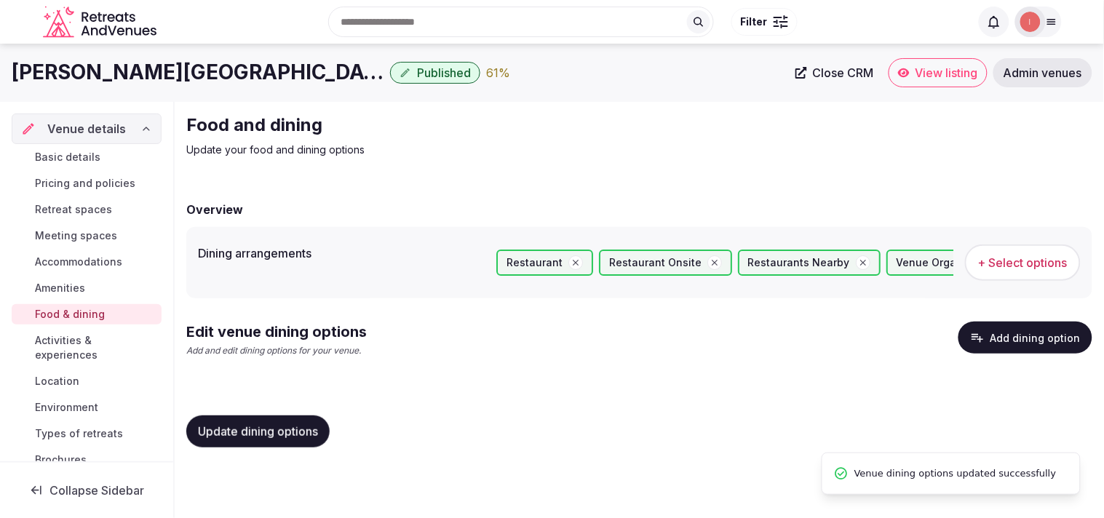
click at [71, 267] on span "Accommodations" at bounding box center [78, 262] width 87 height 15
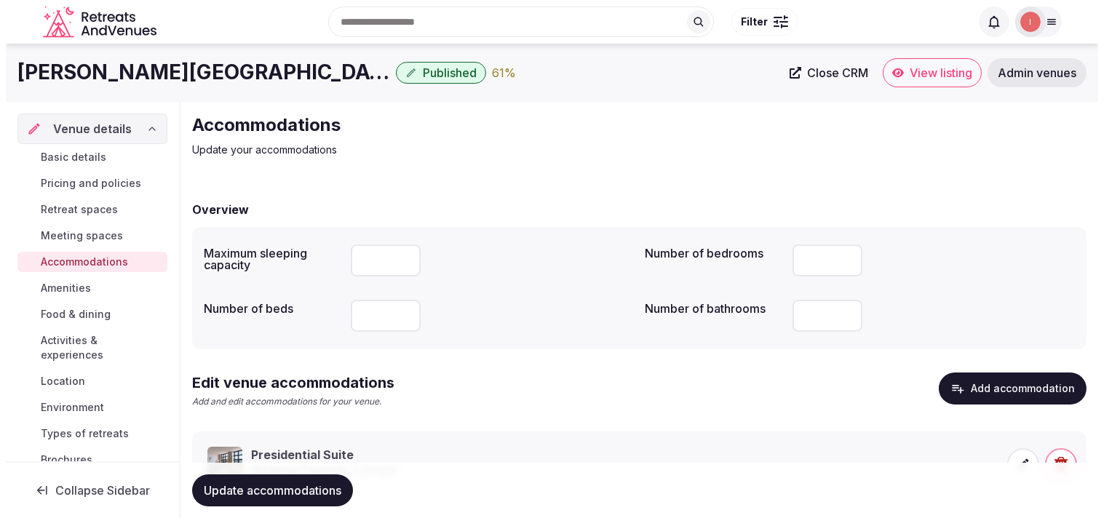
scroll to position [68, 0]
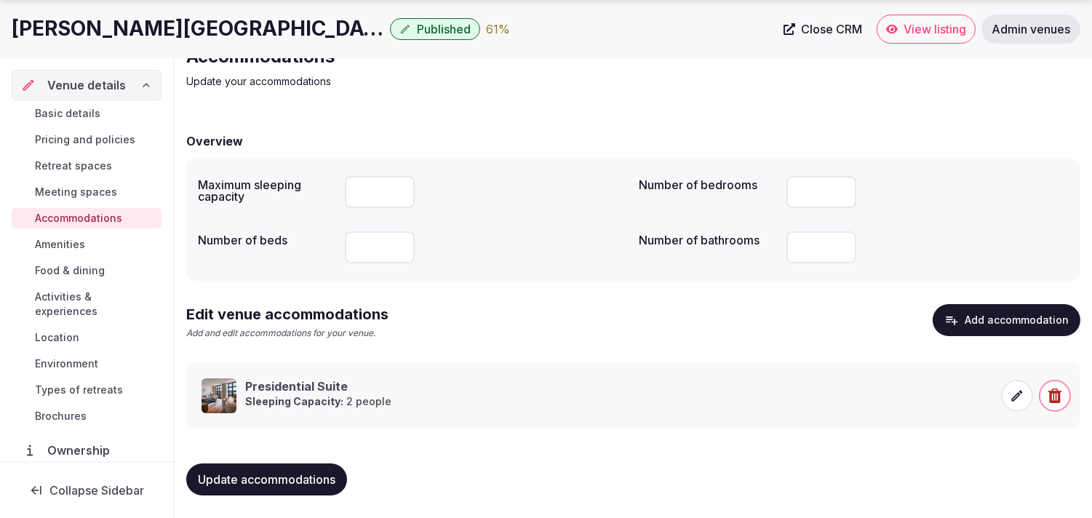
click at [293, 404] on strong "Sleeping Capacity:" at bounding box center [294, 401] width 98 height 12
click at [534, 394] on icon at bounding box center [1017, 395] width 15 height 15
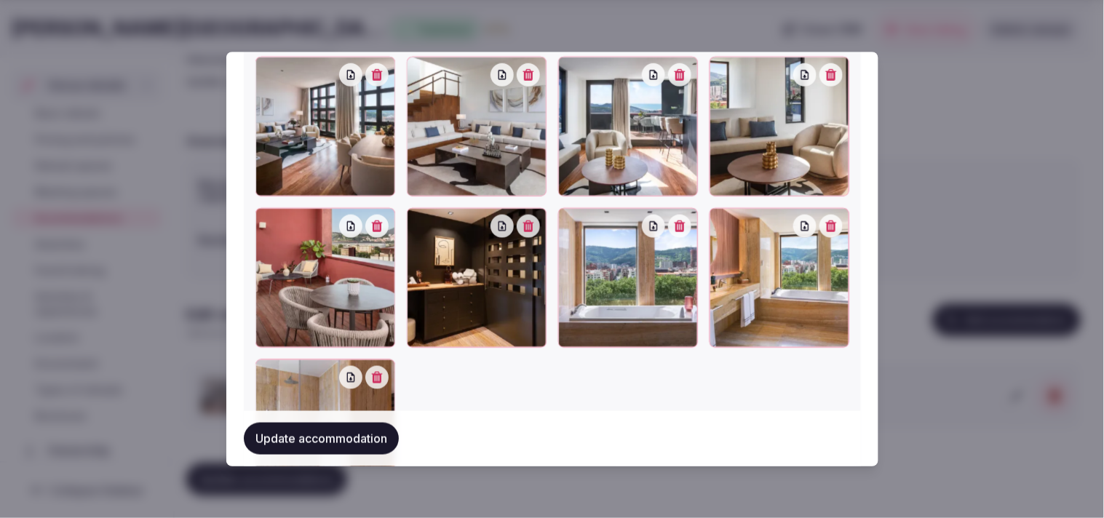
scroll to position [1634, 0]
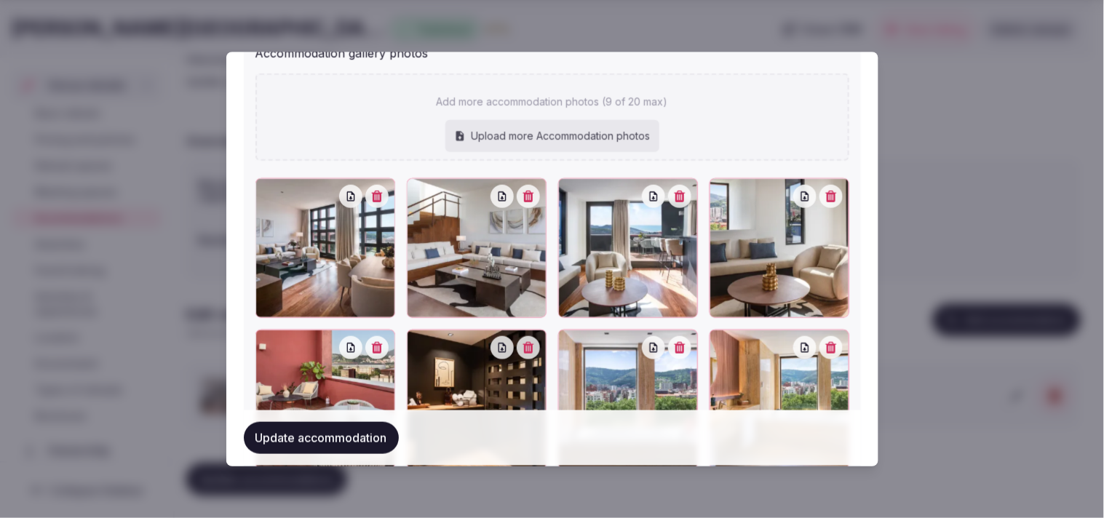
click at [534, 135] on div "Upload more Accommodation photos" at bounding box center [552, 137] width 214 height 32
type input "**********"
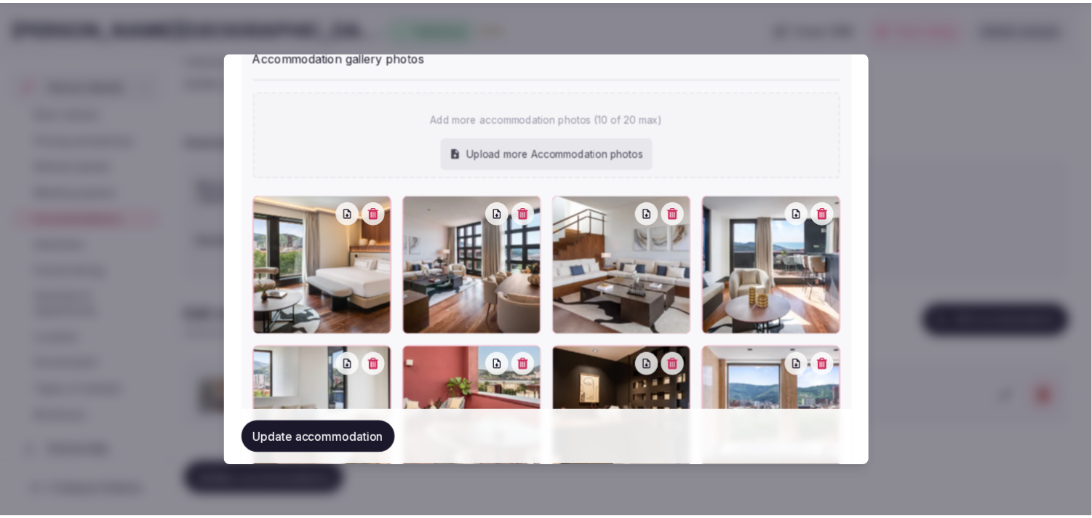
scroll to position [1728, 0]
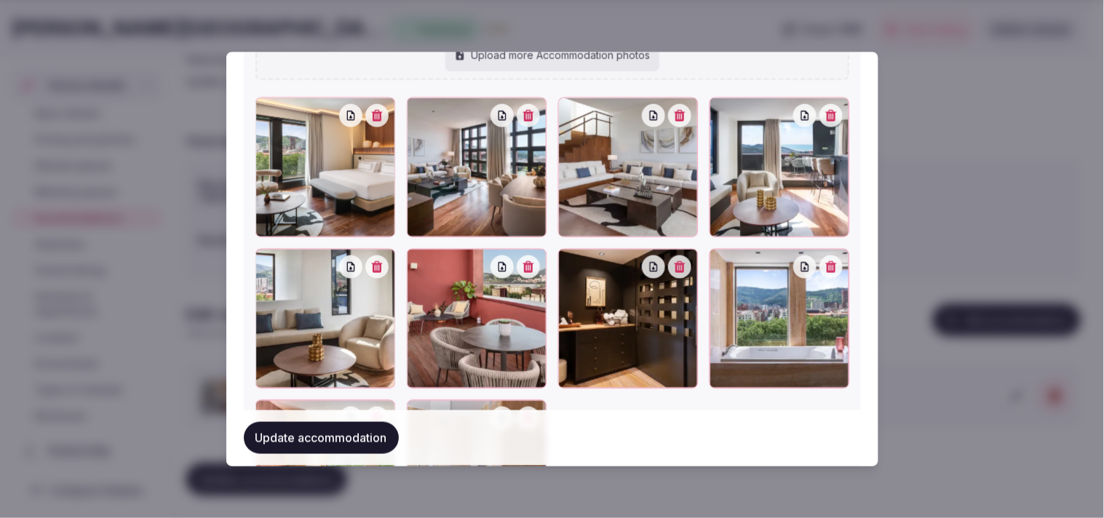
click at [354, 437] on button "Update accommodation" at bounding box center [321, 439] width 155 height 32
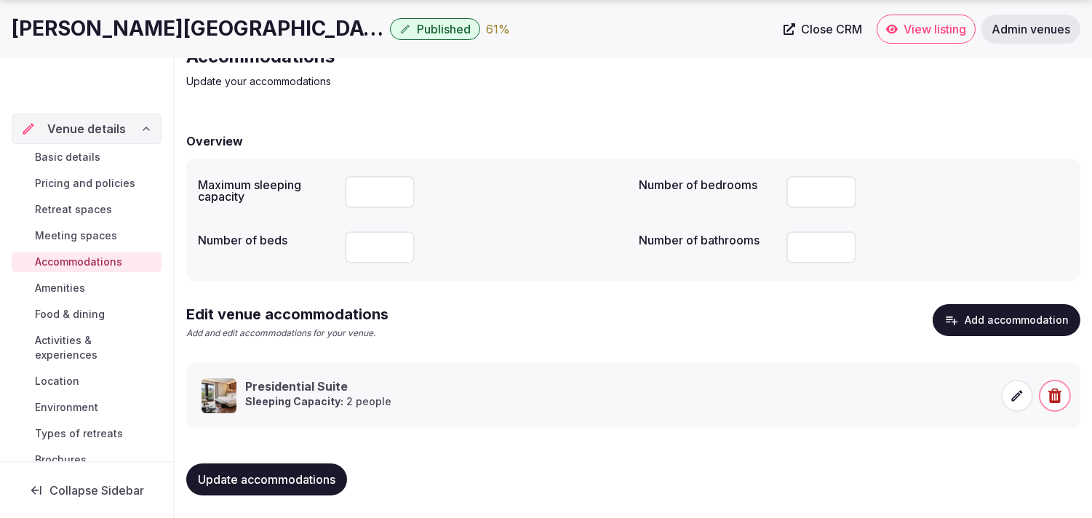
click at [55, 294] on span "Amenities" at bounding box center [60, 288] width 50 height 15
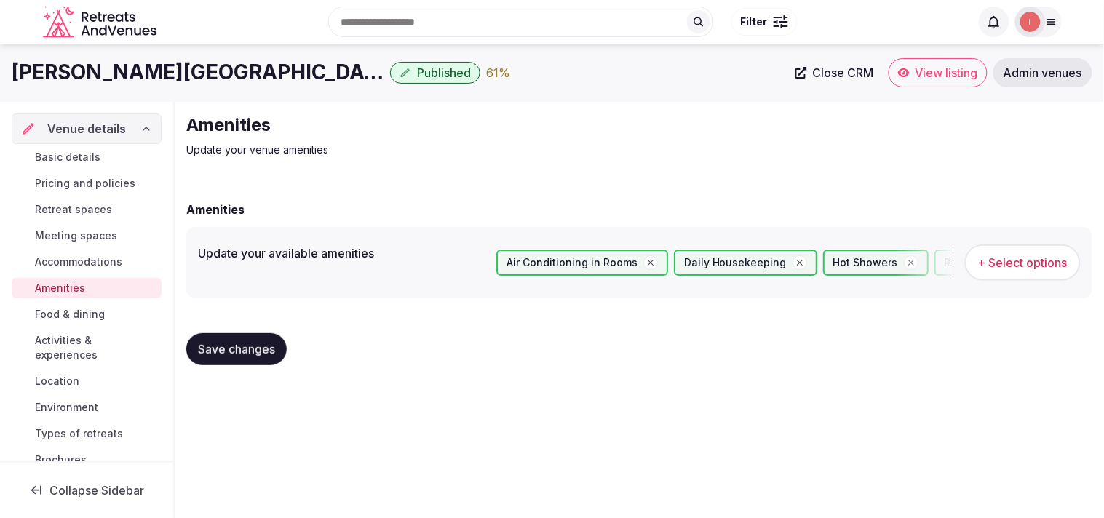
click at [207, 345] on span "Save changes" at bounding box center [236, 349] width 77 height 15
click at [84, 313] on span "Food & dining" at bounding box center [70, 314] width 70 height 15
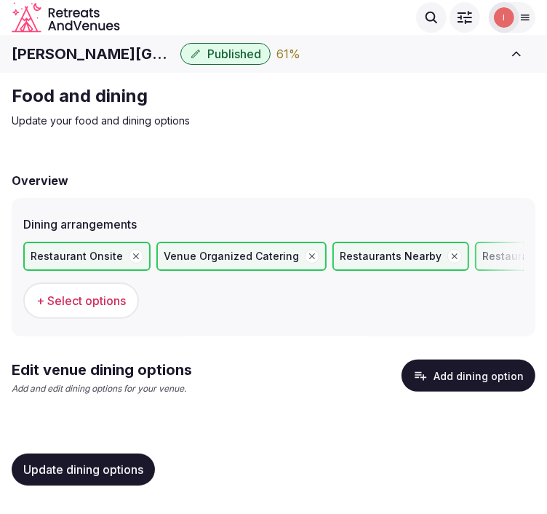
click at [445, 362] on button "Add dining option" at bounding box center [469, 375] width 134 height 32
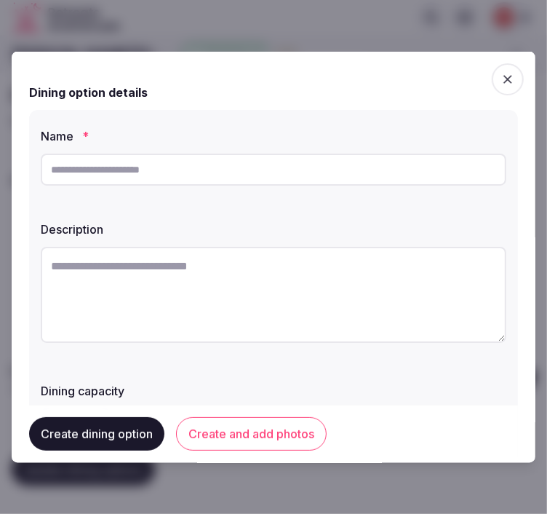
click at [212, 186] on div at bounding box center [274, 170] width 466 height 44
click at [218, 170] on input "text" at bounding box center [274, 170] width 466 height 32
paste input "*******"
type input "*******"
click at [204, 292] on textarea at bounding box center [274, 295] width 466 height 96
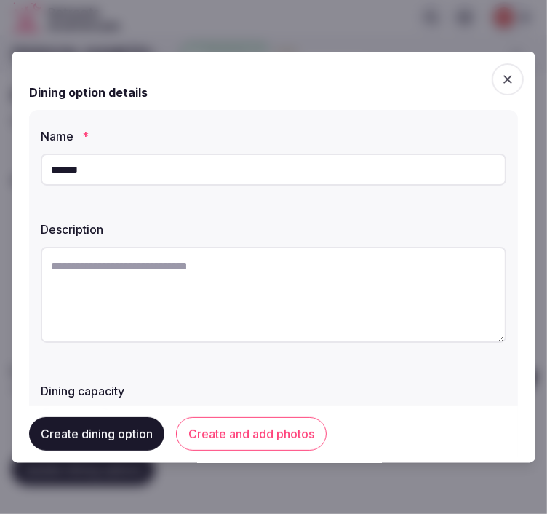
paste textarea "**********"
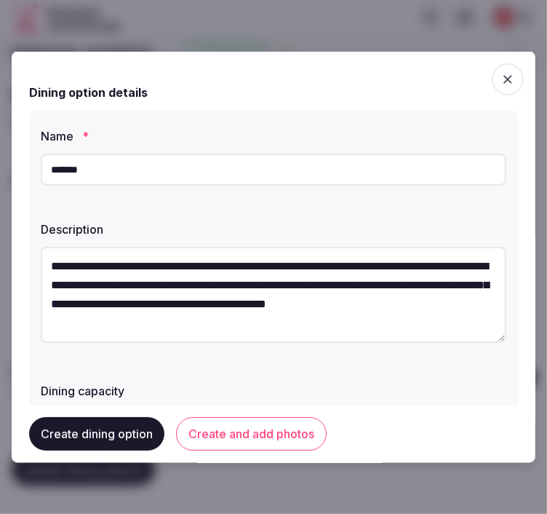
click at [226, 259] on textarea "**********" at bounding box center [274, 295] width 466 height 96
drag, startPoint x: 154, startPoint y: 316, endPoint x: 317, endPoint y: 332, distance: 163.7
click at [317, 332] on textarea "**********" at bounding box center [268, 294] width 454 height 95
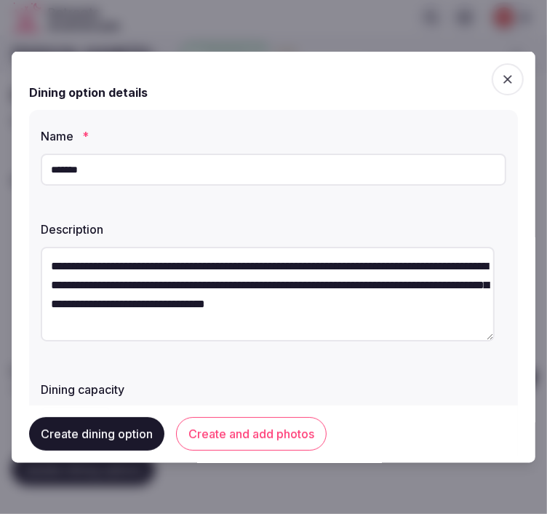
type textarea "**********"
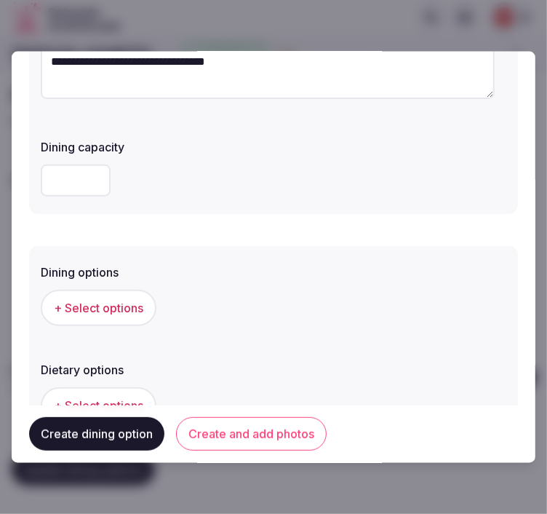
scroll to position [404, 0]
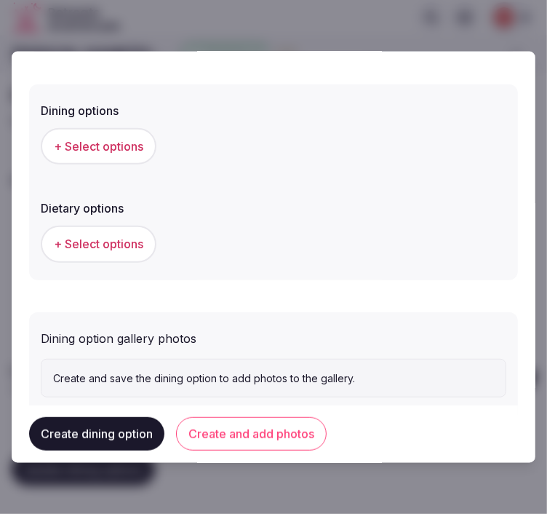
click at [109, 144] on span "+ Select options" at bounding box center [98, 146] width 89 height 16
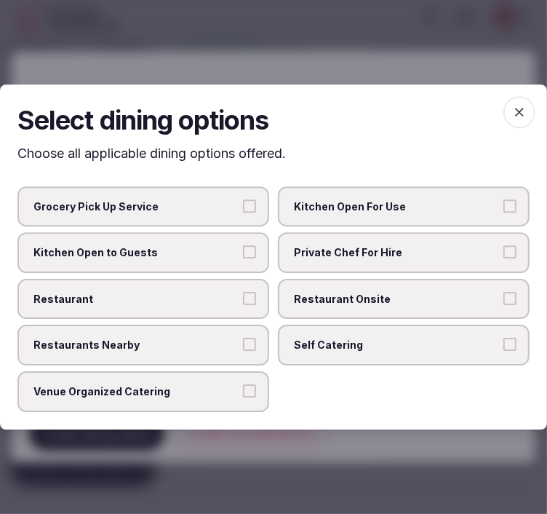
click at [226, 299] on span "Restaurant" at bounding box center [135, 299] width 205 height 15
click at [243, 299] on button "Restaurant" at bounding box center [249, 298] width 13 height 13
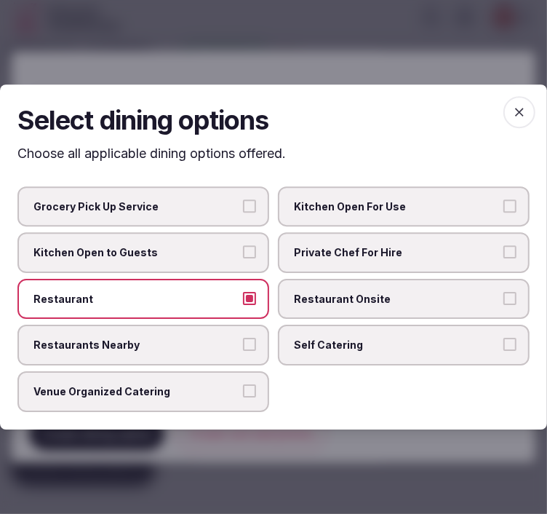
click at [343, 310] on label "Restaurant Onsite" at bounding box center [404, 299] width 252 height 41
click at [503, 305] on button "Restaurant Onsite" at bounding box center [509, 298] width 13 height 13
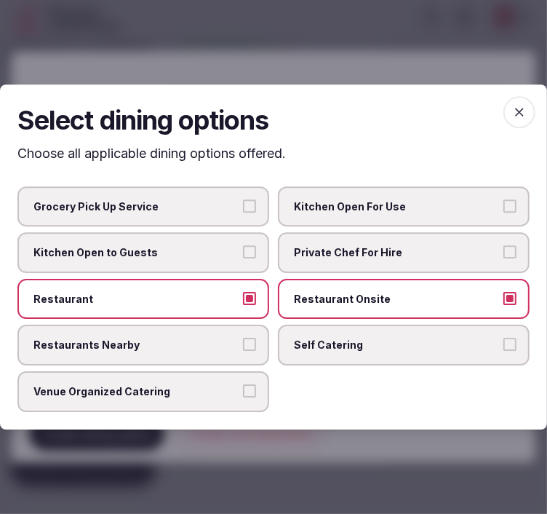
click at [514, 108] on icon "button" at bounding box center [519, 112] width 15 height 15
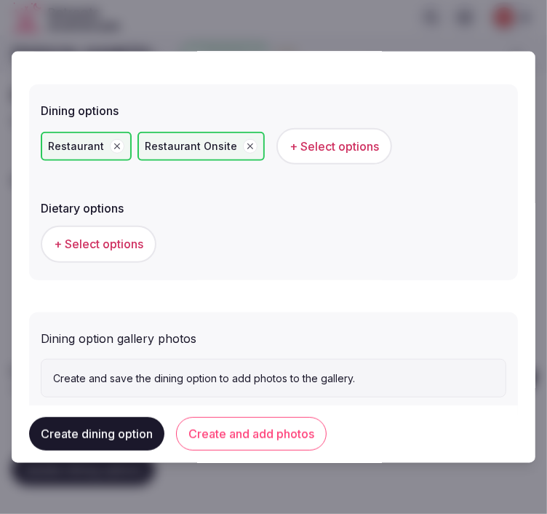
click at [159, 234] on div "+ Select options" at bounding box center [274, 244] width 466 height 36
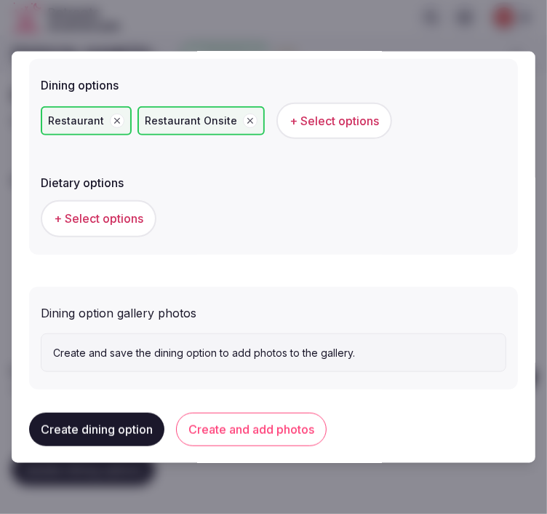
scroll to position [439, 0]
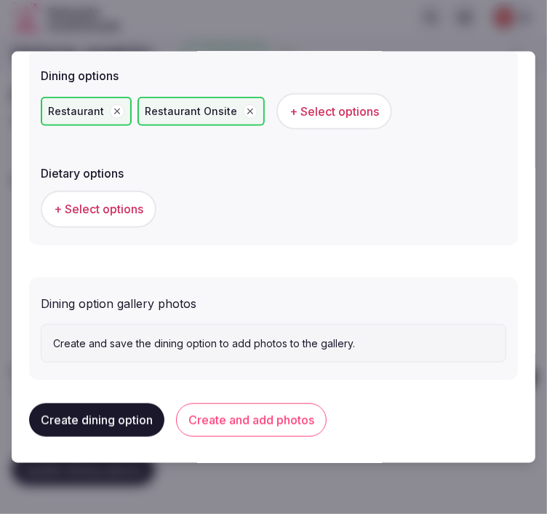
click at [242, 419] on button "Create and add photos" at bounding box center [251, 419] width 151 height 33
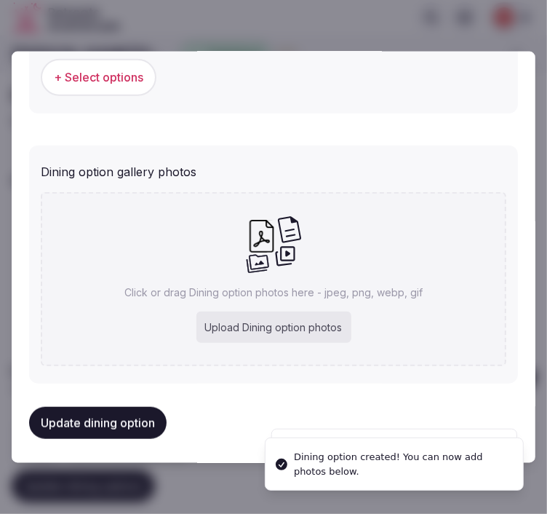
scroll to position [572, 0]
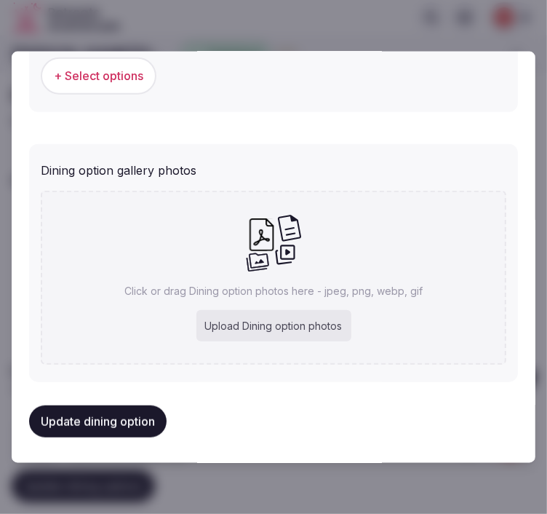
click at [264, 263] on icon at bounding box center [273, 242] width 57 height 59
type input "**********"
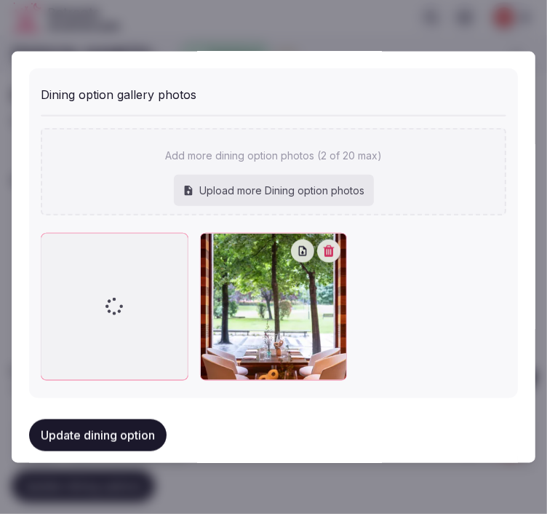
scroll to position [659, 0]
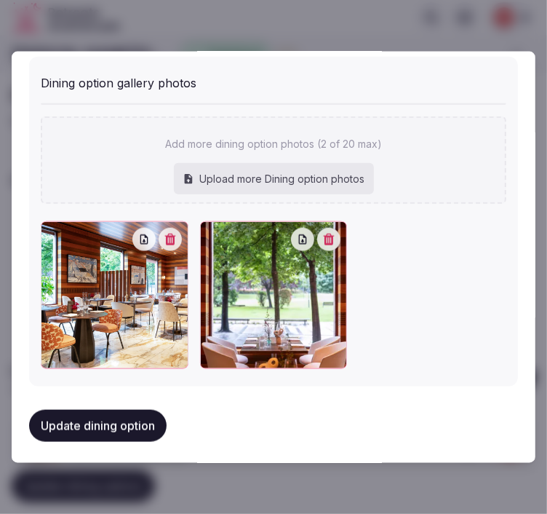
click at [121, 420] on button "Update dining option" at bounding box center [97, 425] width 137 height 32
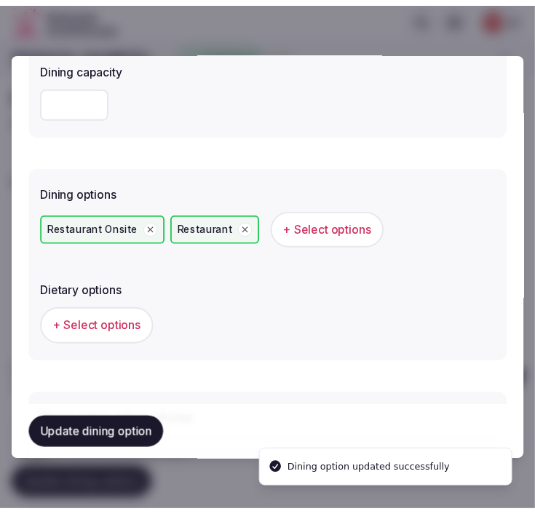
scroll to position [175, 0]
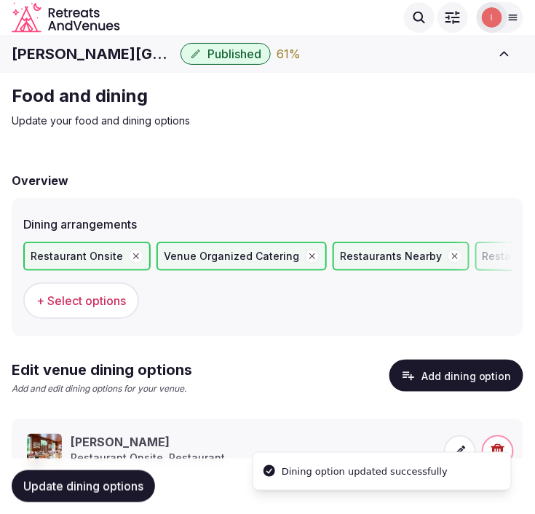
click at [53, 48] on h1 "Meliá Bilbao" at bounding box center [93, 54] width 163 height 20
copy div "Meliá Bilbao"
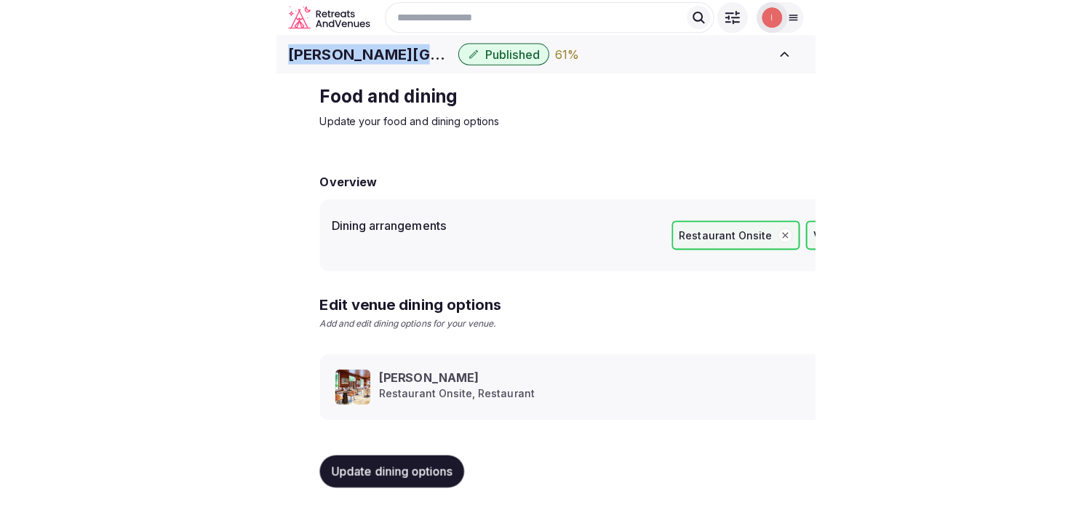
scroll to position [17, 0]
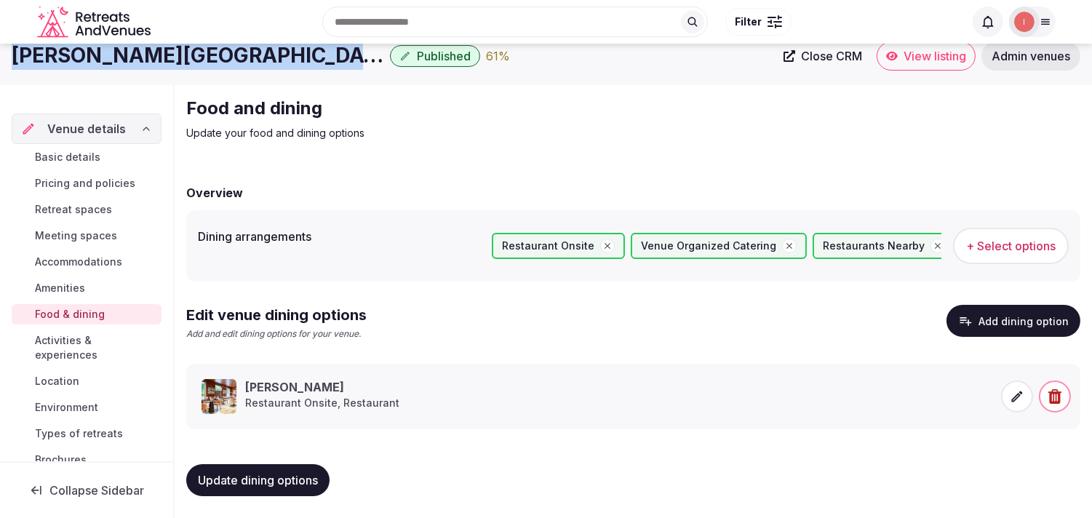
click at [82, 340] on span "Activities & experiences" at bounding box center [95, 347] width 121 height 29
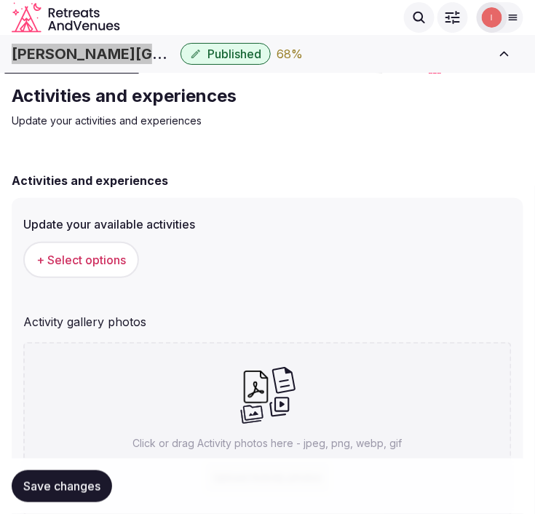
scroll to position [81, 0]
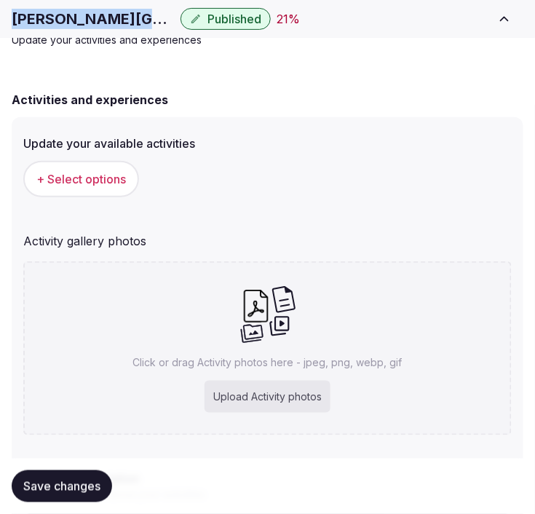
click at [155, 271] on div "Click or drag Activity photos here - jpeg, png, webp, gif Upload Activity photos" at bounding box center [267, 348] width 488 height 174
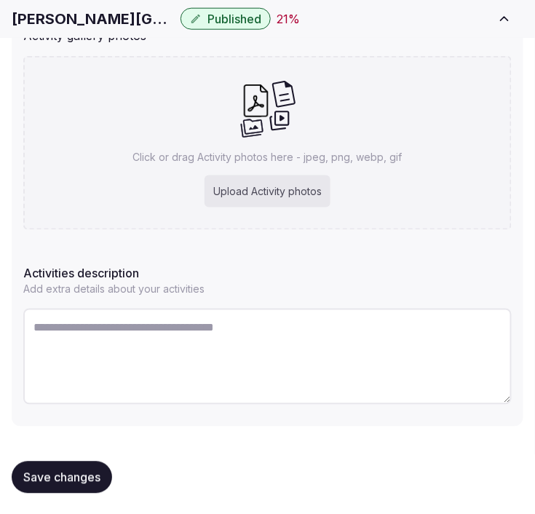
click at [212, 340] on textarea at bounding box center [267, 356] width 488 height 96
paste textarea "**********"
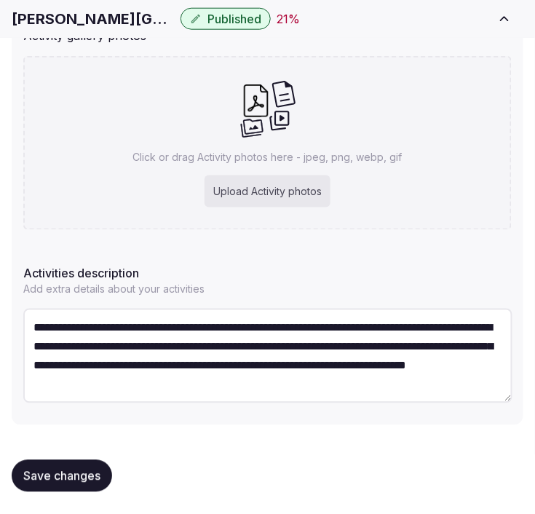
type textarea "**********"
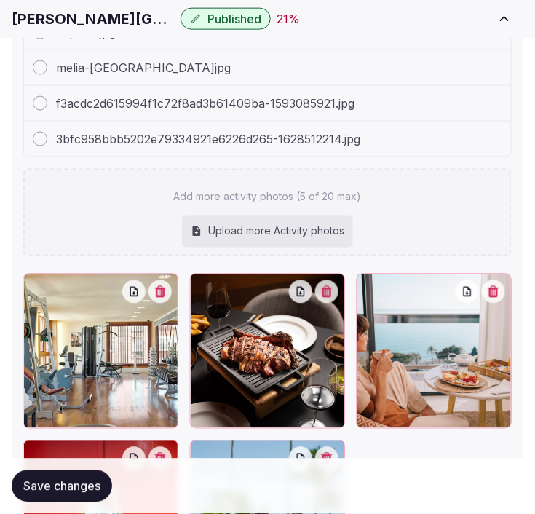
scroll to position [554, 0]
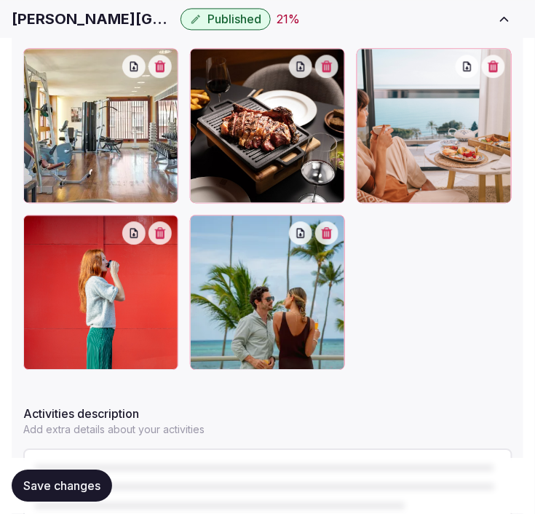
click at [73, 491] on span "Save changes" at bounding box center [61, 486] width 77 height 15
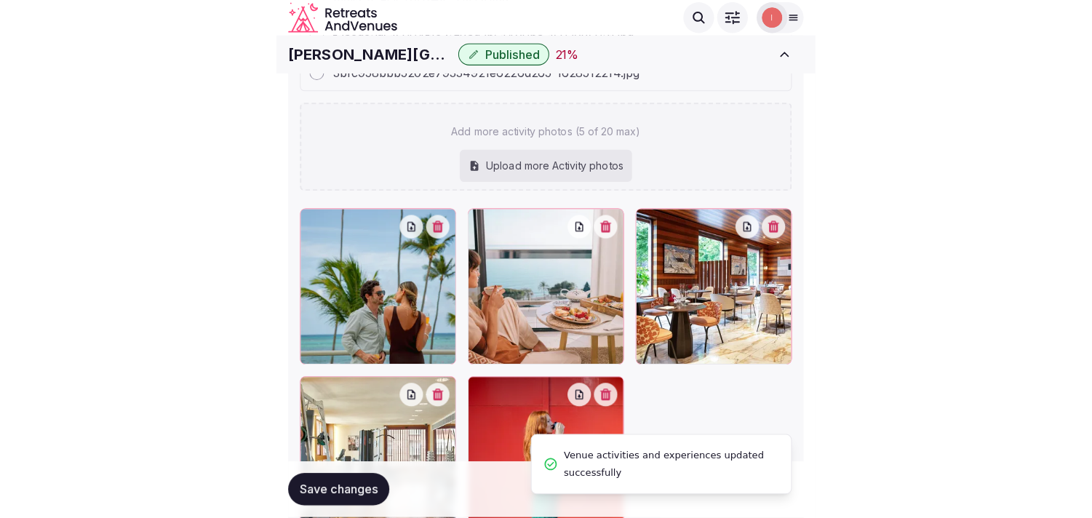
scroll to position [370, 0]
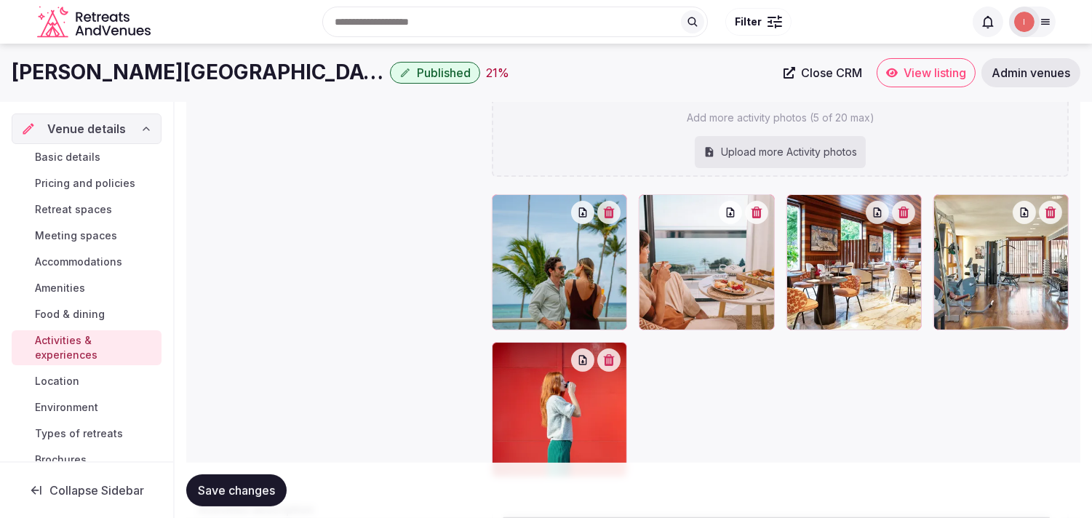
click at [58, 380] on span "Location" at bounding box center [57, 381] width 44 height 15
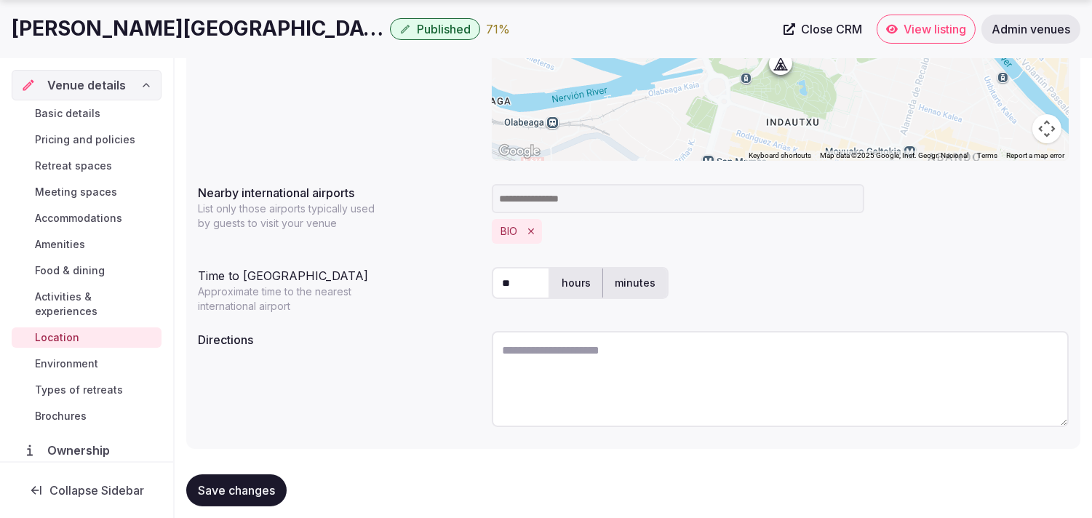
scroll to position [362, 0]
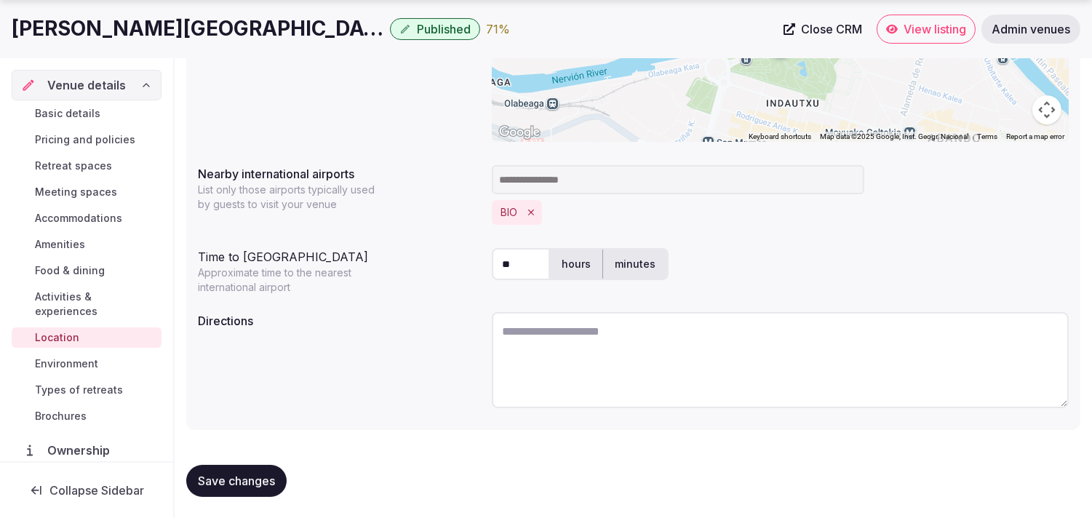
click at [235, 475] on span "Save changes" at bounding box center [236, 481] width 77 height 15
click at [60, 367] on span "Environment" at bounding box center [66, 363] width 63 height 15
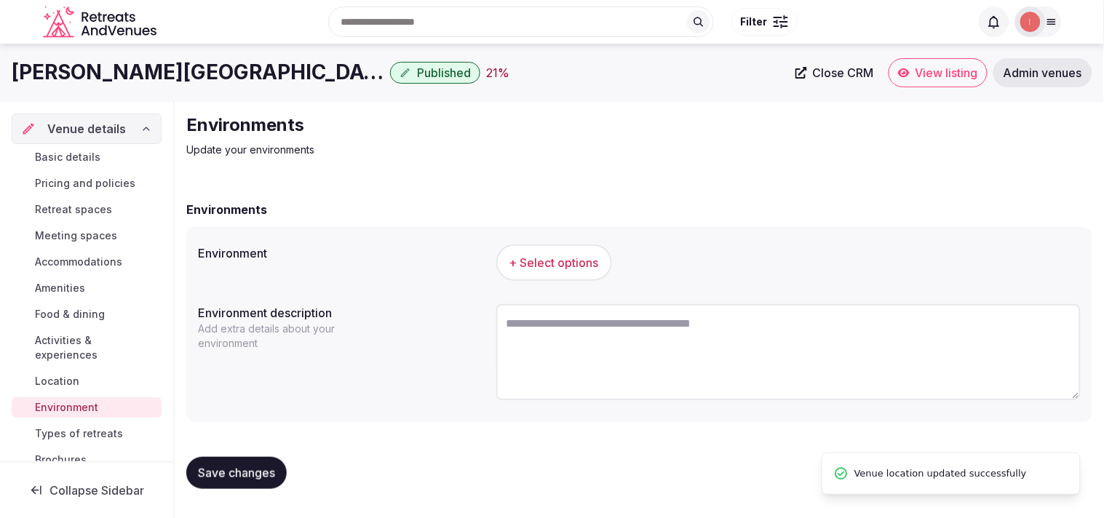
click at [534, 262] on span "+ Select options" at bounding box center [553, 263] width 89 height 16
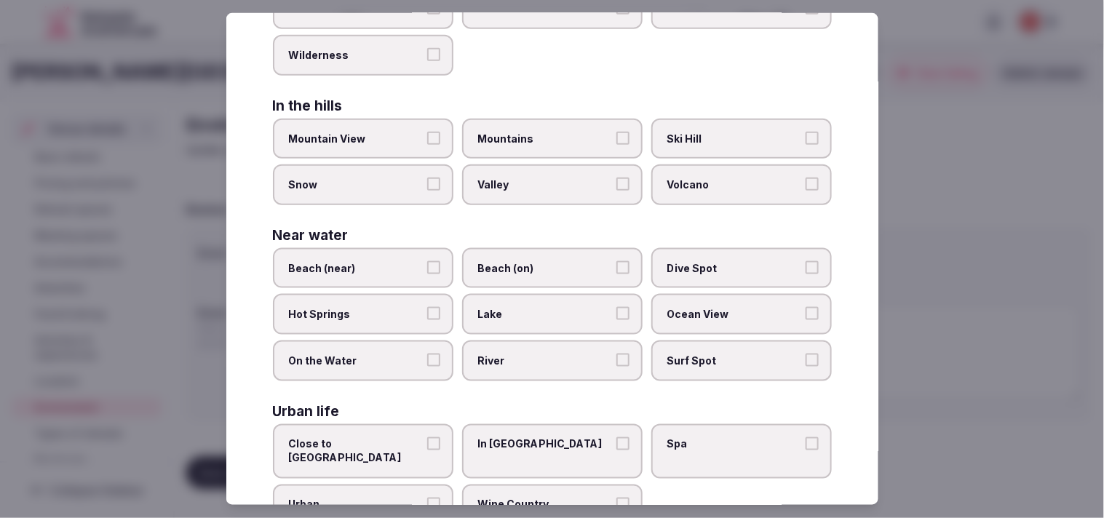
scroll to position [325, 0]
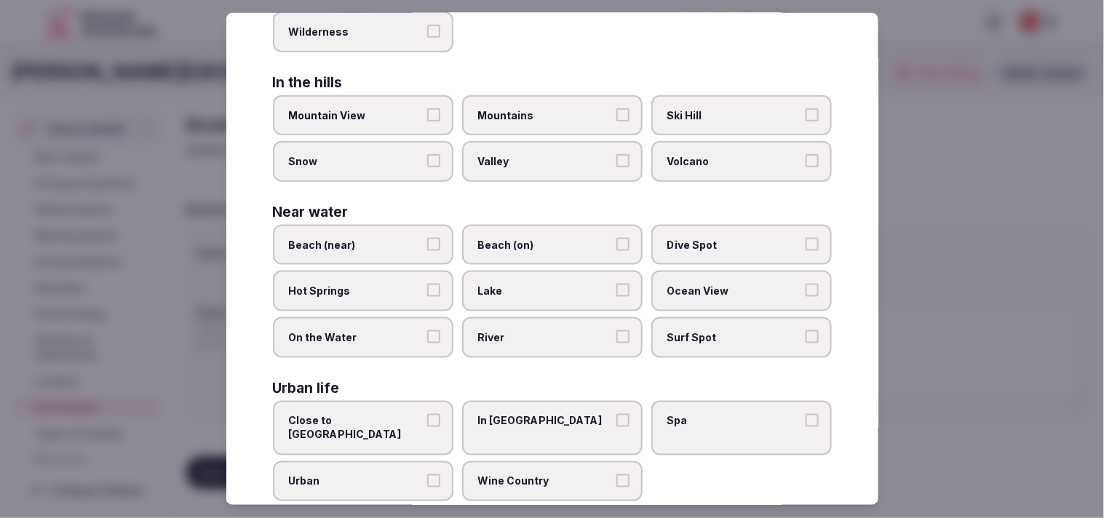
click at [415, 474] on span "Urban" at bounding box center [356, 481] width 134 height 15
click at [427, 474] on button "Urban" at bounding box center [433, 480] width 13 height 13
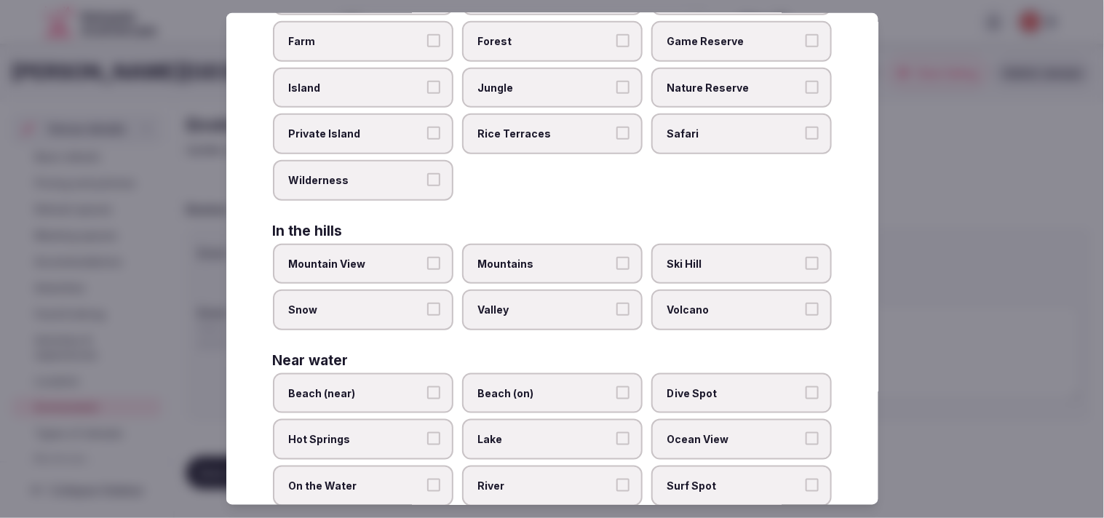
scroll to position [0, 0]
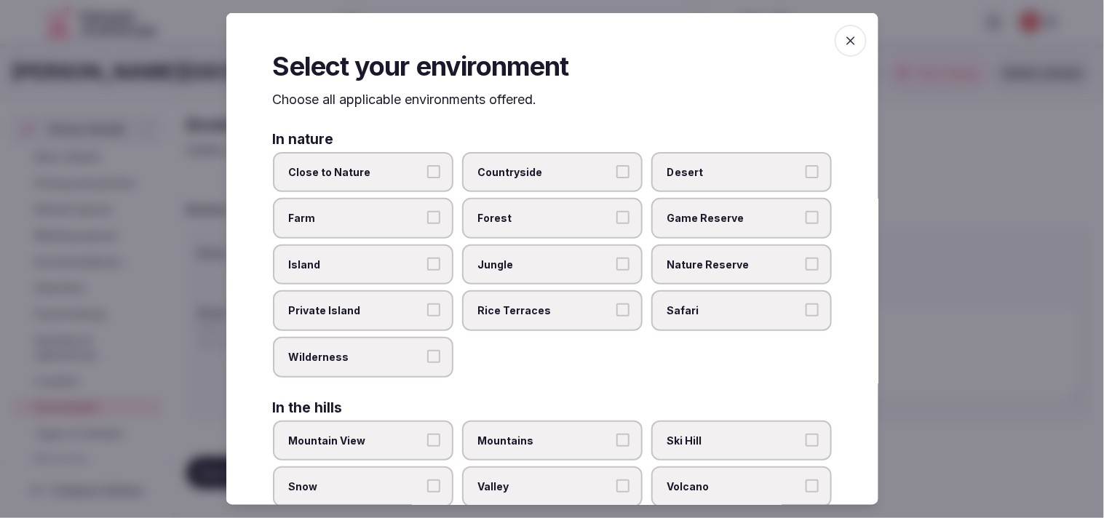
click at [534, 51] on span "button" at bounding box center [850, 41] width 32 height 32
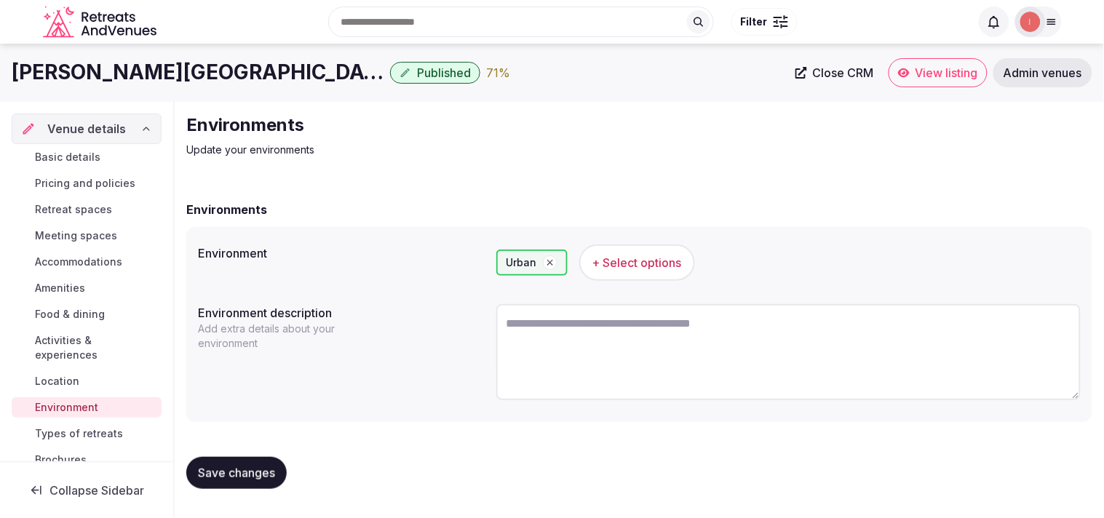
click at [250, 466] on span "Save changes" at bounding box center [236, 473] width 77 height 15
click at [66, 432] on span "Types of retreats" at bounding box center [79, 433] width 88 height 15
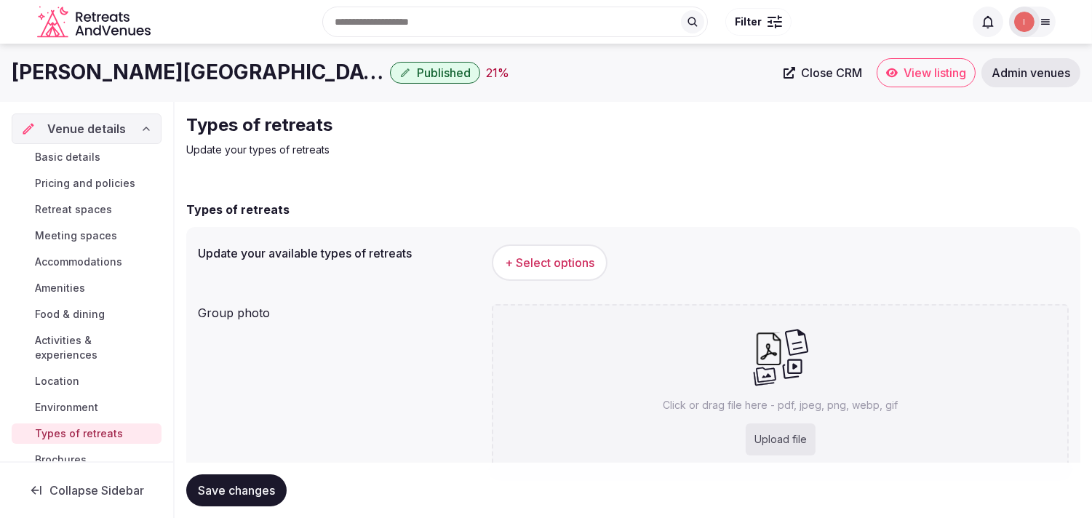
click at [534, 259] on span "+ Select options" at bounding box center [549, 263] width 89 height 16
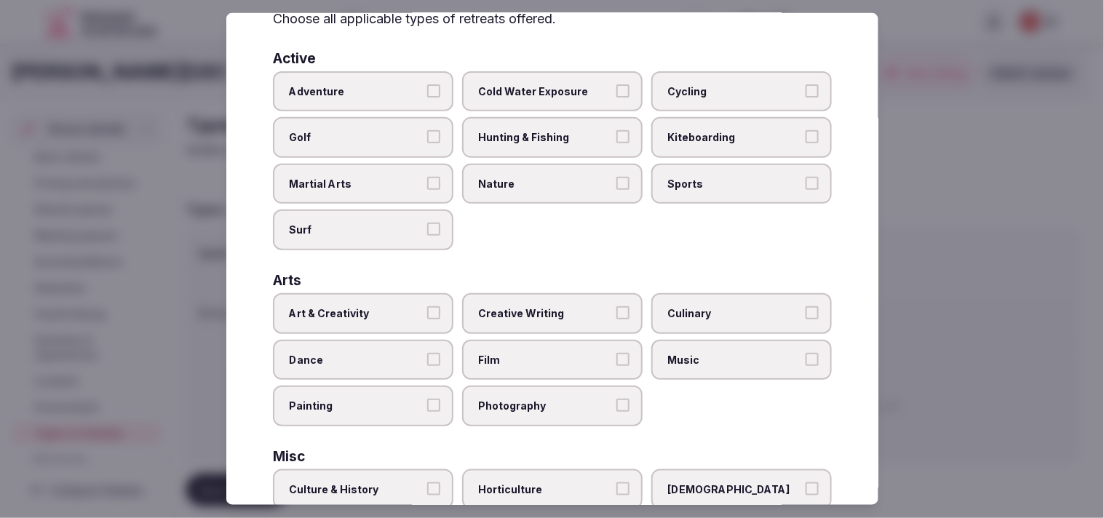
click at [442, 302] on label "Art & Creativity" at bounding box center [363, 313] width 180 height 41
click at [440, 306] on button "Art & Creativity" at bounding box center [433, 312] width 13 height 13
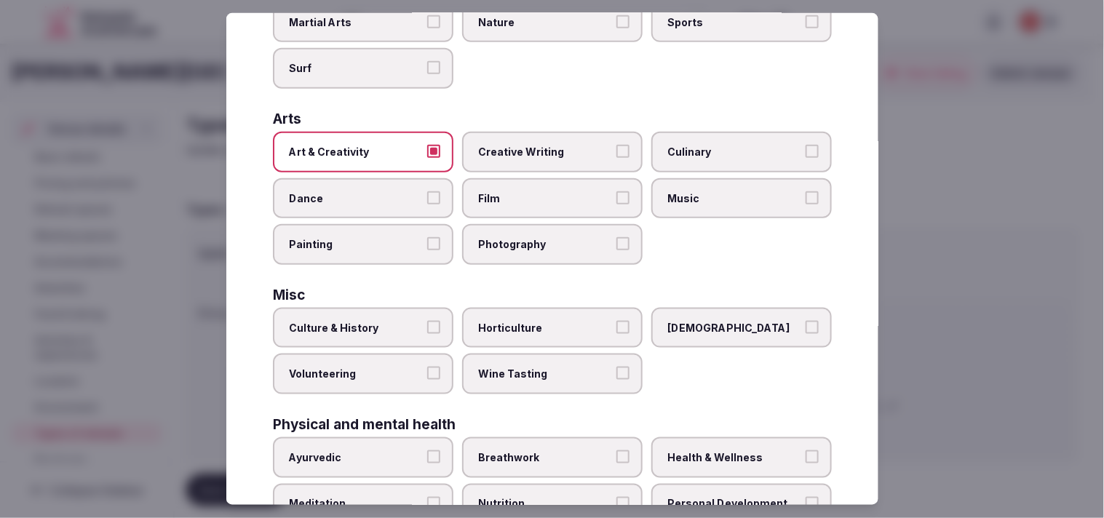
click at [419, 311] on label "Culture & History" at bounding box center [363, 328] width 180 height 41
click at [427, 321] on button "Culture & History" at bounding box center [433, 327] width 13 height 13
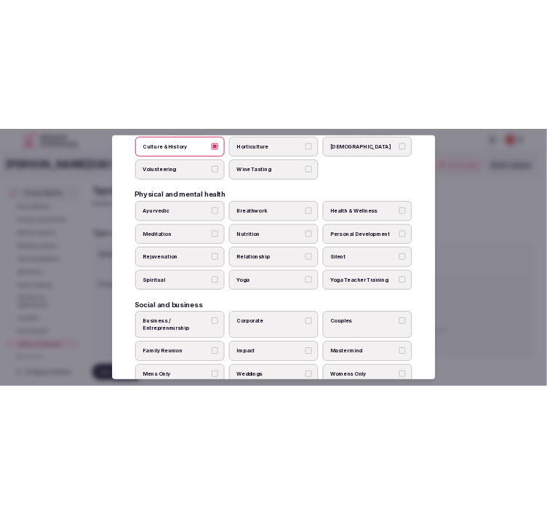
scroll to position [557, 0]
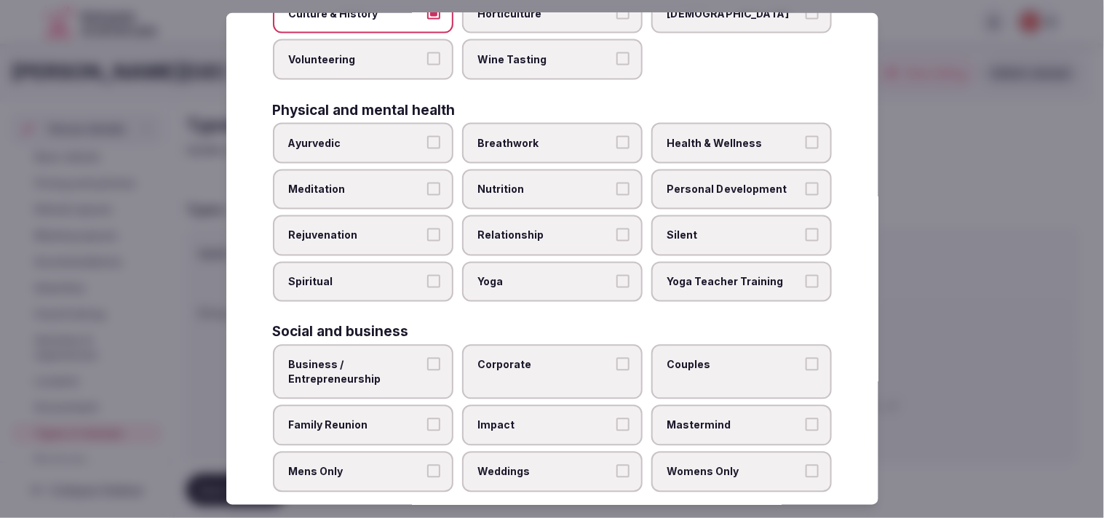
drag, startPoint x: 441, startPoint y: 348, endPoint x: 491, endPoint y: 359, distance: 51.5
click at [442, 348] on label "Business / Entrepreneurship" at bounding box center [363, 372] width 180 height 55
click at [440, 358] on button "Business / Entrepreneurship" at bounding box center [433, 364] width 13 height 13
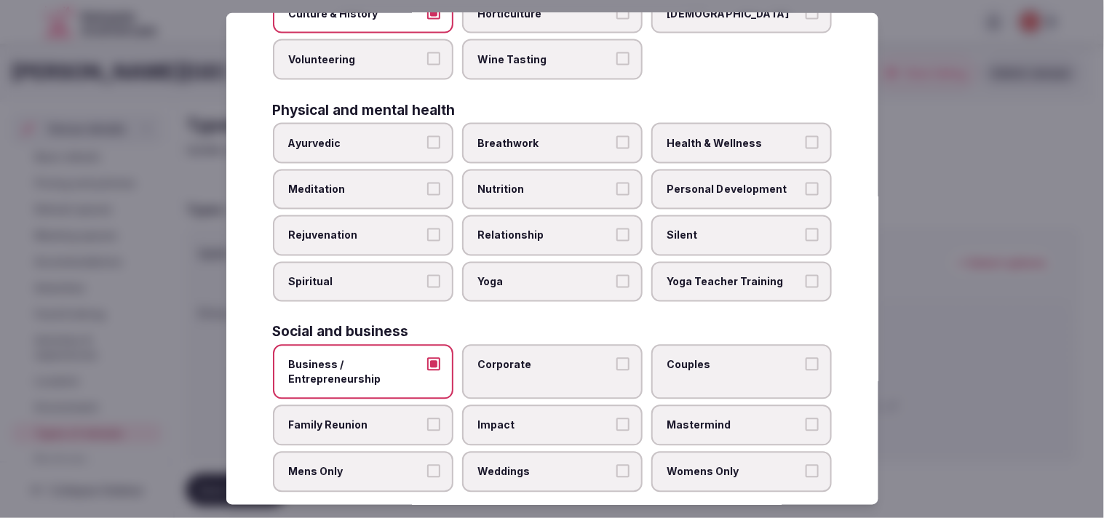
click at [534, 370] on label "Corporate" at bounding box center [552, 372] width 180 height 55
click at [534, 370] on button "Corporate" at bounding box center [622, 364] width 13 height 13
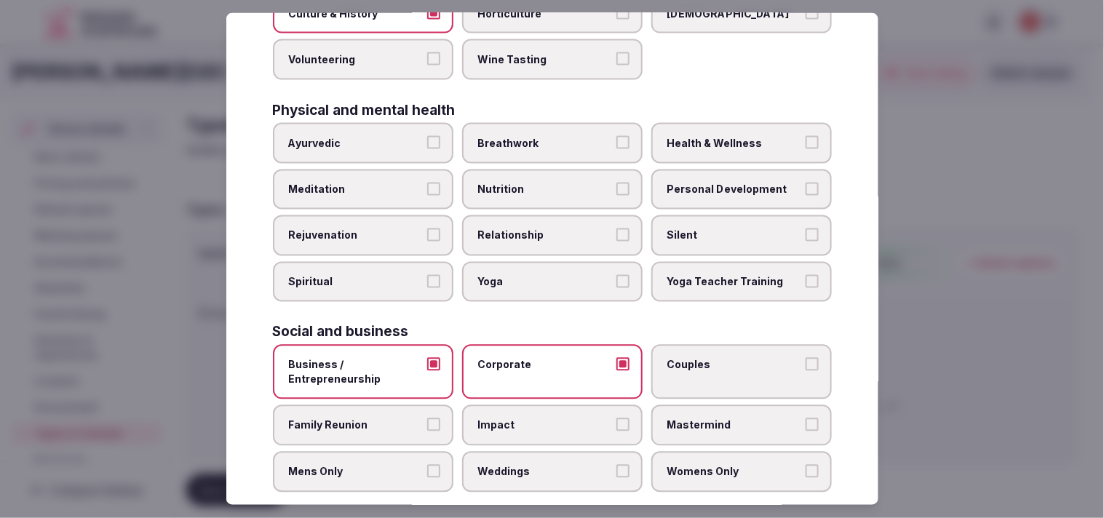
click at [534, 358] on span "Couples" at bounding box center [734, 365] width 134 height 15
click at [534, 358] on button "Couples" at bounding box center [811, 364] width 13 height 13
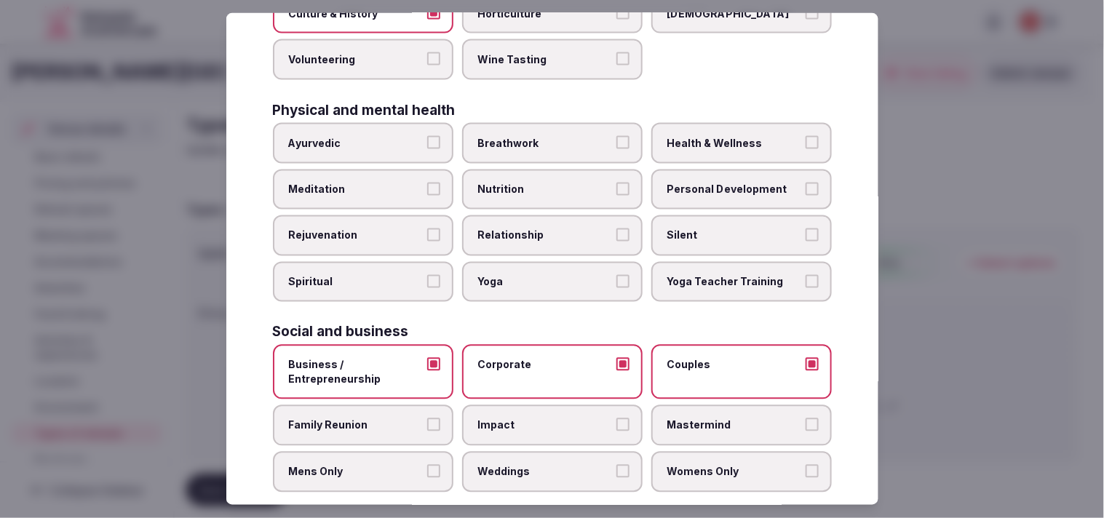
click at [534, 182] on span "Personal Development" at bounding box center [734, 189] width 134 height 15
click at [534, 182] on button "Personal Development" at bounding box center [811, 188] width 13 height 13
click at [534, 136] on span "Health & Wellness" at bounding box center [734, 143] width 134 height 15
click at [534, 136] on button "Health & Wellness" at bounding box center [811, 142] width 13 height 13
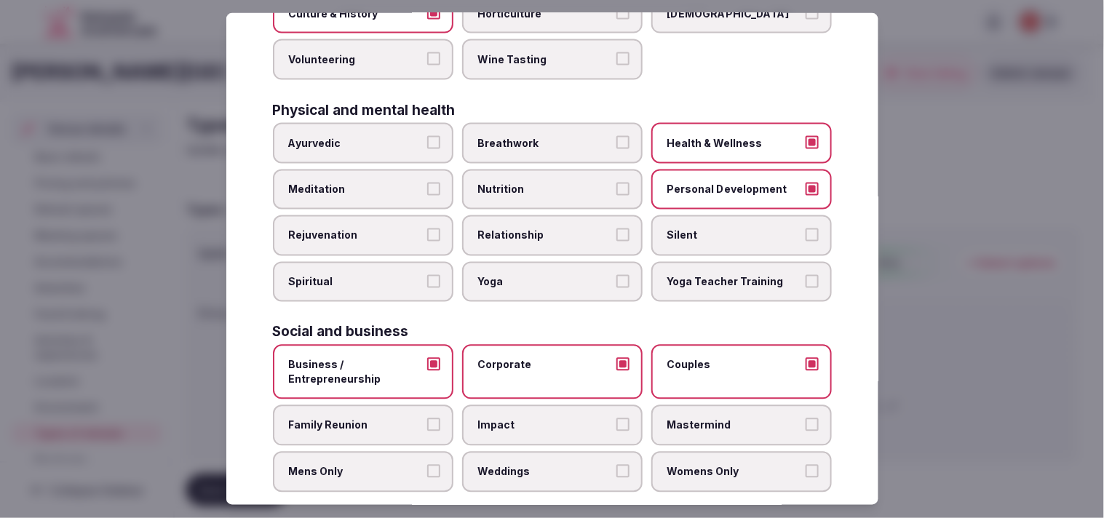
click at [534, 215] on label "Relationship" at bounding box center [552, 235] width 180 height 41
click at [534, 228] on button "Relationship" at bounding box center [622, 234] width 13 height 13
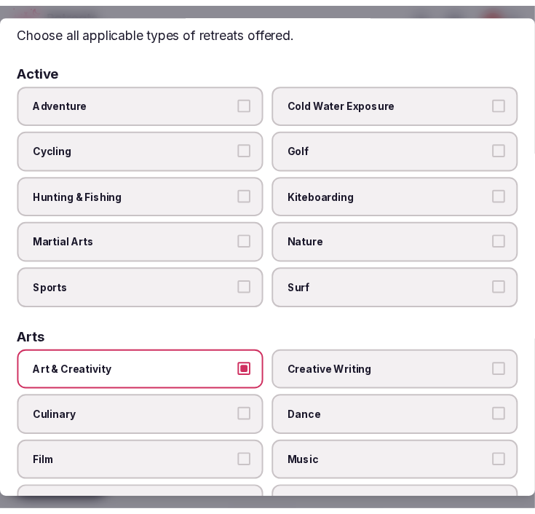
scroll to position [0, 0]
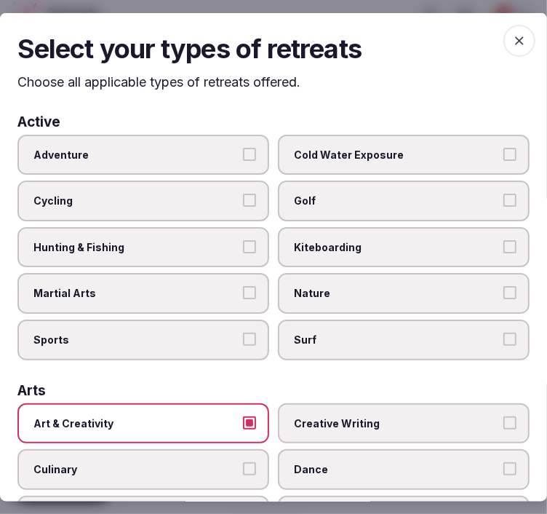
click at [512, 37] on icon "button" at bounding box center [519, 40] width 15 height 15
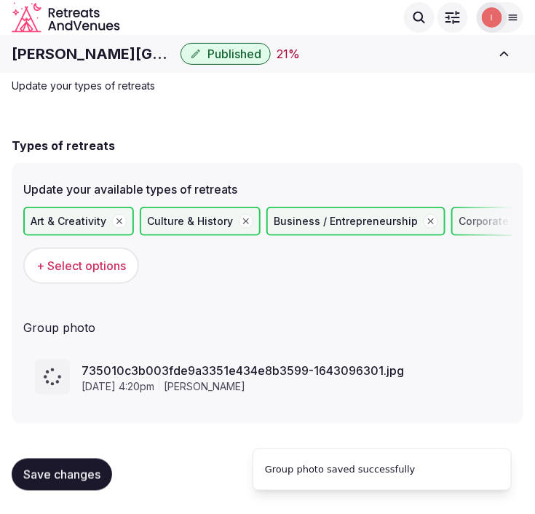
scroll to position [31, 0]
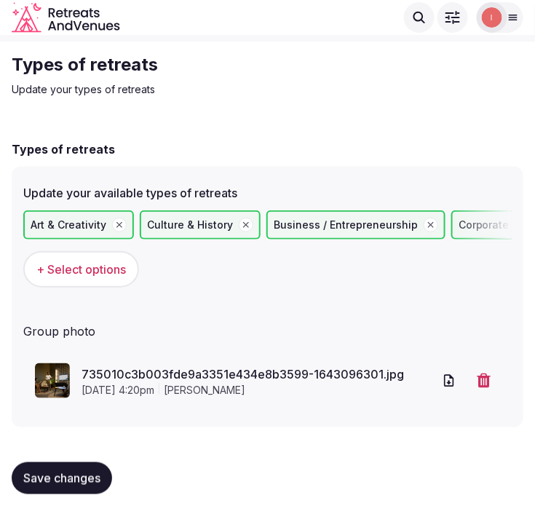
click at [70, 489] on button "Save changes" at bounding box center [62, 478] width 100 height 32
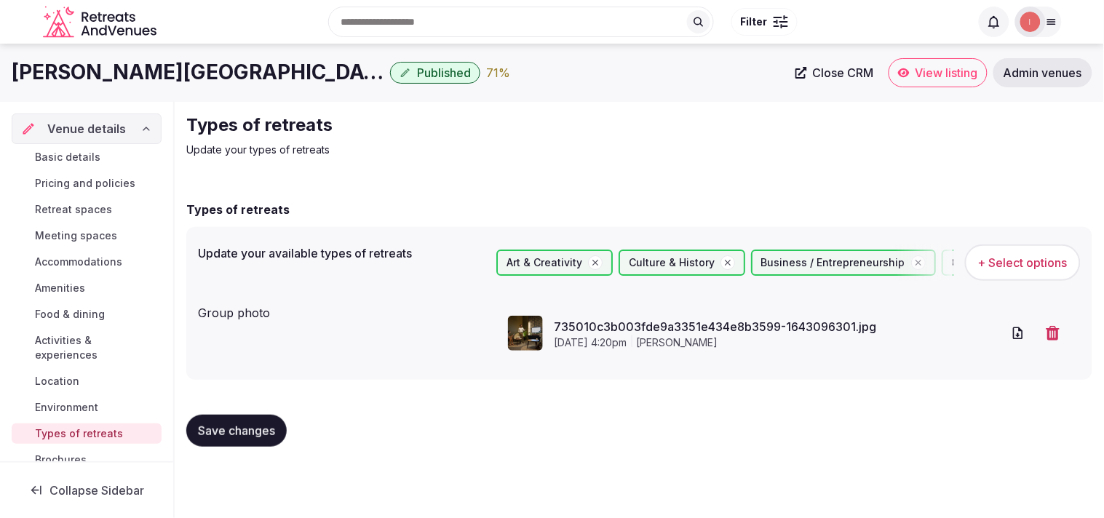
click at [278, 418] on button "Save changes" at bounding box center [236, 431] width 100 height 32
click at [87, 154] on span "Basic details" at bounding box center [67, 157] width 65 height 15
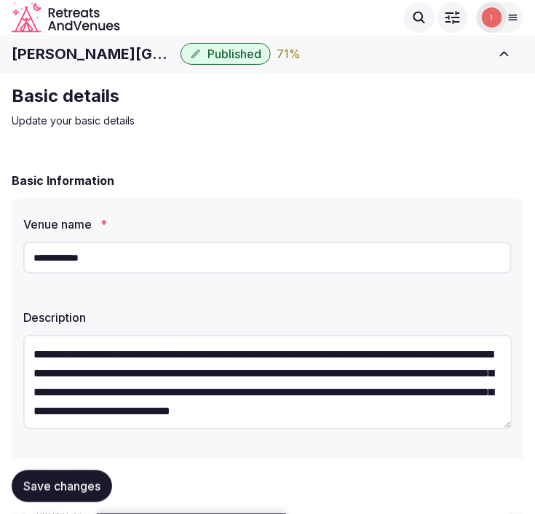
click at [74, 496] on button "Save changes" at bounding box center [62, 486] width 100 height 32
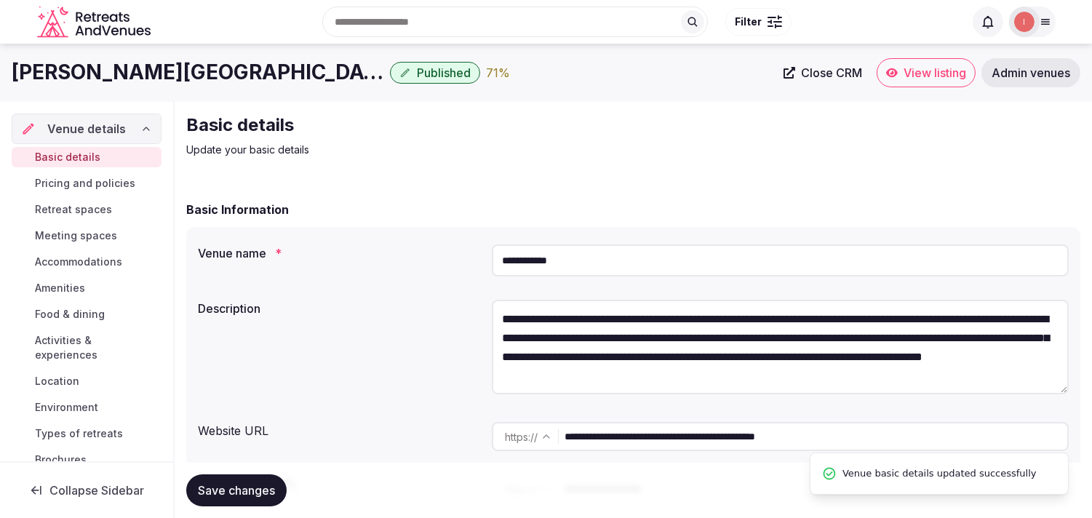
click at [534, 68] on span "Close CRM" at bounding box center [831, 72] width 61 height 15
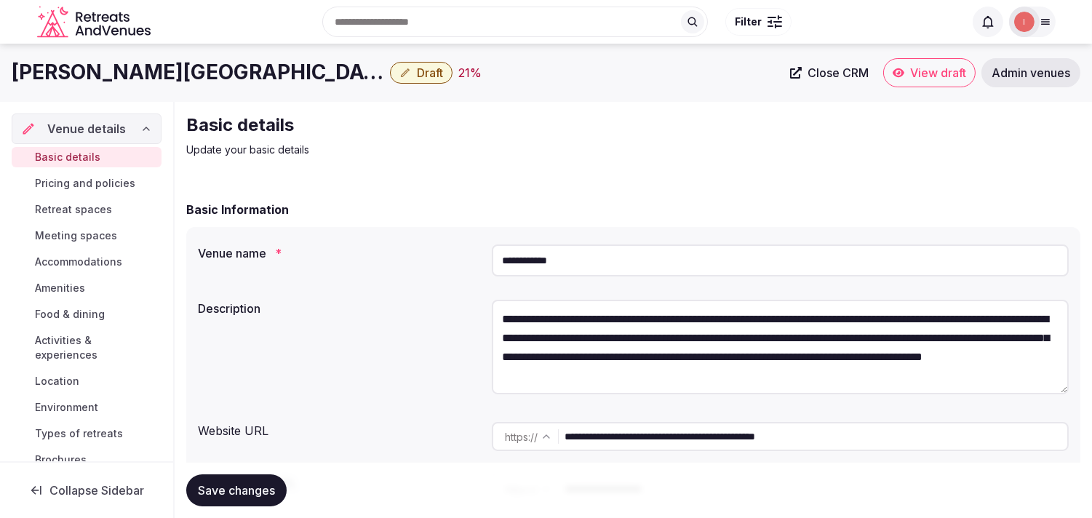
click at [75, 64] on h1 "[PERSON_NAME][GEOGRAPHIC_DATA]" at bounding box center [198, 72] width 372 height 28
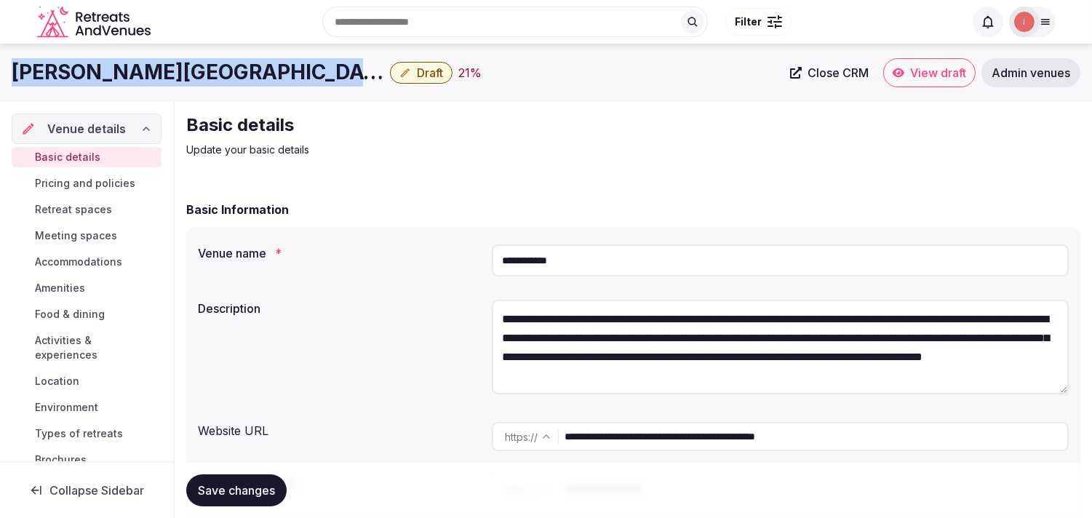
click at [75, 64] on h1 "[PERSON_NAME][GEOGRAPHIC_DATA]" at bounding box center [198, 72] width 372 height 28
copy div "[PERSON_NAME][GEOGRAPHIC_DATA]"
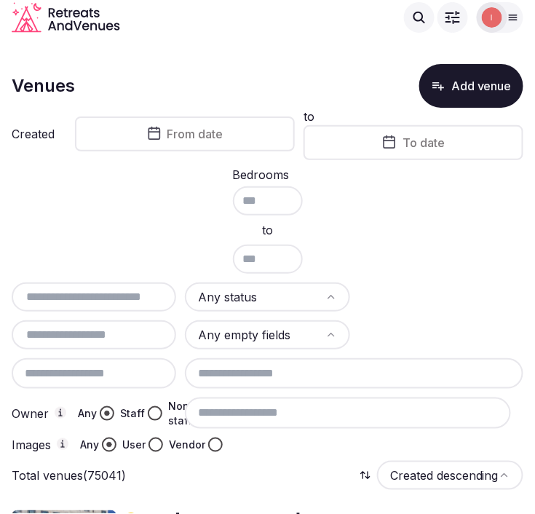
click at [115, 297] on input "text" at bounding box center [93, 296] width 153 height 17
paste input "**********"
type input "**********"
click at [452, 82] on button "Add venue" at bounding box center [471, 86] width 104 height 44
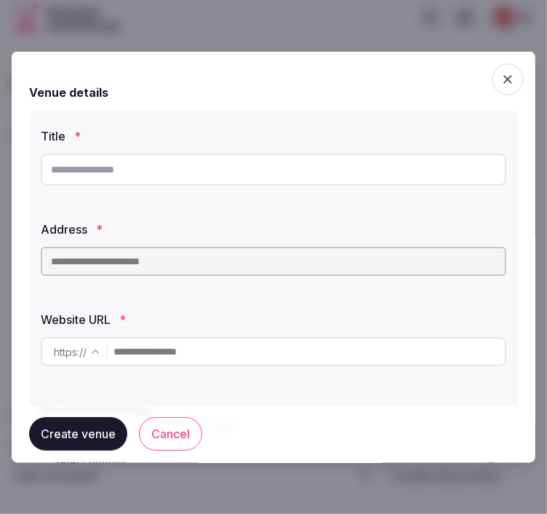
click at [343, 177] on input "text" at bounding box center [274, 170] width 466 height 32
paste input "**********"
type input "**********"
click at [375, 267] on input "text" at bounding box center [274, 261] width 466 height 29
click at [134, 175] on input "**********" at bounding box center [274, 170] width 466 height 32
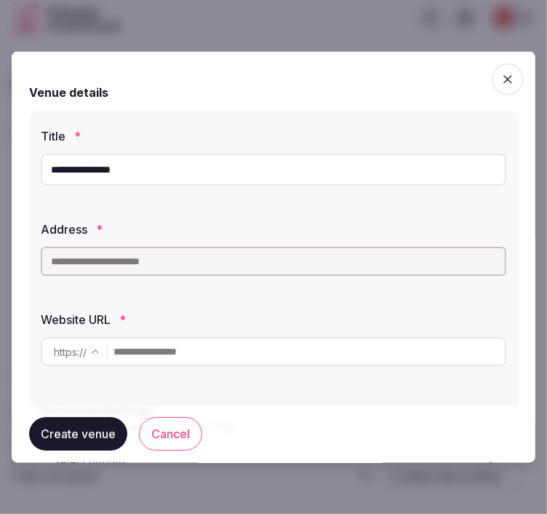
click at [134, 175] on input "**********" at bounding box center [274, 170] width 466 height 32
click at [209, 253] on input "text" at bounding box center [274, 261] width 466 height 29
paste input "**********"
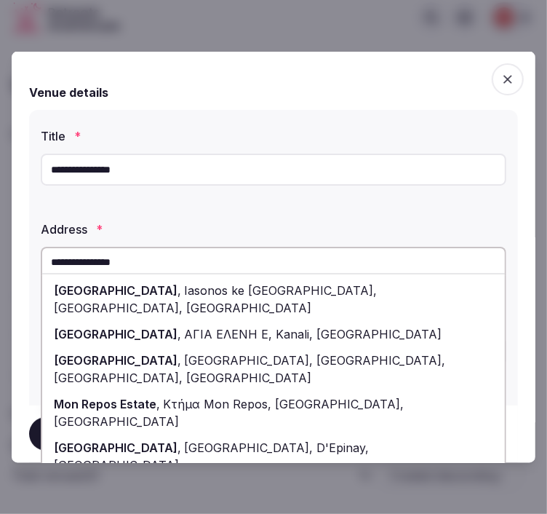
click at [255, 279] on div "[GEOGRAPHIC_DATA] , Iasonos ke [GEOGRAPHIC_DATA], [GEOGRAPHIC_DATA], [GEOGRAPHI…" at bounding box center [273, 299] width 463 height 44
type input "**********"
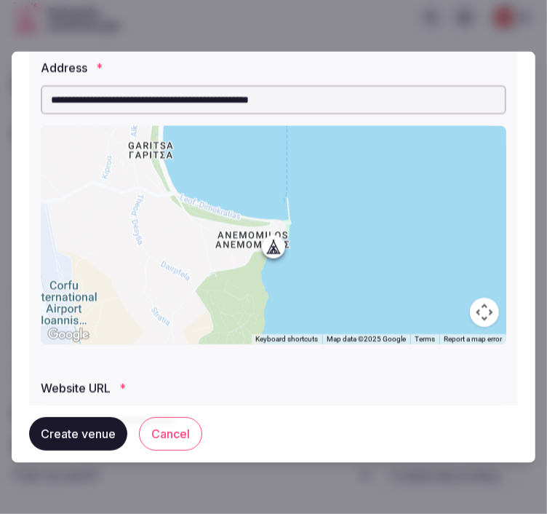
scroll to position [242, 0]
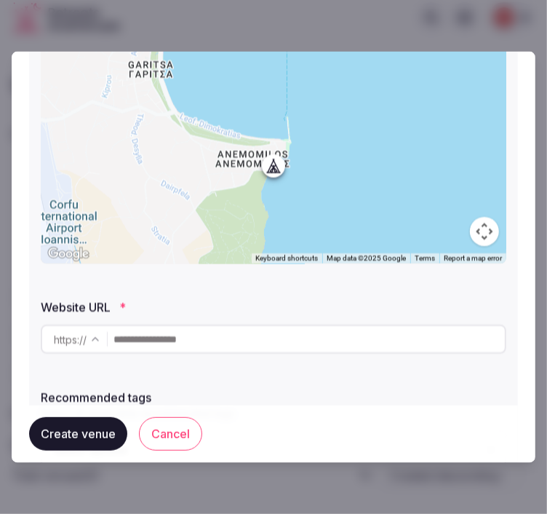
click at [263, 332] on input "text" at bounding box center [308, 338] width 391 height 29
click at [322, 332] on input "text" at bounding box center [308, 338] width 391 height 29
paste input "**********"
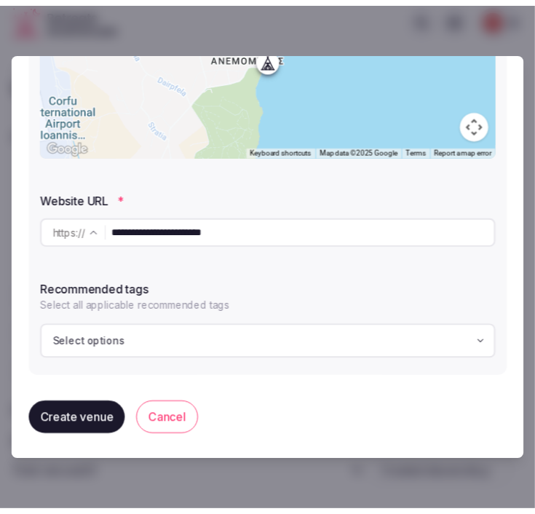
scroll to position [351, 0]
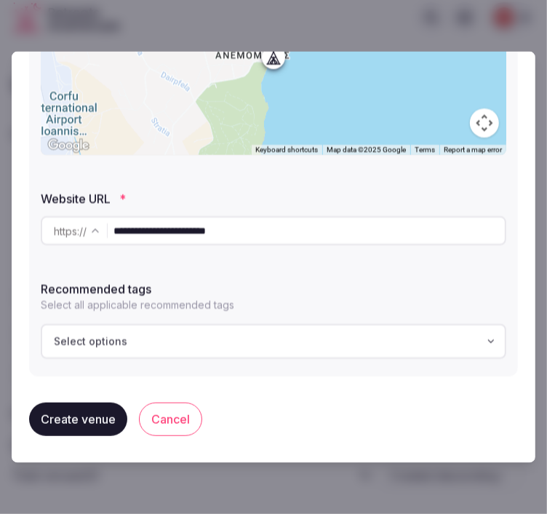
type input "**********"
click at [224, 350] on button "Select options" at bounding box center [274, 341] width 466 height 35
click at [237, 342] on div "Select options" at bounding box center [273, 341] width 457 height 15
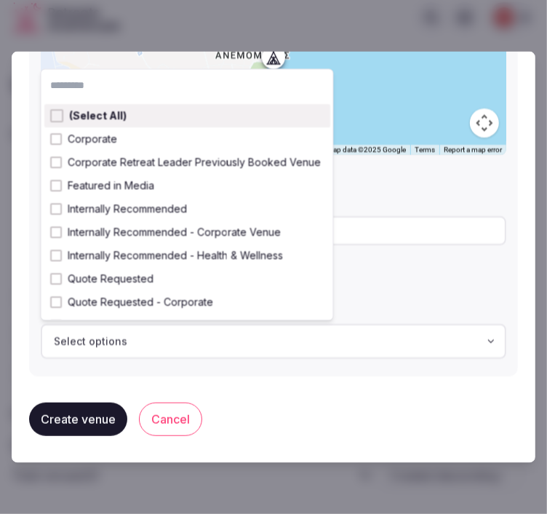
click at [461, 338] on div "Select options" at bounding box center [273, 341] width 457 height 15
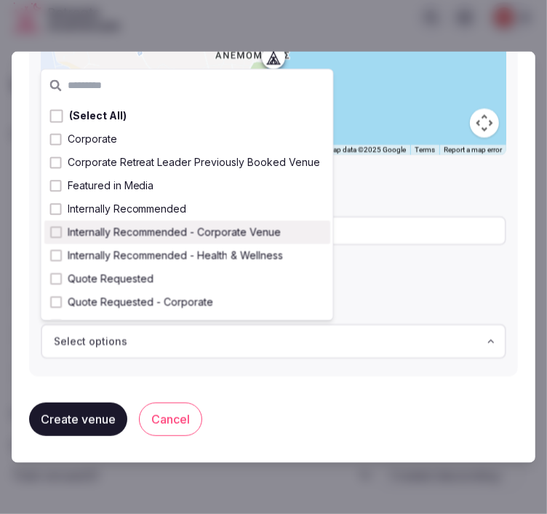
click at [259, 230] on span "Internally Recommended - Corporate Venue" at bounding box center [174, 232] width 213 height 15
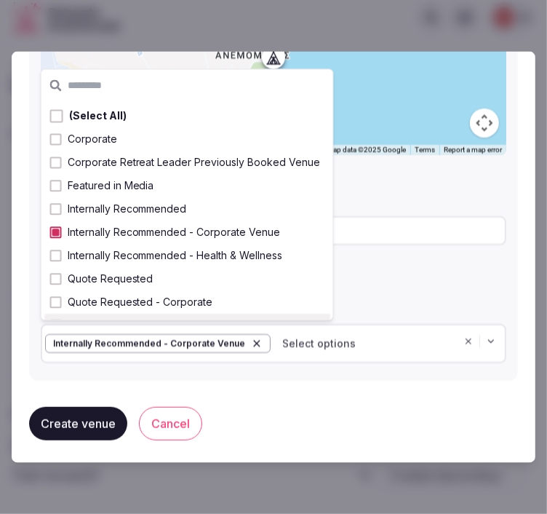
click at [103, 419] on button "Create venue" at bounding box center [78, 423] width 98 height 33
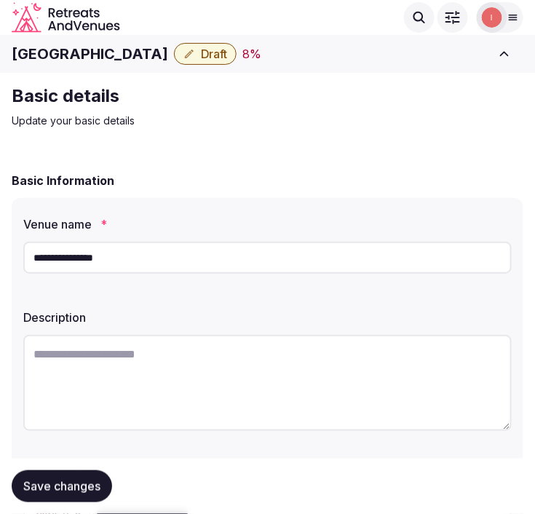
paste textarea "**********"
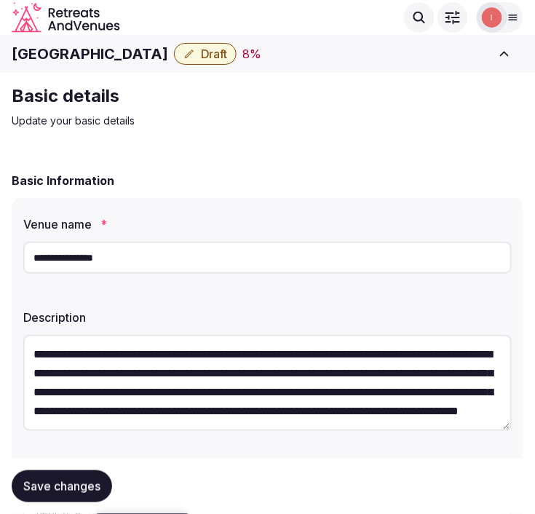
click at [330, 367] on textarea "**********" at bounding box center [267, 383] width 488 height 96
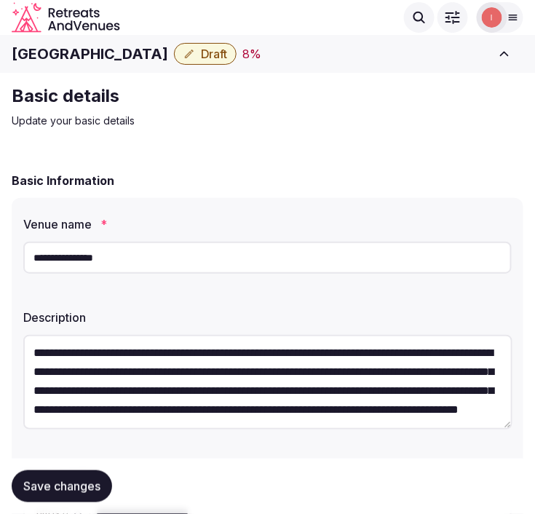
scroll to position [38, 0]
type textarea "**********"
click at [68, 490] on span "Save changes" at bounding box center [61, 486] width 77 height 15
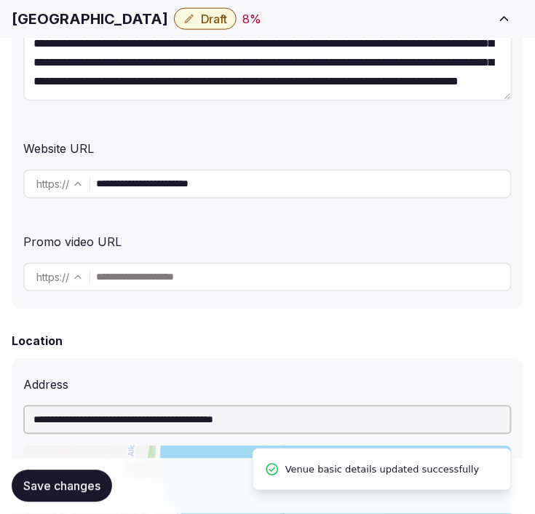
scroll to position [404, 0]
